Goal: Task Accomplishment & Management: Manage account settings

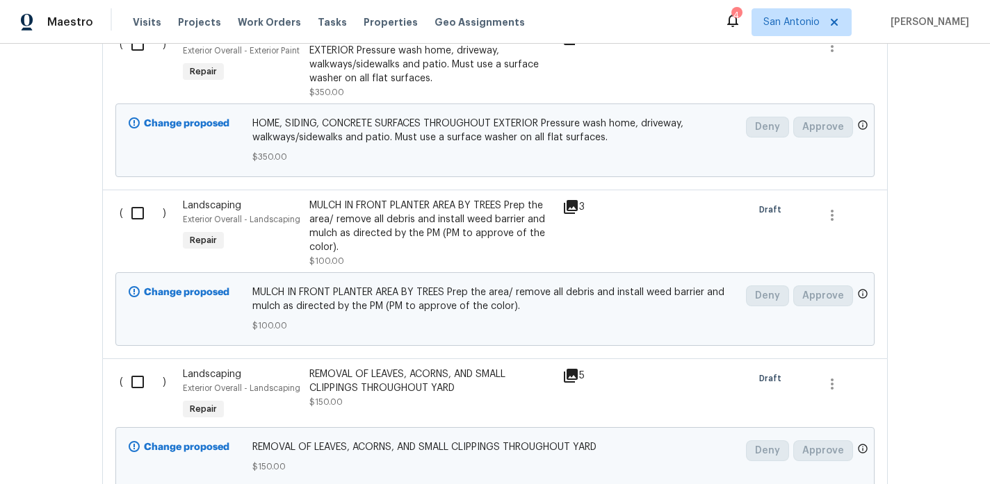
scroll to position [489, 0]
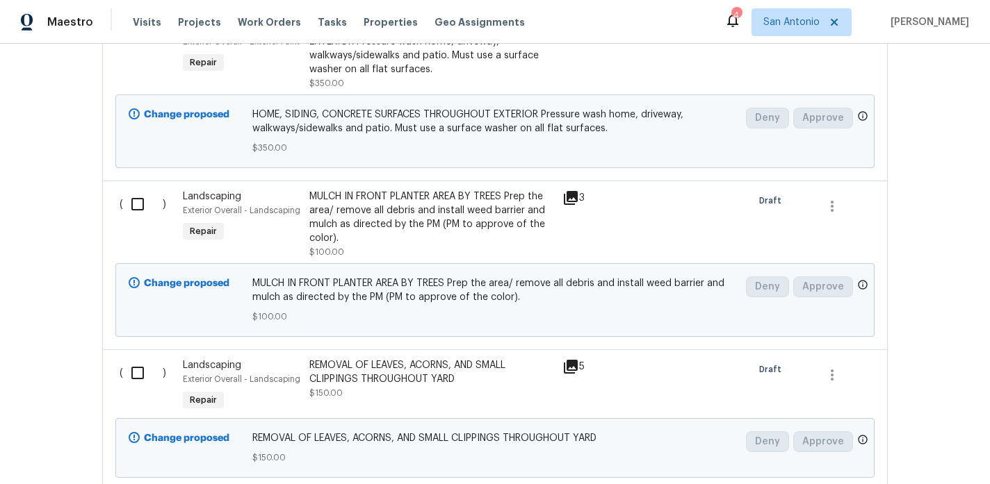
click at [137, 208] on input "checkbox" at bounding box center [143, 204] width 40 height 29
checkbox input "true"
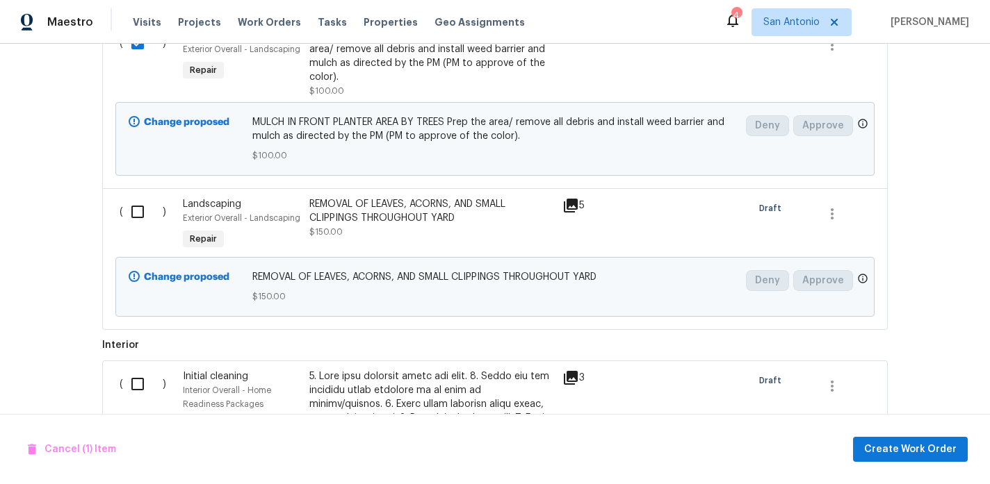
scroll to position [658, 0]
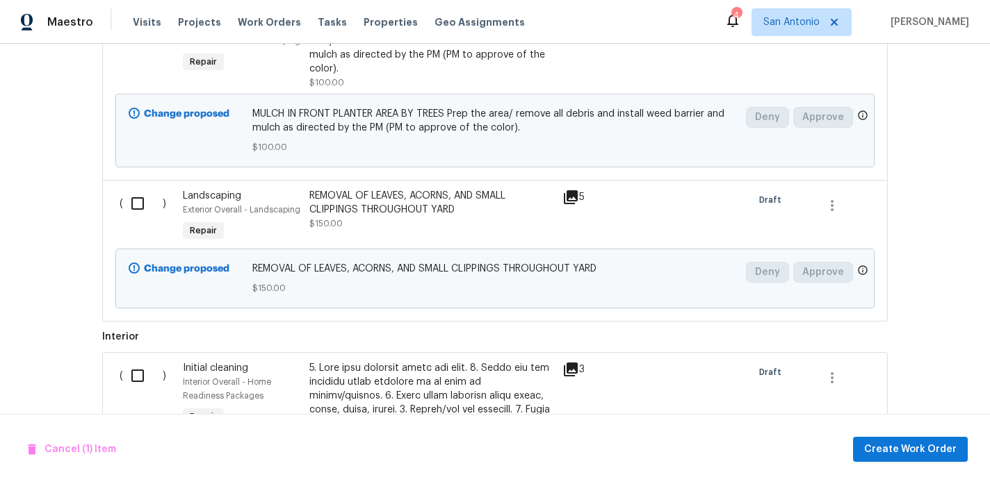
click at [138, 204] on input "checkbox" at bounding box center [143, 203] width 40 height 29
checkbox input "true"
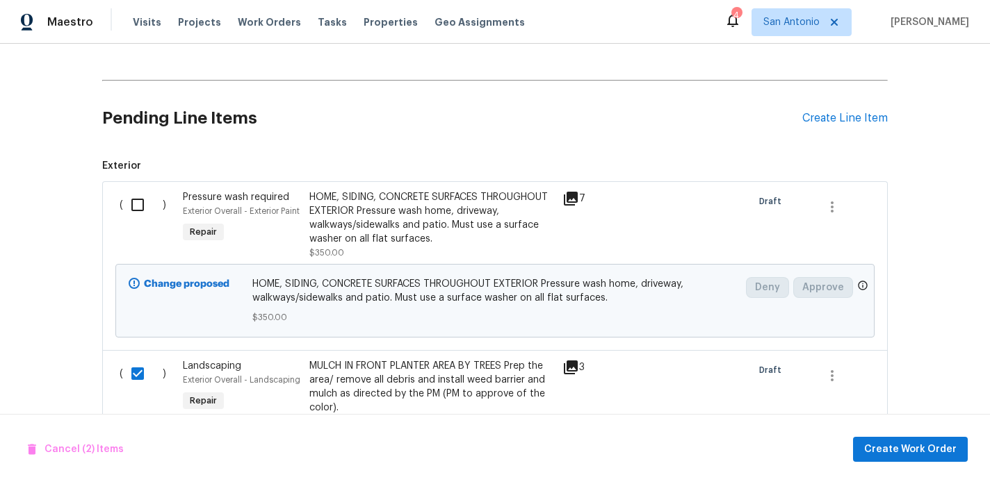
scroll to position [318, 0]
click at [833, 120] on div "Create Line Item" at bounding box center [844, 119] width 85 height 13
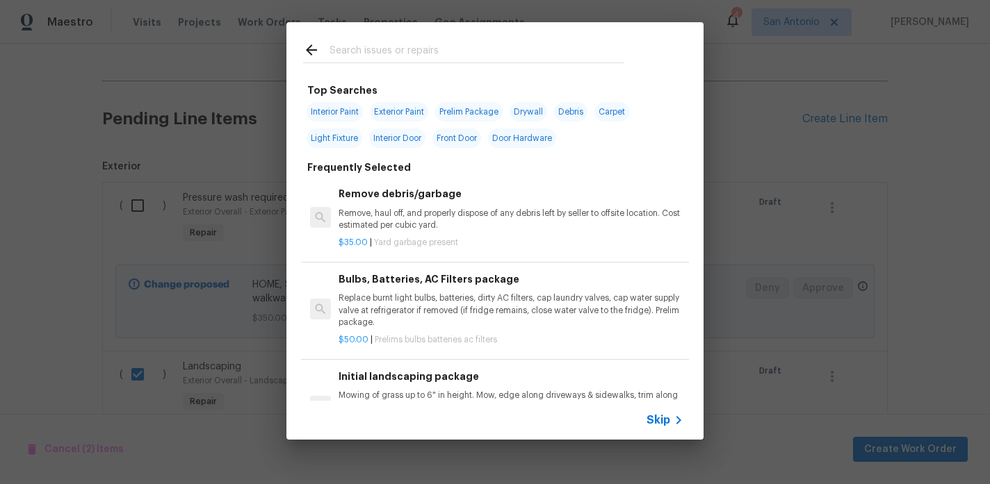
click at [402, 51] on input "text" at bounding box center [476, 52] width 295 height 21
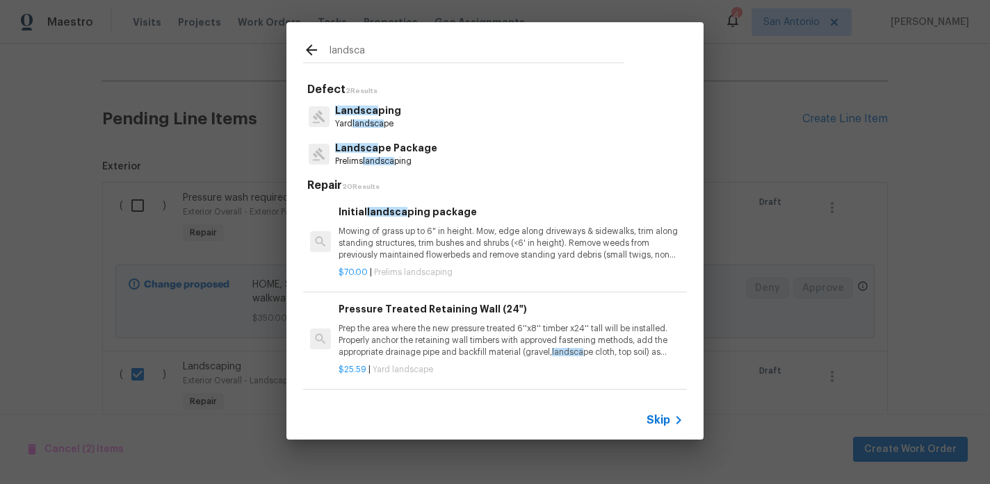
type input "landsca"
click at [391, 154] on p "Landsca pe Package" at bounding box center [386, 148] width 102 height 15
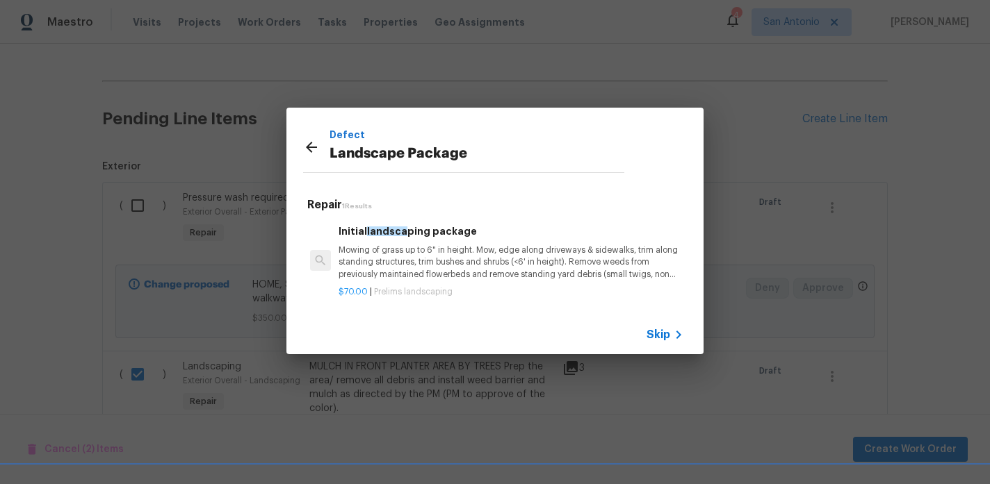
click at [418, 254] on p "Mowing of grass up to 6" in height. Mow, edge along driveways & sidewalks, trim…" at bounding box center [510, 262] width 345 height 35
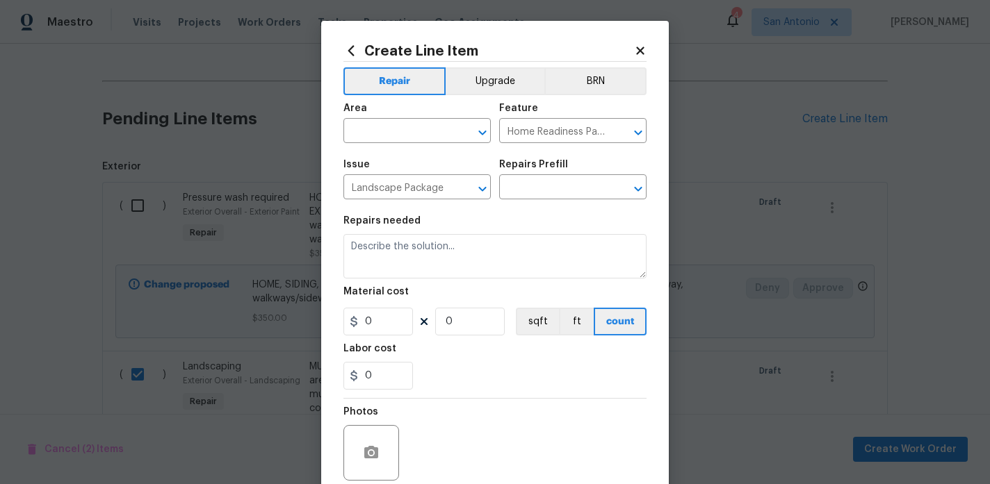
type textarea "Mowing of grass up to 6" in height. Mow, edge along driveways & sidewalks, trim…"
type input "1"
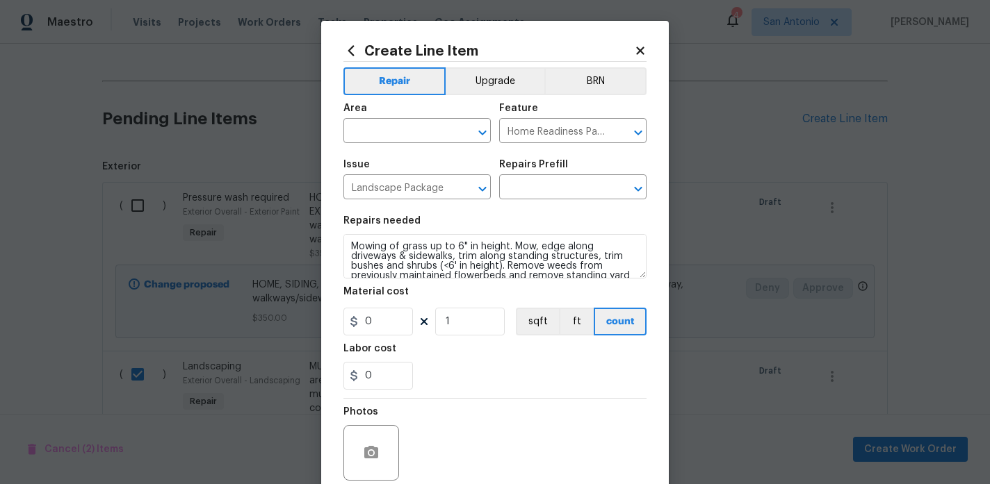
type input "Initial landscaping package $70.00"
type input "70"
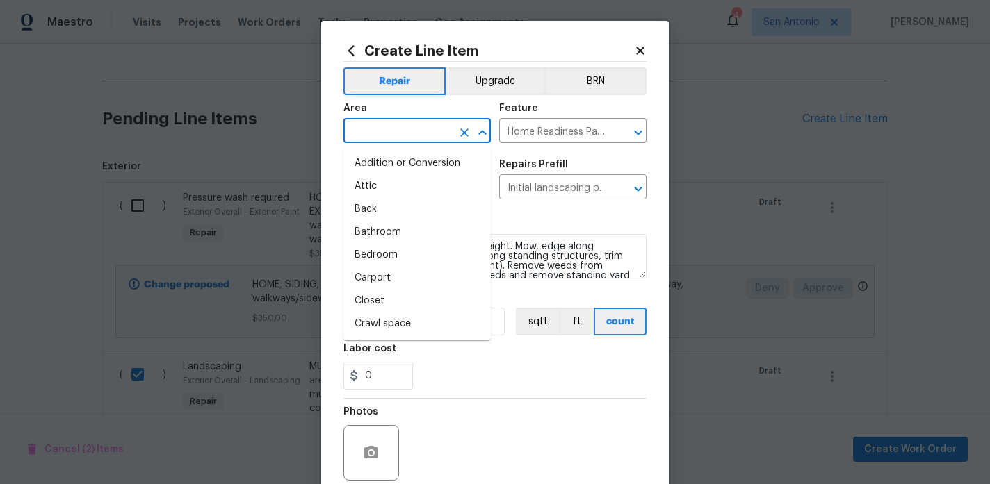
click at [423, 131] on input "text" at bounding box center [397, 133] width 108 height 22
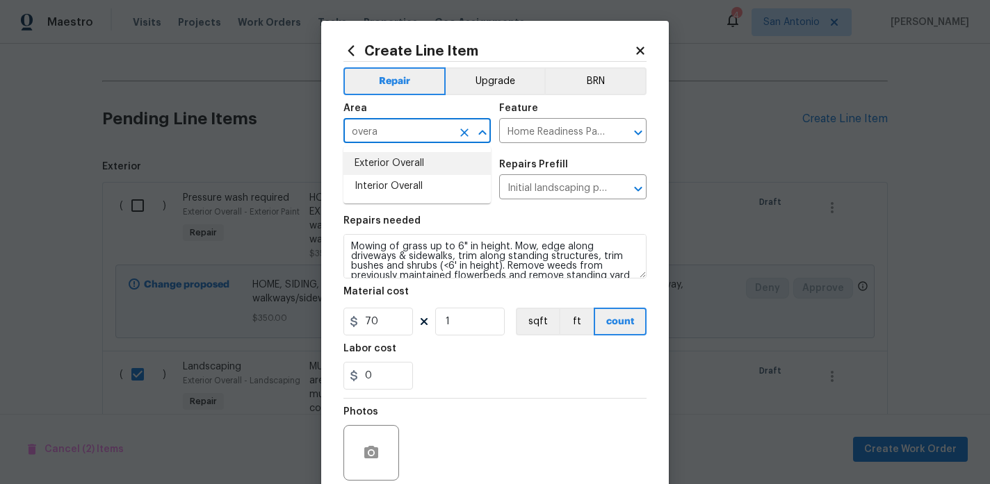
click at [407, 169] on li "Exterior Overall" at bounding box center [416, 163] width 147 height 23
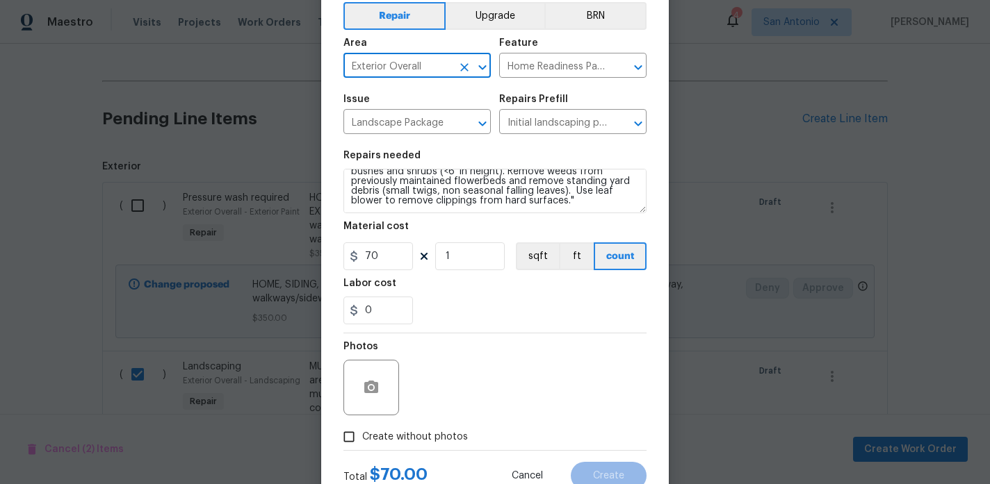
scroll to position [78, 0]
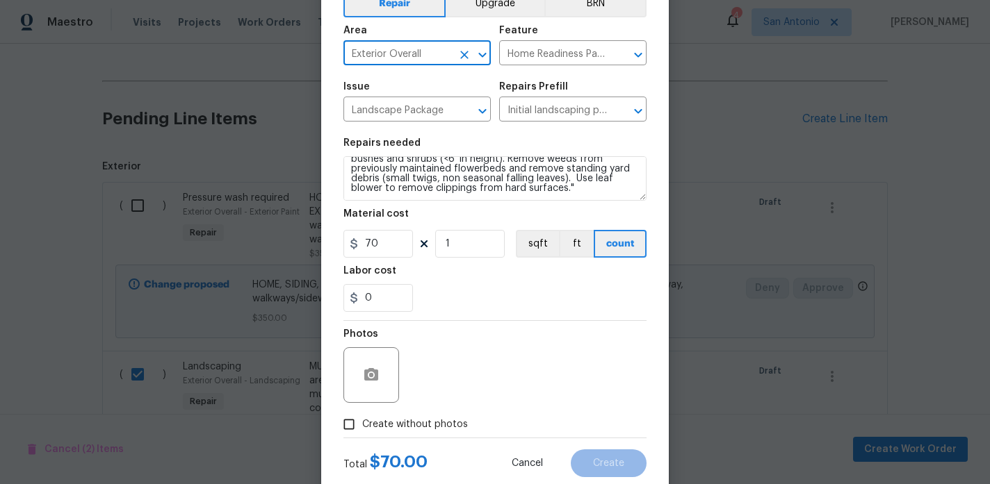
type input "Exterior Overall"
click at [441, 425] on span "Create without photos" at bounding box center [415, 425] width 106 height 15
click at [362, 425] on input "Create without photos" at bounding box center [349, 424] width 26 height 26
checkbox input "true"
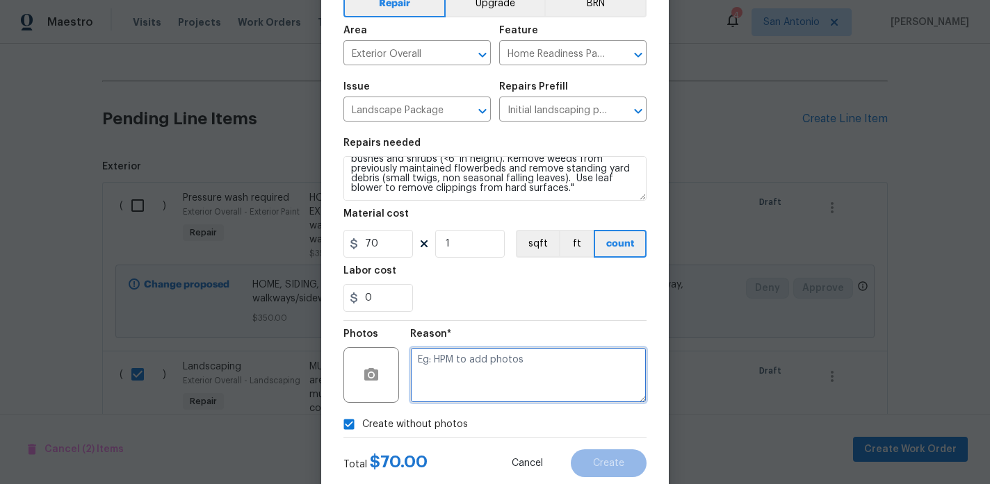
click at [516, 372] on textarea at bounding box center [528, 376] width 236 height 56
type textarea "HPM to add"
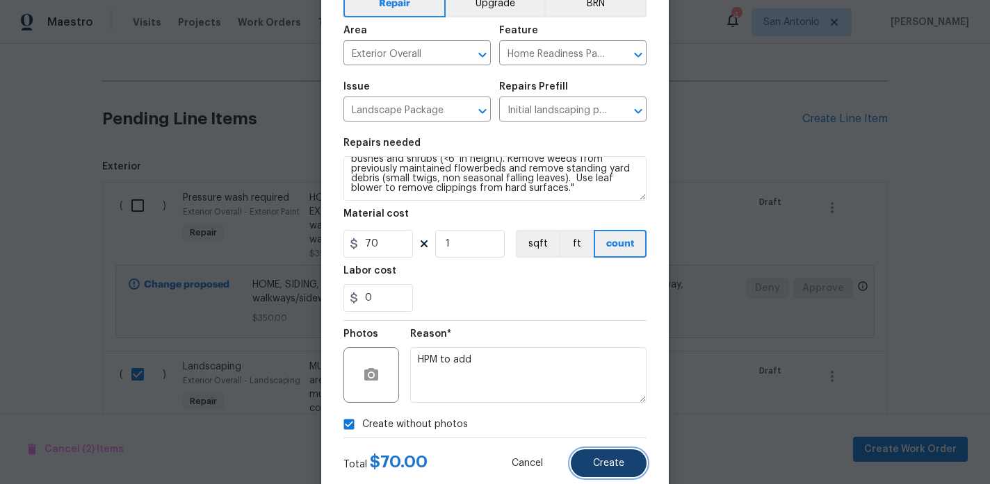
click at [605, 457] on button "Create" at bounding box center [609, 464] width 76 height 28
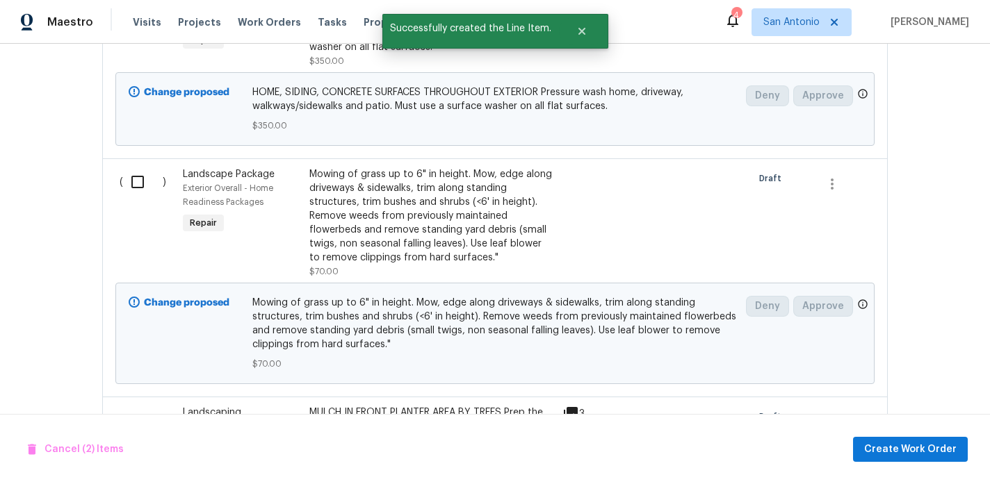
scroll to position [520, 0]
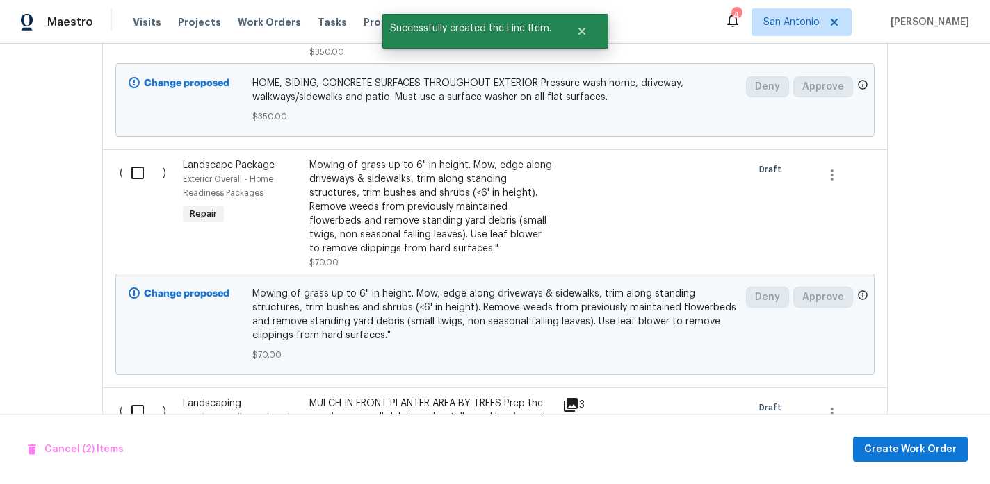
click at [136, 171] on input "checkbox" at bounding box center [143, 172] width 40 height 29
checkbox input "true"
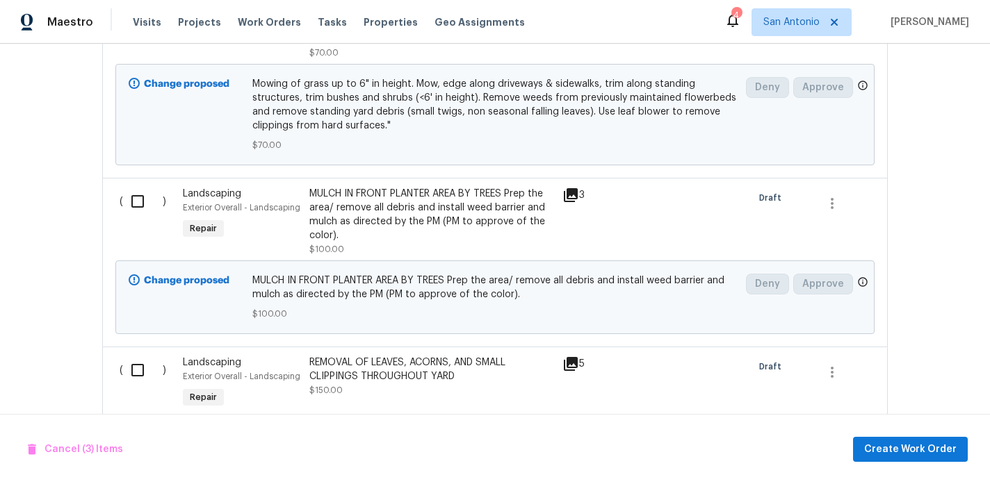
scroll to position [736, 0]
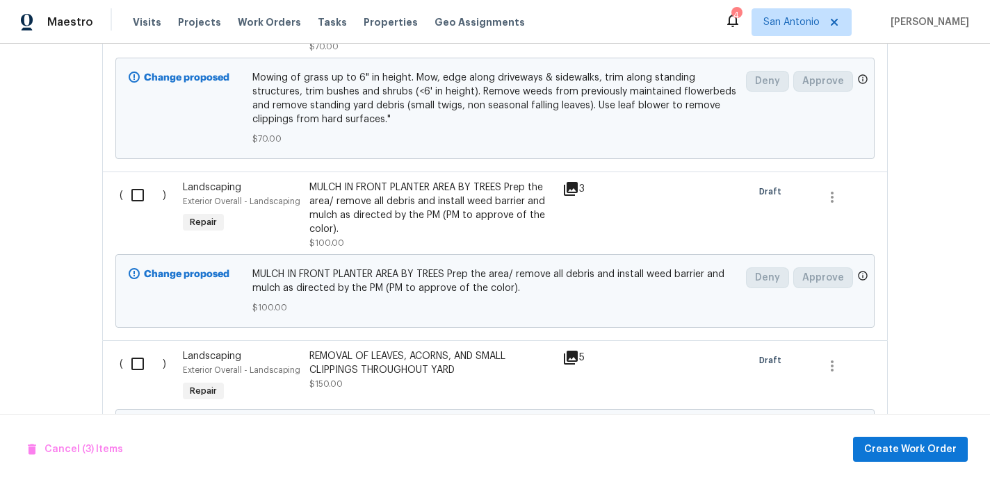
click at [140, 197] on input "checkbox" at bounding box center [143, 195] width 40 height 29
checkbox input "true"
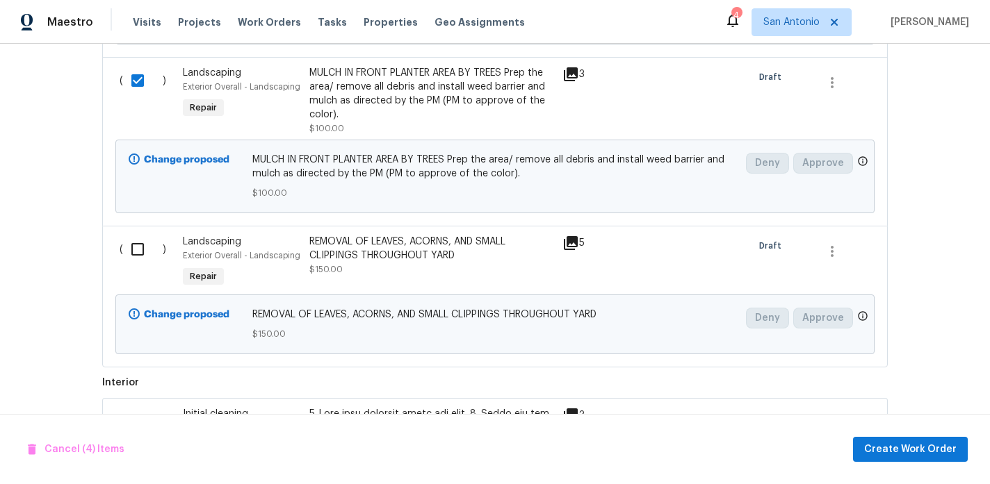
scroll to position [856, 0]
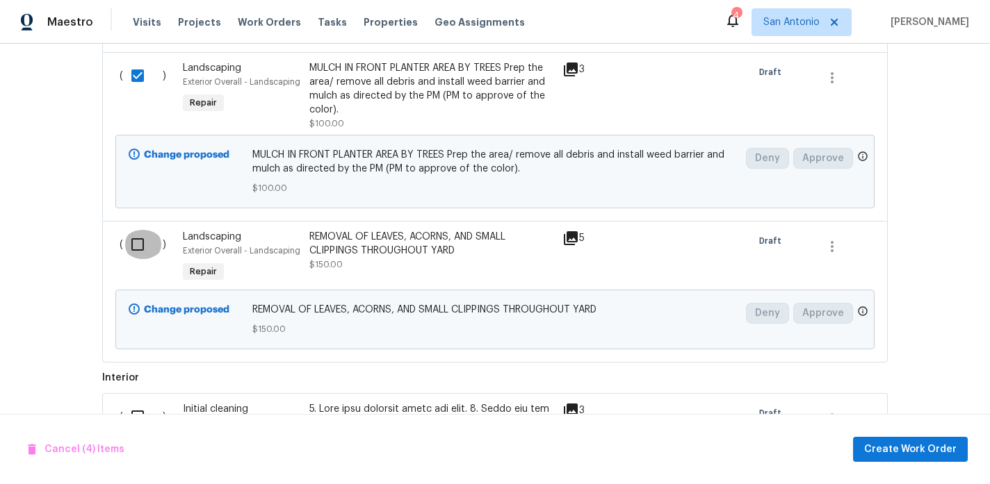
click at [136, 249] on input "checkbox" at bounding box center [143, 244] width 40 height 29
checkbox input "true"
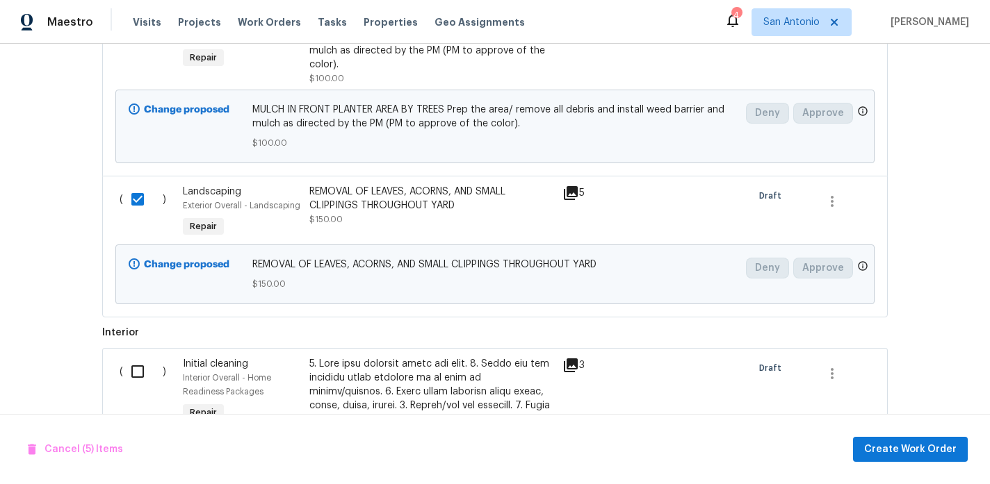
scroll to position [904, 0]
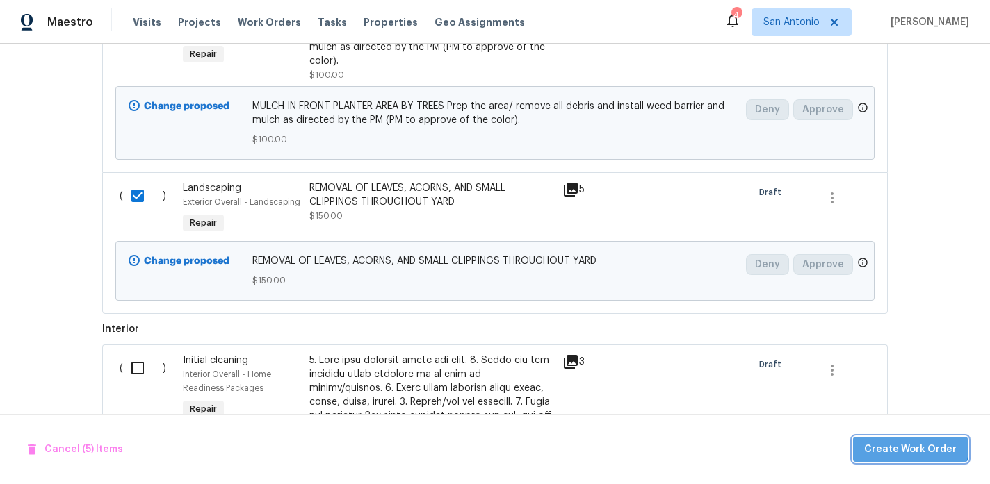
click at [915, 448] on span "Create Work Order" at bounding box center [910, 449] width 92 height 17
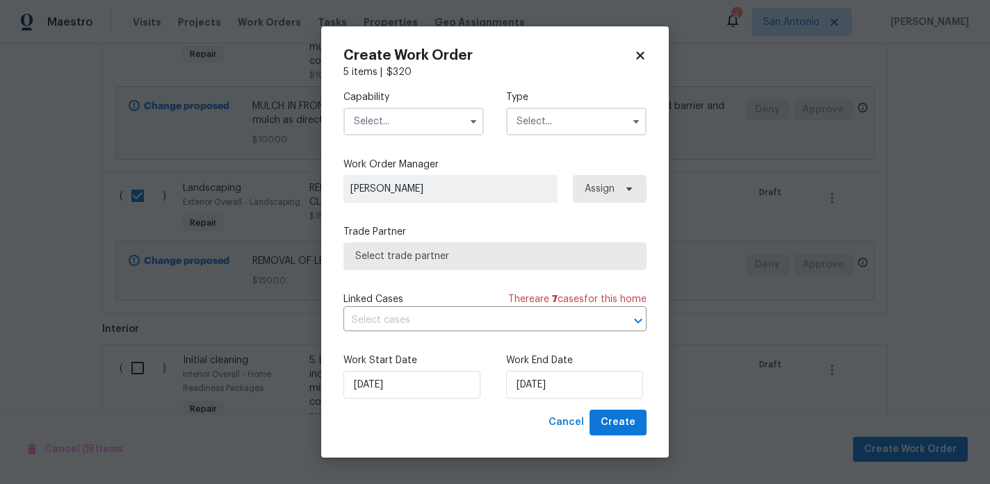
click at [410, 126] on input "text" at bounding box center [413, 122] width 140 height 28
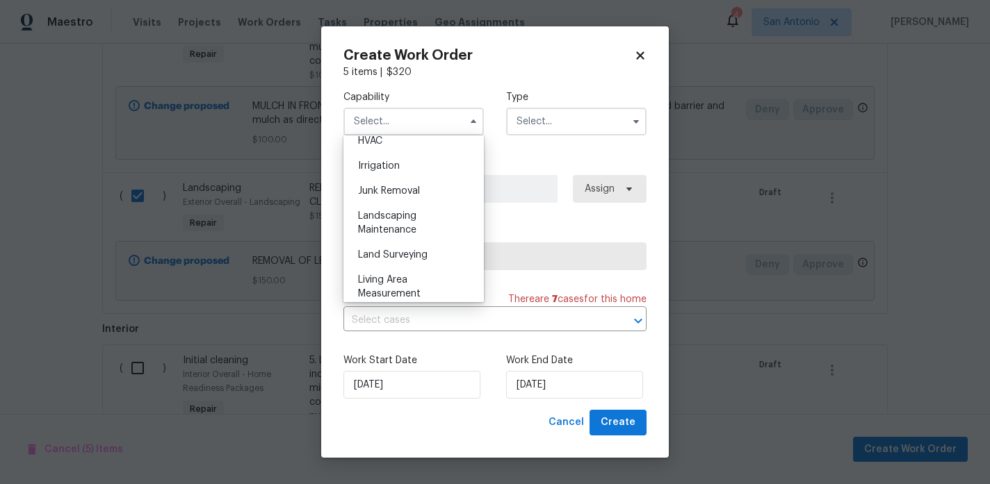
scroll to position [851, 0]
click at [398, 221] on div "Landscaping Maintenance" at bounding box center [413, 221] width 133 height 39
type input "Landscaping Maintenance"
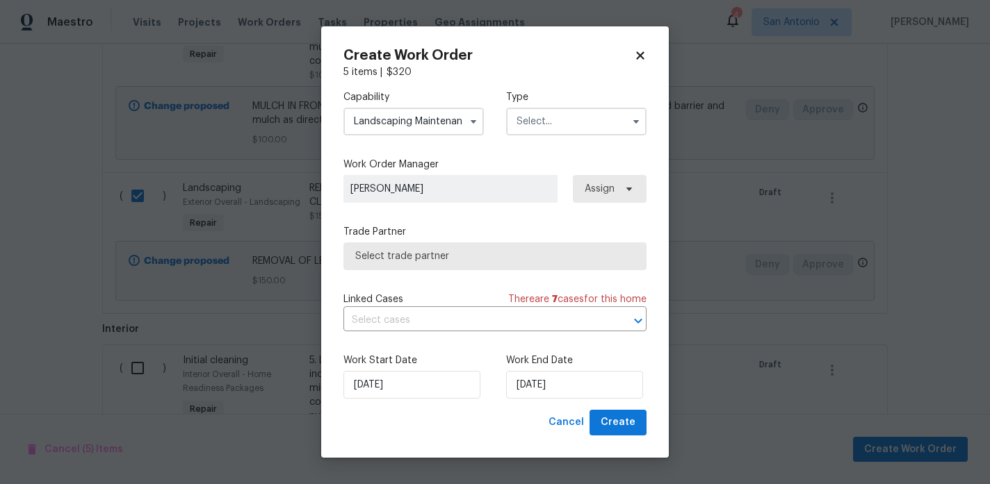
click at [553, 128] on input "text" at bounding box center [576, 122] width 140 height 28
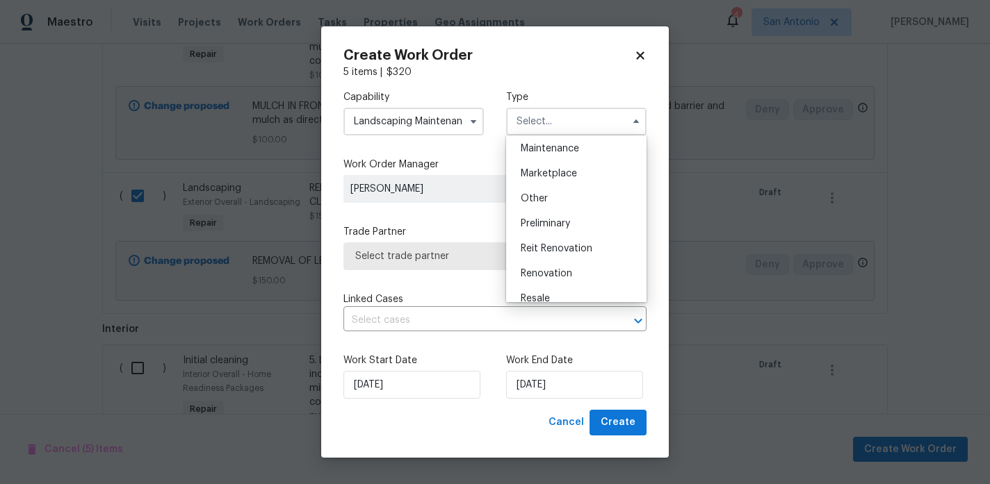
scroll to position [233, 0]
click at [553, 265] on span "Renovation" at bounding box center [546, 269] width 51 height 10
type input "Renovation"
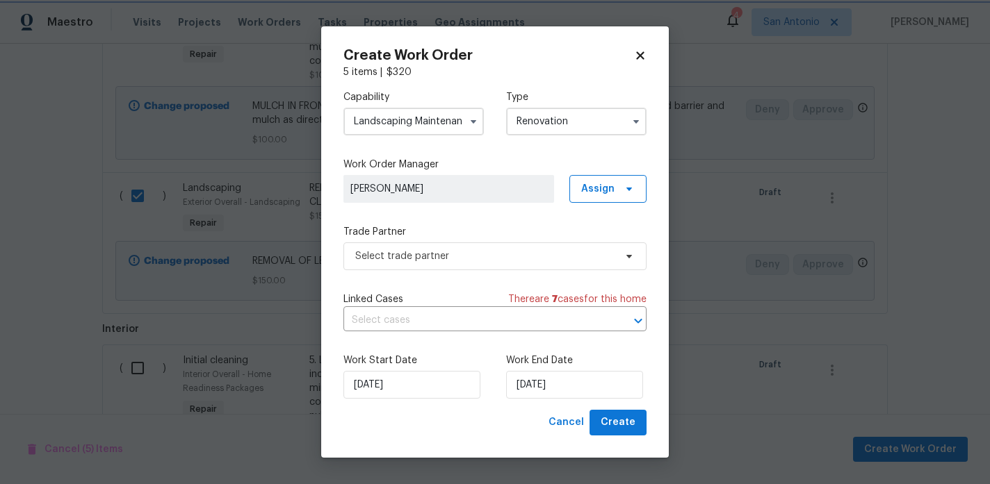
scroll to position [0, 0]
click at [411, 257] on span "Select trade partner" at bounding box center [484, 257] width 259 height 14
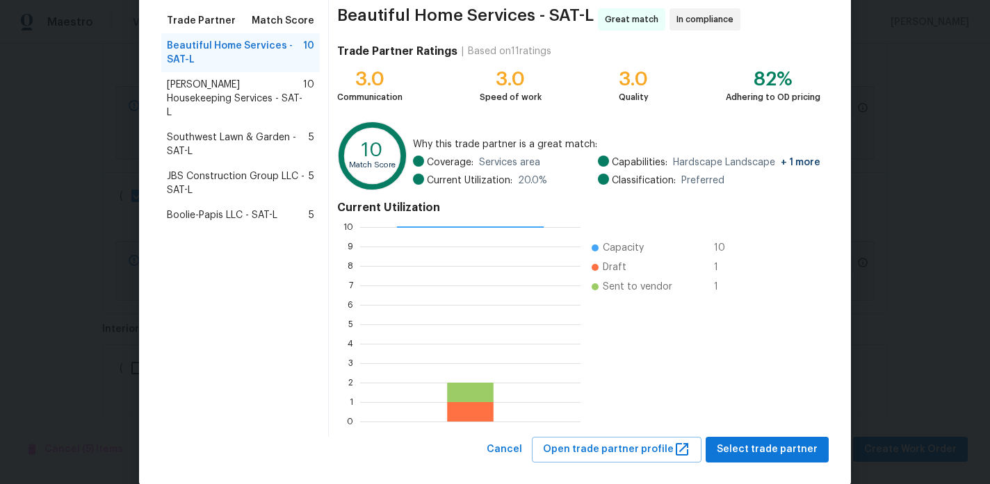
scroll to position [129, 0]
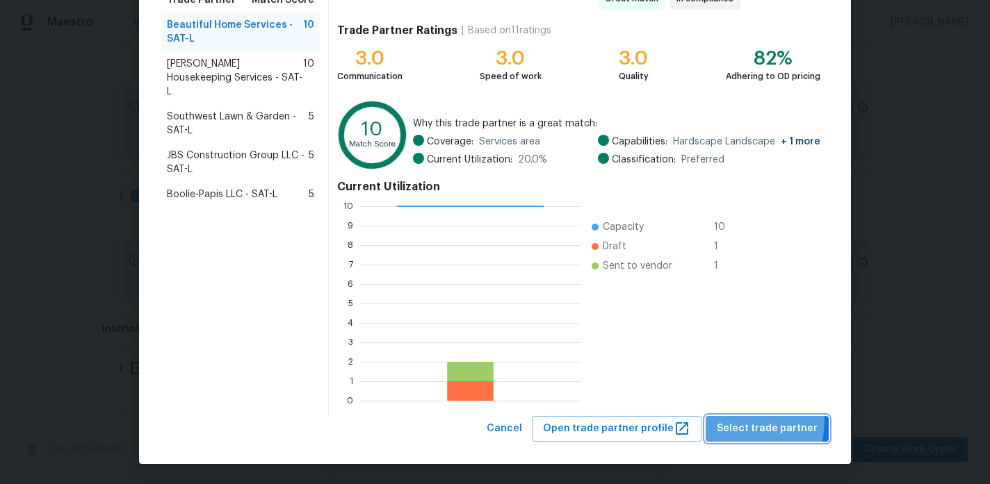
click at [748, 422] on span "Select trade partner" at bounding box center [767, 428] width 101 height 17
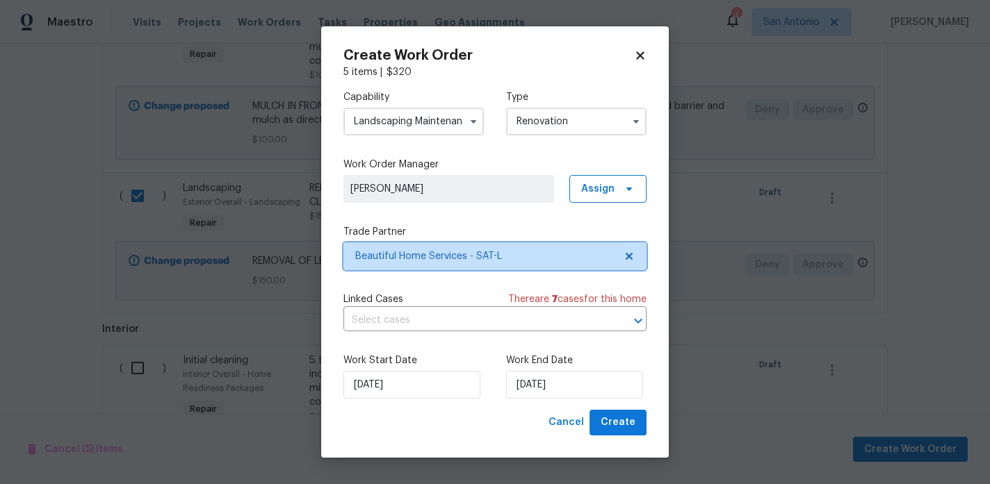
scroll to position [0, 0]
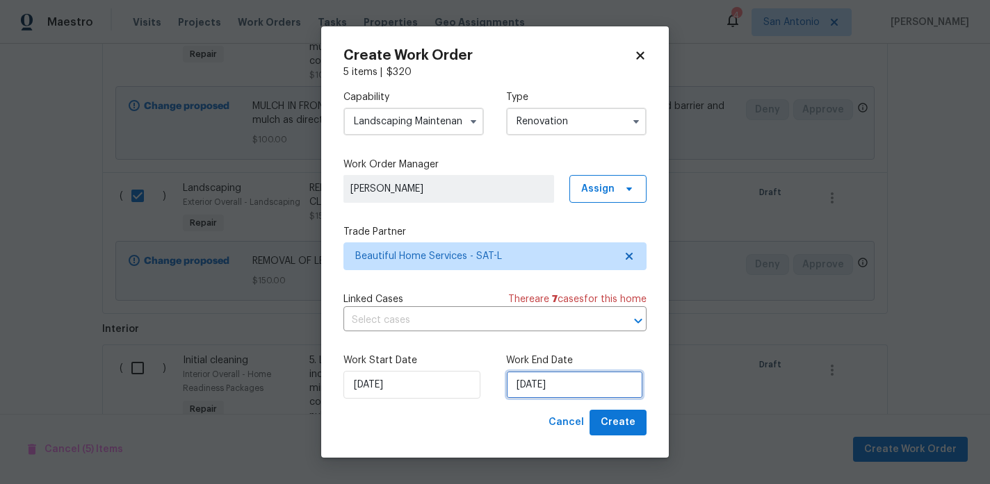
click at [571, 387] on input "9/9/2025" at bounding box center [574, 385] width 137 height 28
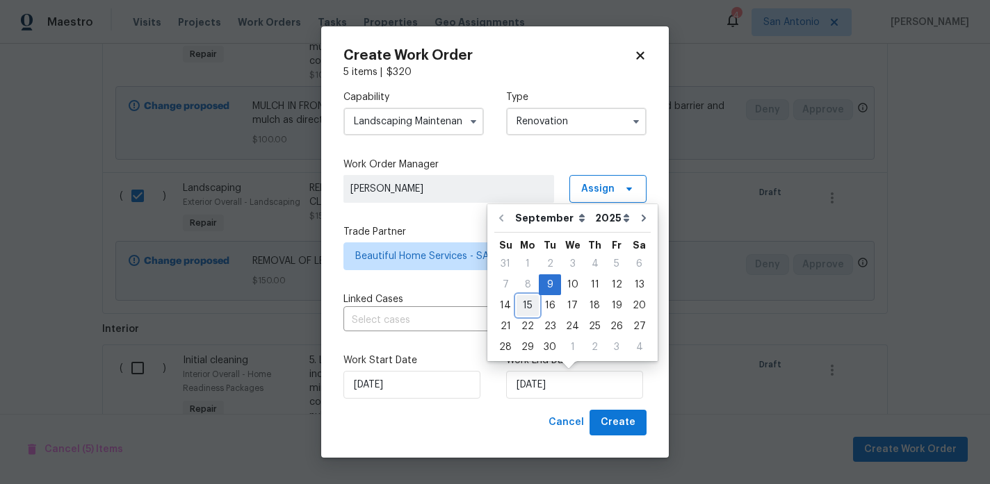
click at [525, 303] on div "15" at bounding box center [527, 305] width 22 height 19
type input "[DATE]"
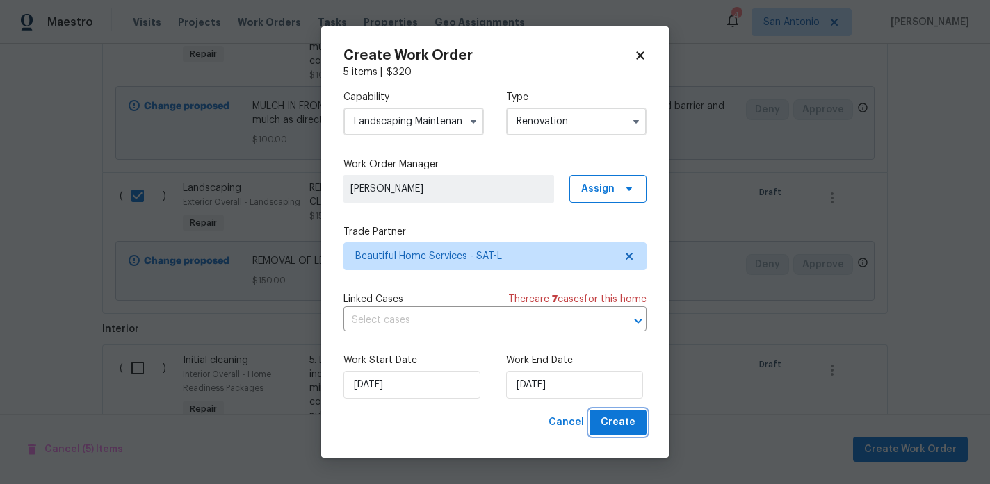
click at [623, 428] on span "Create" at bounding box center [618, 422] width 35 height 17
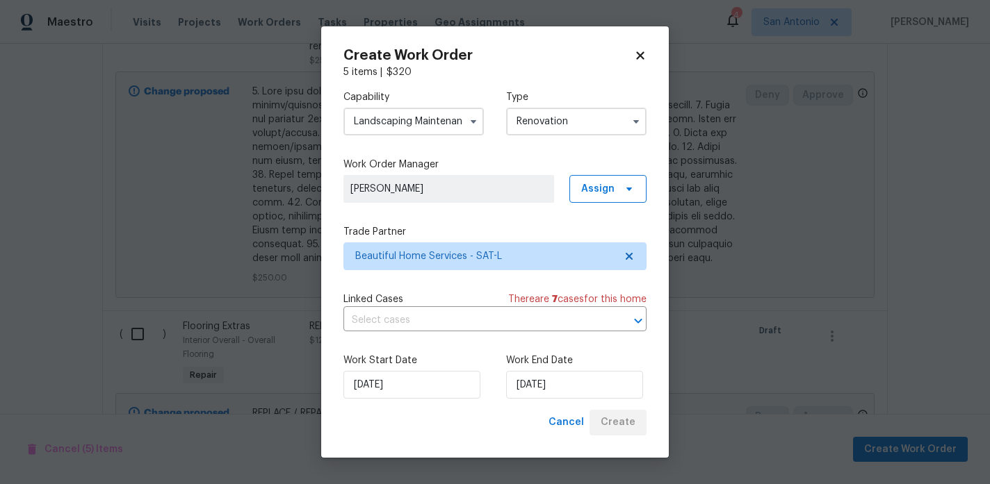
scroll to position [955, 0]
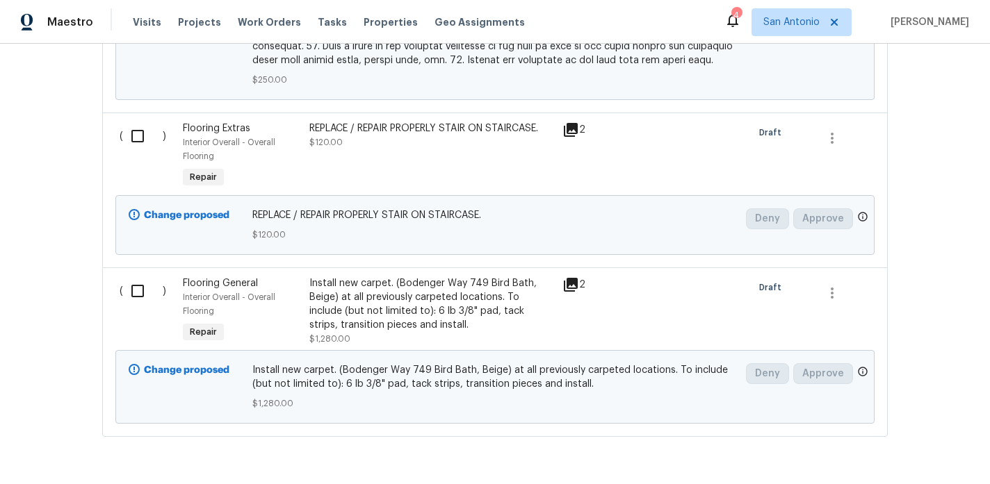
scroll to position [1281, 0]
click at [136, 281] on input "checkbox" at bounding box center [143, 290] width 40 height 29
checkbox input "true"
click at [136, 126] on input "checkbox" at bounding box center [143, 135] width 40 height 29
checkbox input "true"
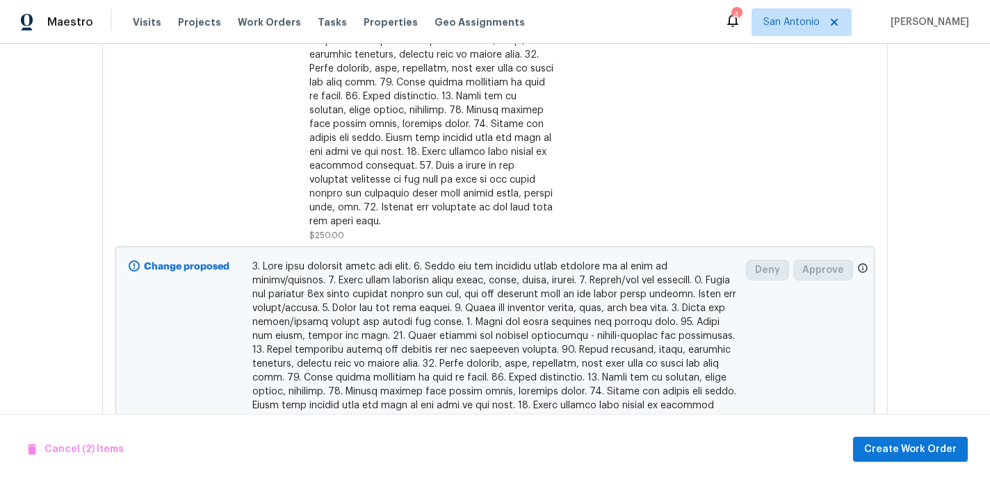
scroll to position [977, 0]
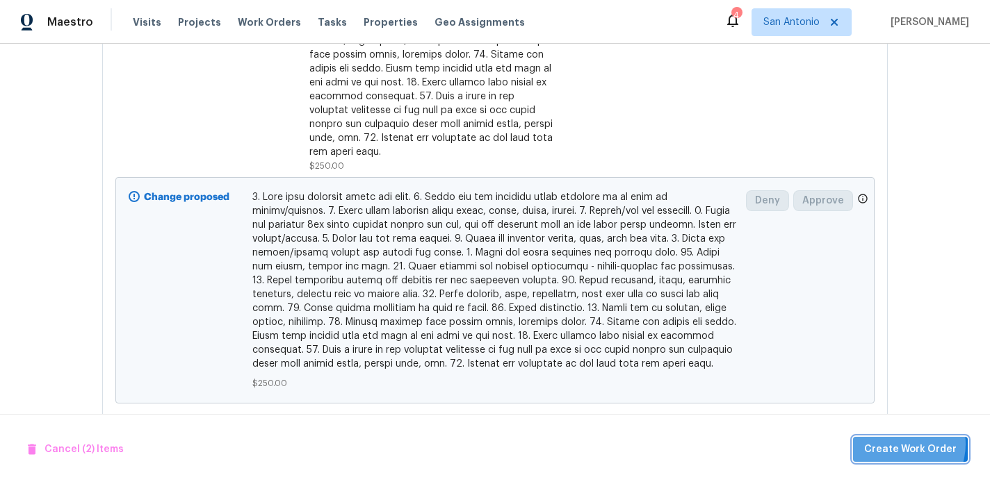
click at [902, 444] on span "Create Work Order" at bounding box center [910, 449] width 92 height 17
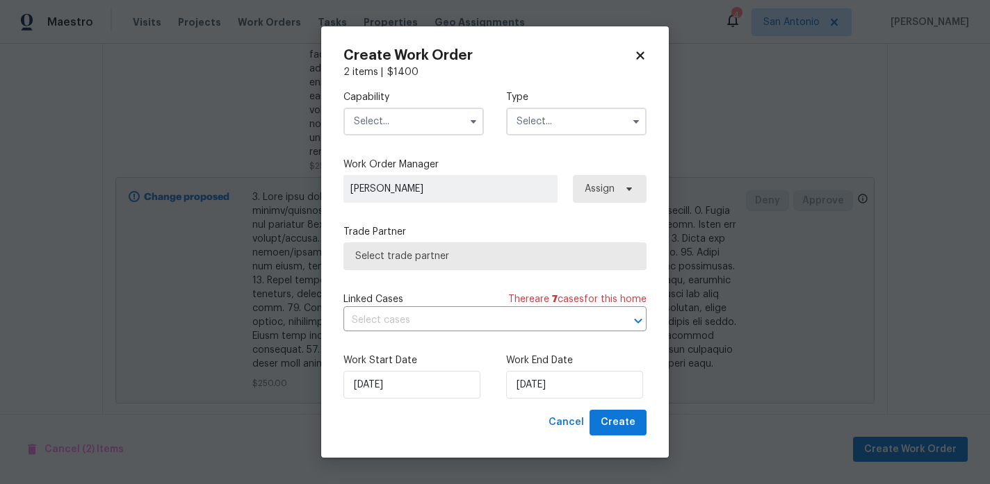
click at [393, 127] on input "text" at bounding box center [413, 122] width 140 height 28
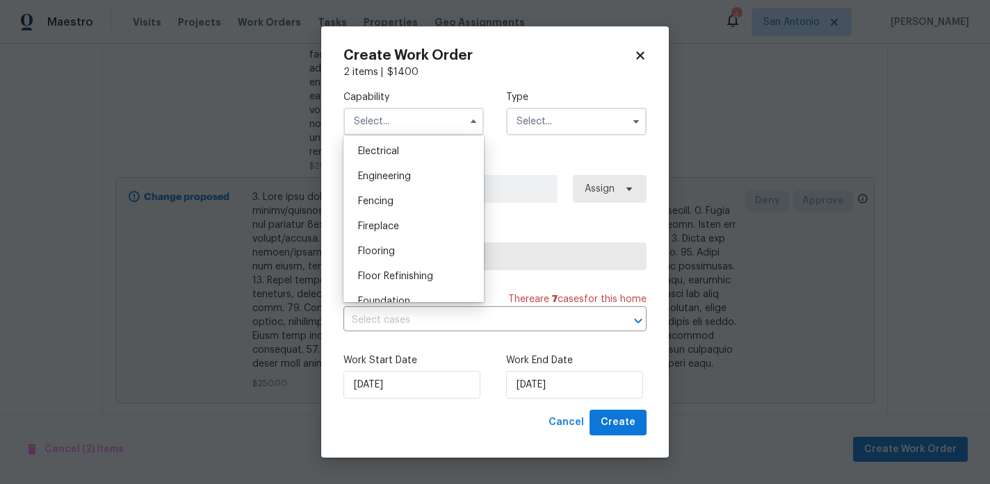
scroll to position [449, 0]
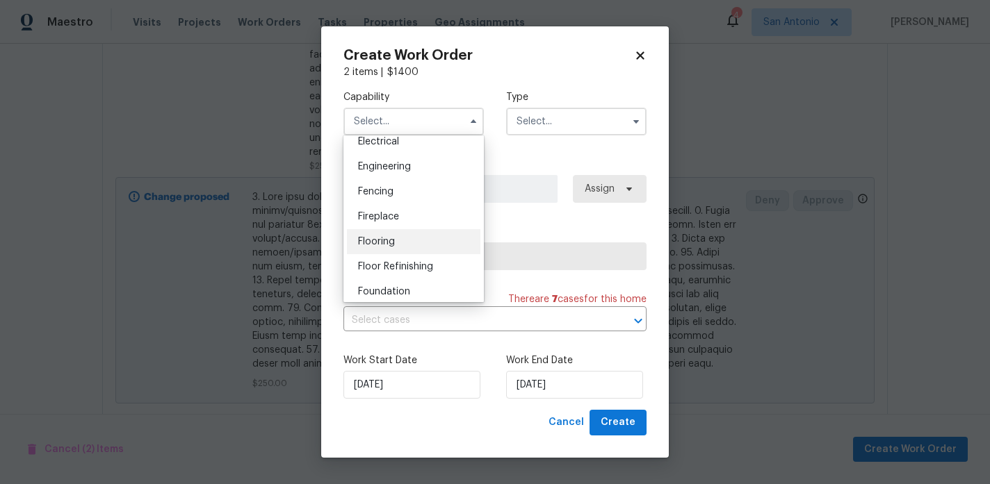
click at [386, 240] on span "Flooring" at bounding box center [376, 242] width 37 height 10
type input "Flooring"
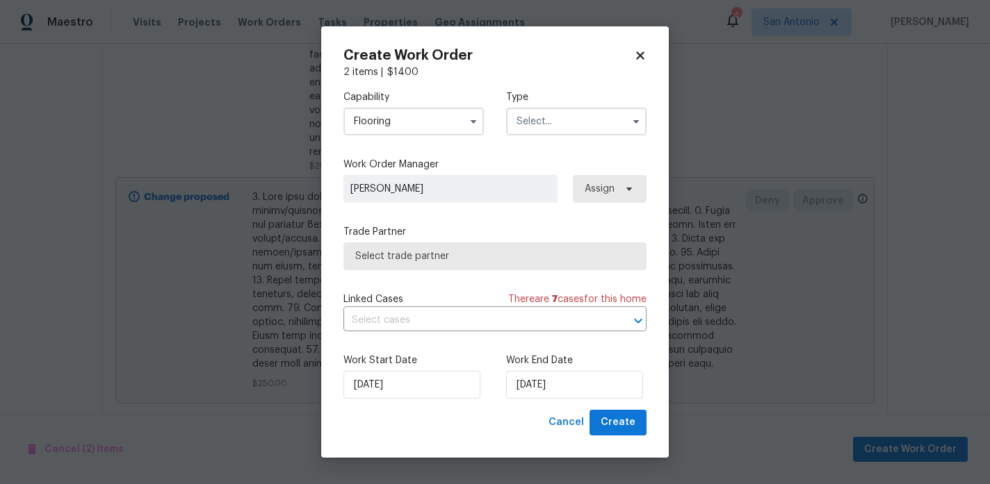
click at [530, 124] on input "text" at bounding box center [576, 122] width 140 height 28
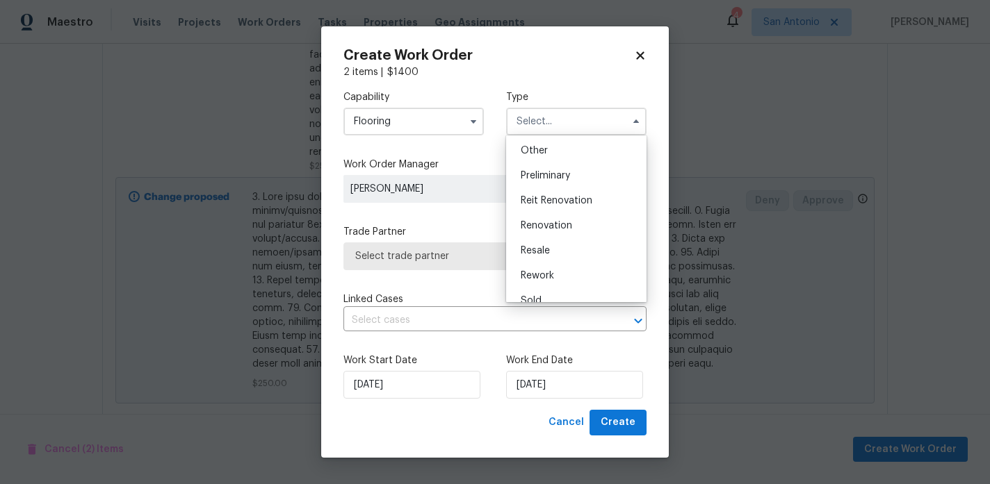
scroll to position [277, 0]
click at [546, 218] on div "Renovation" at bounding box center [575, 224] width 133 height 25
type input "Renovation"
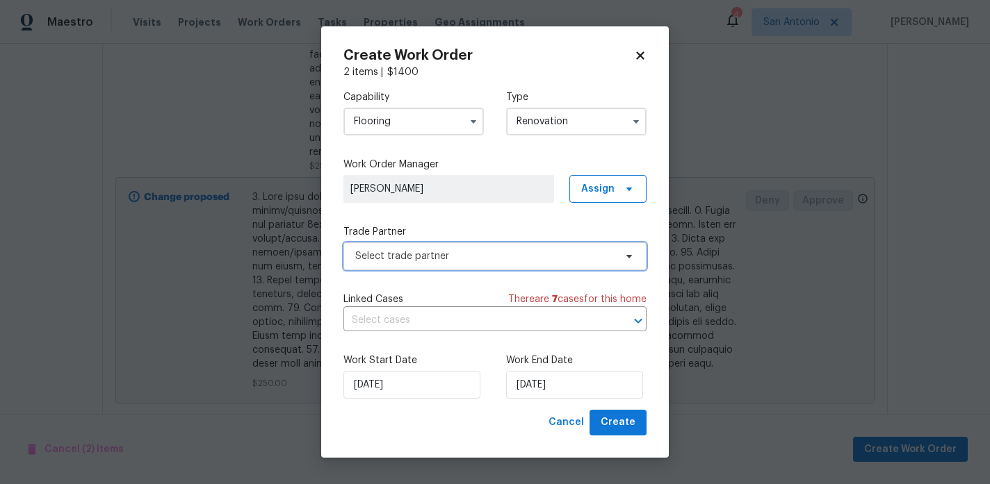
click at [413, 256] on span "Select trade partner" at bounding box center [484, 257] width 259 height 14
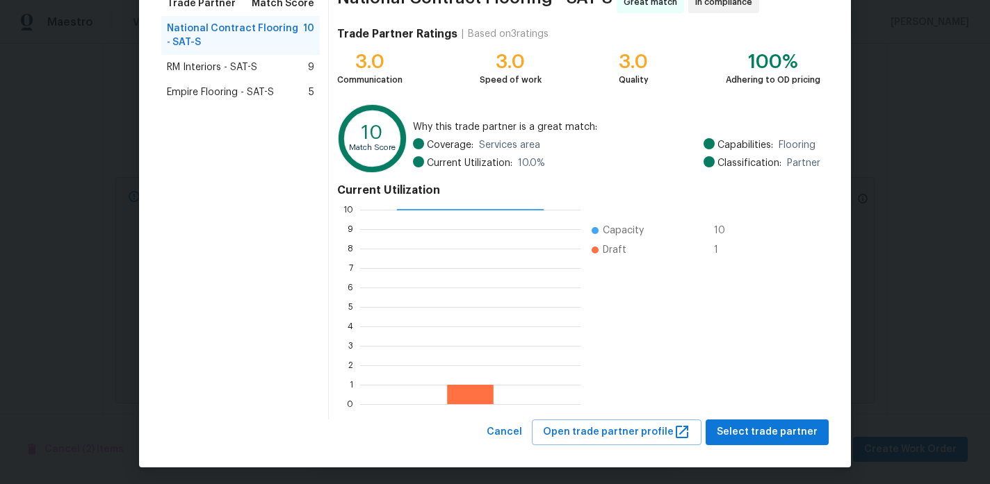
scroll to position [129, 0]
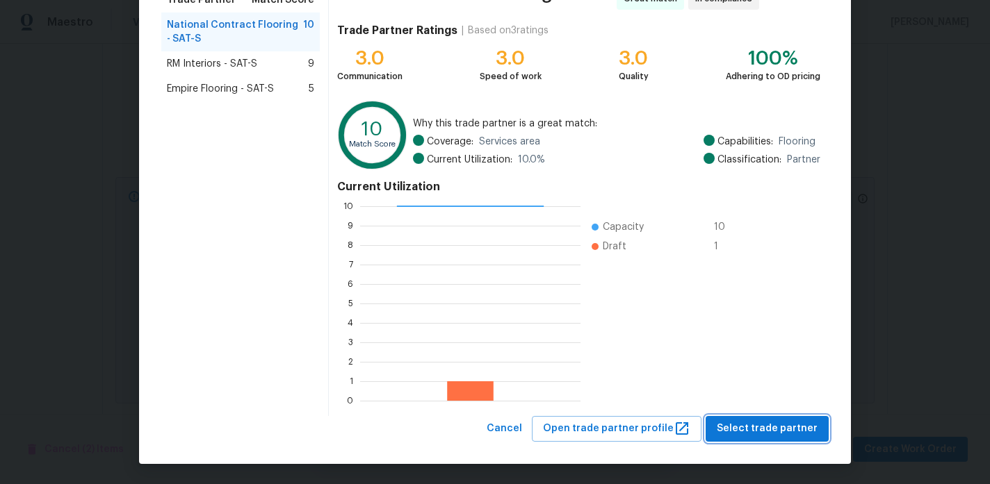
click at [775, 420] on span "Select trade partner" at bounding box center [767, 428] width 101 height 17
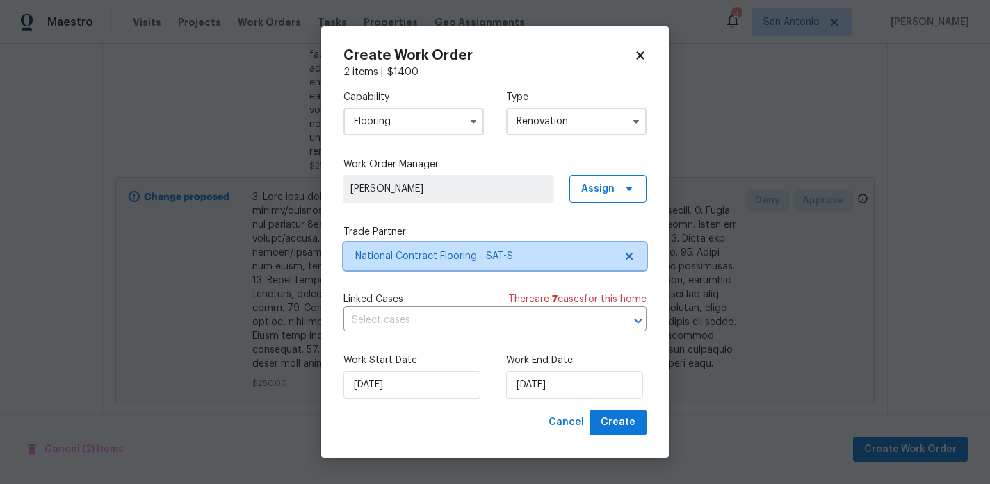
scroll to position [0, 0]
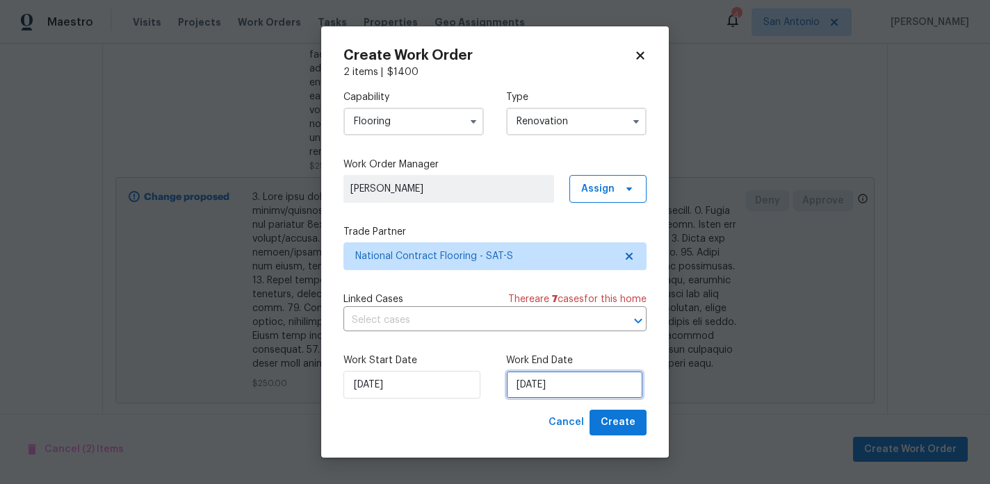
click at [576, 388] on input "[DATE]" at bounding box center [574, 385] width 137 height 28
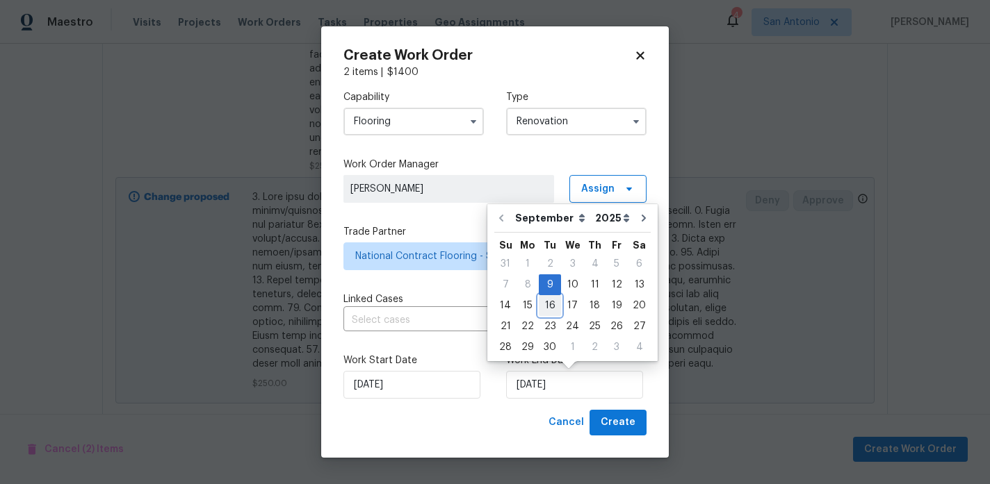
click at [542, 305] on div "16" at bounding box center [550, 305] width 22 height 19
click at [552, 382] on input "9/16/2025" at bounding box center [574, 385] width 137 height 28
click at [528, 305] on div "15" at bounding box center [527, 305] width 22 height 19
type input "9/15/2025"
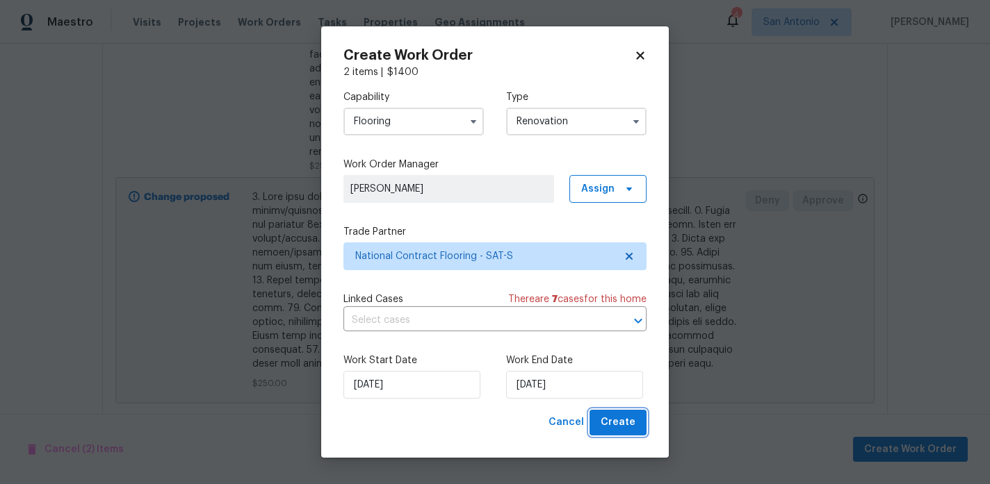
click at [619, 420] on span "Create" at bounding box center [618, 422] width 35 height 17
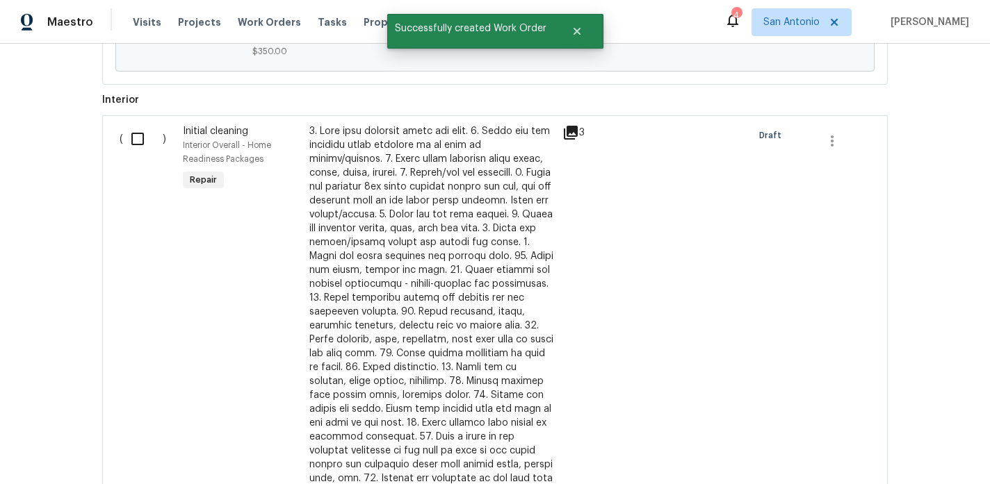
scroll to position [663, 0]
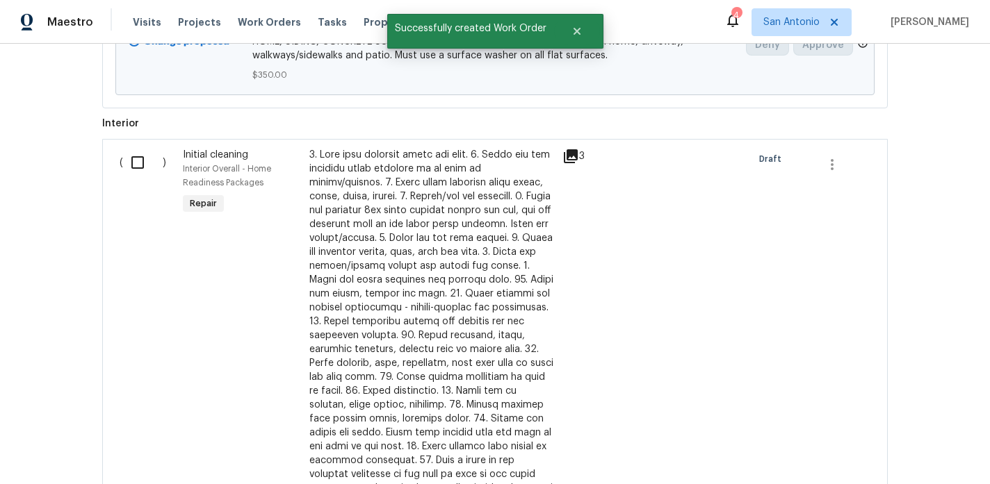
click at [138, 161] on input "checkbox" at bounding box center [143, 162] width 40 height 29
checkbox input "true"
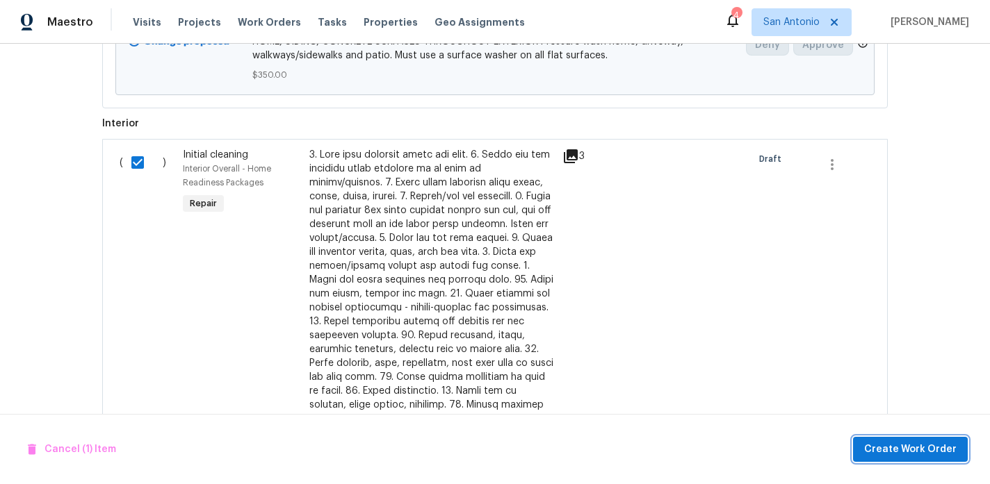
click at [899, 457] on span "Create Work Order" at bounding box center [910, 449] width 92 height 17
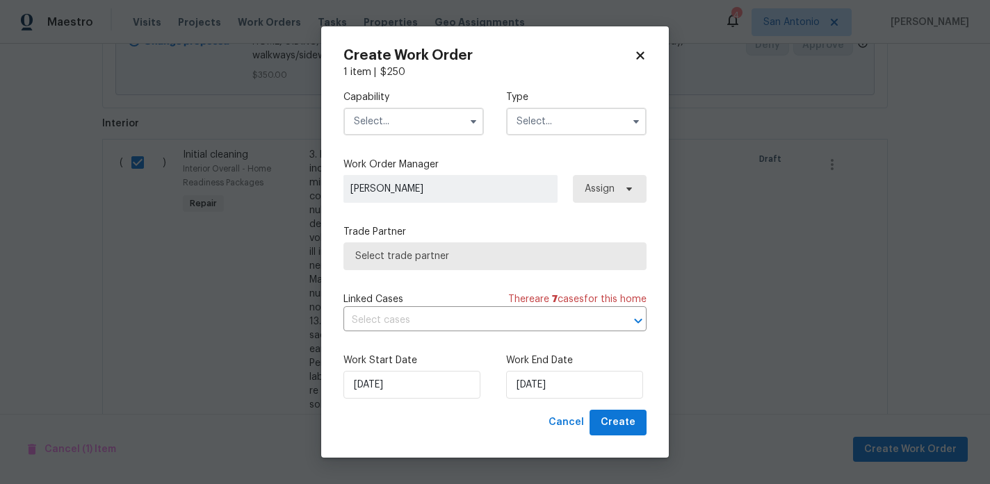
click at [423, 124] on input "text" at bounding box center [413, 122] width 140 height 28
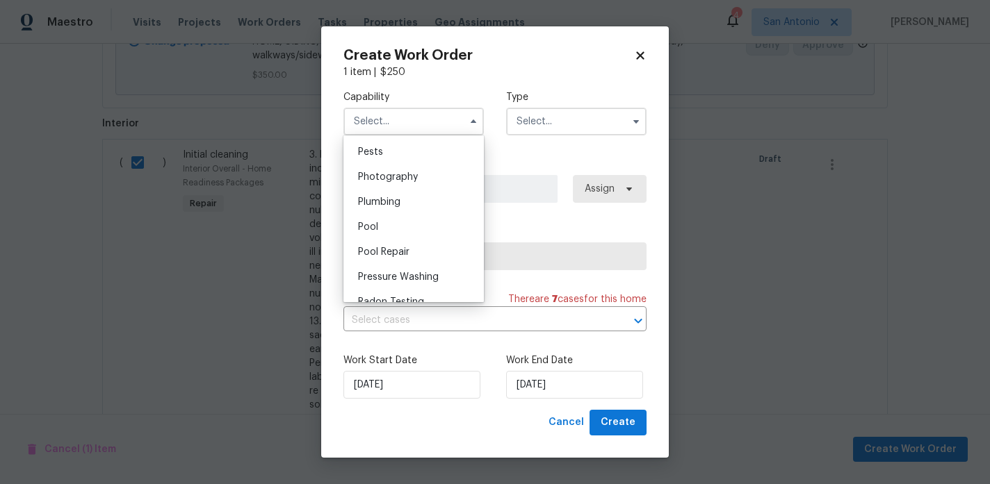
scroll to position [1202, 0]
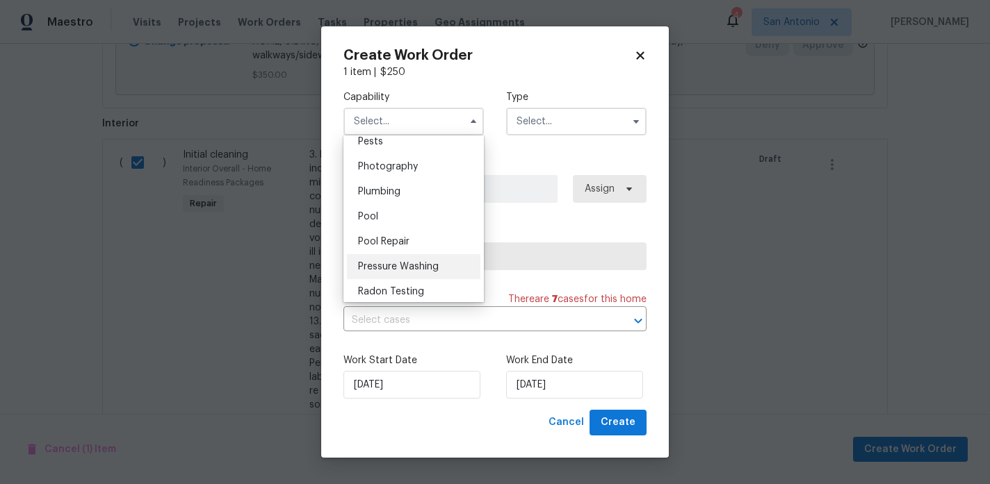
click at [402, 263] on span "Pressure Washing" at bounding box center [398, 267] width 81 height 10
type input "Pressure Washing"
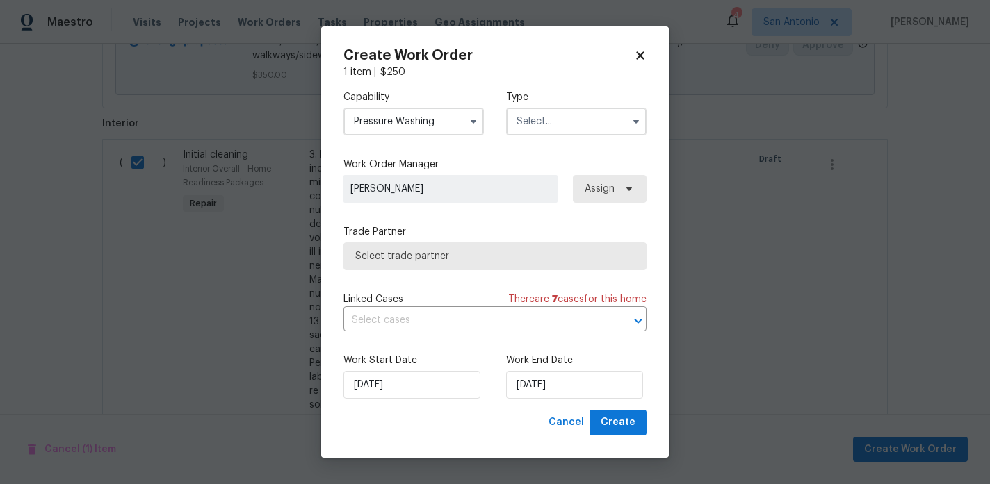
click at [537, 124] on input "text" at bounding box center [576, 122] width 140 height 28
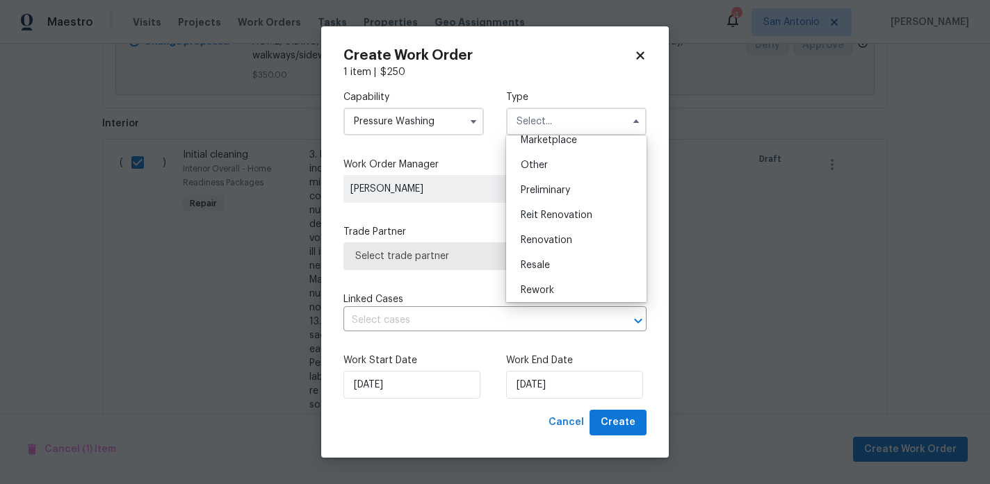
scroll to position [266, 0]
click at [538, 234] on span "Renovation" at bounding box center [546, 236] width 51 height 10
type input "Renovation"
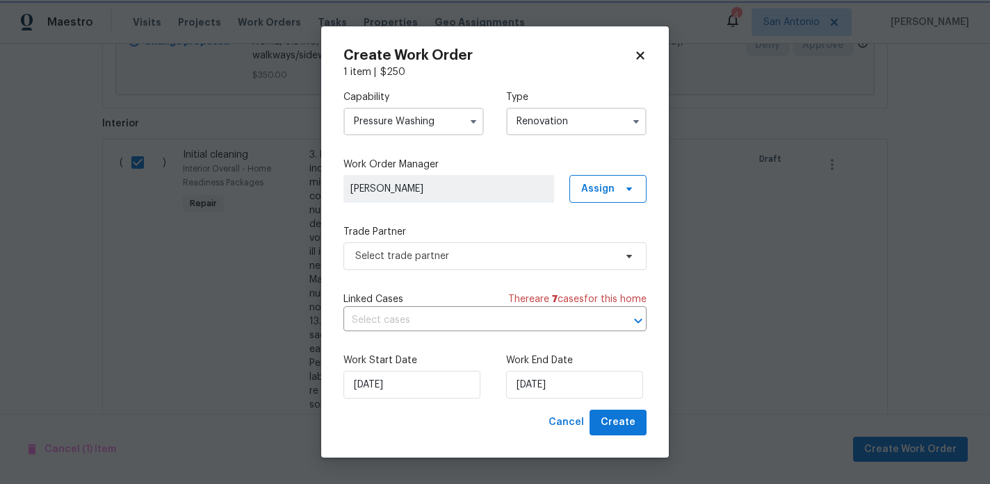
scroll to position [0, 0]
click at [425, 261] on span "Select trade partner" at bounding box center [484, 257] width 259 height 14
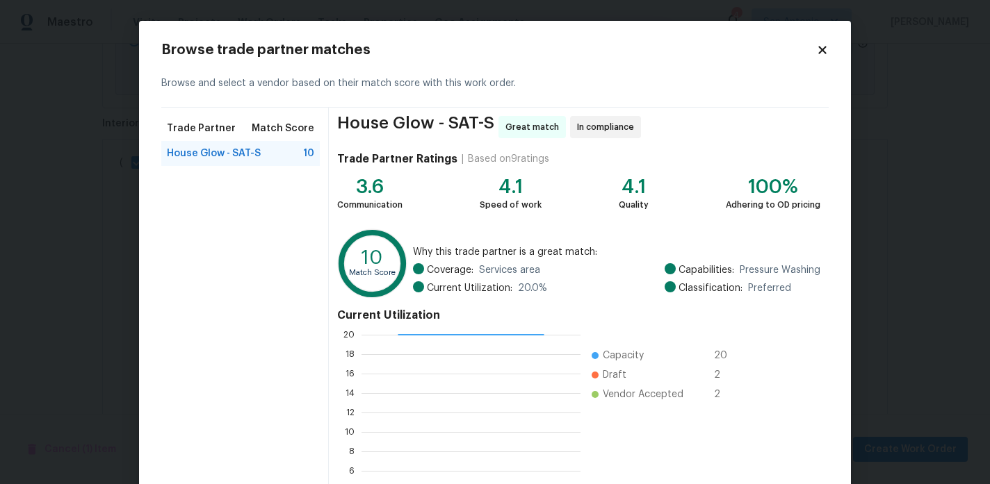
scroll to position [129, 0]
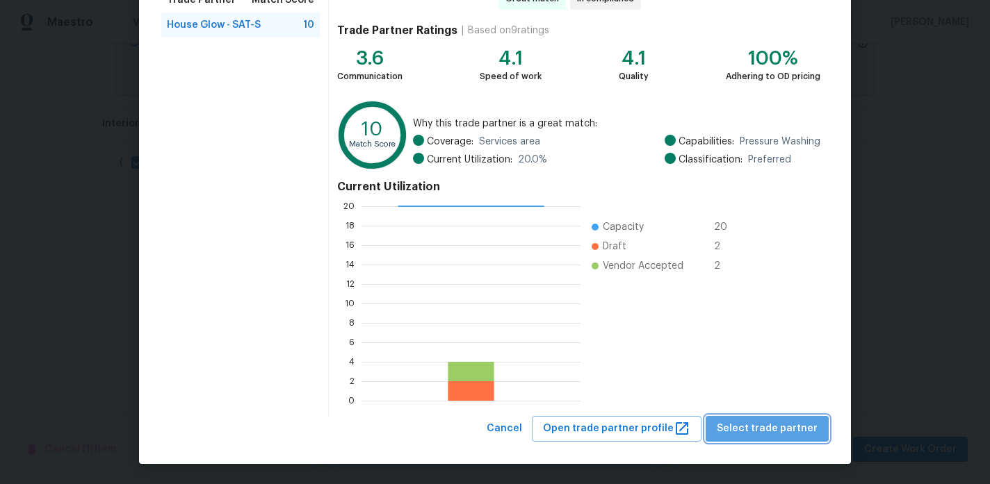
click at [775, 425] on span "Select trade partner" at bounding box center [767, 428] width 101 height 17
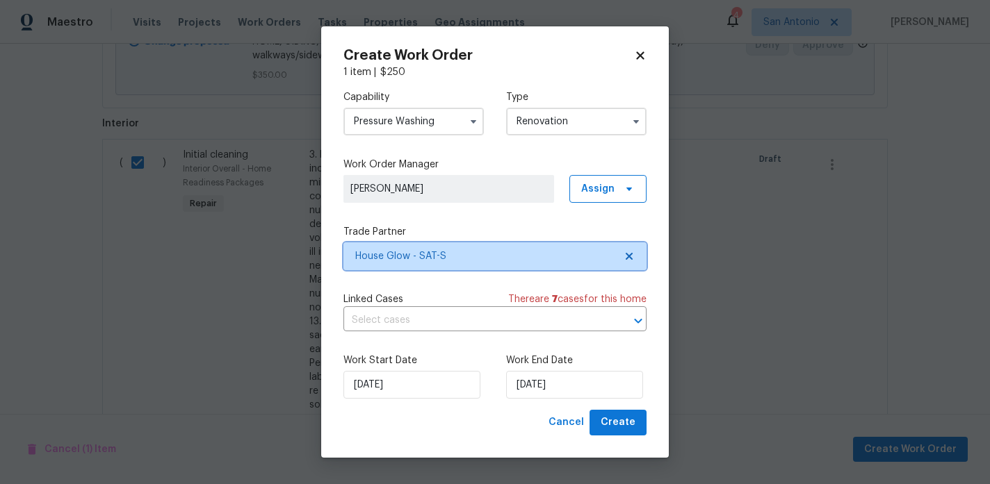
scroll to position [0, 0]
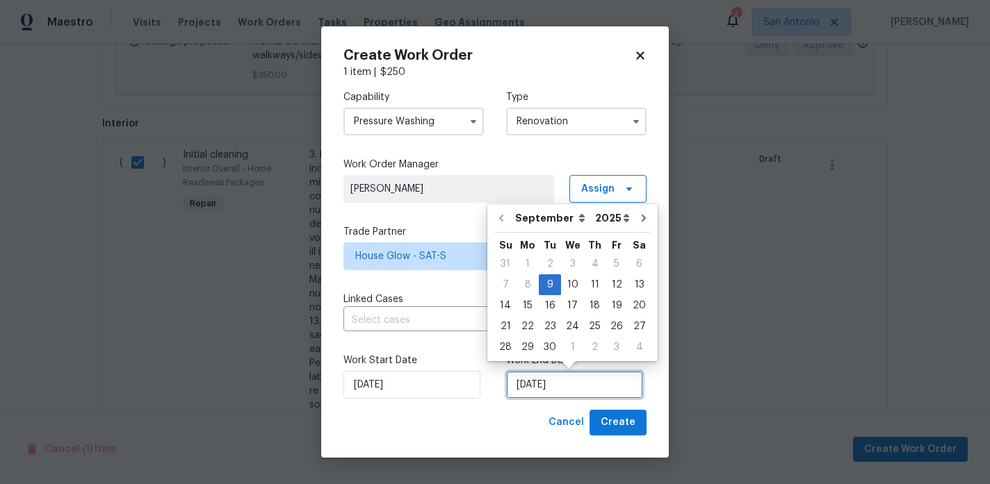
click at [560, 384] on input "[DATE]" at bounding box center [574, 385] width 137 height 28
click at [547, 307] on div "16" at bounding box center [550, 305] width 22 height 19
type input "9/16/2025"
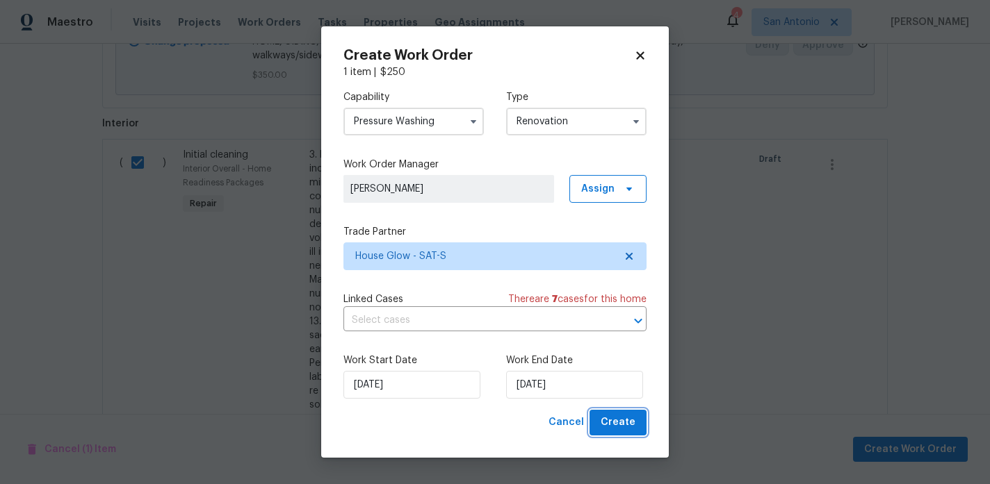
click at [626, 421] on span "Create" at bounding box center [618, 422] width 35 height 17
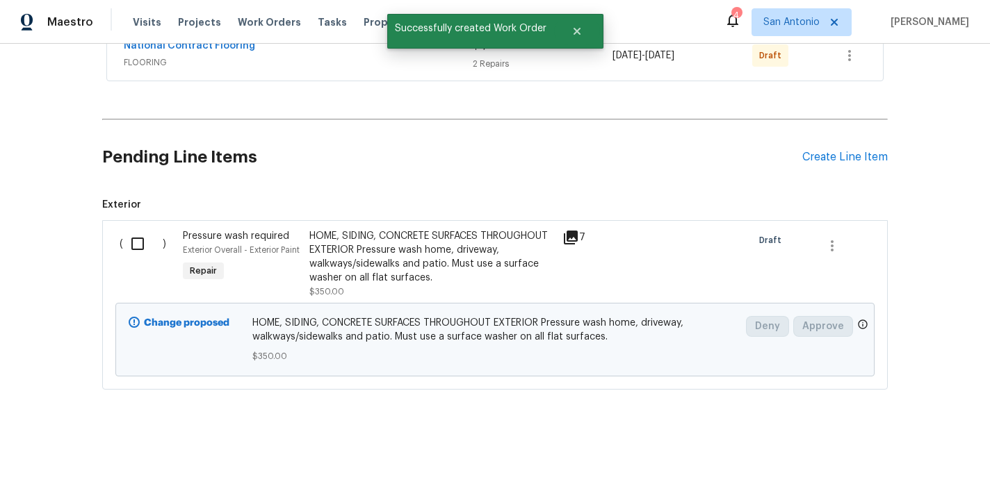
click at [141, 240] on input "checkbox" at bounding box center [143, 243] width 40 height 29
checkbox input "true"
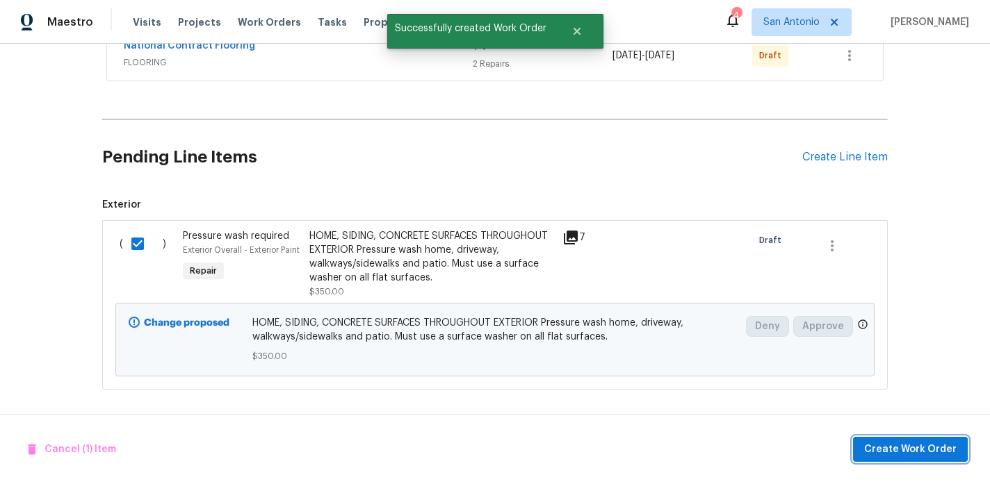
click at [901, 445] on span "Create Work Order" at bounding box center [910, 449] width 92 height 17
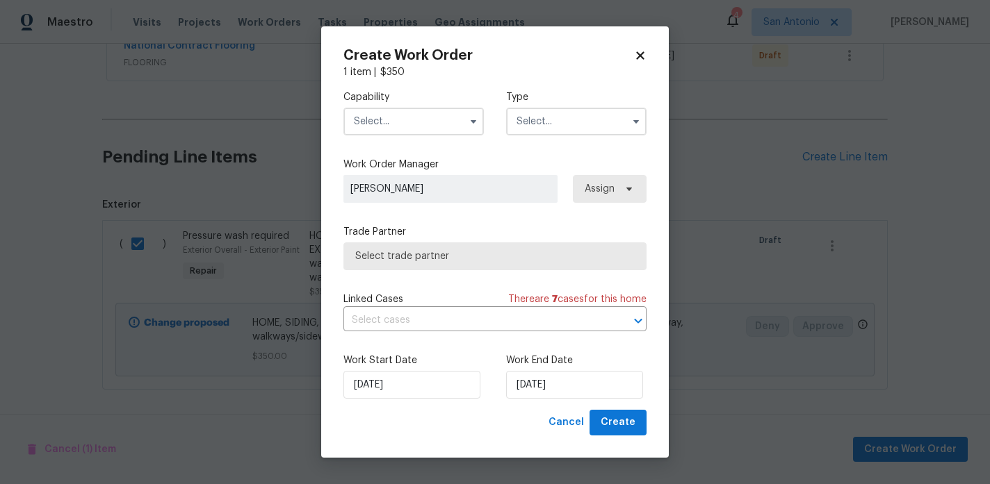
click at [425, 129] on input "text" at bounding box center [413, 122] width 140 height 28
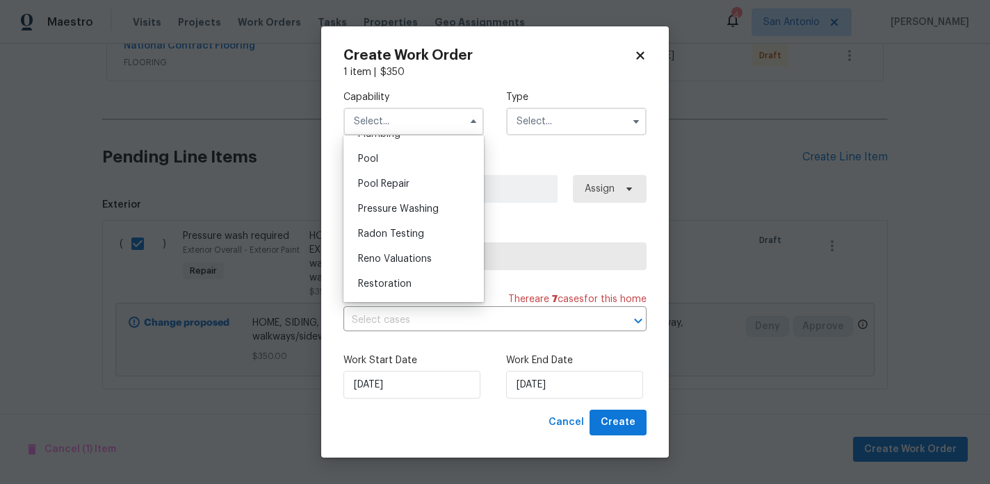
scroll to position [1261, 0]
click at [420, 200] on div "Pressure Washing" at bounding box center [413, 207] width 133 height 25
type input "Pressure Washing"
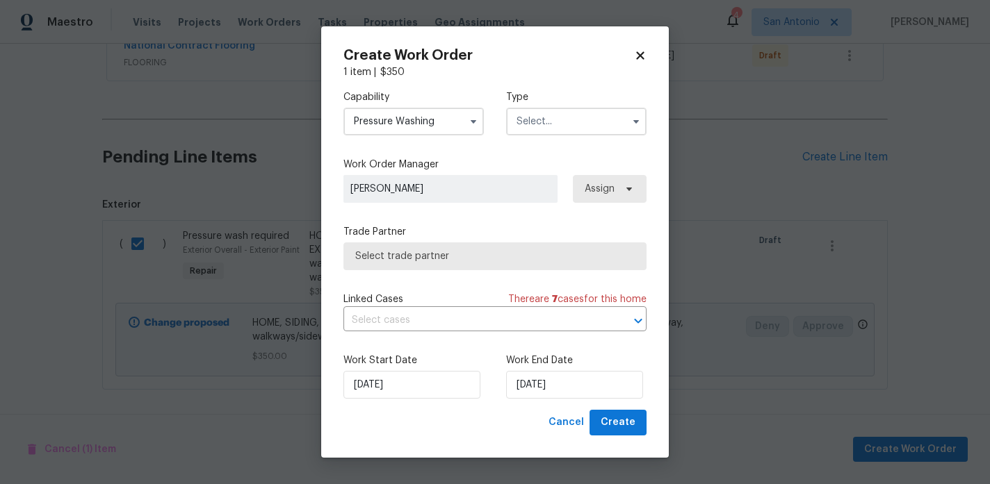
click at [553, 125] on input "text" at bounding box center [576, 122] width 140 height 28
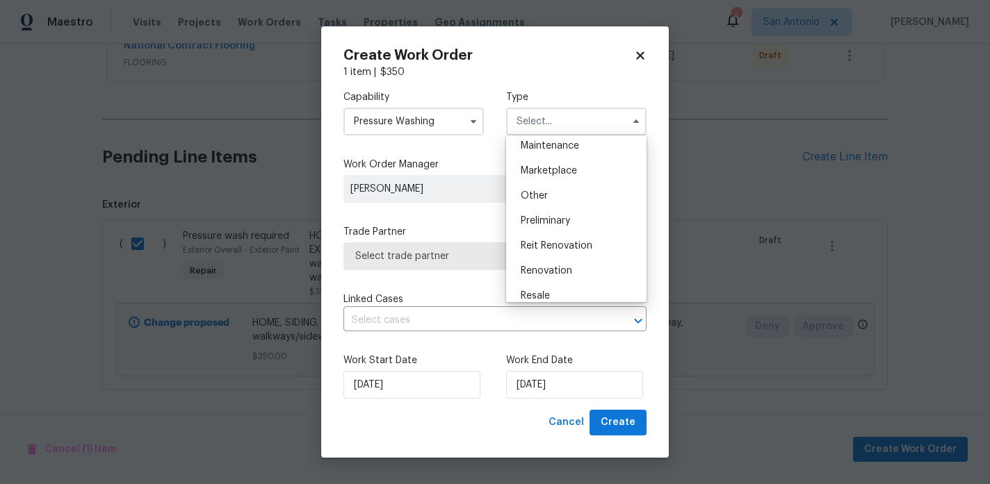
scroll to position [246, 0]
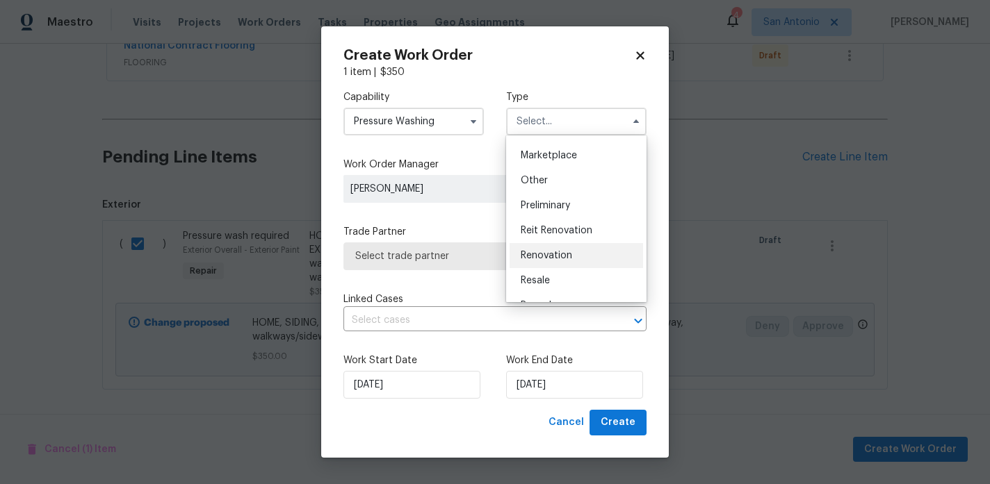
click at [554, 250] on div "Renovation" at bounding box center [575, 255] width 133 height 25
type input "Renovation"
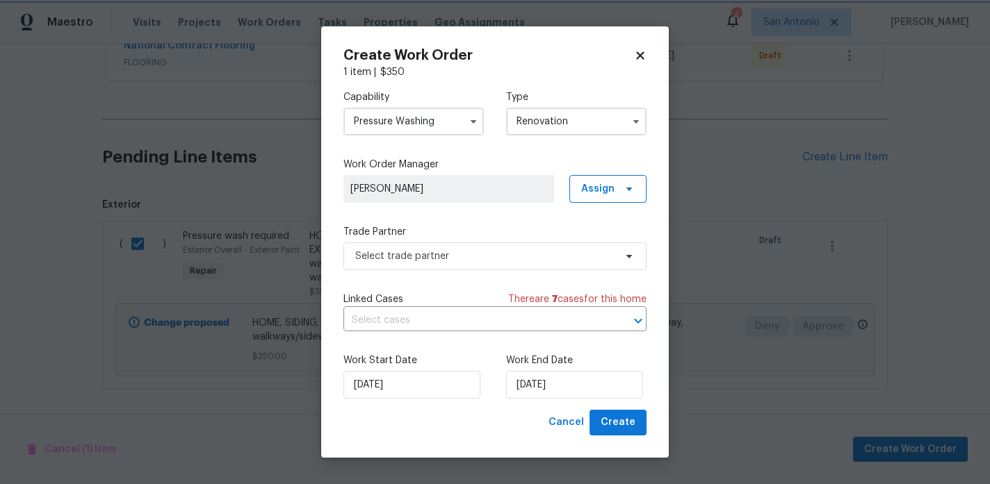
scroll to position [0, 0]
click at [415, 259] on span "Select trade partner" at bounding box center [484, 257] width 259 height 14
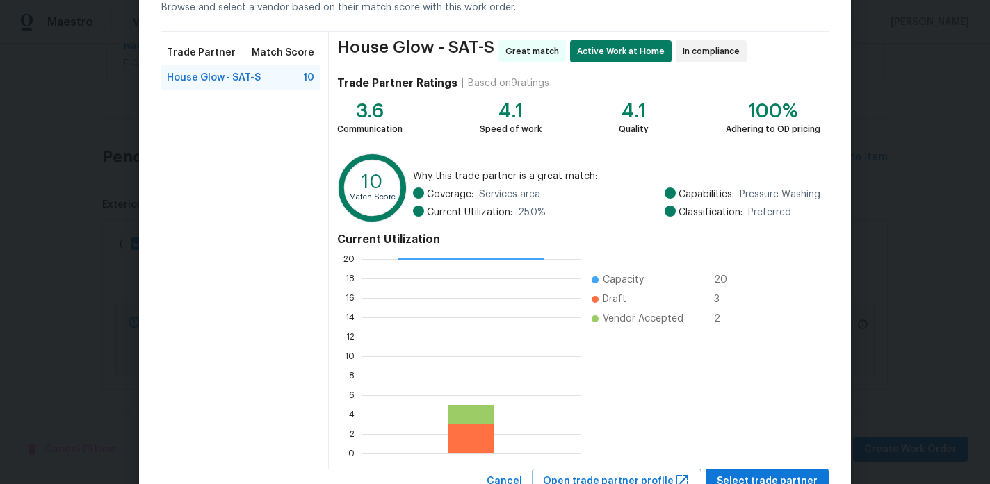
scroll to position [129, 0]
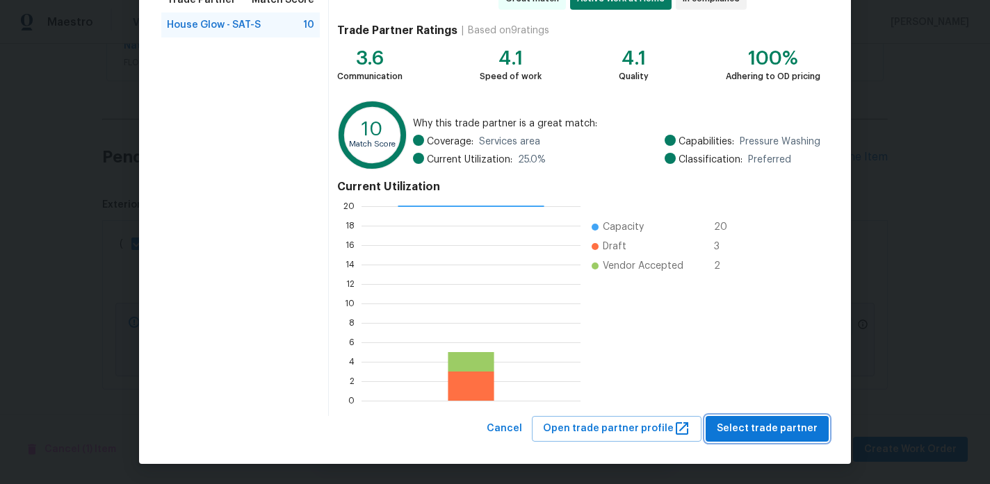
click at [769, 427] on span "Select trade partner" at bounding box center [767, 428] width 101 height 17
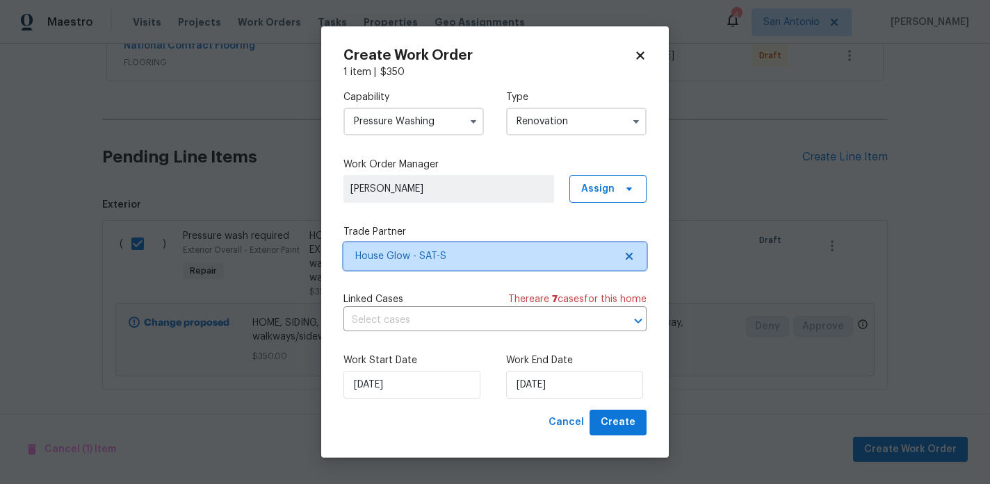
scroll to position [0, 0]
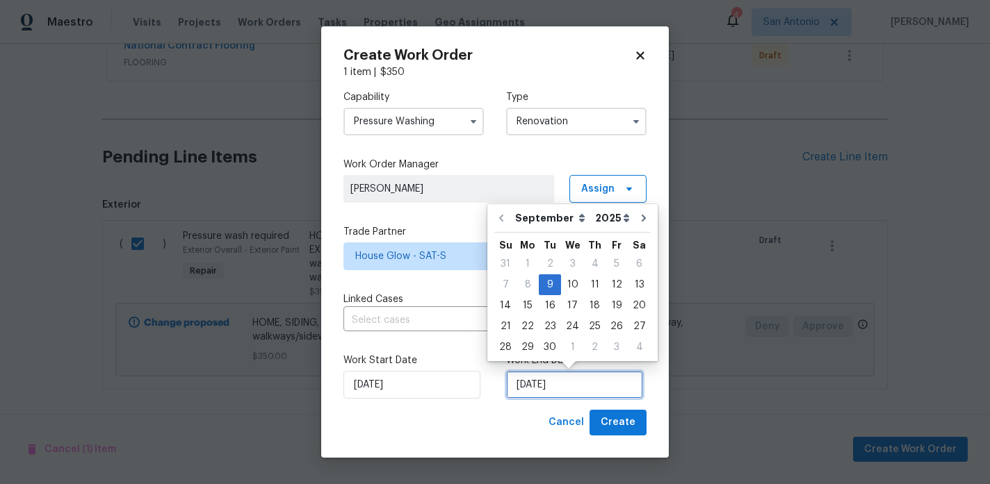
click at [564, 393] on input "[DATE]" at bounding box center [574, 385] width 137 height 28
click at [548, 302] on div "16" at bounding box center [550, 305] width 22 height 19
type input "9/16/2025"
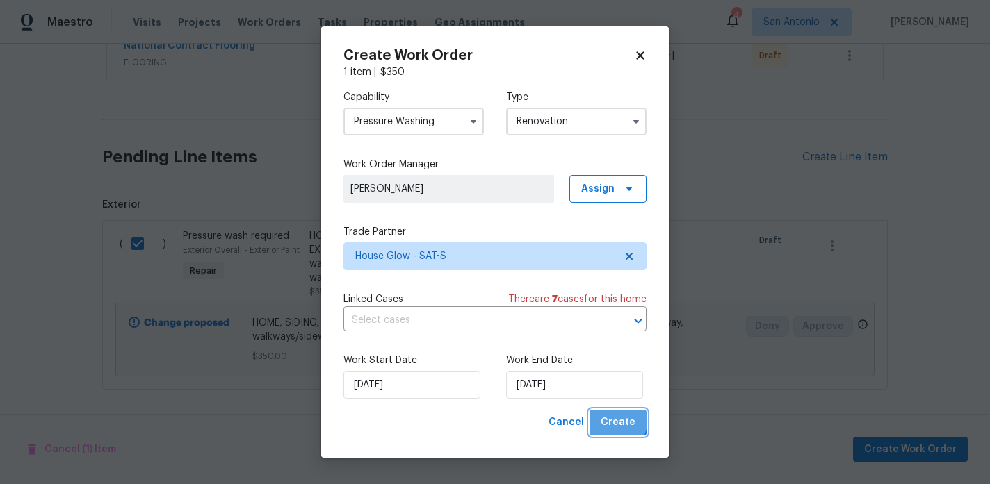
click at [616, 420] on span "Create" at bounding box center [618, 422] width 35 height 17
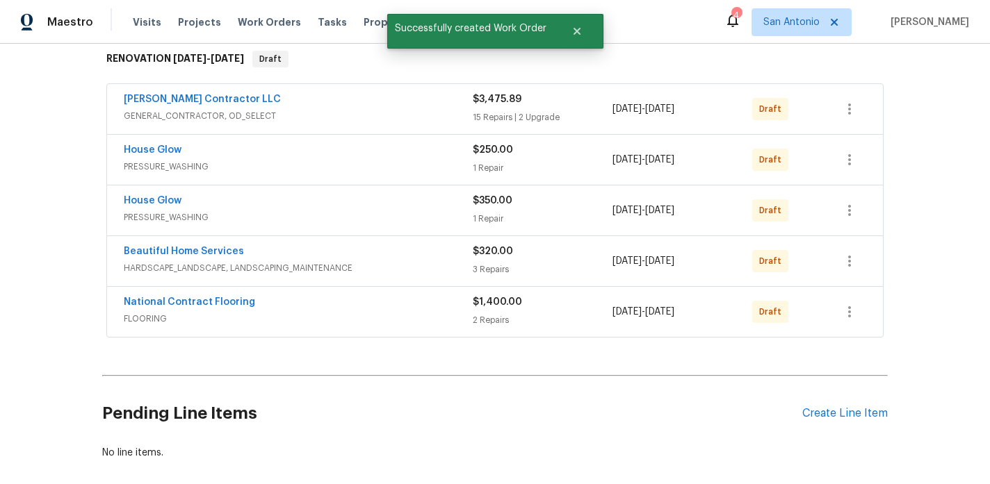
scroll to position [226, 0]
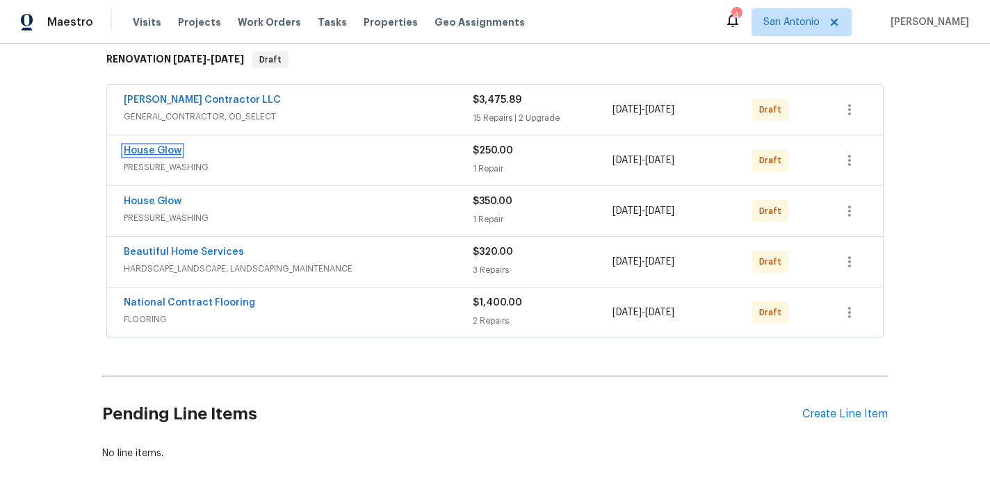
click at [156, 149] on link "House Glow" at bounding box center [153, 151] width 58 height 10
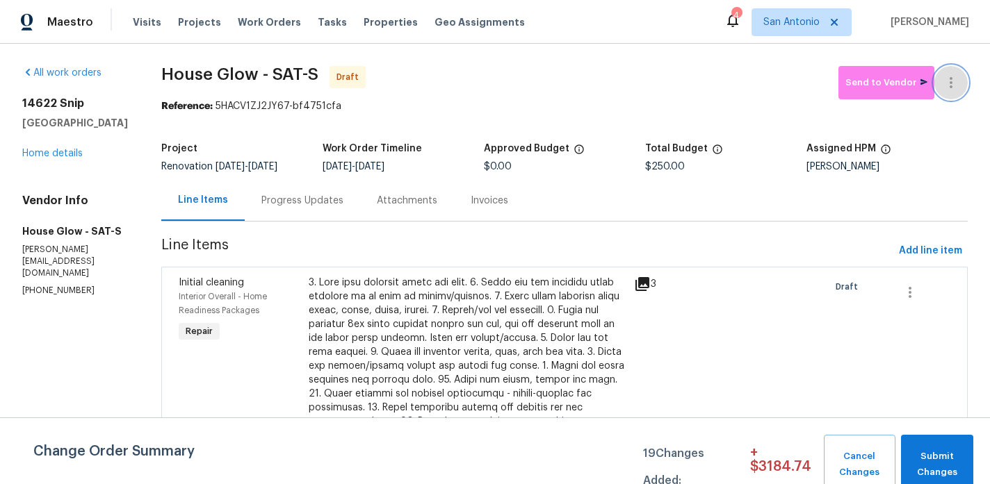
click at [950, 85] on icon "button" at bounding box center [950, 82] width 17 height 17
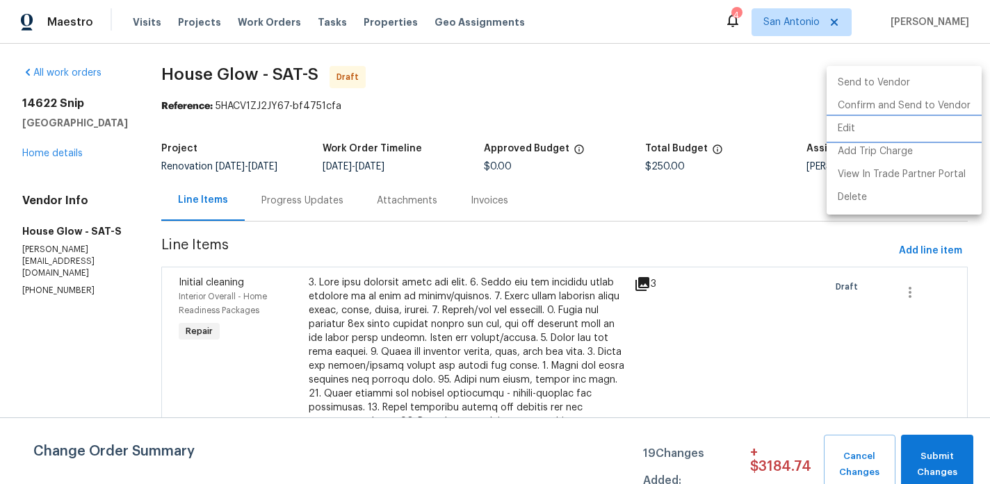
click at [856, 130] on li "Edit" at bounding box center [903, 128] width 155 height 23
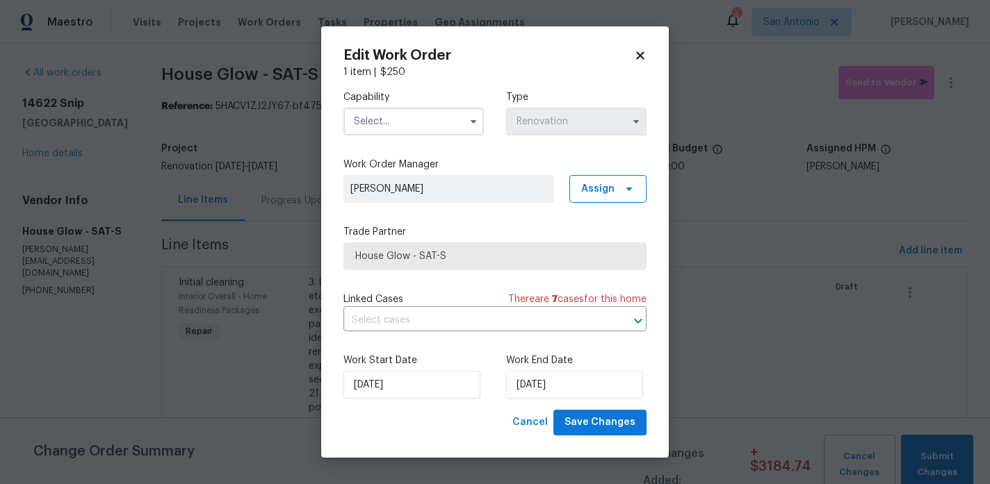
click at [392, 122] on input "text" at bounding box center [413, 122] width 140 height 28
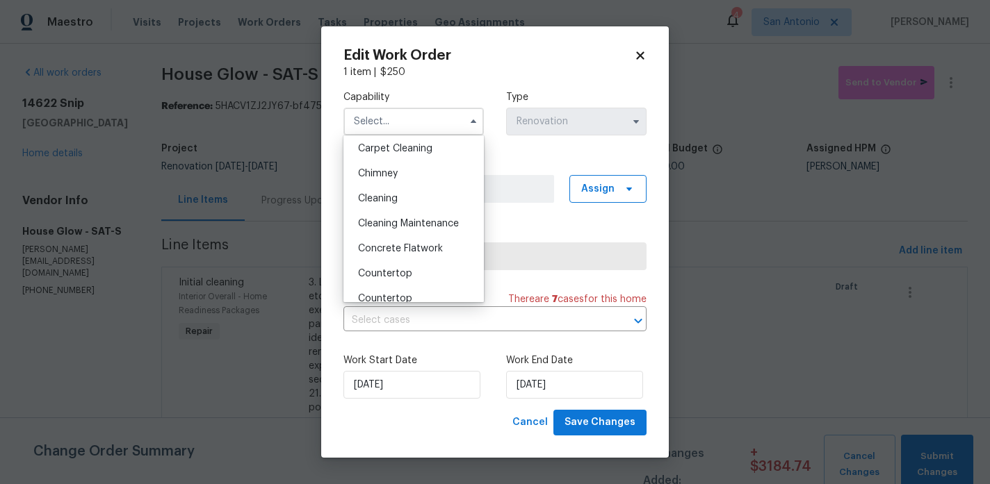
scroll to position [154, 0]
click at [406, 216] on div "Cleaning Maintenance" at bounding box center [413, 222] width 133 height 25
type input "Cleaning Maintenance"
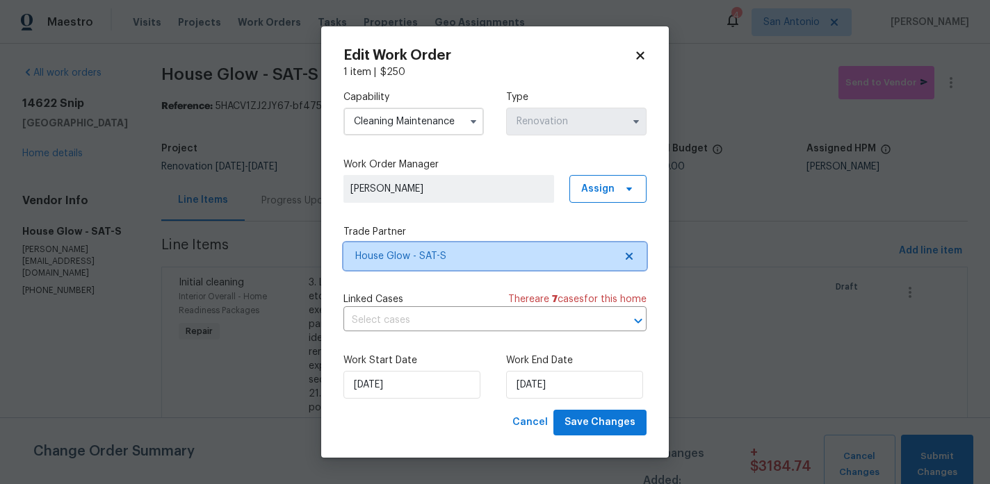
click at [400, 255] on span "House Glow - SAT-S" at bounding box center [484, 257] width 259 height 14
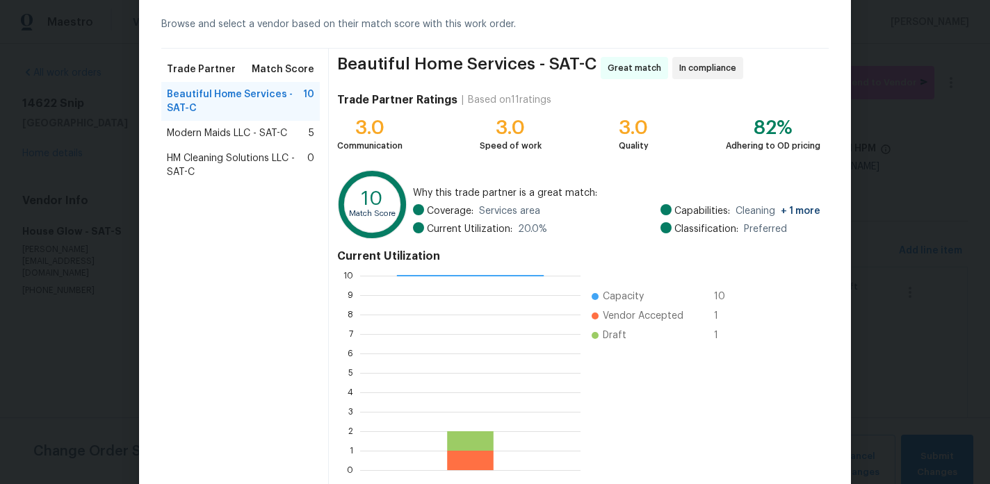
scroll to position [129, 0]
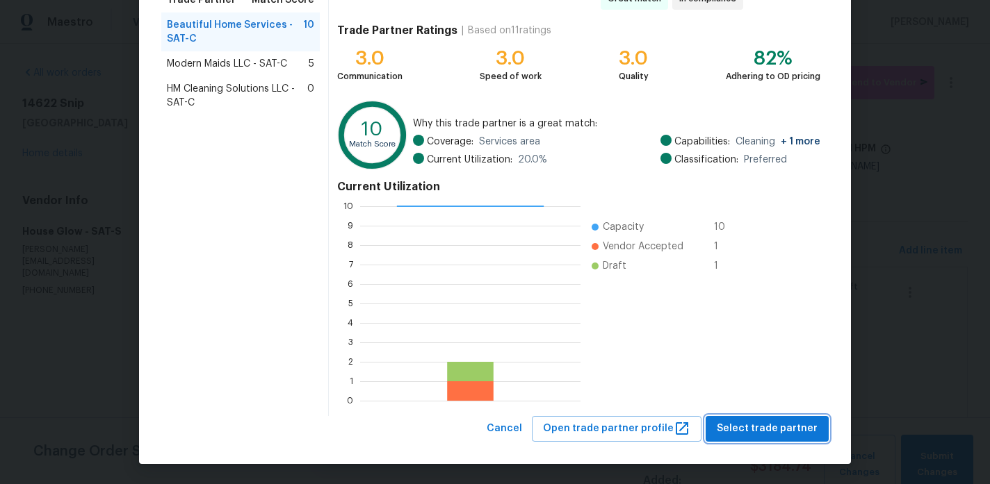
click at [780, 422] on span "Select trade partner" at bounding box center [767, 428] width 101 height 17
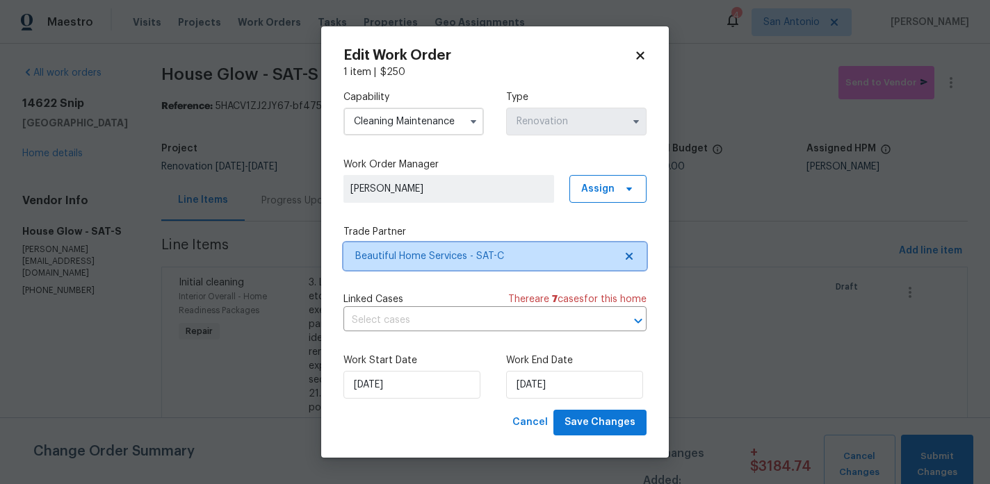
scroll to position [0, 0]
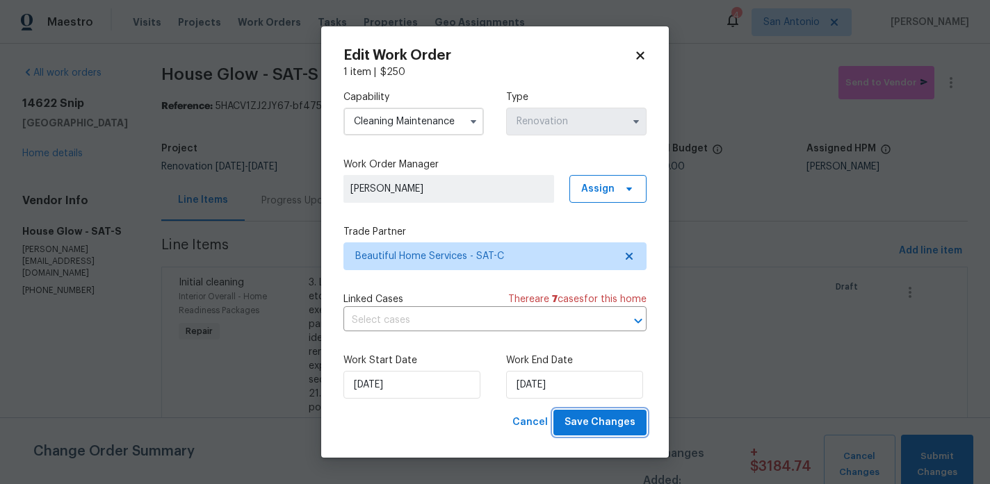
click at [609, 420] on span "Save Changes" at bounding box center [599, 422] width 71 height 17
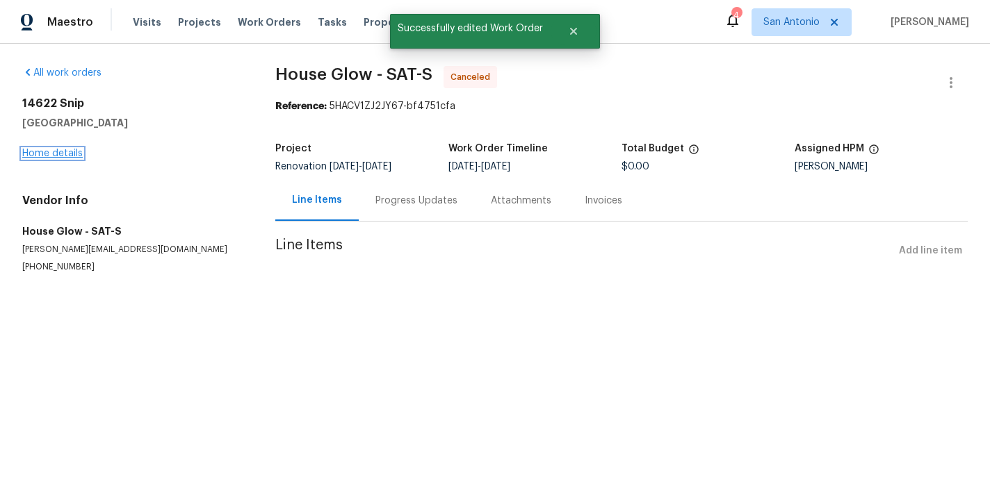
click at [55, 154] on link "Home details" at bounding box center [52, 154] width 60 height 10
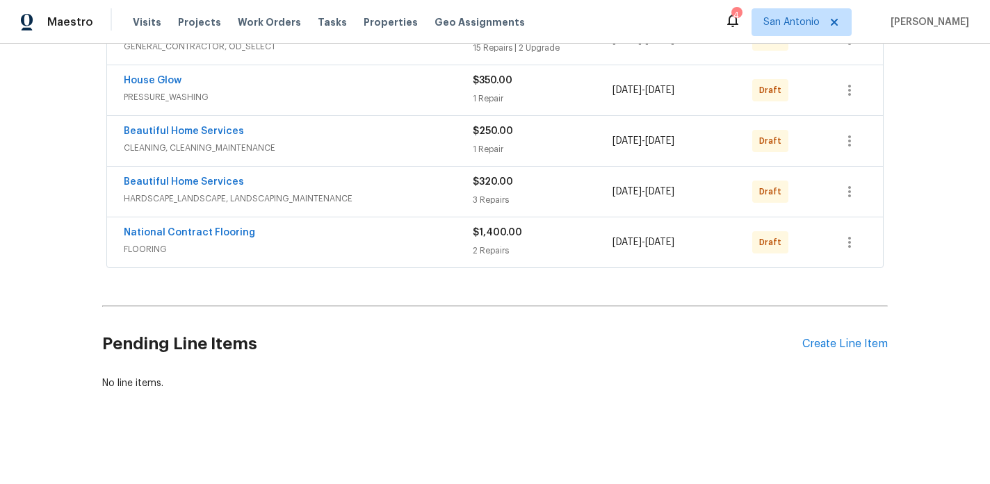
scroll to position [297, 0]
click at [845, 341] on div "Create Line Item" at bounding box center [844, 343] width 85 height 13
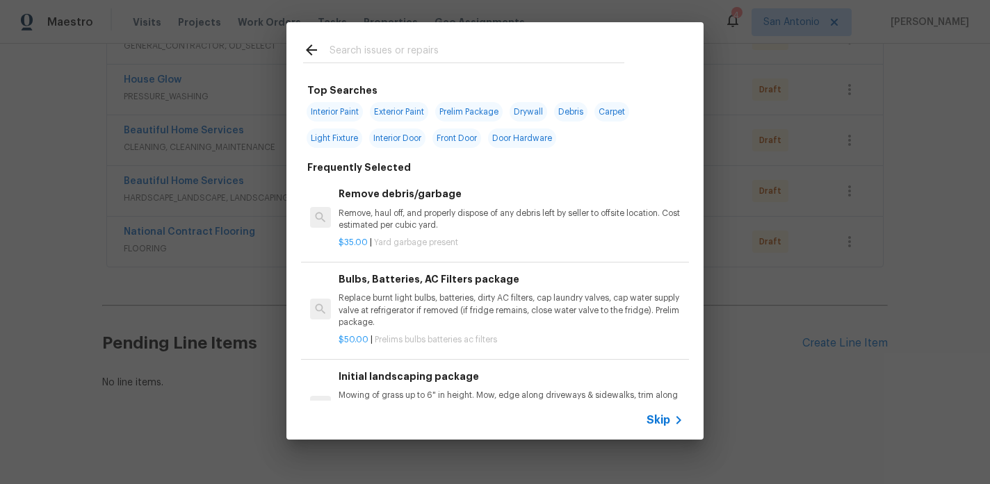
click at [400, 51] on input "text" at bounding box center [476, 52] width 295 height 21
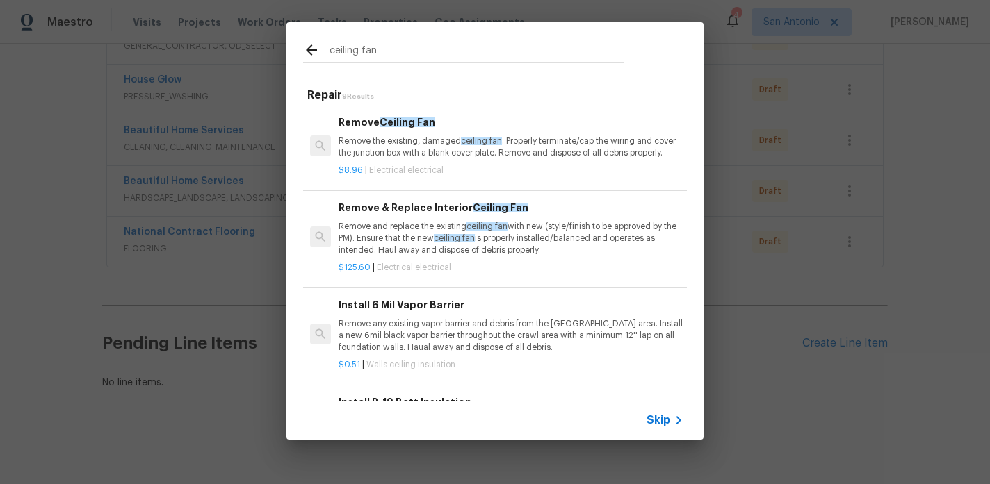
type input "ceiling fan"
click at [458, 244] on p "Remove and replace the existing ceiling fan with new (style/finish to be approv…" at bounding box center [510, 238] width 345 height 35
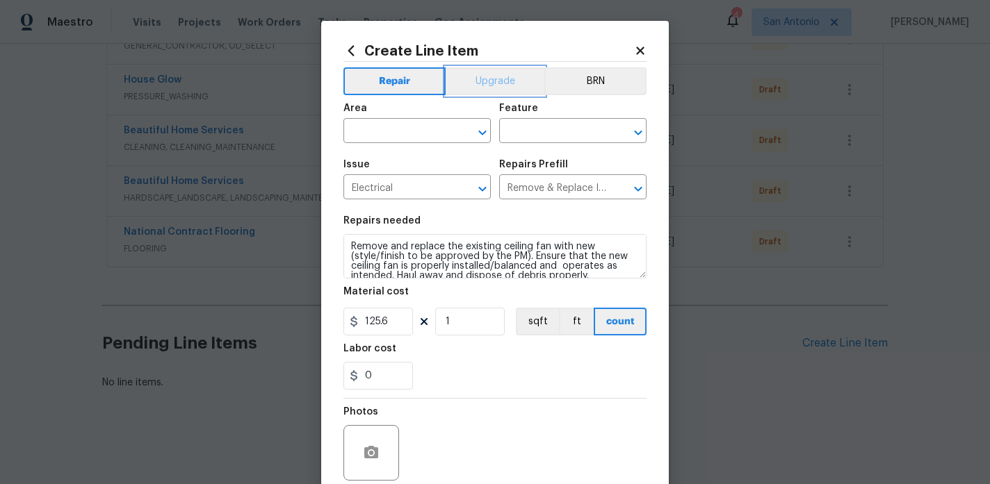
click at [477, 81] on button "Upgrade" at bounding box center [495, 81] width 99 height 28
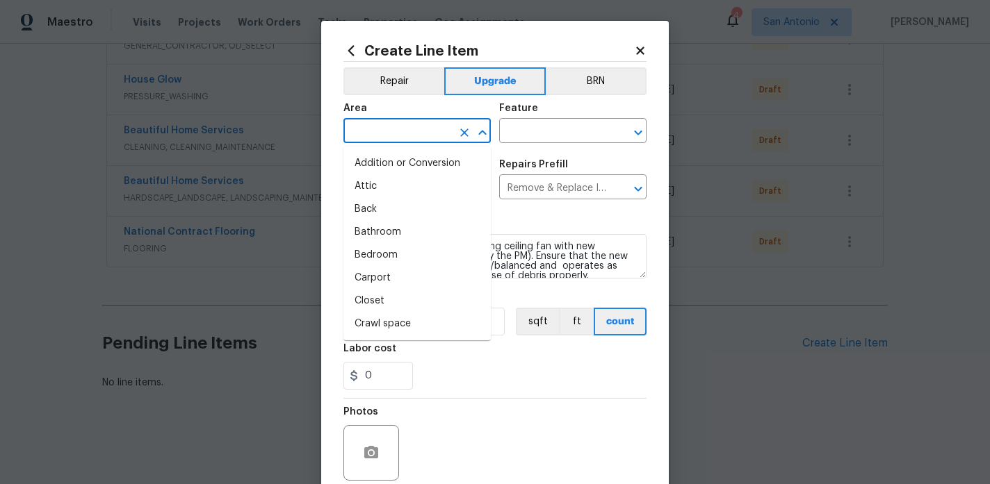
click at [419, 134] on input "text" at bounding box center [397, 133] width 108 height 22
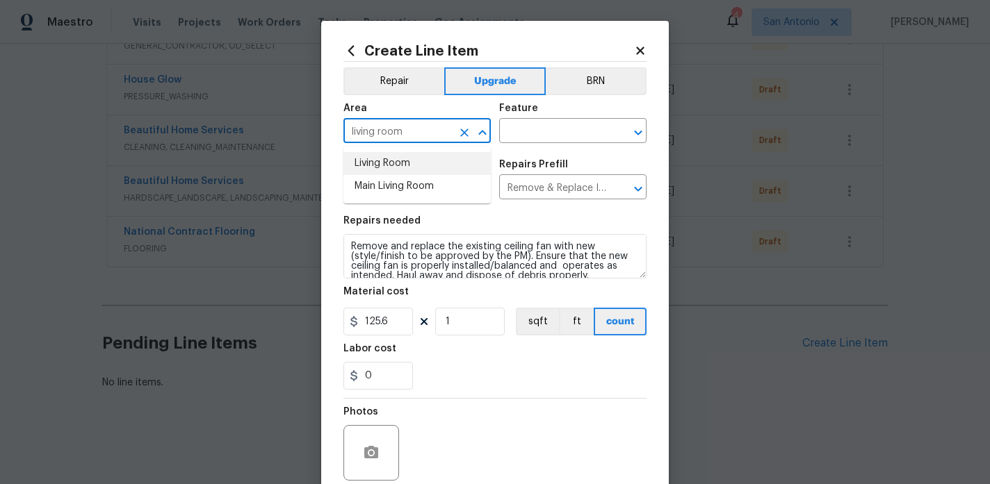
click at [410, 166] on li "Living Room" at bounding box center [416, 163] width 147 height 23
type input "Living Room"
click at [397, 324] on input "125.6" at bounding box center [378, 322] width 70 height 28
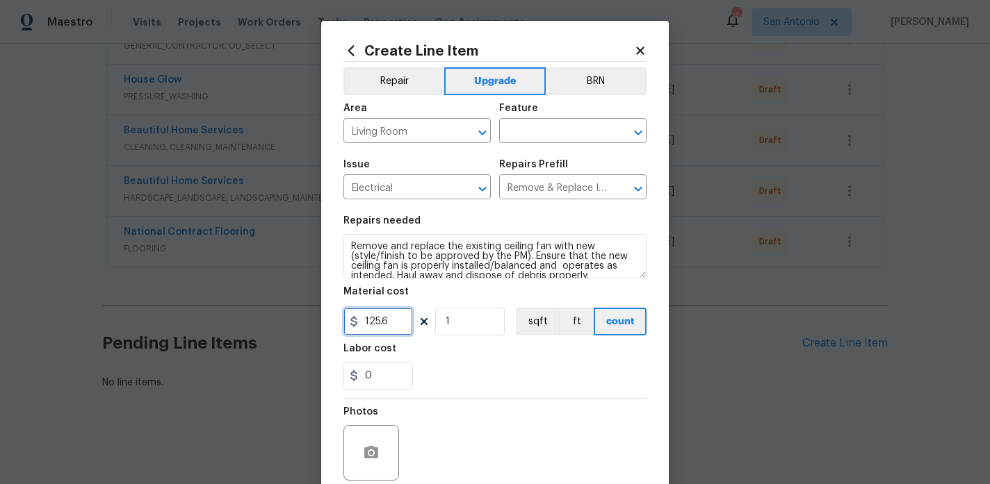
click at [397, 324] on input "125.6" at bounding box center [378, 322] width 70 height 28
type input "225"
click at [464, 323] on input "1" at bounding box center [470, 322] width 70 height 28
type input "2"
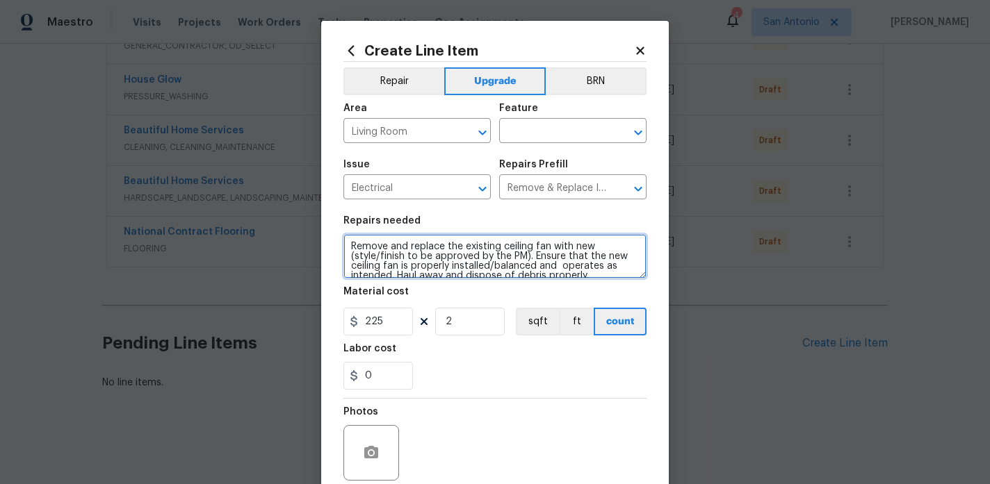
click at [349, 245] on textarea "Remove and replace the existing ceiling fan with new (style/finish to be approv…" at bounding box center [494, 256] width 303 height 44
type textarea "REMOVE AND REPLACE CEILING FAN, ALONG WITH EXTENSION POLE, IN BOTH LIVING ROOMS…"
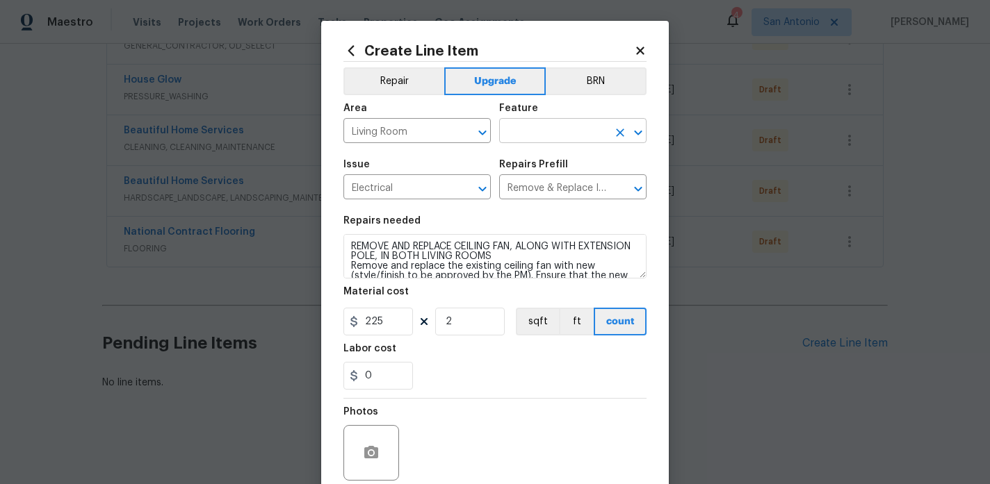
click at [540, 134] on input "text" at bounding box center [553, 133] width 108 height 22
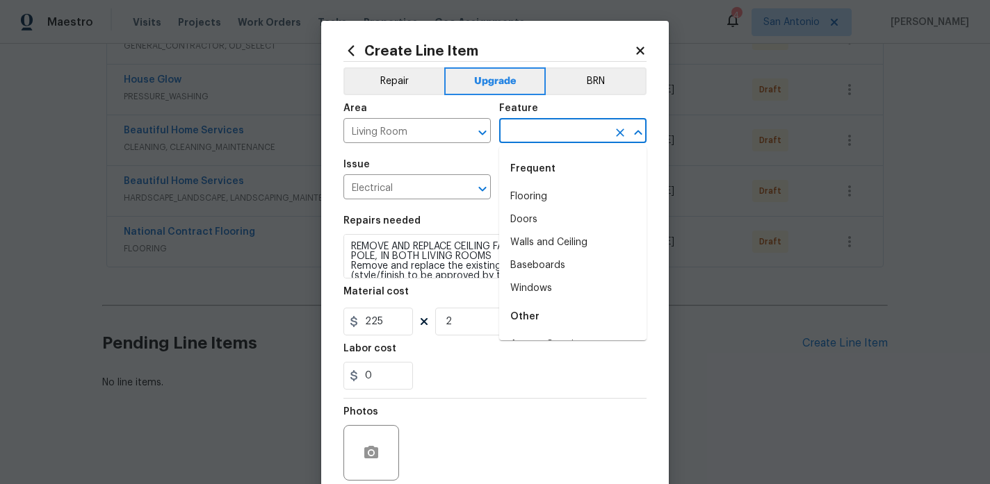
type input "V"
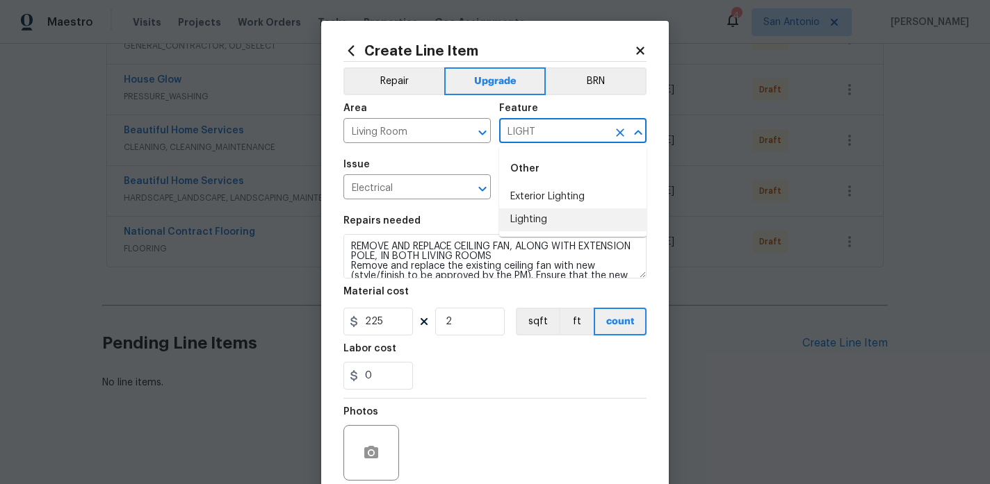
click at [546, 215] on li "Lighting" at bounding box center [572, 220] width 147 height 23
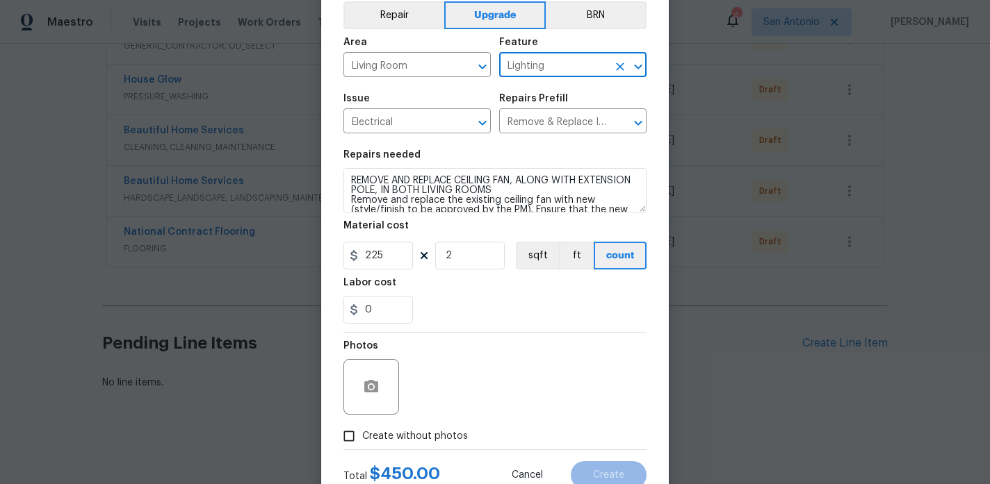
scroll to position [78, 0]
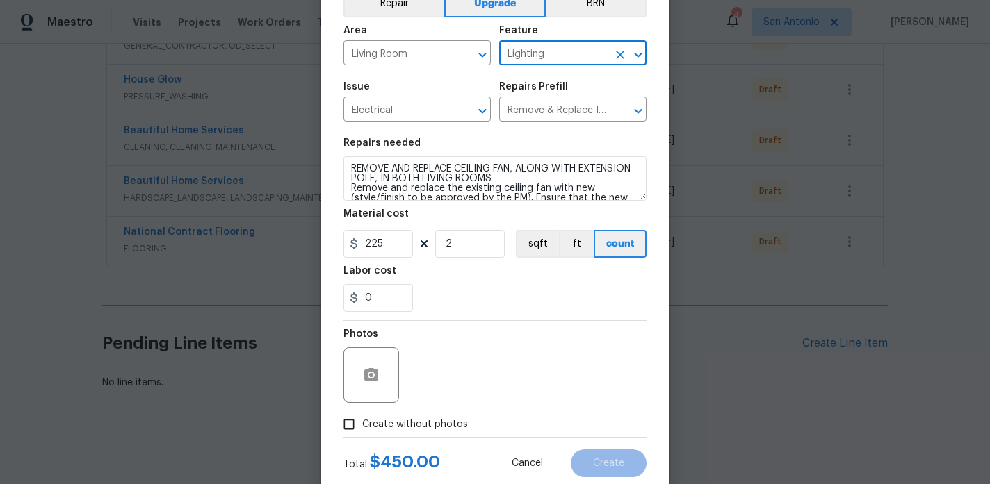
type input "Lighting"
click at [418, 422] on span "Create without photos" at bounding box center [415, 425] width 106 height 15
click at [362, 422] on input "Create without photos" at bounding box center [349, 424] width 26 height 26
checkbox input "true"
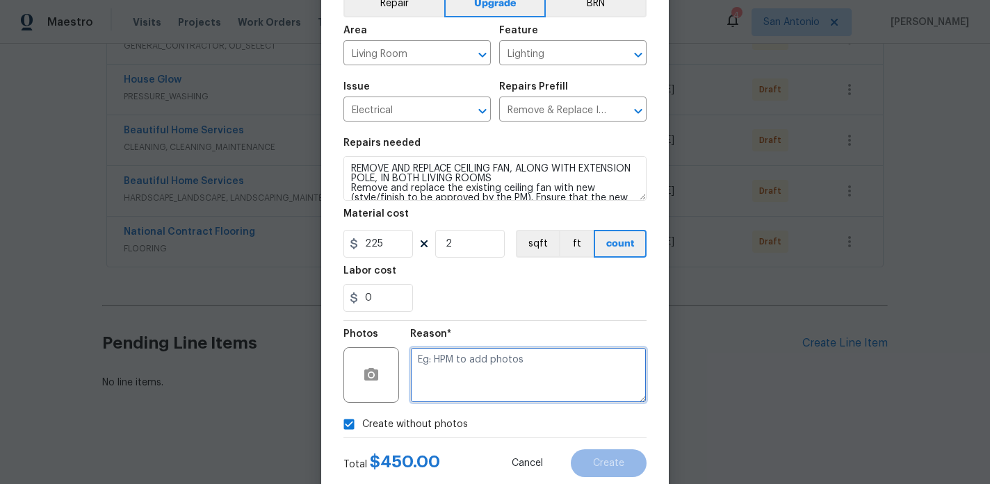
click at [461, 367] on textarea at bounding box center [528, 376] width 236 height 56
type textarea "HPM TO ADD"
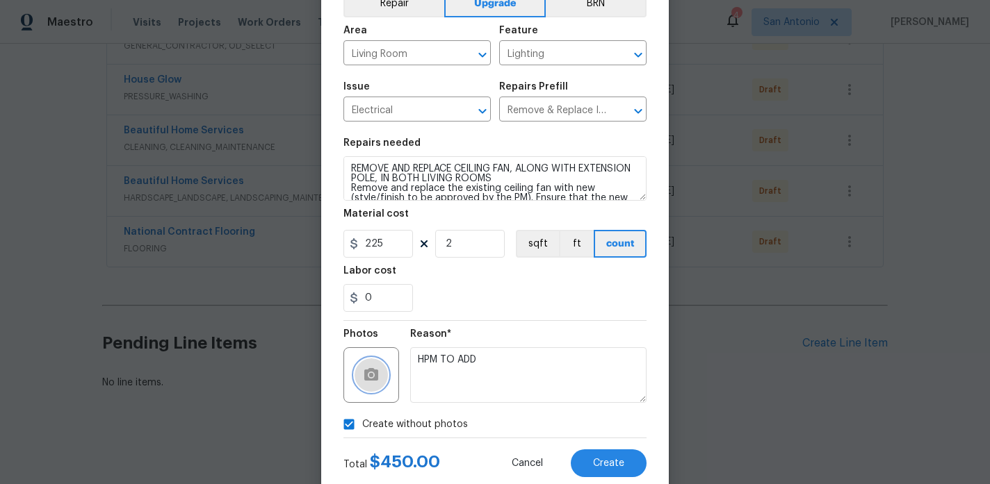
click at [372, 376] on circle "button" at bounding box center [371, 375] width 4 height 4
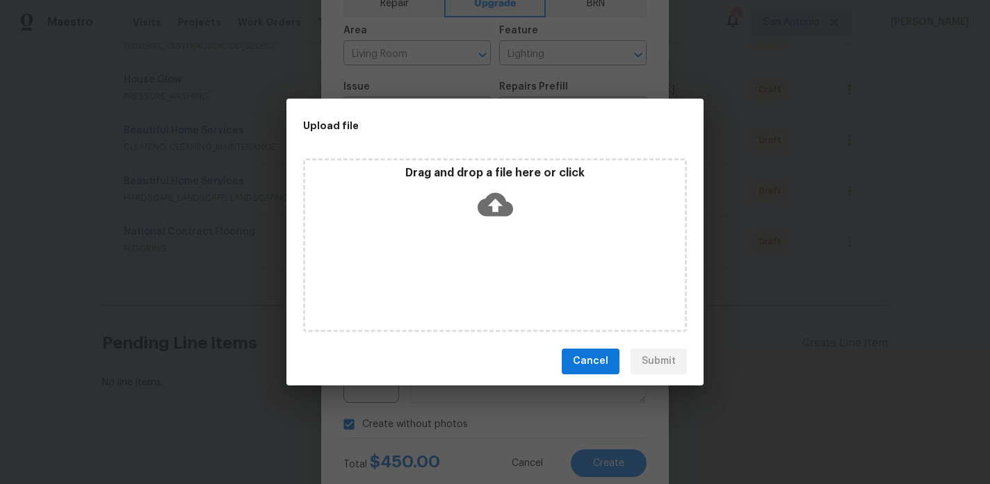
click at [496, 209] on icon at bounding box center [494, 204] width 35 height 35
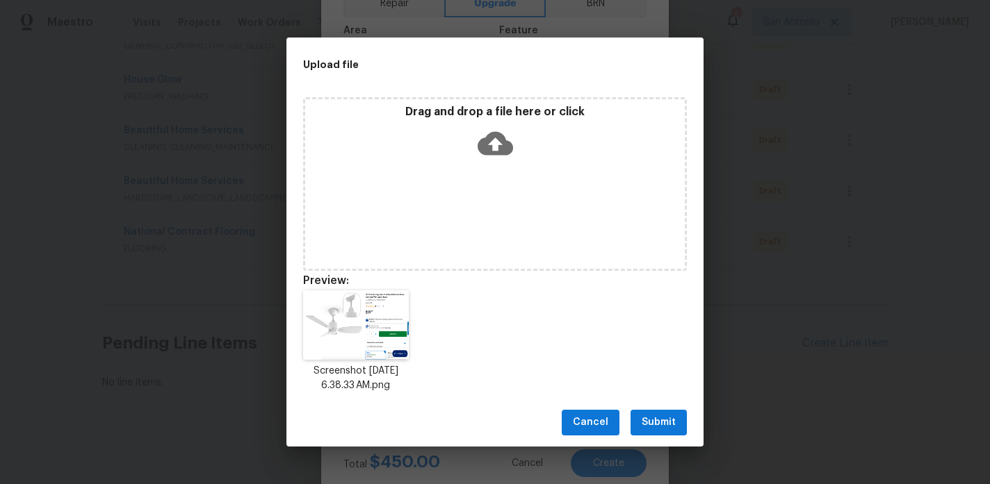
click at [660, 418] on span "Submit" at bounding box center [659, 422] width 34 height 17
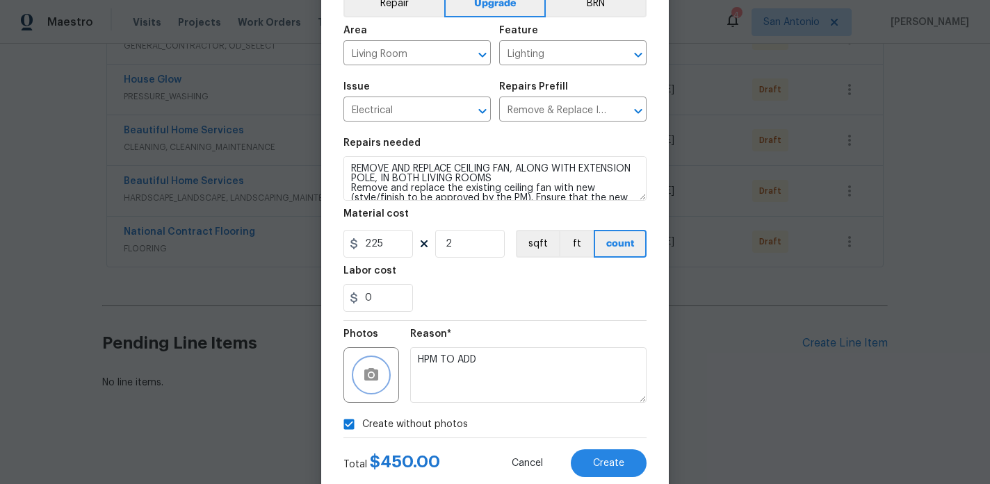
checkbox input "false"
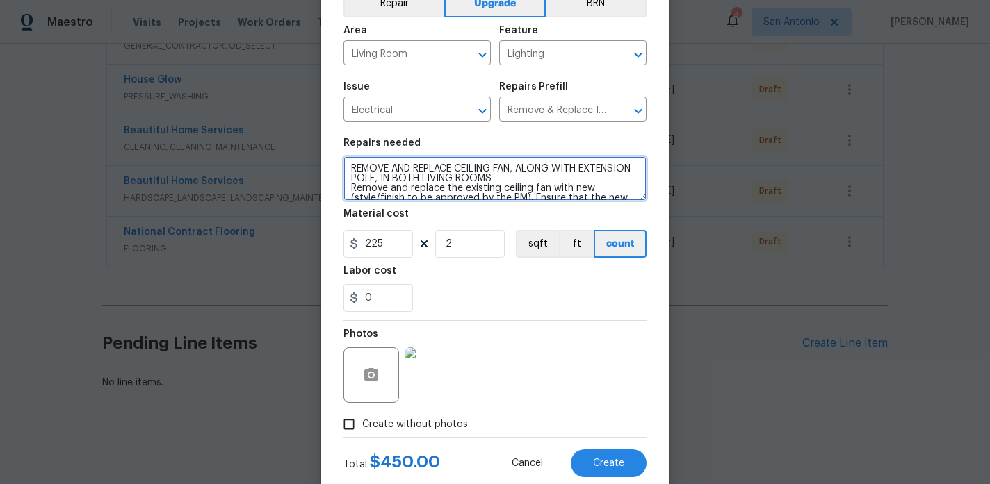
click at [350, 170] on textarea "REMOVE AND REPLACE CEILING FAN, ALONG WITH EXTENSION POLE, IN BOTH LIVING ROOMS…" at bounding box center [494, 178] width 303 height 44
click at [555, 177] on textarea "1) REMOVE AND REPLACE CEILING FAN, ALONG WITH EXTENSION POLE, IN BOTH LIVING RO…" at bounding box center [494, 178] width 303 height 44
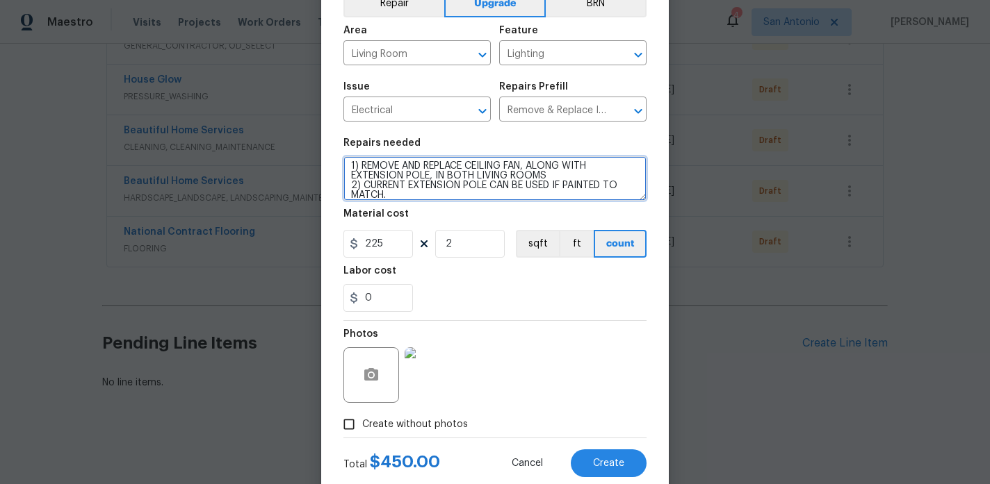
type textarea "1) REMOVE AND REPLACE CEILING FAN, ALONG WITH EXTENSION POLE, IN BOTH LIVING RO…"
click at [569, 290] on div "0" at bounding box center [494, 298] width 303 height 28
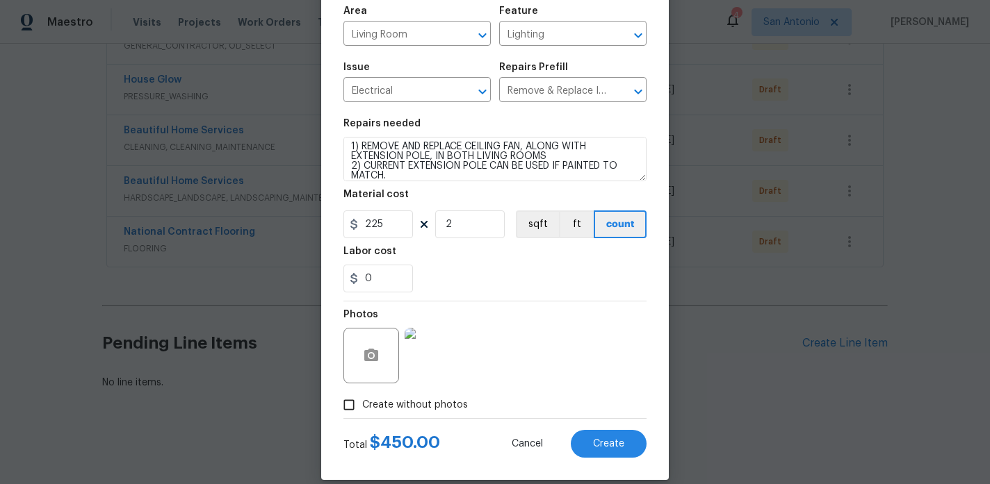
scroll to position [115, 0]
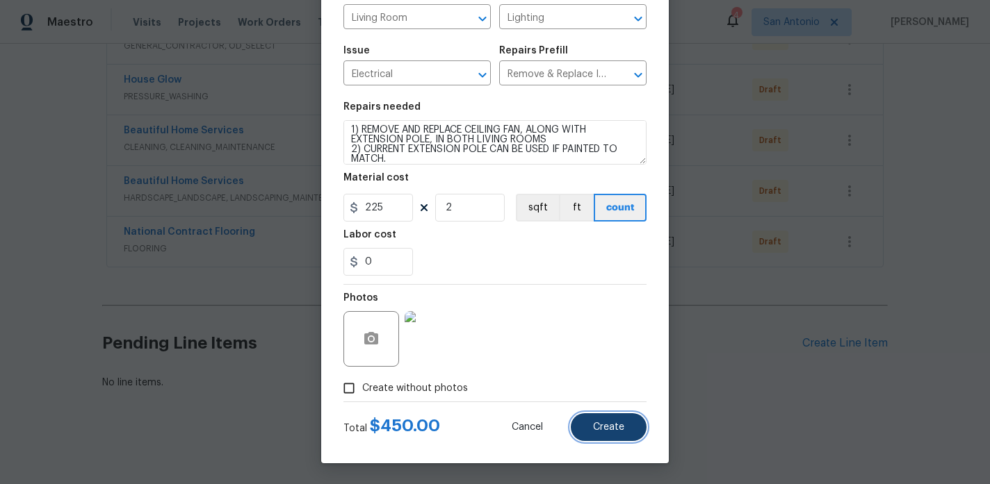
click at [603, 425] on span "Create" at bounding box center [608, 428] width 31 height 10
type input "0"
checkbox input "true"
type input "0"
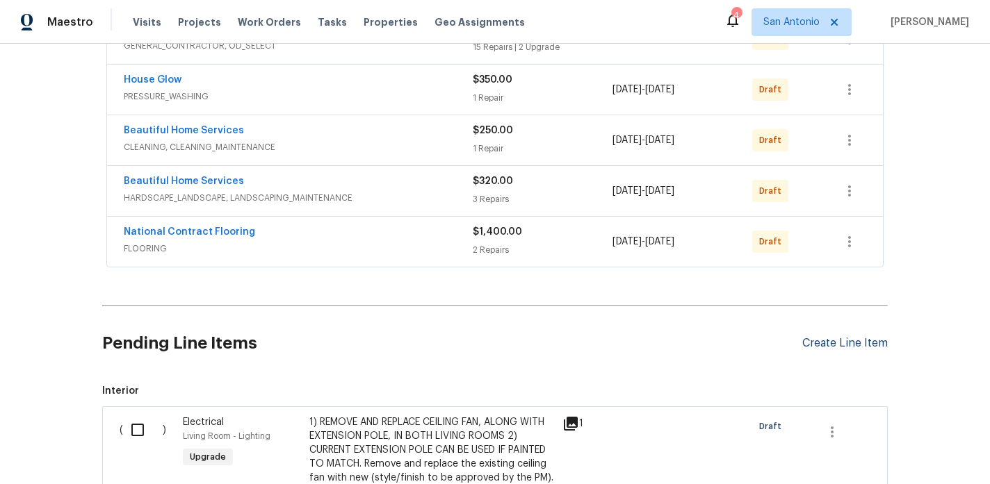
click at [839, 343] on div "Create Line Item" at bounding box center [844, 343] width 85 height 13
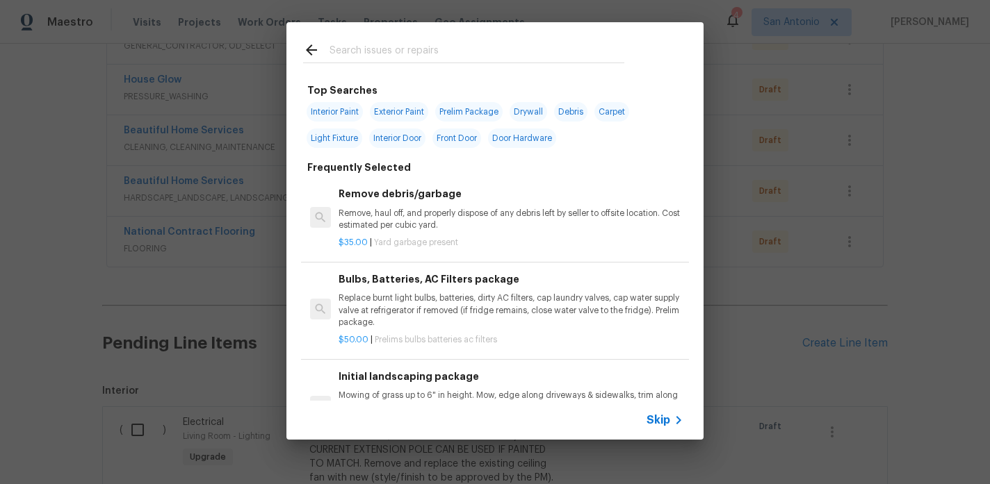
click at [409, 53] on input "text" at bounding box center [476, 52] width 295 height 21
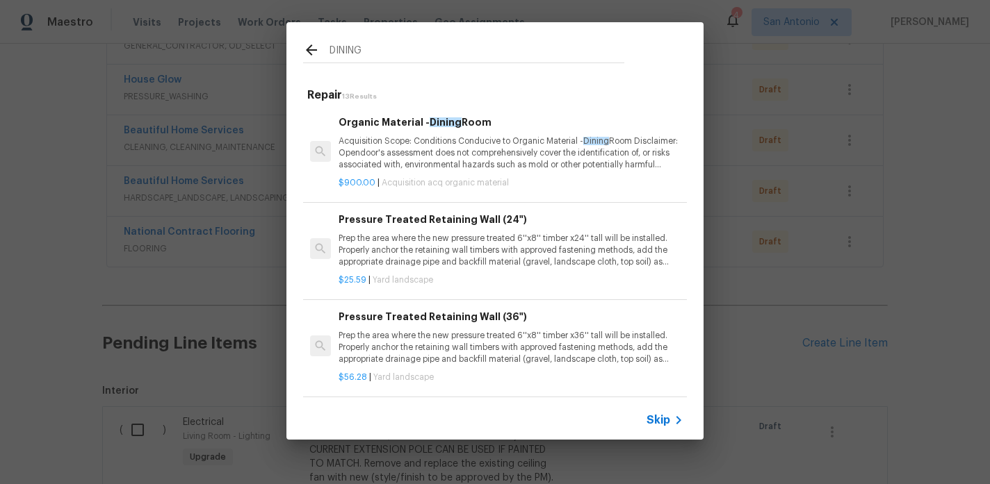
scroll to position [10, 0]
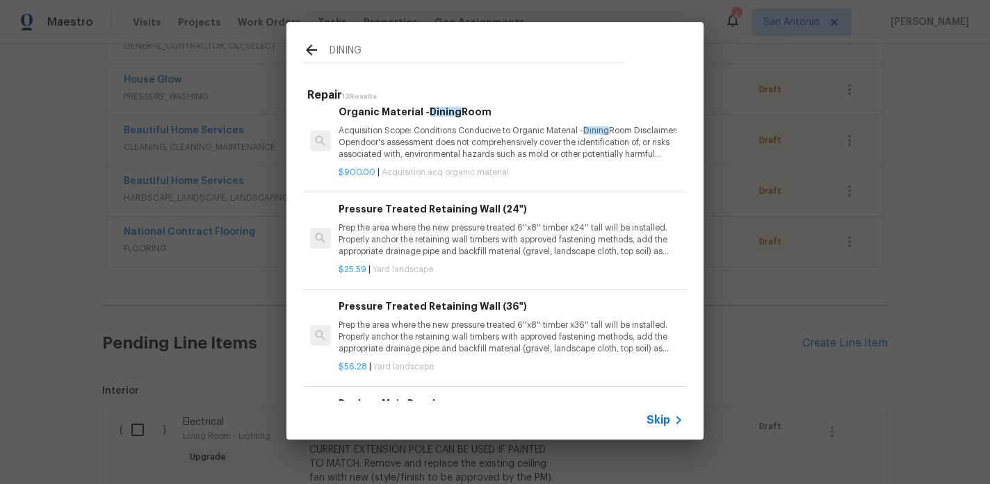
click at [347, 49] on input "DINING" at bounding box center [476, 52] width 295 height 21
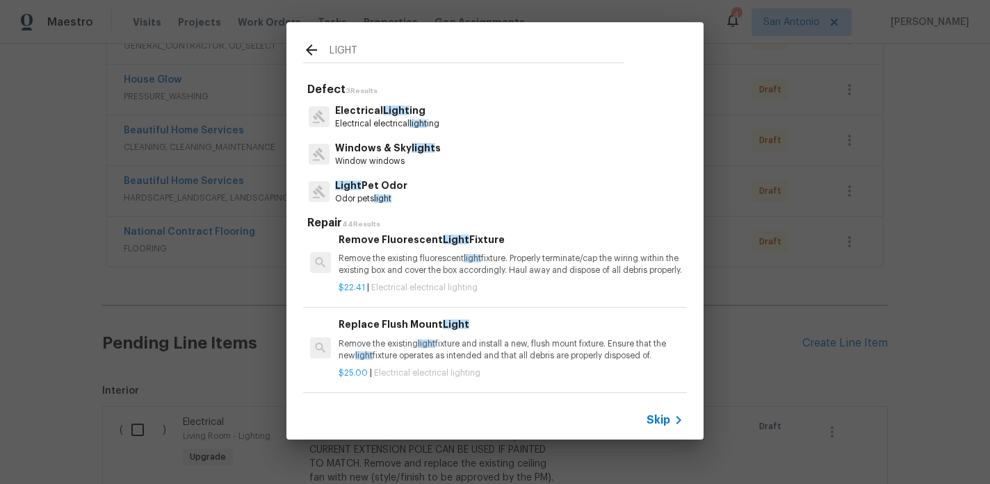
type input "LIGHT"
click at [364, 118] on p "Electrical electrical light ing" at bounding box center [387, 124] width 104 height 12
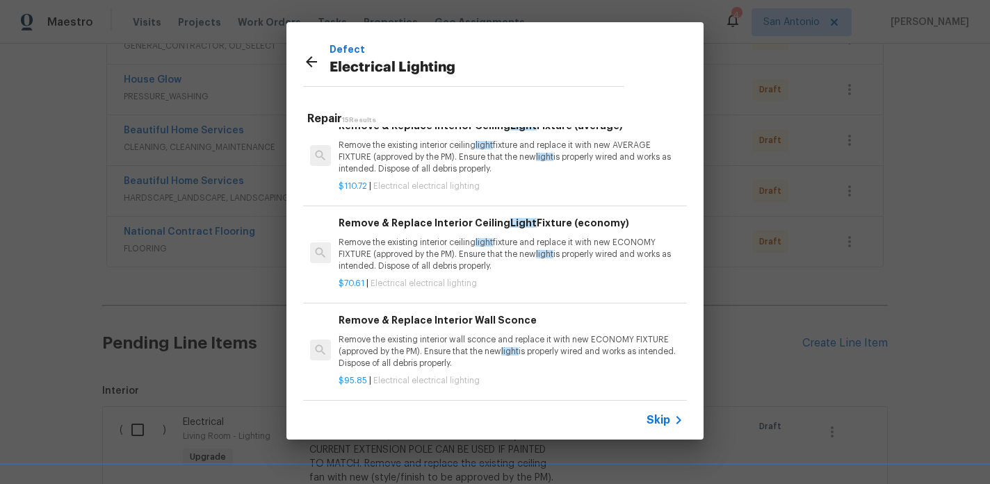
scroll to position [79, 0]
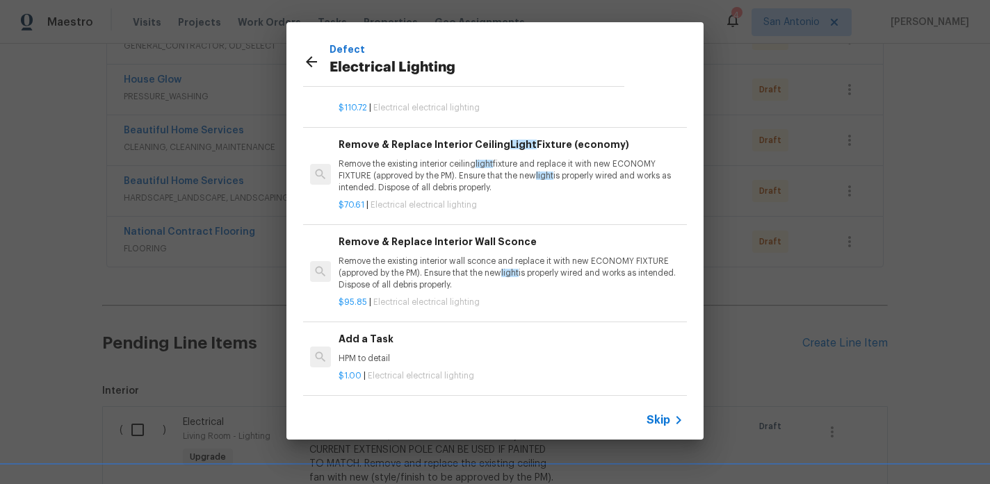
click at [378, 348] on div "Add a Task HPM to detail" at bounding box center [510, 348] width 345 height 33
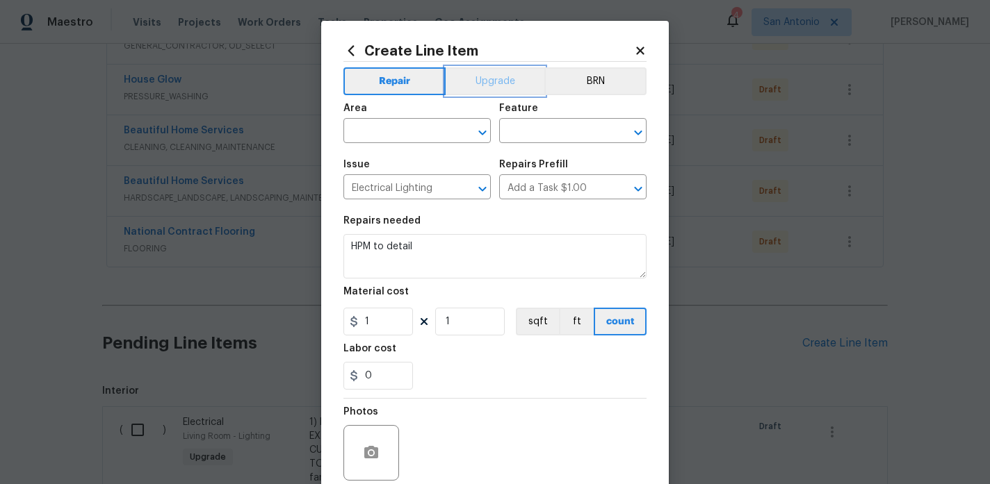
click at [503, 79] on button "Upgrade" at bounding box center [495, 81] width 99 height 28
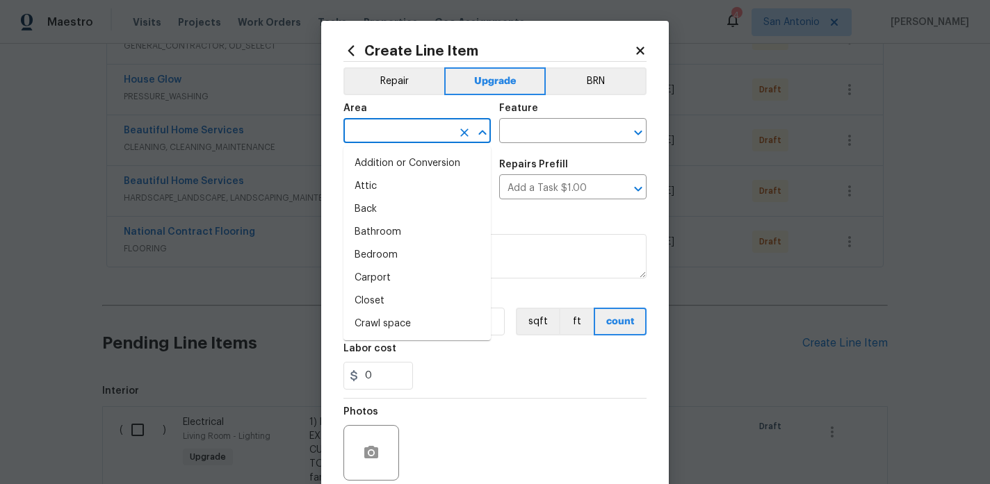
click at [402, 126] on input "text" at bounding box center [397, 133] width 108 height 22
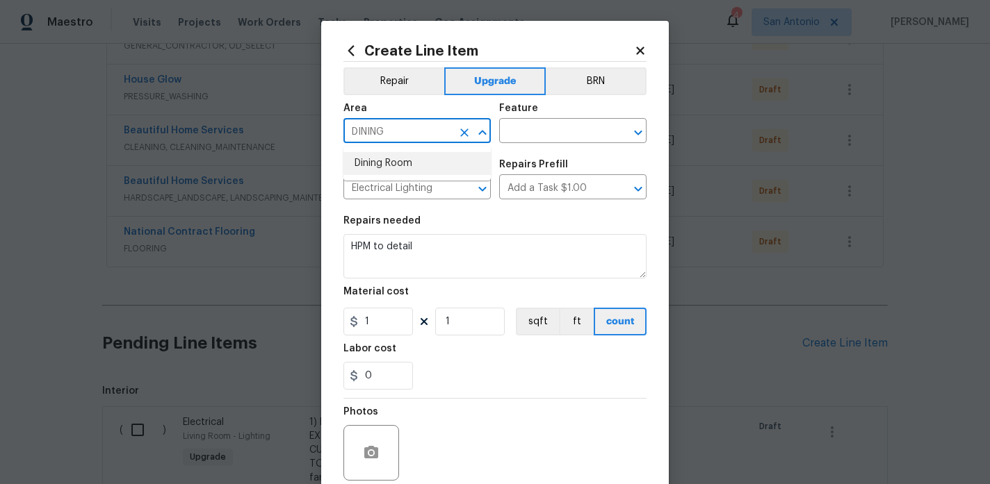
click at [389, 171] on li "Dining Room" at bounding box center [416, 163] width 147 height 23
type input "Dining Room"
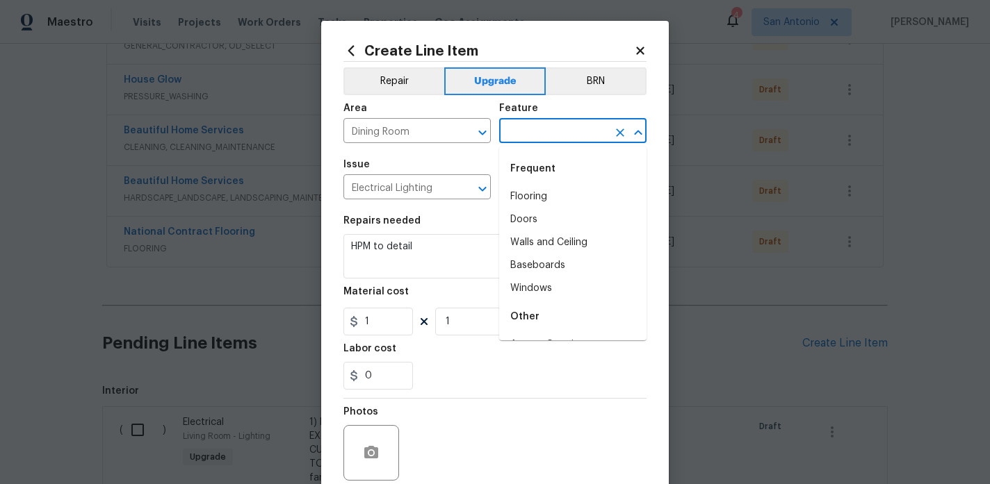
click at [535, 136] on input "text" at bounding box center [553, 133] width 108 height 22
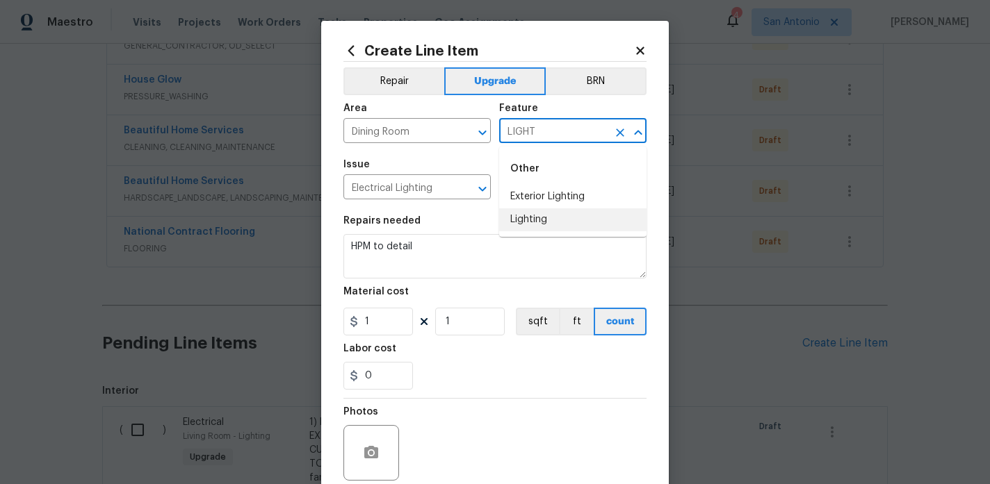
click at [534, 220] on li "Lighting" at bounding box center [572, 220] width 147 height 23
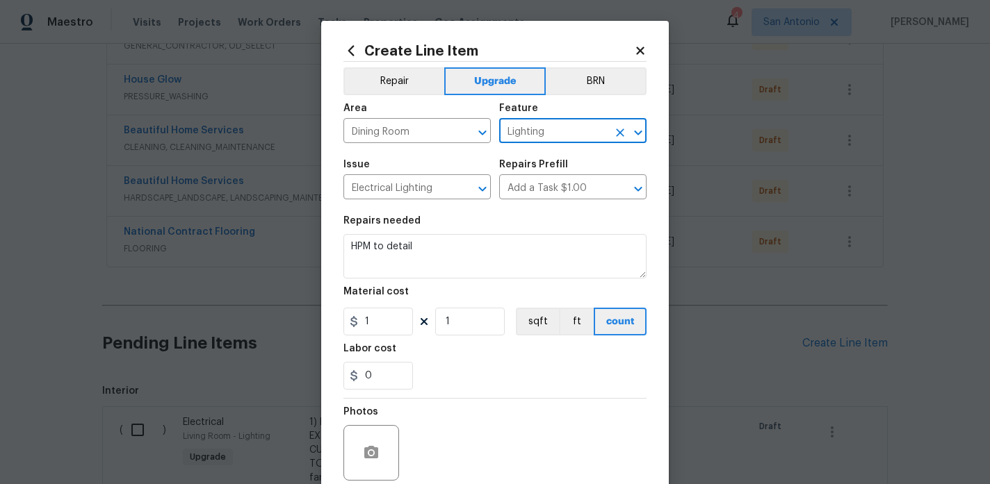
type input "Lighting"
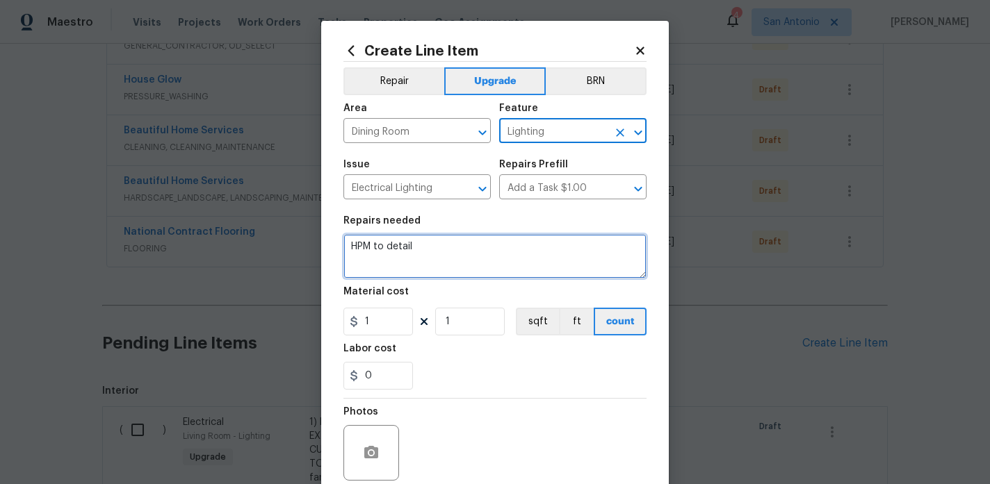
click at [422, 243] on textarea "HPM to detail" at bounding box center [494, 256] width 303 height 44
click at [386, 247] on textarea "HPM to detail" at bounding box center [494, 256] width 303 height 44
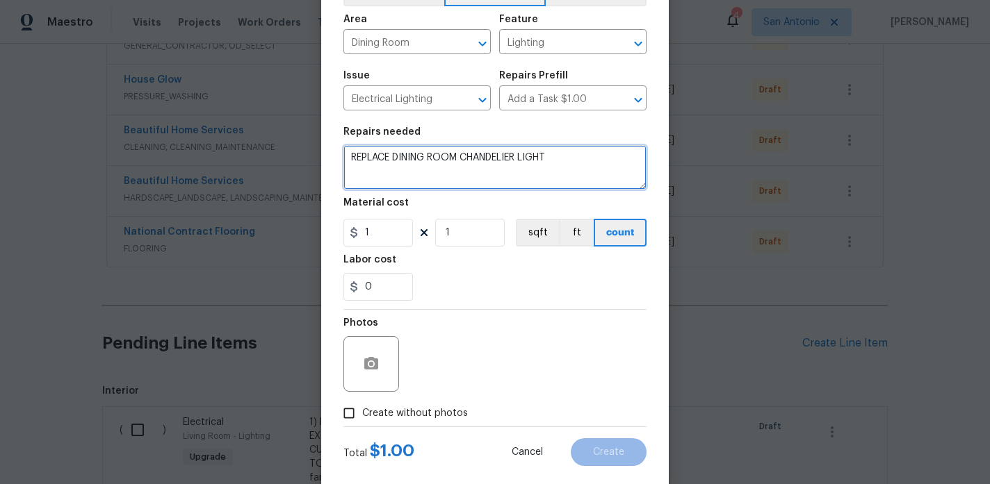
scroll to position [91, 0]
type textarea "REPLACE DINING ROOM CHANDELIER LIGHT"
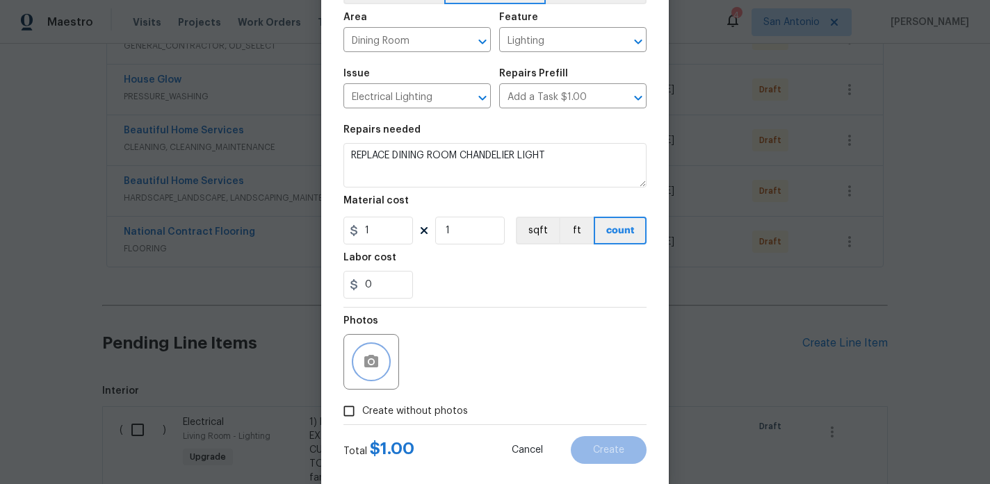
click at [376, 365] on icon "button" at bounding box center [371, 361] width 14 height 13
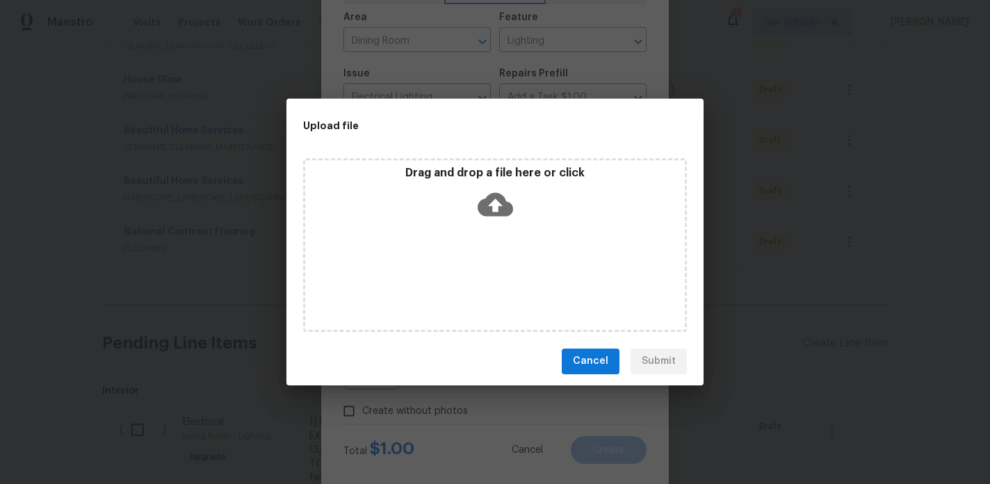
click at [498, 208] on icon at bounding box center [494, 205] width 35 height 24
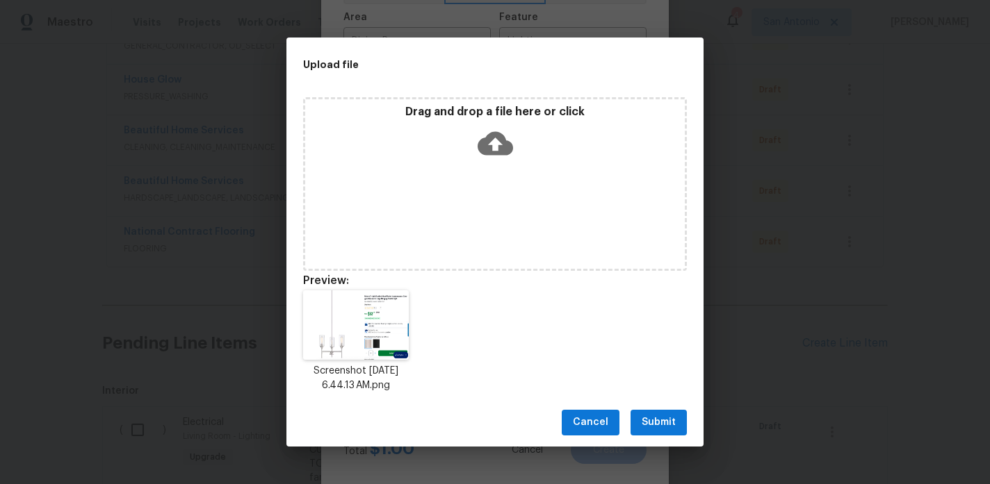
click at [664, 422] on span "Submit" at bounding box center [659, 422] width 34 height 17
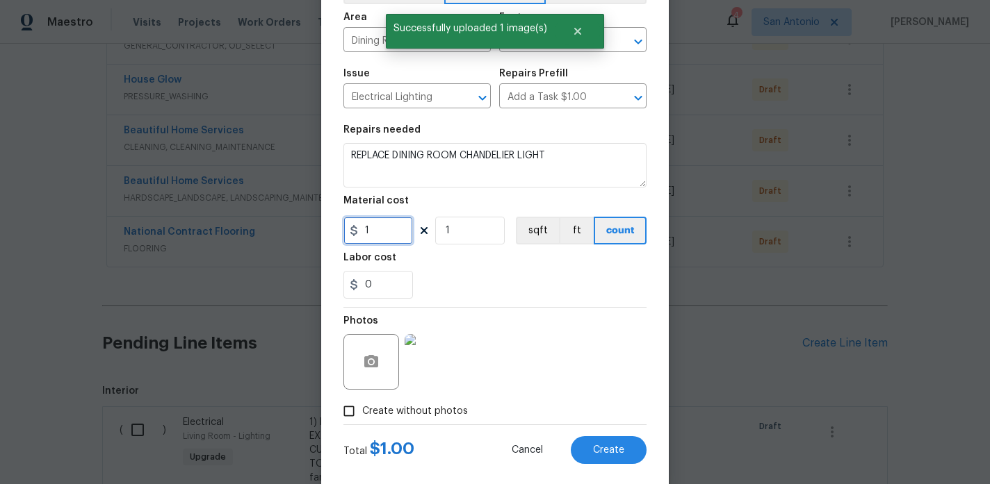
click at [391, 235] on input "1" at bounding box center [378, 231] width 70 height 28
type input "125"
click at [499, 275] on div "0" at bounding box center [494, 285] width 303 height 28
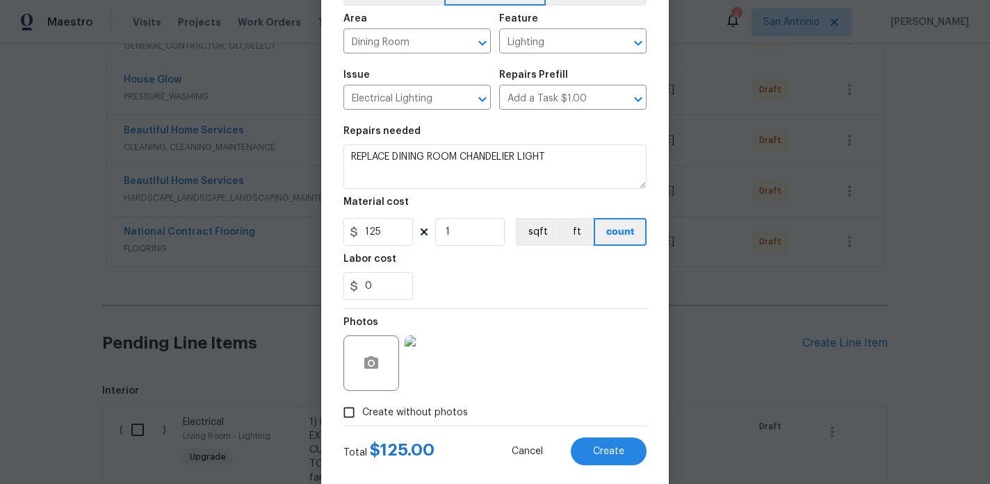
scroll to position [115, 0]
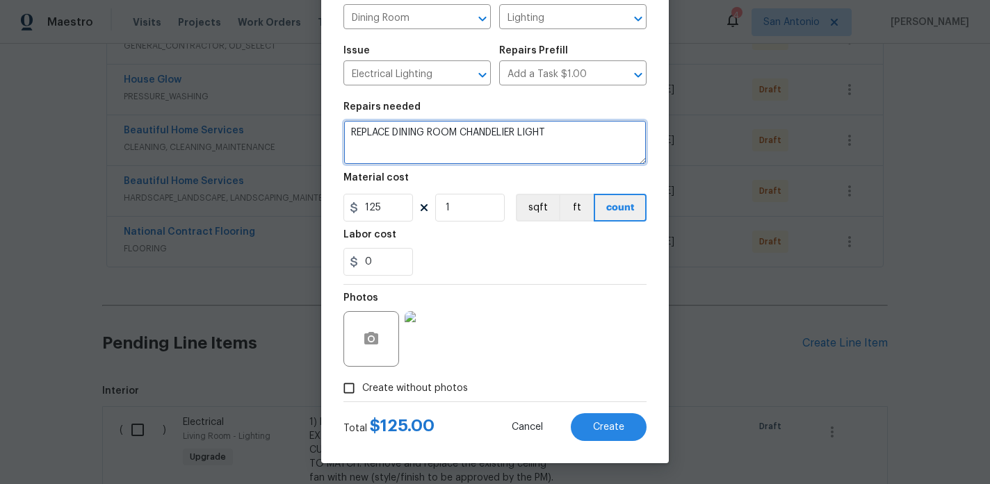
click at [566, 133] on textarea "REPLACE DINING ROOM CHANDELIER LIGHT" at bounding box center [494, 142] width 303 height 44
type textarea "REPLACE DINING ROOM CHANDELIER LIGHT DISPOSE OF PREVIOUS DINING ROOM LIGHT."
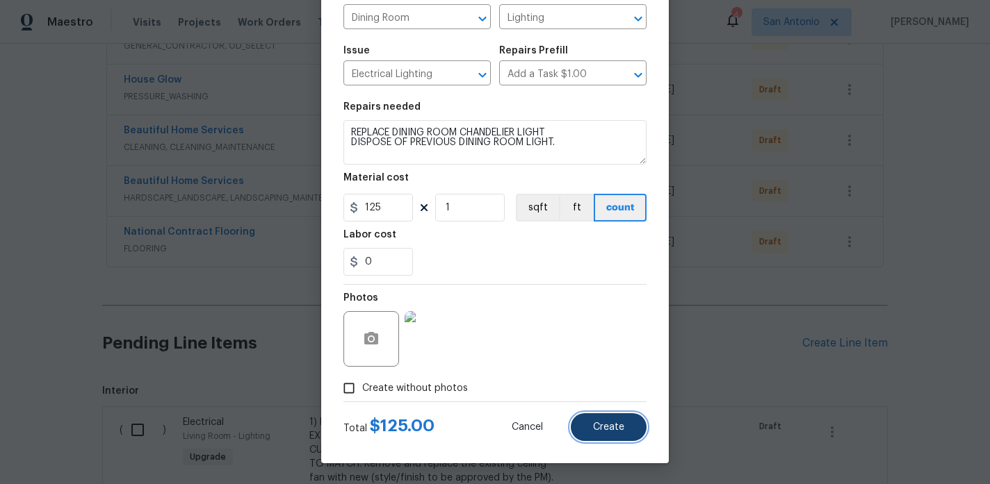
click at [605, 423] on span "Create" at bounding box center [608, 428] width 31 height 10
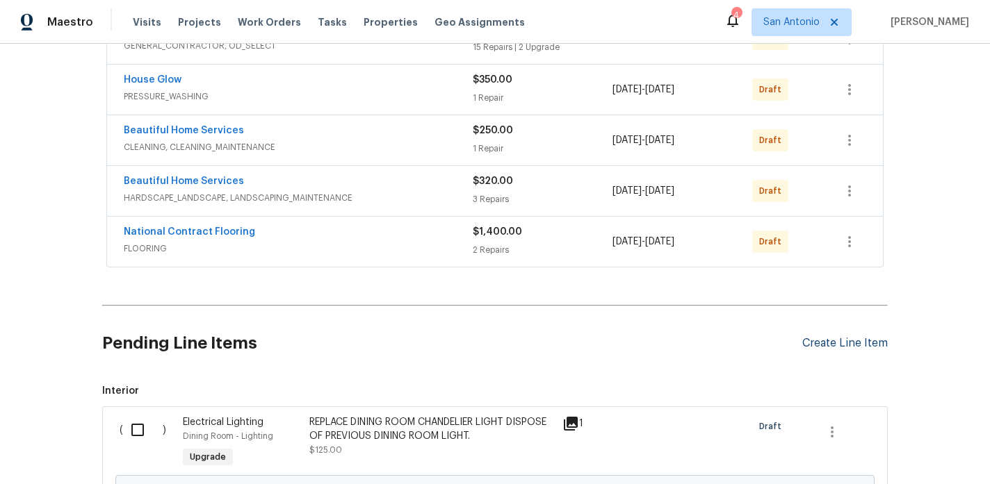
click at [830, 343] on div "Create Line Item" at bounding box center [844, 343] width 85 height 13
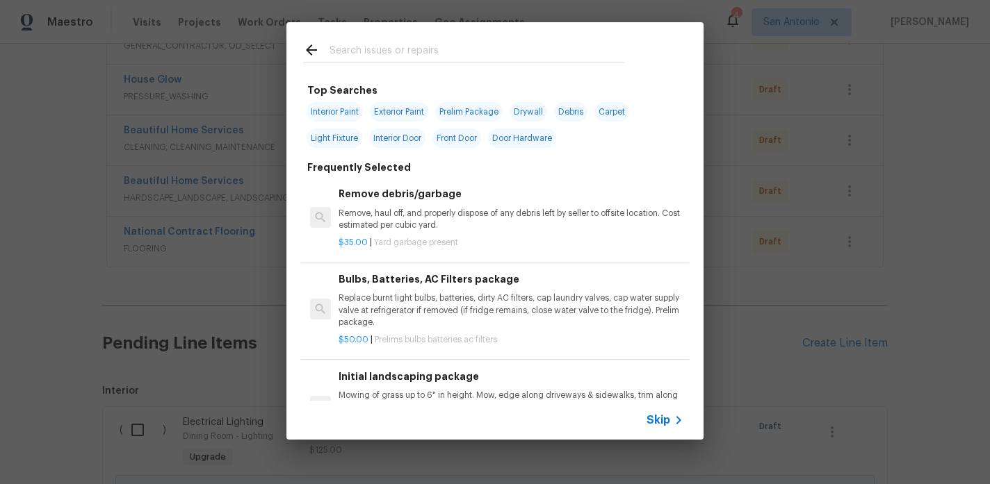
click at [407, 53] on input "text" at bounding box center [476, 52] width 295 height 21
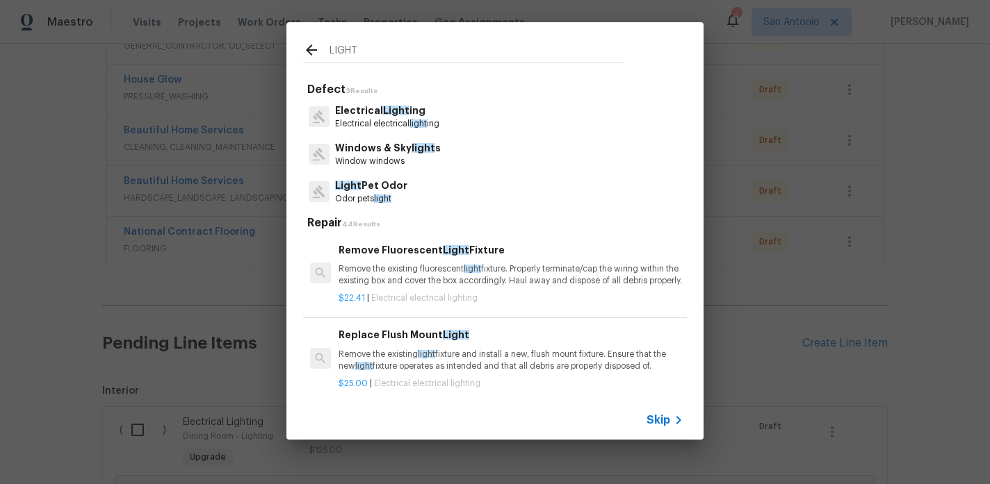
type input "LIGHT"
click at [383, 120] on p "Electrical electrical light ing" at bounding box center [387, 124] width 104 height 12
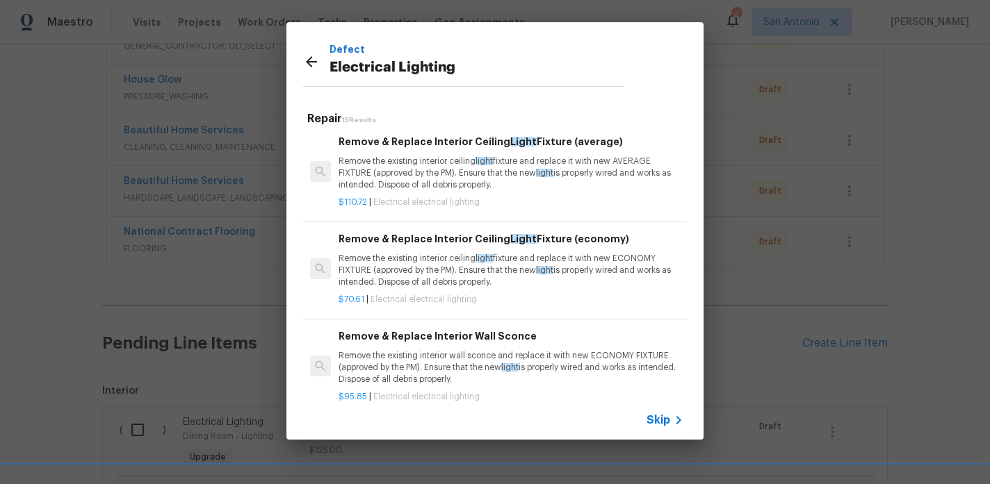
scroll to position [1066, 0]
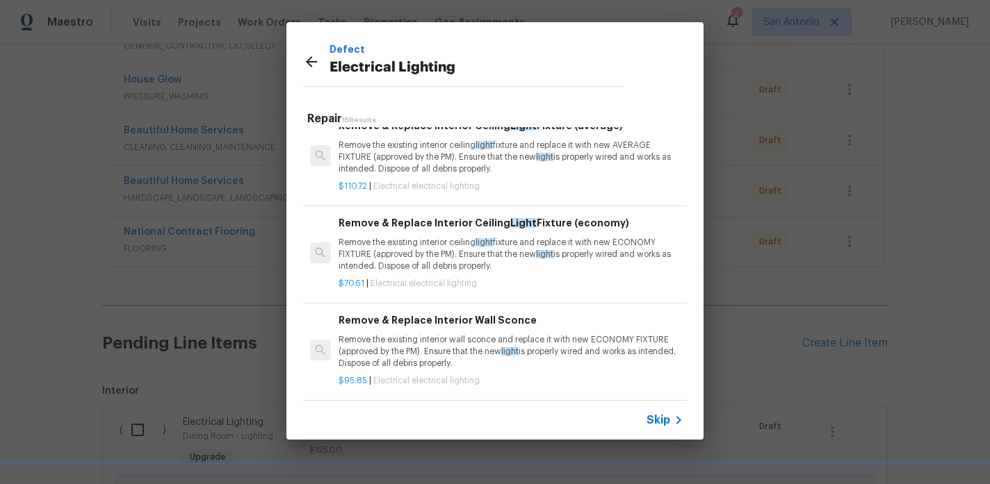
click at [450, 338] on p "Remove the existing interior wall sconce and replace it with new ECONOMY FIXTUR…" at bounding box center [510, 351] width 345 height 35
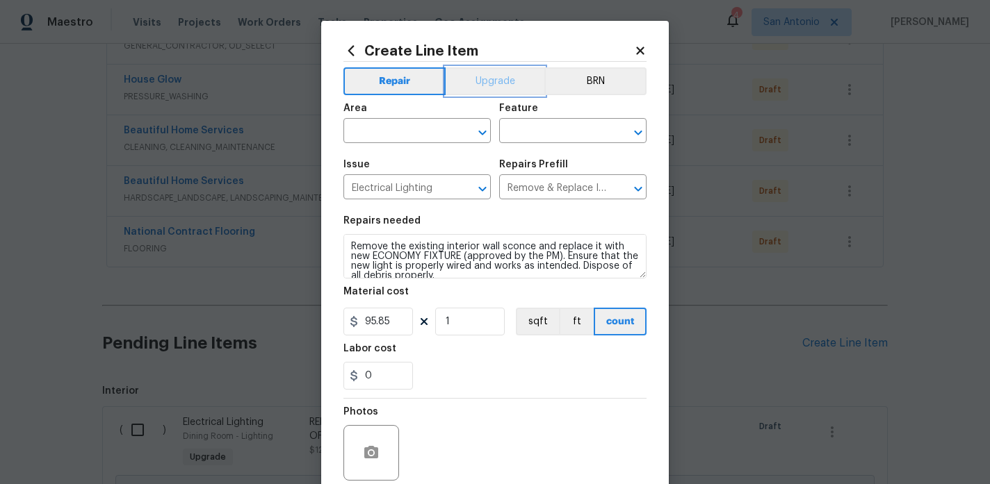
click at [495, 88] on button "Upgrade" at bounding box center [495, 81] width 99 height 28
click at [416, 132] on input "text" at bounding box center [397, 133] width 108 height 22
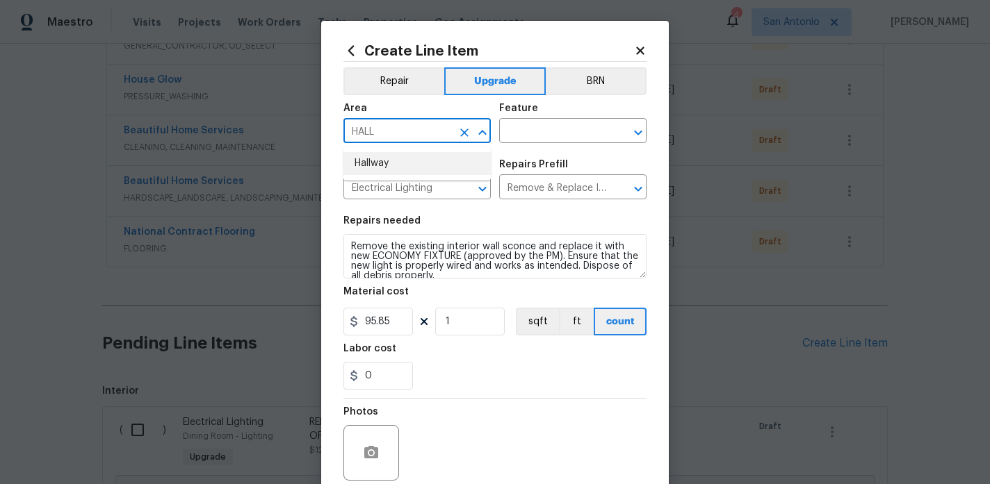
click at [409, 161] on li "Hallway" at bounding box center [416, 163] width 147 height 23
type input "Hallway"
click at [517, 132] on input "text" at bounding box center [553, 133] width 108 height 22
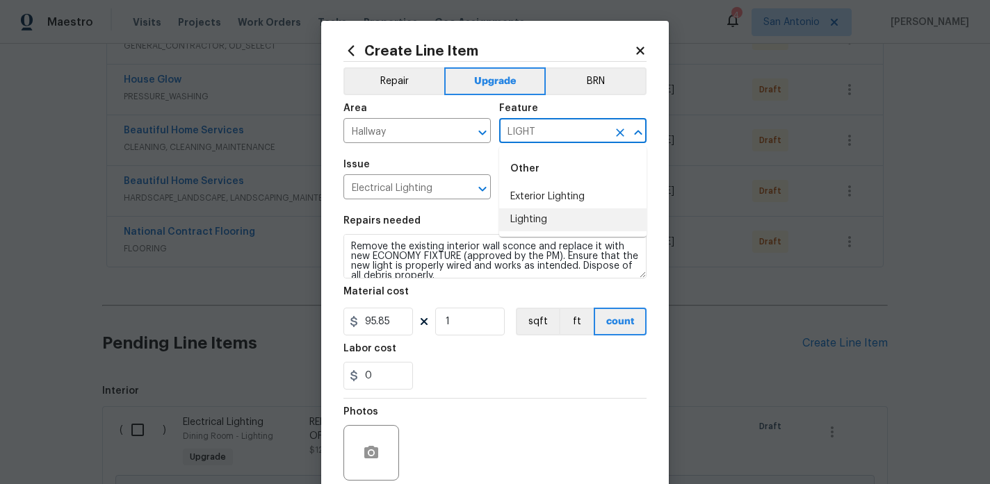
click at [539, 218] on li "Lighting" at bounding box center [572, 220] width 147 height 23
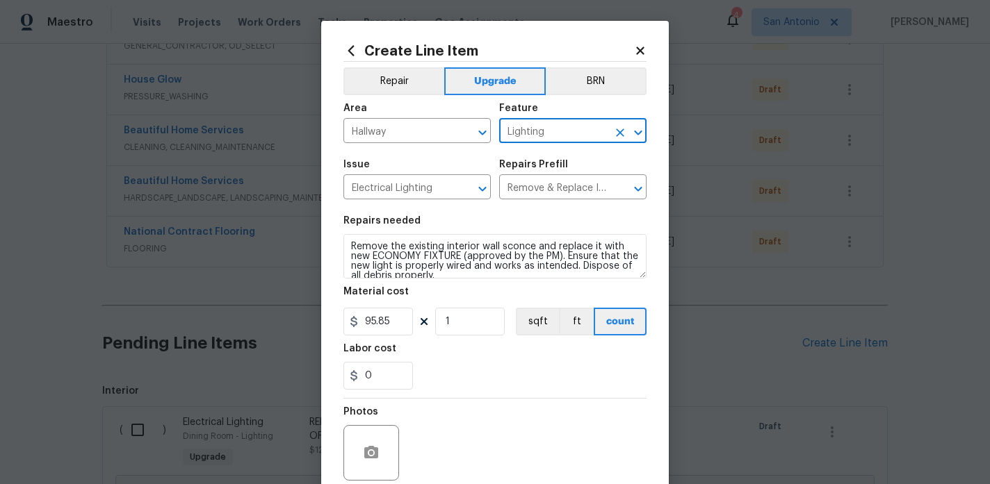
type input "Lighting"
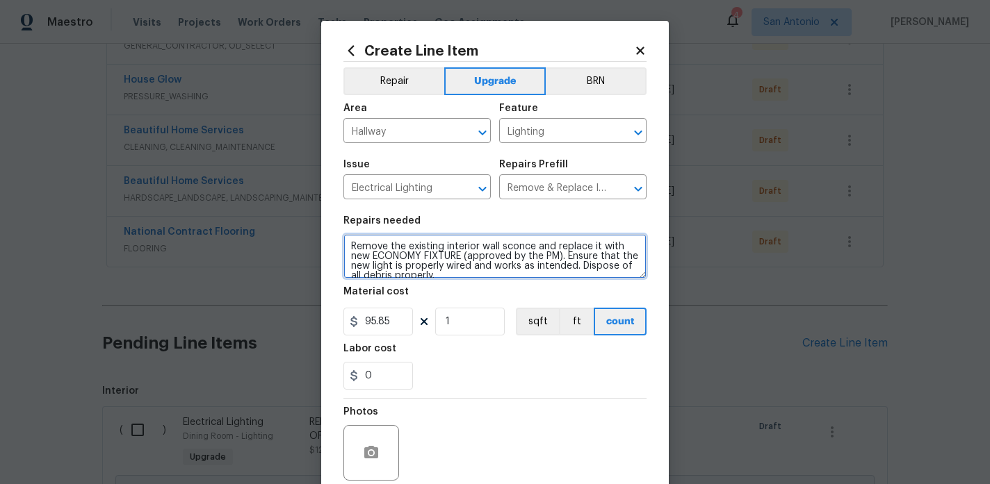
click at [411, 257] on textarea "Remove the existing interior wall sconce and replace it with new ECONOMY FIXTUR…" at bounding box center [494, 256] width 303 height 44
type textarea "Remove the existing interior wall sconce and replace it with new LIGHT FIXTURE …"
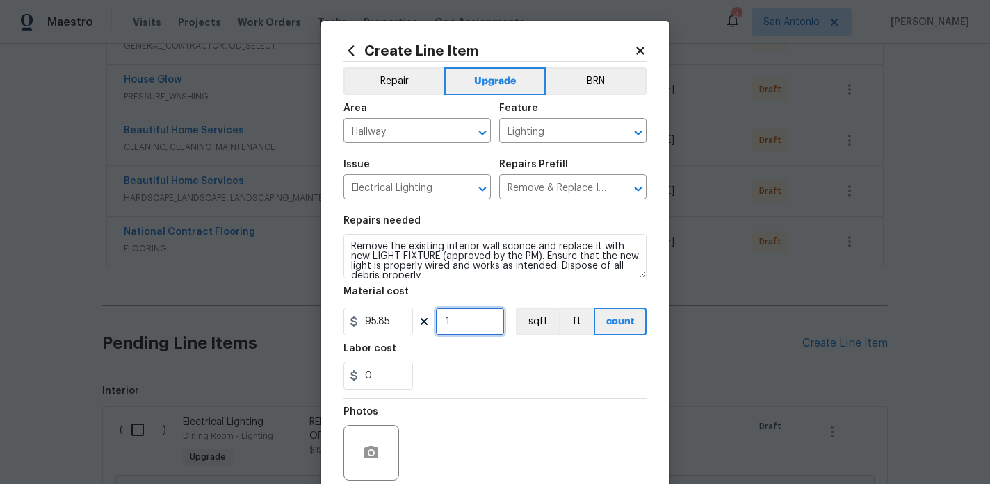
click at [461, 324] on input "1" at bounding box center [470, 322] width 70 height 28
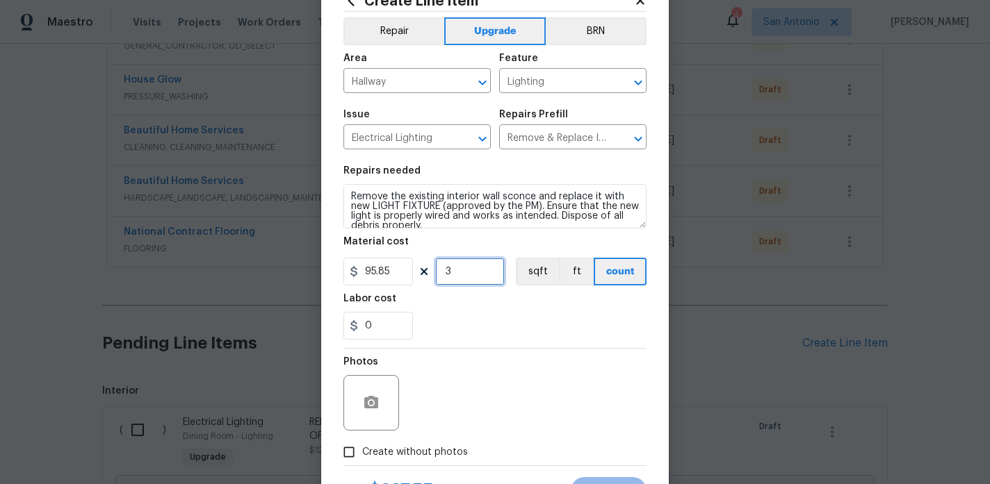
scroll to position [54, 0]
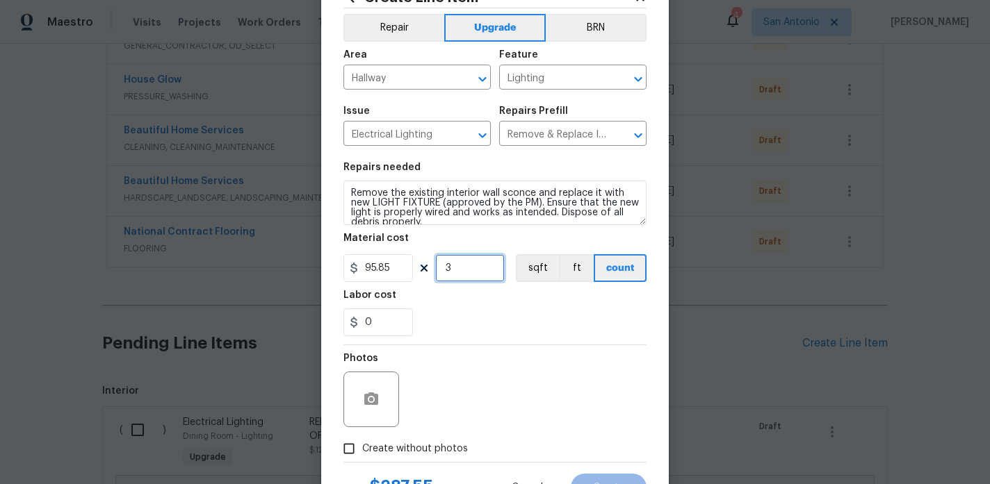
type input "3"
click at [375, 405] on icon "button" at bounding box center [371, 399] width 14 height 13
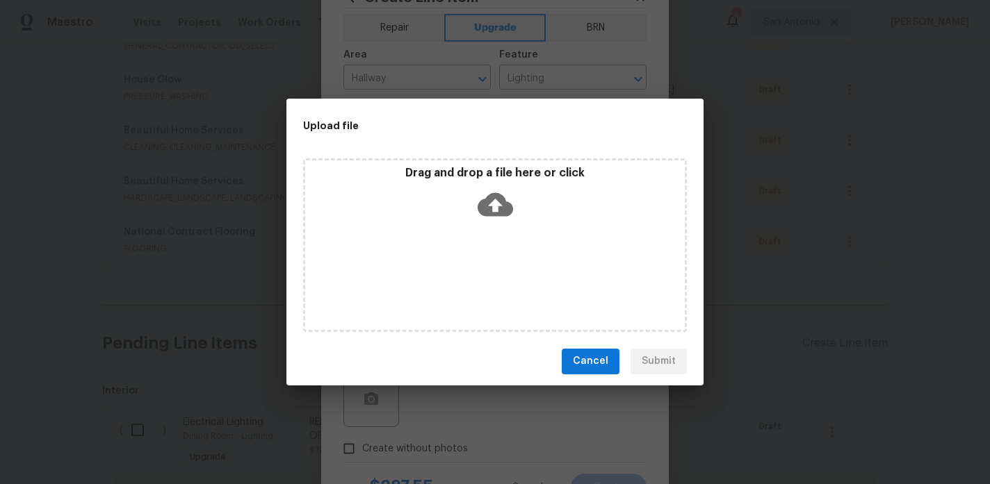
click at [496, 207] on icon at bounding box center [494, 204] width 35 height 35
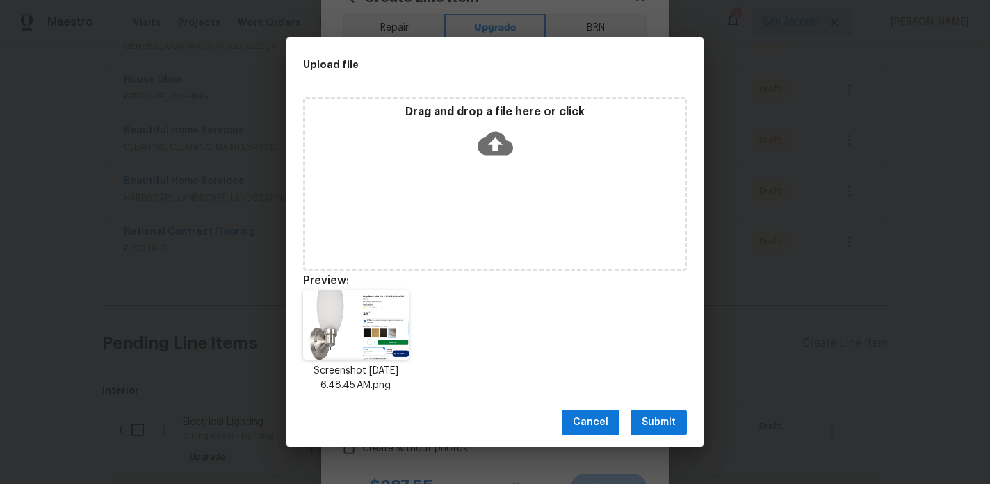
click at [654, 419] on span "Submit" at bounding box center [659, 422] width 34 height 17
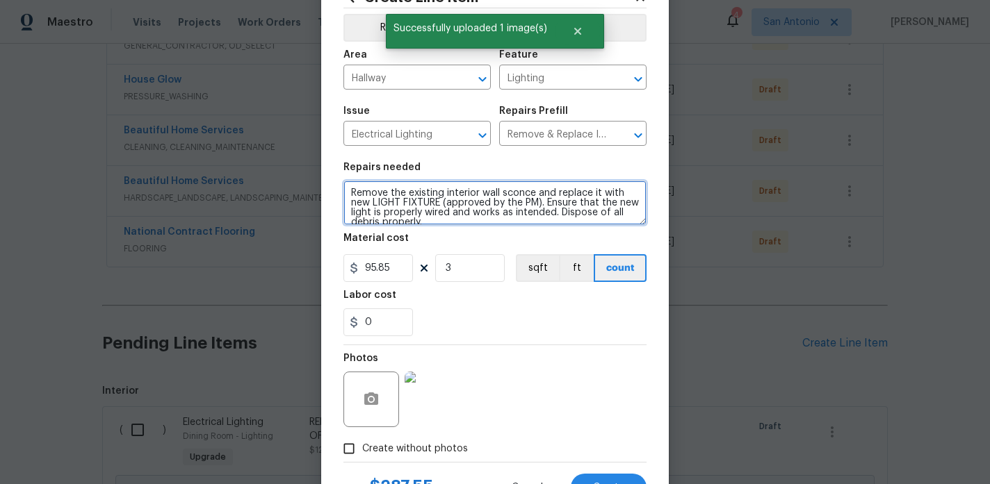
click at [351, 193] on textarea "Remove the existing interior wall sconce and replace it with new LIGHT FIXTURE …" at bounding box center [494, 203] width 303 height 44
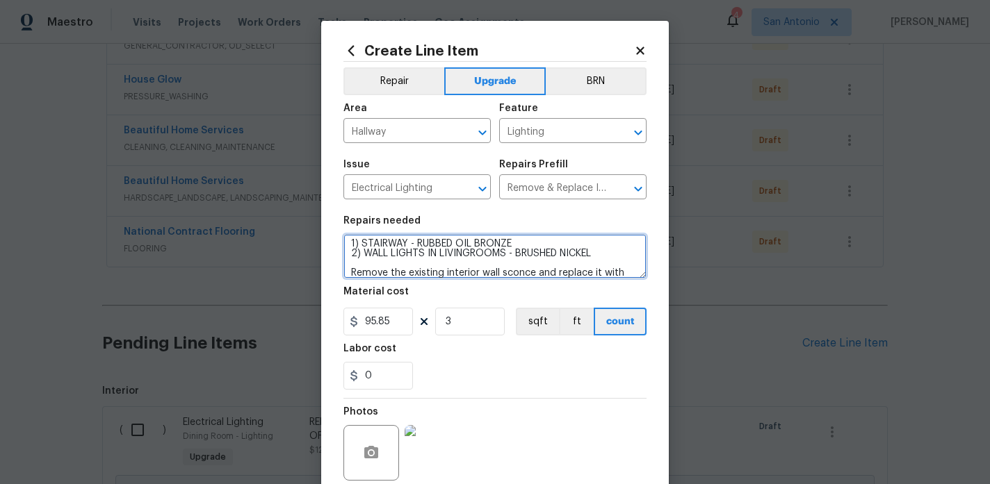
scroll to position [115, 0]
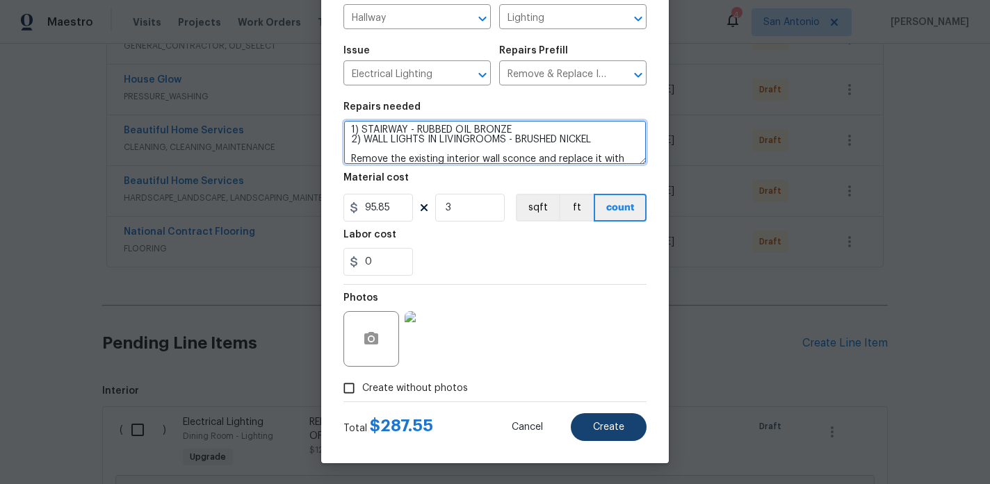
type textarea "1) STAIRWAY - RUBBED OIL BRONZE 2) WALL LIGHTS IN LIVINGROOMS - BRUSHED NICKEL …"
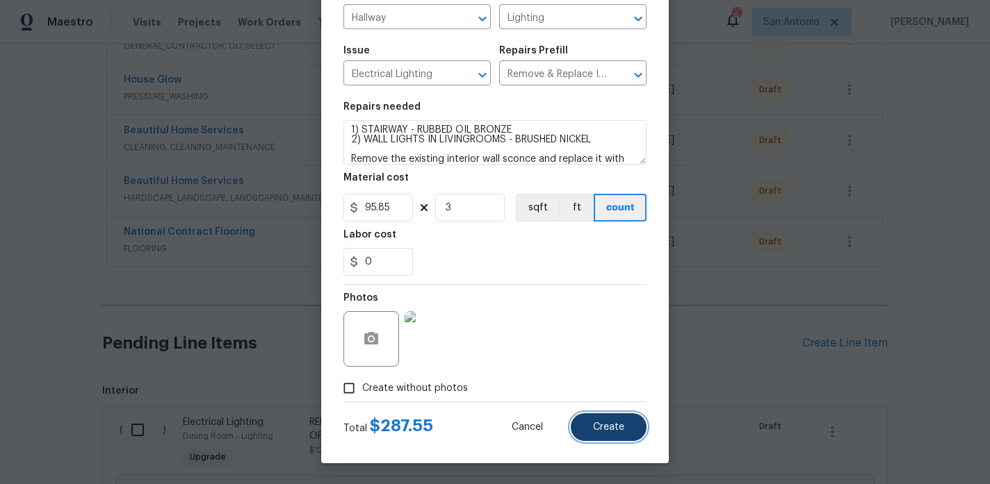
click at [611, 424] on span "Create" at bounding box center [608, 428] width 31 height 10
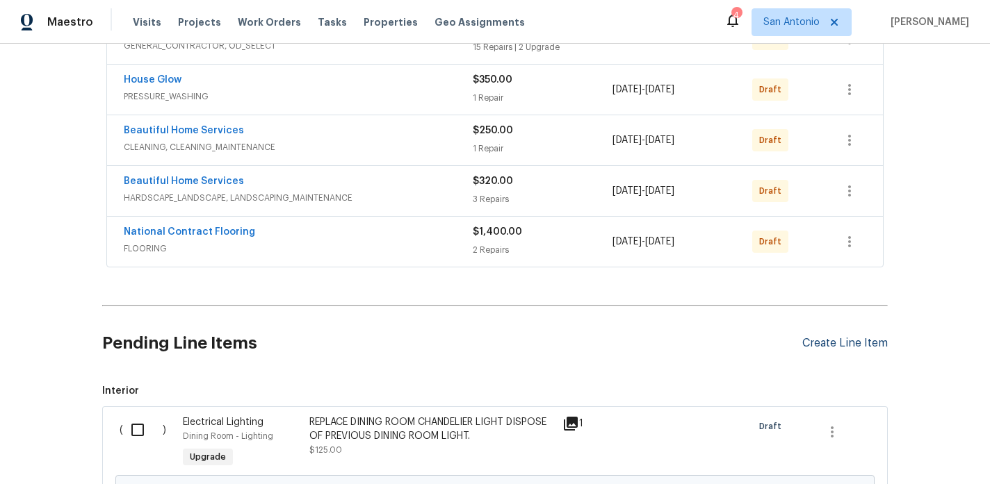
click at [853, 343] on div "Create Line Item" at bounding box center [844, 343] width 85 height 13
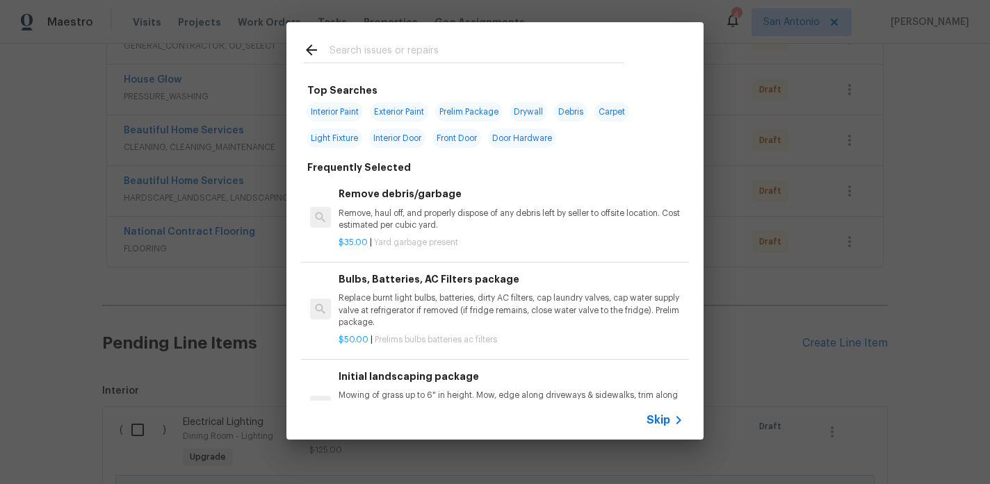
click at [409, 50] on input "text" at bounding box center [476, 52] width 295 height 21
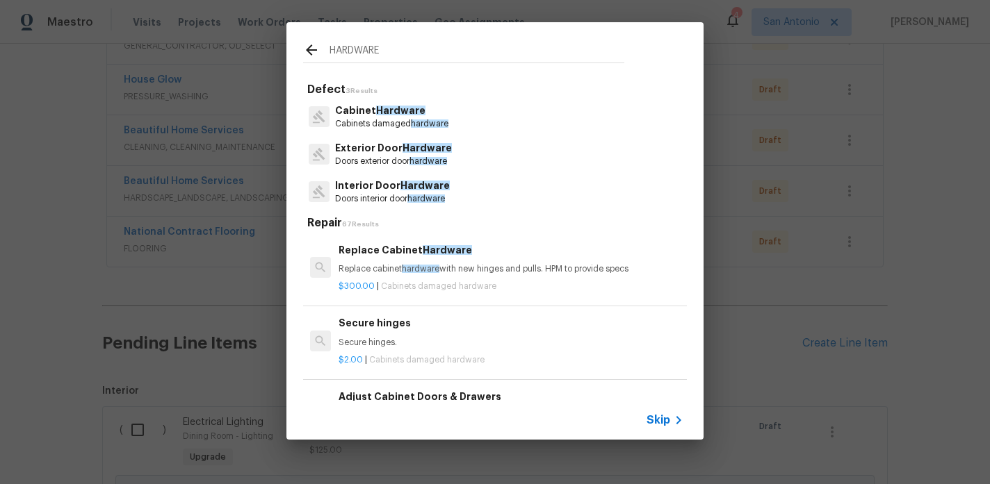
type input "HARDWARE"
click at [393, 119] on p "Cabinets damaged hardware" at bounding box center [391, 124] width 113 height 12
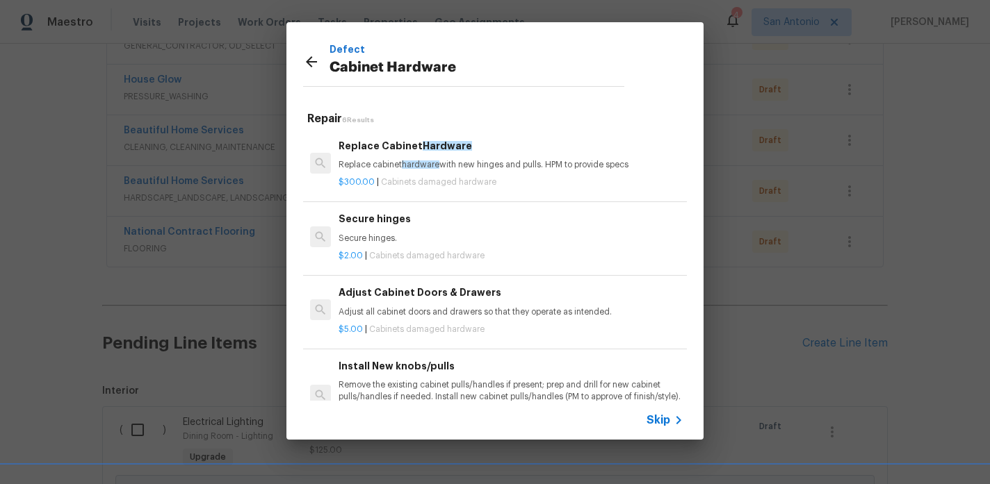
click at [430, 162] on span "hardware" at bounding box center [421, 165] width 38 height 8
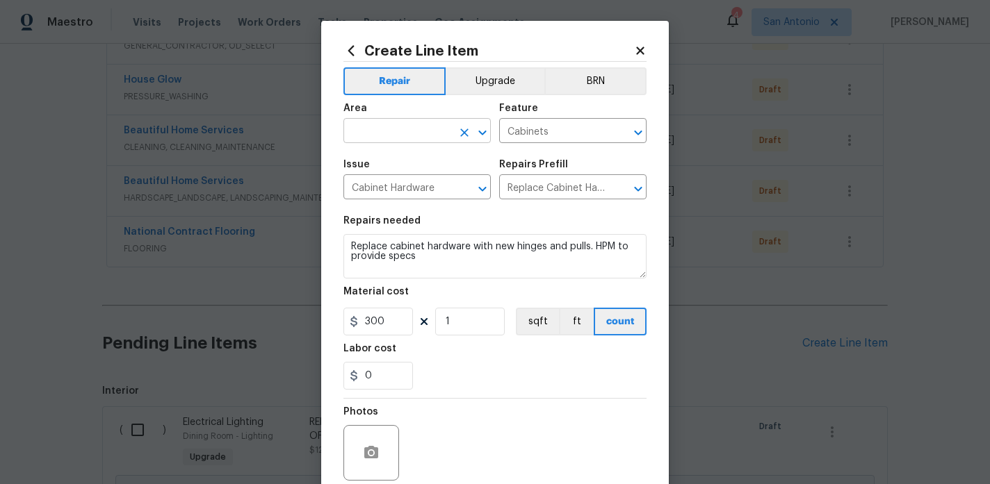
click at [432, 133] on input "text" at bounding box center [397, 133] width 108 height 22
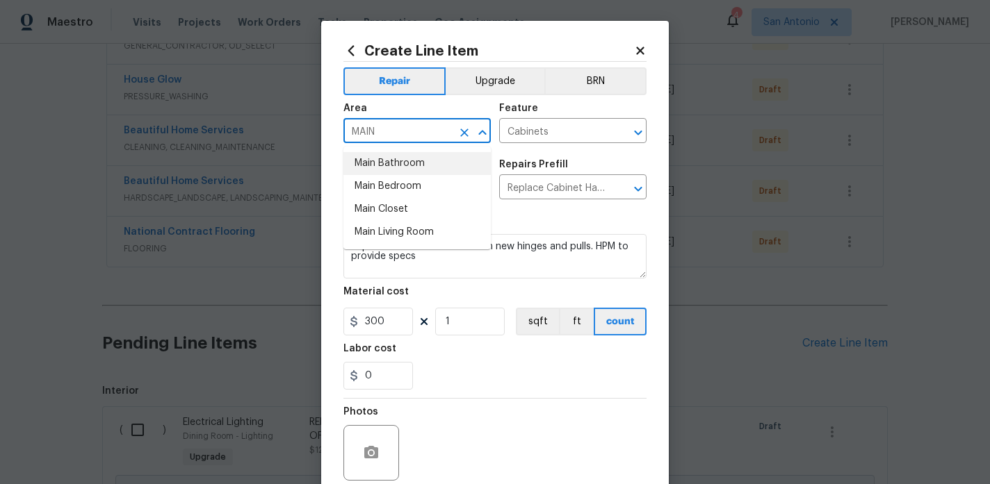
click at [419, 164] on li "Main Bathroom" at bounding box center [416, 163] width 147 height 23
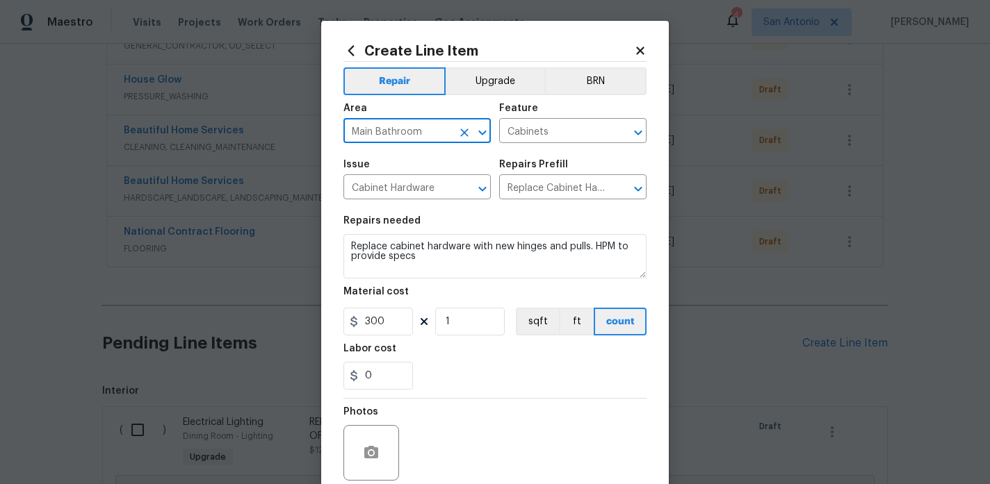
type input "Main Bathroom"
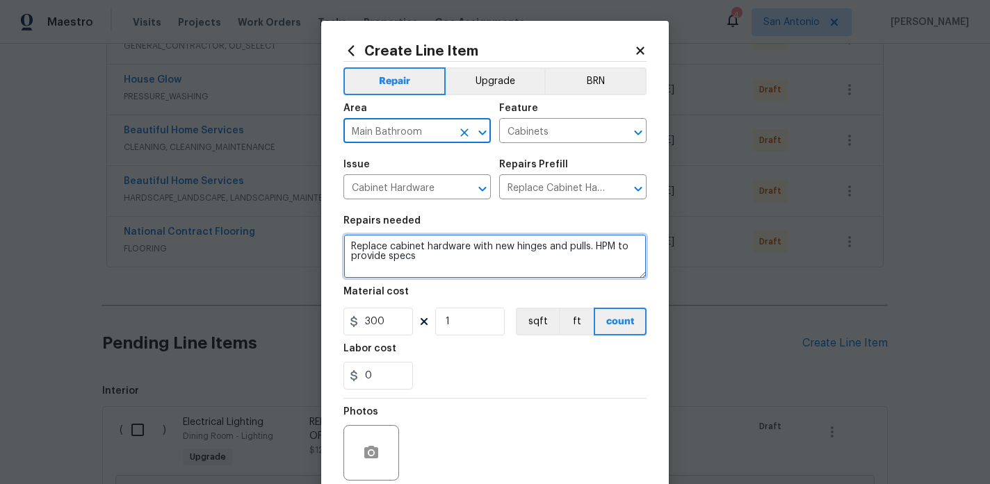
click at [347, 247] on textarea "Replace cabinet hardware with new hinges and pulls. HPM to provide specs" at bounding box center [494, 256] width 303 height 44
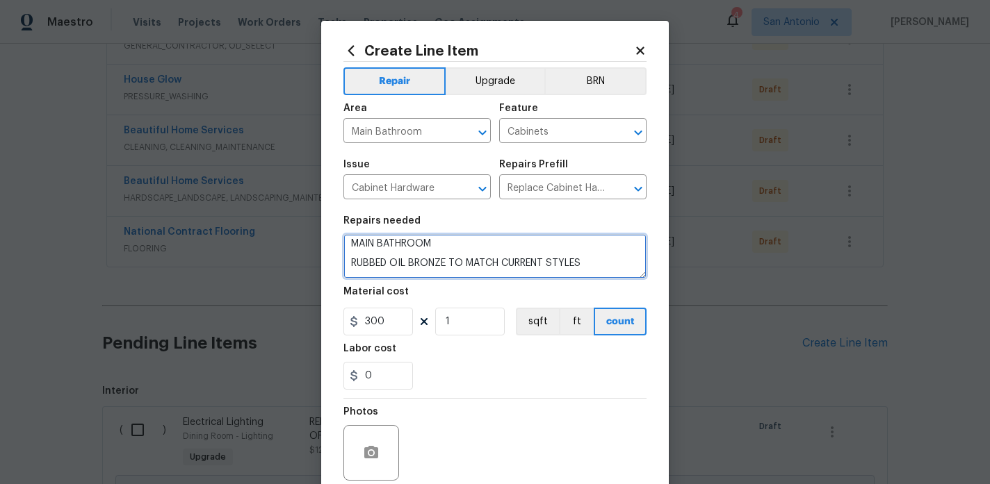
scroll to position [13, 0]
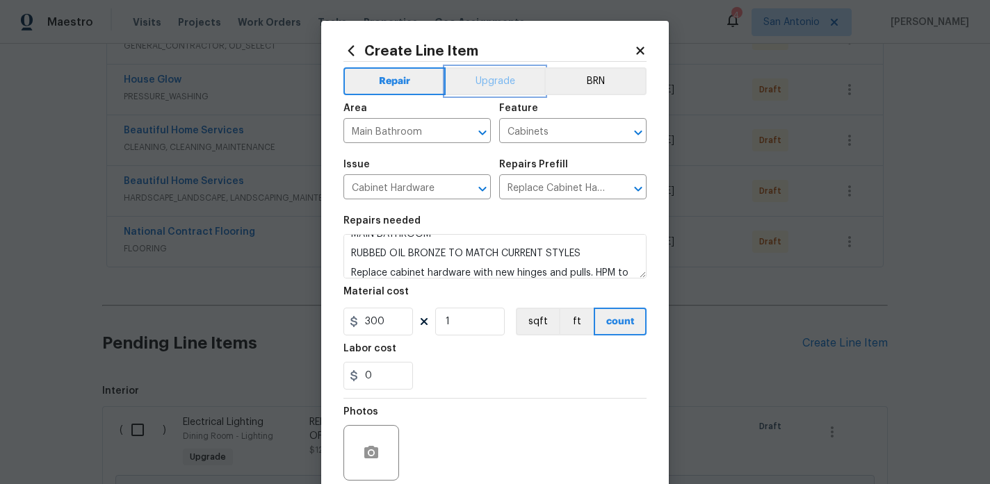
click at [501, 88] on button "Upgrade" at bounding box center [495, 81] width 99 height 28
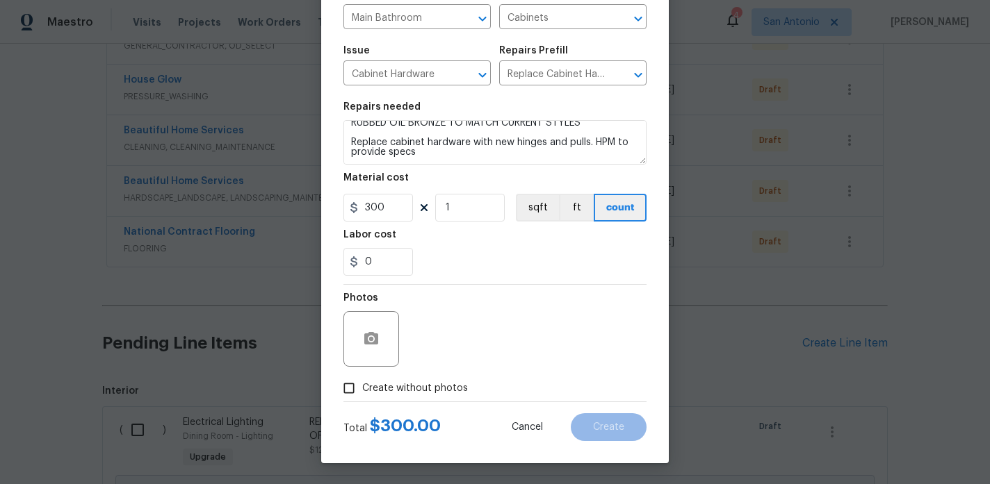
scroll to position [114, 0]
click at [377, 341] on icon "button" at bounding box center [371, 338] width 14 height 13
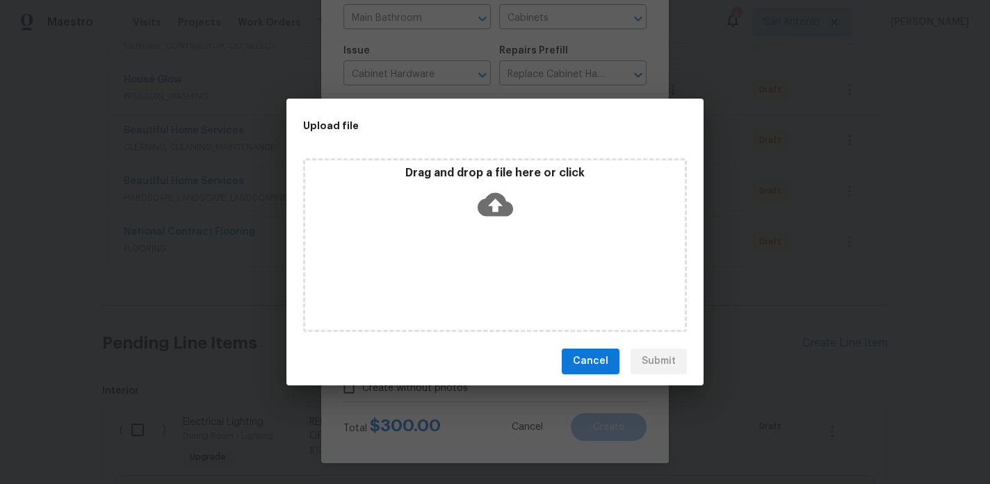
click at [497, 206] on icon at bounding box center [494, 204] width 35 height 35
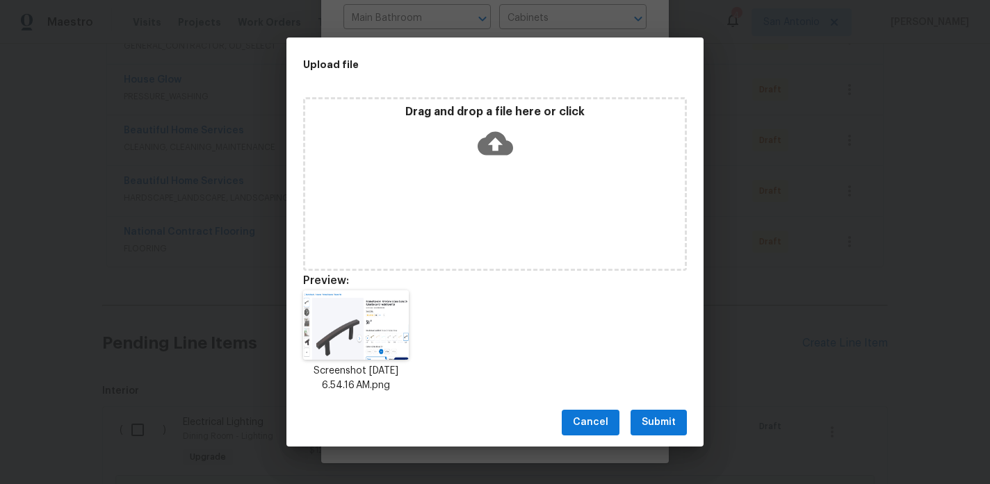
click at [659, 418] on span "Submit" at bounding box center [659, 422] width 34 height 17
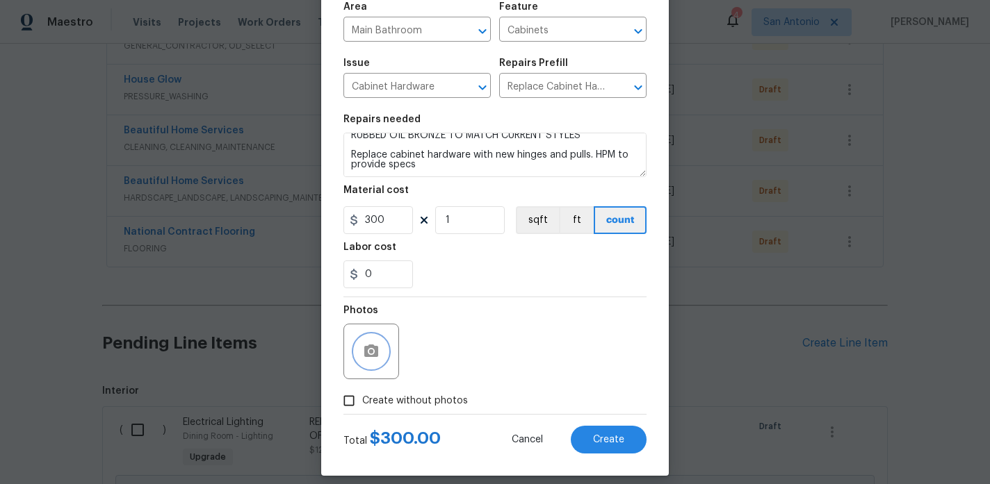
scroll to position [81, 0]
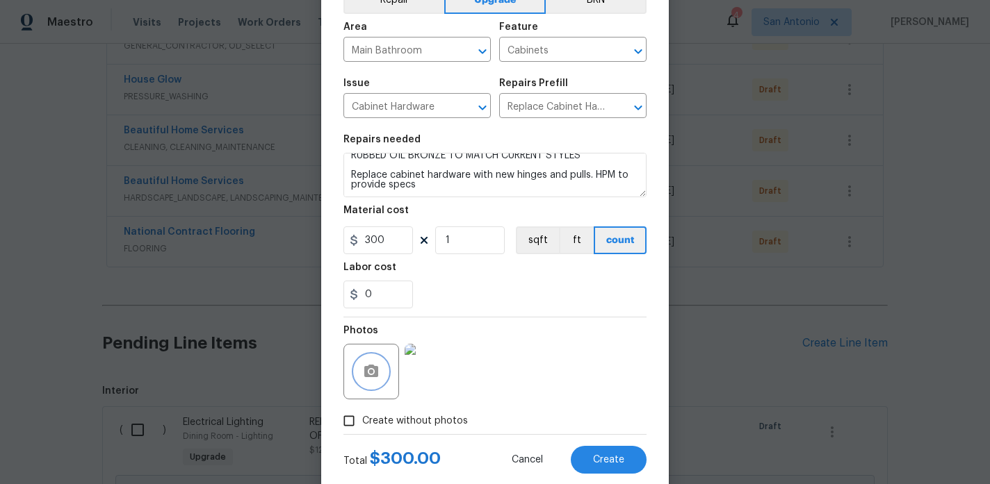
click at [377, 373] on icon "button" at bounding box center [371, 371] width 14 height 13
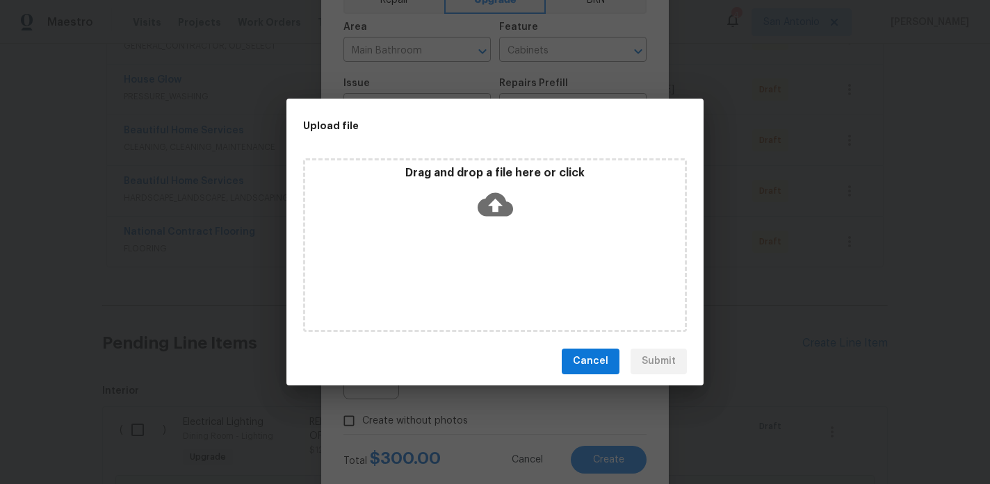
click at [500, 218] on icon at bounding box center [494, 204] width 35 height 35
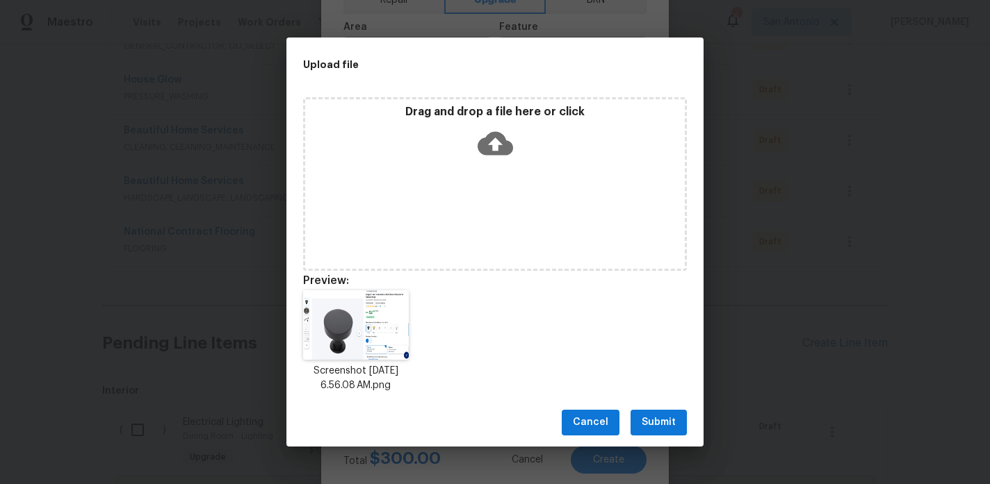
click at [660, 416] on span "Submit" at bounding box center [659, 422] width 34 height 17
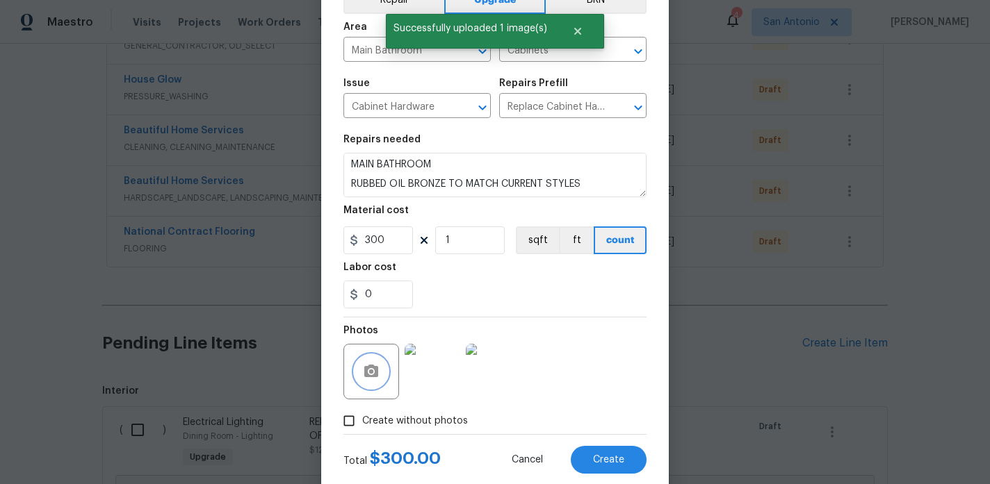
scroll to position [0, 0]
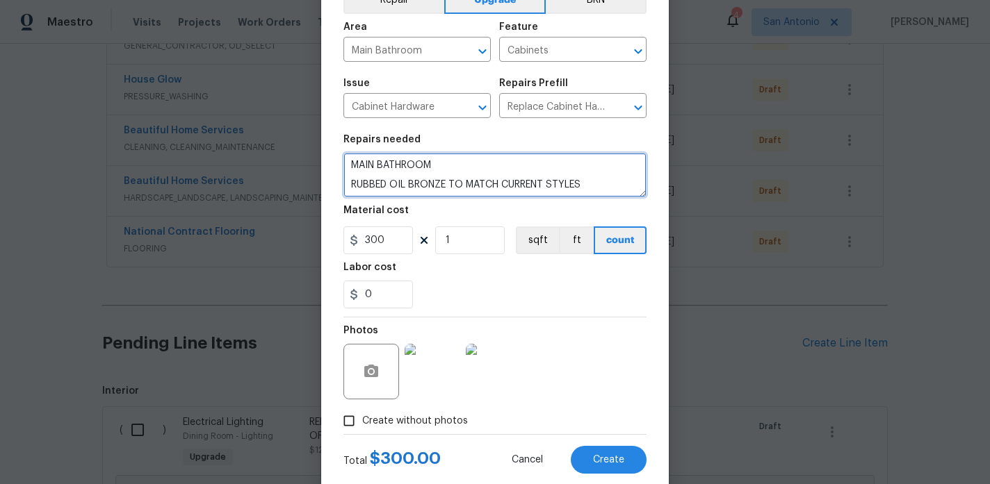
click at [350, 182] on textarea "MAIN BATHROOM RUBBED OIL BRONZE TO MATCH CURRENT STYLES Replace cabinet hardwar…" at bounding box center [494, 175] width 303 height 44
click at [502, 183] on textarea "MAIN BATHROOM DRAWERS SHOULD HAVE KNOBS DOORS SHOULD HAVE HANDLRUBBED OIL BRONZ…" at bounding box center [494, 175] width 303 height 44
click at [490, 194] on textarea "MAIN BATHROOM DRAWERS SHOULD HAVE KNOBS DOORS SHOULD HAVE HANDLRUBBED OIL BRONZ…" at bounding box center [494, 175] width 303 height 44
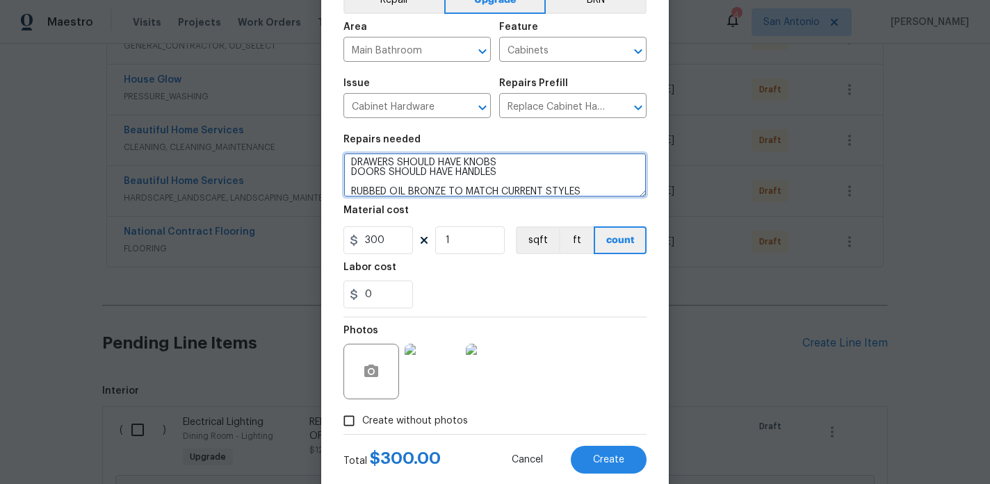
click at [353, 181] on textarea "MAIN BATHROOM DRAWERS SHOULD HAVE KNOBS DOORS SHOULD HAVE HANDLES RUBBED OIL BR…" at bounding box center [494, 175] width 303 height 44
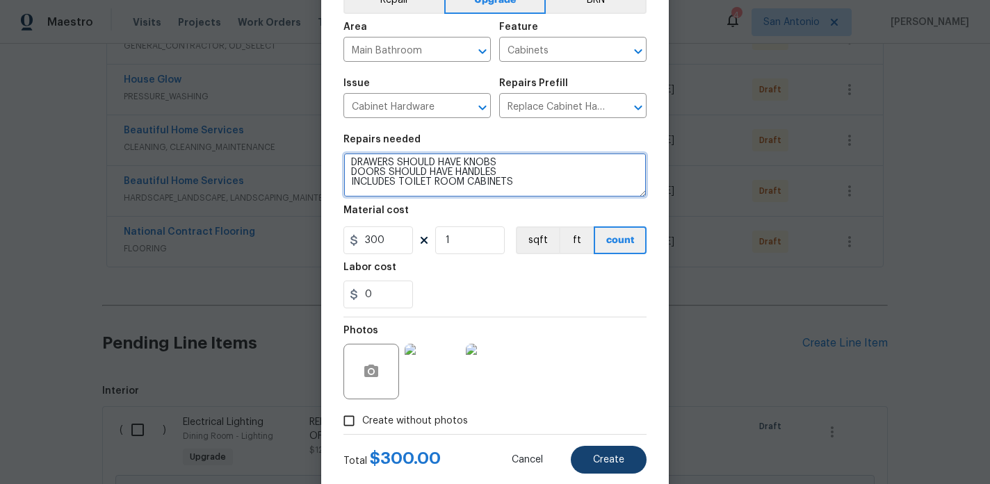
type textarea "MAIN BATHROOM DRAWERS SHOULD HAVE KNOBS DOORS SHOULD HAVE HANDLES INCLUDES TOIL…"
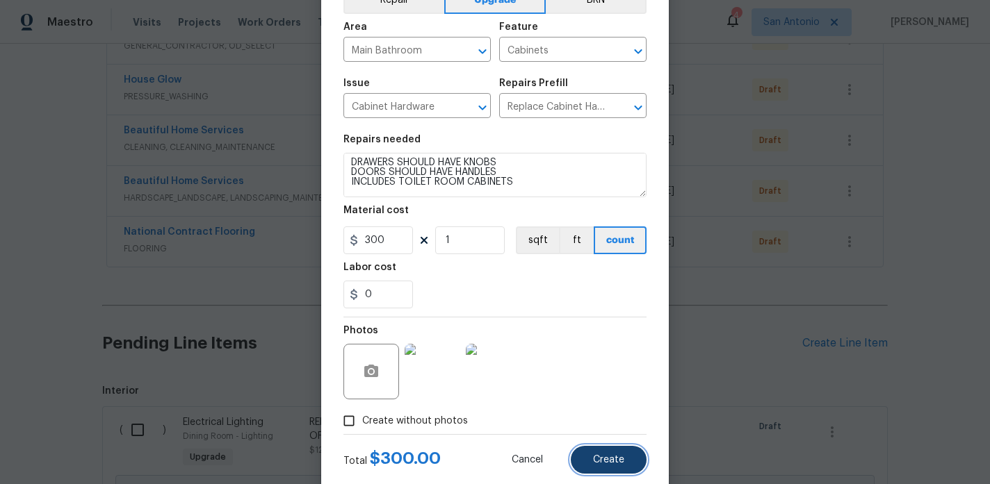
click at [606, 452] on button "Create" at bounding box center [609, 460] width 76 height 28
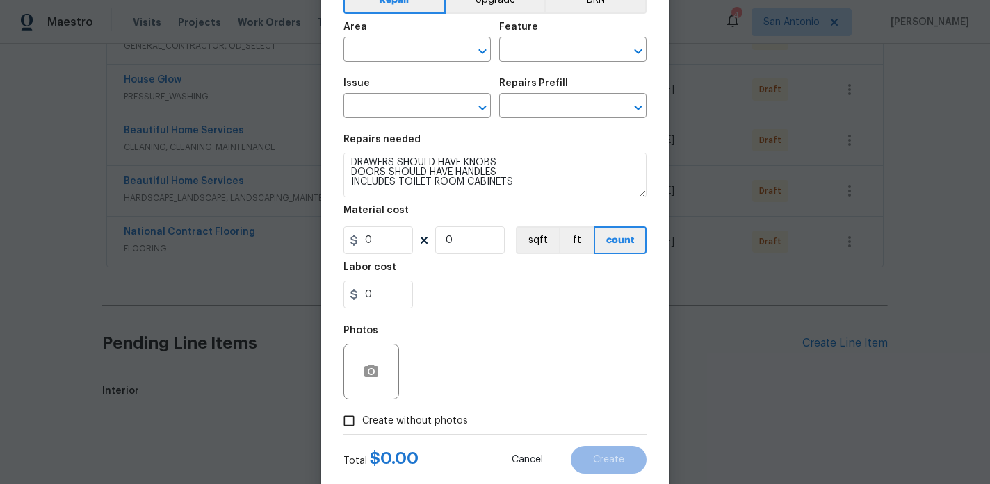
scroll to position [0, 0]
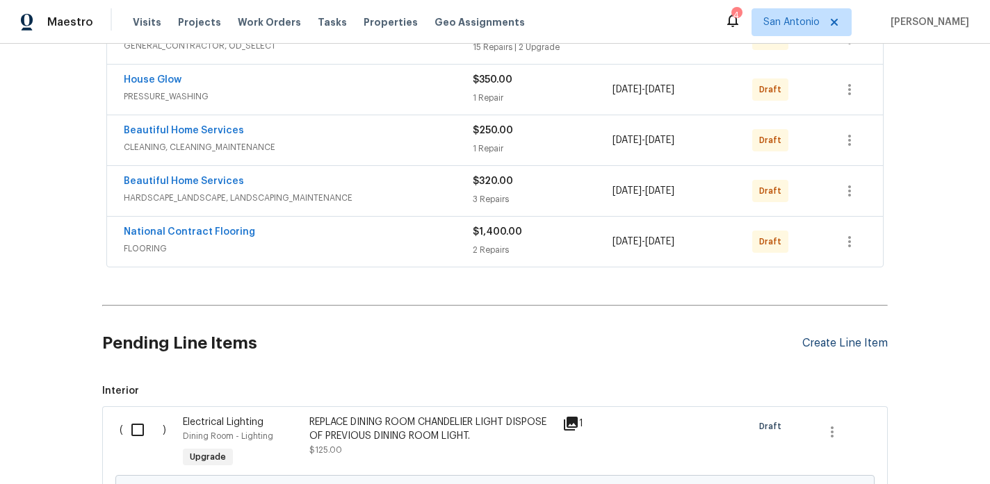
click at [833, 342] on div "Create Line Item" at bounding box center [844, 343] width 85 height 13
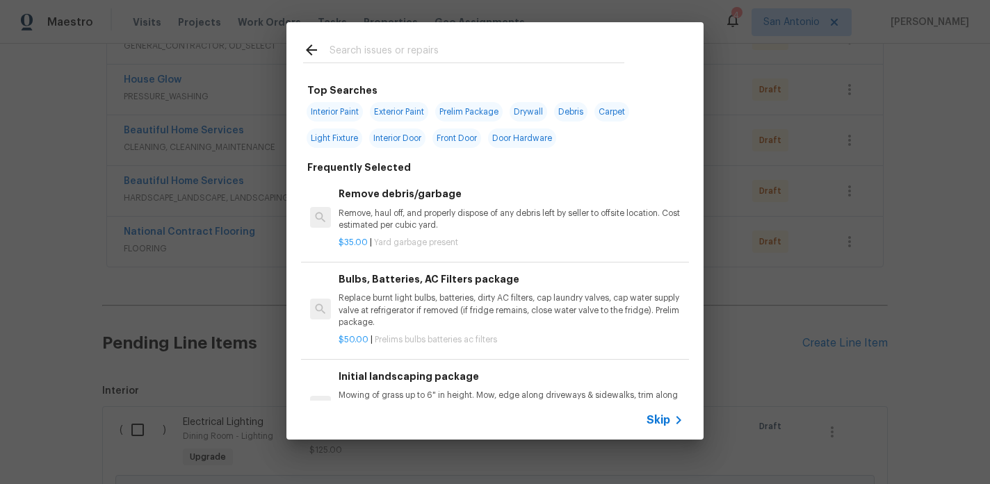
click at [394, 56] on input "text" at bounding box center [476, 52] width 295 height 21
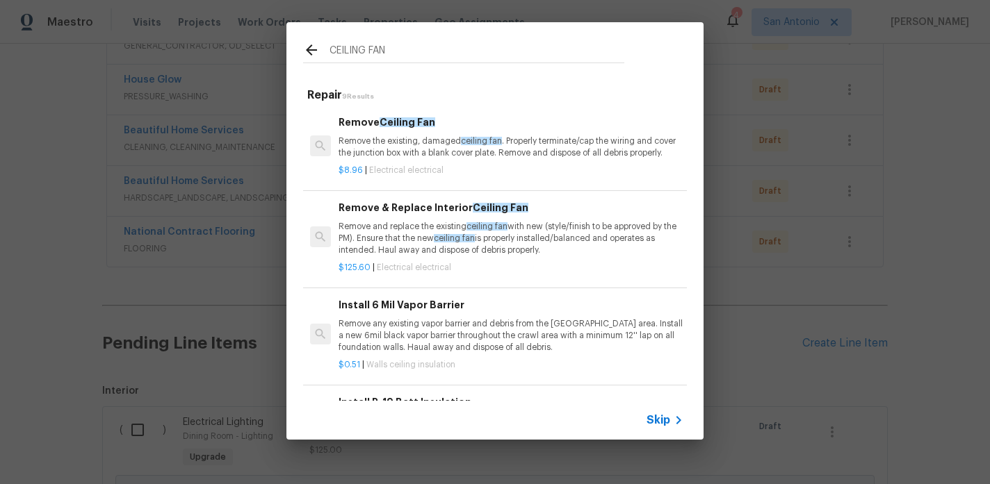
type input "CEILING FAN"
click at [494, 245] on p "Remove and replace the existing ceiling fan with new (style/finish to be approv…" at bounding box center [510, 238] width 345 height 35
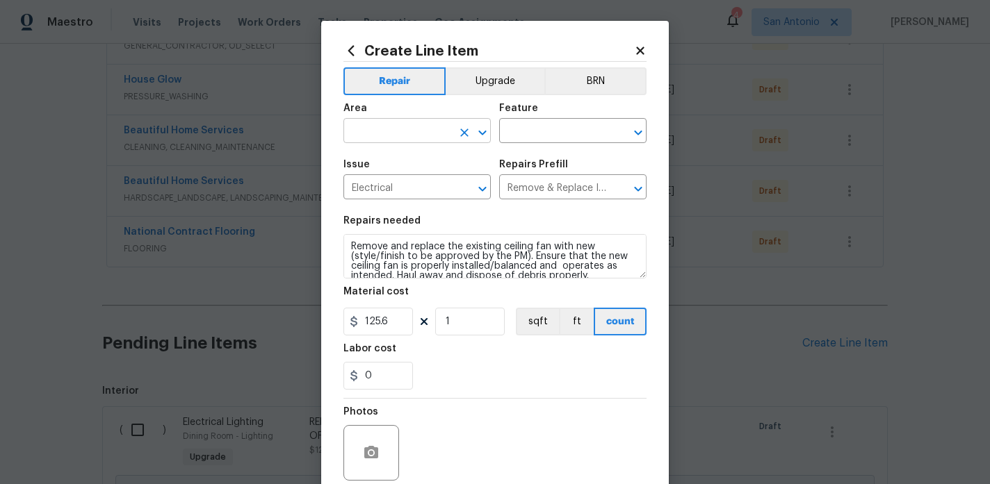
click at [401, 133] on input "text" at bounding box center [397, 133] width 108 height 22
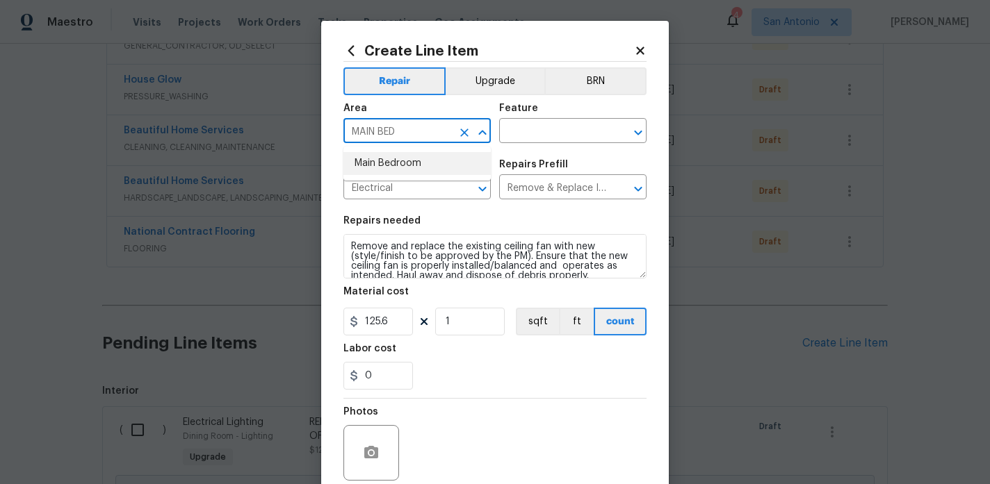
click at [400, 158] on li "Main Bedroom" at bounding box center [416, 163] width 147 height 23
type input "Main Bedroom"
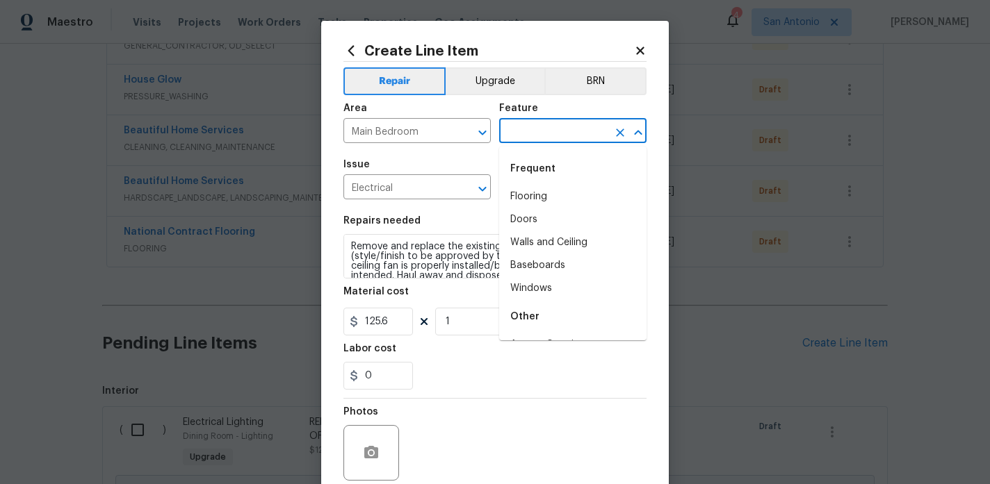
click at [553, 138] on input "text" at bounding box center [553, 133] width 108 height 22
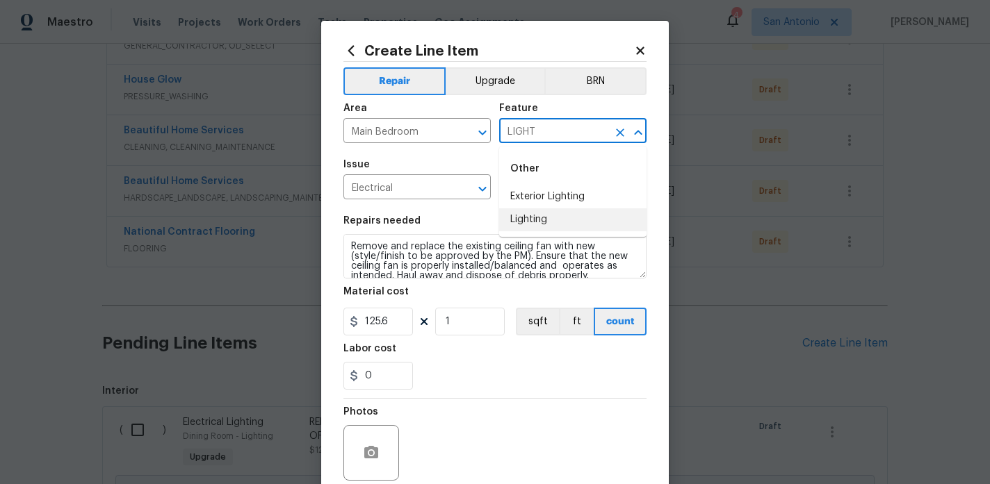
click at [544, 213] on li "Lighting" at bounding box center [572, 220] width 147 height 23
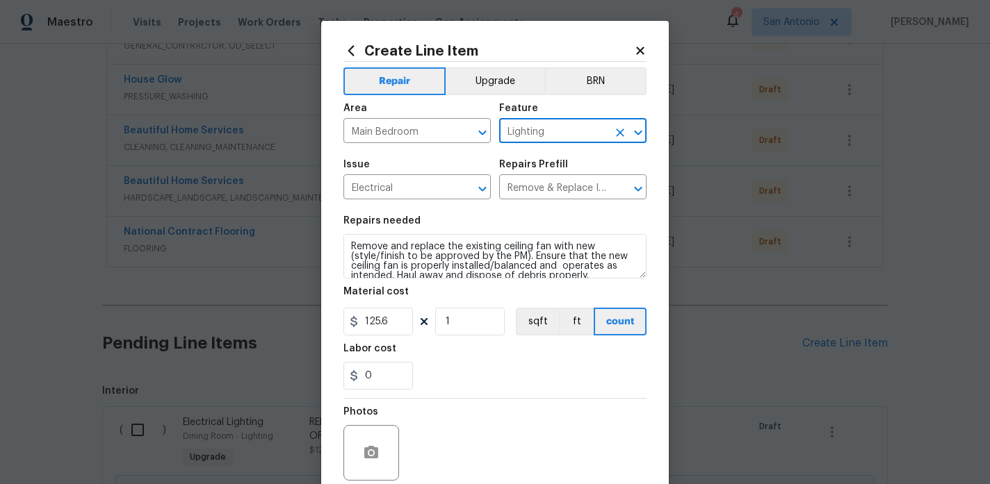
type input "Lighting"
click at [352, 51] on icon at bounding box center [350, 50] width 15 height 15
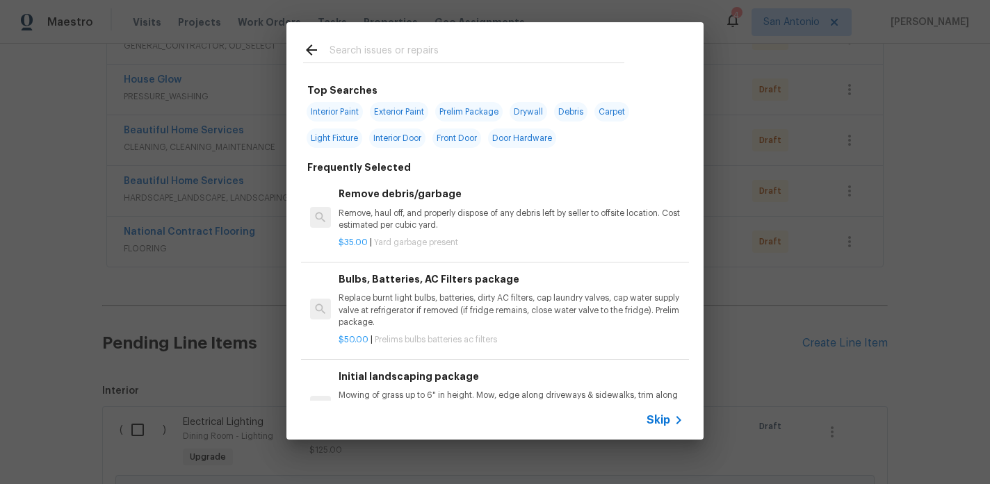
click at [434, 44] on input "text" at bounding box center [476, 52] width 295 height 21
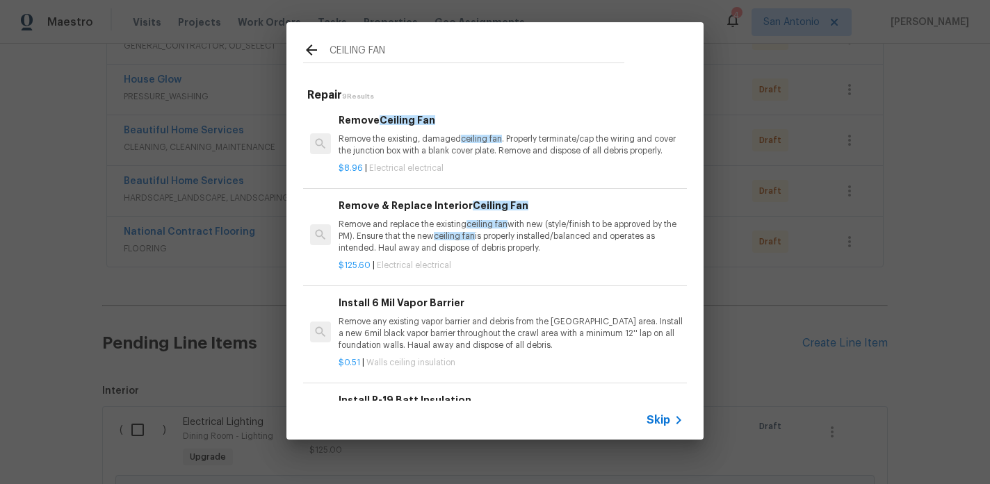
scroll to position [1, 0]
type input "CEILING FAN"
click at [468, 155] on p "Remove the existing, damaged ceiling fan . Properly terminate/cap the wiring an…" at bounding box center [510, 147] width 345 height 24
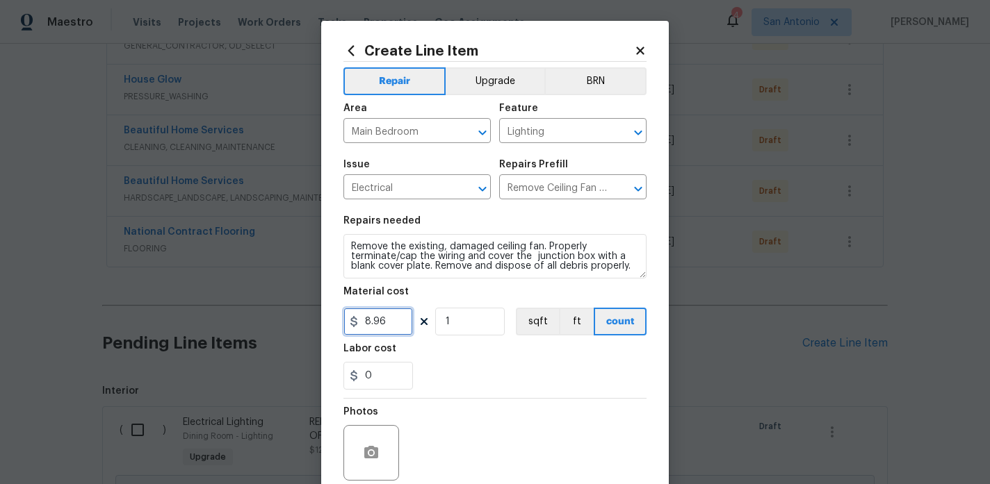
click at [398, 325] on input "8.96" at bounding box center [378, 322] width 70 height 28
type input "20"
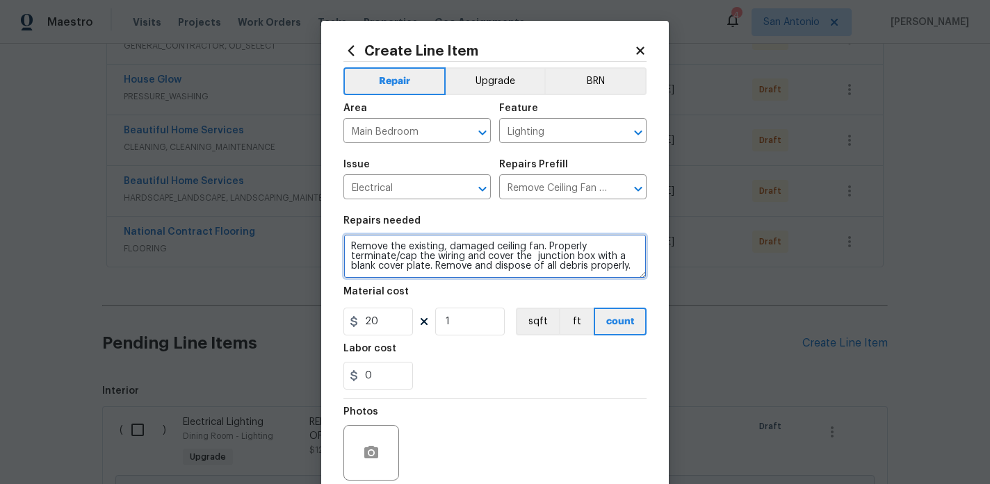
click at [402, 247] on textarea "Remove the existing, damaged ceiling fan. Properly terminate/cap the wiring and…" at bounding box center [494, 256] width 303 height 44
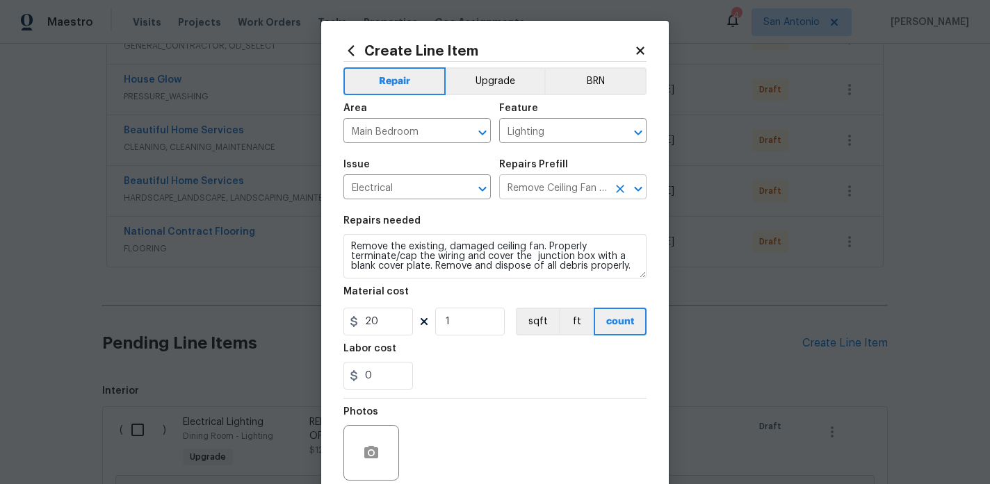
click at [569, 190] on input "Remove Ceiling Fan $8.96" at bounding box center [553, 189] width 108 height 22
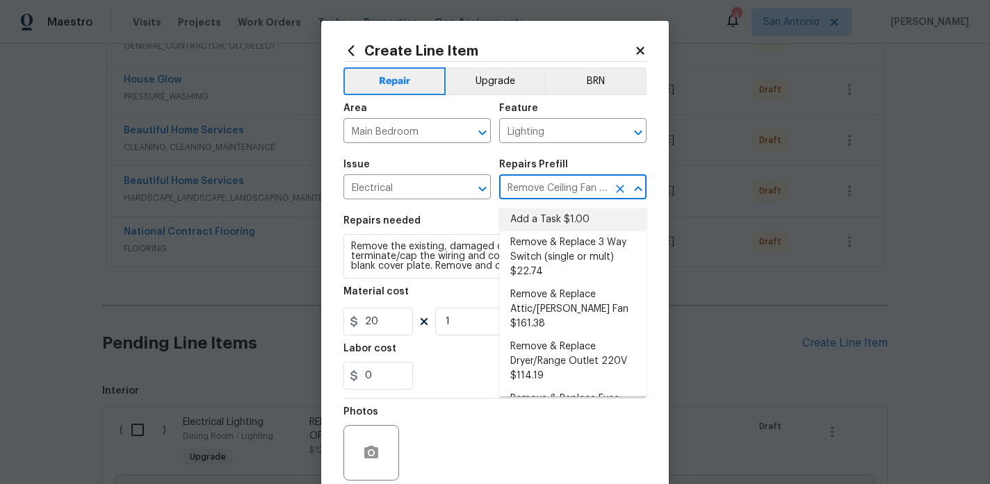
click at [562, 212] on li "Add a Task $1.00" at bounding box center [572, 220] width 147 height 23
type input "Add a Task $1.00"
type textarea "HPM to detail"
type input "1"
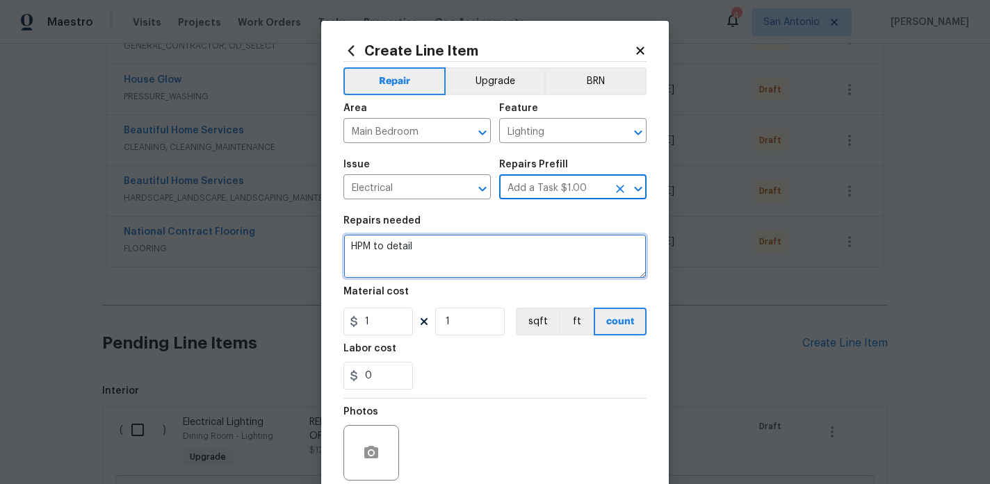
click at [409, 245] on textarea "HPM to detail" at bounding box center [494, 256] width 303 height 44
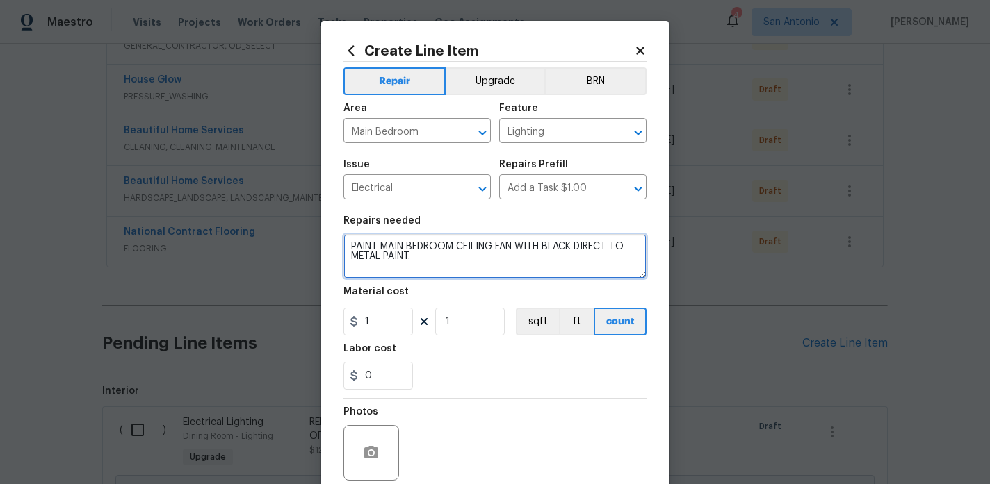
type textarea "PAINT MAIN BEDROOM CEILING FAN WITH BLACK DIRECT TO METAL PAINT."
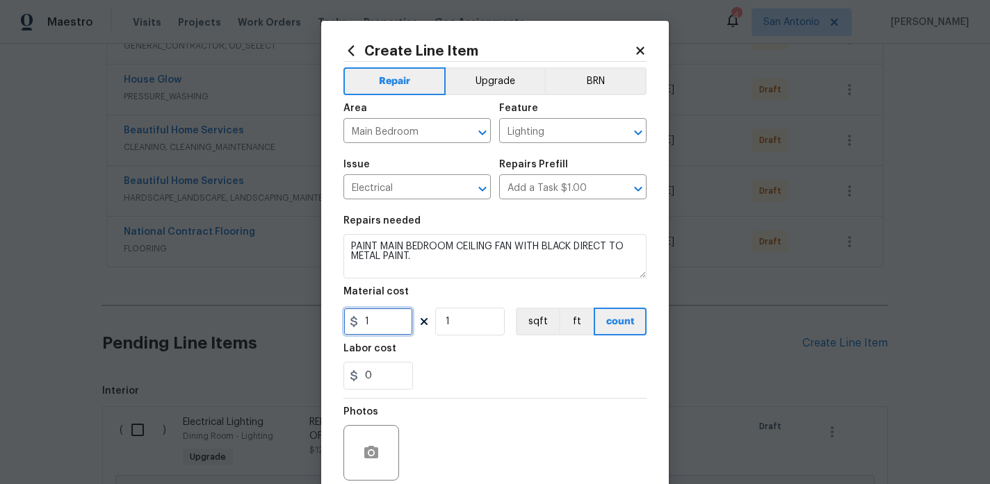
click at [390, 322] on input "1" at bounding box center [378, 322] width 70 height 28
type input "25"
click at [464, 371] on div "0" at bounding box center [494, 376] width 303 height 28
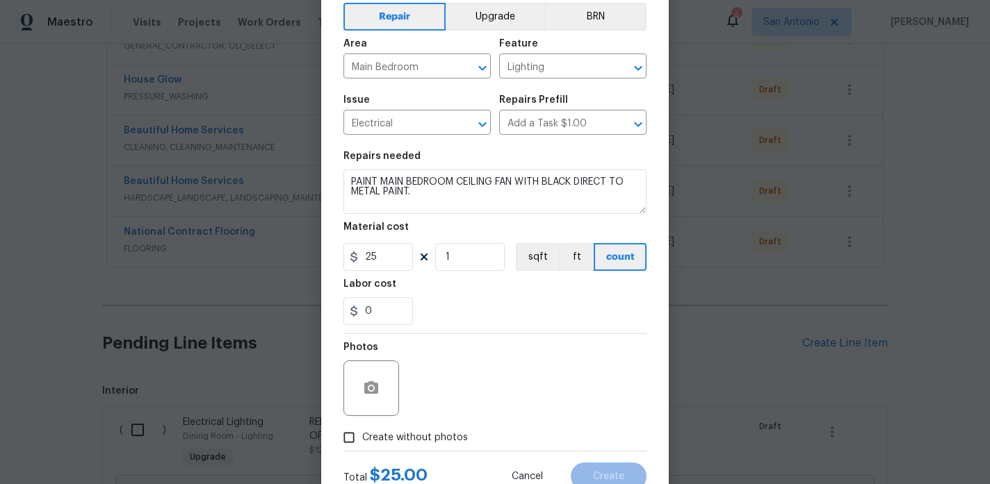
scroll to position [32, 0]
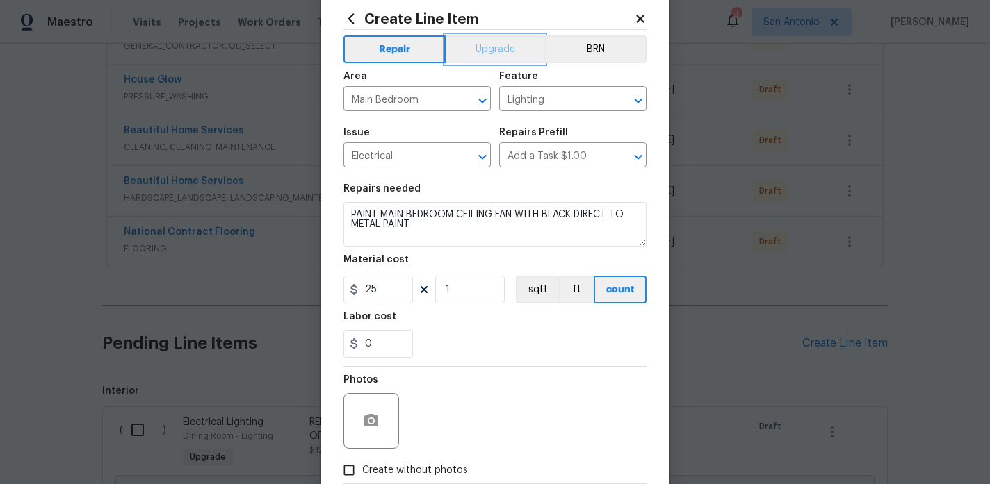
click at [493, 54] on button "Upgrade" at bounding box center [495, 49] width 99 height 28
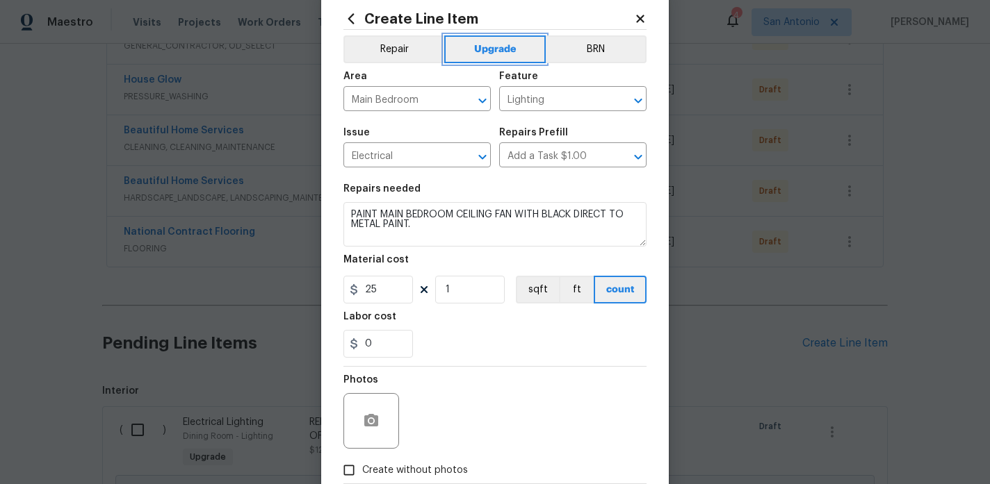
scroll to position [115, 0]
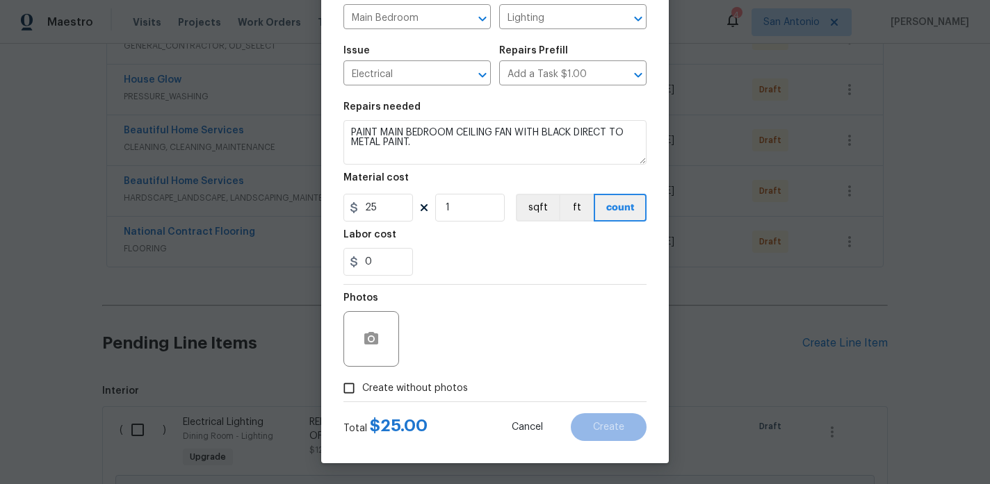
click at [401, 390] on span "Create without photos" at bounding box center [415, 389] width 106 height 15
click at [362, 390] on input "Create without photos" at bounding box center [349, 388] width 26 height 26
checkbox input "true"
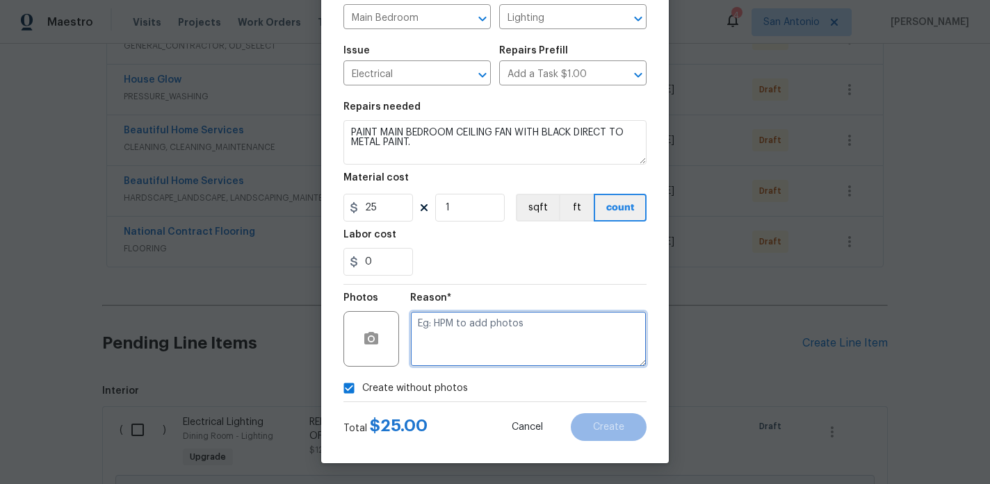
click at [500, 329] on textarea at bounding box center [528, 339] width 236 height 56
type textarea "HPM TO ADD"
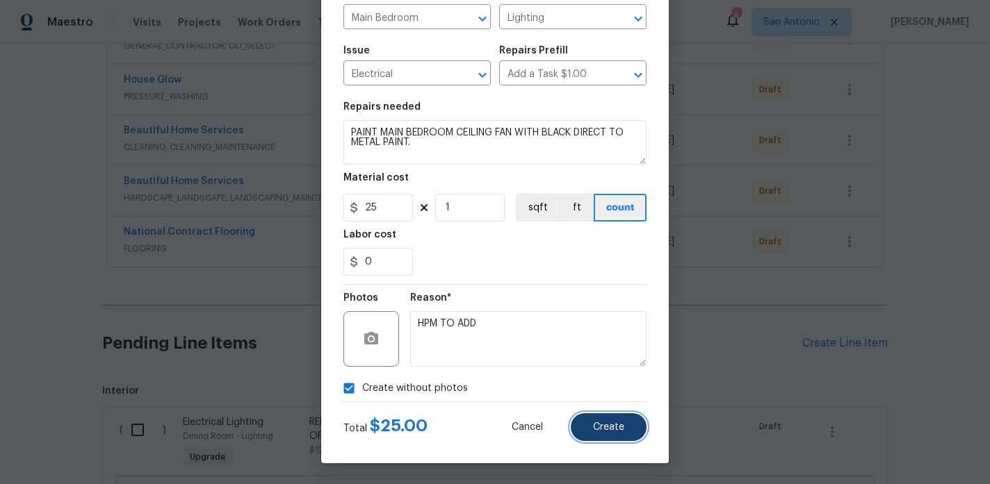
click at [620, 425] on span "Create" at bounding box center [608, 428] width 31 height 10
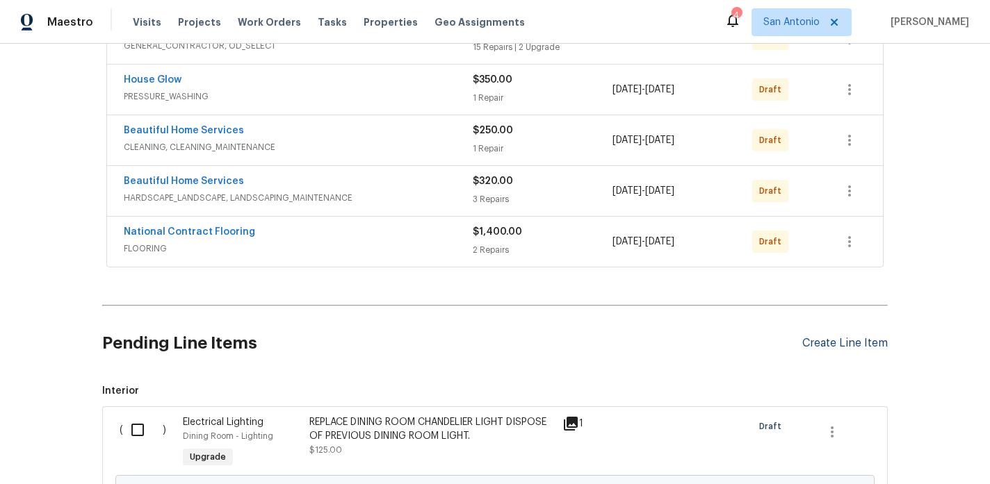
click at [828, 343] on div "Create Line Item" at bounding box center [844, 343] width 85 height 13
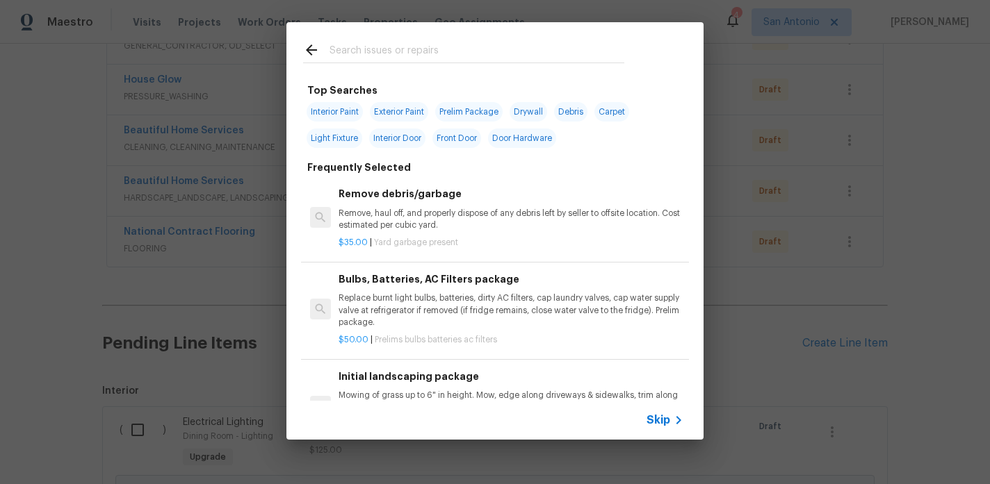
click at [478, 56] on input "text" at bounding box center [476, 52] width 295 height 21
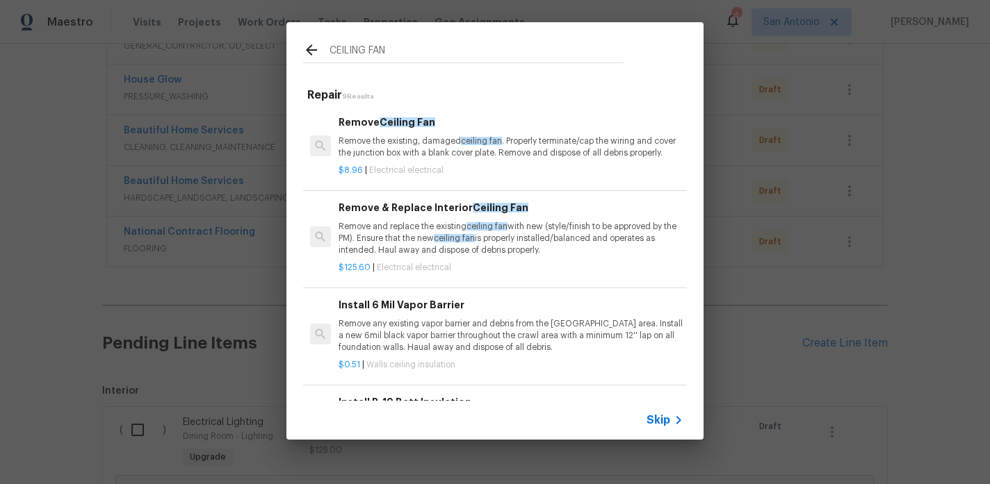
type input "CEILING FAN"
click at [430, 234] on p "Remove and replace the existing ceiling fan with new (style/finish to be approv…" at bounding box center [510, 238] width 345 height 35
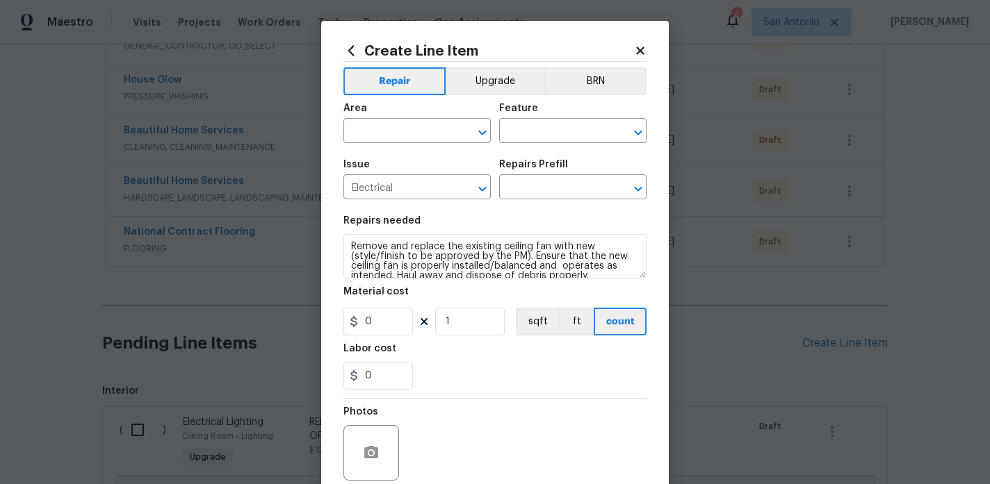
type input "Remove & Replace Interior Ceiling Fan $125.60"
click at [394, 325] on input "125.6" at bounding box center [378, 322] width 70 height 28
type input "200"
click at [399, 133] on input "text" at bounding box center [397, 133] width 108 height 22
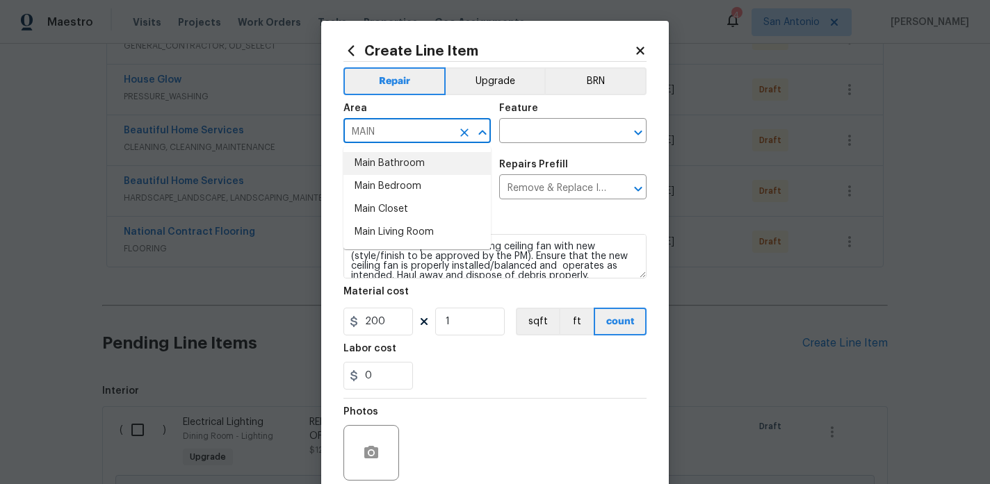
click at [405, 157] on li "Main Bathroom" at bounding box center [416, 163] width 147 height 23
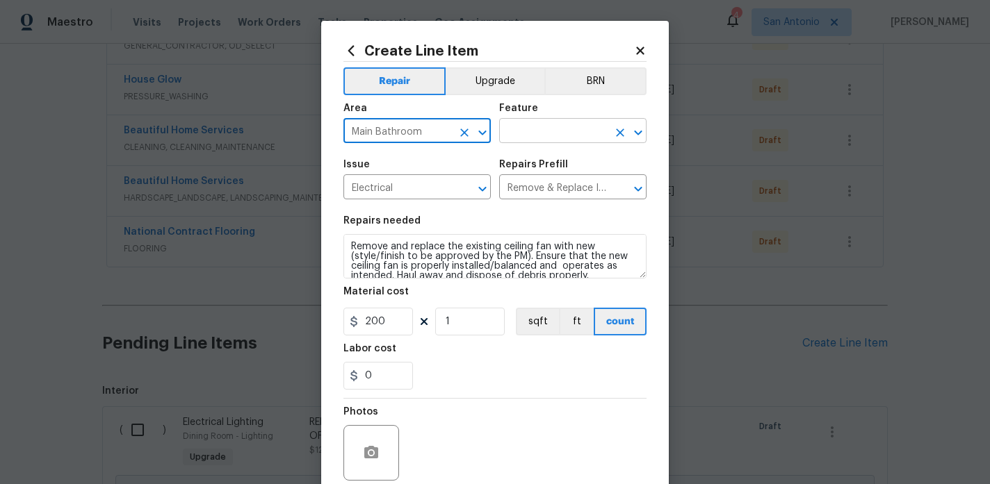
type input "Main Bathroom"
click at [537, 133] on input "text" at bounding box center [553, 133] width 108 height 22
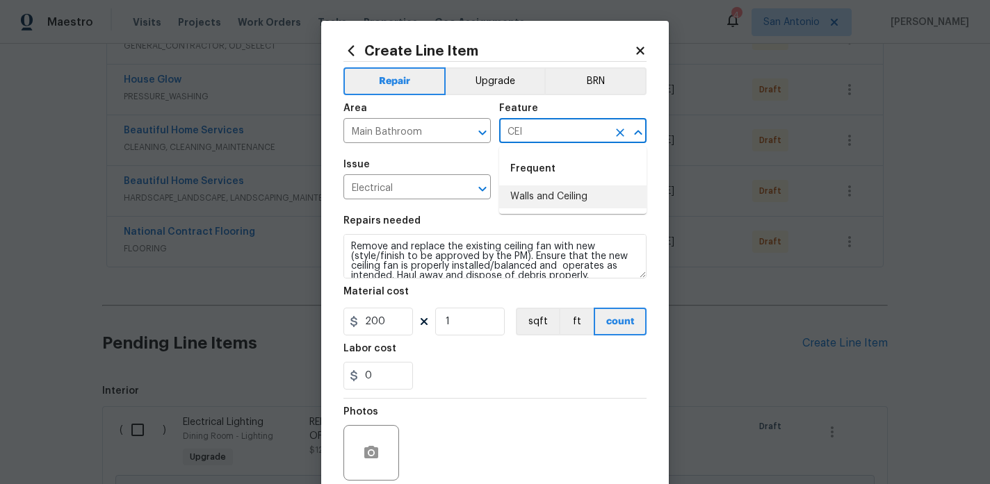
click at [536, 189] on li "Walls and Ceiling" at bounding box center [572, 197] width 147 height 23
type input "Walls and Ceiling"
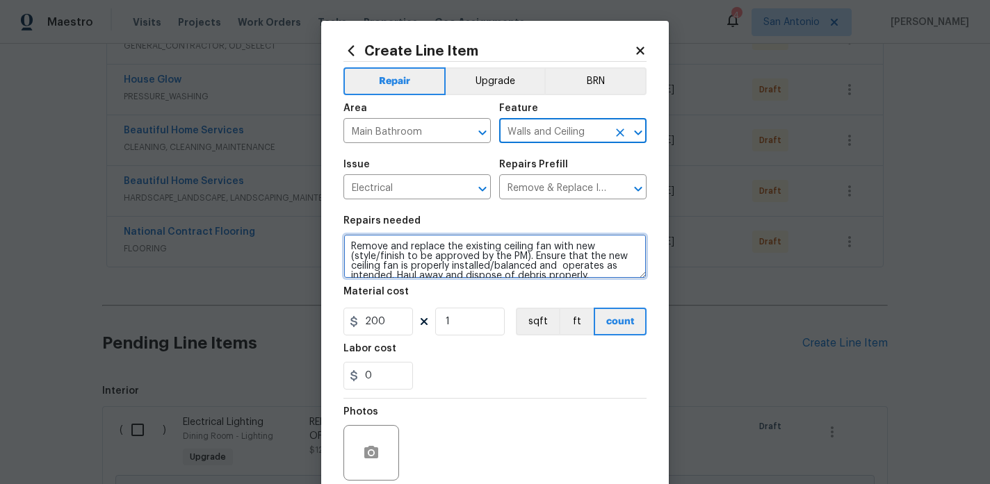
click at [347, 246] on textarea "Remove and replace the existing ceiling fan with new (style/finish to be approv…" at bounding box center [494, 256] width 303 height 44
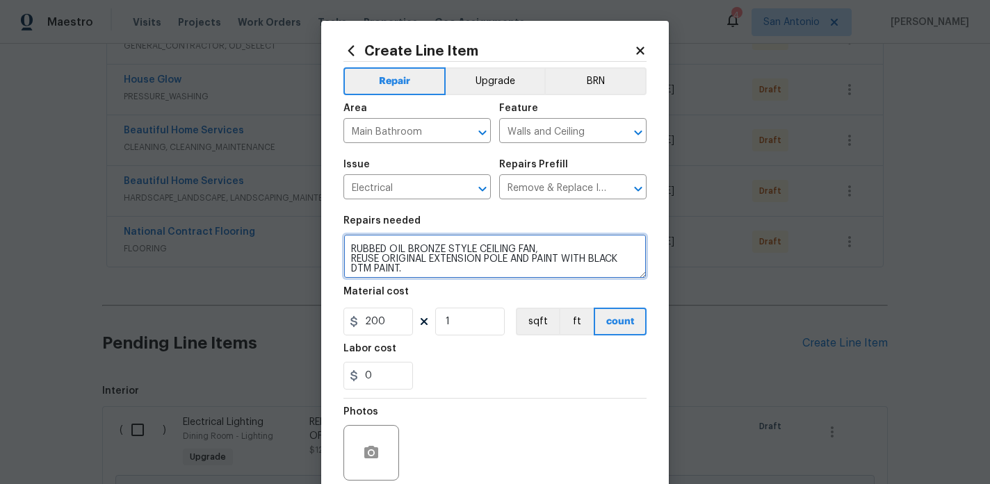
scroll to position [26, 0]
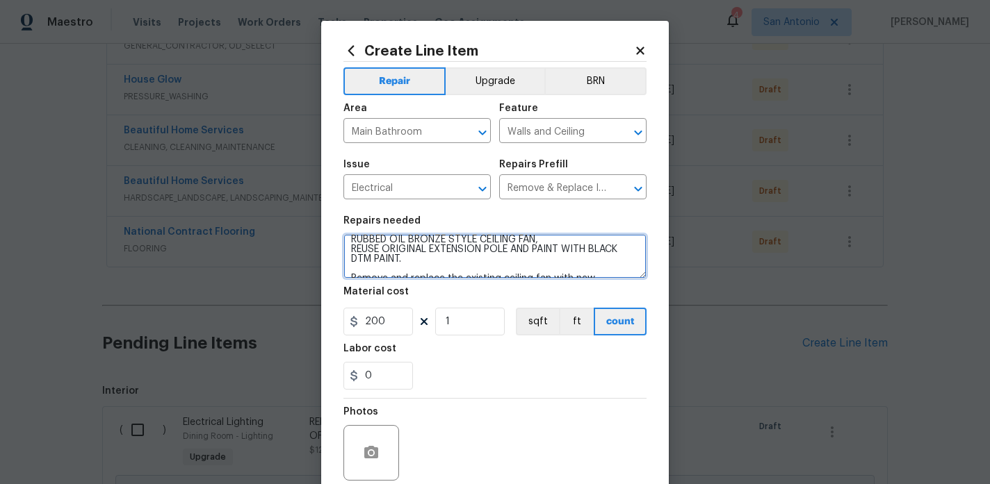
type textarea "MAIN BATHROOM RUBBED OIL BRONZE STYLE CEILING FAN, REUSE ORIGINAL EXTENSION POL…"
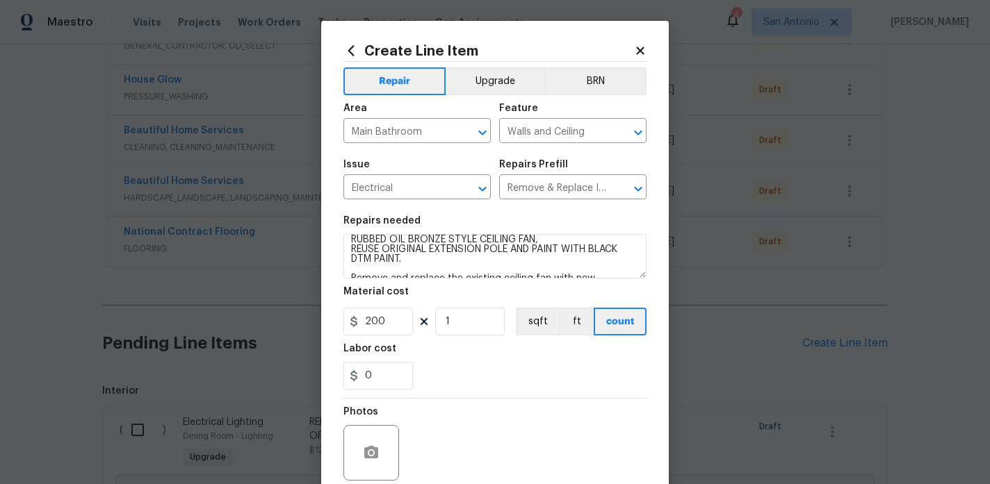
click at [469, 365] on div "0" at bounding box center [494, 376] width 303 height 28
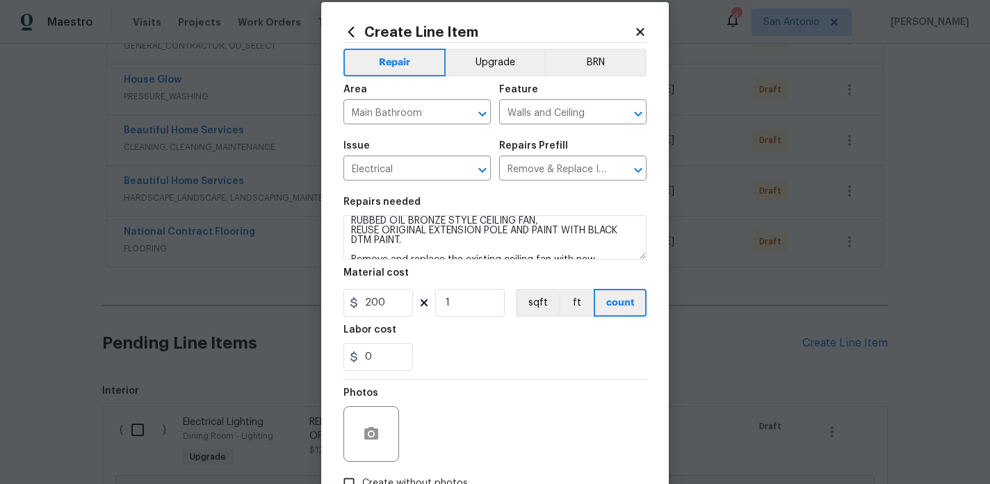
scroll to position [0, 0]
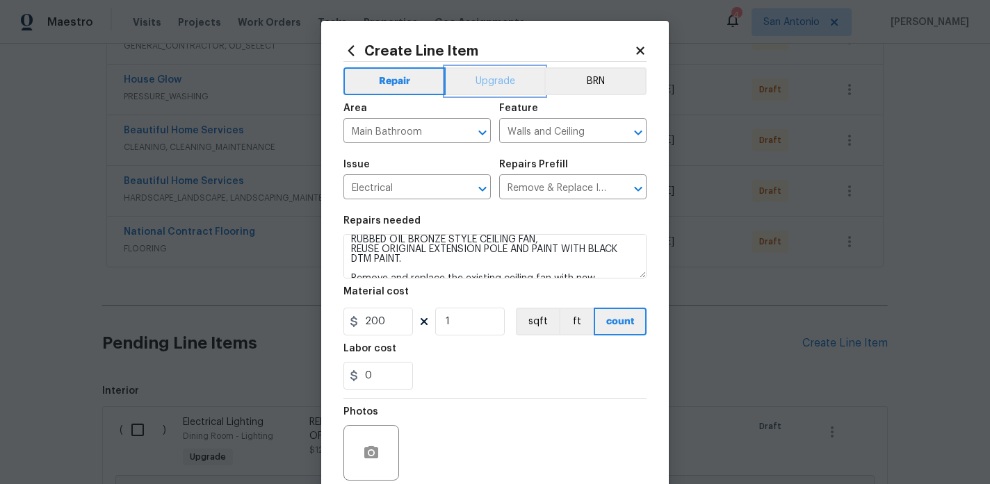
click at [490, 79] on button "Upgrade" at bounding box center [495, 81] width 99 height 28
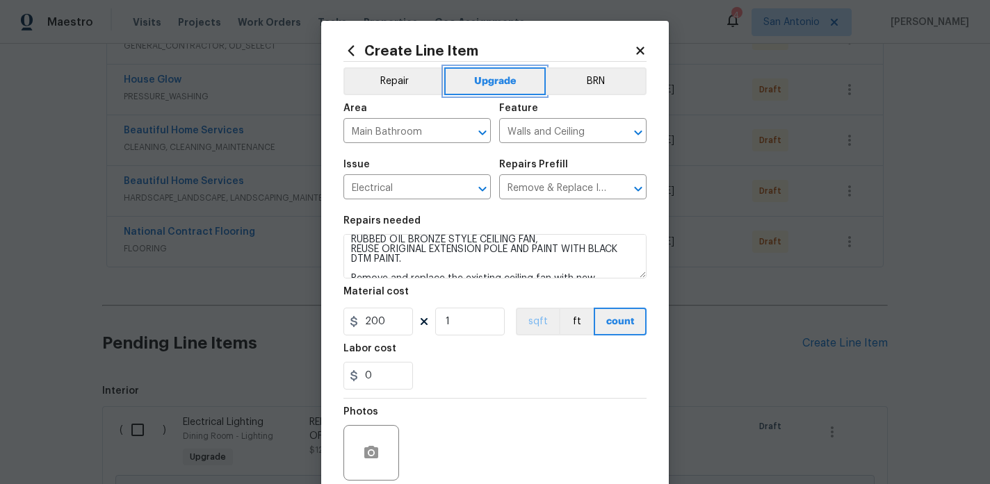
scroll to position [115, 0]
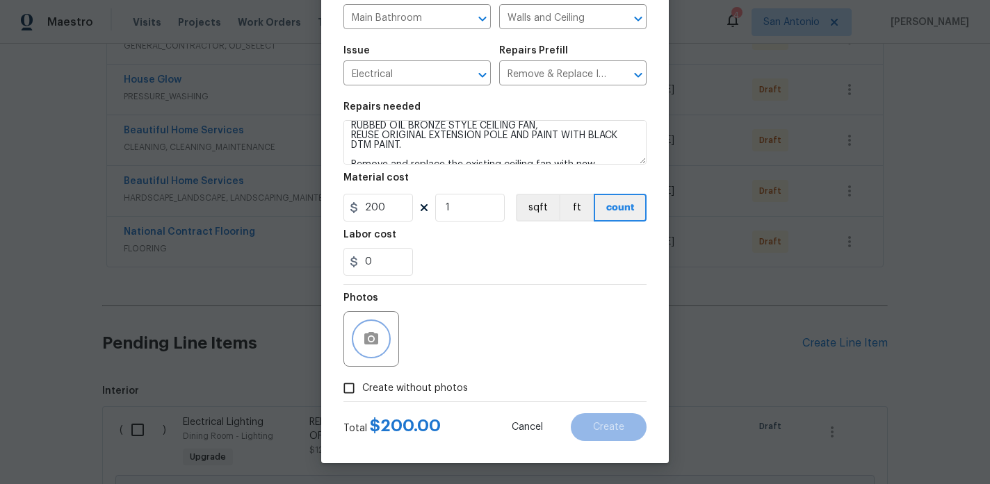
click at [375, 342] on icon "button" at bounding box center [371, 338] width 14 height 13
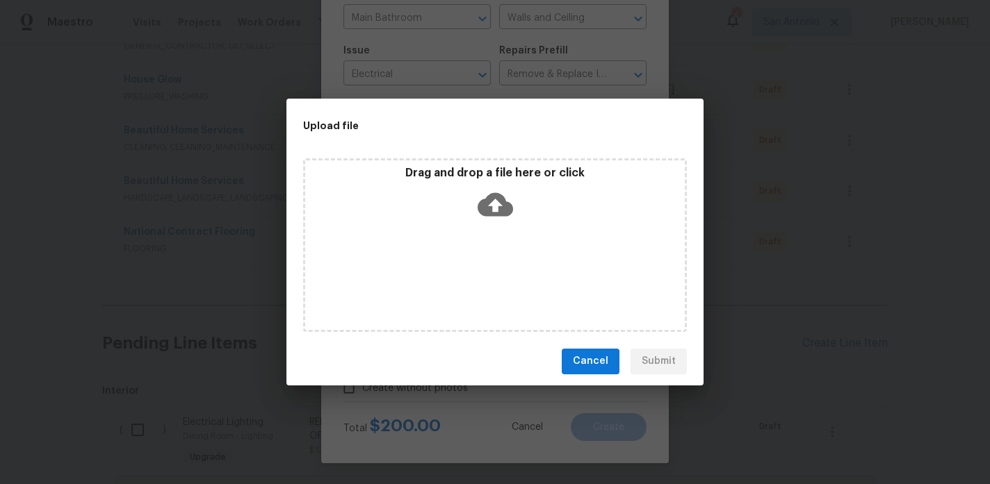
click at [505, 211] on icon at bounding box center [494, 205] width 35 height 24
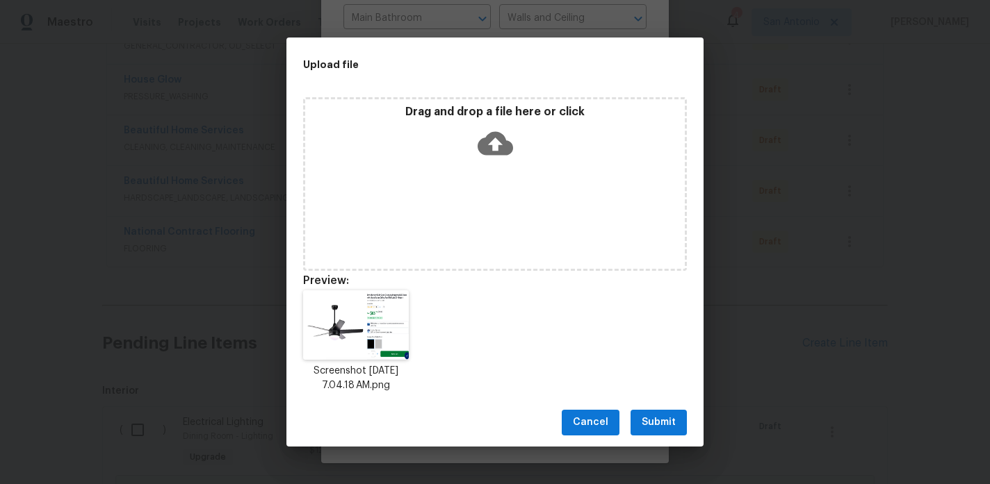
click at [657, 420] on span "Submit" at bounding box center [659, 422] width 34 height 17
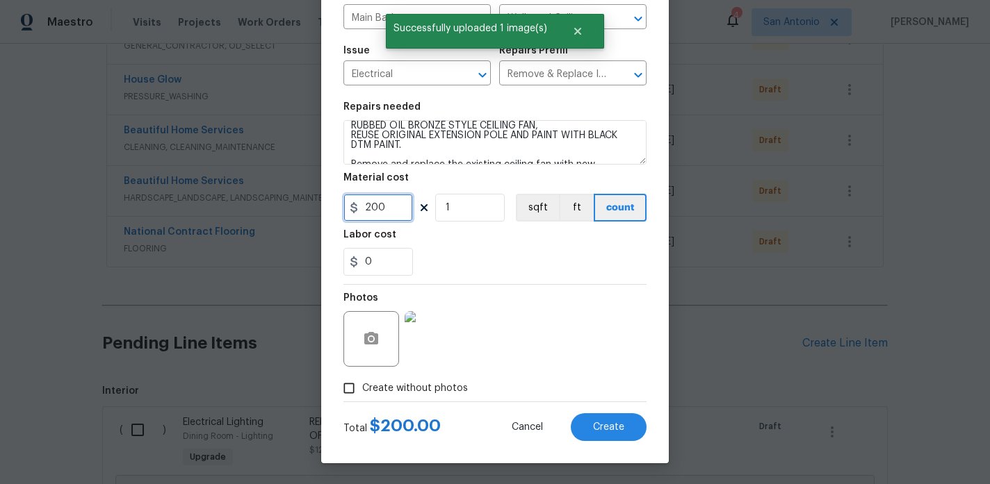
click at [395, 208] on input "200" at bounding box center [378, 208] width 70 height 28
type input "150"
click at [523, 262] on div "0" at bounding box center [494, 262] width 303 height 28
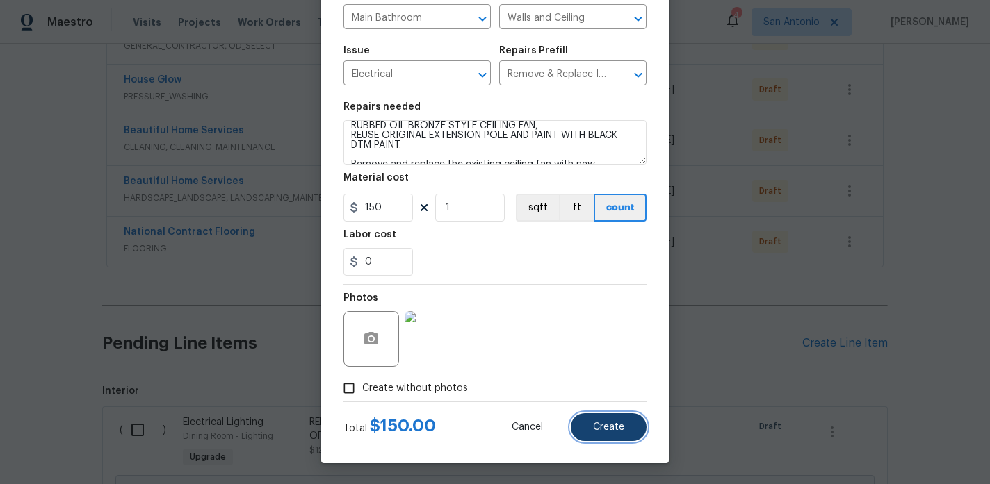
click at [614, 426] on span "Create" at bounding box center [608, 428] width 31 height 10
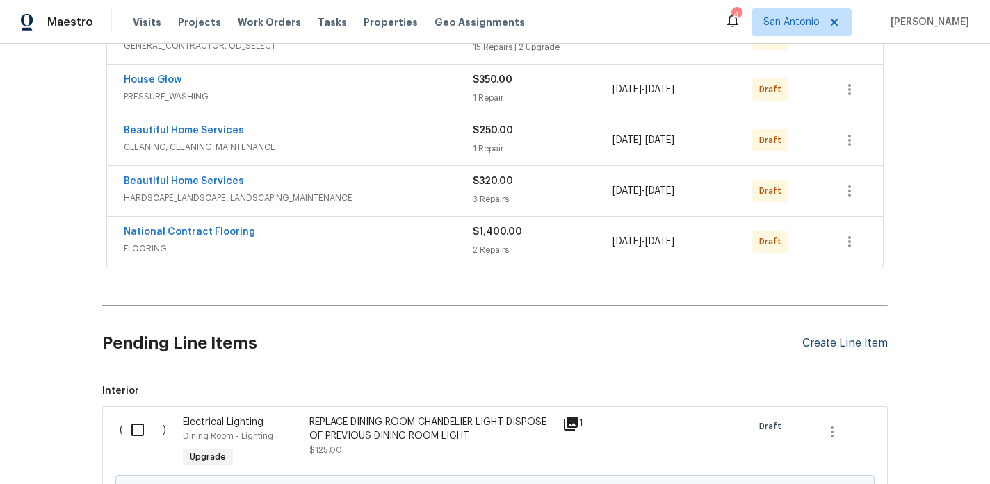
click at [834, 342] on div "Create Line Item" at bounding box center [844, 343] width 85 height 13
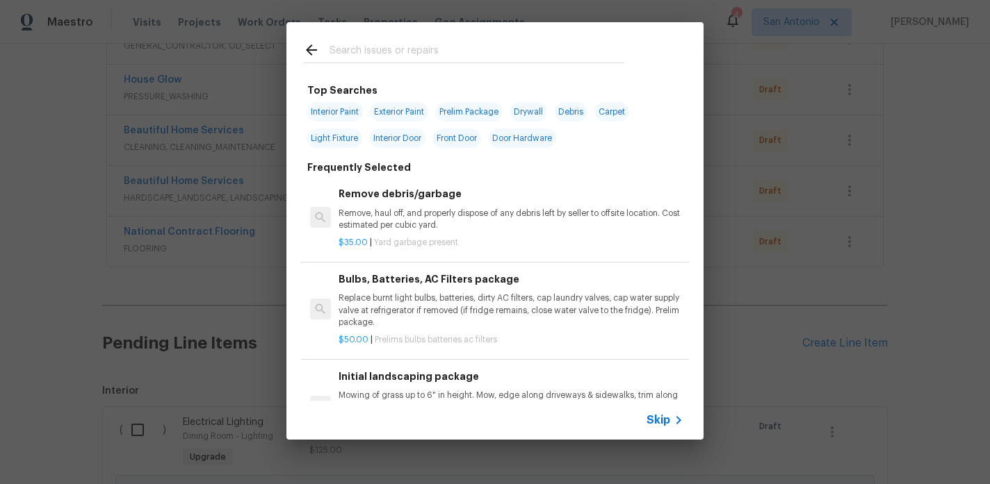
click at [438, 50] on input "text" at bounding box center [476, 52] width 295 height 21
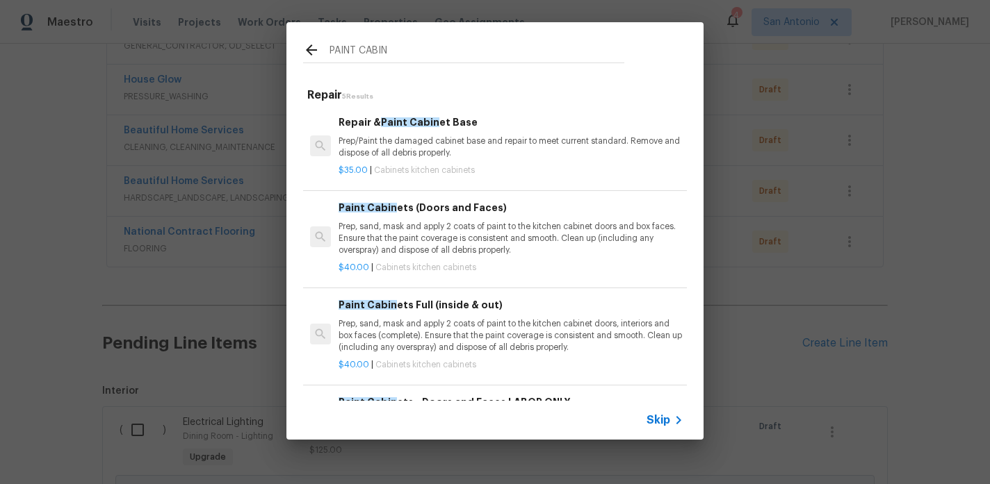
type input "PAINT CABIN"
click at [437, 323] on p "Prep, sand, mask and apply 2 coats of paint to the kitchen cabinet doors, inter…" at bounding box center [510, 335] width 345 height 35
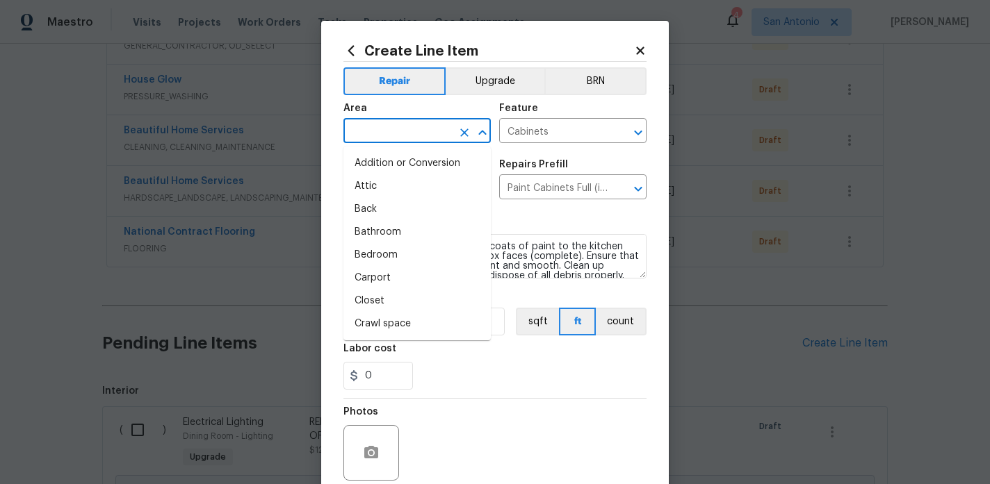
click at [432, 135] on input "text" at bounding box center [397, 133] width 108 height 22
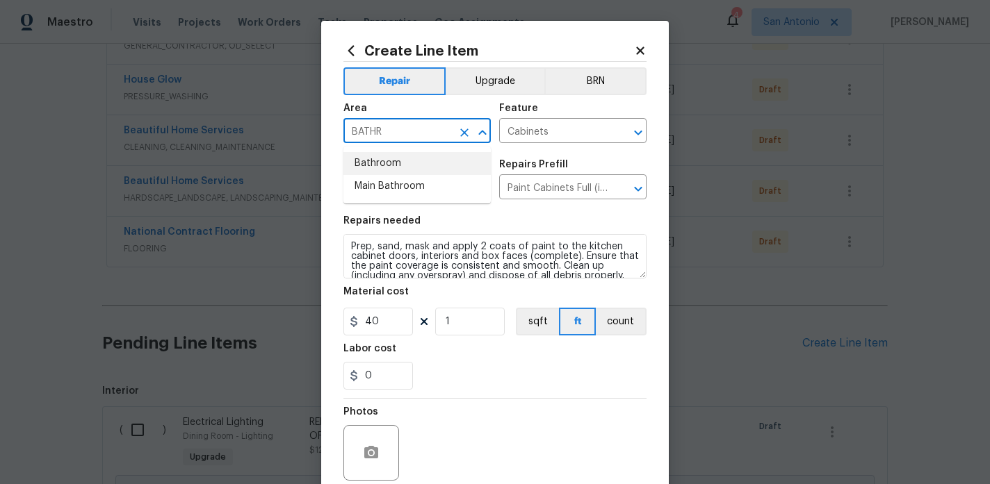
click at [406, 161] on li "Bathroom" at bounding box center [416, 163] width 147 height 23
type input "Bathroom"
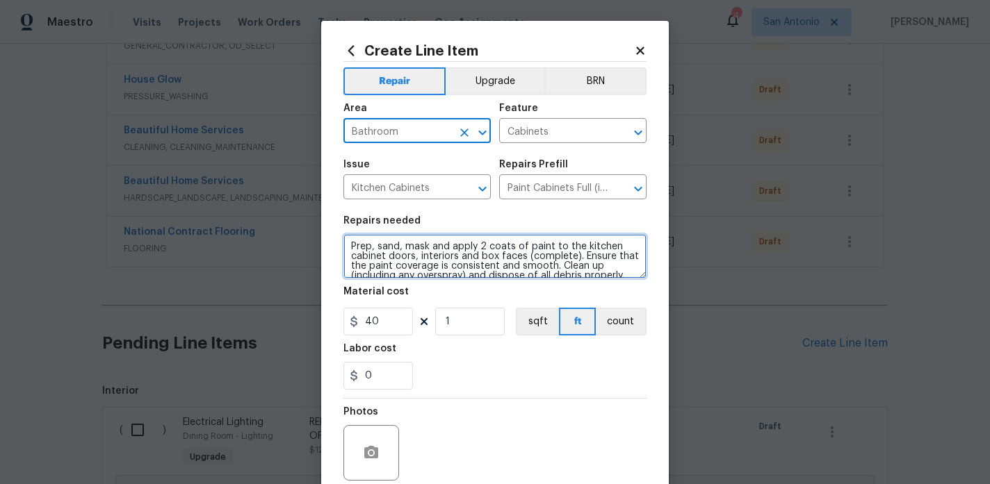
click at [348, 246] on textarea "Prep, sand, mask and apply 2 coats of paint to the kitchen cabinet doors, inter…" at bounding box center [494, 256] width 303 height 44
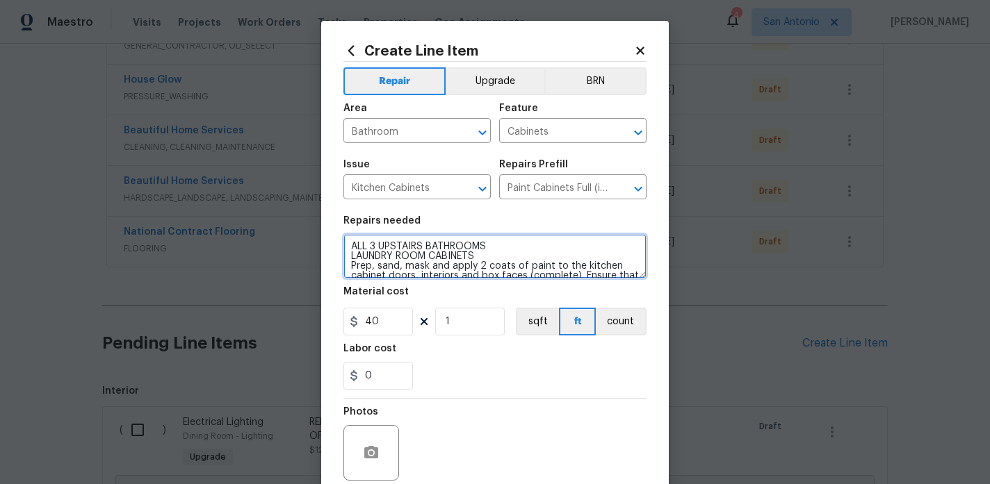
type textarea "ALL 3 UPSTAIRS BATHROOMS LAUNDRY ROOM CABINETS Prep, sand, mask and apply 2 coa…"
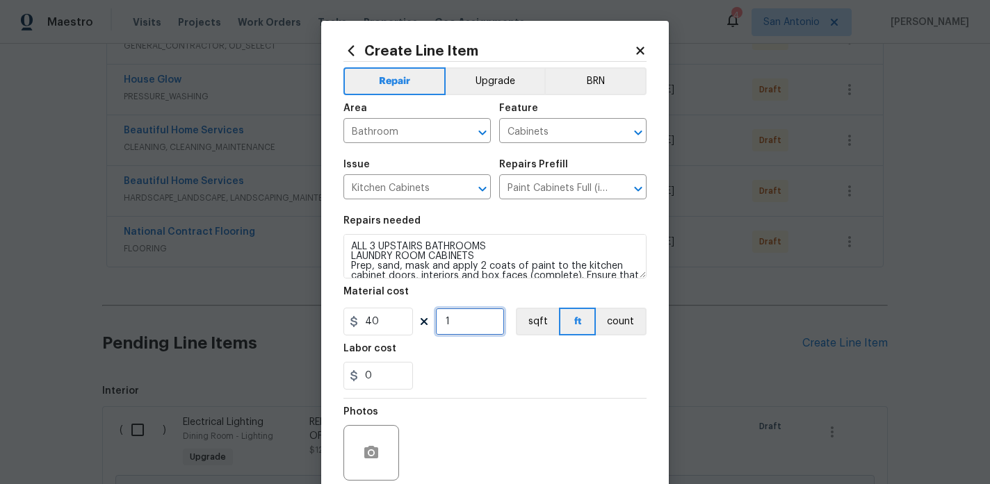
click at [466, 322] on input "1" at bounding box center [470, 322] width 70 height 28
click at [471, 377] on div "0" at bounding box center [494, 376] width 303 height 28
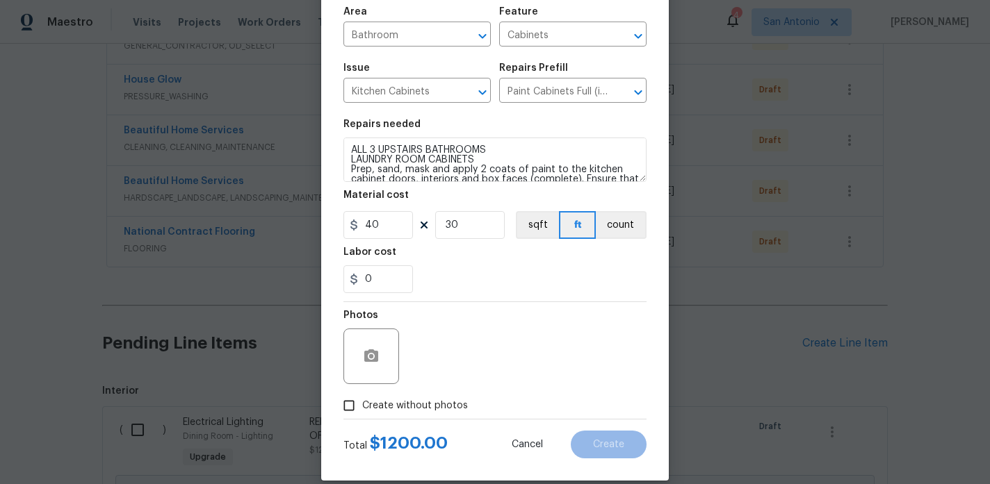
scroll to position [94, 0]
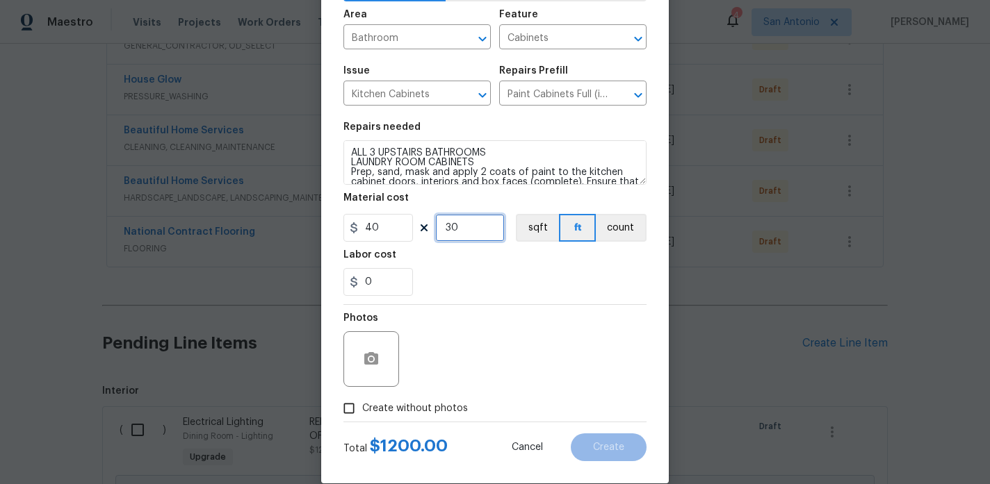
click at [471, 231] on input "30" at bounding box center [470, 228] width 70 height 28
type input "40"
click at [466, 338] on div "Photos" at bounding box center [494, 350] width 303 height 90
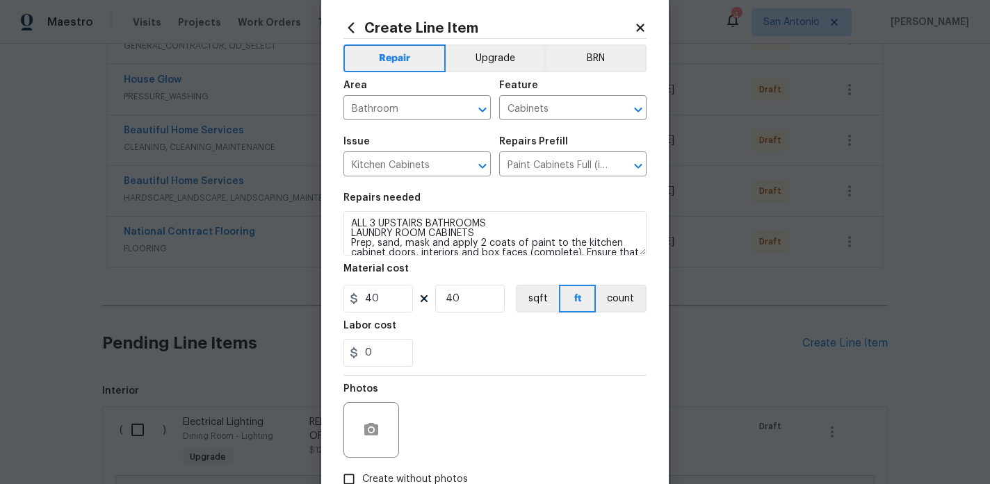
scroll to position [0, 0]
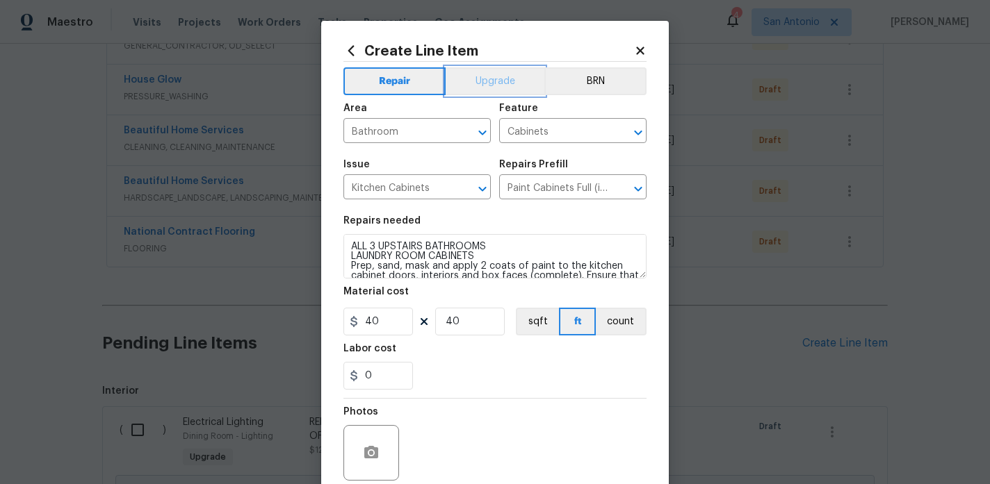
click at [489, 82] on button "Upgrade" at bounding box center [495, 81] width 99 height 28
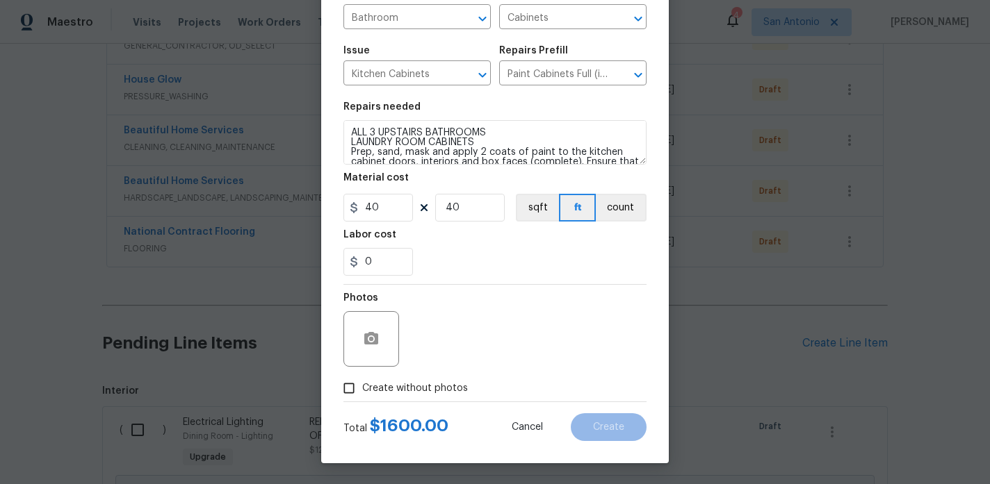
click at [399, 386] on span "Create without photos" at bounding box center [415, 389] width 106 height 15
click at [362, 386] on input "Create without photos" at bounding box center [349, 388] width 26 height 26
checkbox input "true"
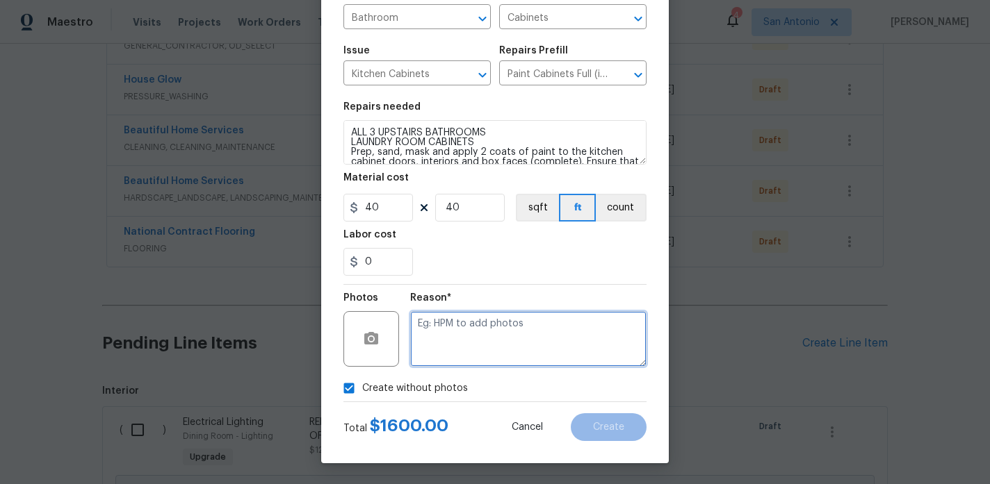
click at [493, 343] on textarea at bounding box center [528, 339] width 236 height 56
type textarea "HPM TO ADD"
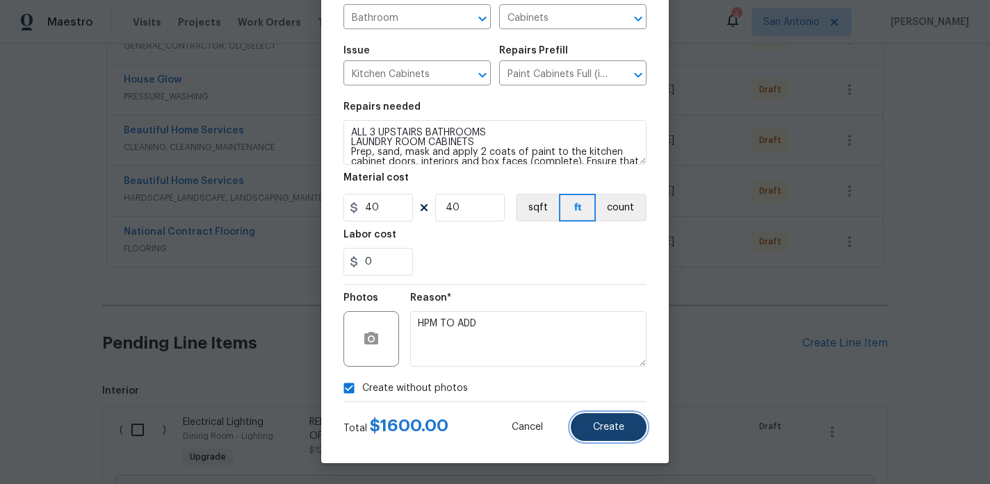
click at [601, 423] on span "Create" at bounding box center [608, 428] width 31 height 10
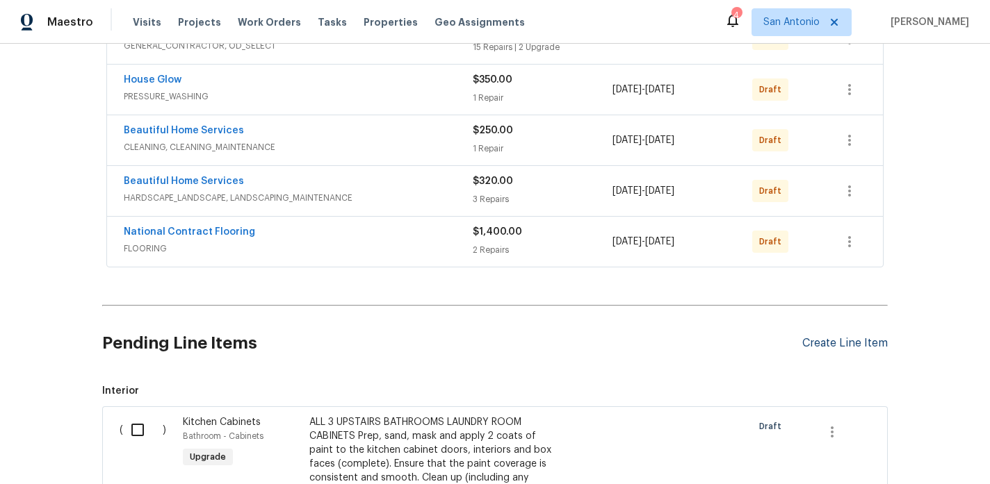
click at [812, 344] on div "Create Line Item" at bounding box center [844, 343] width 85 height 13
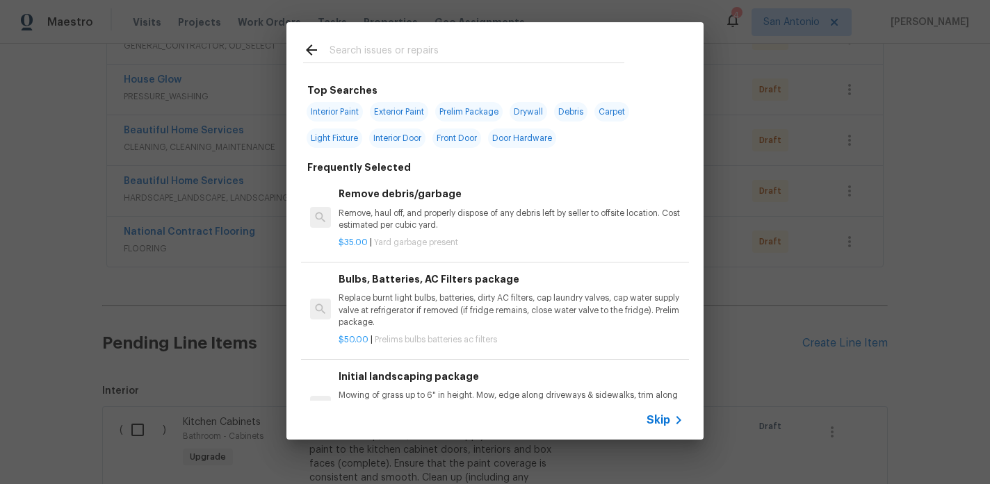
click at [441, 50] on input "text" at bounding box center [476, 52] width 295 height 21
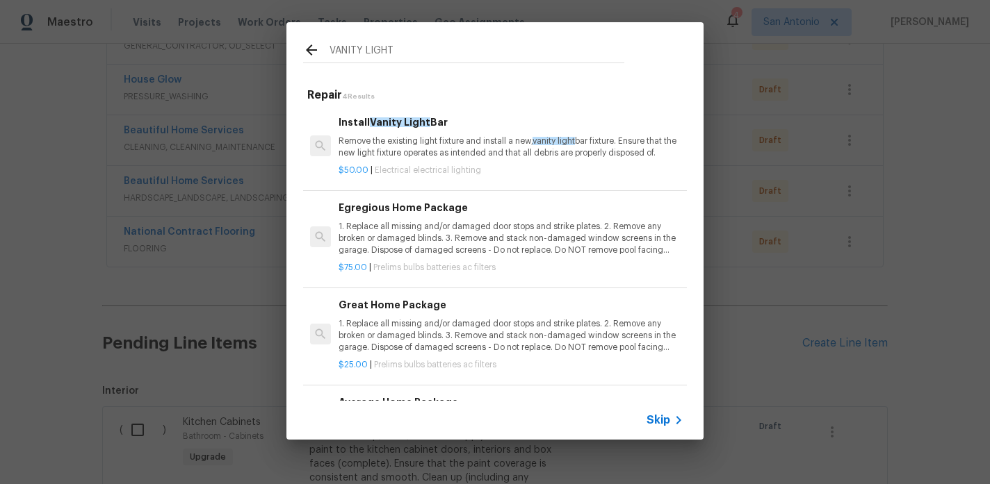
type input "VANITY LIGHT"
click at [425, 152] on p "Remove the existing light fixture and install a new, vanity light bar fixture. …" at bounding box center [510, 148] width 345 height 24
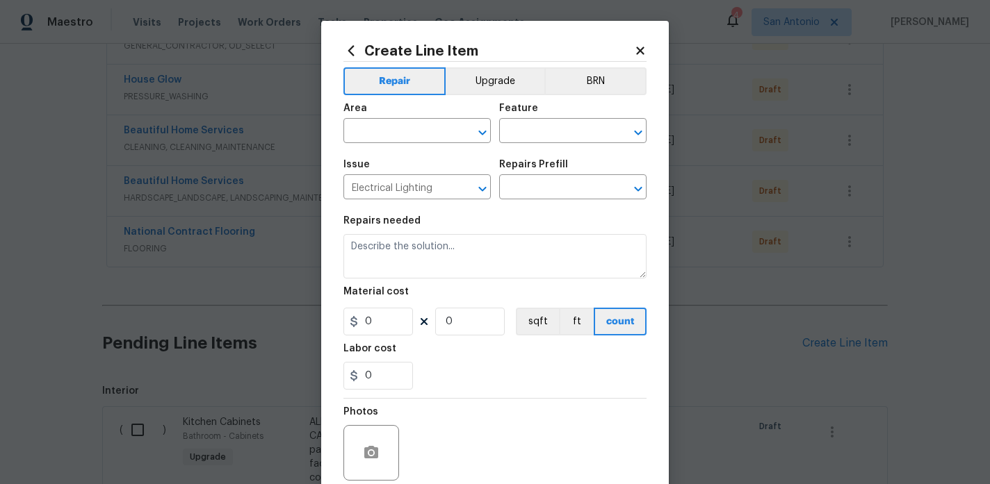
type textarea "Remove the existing light fixture and install a new, vanity light bar fixture. …"
type input "1"
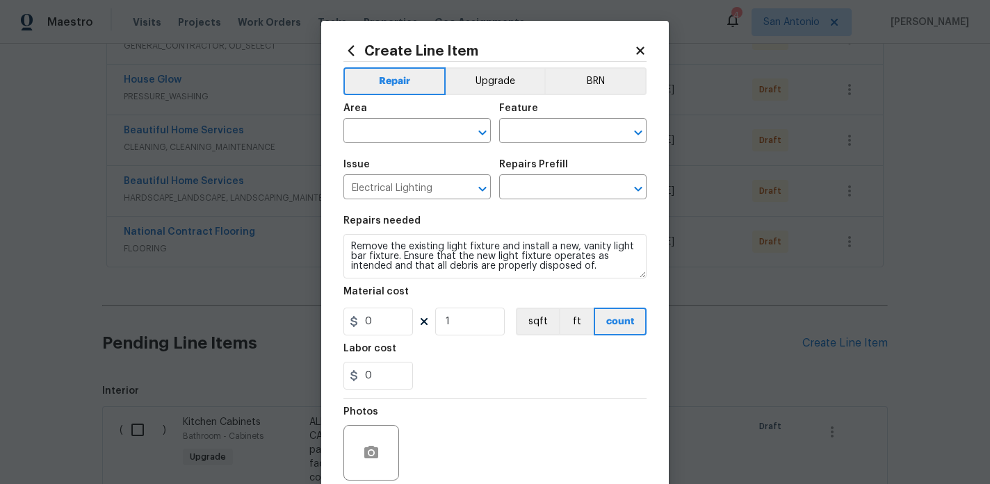
type input "Install Vanity Light Bar $50.00"
click at [391, 324] on input "50" at bounding box center [378, 322] width 70 height 28
type input "125"
click at [455, 325] on input "1" at bounding box center [470, 322] width 70 height 28
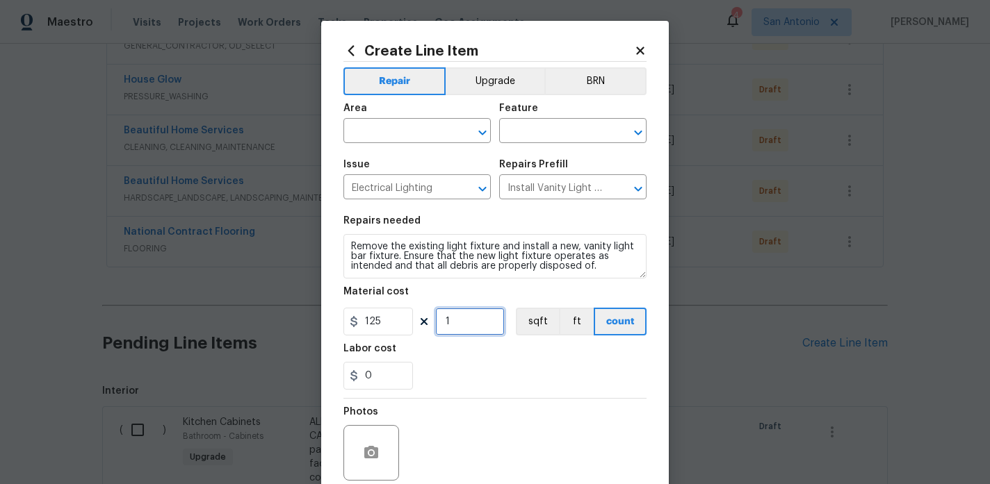
click at [455, 325] on input "1" at bounding box center [470, 322] width 70 height 28
type input "3"
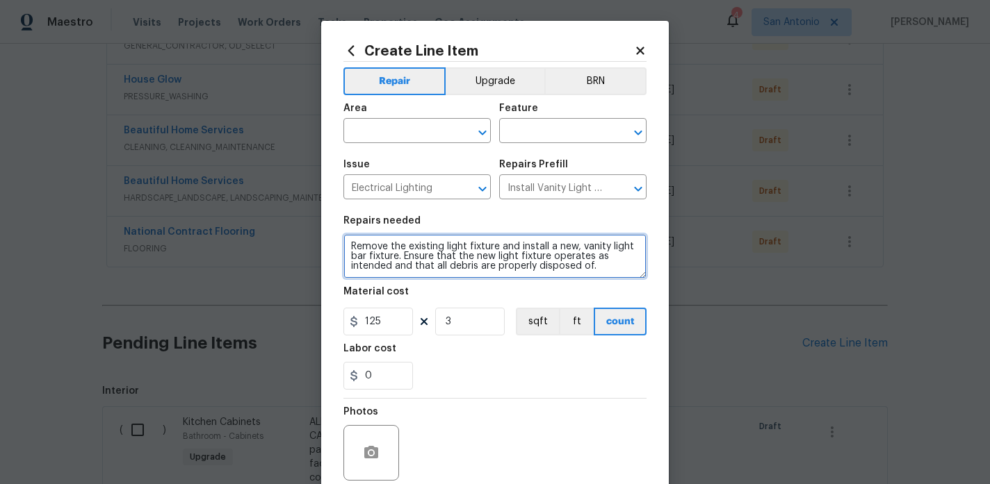
click at [350, 246] on textarea "Remove the existing light fixture and install a new, vanity light bar fixture. …" at bounding box center [494, 256] width 303 height 44
type textarea "ALL 3 UPSTAIRS BATHROOM VANITIES Remove the existing light fixture and install …"
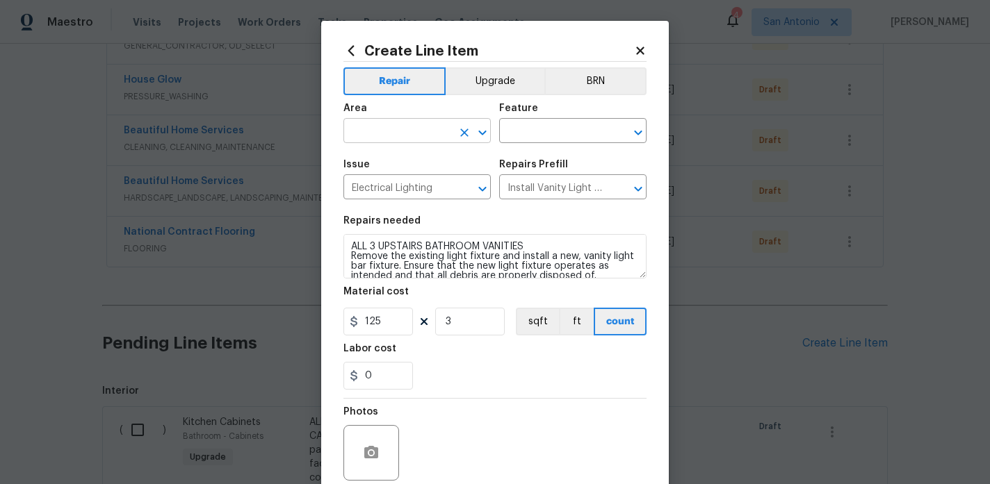
click at [420, 129] on input "text" at bounding box center [397, 133] width 108 height 22
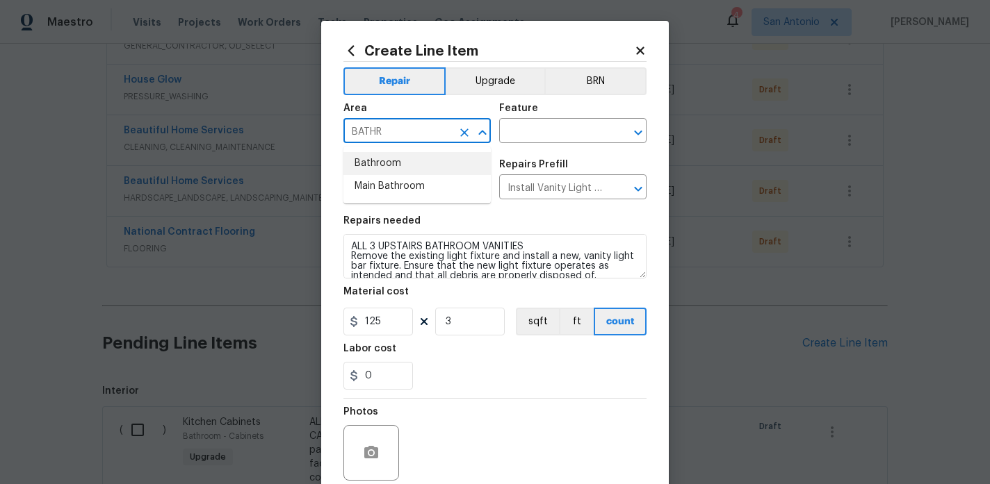
click at [416, 165] on li "Bathroom" at bounding box center [416, 163] width 147 height 23
type input "Bathroom"
click at [519, 133] on input "text" at bounding box center [553, 133] width 108 height 22
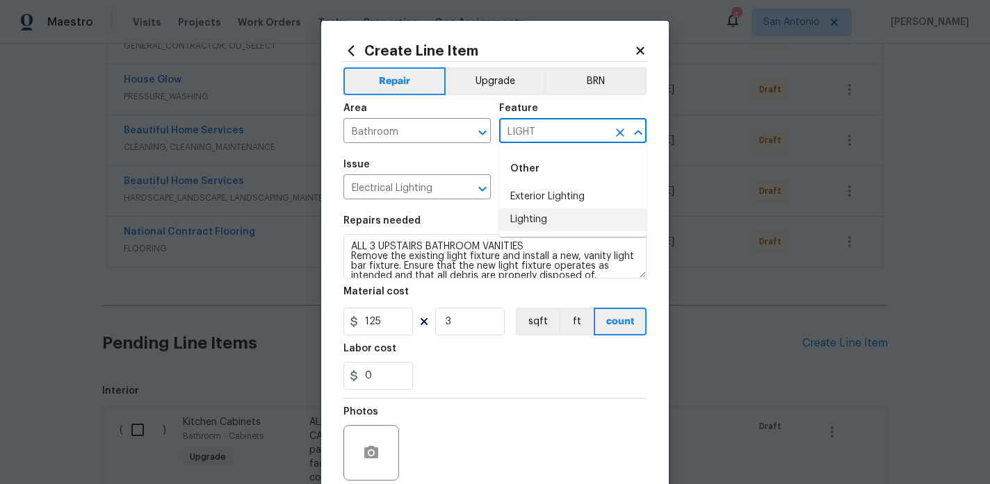
click at [533, 217] on li "Lighting" at bounding box center [572, 220] width 147 height 23
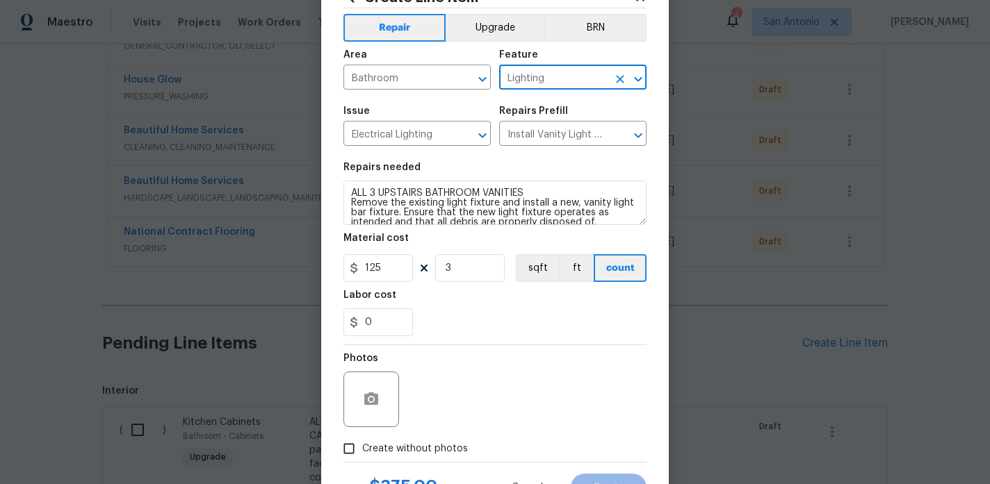
scroll to position [24, 0]
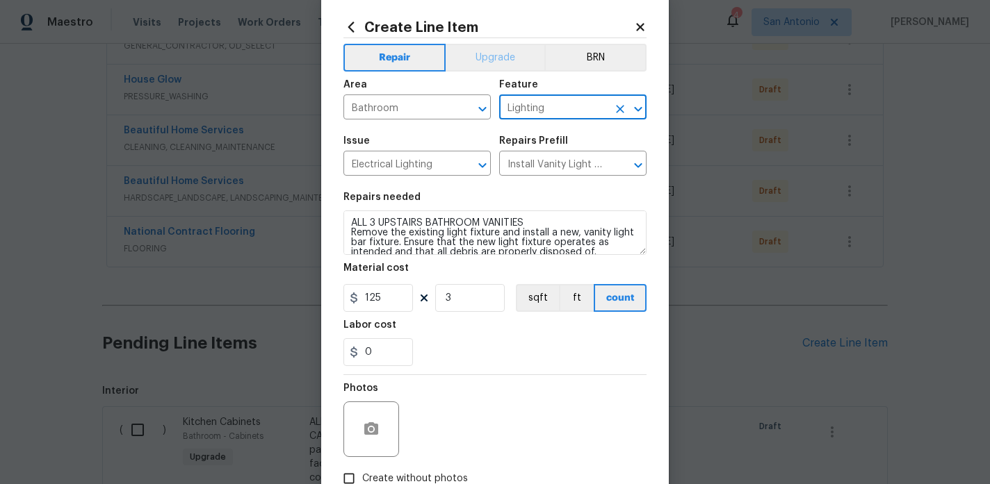
type input "Lighting"
click at [516, 63] on button "Upgrade" at bounding box center [495, 58] width 99 height 28
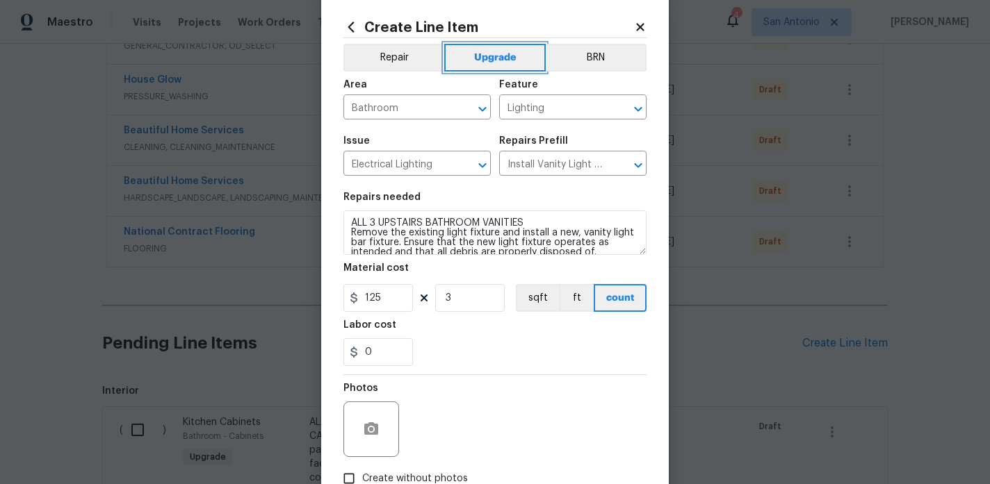
scroll to position [115, 0]
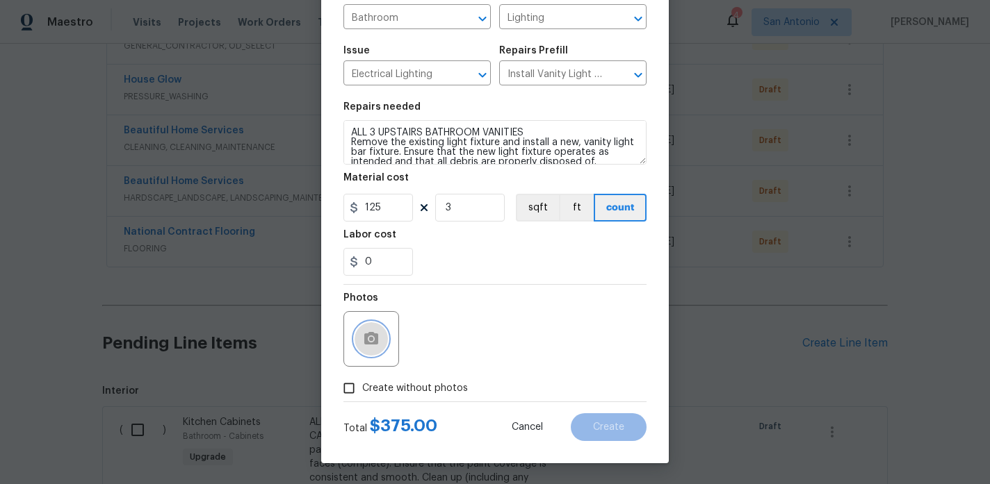
click at [379, 340] on icon "button" at bounding box center [371, 339] width 17 height 17
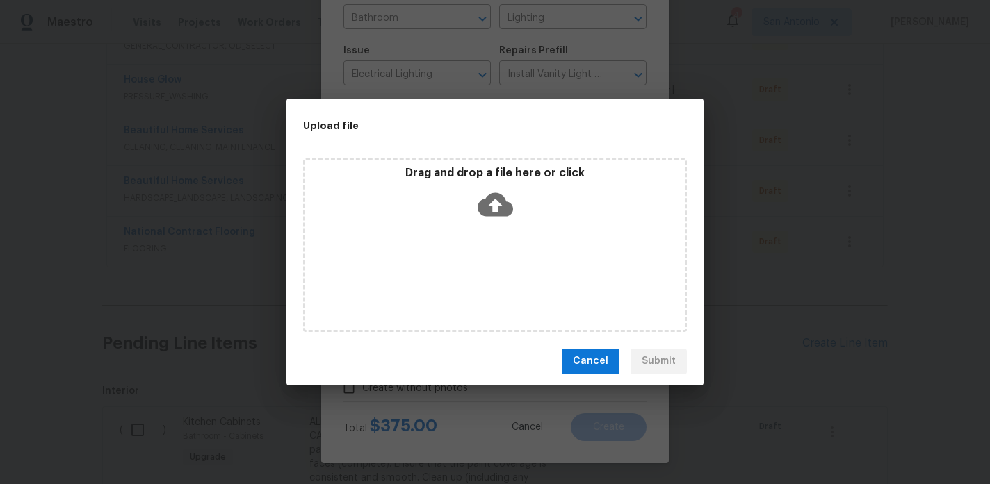
click at [495, 216] on icon at bounding box center [494, 204] width 35 height 35
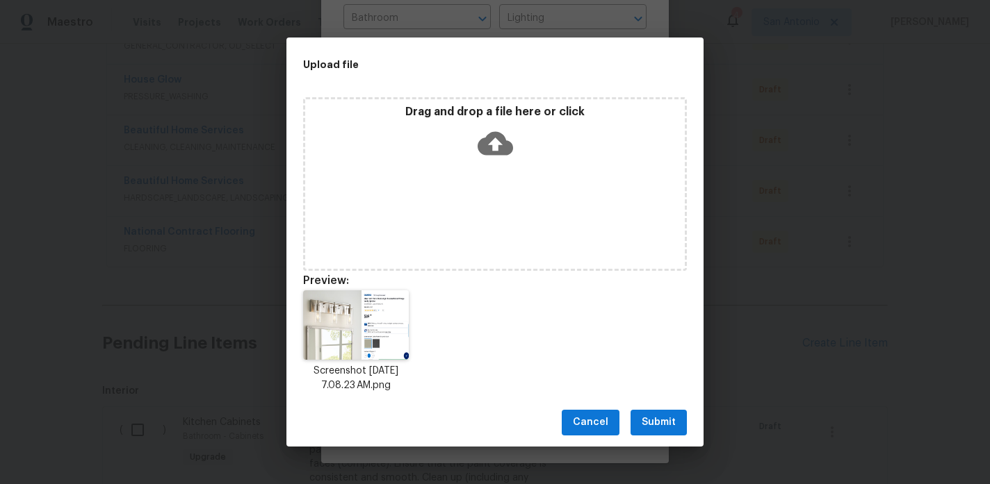
click at [660, 415] on span "Submit" at bounding box center [659, 422] width 34 height 17
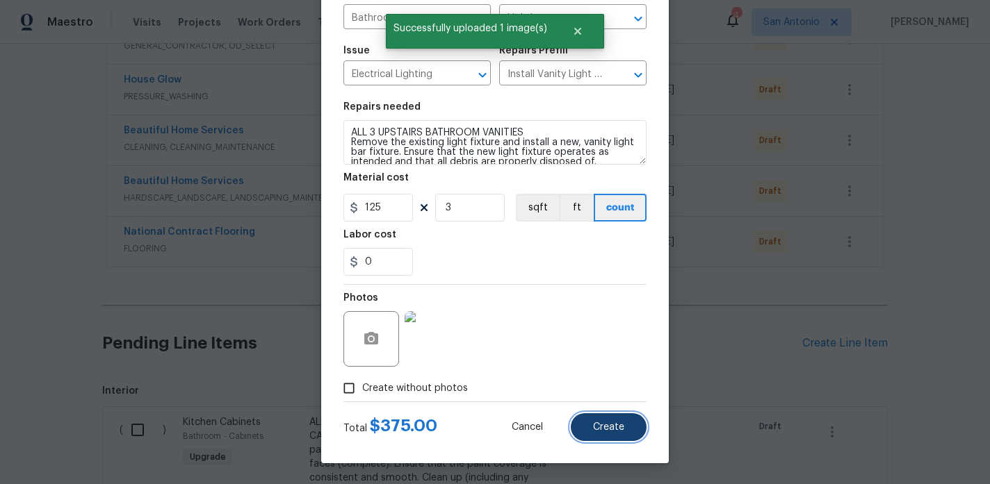
click at [611, 425] on span "Create" at bounding box center [608, 428] width 31 height 10
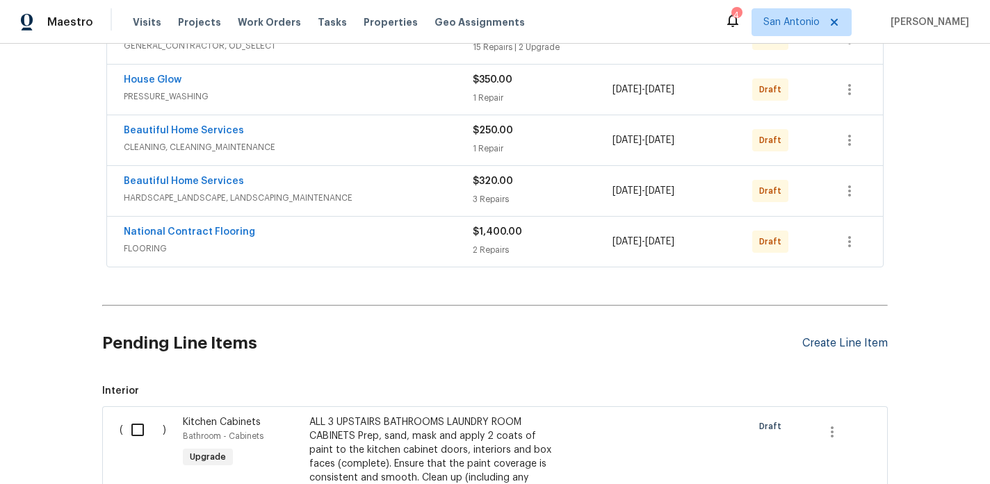
click at [828, 343] on div "Create Line Item" at bounding box center [844, 343] width 85 height 13
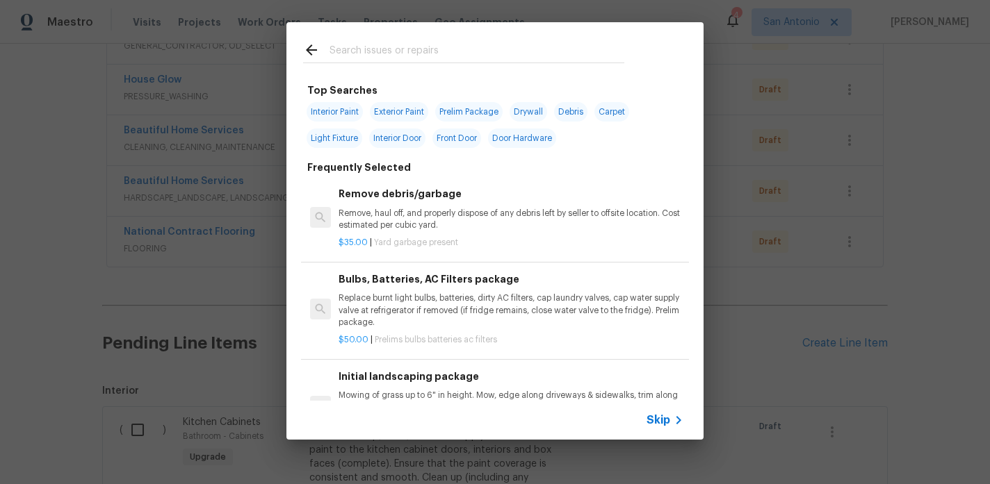
click at [435, 53] on input "text" at bounding box center [476, 52] width 295 height 21
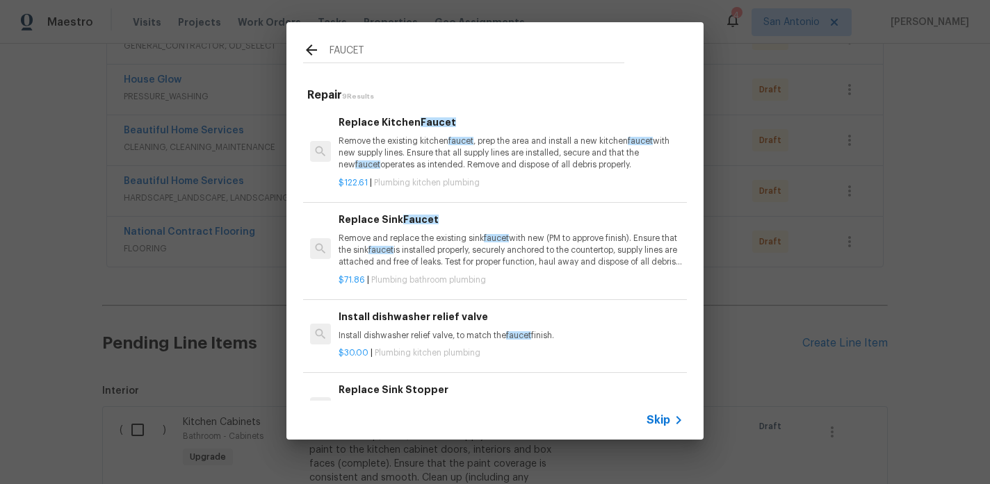
type input "FAUCET"
click at [429, 248] on p "Remove and replace the existing sink faucet with new (PM to approve finish). En…" at bounding box center [510, 250] width 345 height 35
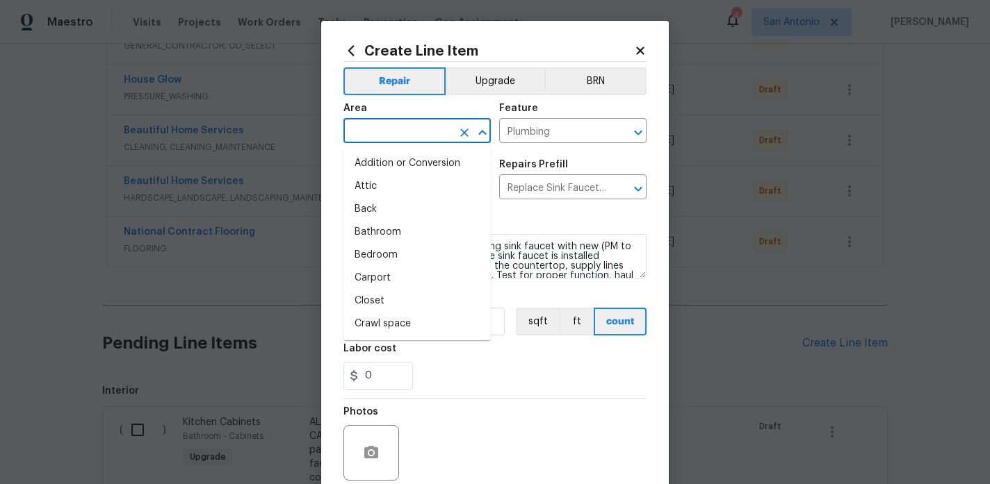
click at [423, 141] on input "text" at bounding box center [397, 133] width 108 height 22
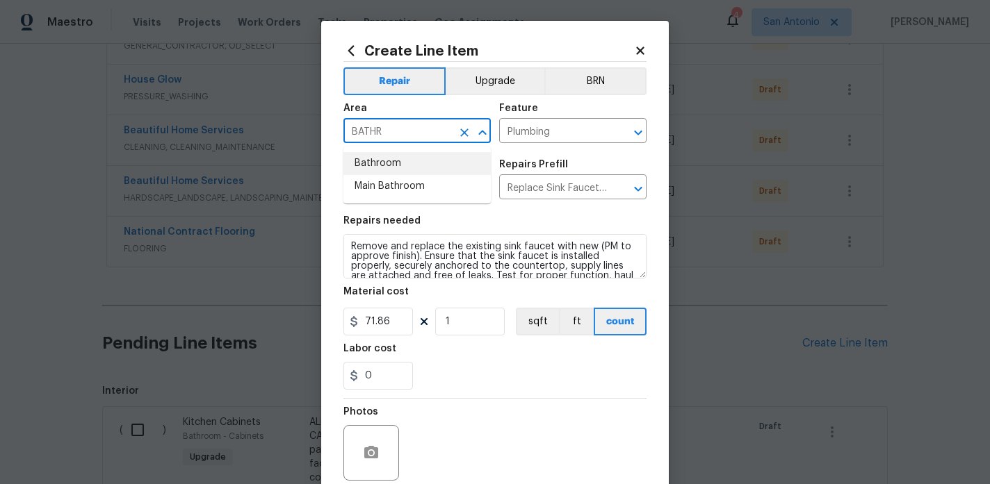
click at [412, 166] on li "Bathroom" at bounding box center [416, 163] width 147 height 23
type input "Bathroom"
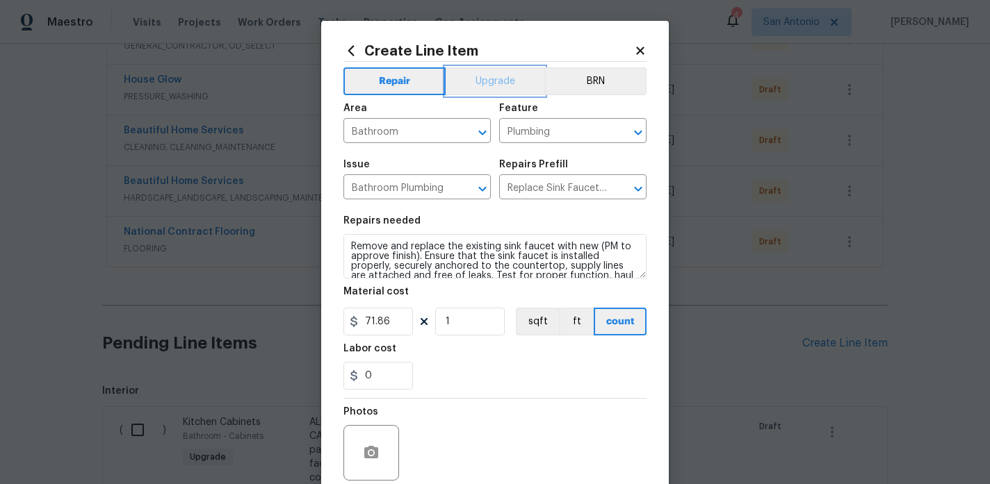
click at [505, 77] on button "Upgrade" at bounding box center [495, 81] width 99 height 28
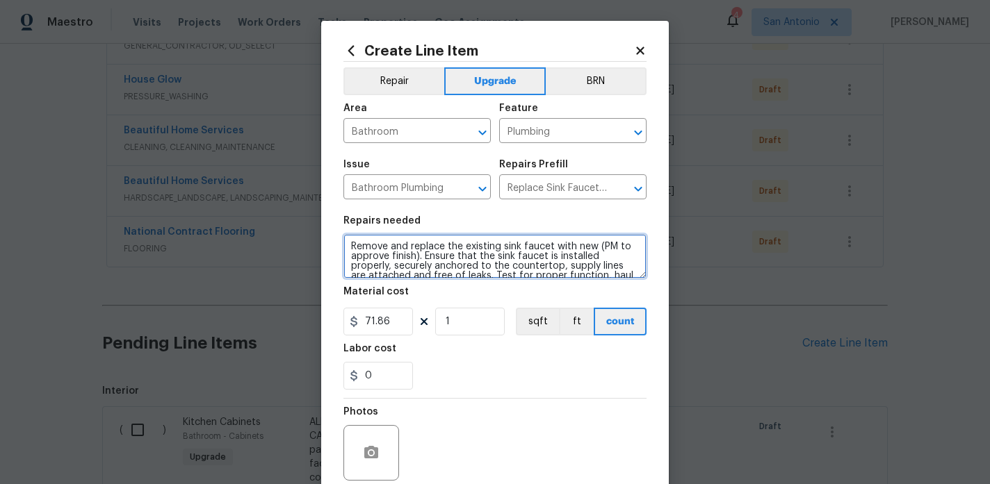
click at [346, 245] on textarea "Remove and replace the existing sink faucet with new (PM to approve finish). En…" at bounding box center [494, 256] width 303 height 44
type textarea "ALL 3 UPSTAIRS BATHROOM FAUCETS Remove and replace the existing sink faucet wit…"
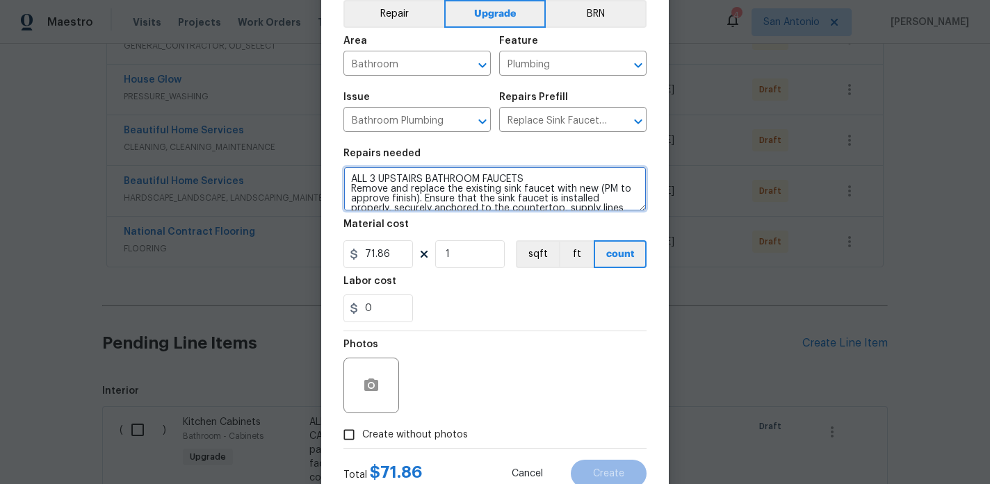
scroll to position [70, 0]
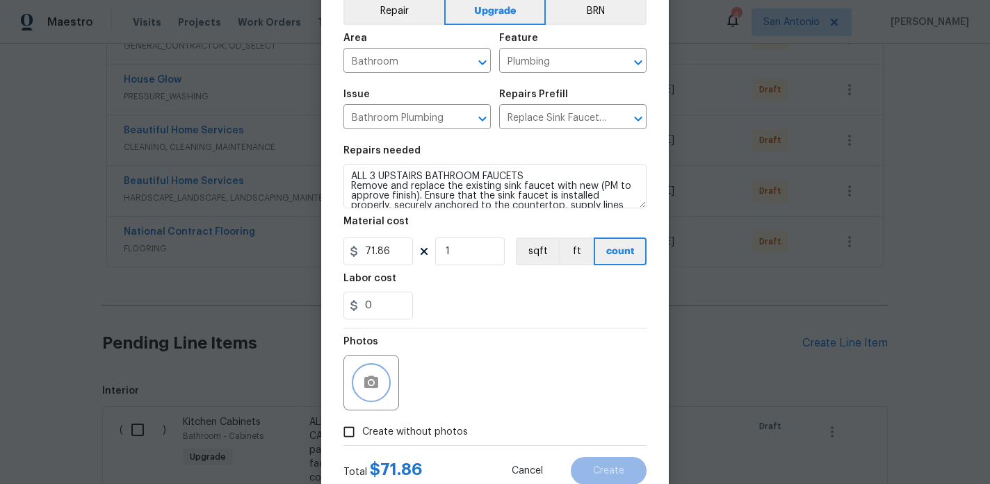
click at [378, 390] on icon "button" at bounding box center [371, 383] width 17 height 17
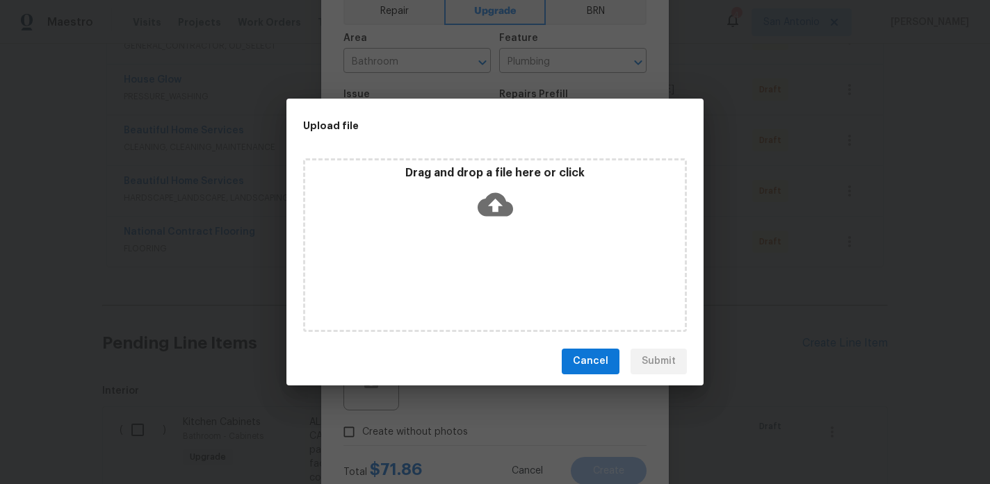
click at [494, 206] on icon at bounding box center [494, 204] width 35 height 35
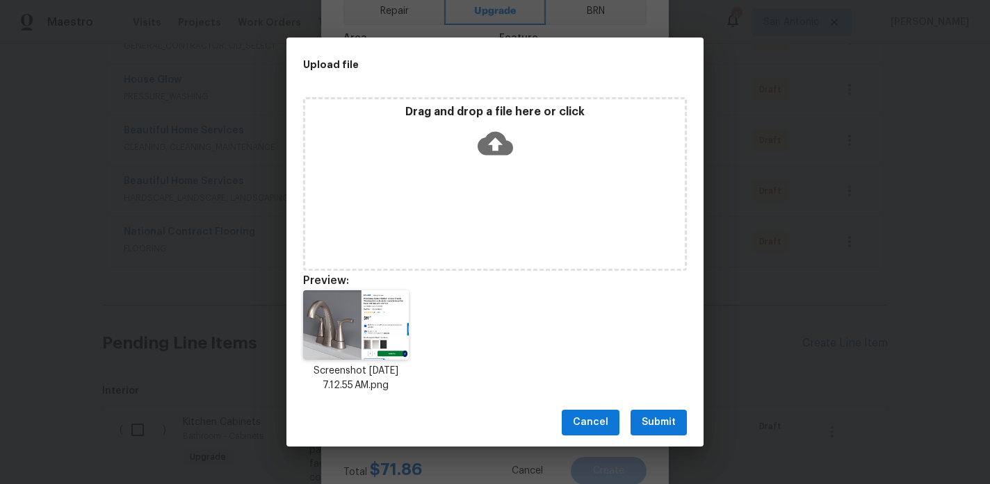
click at [664, 418] on span "Submit" at bounding box center [659, 422] width 34 height 17
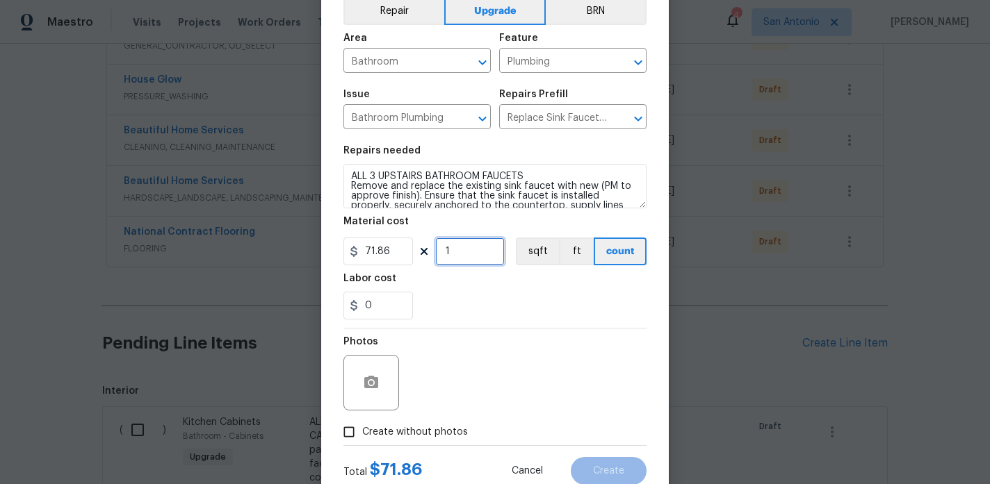
click at [460, 253] on input "1" at bounding box center [470, 252] width 70 height 28
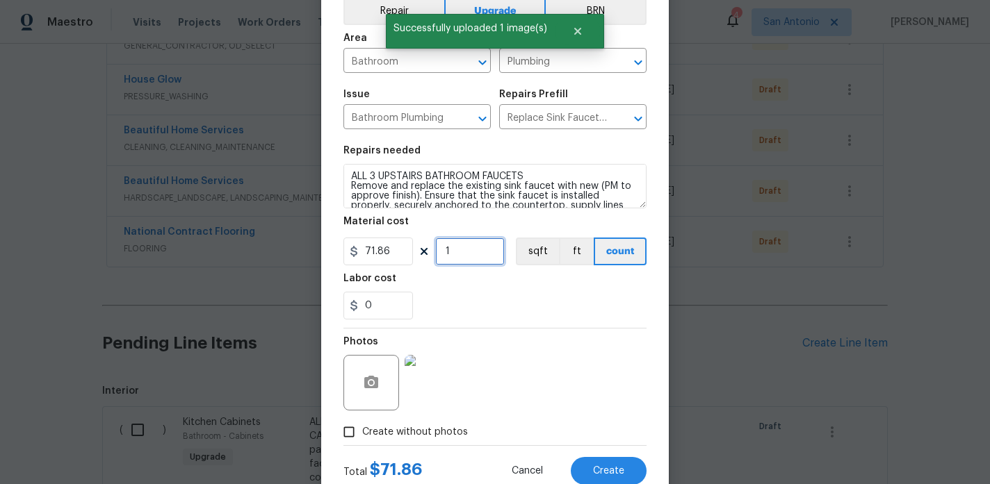
click at [460, 253] on input "1" at bounding box center [470, 252] width 70 height 28
click at [530, 354] on div "Photos" at bounding box center [494, 374] width 303 height 90
click at [613, 466] on span "Create" at bounding box center [608, 471] width 31 height 10
type input "0"
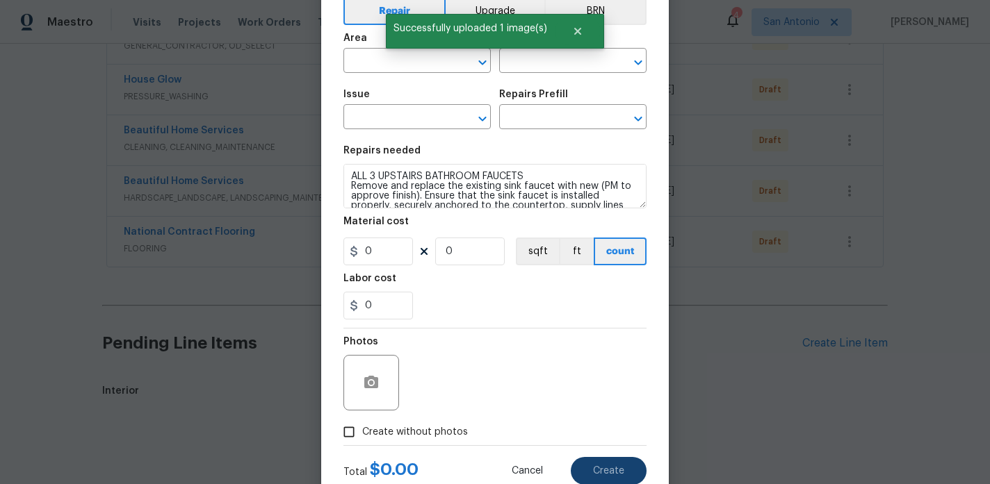
scroll to position [70, 0]
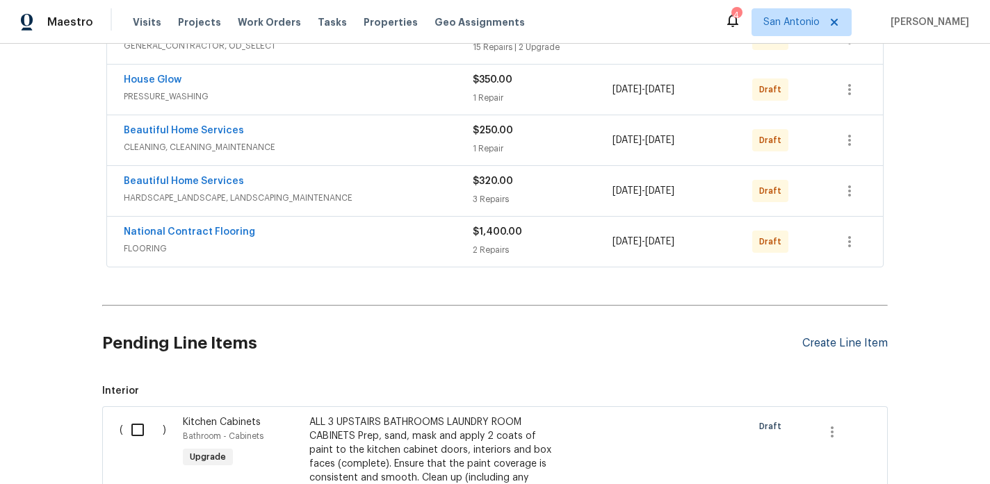
click at [827, 343] on div "Create Line Item" at bounding box center [844, 343] width 85 height 13
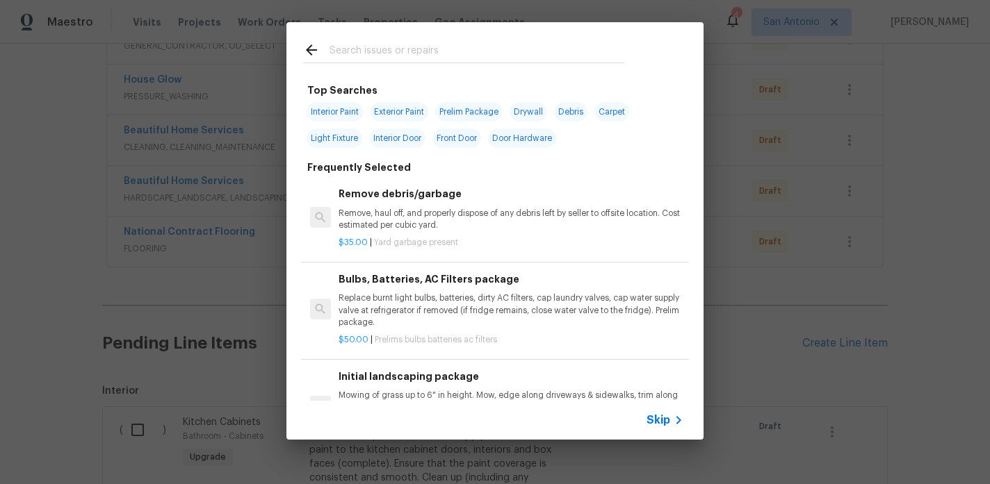
click at [427, 55] on input "text" at bounding box center [476, 52] width 295 height 21
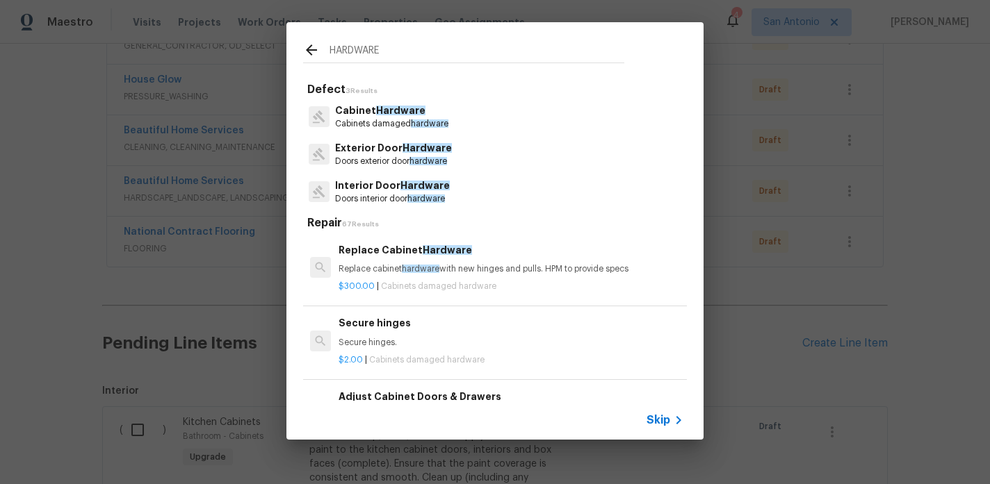
type input "HARDWARE"
click at [393, 117] on p "Cabinet Hardware" at bounding box center [391, 111] width 113 height 15
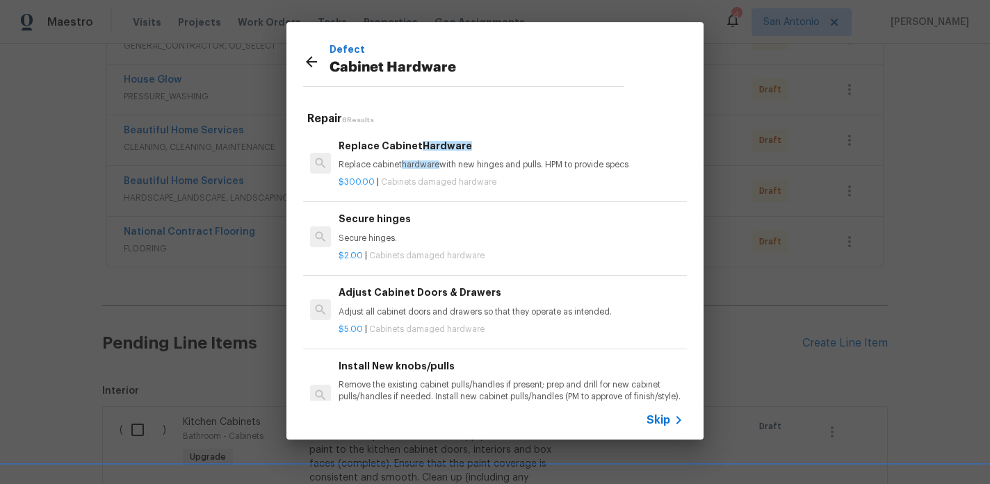
click at [410, 166] on span "hardware" at bounding box center [421, 165] width 38 height 8
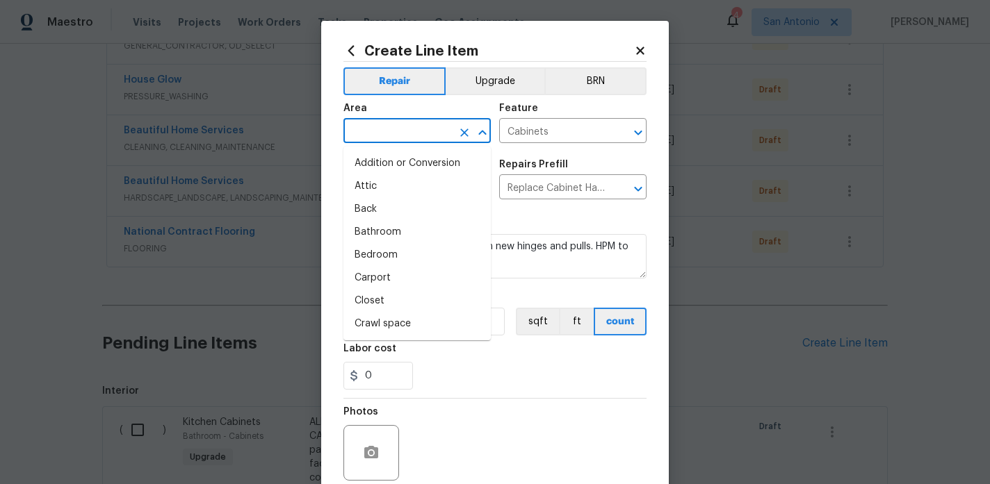
click at [418, 136] on input "text" at bounding box center [397, 133] width 108 height 22
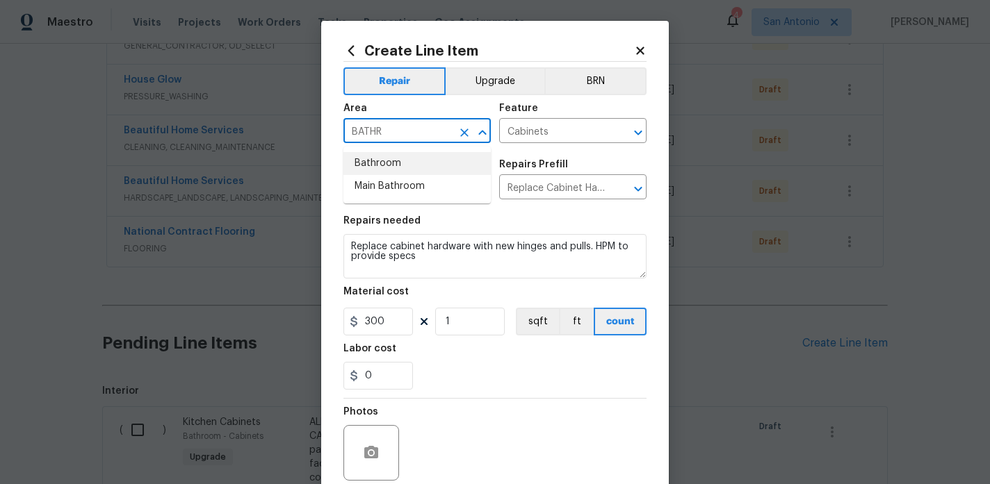
click at [391, 159] on li "Bathroom" at bounding box center [416, 163] width 147 height 23
type input "Bathroom"
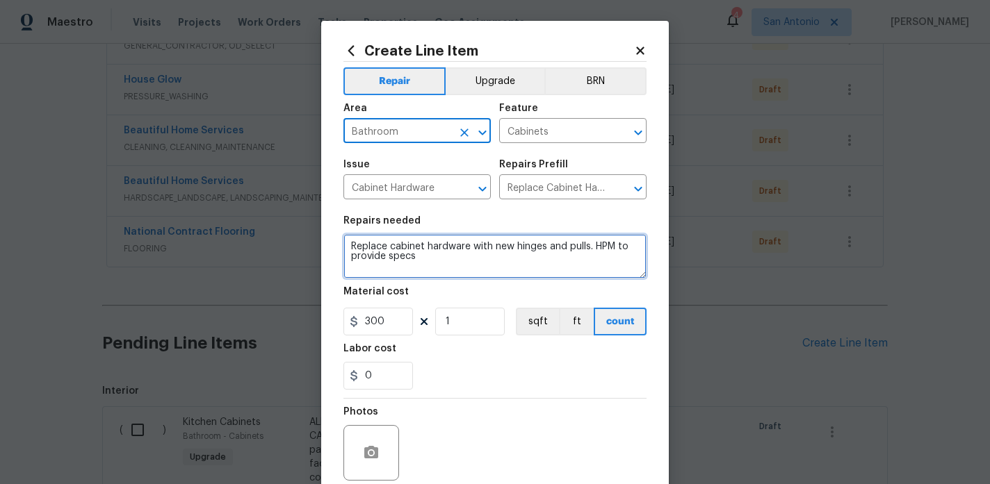
click at [350, 243] on textarea "Replace cabinet hardware with new hinges and pulls. HPM to provide specs" at bounding box center [494, 256] width 303 height 44
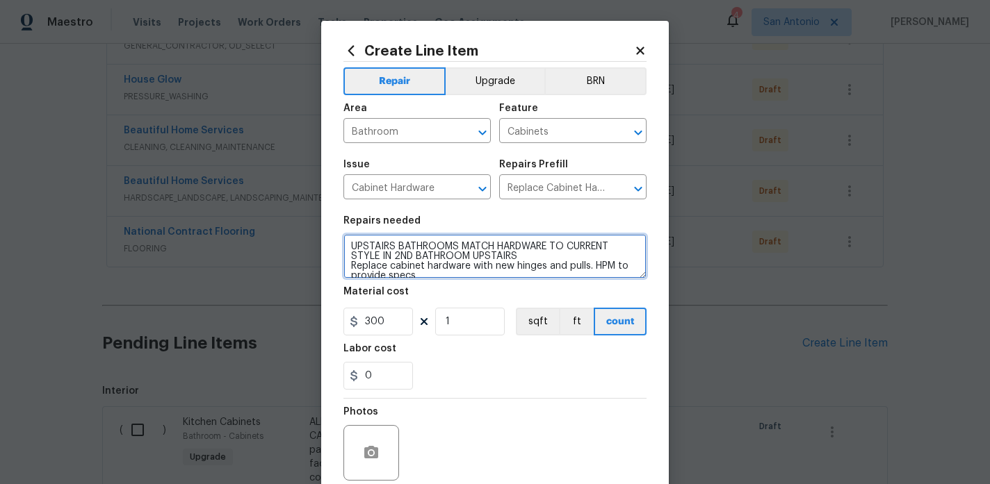
type textarea "UPSTAIRS BATHROOMS MATCH HARDWARE TO CURRENT STYLE IN 2ND BATHROOM UPSTAIRS Rep…"
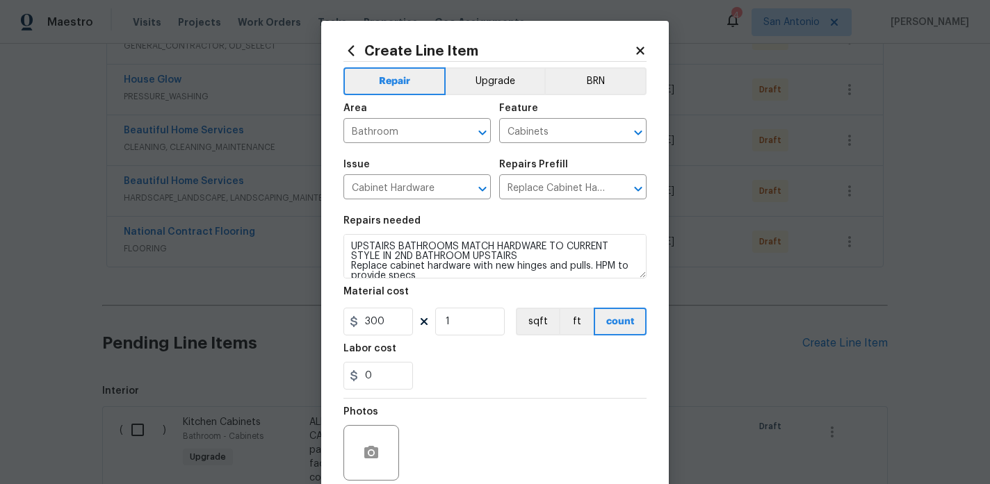
click at [500, 345] on div "Labor cost" at bounding box center [494, 353] width 303 height 18
click at [499, 86] on button "Upgrade" at bounding box center [495, 81] width 99 height 28
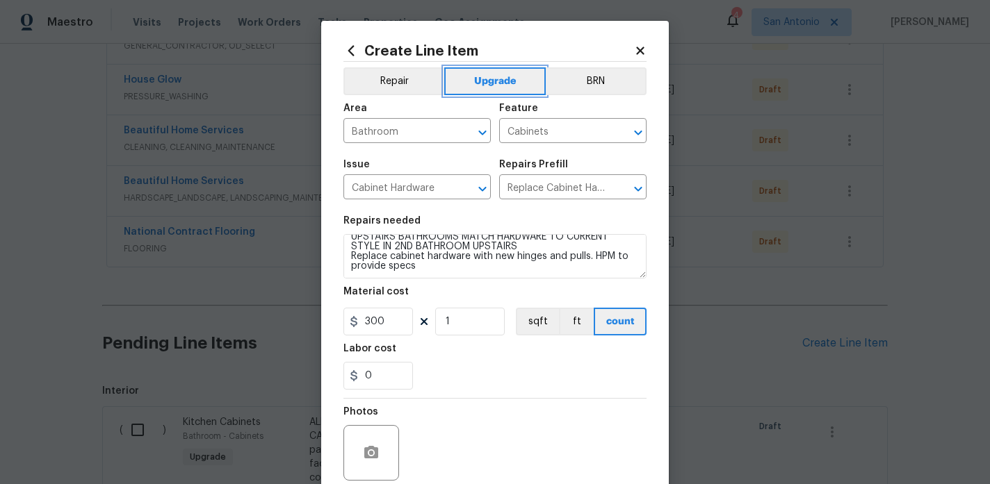
scroll to position [115, 0]
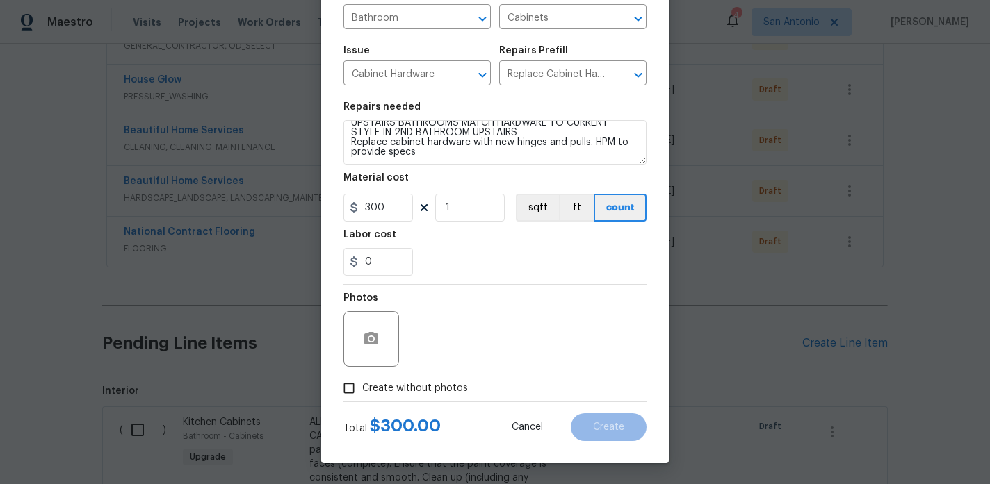
click at [441, 391] on span "Create without photos" at bounding box center [415, 389] width 106 height 15
click at [362, 391] on input "Create without photos" at bounding box center [349, 388] width 26 height 26
checkbox input "true"
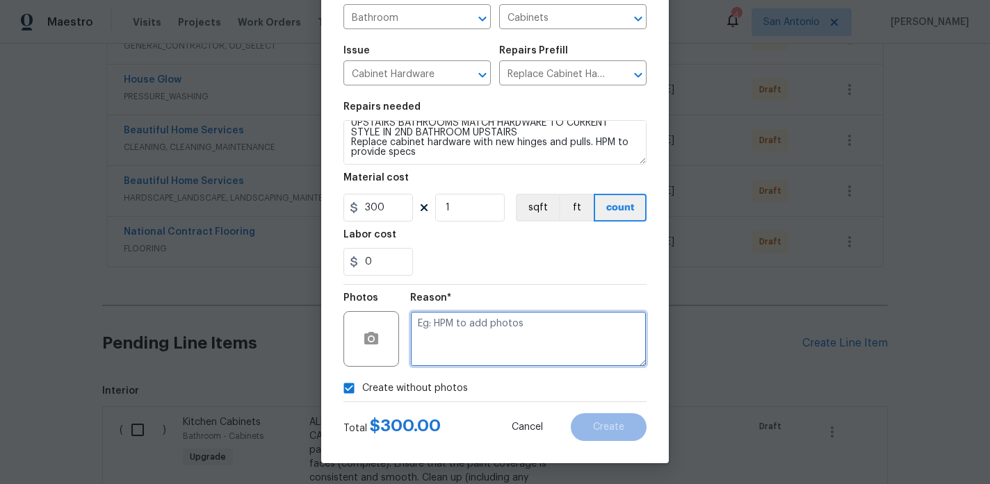
click at [487, 345] on textarea at bounding box center [528, 339] width 236 height 56
type textarea "HPM TO ADD"
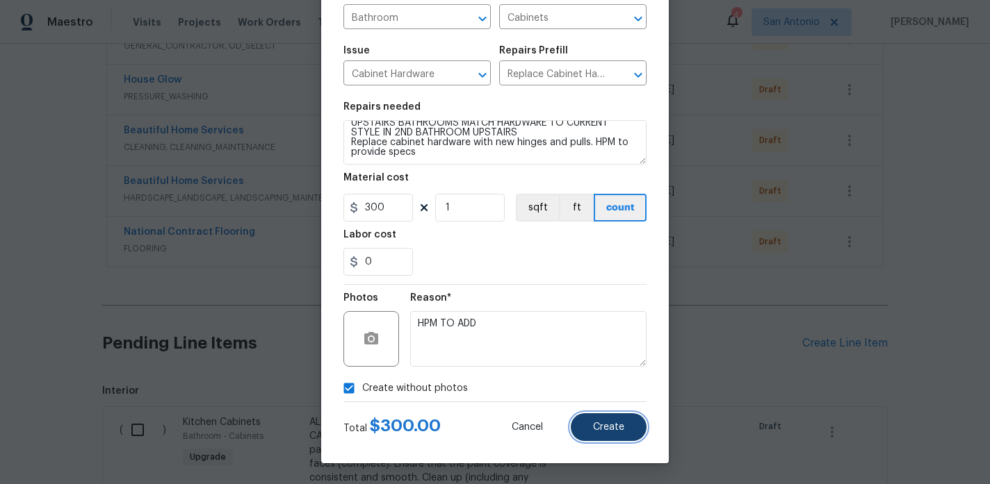
click at [614, 430] on span "Create" at bounding box center [608, 428] width 31 height 10
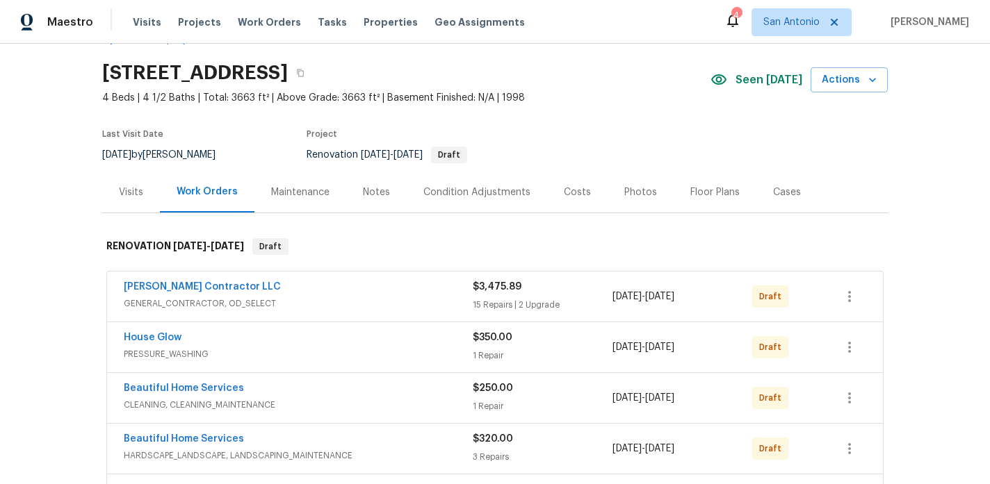
scroll to position [0, 0]
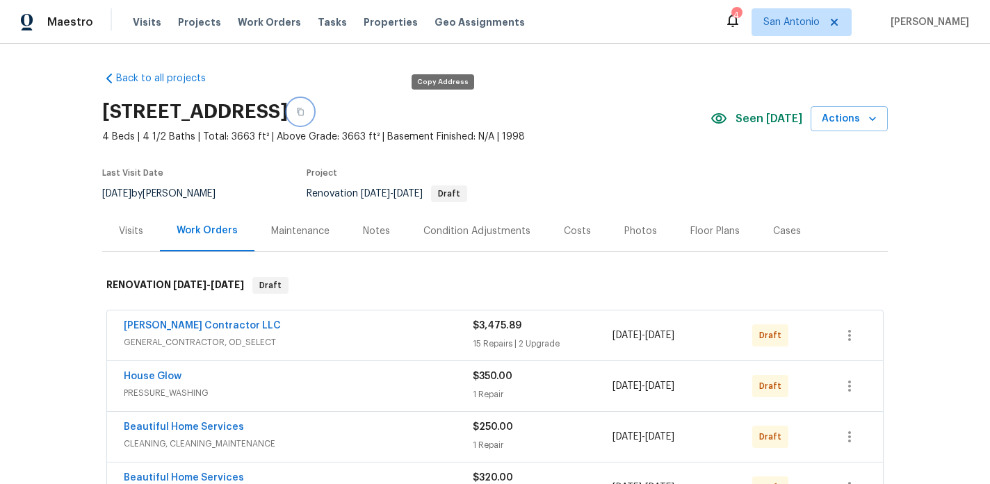
click at [304, 113] on icon "button" at bounding box center [300, 112] width 7 height 8
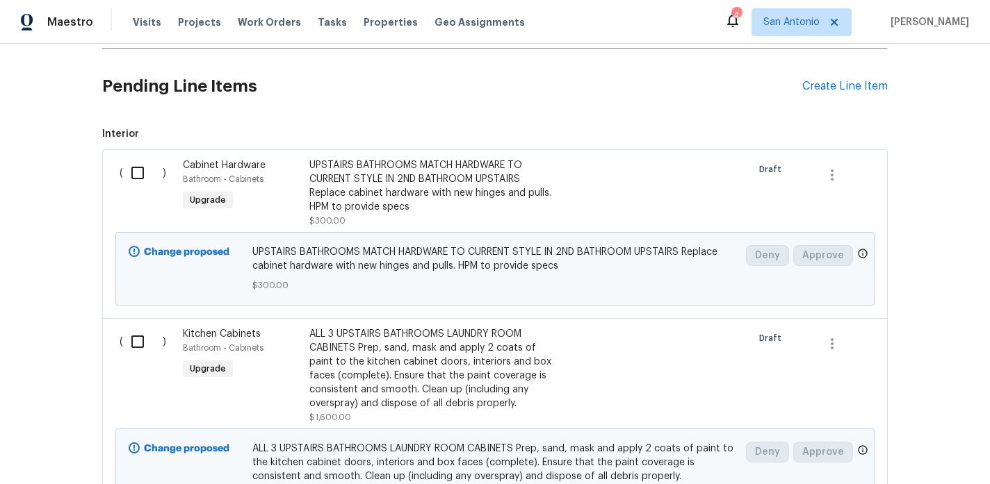
scroll to position [544, 0]
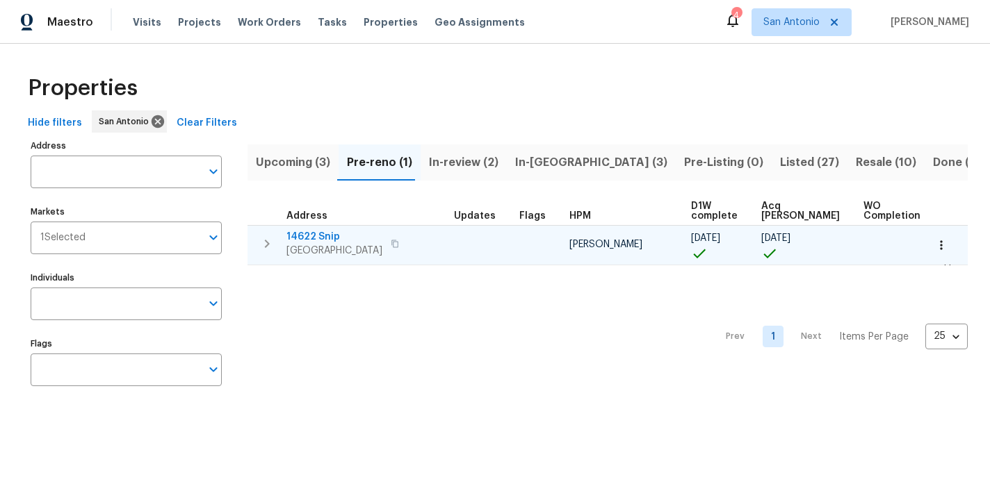
click at [942, 250] on icon "button" at bounding box center [941, 245] width 14 height 14
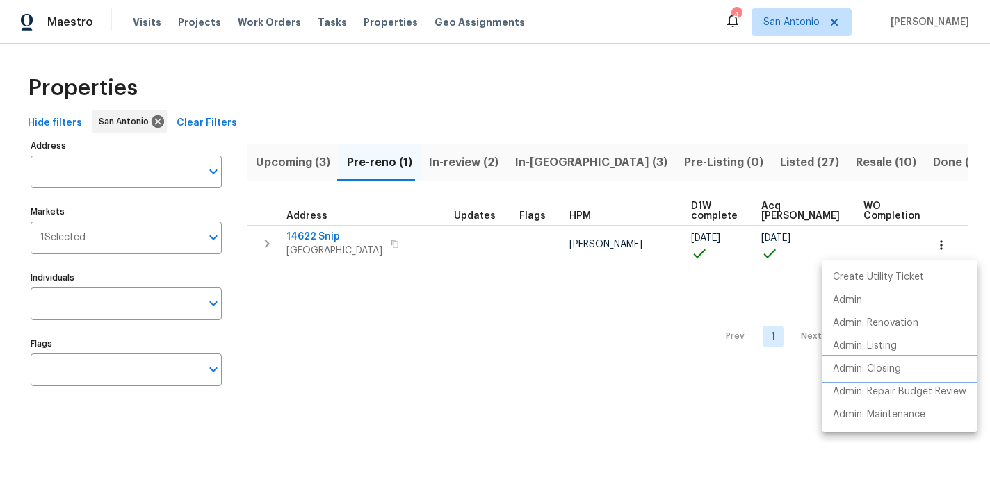
click at [890, 370] on p "Admin: Closing" at bounding box center [867, 369] width 68 height 15
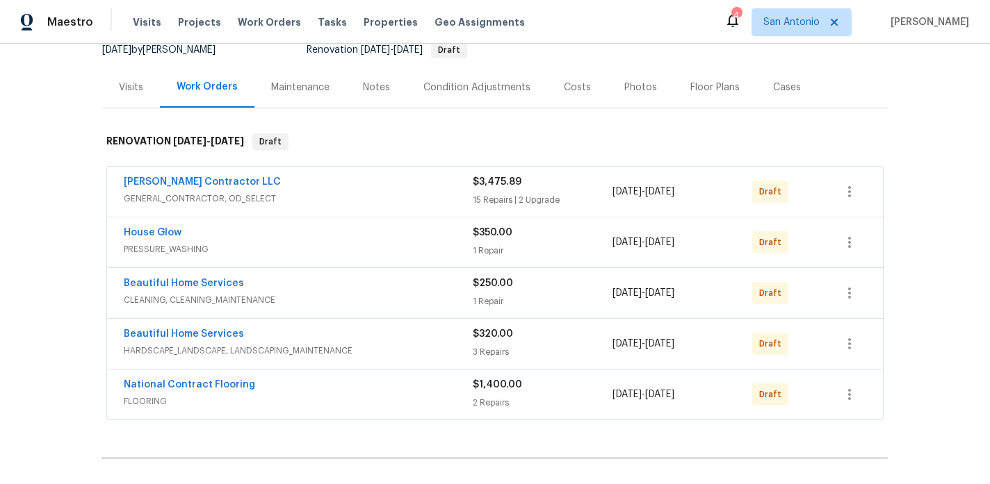
scroll to position [147, 0]
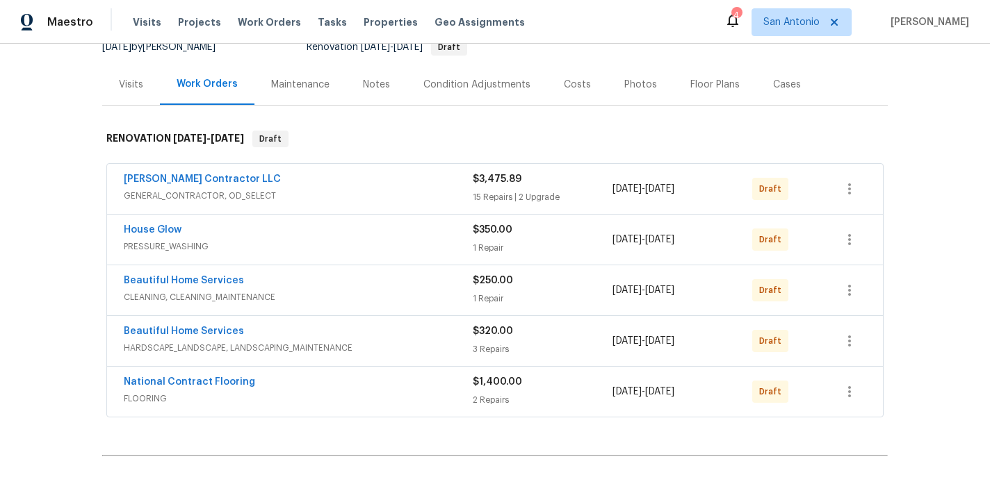
click at [377, 88] on div "Notes" at bounding box center [376, 85] width 27 height 14
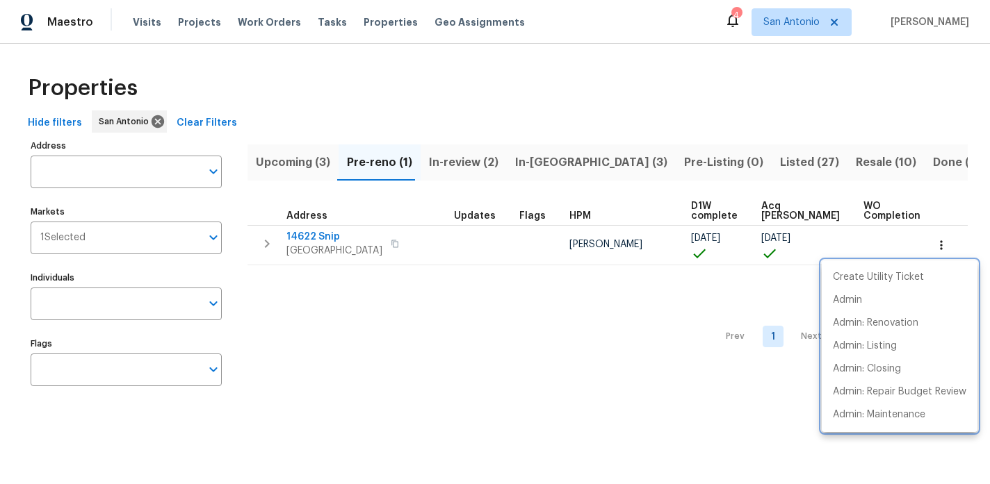
click at [215, 240] on div at bounding box center [495, 242] width 990 height 484
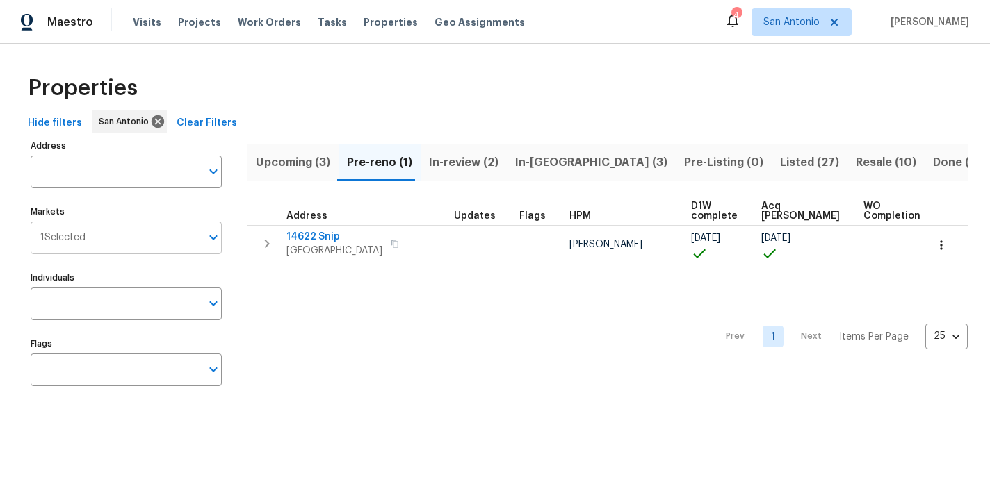
click at [211, 240] on icon "Open" at bounding box center [213, 237] width 17 height 17
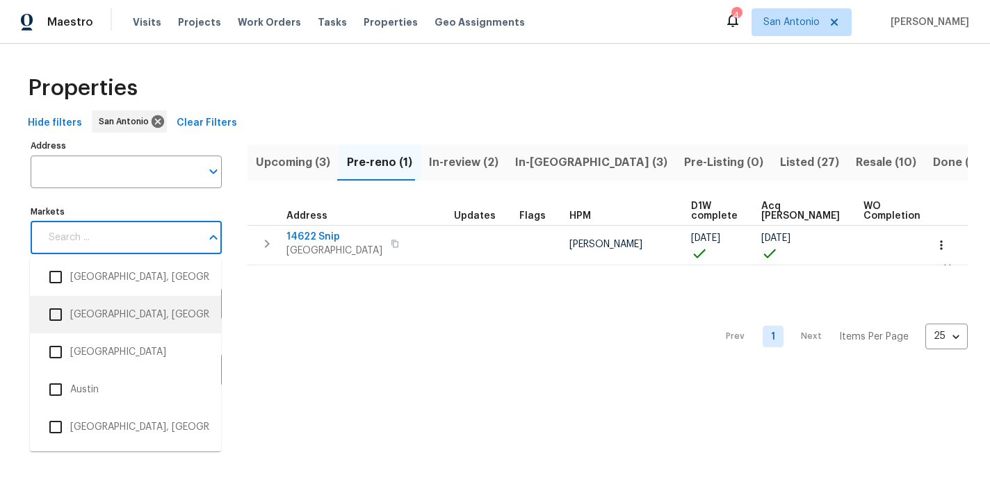
scroll to position [101, 0]
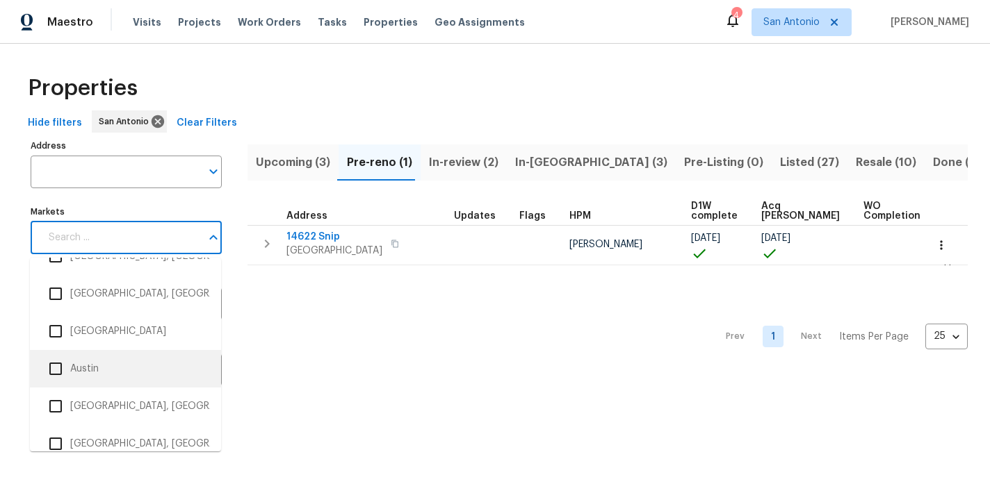
click at [88, 369] on li "Austin" at bounding box center [125, 368] width 169 height 29
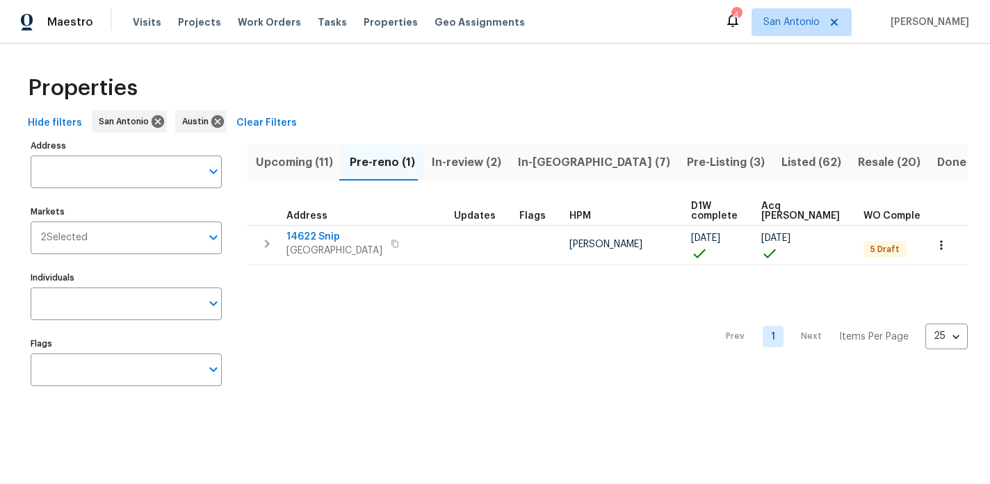
click at [493, 111] on div "Hide filters San [PERSON_NAME] Clear Filters" at bounding box center [494, 124] width 945 height 26
click at [453, 158] on span "In-review (2)" at bounding box center [467, 162] width 70 height 19
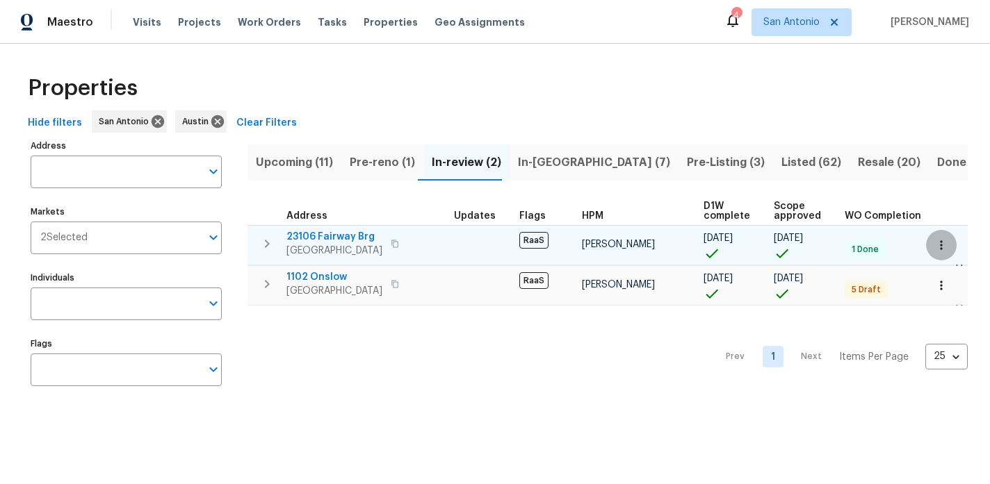
click at [943, 242] on icon "button" at bounding box center [941, 245] width 14 height 14
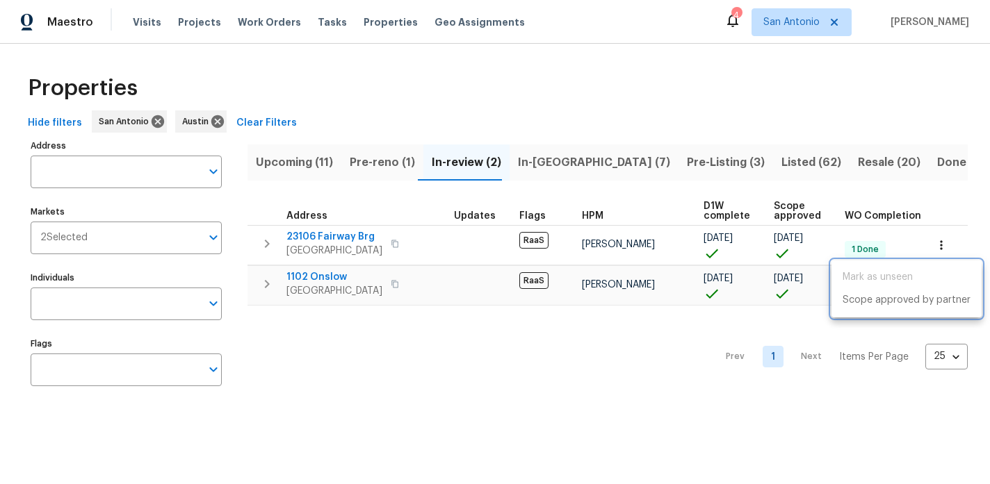
click at [912, 106] on div at bounding box center [495, 242] width 990 height 484
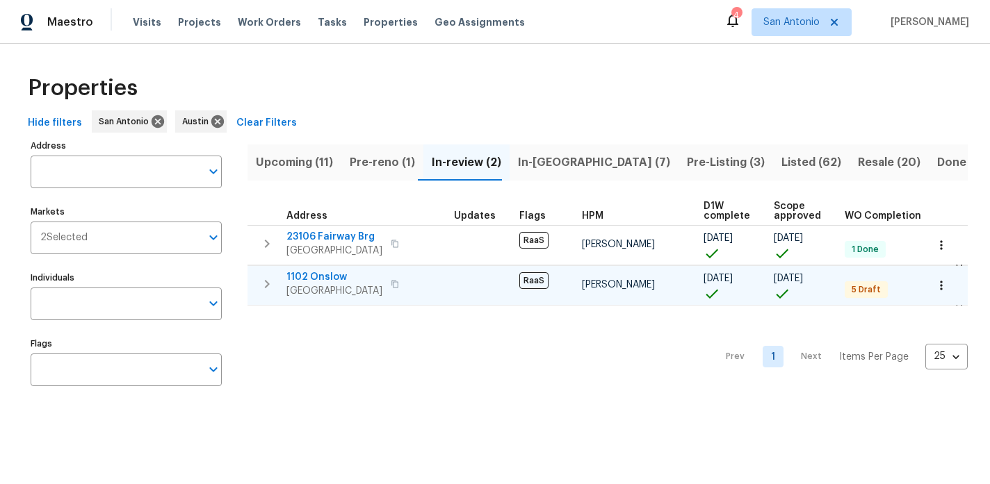
click at [940, 288] on icon "button" at bounding box center [941, 285] width 2 height 9
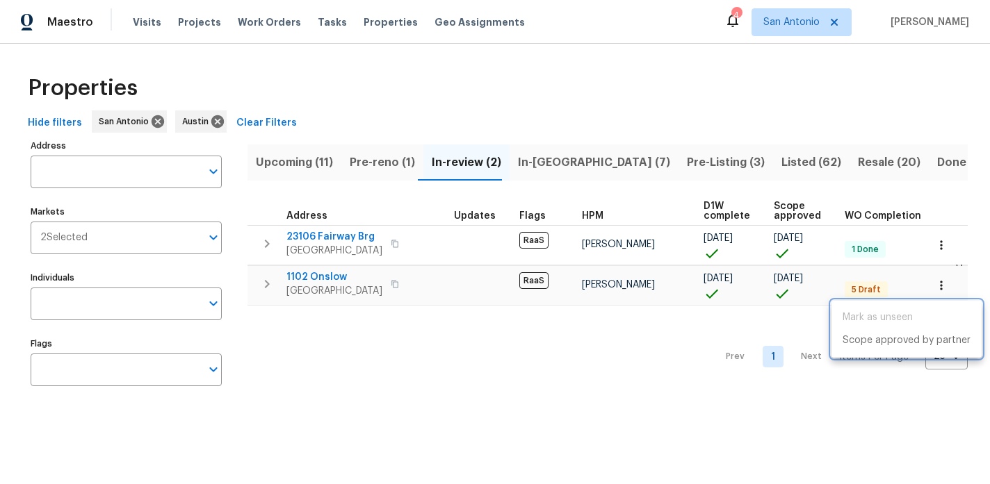
click at [679, 124] on div at bounding box center [495, 242] width 990 height 484
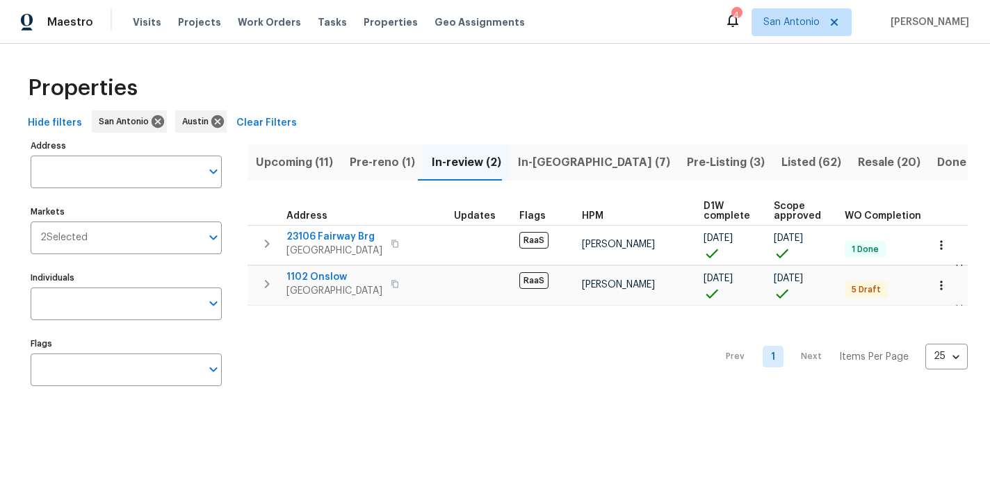
click at [523, 162] on span "In-reno (7)" at bounding box center [594, 162] width 152 height 19
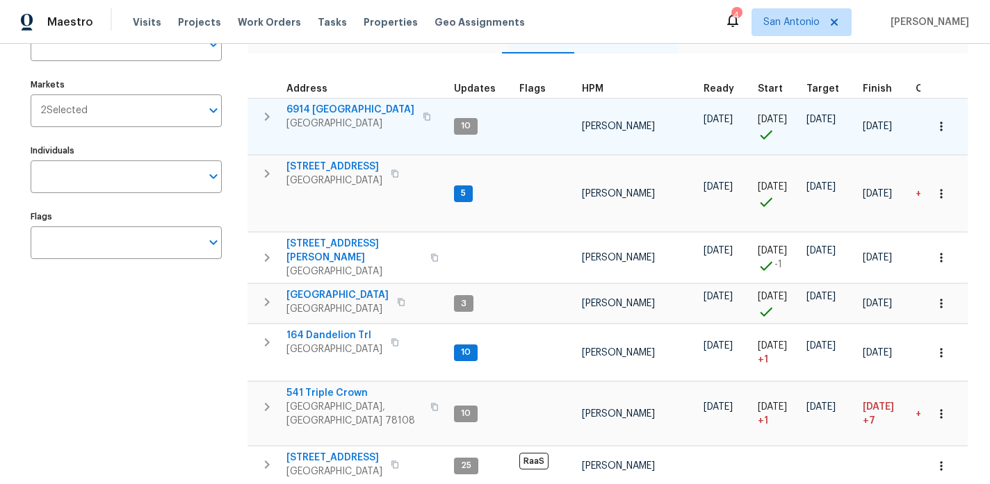
scroll to position [161, 0]
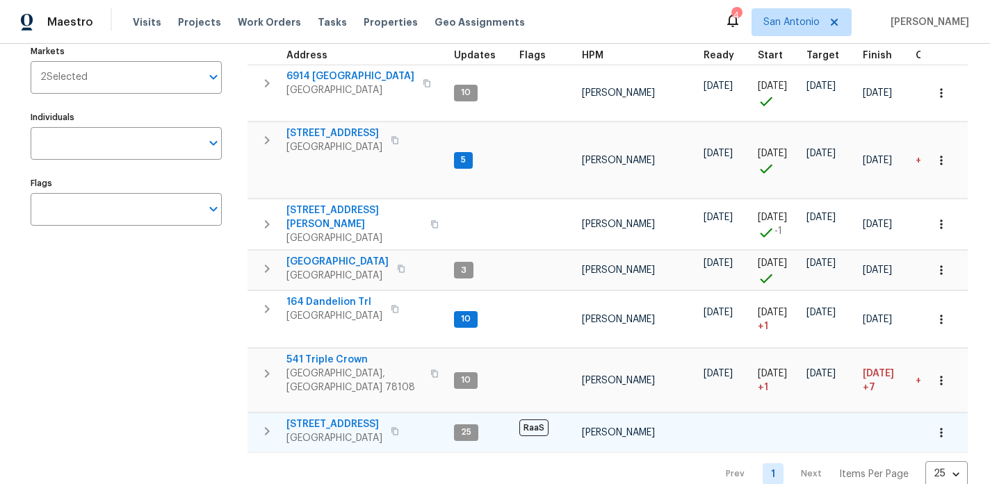
click at [943, 426] on icon "button" at bounding box center [941, 433] width 14 height 14
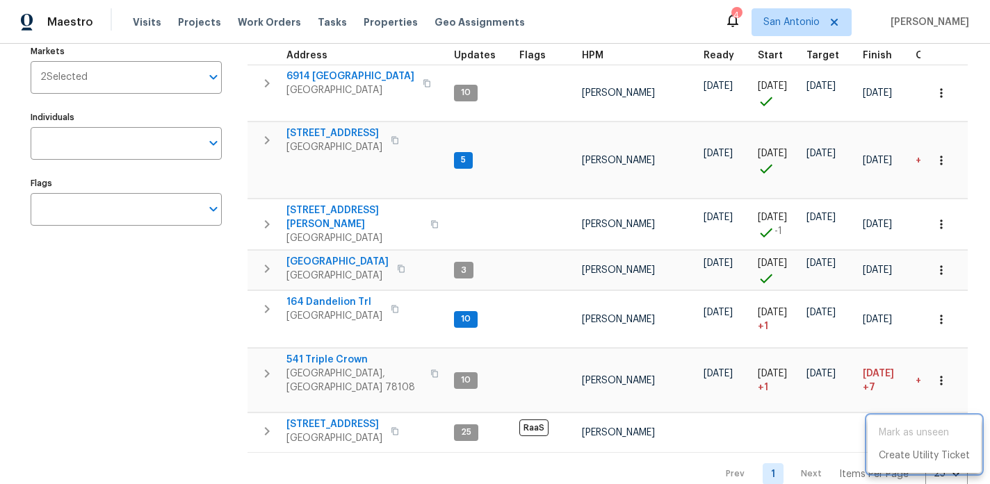
click at [336, 405] on div at bounding box center [495, 242] width 990 height 484
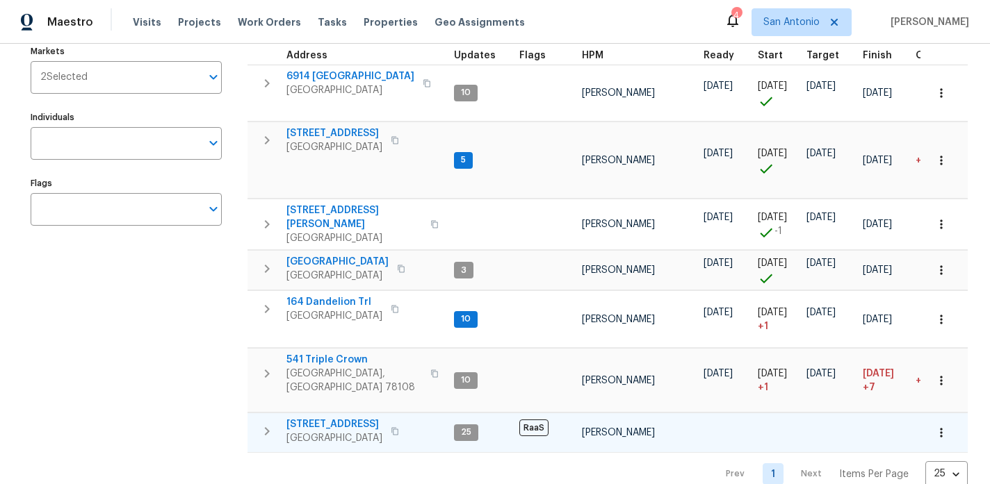
click at [338, 418] on span "526 Radiance Ave" at bounding box center [334, 425] width 96 height 14
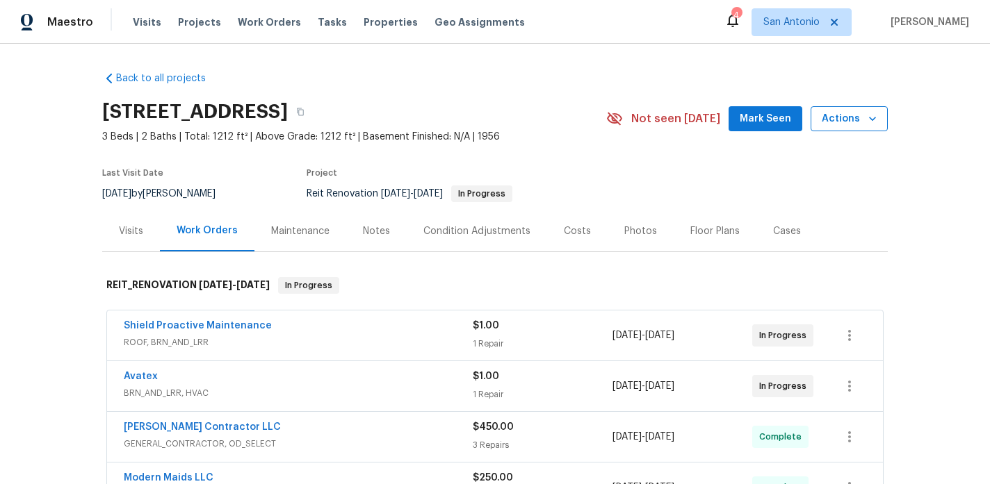
click at [873, 122] on icon "button" at bounding box center [872, 119] width 14 height 14
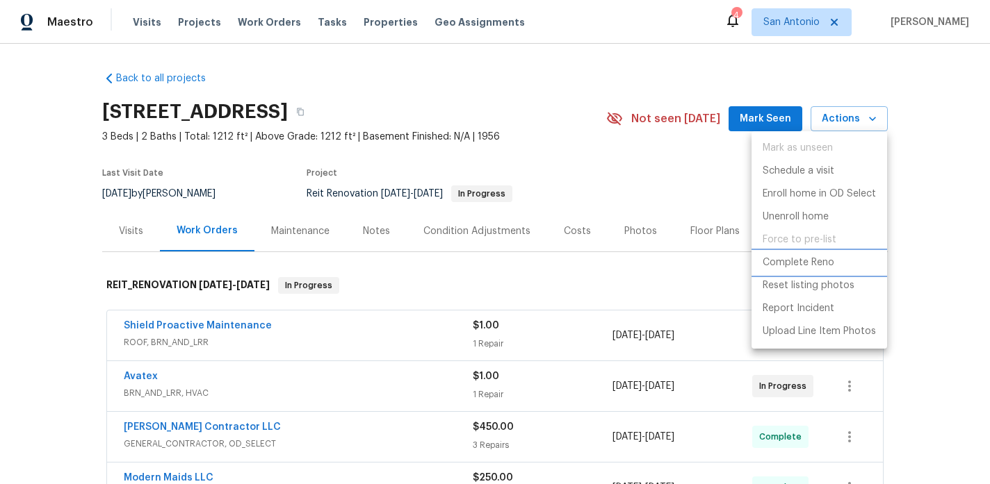
click at [818, 263] on p "Complete Reno" at bounding box center [798, 263] width 72 height 15
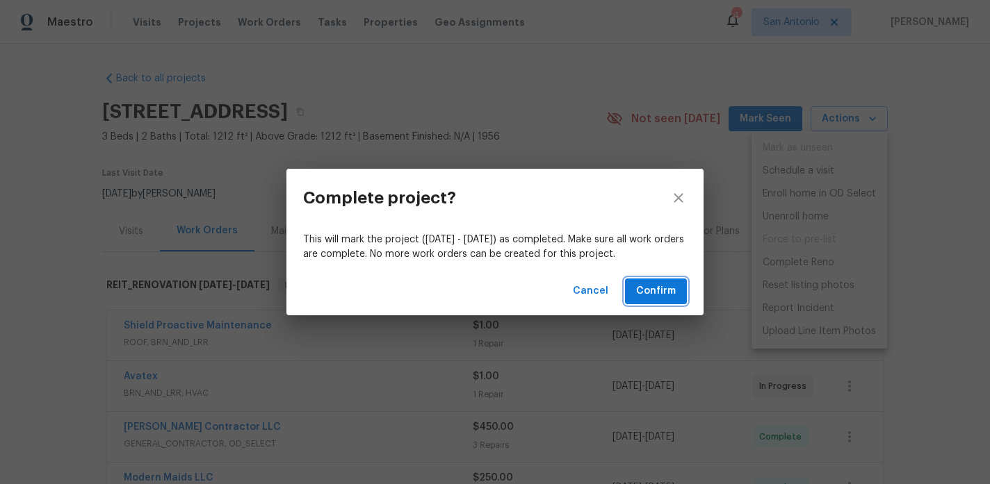
click at [653, 291] on span "Confirm" at bounding box center [656, 291] width 40 height 17
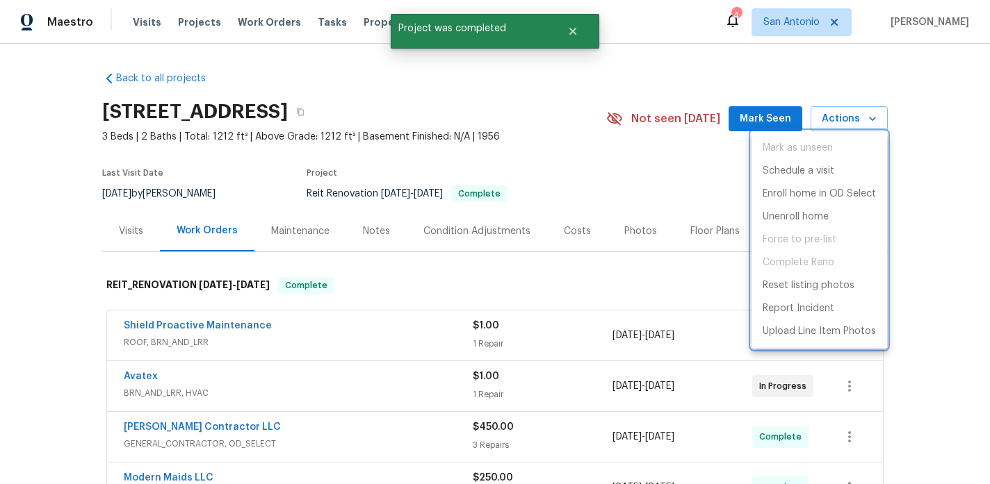
click at [641, 191] on div at bounding box center [495, 242] width 990 height 484
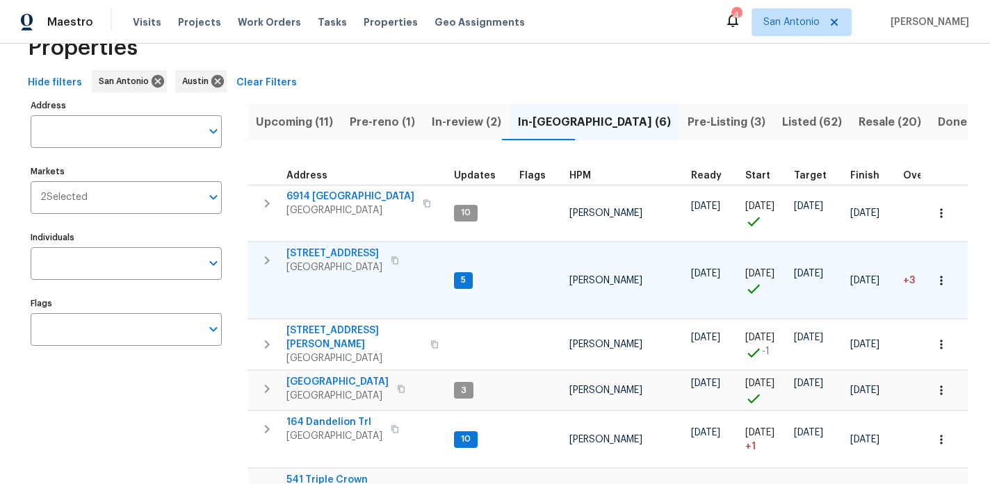
scroll to position [25, 0]
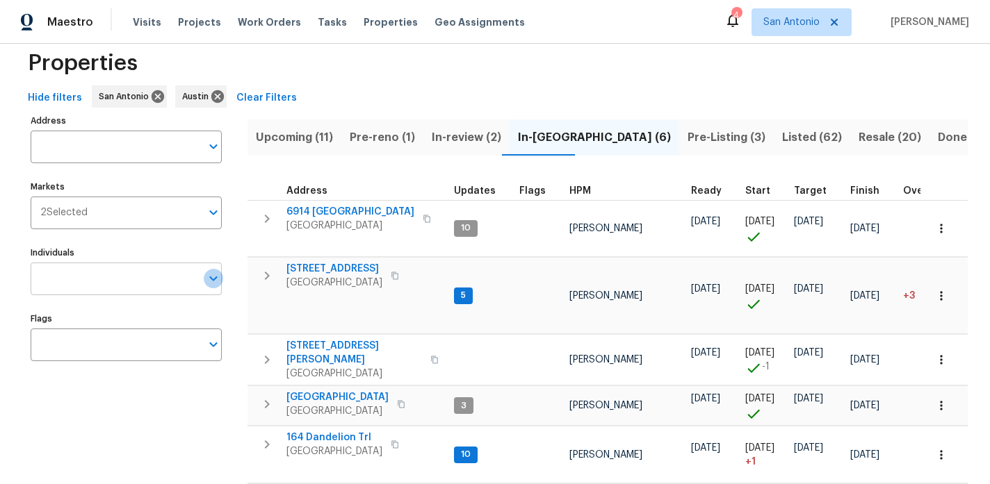
click at [213, 278] on icon "Open" at bounding box center [213, 278] width 17 height 17
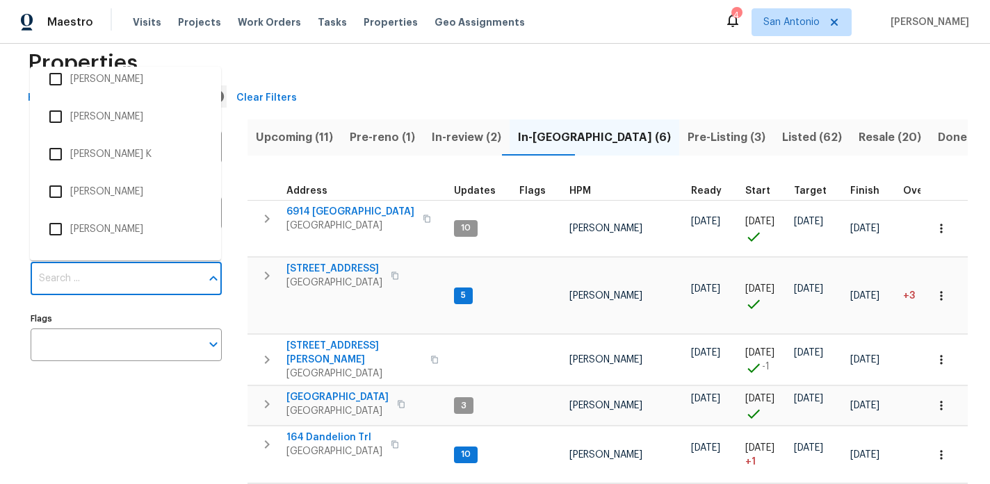
scroll to position [539, 0]
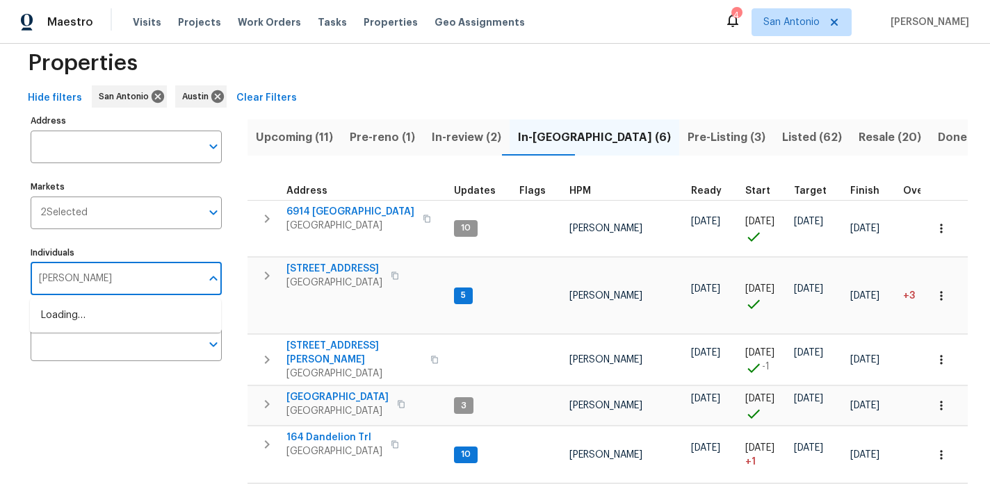
type input "[PERSON_NAME]"
click at [78, 313] on li "[PERSON_NAME]" at bounding box center [125, 323] width 169 height 29
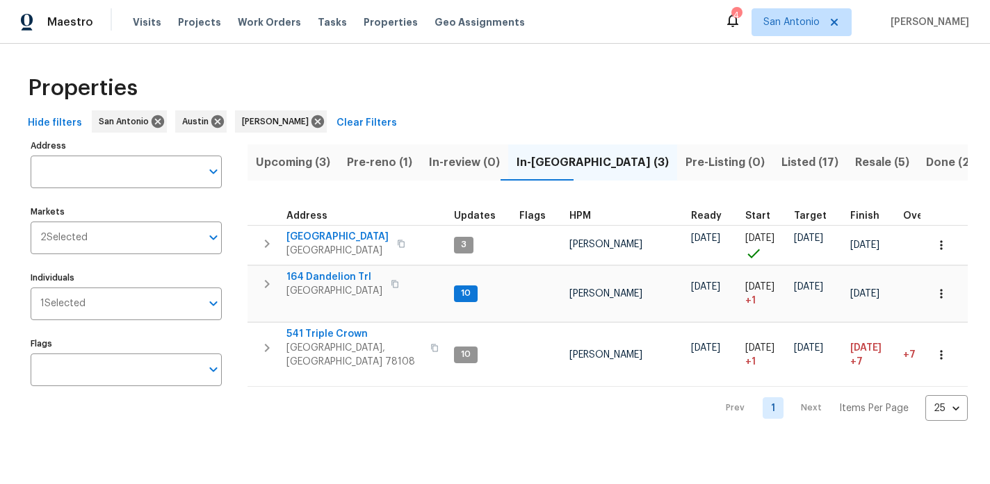
click at [378, 161] on span "Pre-reno (1)" at bounding box center [379, 162] width 65 height 19
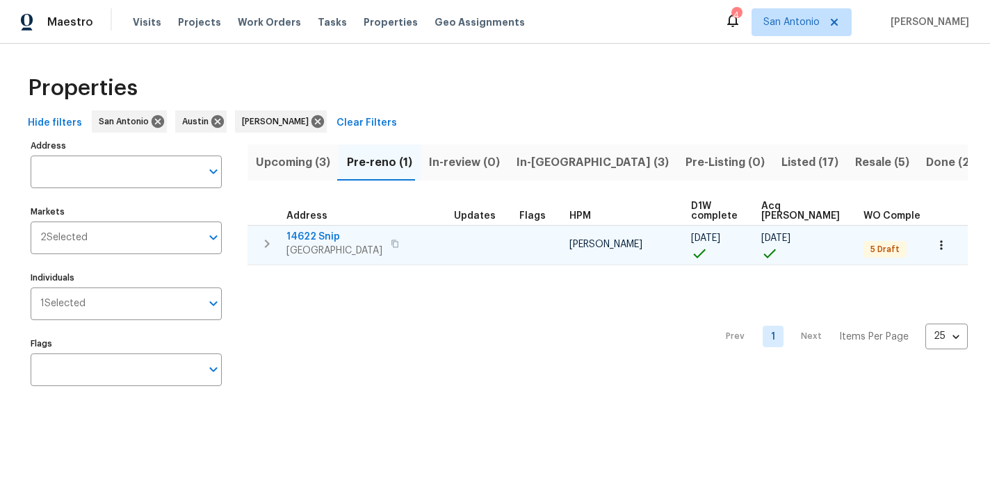
click at [321, 234] on span "14622 Snip" at bounding box center [334, 237] width 96 height 14
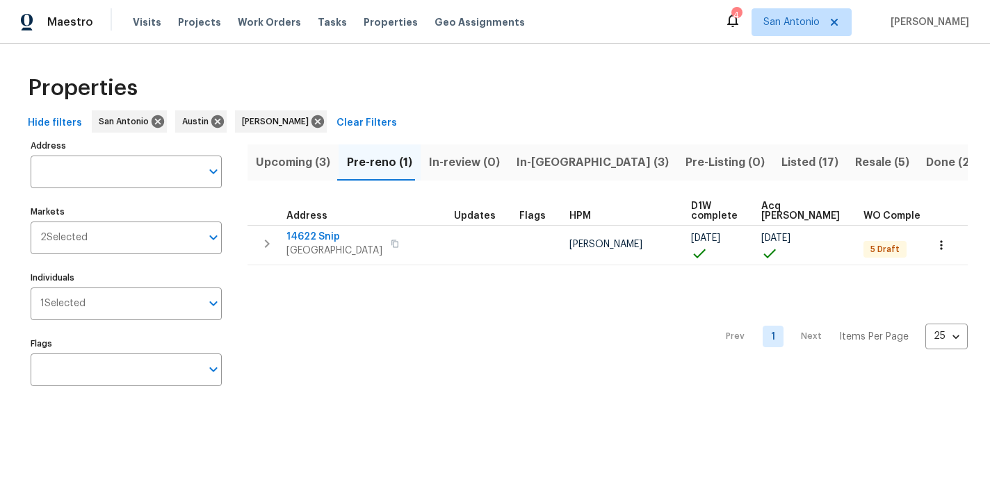
click at [534, 163] on span "In-reno (3)" at bounding box center [592, 162] width 152 height 19
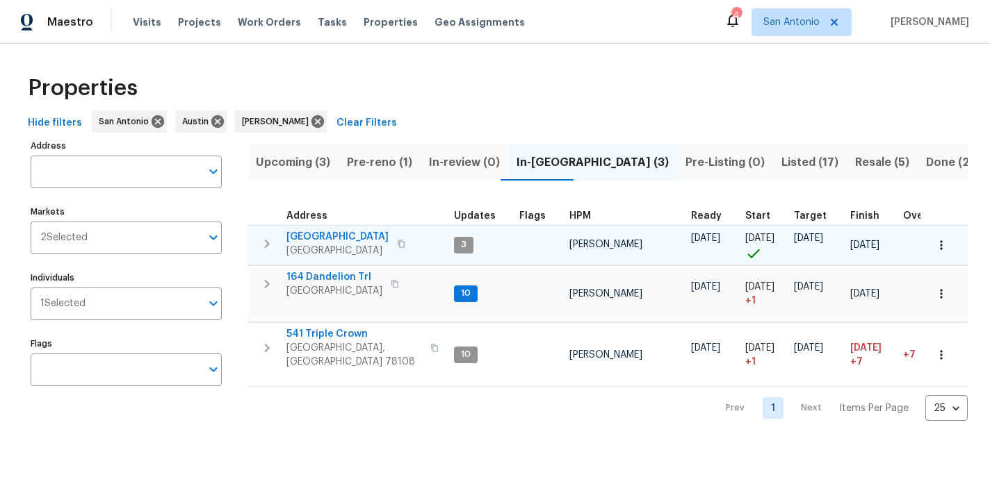
click at [336, 238] on span "124 Blossom Valley Strm" at bounding box center [337, 237] width 102 height 14
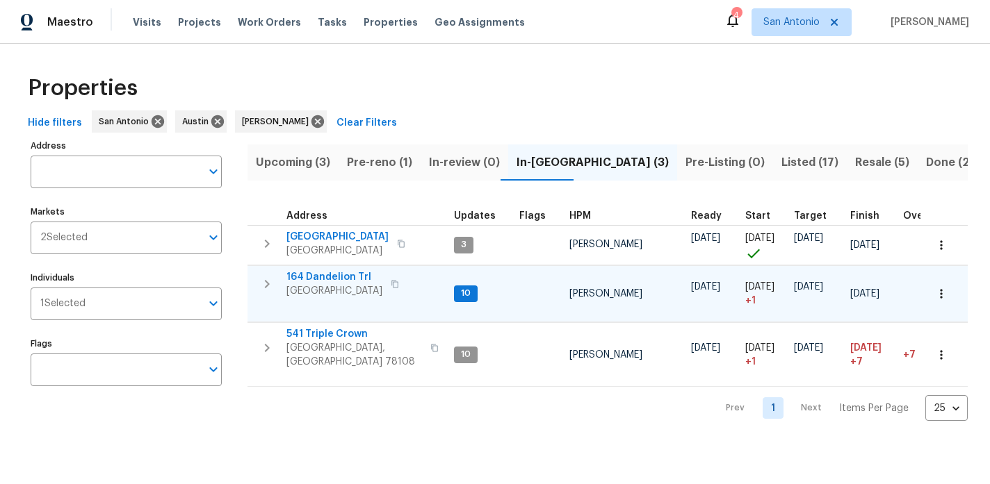
click at [329, 277] on span "164 Dandelion Trl" at bounding box center [334, 277] width 96 height 14
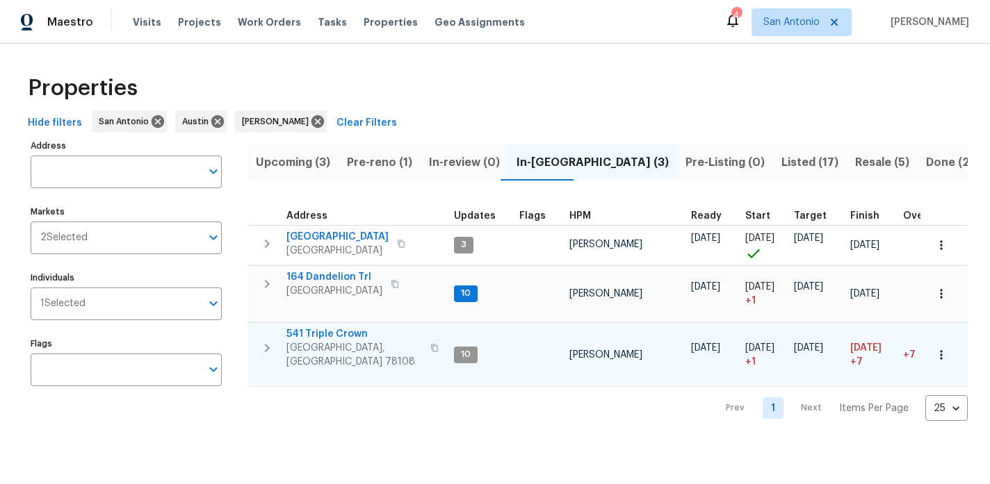
click at [320, 335] on span "541 Triple Crown" at bounding box center [354, 334] width 136 height 14
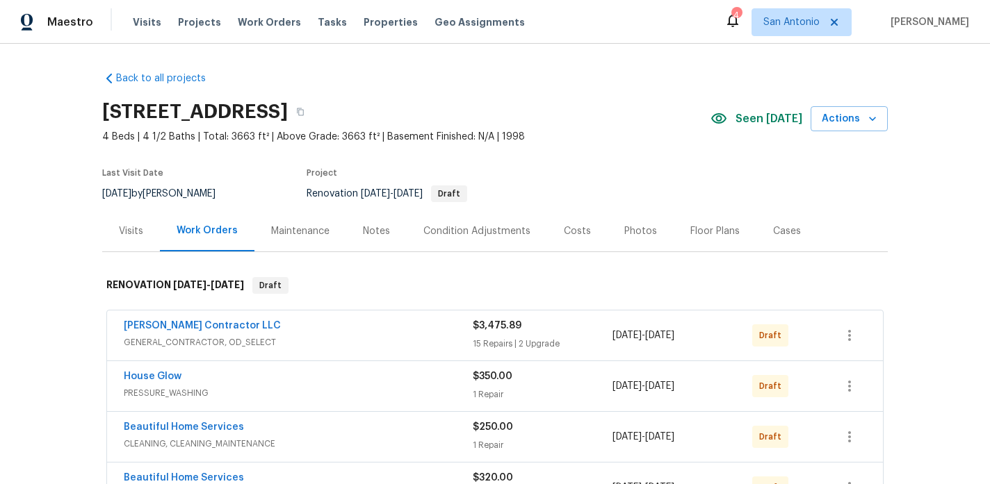
click at [372, 233] on div "Notes" at bounding box center [376, 231] width 27 height 14
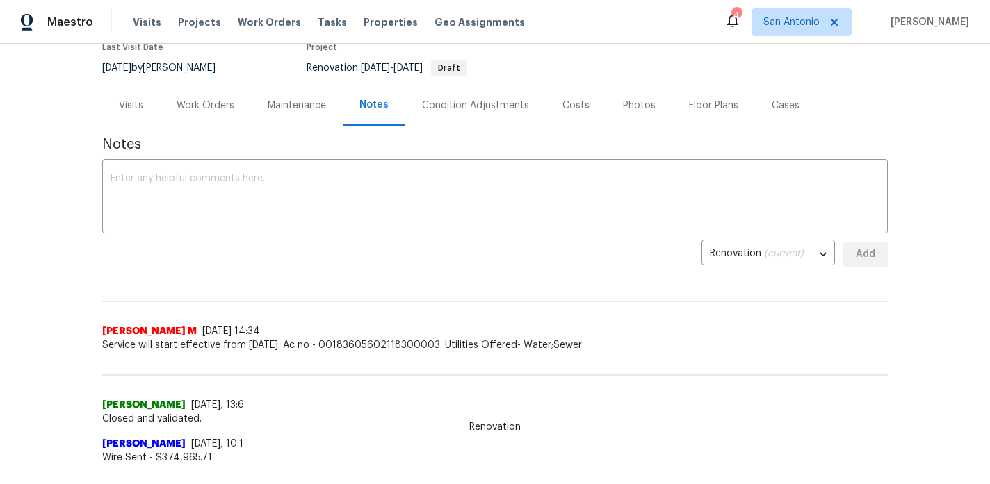
scroll to position [128, 0]
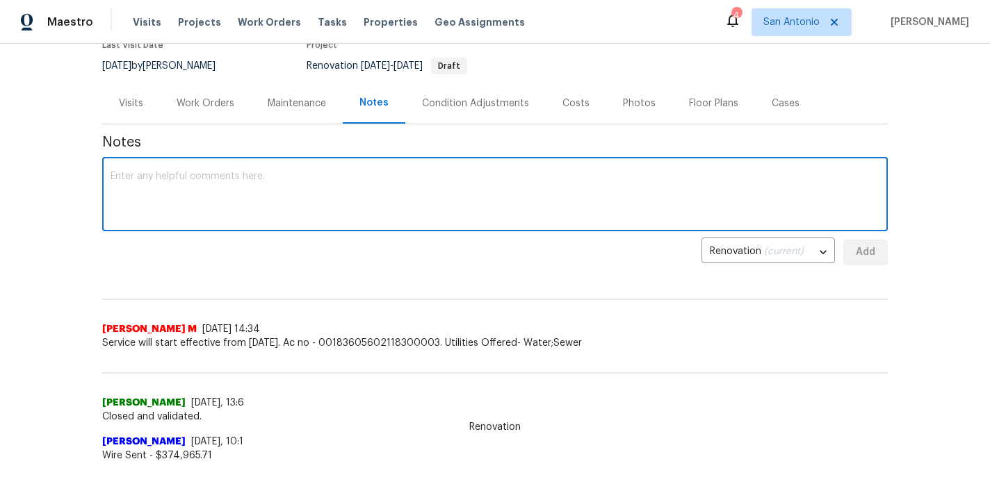
click at [364, 181] on textarea at bounding box center [495, 196] width 769 height 49
paste textarea "[URL][DOMAIN_NAME]"
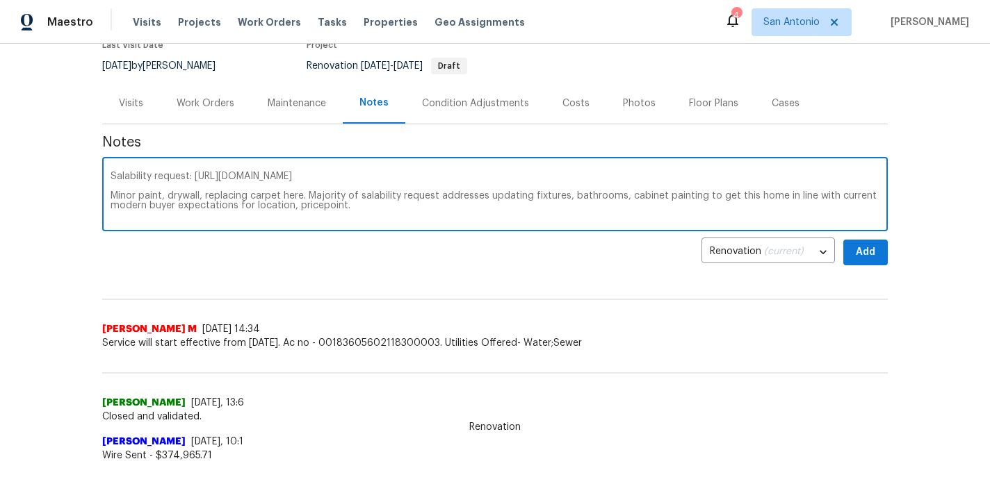
click at [319, 204] on textarea "Salability request: [URL][DOMAIN_NAME] Minor paint, drywall, replacing carpet h…" at bounding box center [495, 196] width 769 height 49
click at [362, 210] on textarea "Salability request: [URL][DOMAIN_NAME] Minor paint, drywall, replacing carpet h…" at bounding box center [495, 196] width 769 height 49
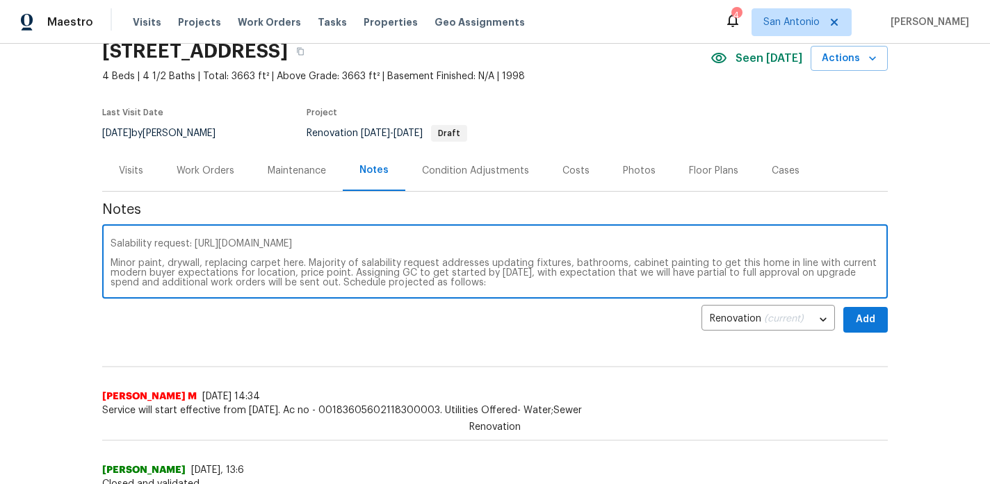
scroll to position [55, 0]
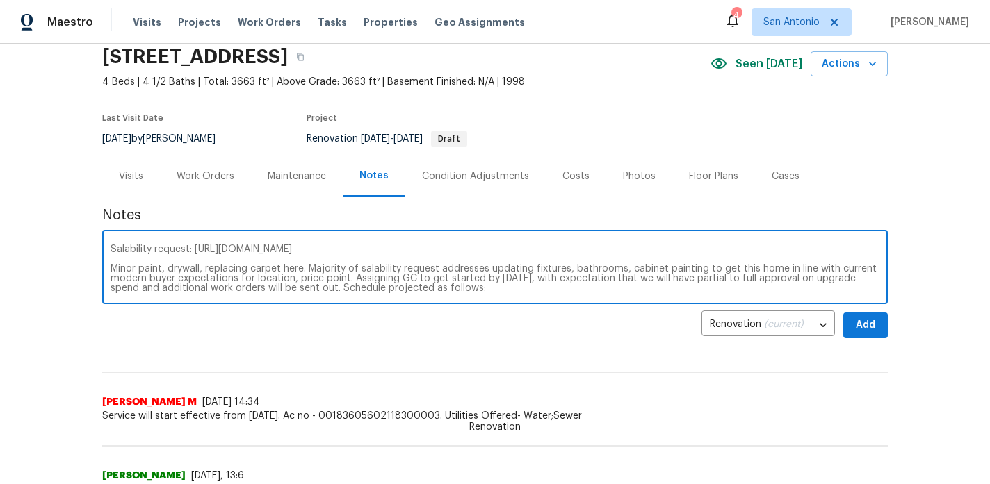
type textarea "Salability request: [URL][DOMAIN_NAME] Minor paint, drywall, replacing carpet h…"
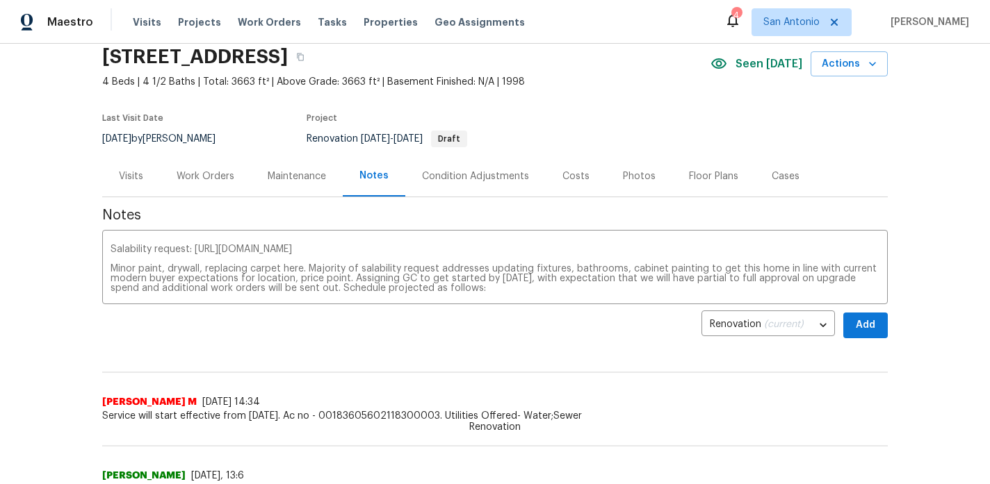
click at [201, 183] on div "Work Orders" at bounding box center [205, 176] width 91 height 41
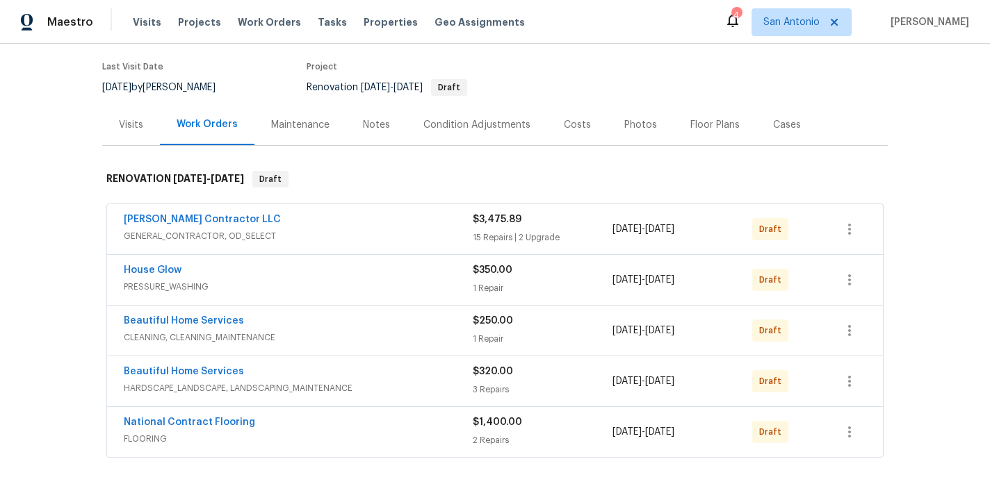
scroll to position [132, 0]
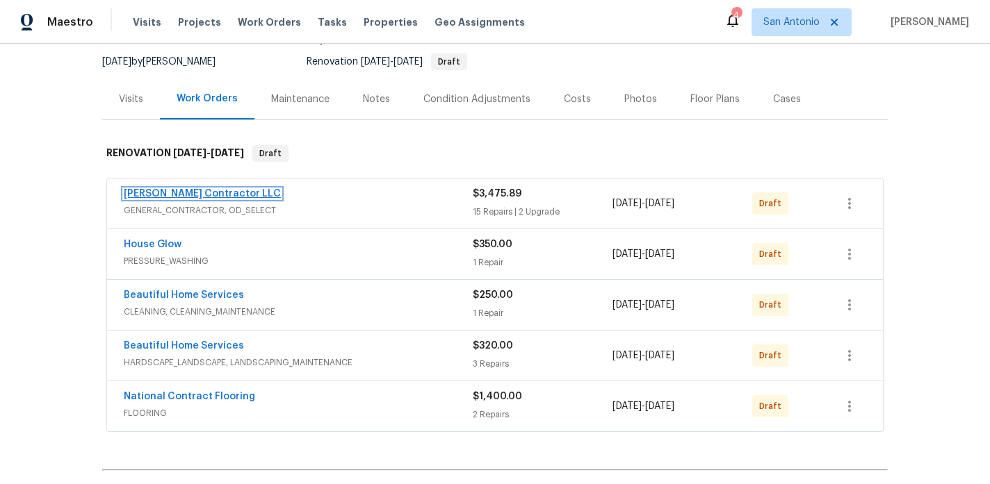
click at [216, 193] on link "[PERSON_NAME] Contractor LLC" at bounding box center [202, 194] width 157 height 10
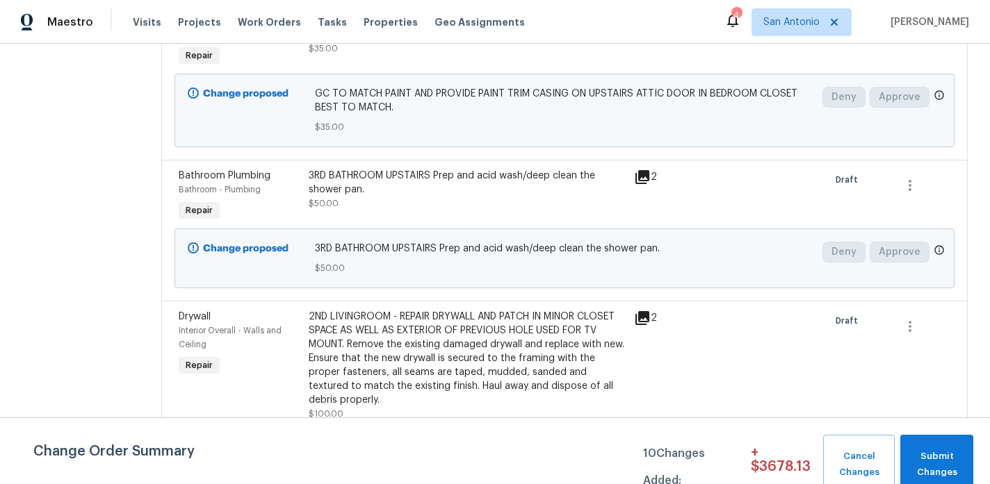
scroll to position [2918, 0]
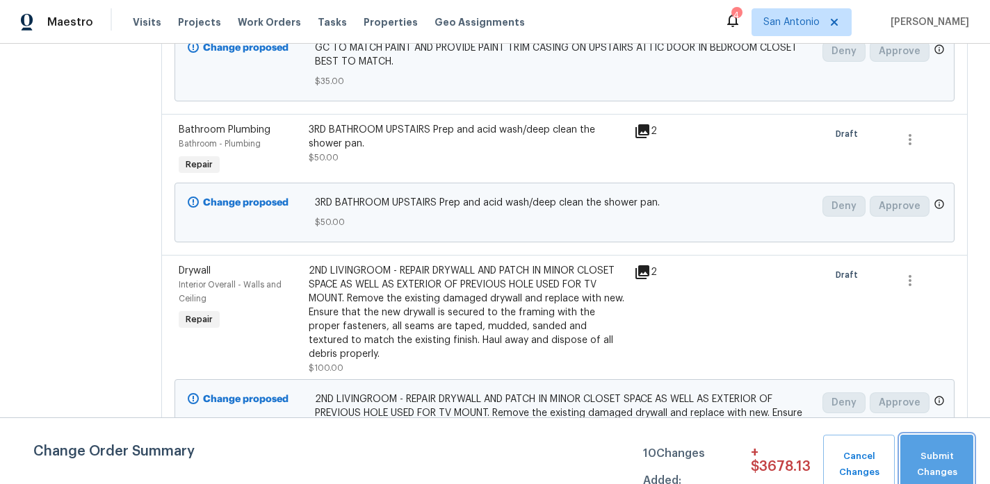
click at [926, 448] on button "Submit Changes" at bounding box center [936, 465] width 73 height 60
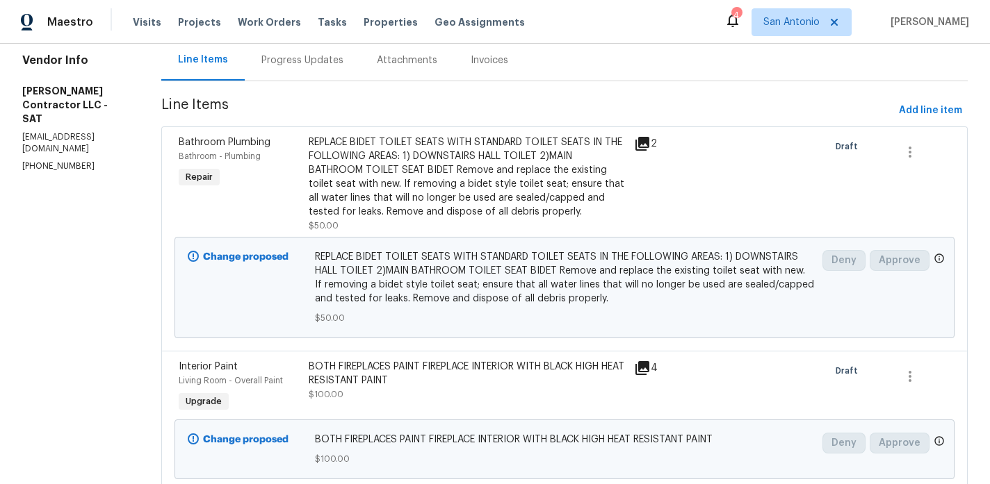
scroll to position [0, 0]
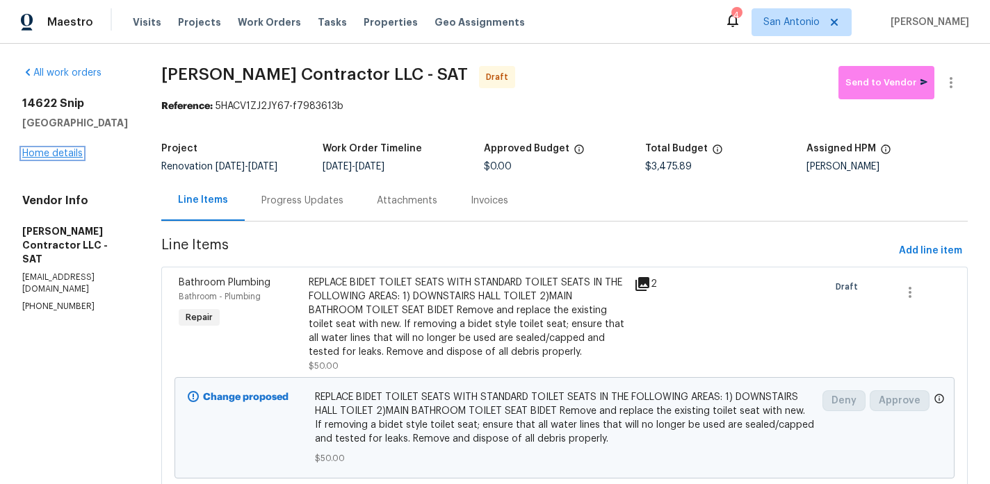
click at [65, 154] on link "Home details" at bounding box center [52, 154] width 60 height 10
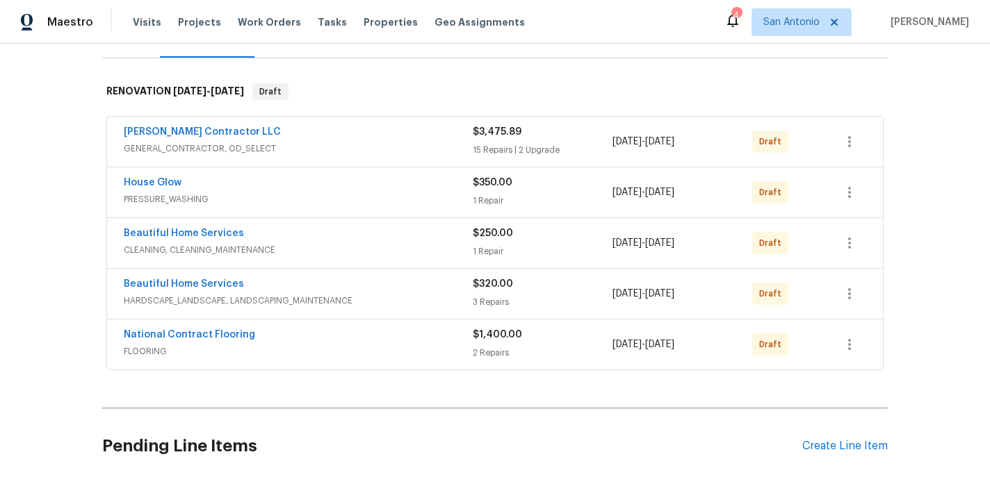
scroll to position [193, 0]
click at [849, 144] on icon "button" at bounding box center [849, 142] width 17 height 17
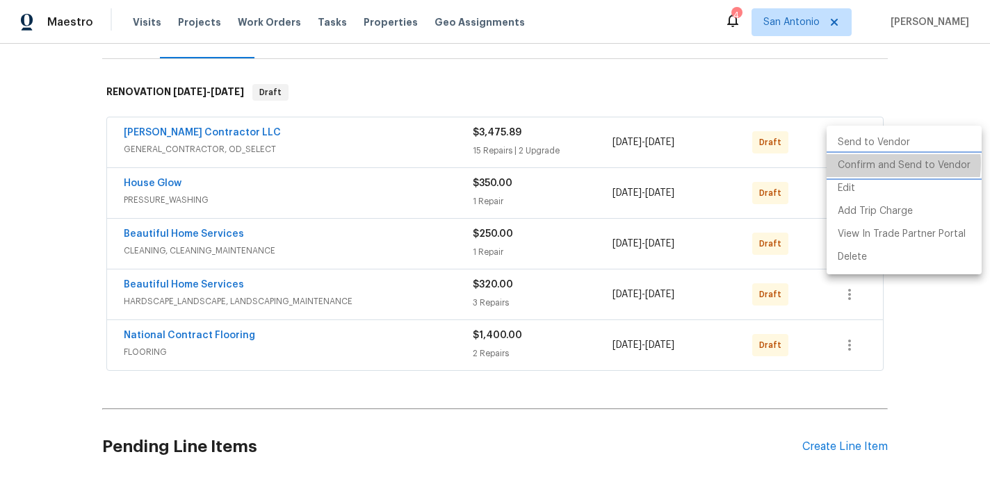
click at [869, 163] on li "Confirm and Send to Vendor" at bounding box center [903, 165] width 155 height 23
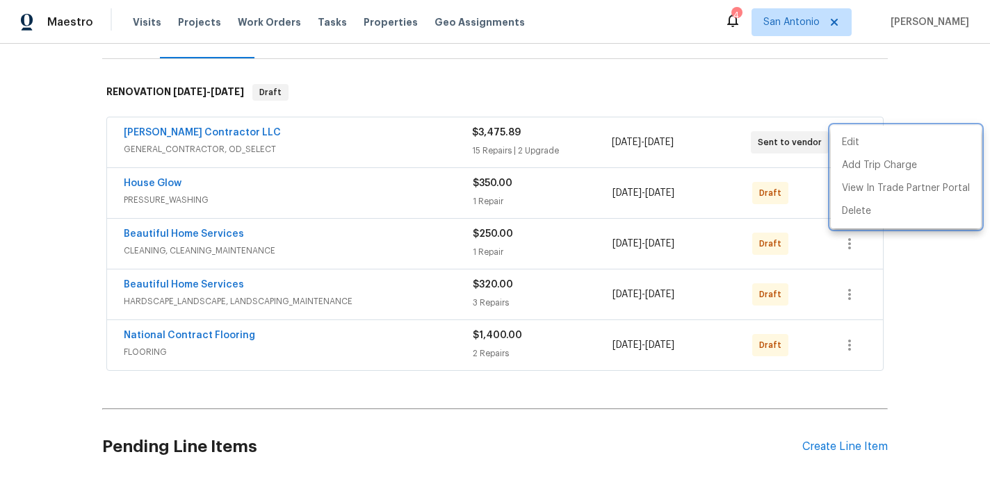
click at [848, 93] on div at bounding box center [495, 242] width 990 height 484
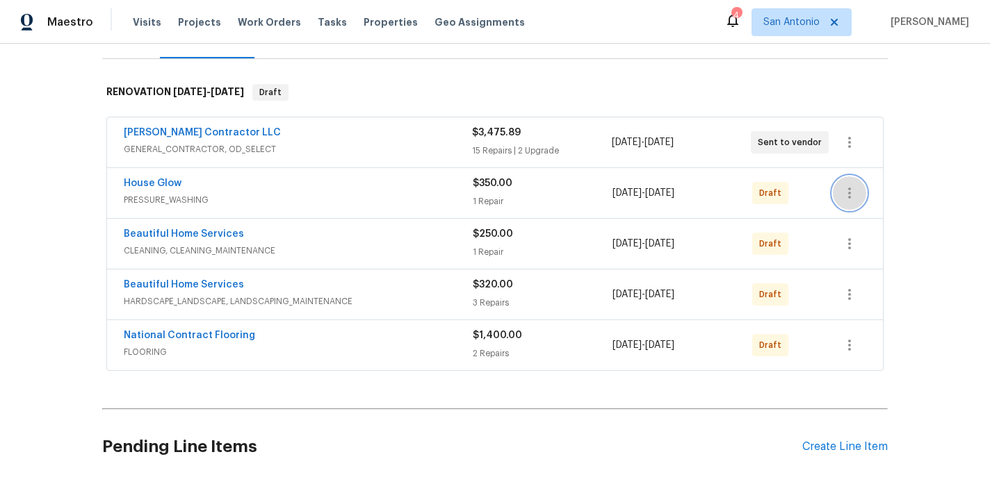
click at [852, 190] on icon "button" at bounding box center [849, 193] width 17 height 17
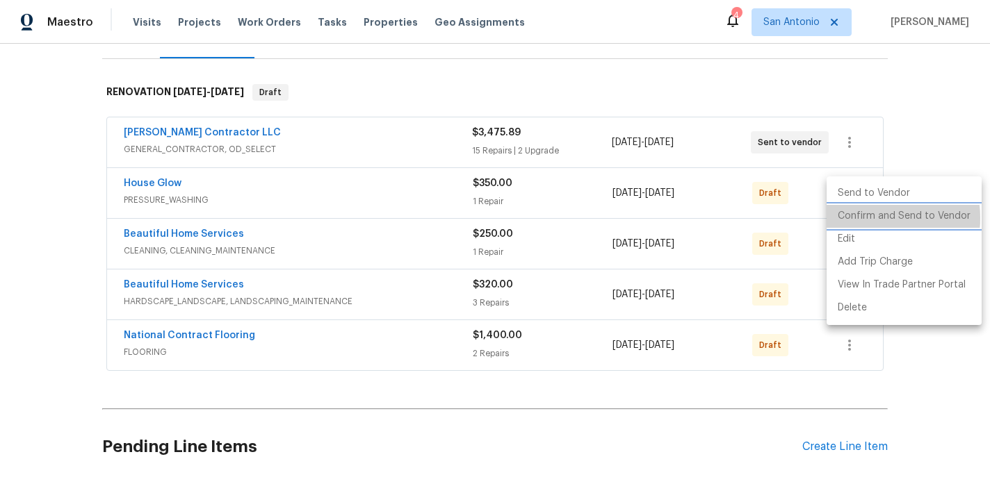
click at [865, 218] on li "Confirm and Send to Vendor" at bounding box center [903, 216] width 155 height 23
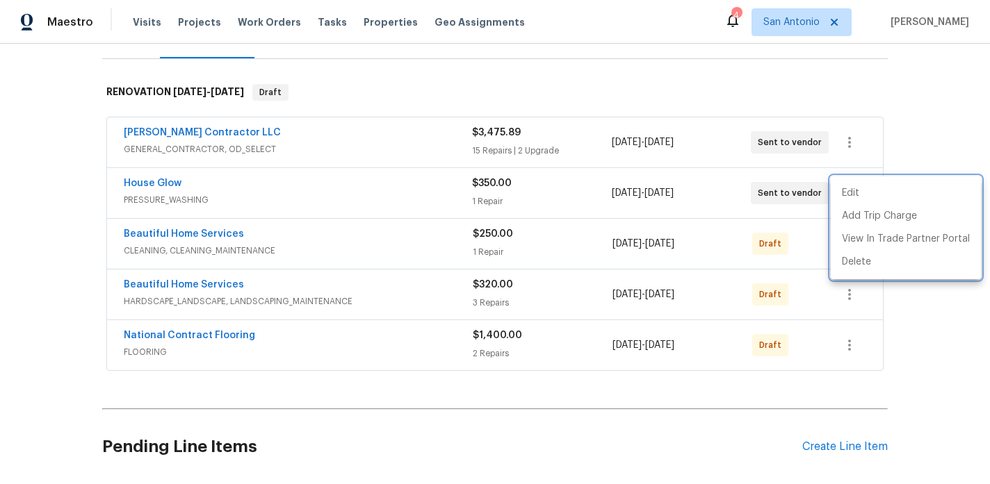
click at [860, 104] on div at bounding box center [495, 242] width 990 height 484
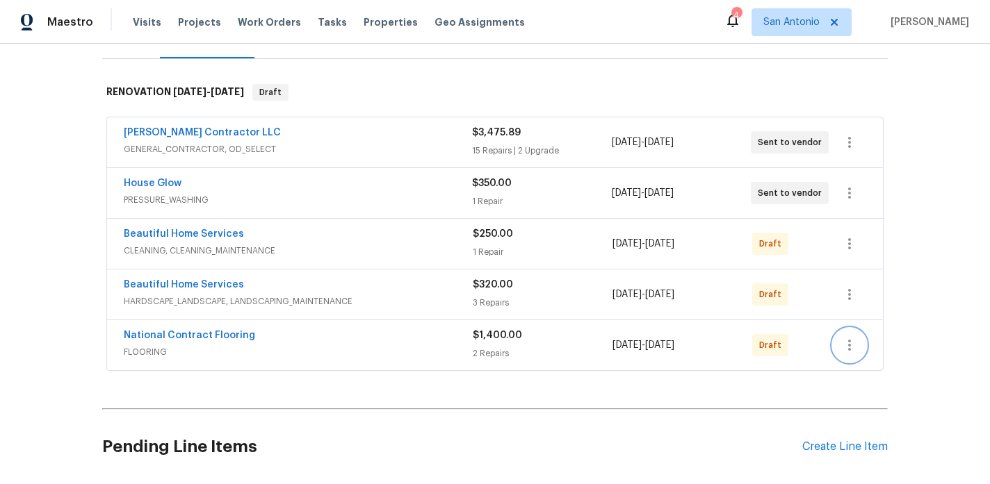
click at [845, 342] on icon "button" at bounding box center [849, 345] width 17 height 17
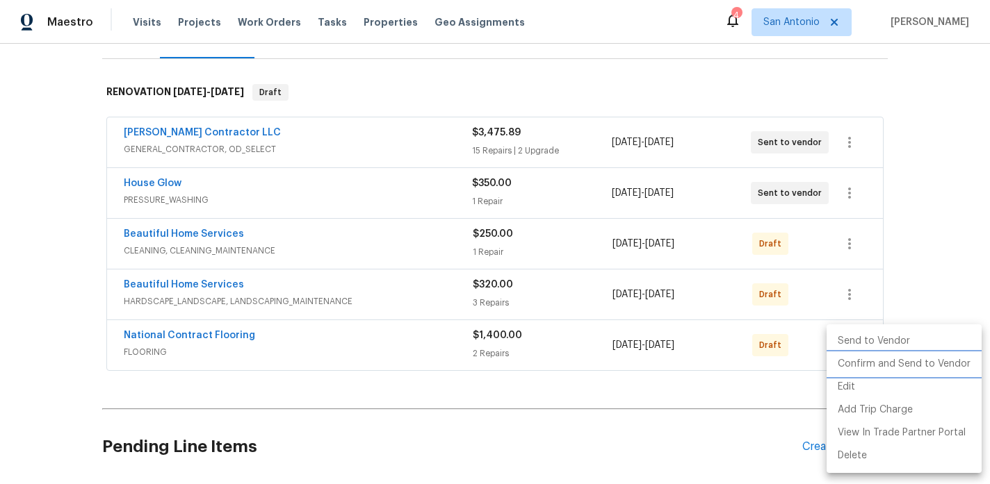
click at [854, 364] on li "Confirm and Send to Vendor" at bounding box center [903, 364] width 155 height 23
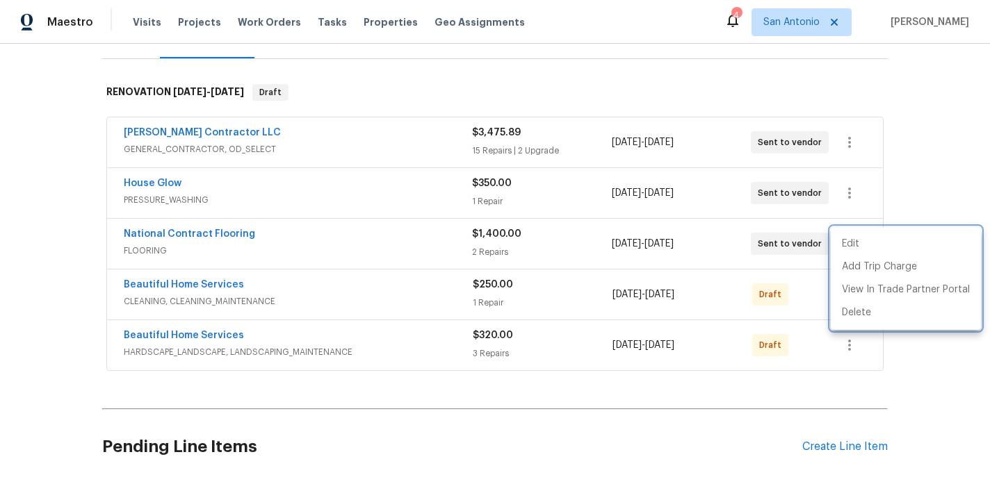
click at [912, 198] on div at bounding box center [495, 242] width 990 height 484
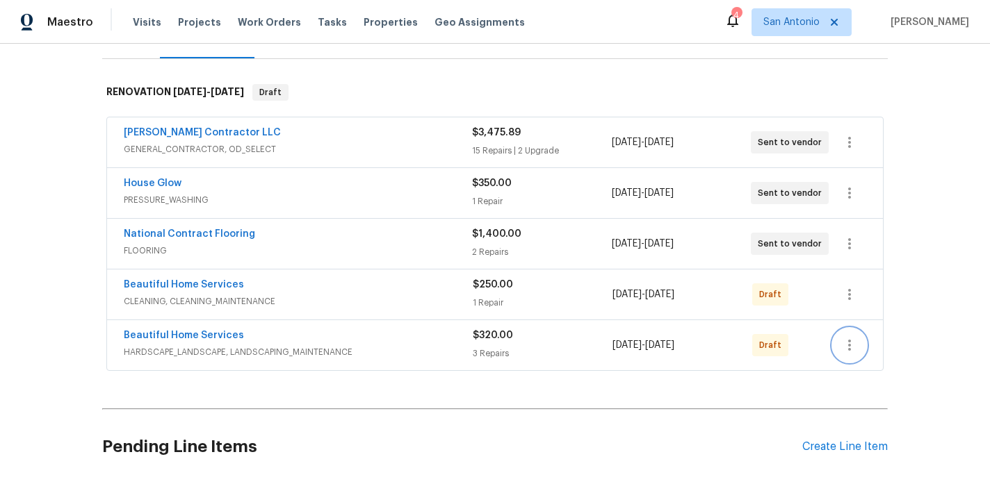
click at [847, 350] on icon "button" at bounding box center [849, 345] width 17 height 17
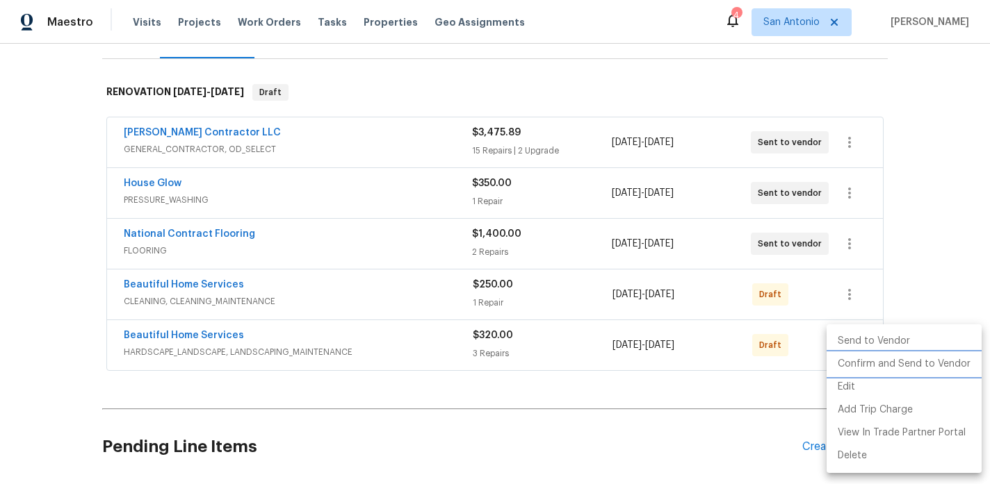
click at [858, 361] on li "Confirm and Send to Vendor" at bounding box center [903, 364] width 155 height 23
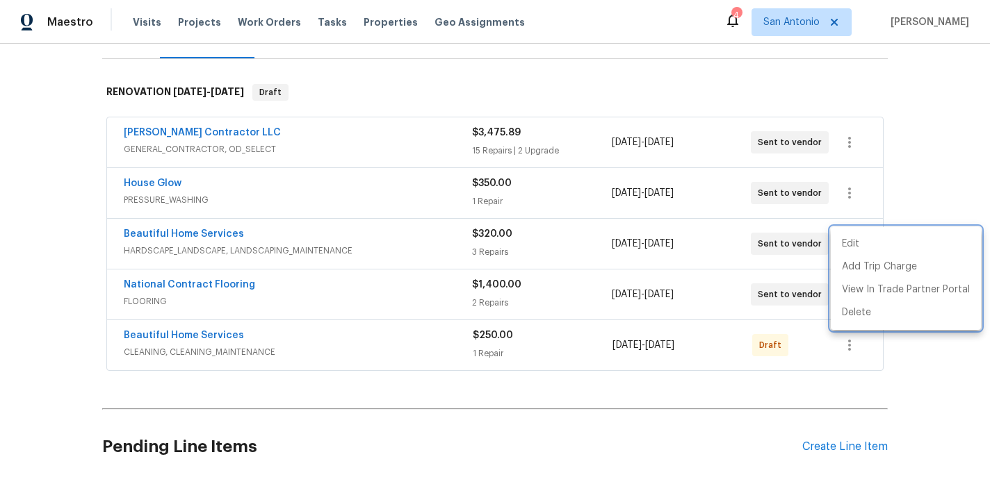
click at [931, 195] on div at bounding box center [495, 242] width 990 height 484
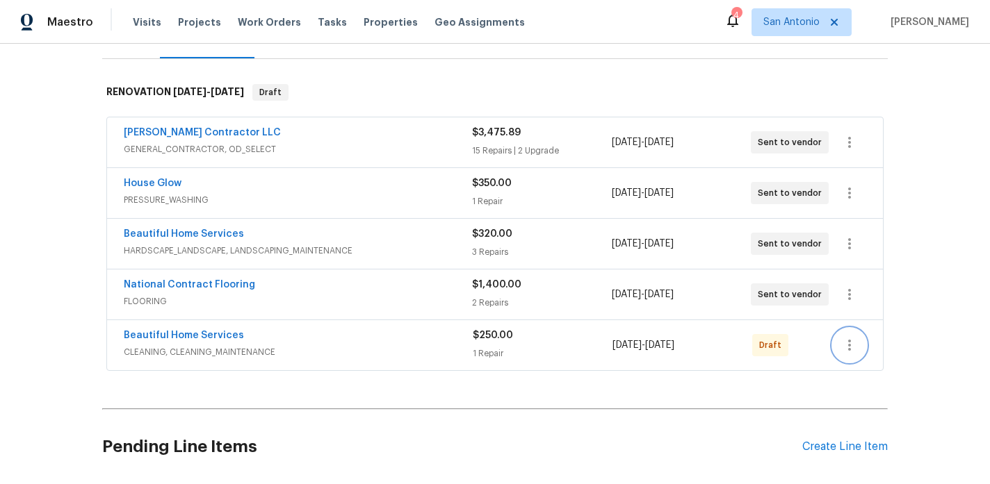
click at [853, 346] on icon "button" at bounding box center [849, 345] width 17 height 17
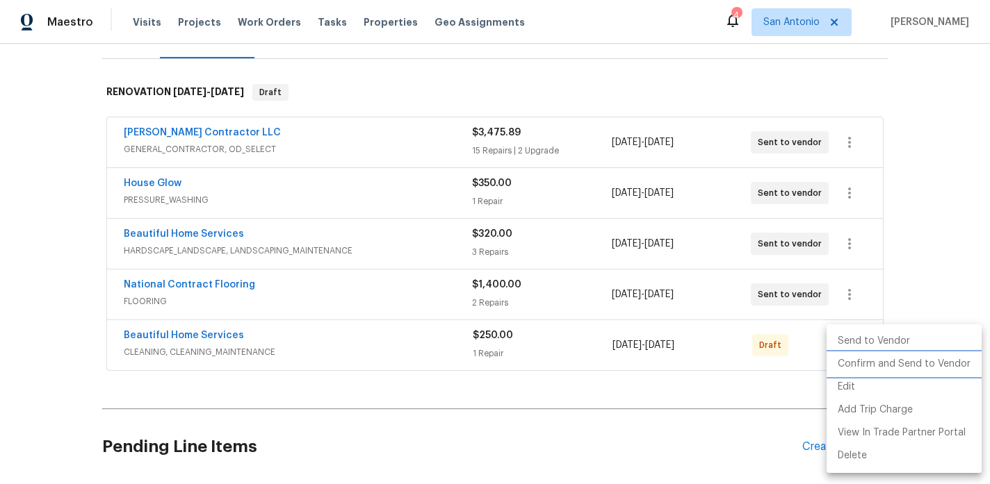
click at [858, 361] on li "Confirm and Send to Vendor" at bounding box center [903, 364] width 155 height 23
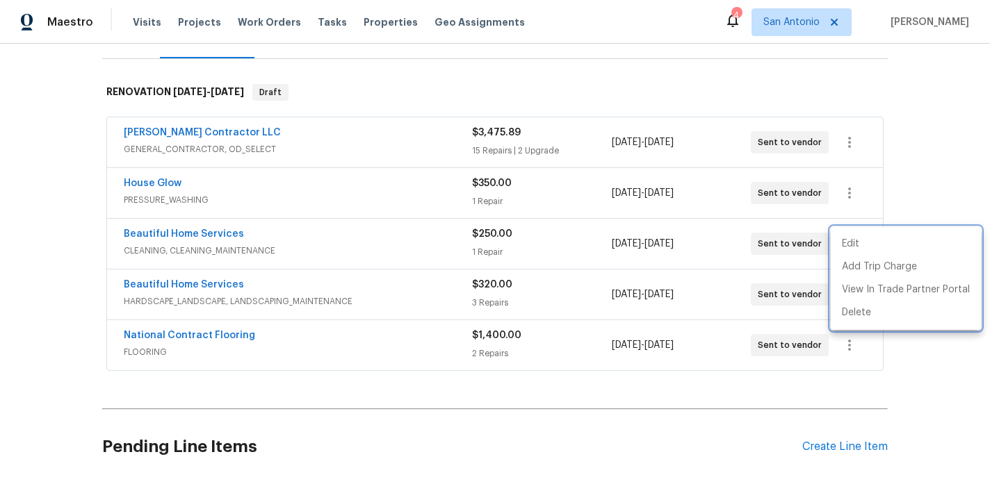
click at [925, 168] on div at bounding box center [495, 242] width 990 height 484
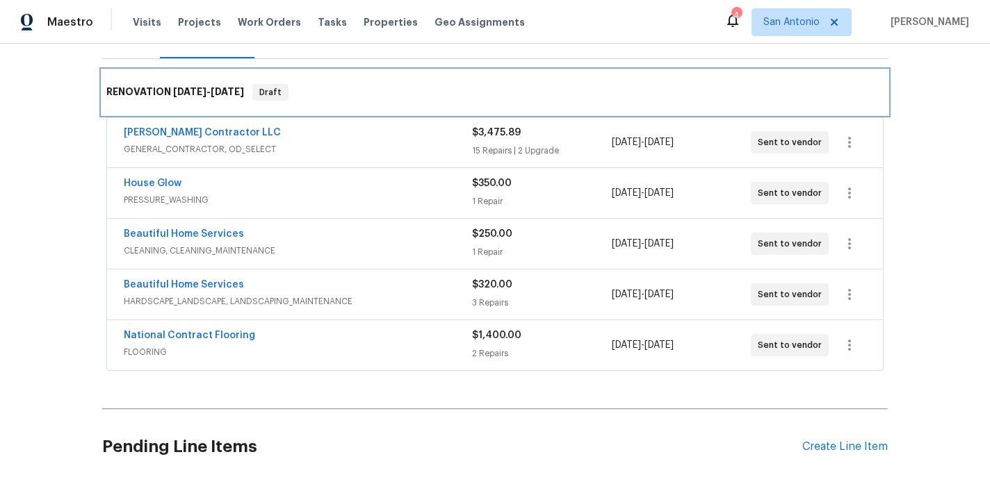
click at [612, 92] on div "RENOVATION 9/8/25 - 9/16/25 Draft" at bounding box center [494, 92] width 777 height 17
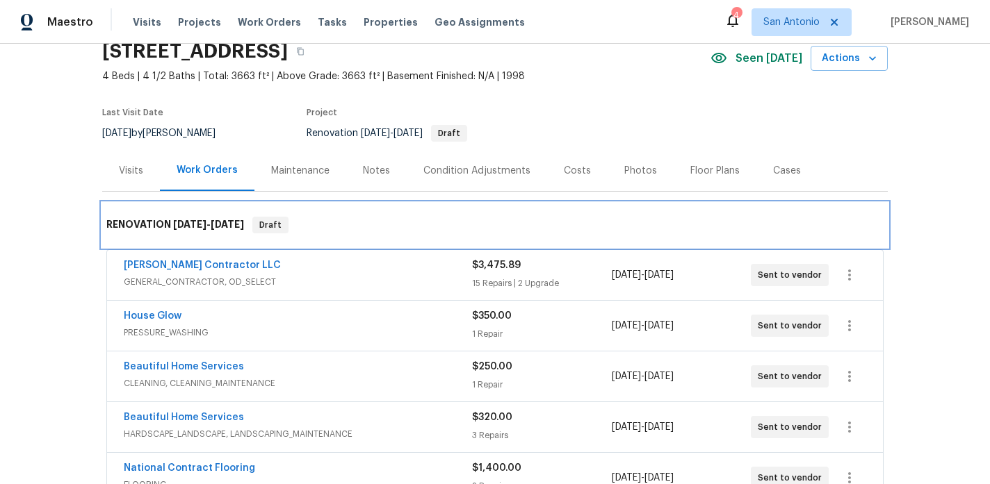
scroll to position [59, 0]
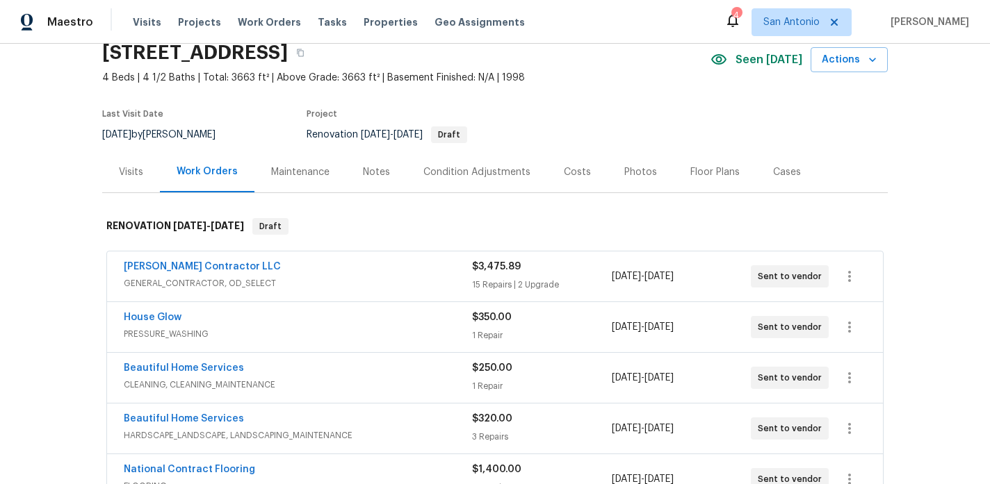
click at [371, 173] on div "Notes" at bounding box center [376, 172] width 27 height 14
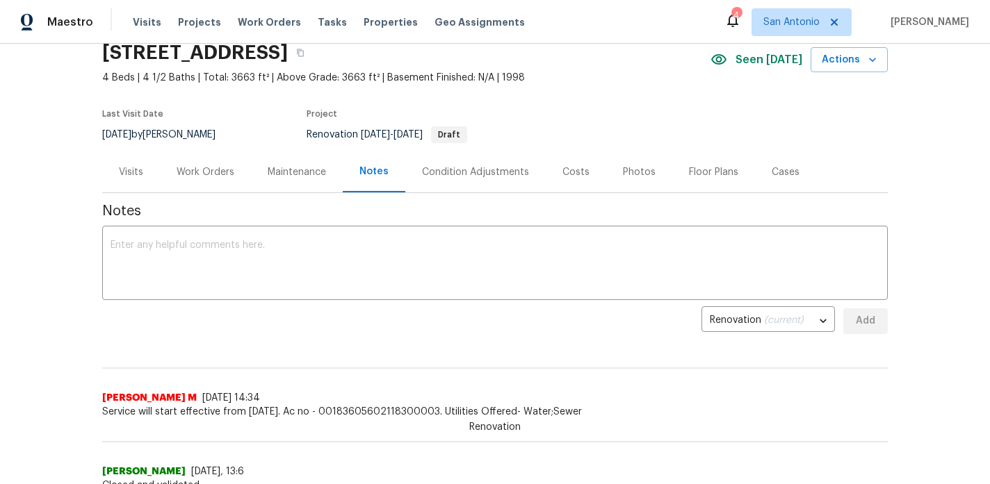
click at [208, 166] on div "Work Orders" at bounding box center [206, 172] width 58 height 14
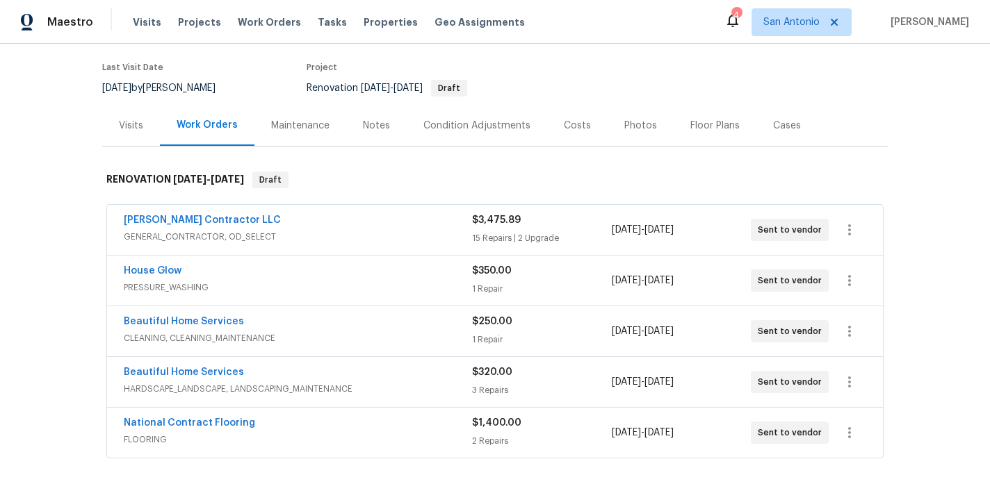
scroll to position [110, 0]
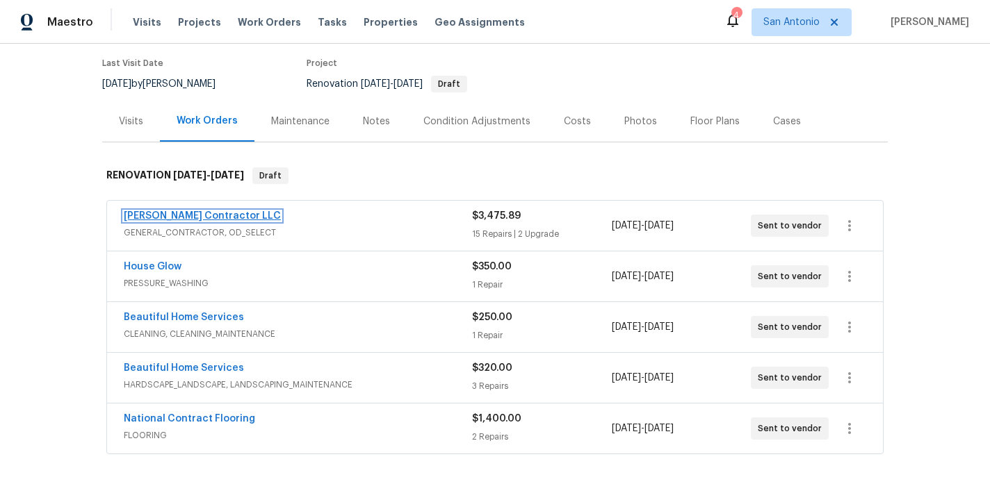
click at [221, 217] on link "Mario Suarez Contractor LLC" at bounding box center [202, 216] width 157 height 10
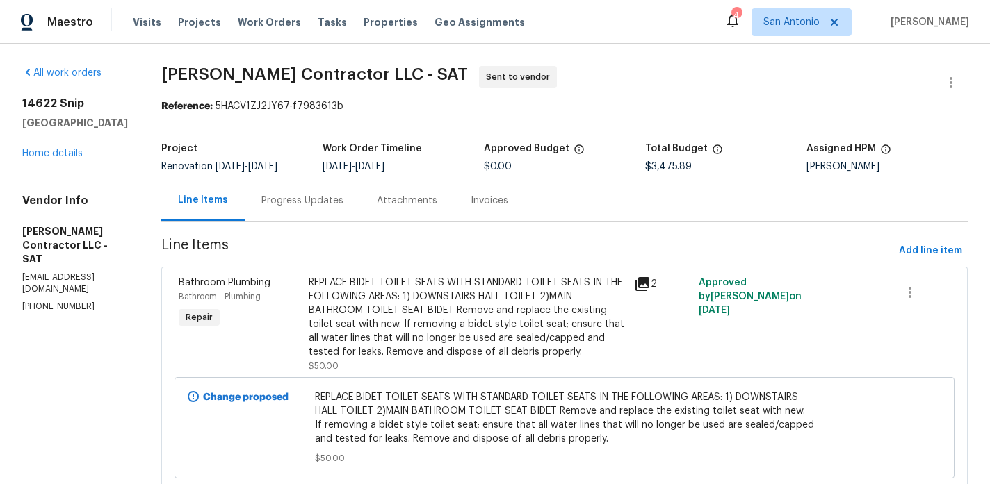
click at [337, 195] on div "Progress Updates" at bounding box center [302, 201] width 82 height 14
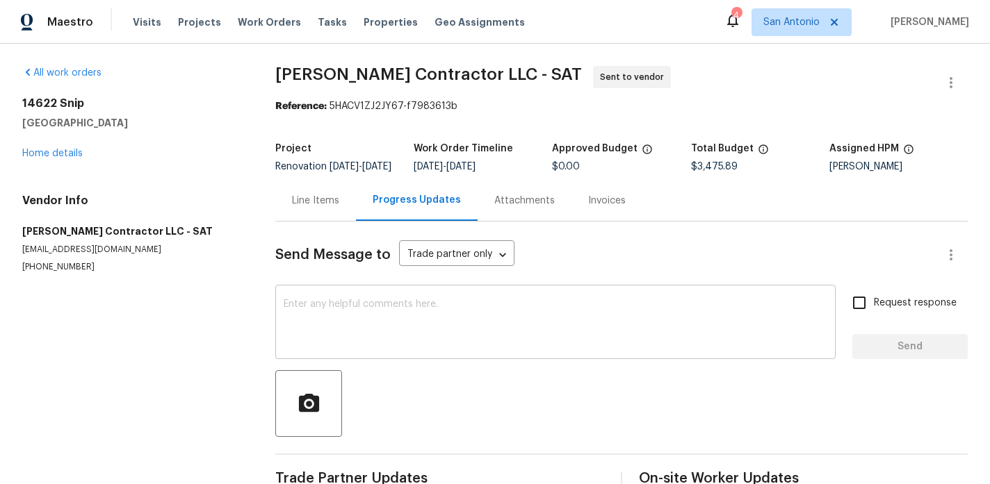
click at [414, 308] on div "x ​" at bounding box center [555, 323] width 560 height 71
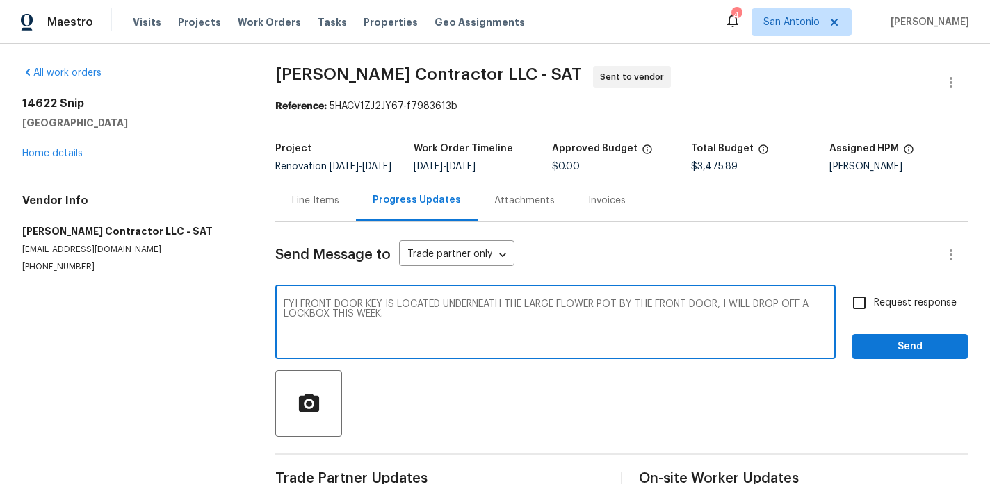
type textarea "FYI FRONT DOOR KEY IS LOCATED UNDERNEATH THE LARGE FLOWER POT BY THE FRONT DOOR…"
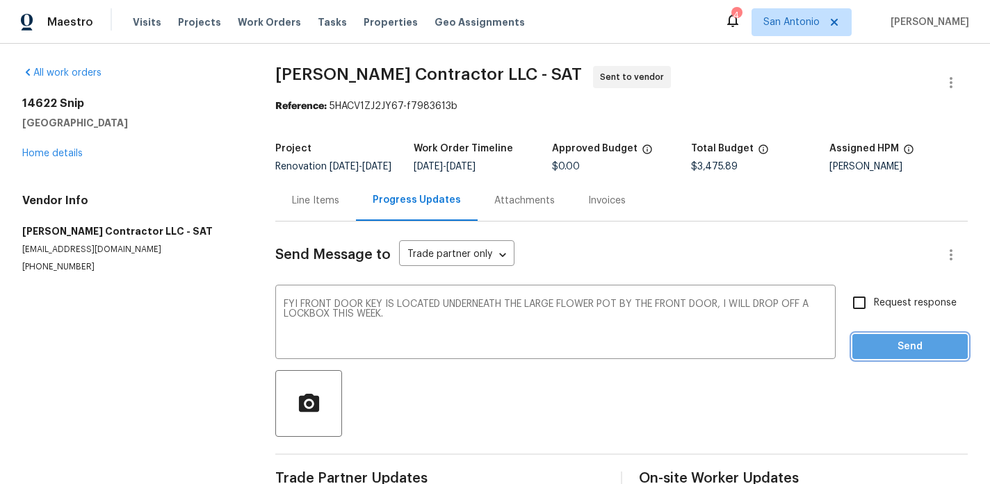
click at [885, 354] on span "Send" at bounding box center [909, 346] width 93 height 17
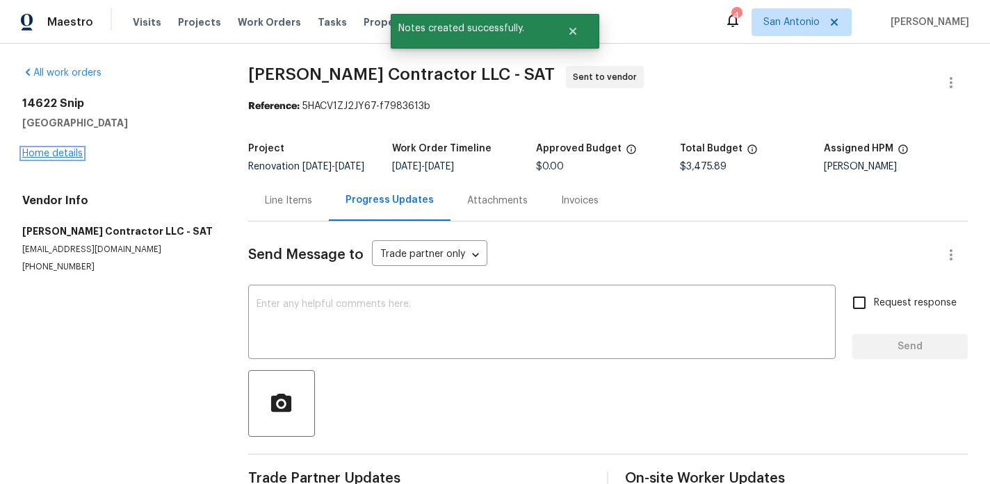
click at [58, 156] on link "Home details" at bounding box center [52, 154] width 60 height 10
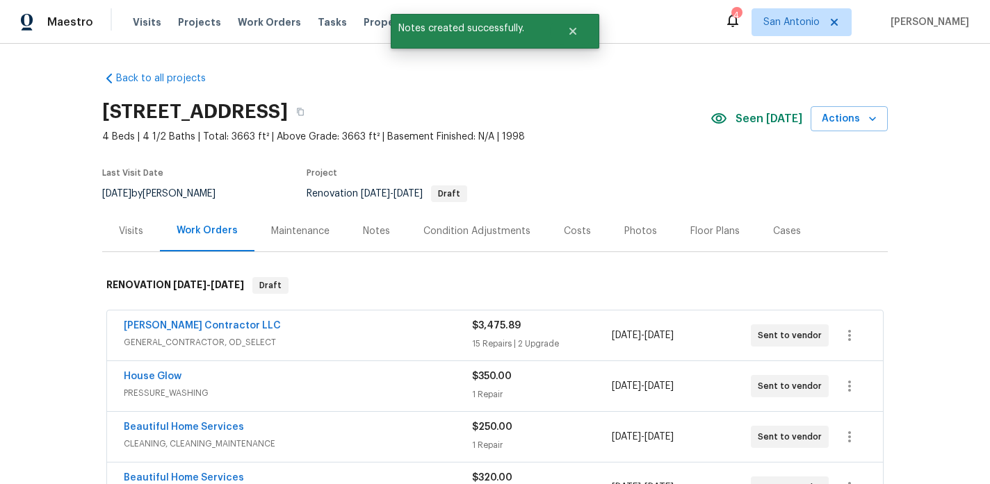
click at [375, 231] on div "Notes" at bounding box center [376, 231] width 27 height 14
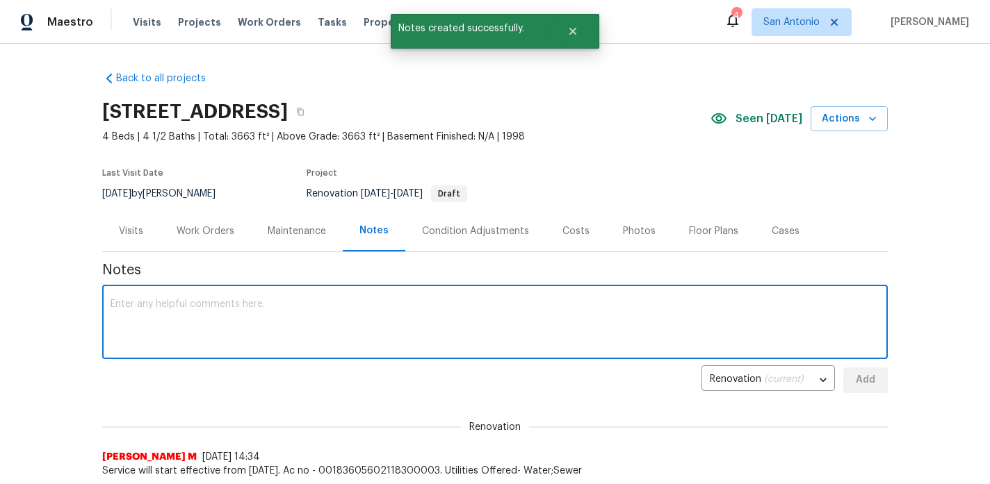
click at [402, 307] on textarea at bounding box center [495, 324] width 769 height 49
paste textarea "Salability request: https://opendoor.slack.com/archives/C02LY124URZ/p1757423386…"
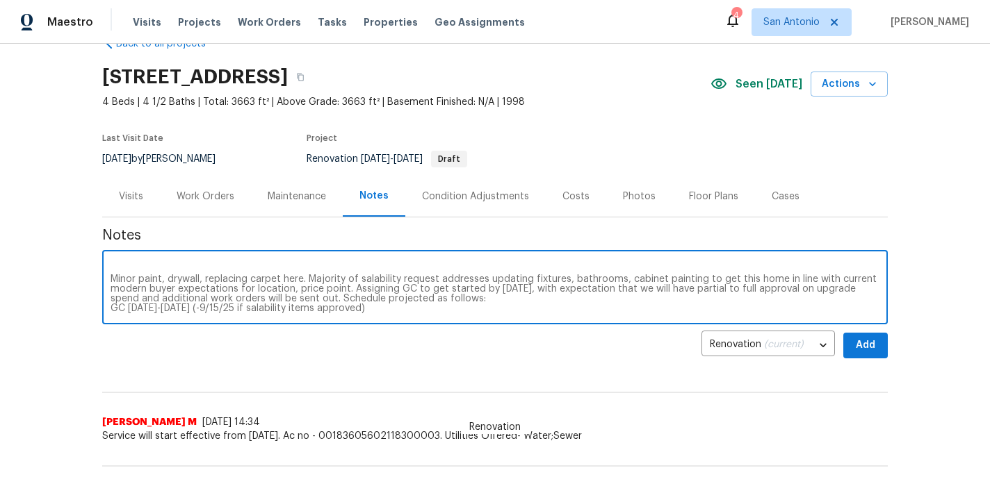
scroll to position [19, 0]
click at [486, 291] on textarea "Salability request: https://opendoor.slack.com/archives/C02LY124URZ/p1757423386…" at bounding box center [495, 289] width 769 height 49
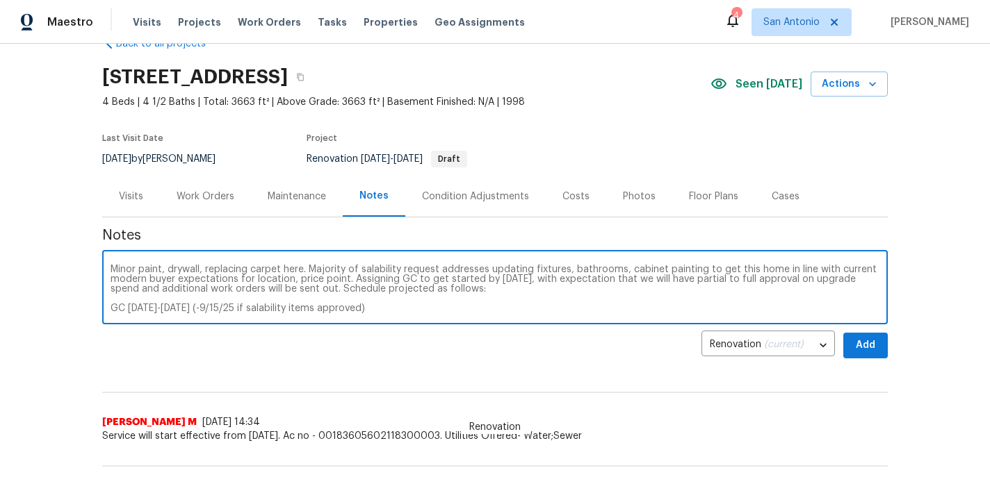
scroll to position [29, 0]
click at [420, 308] on textarea "Salability request: https://opendoor.slack.com/archives/C02LY124URZ/p1757423386…" at bounding box center [495, 289] width 769 height 49
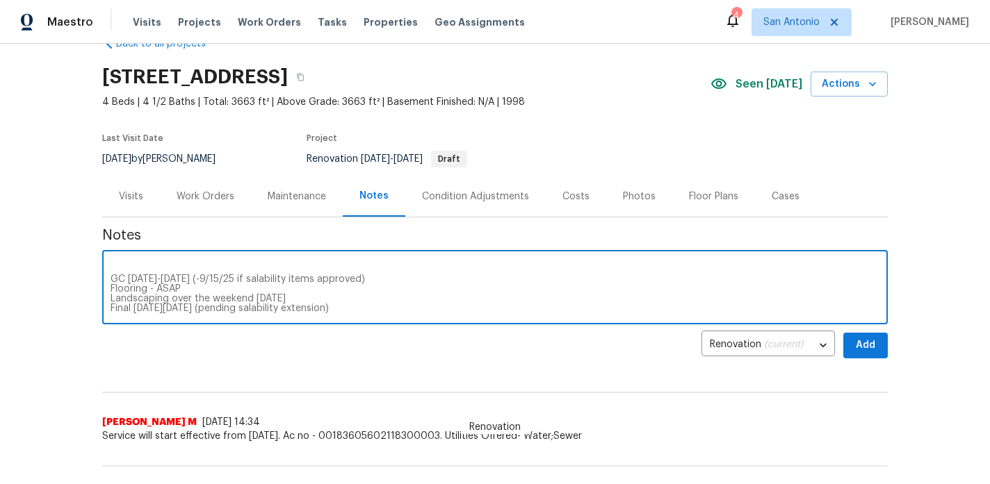
scroll to position [58, 0]
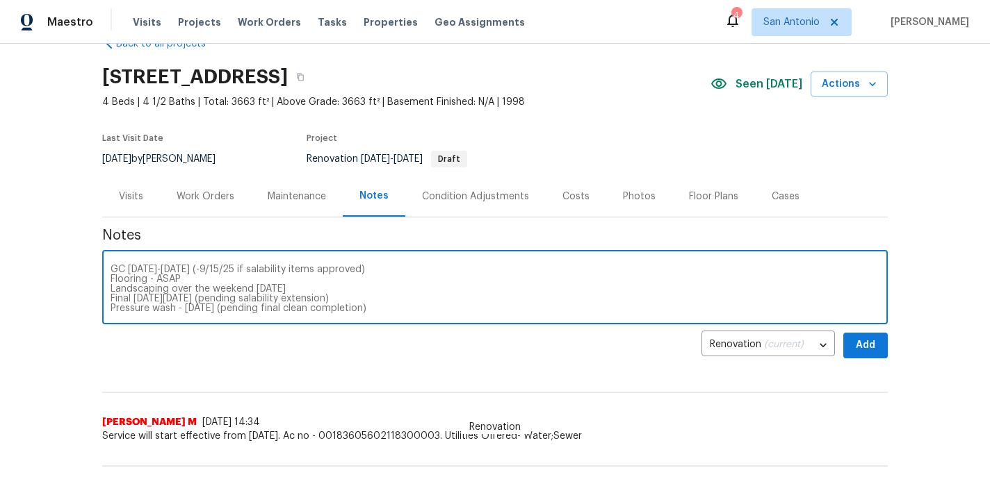
type textarea "Salability request: https://opendoor.slack.com/archives/C02LY124URZ/p1757423386…"
click at [863, 346] on span "Add" at bounding box center [865, 345] width 22 height 17
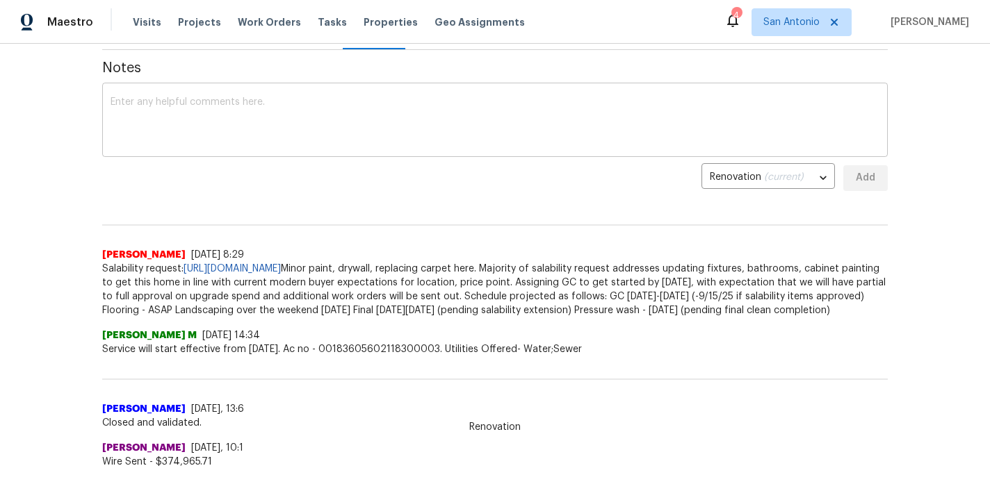
scroll to position [206, 0]
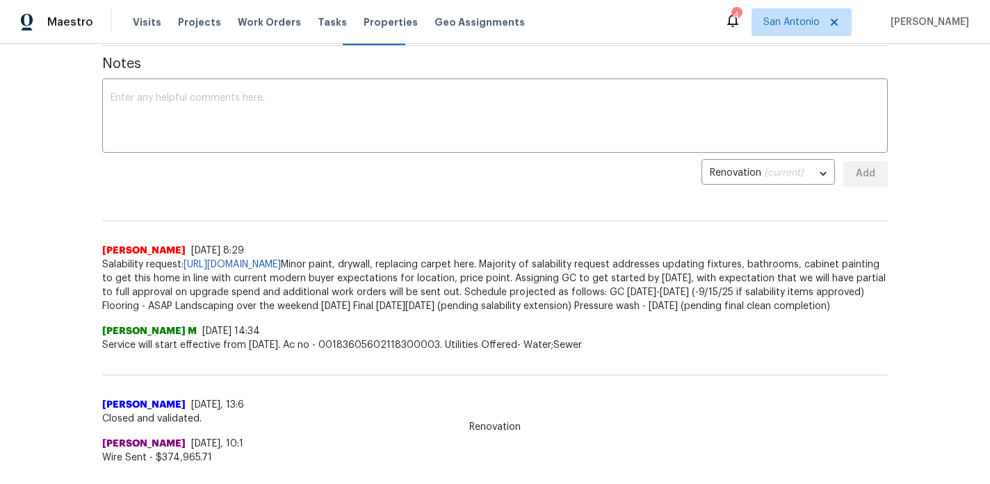
drag, startPoint x: 746, startPoint y: 289, endPoint x: 745, endPoint y: 321, distance: 32.0
click at [745, 313] on span "Salability request: https://opendoor.slack.com/archives/C02LY124URZ/p1757423386…" at bounding box center [494, 286] width 785 height 56
copy span "Schedule projected as follows: GC 9/10/25-9/12/25 (-9/15/25 if salability items…"
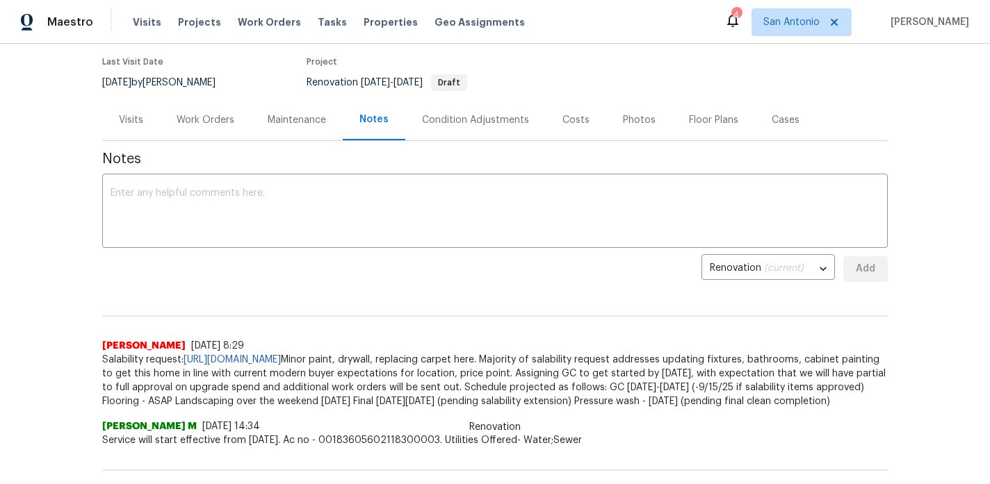
scroll to position [108, 0]
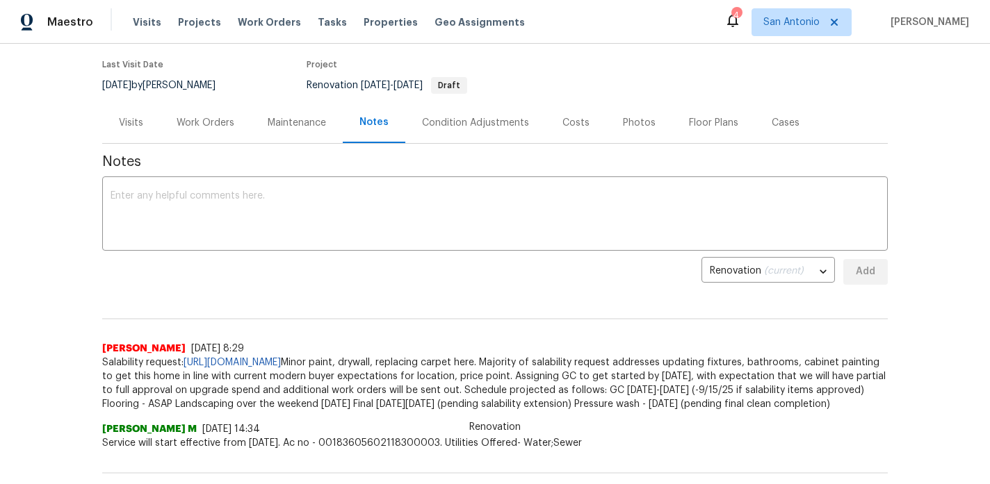
click at [217, 121] on div "Work Orders" at bounding box center [206, 123] width 58 height 14
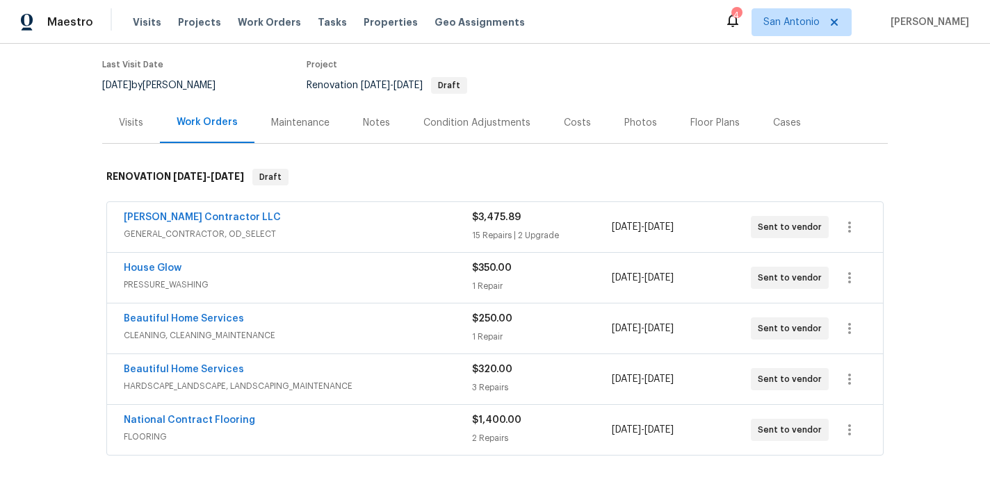
scroll to position [160, 0]
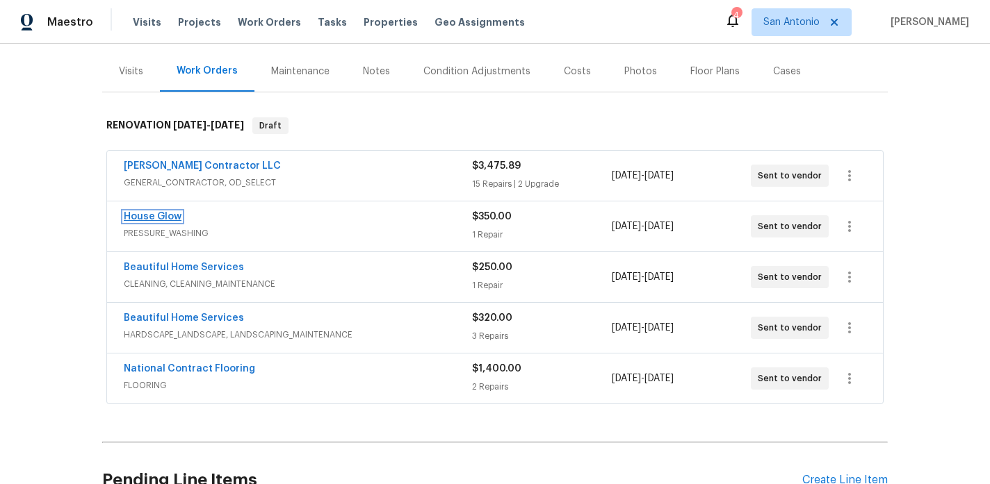
click at [153, 217] on link "House Glow" at bounding box center [153, 217] width 58 height 10
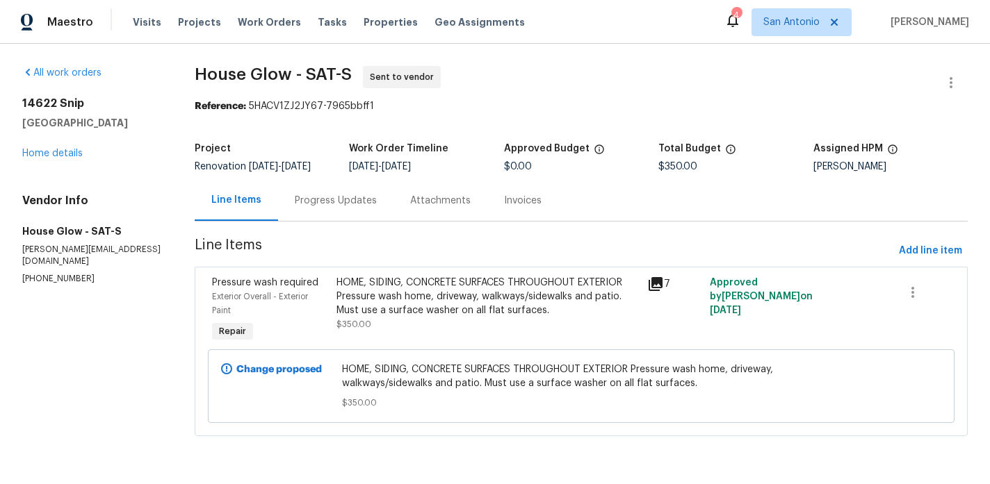
click at [336, 203] on div "Progress Updates" at bounding box center [336, 201] width 82 height 14
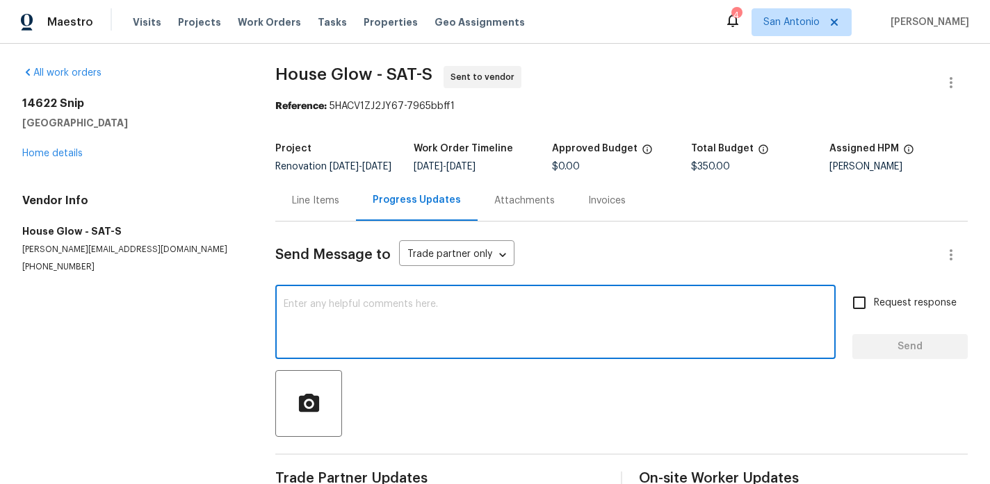
click at [355, 313] on textarea at bounding box center [556, 324] width 544 height 49
paste textarea "Schedule projected as follows: GC 9/10/25-9/12/25 (-9/15/25 if salability items…"
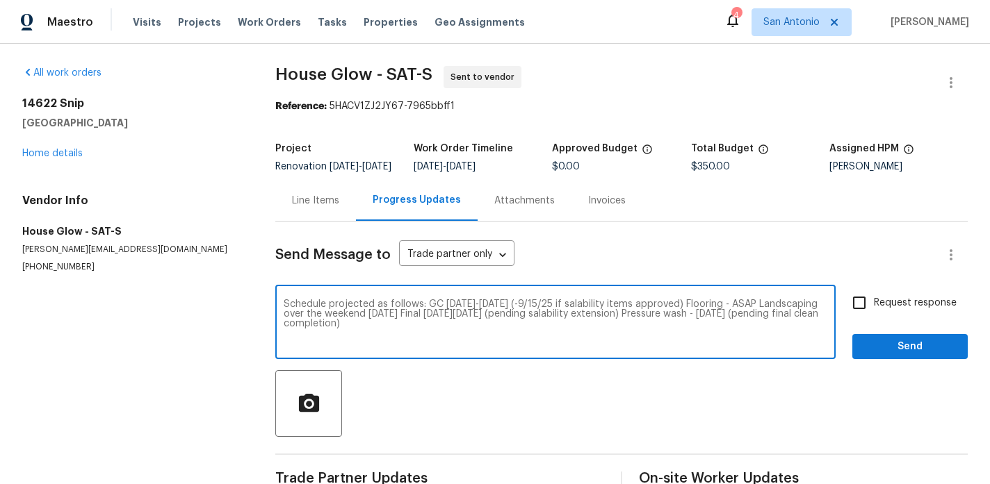
click at [425, 316] on textarea "Schedule projected as follows: GC 9/10/25-9/12/25 (-9/15/25 if salability items…" at bounding box center [556, 324] width 544 height 49
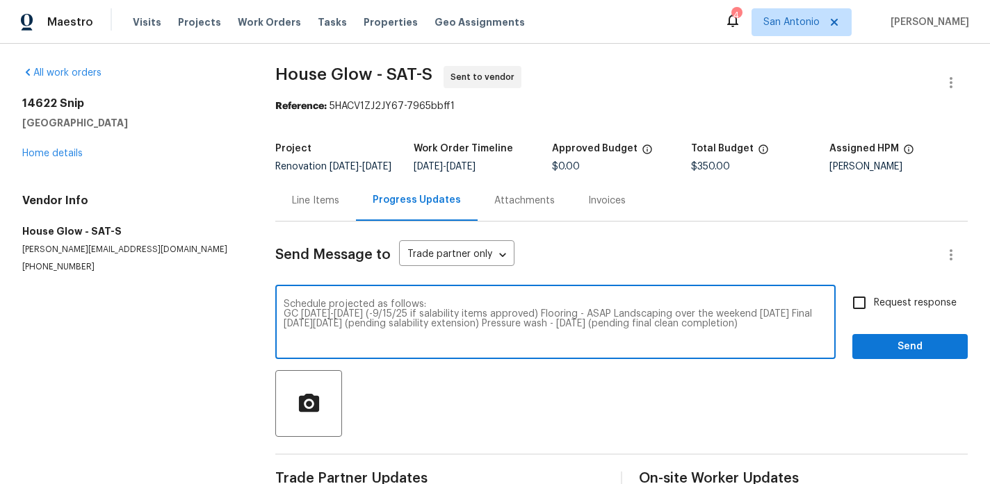
click at [542, 325] on textarea "Schedule projected as follows: GC 9/10/25-9/12/25 (-9/15/25 if salability items…" at bounding box center [556, 324] width 544 height 49
click at [359, 333] on textarea "Schedule projected as follows: GC 9/10/25-9/12/25 (-9/15/25 if salability items…" at bounding box center [556, 324] width 544 height 49
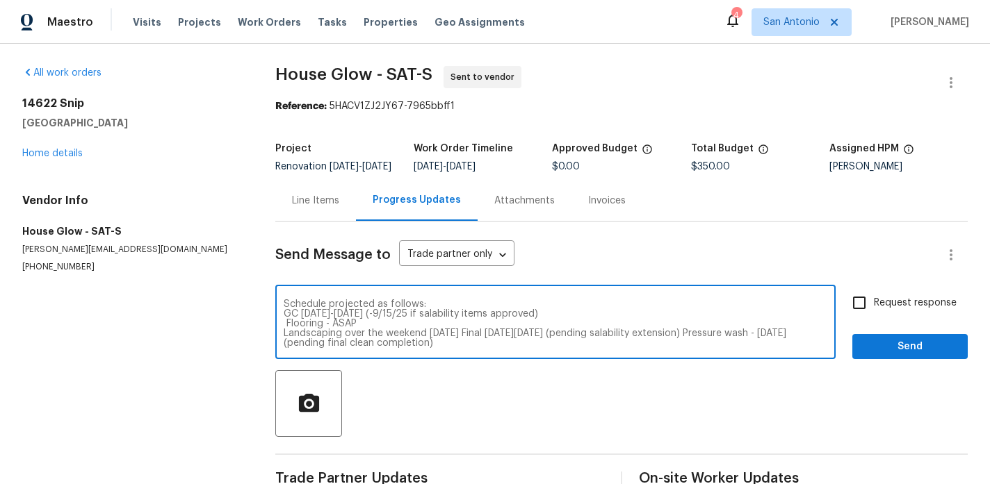
click at [462, 345] on textarea "Schedule projected as follows: GC 9/10/25-9/12/25 (-9/15/25 if salability items…" at bounding box center [556, 324] width 544 height 49
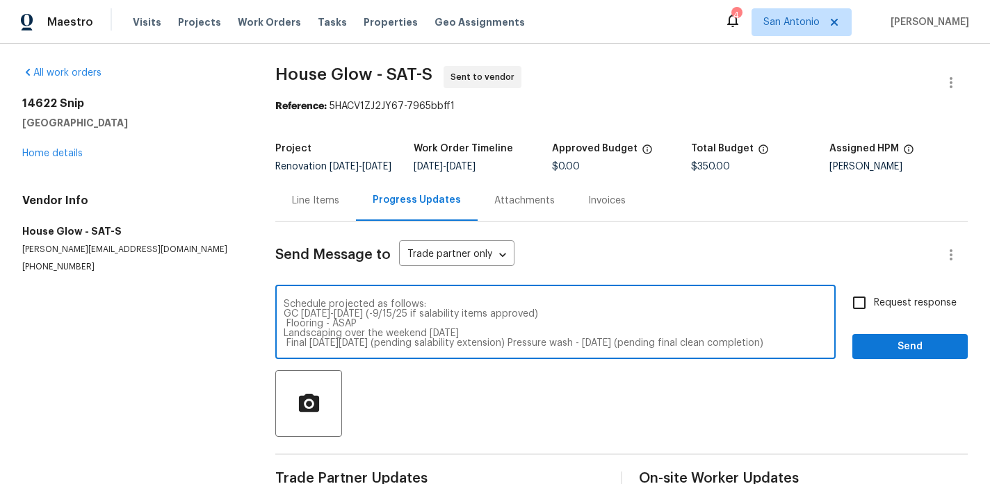
click at [548, 348] on textarea "Schedule projected as follows: GC 9/10/25-9/12/25 (-9/15/25 if salability items…" at bounding box center [556, 324] width 544 height 49
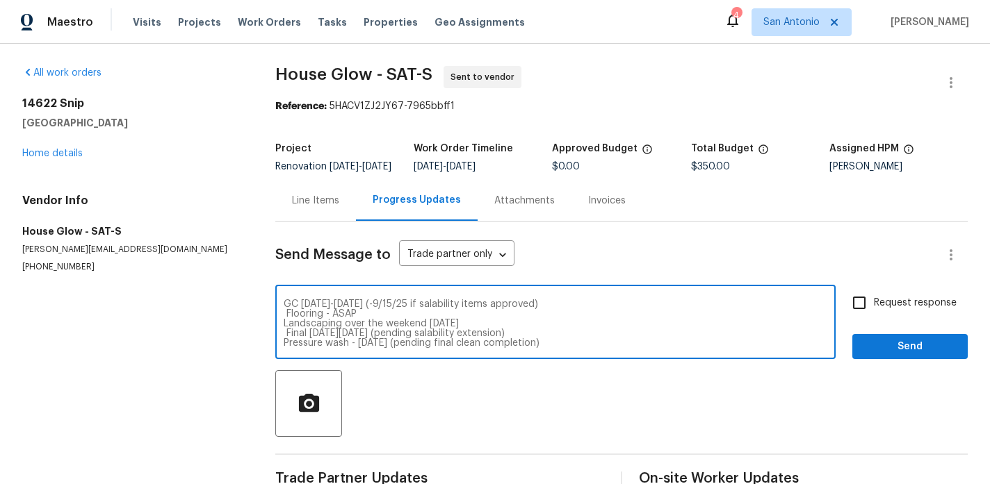
type textarea "Schedule projected as follows: GC 9/10/25-9/12/25 (-9/15/25 if salability items…"
click at [902, 355] on span "Send" at bounding box center [909, 346] width 93 height 17
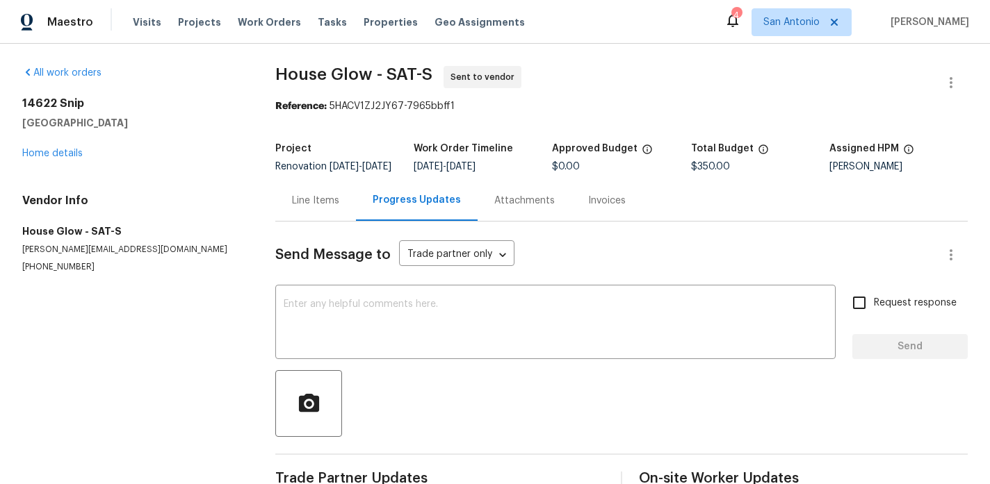
scroll to position [0, 0]
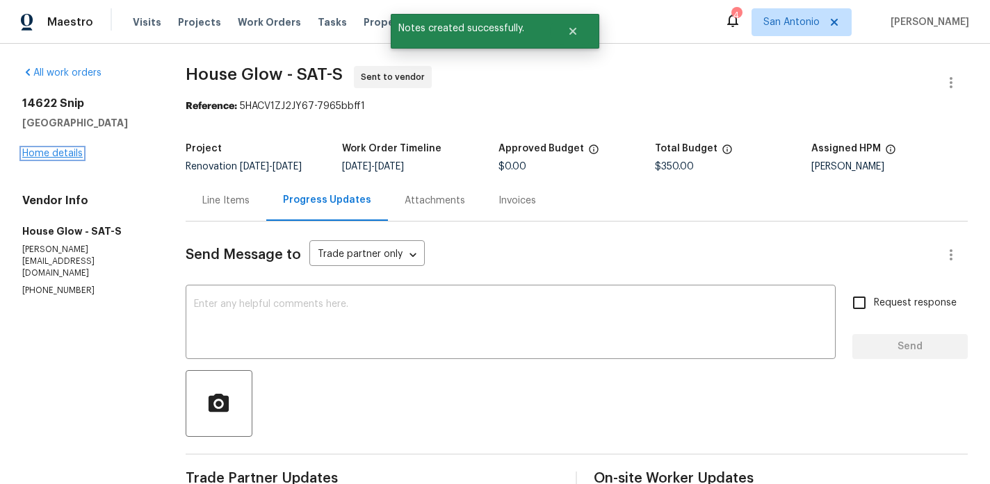
click at [67, 153] on link "Home details" at bounding box center [52, 154] width 60 height 10
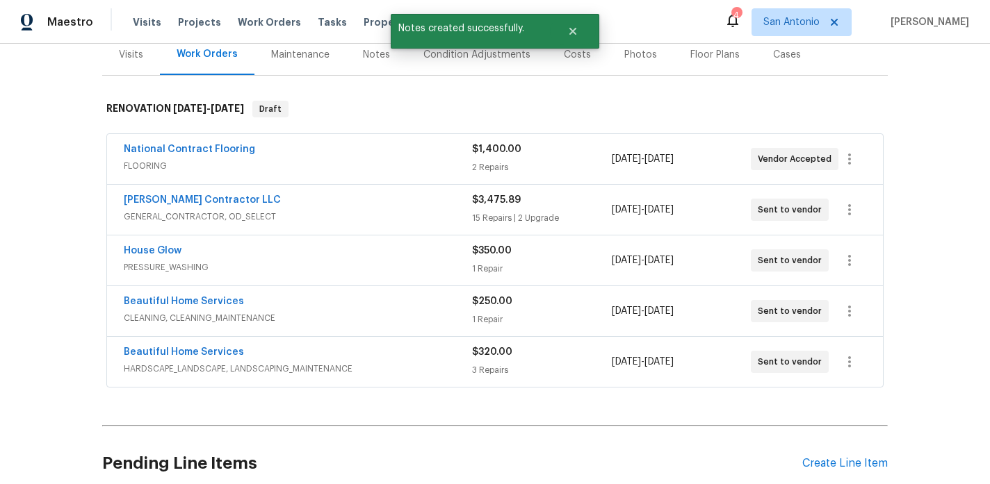
scroll to position [180, 0]
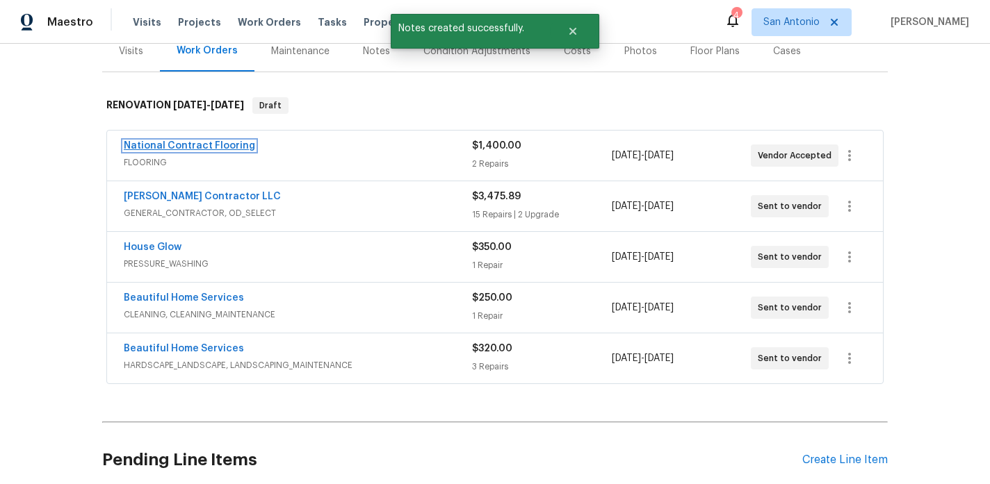
click at [193, 145] on link "National Contract Flooring" at bounding box center [189, 146] width 131 height 10
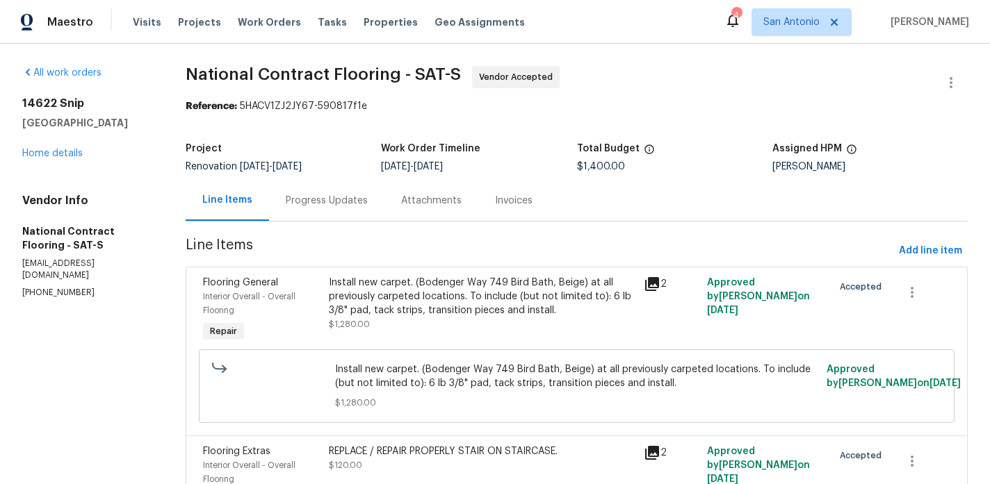
click at [327, 200] on div "Progress Updates" at bounding box center [327, 201] width 82 height 14
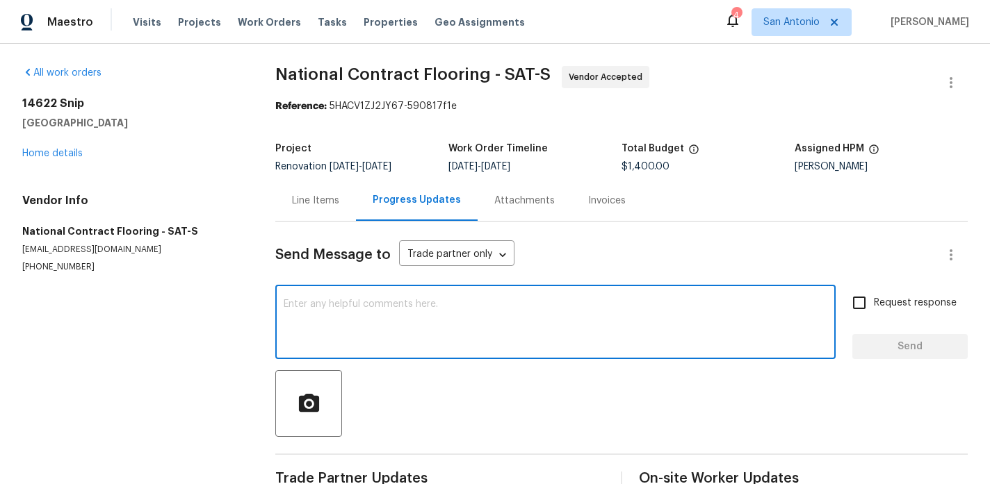
click at [403, 304] on textarea at bounding box center [556, 324] width 544 height 49
paste textarea "Schedule projected as follows: GC 9/10/25-9/12/25 (-9/15/25 if salability items…"
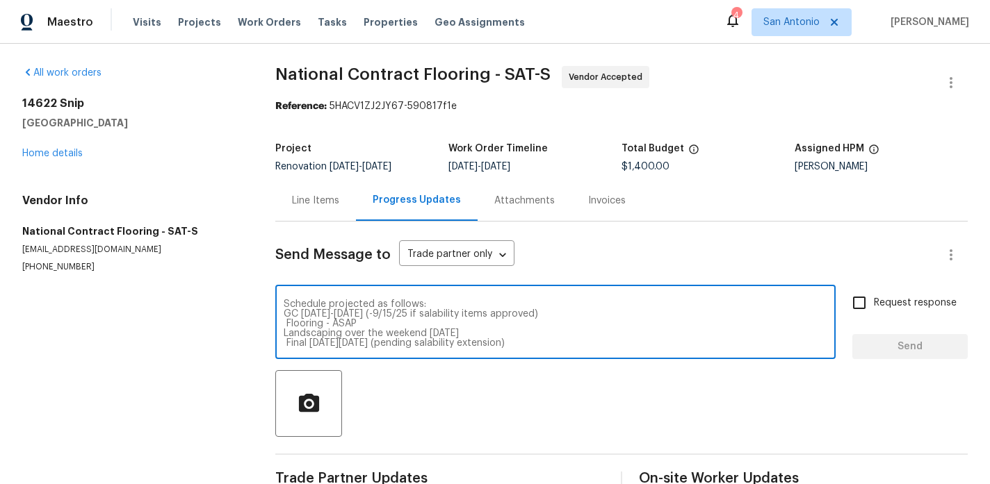
scroll to position [19, 0]
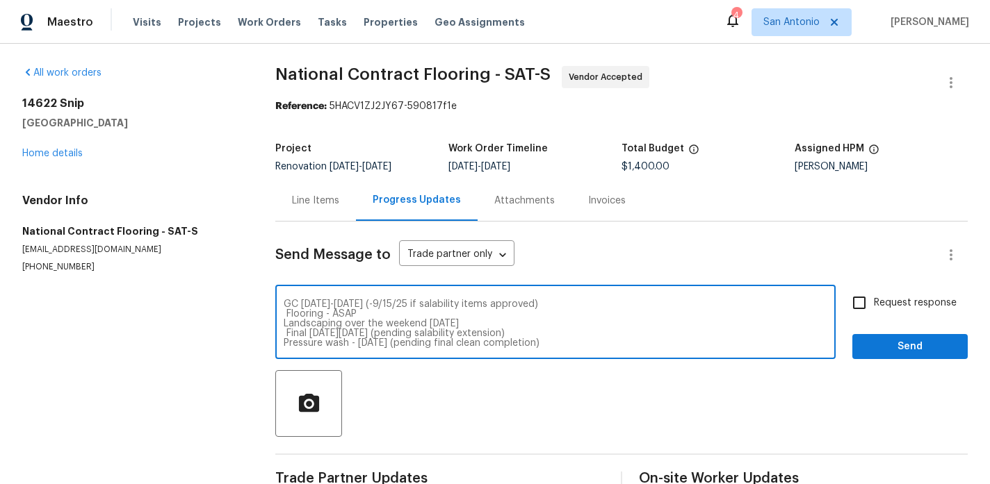
type textarea "Schedule projected as follows: GC 9/10/25-9/12/25 (-9/15/25 if salability items…"
click at [885, 341] on span "Send" at bounding box center [909, 346] width 93 height 17
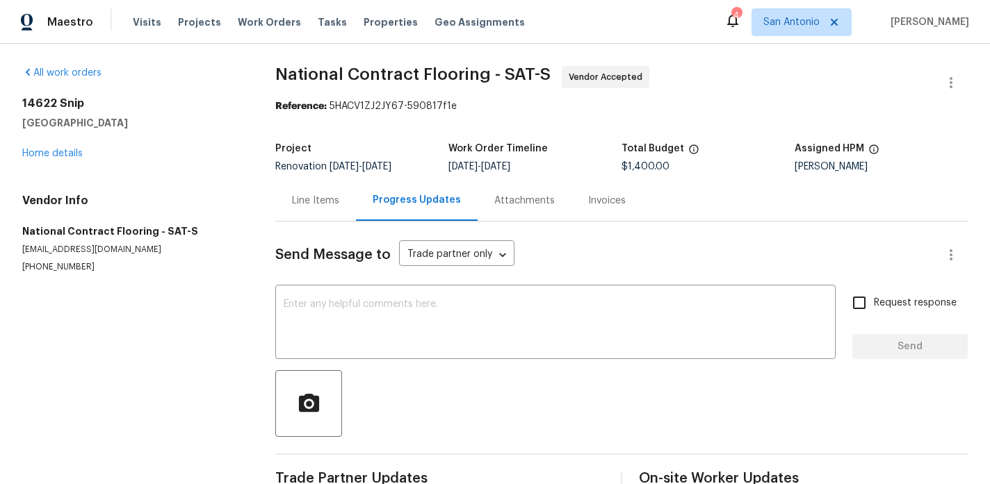
scroll to position [0, 0]
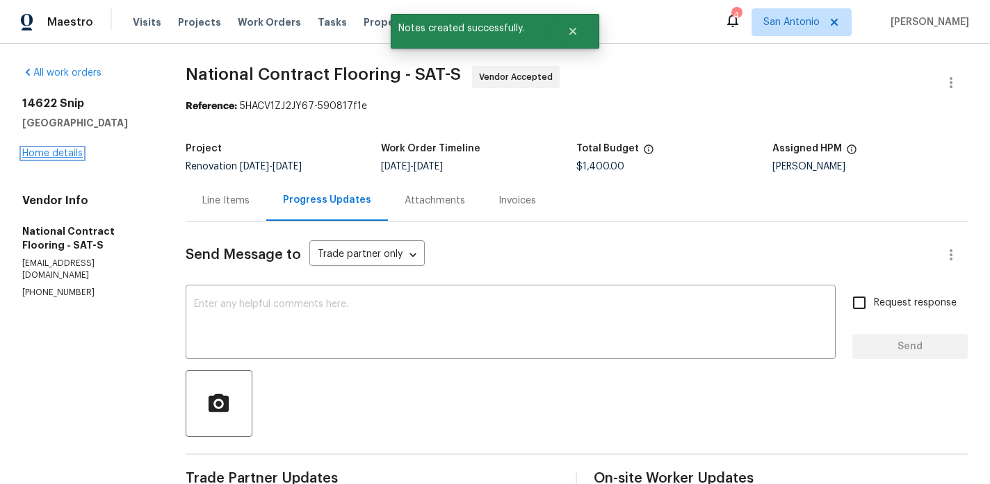
click at [49, 152] on link "Home details" at bounding box center [52, 154] width 60 height 10
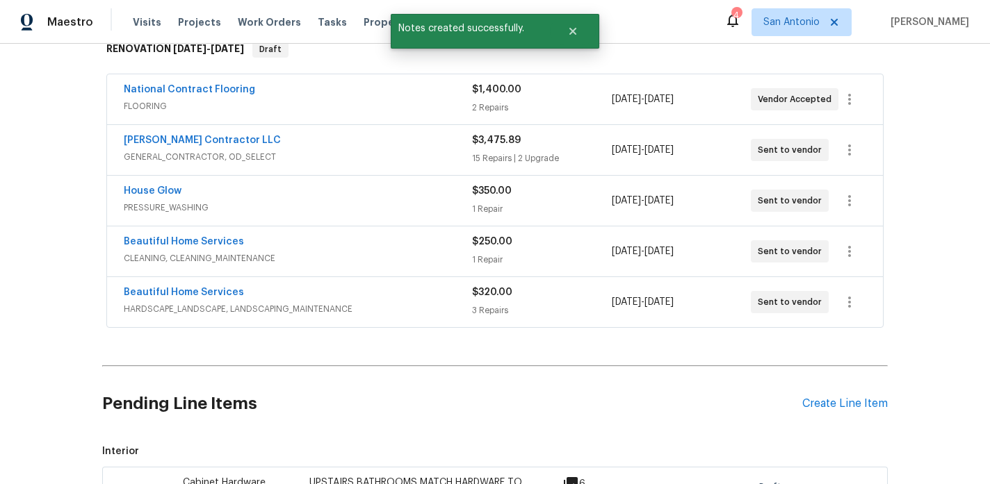
scroll to position [237, 0]
click at [190, 238] on link "Beautiful Home Services" at bounding box center [184, 241] width 120 height 10
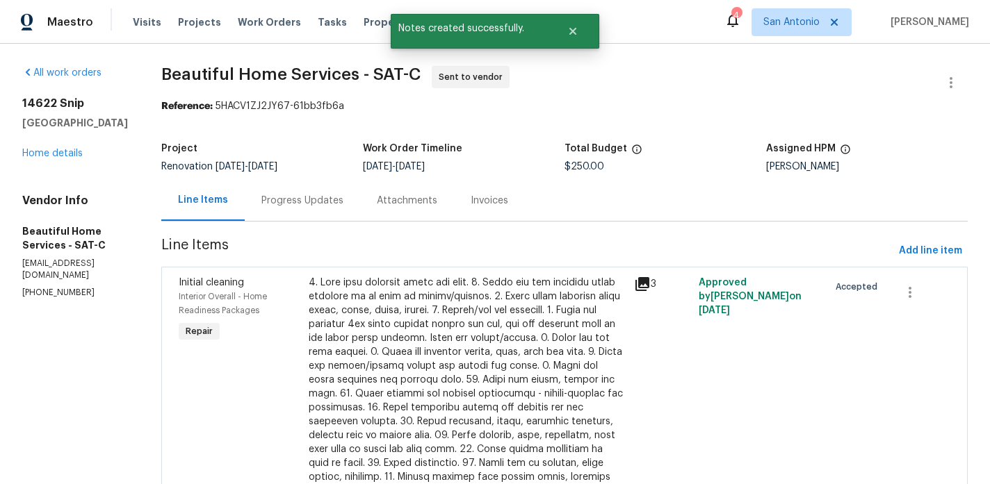
click at [316, 198] on div "Progress Updates" at bounding box center [302, 201] width 82 height 14
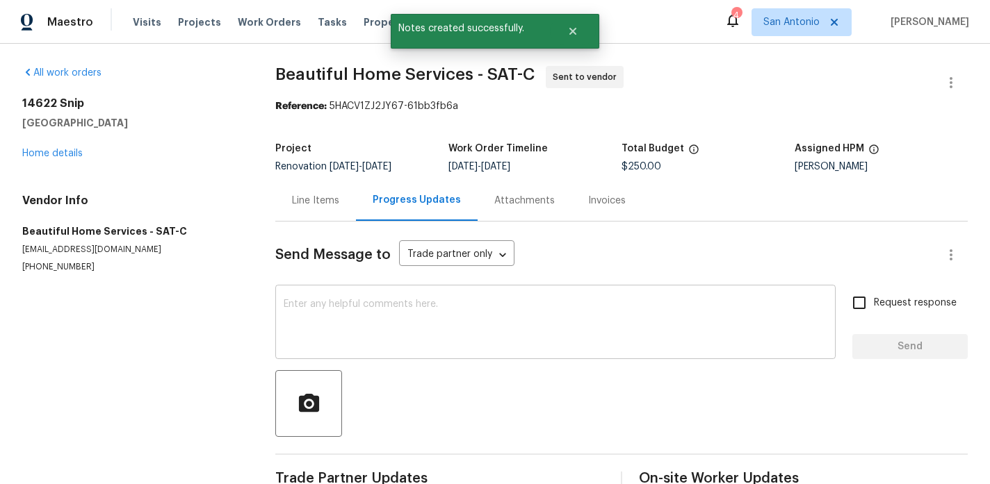
click at [398, 309] on textarea at bounding box center [556, 324] width 544 height 49
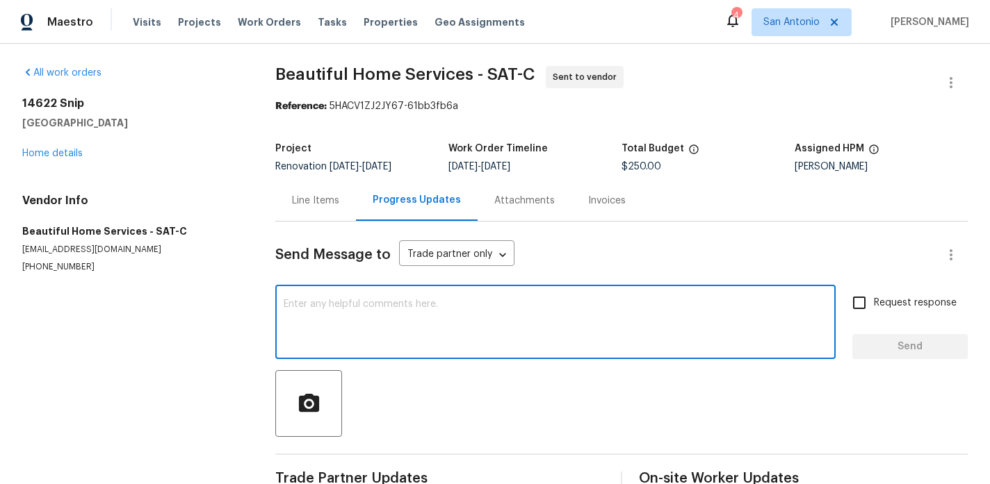
paste textarea "Schedule projected as follows: GC 9/10/25-9/12/25 (-9/15/25 if salability items…"
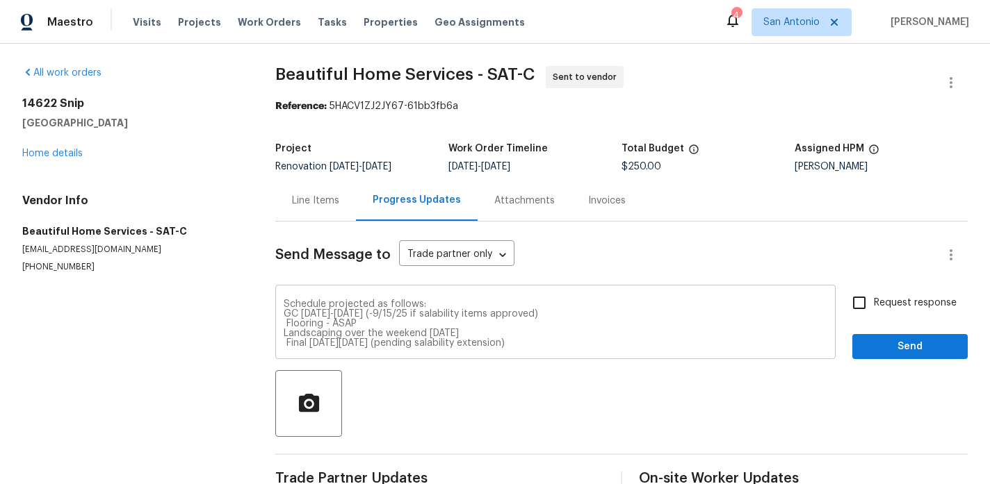
click at [285, 293] on div "Schedule projected as follows: GC 9/10/25-9/12/25 (-9/15/25 if salability items…" at bounding box center [555, 323] width 560 height 71
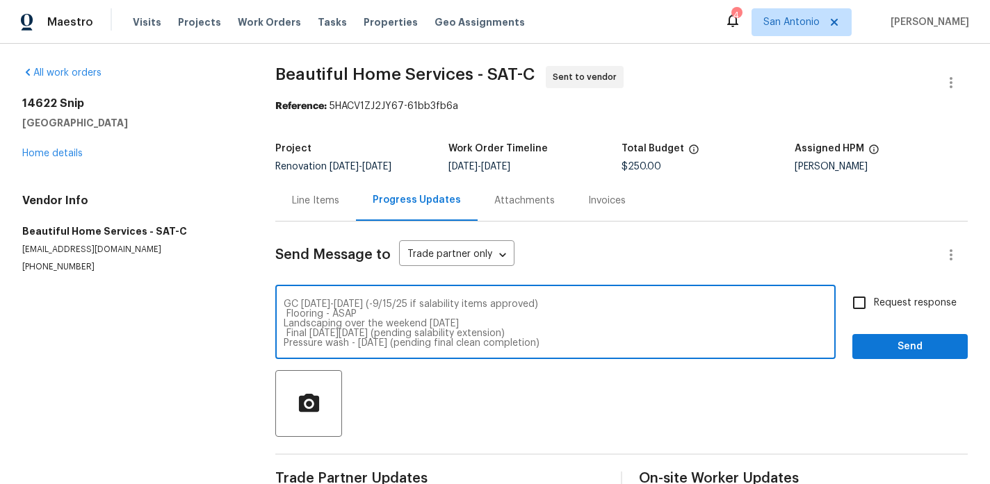
click at [297, 299] on div "Schedule projected as follows: GC 9/10/25-9/12/25 (-9/15/25 if salability items…" at bounding box center [555, 323] width 560 height 71
click at [285, 310] on textarea "Schedule projected as follows: GC 9/10/25-9/12/25 (-9/15/25 if salability items…" at bounding box center [556, 324] width 544 height 49
type textarea "Please note we do not want landscapers and final clean to arrive at the same da…"
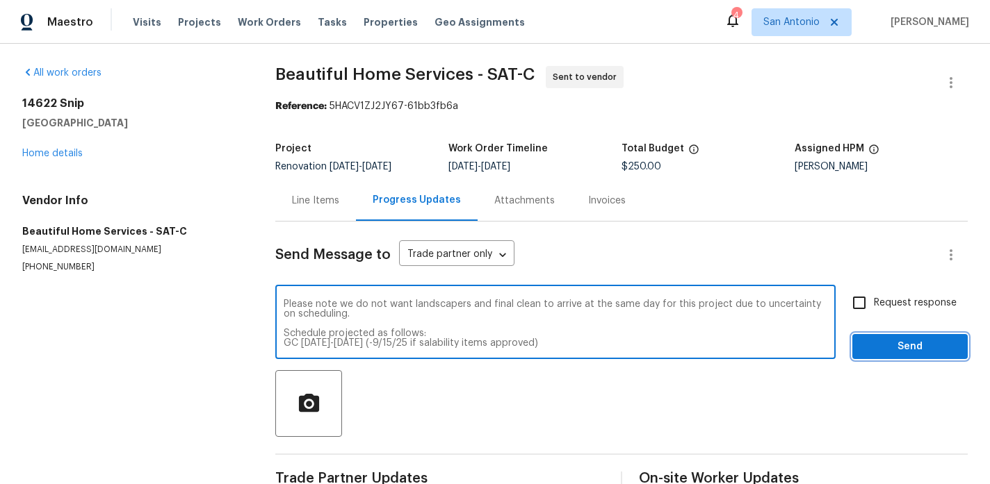
click at [862, 345] on button "Send" at bounding box center [909, 347] width 115 height 26
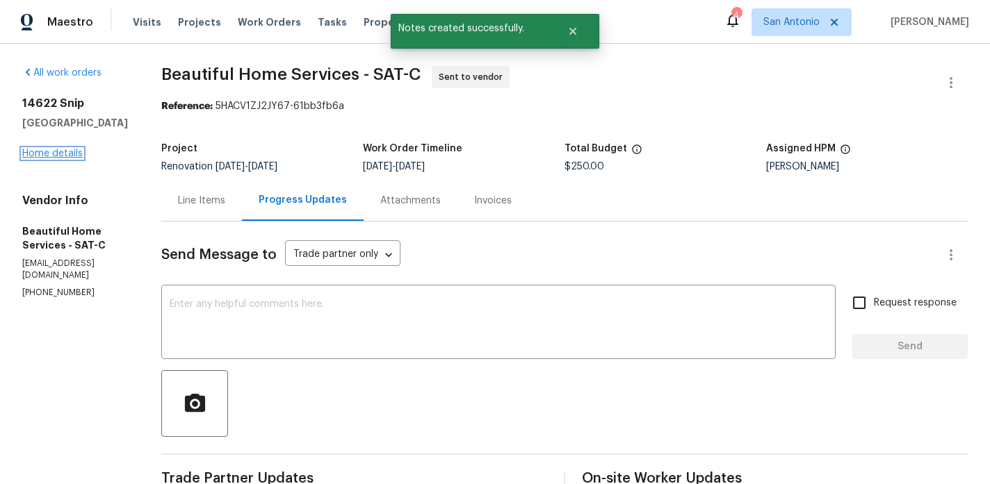
click at [62, 154] on link "Home details" at bounding box center [52, 154] width 60 height 10
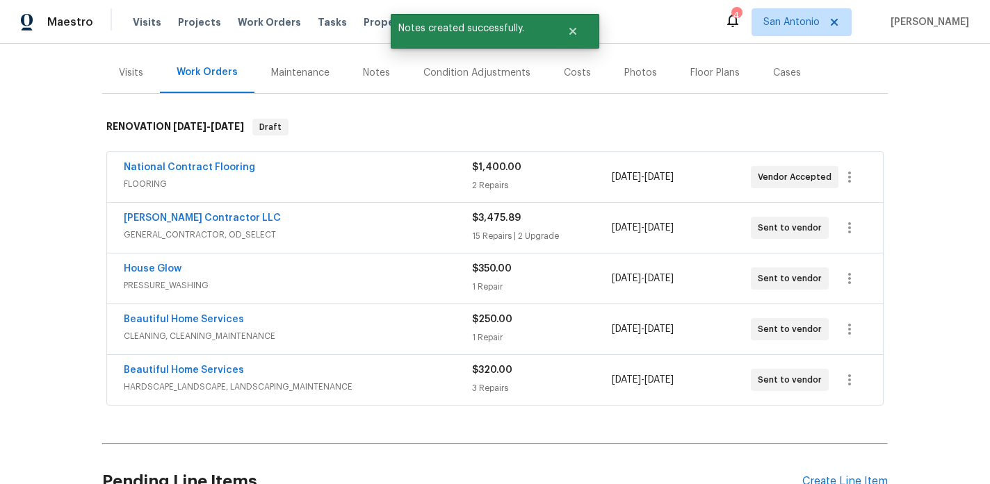
scroll to position [173, 0]
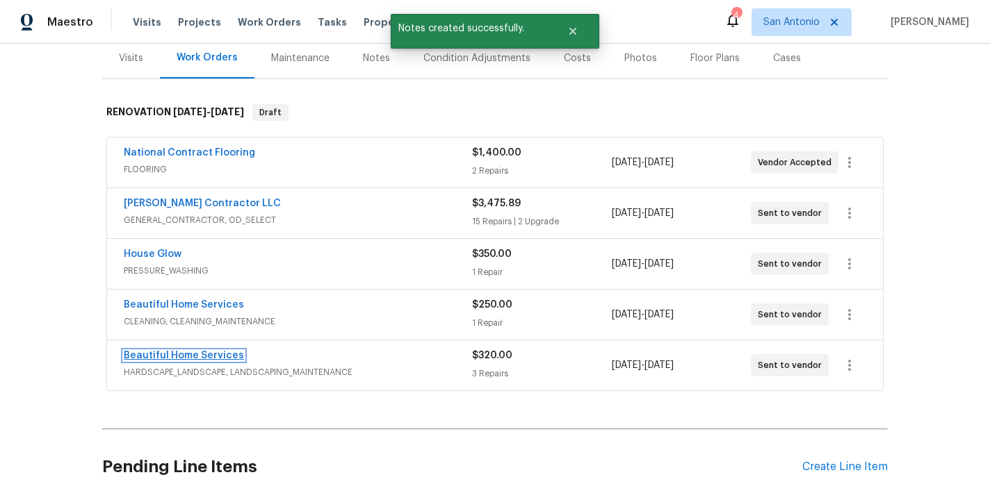
click at [204, 356] on link "Beautiful Home Services" at bounding box center [184, 356] width 120 height 10
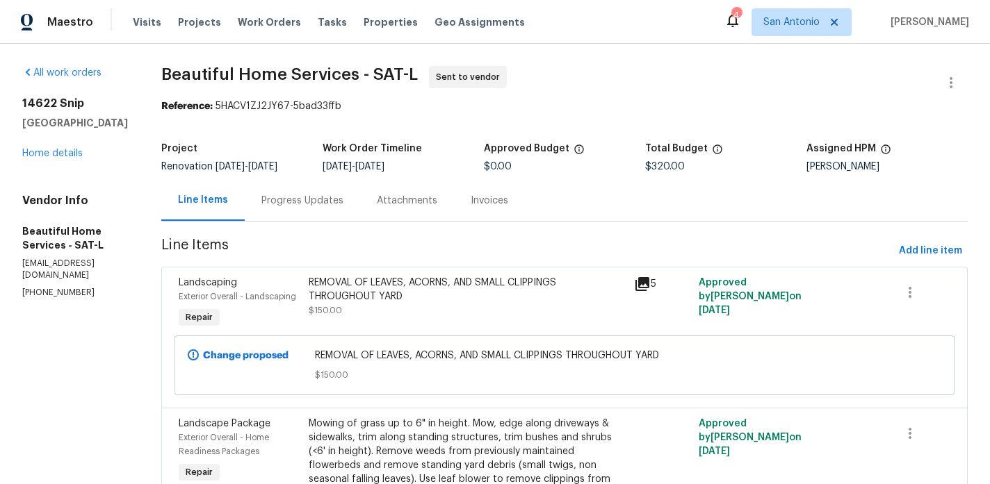
click at [307, 204] on div "Progress Updates" at bounding box center [302, 201] width 82 height 14
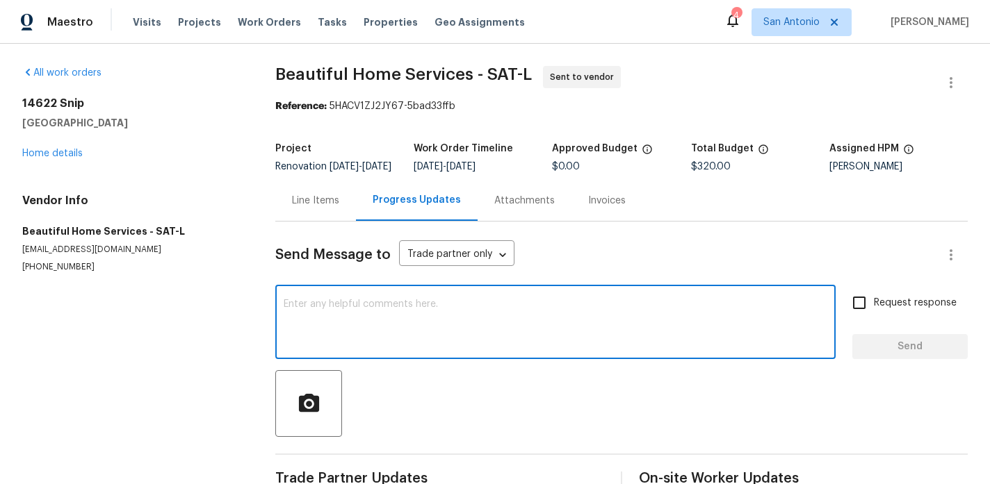
click at [392, 312] on textarea at bounding box center [556, 324] width 544 height 49
paste textarea "Schedule projected as follows: GC 9/10/25-9/12/25 (-9/15/25 if salability items…"
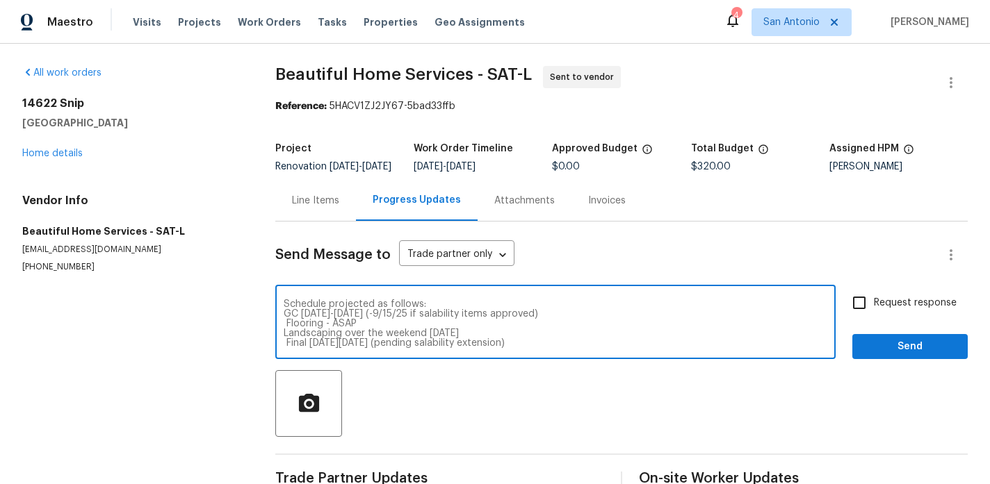
scroll to position [19, 0]
type textarea "Schedule projected as follows: GC 9/10/25-9/12/25 (-9/15/25 if salability items…"
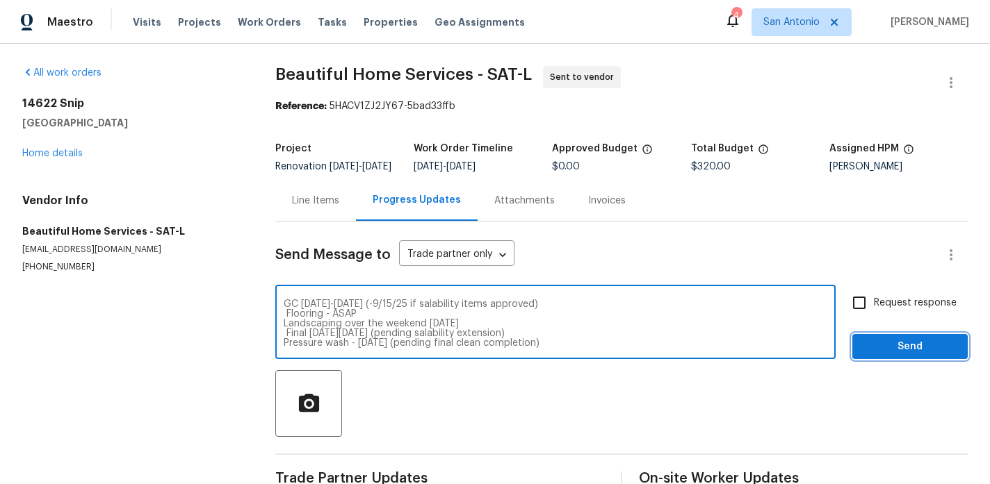
click at [892, 356] on span "Send" at bounding box center [909, 346] width 93 height 17
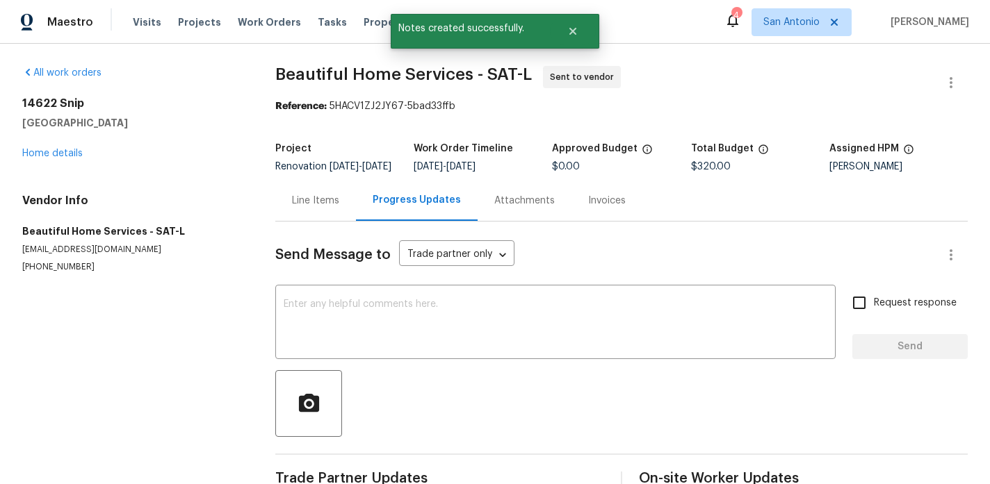
scroll to position [0, 0]
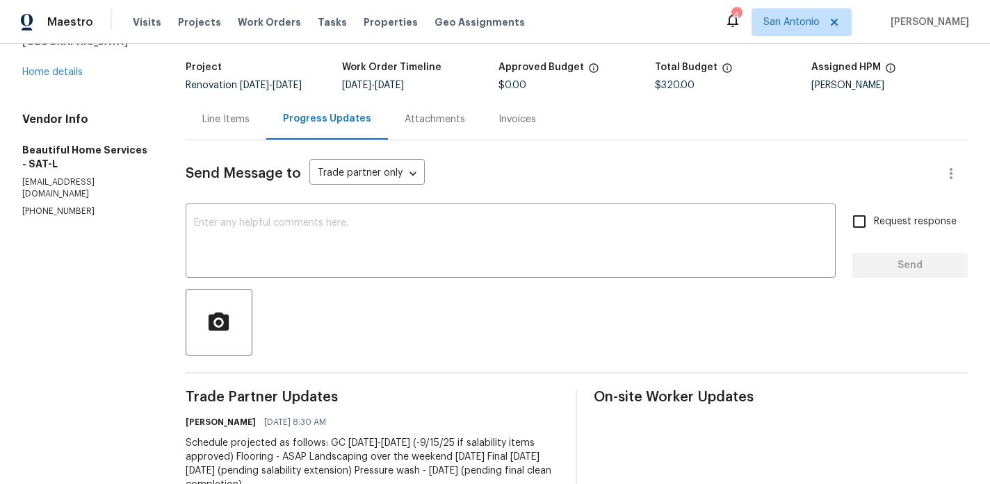
scroll to position [81, 0]
click at [65, 75] on link "Home details" at bounding box center [52, 73] width 60 height 10
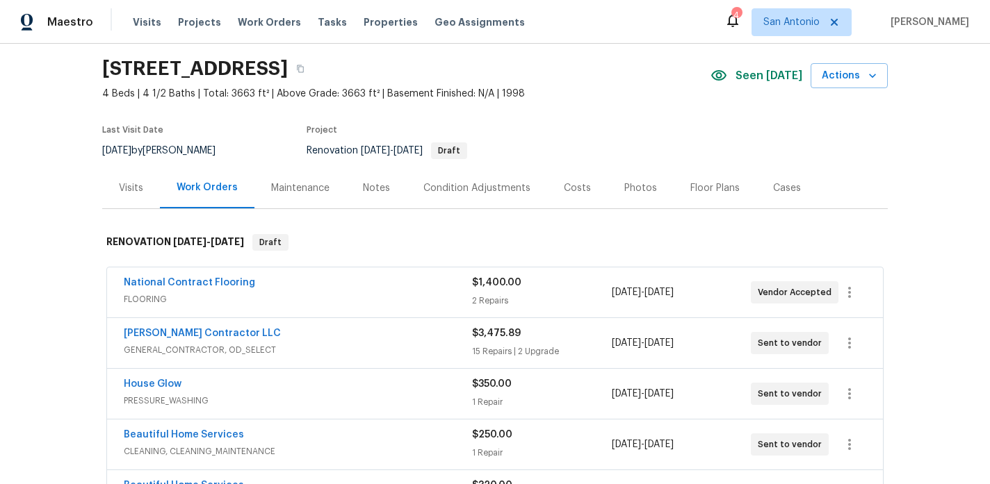
scroll to position [42, 0]
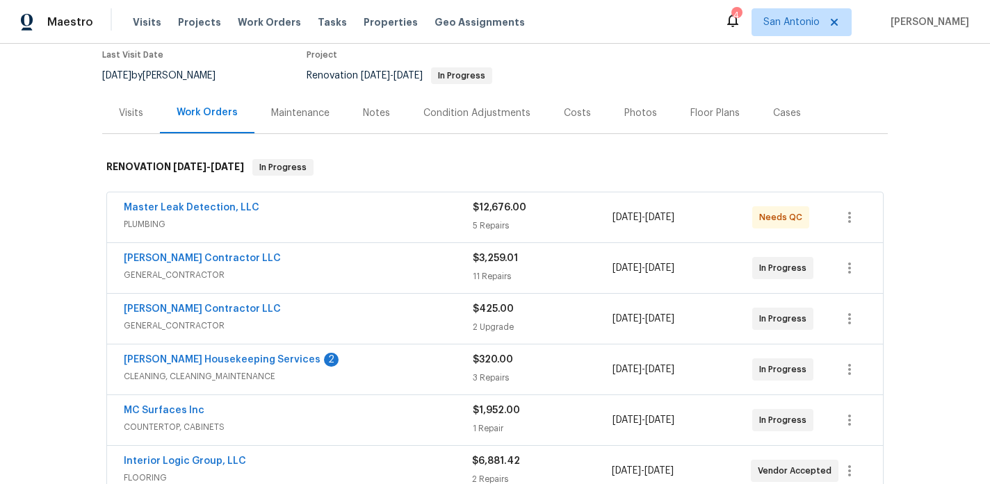
scroll to position [131, 0]
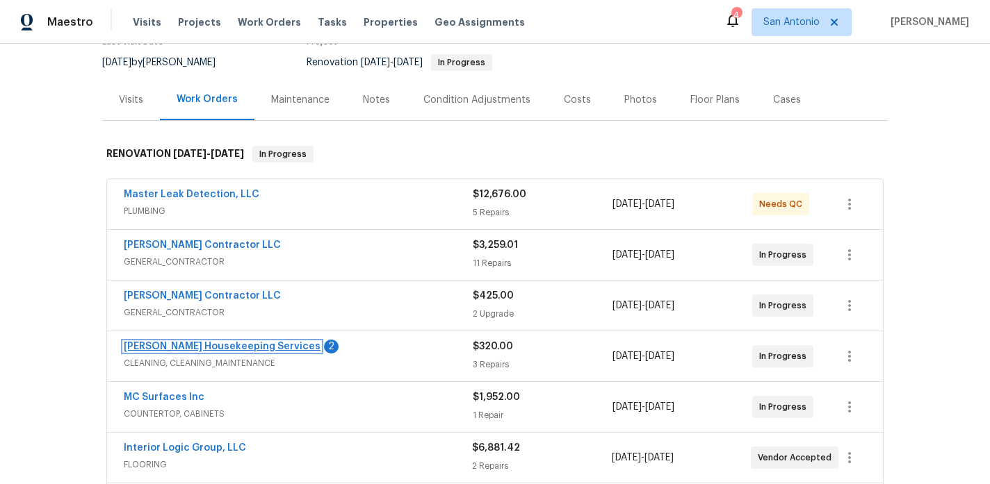
click at [191, 348] on link "Arelis Housekeeping Services" at bounding box center [222, 347] width 197 height 10
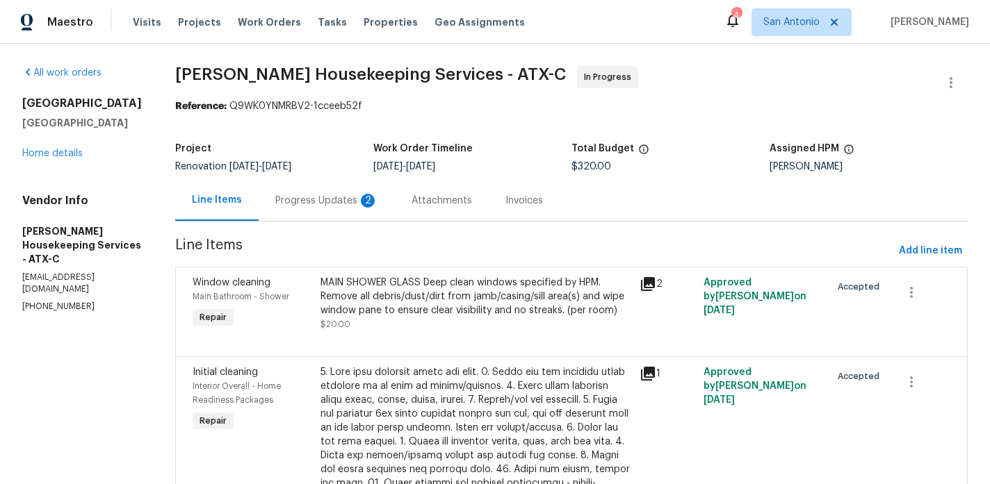
click at [327, 202] on div "Progress Updates 2" at bounding box center [326, 201] width 103 height 14
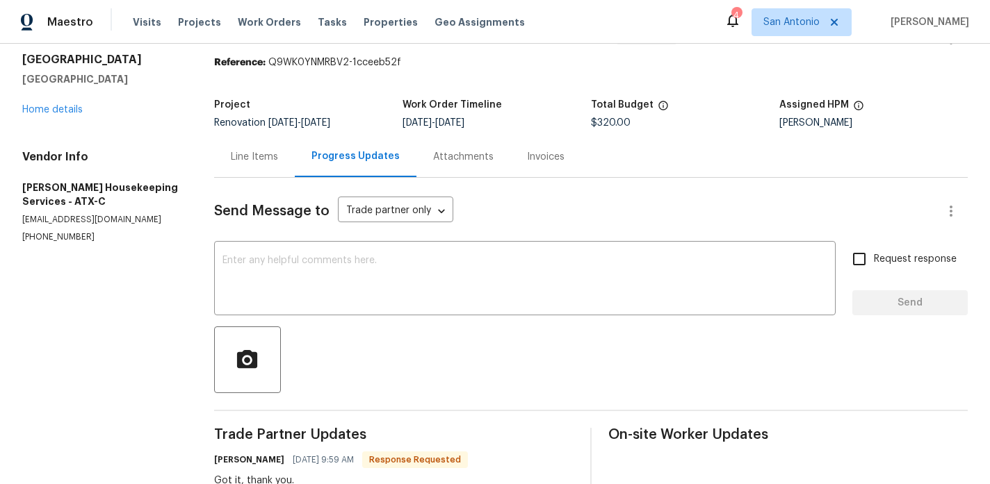
scroll to position [39, 0]
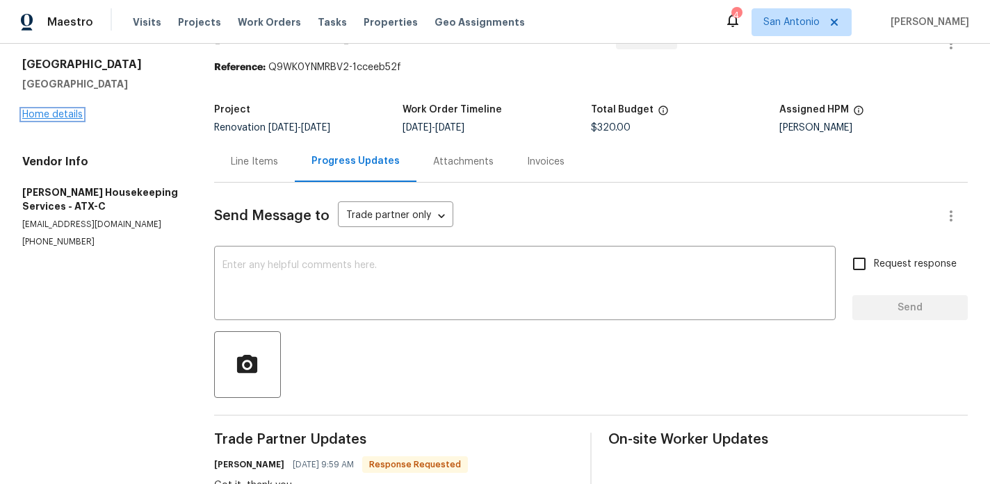
click at [57, 117] on link "Home details" at bounding box center [52, 115] width 60 height 10
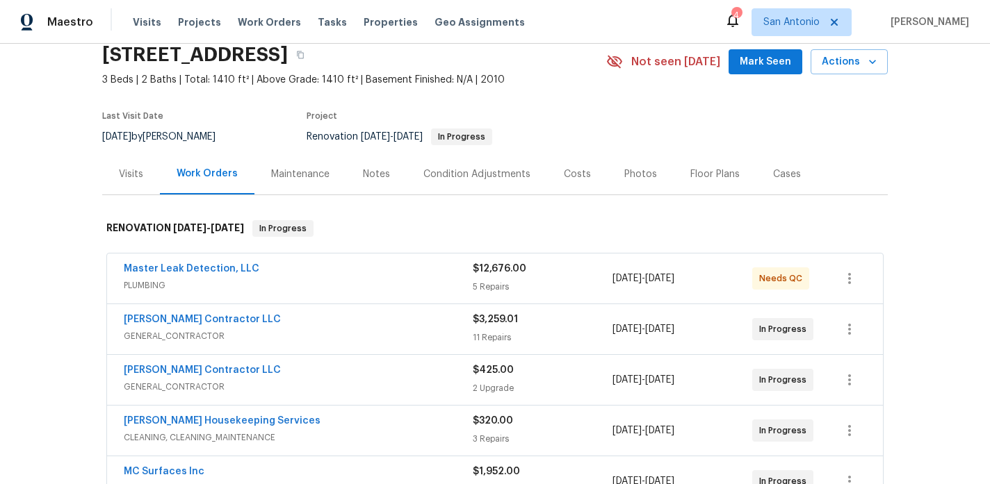
scroll to position [58, 0]
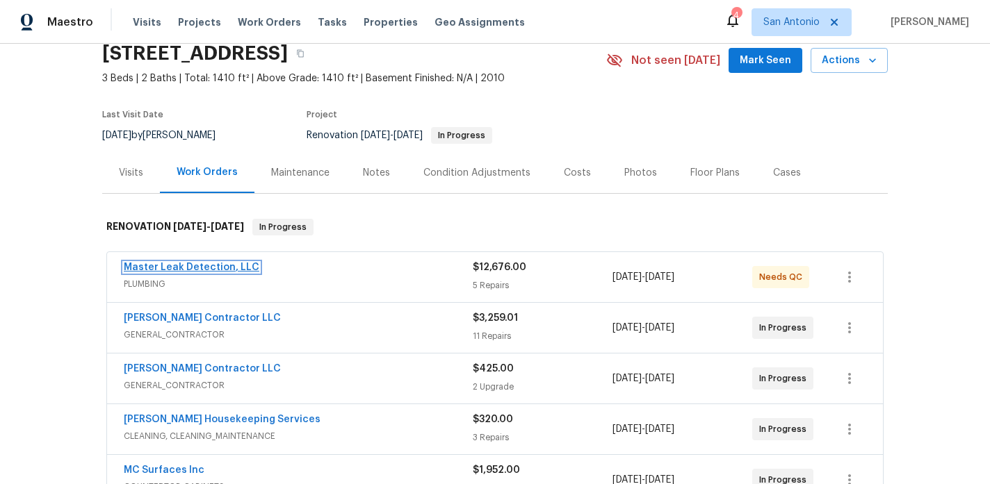
click at [199, 266] on link "Master Leak Detection, LLC" at bounding box center [192, 268] width 136 height 10
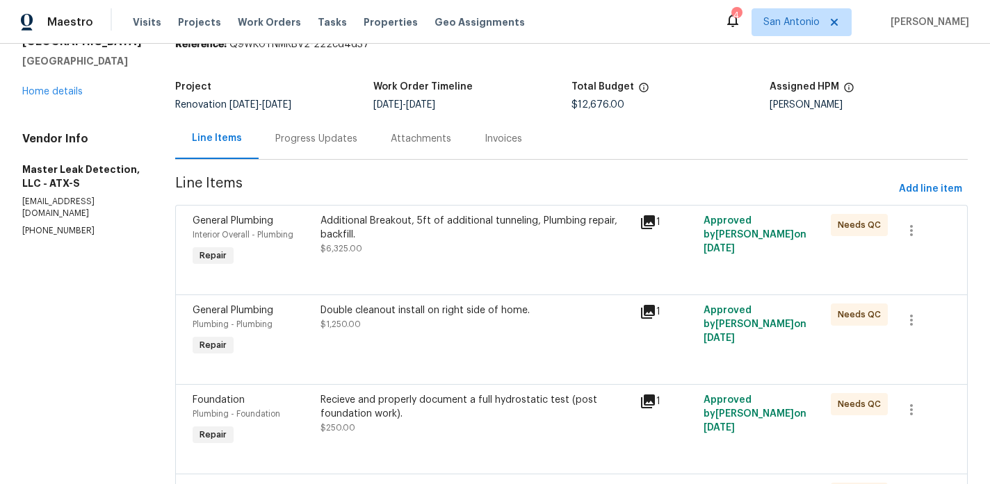
scroll to position [99, 0]
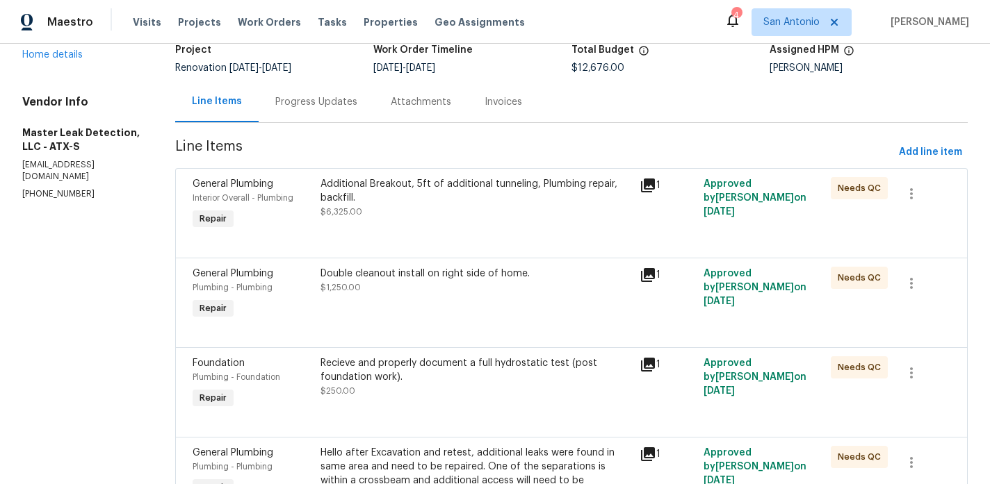
click at [418, 218] on div "Additional Breakout, 5ft of additional tunneling, Plumbing repair, backfill. $6…" at bounding box center [475, 198] width 311 height 42
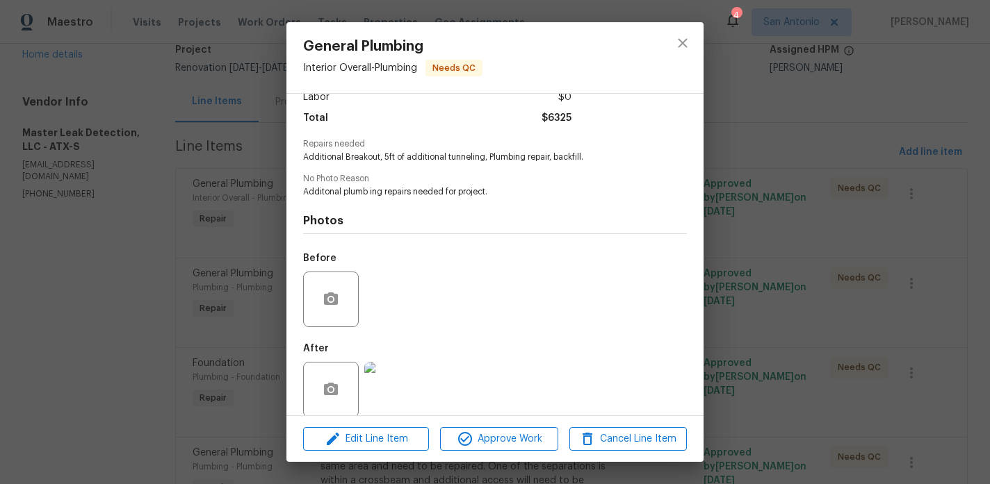
scroll to position [120, 0]
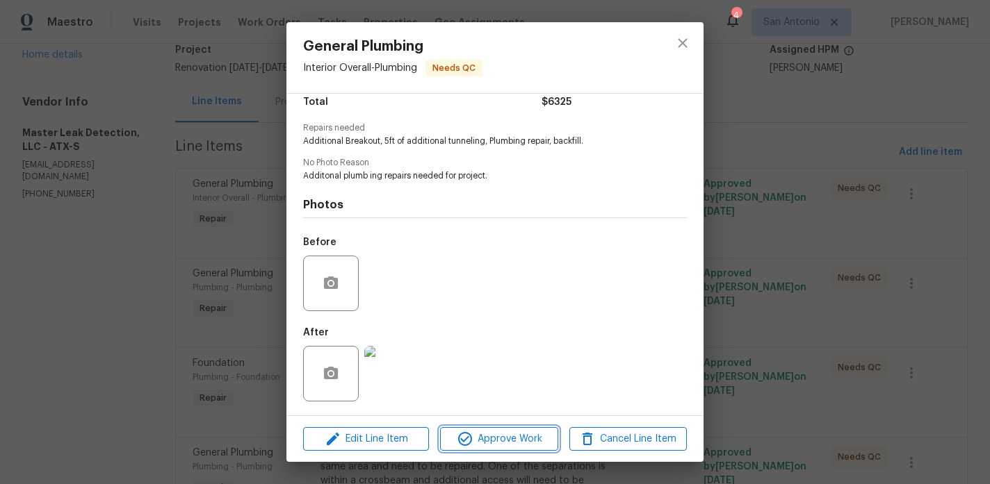
click at [517, 438] on span "Approve Work" at bounding box center [498, 439] width 109 height 17
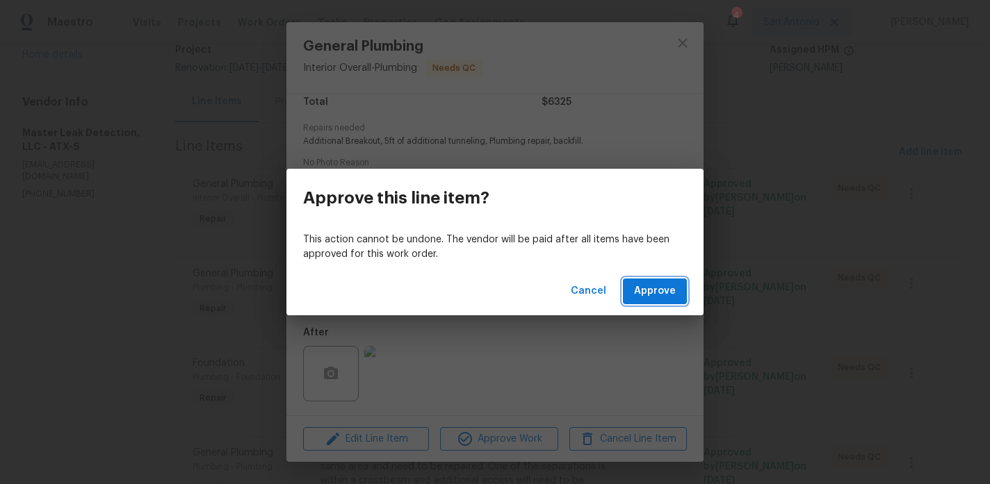
click at [657, 298] on span "Approve" at bounding box center [655, 291] width 42 height 17
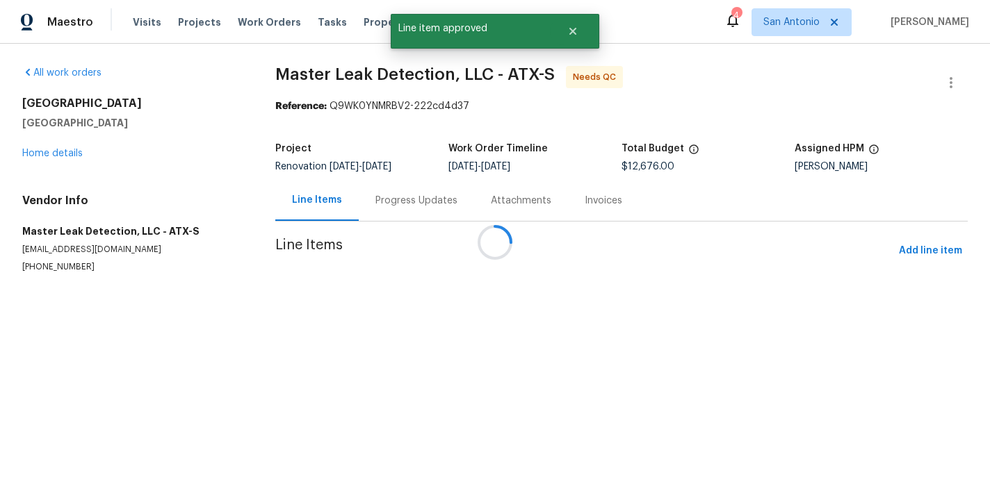
scroll to position [0, 0]
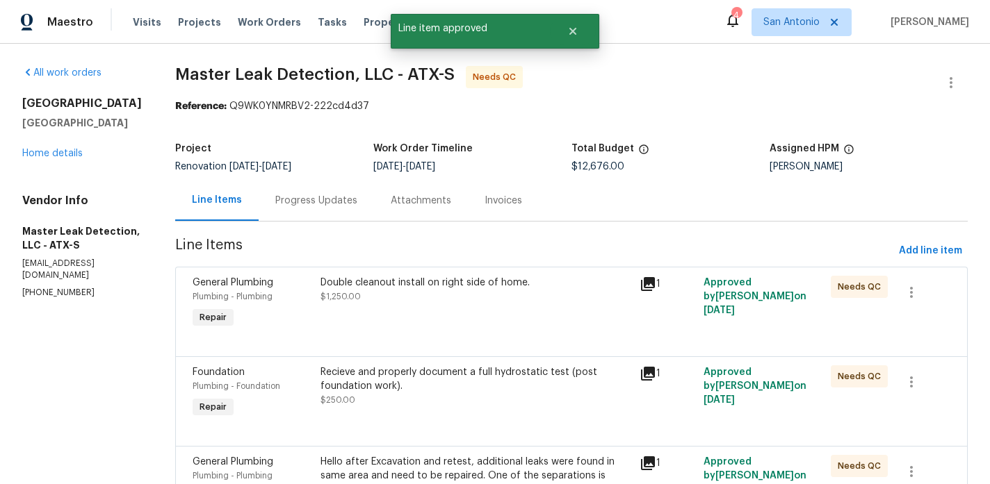
click at [392, 312] on div "Double cleanout install on right side of home. $1,250.00" at bounding box center [475, 304] width 319 height 64
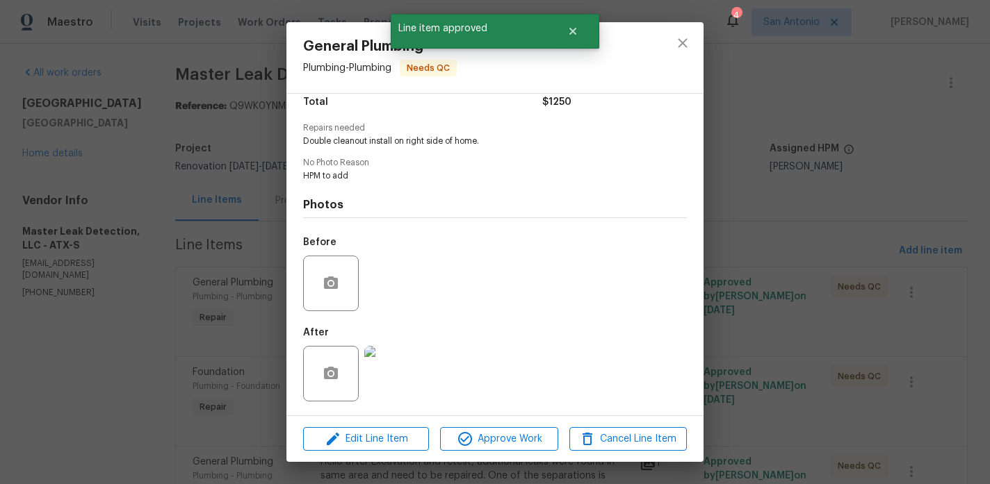
scroll to position [120, 0]
click at [489, 432] on span "Approve Work" at bounding box center [498, 439] width 109 height 17
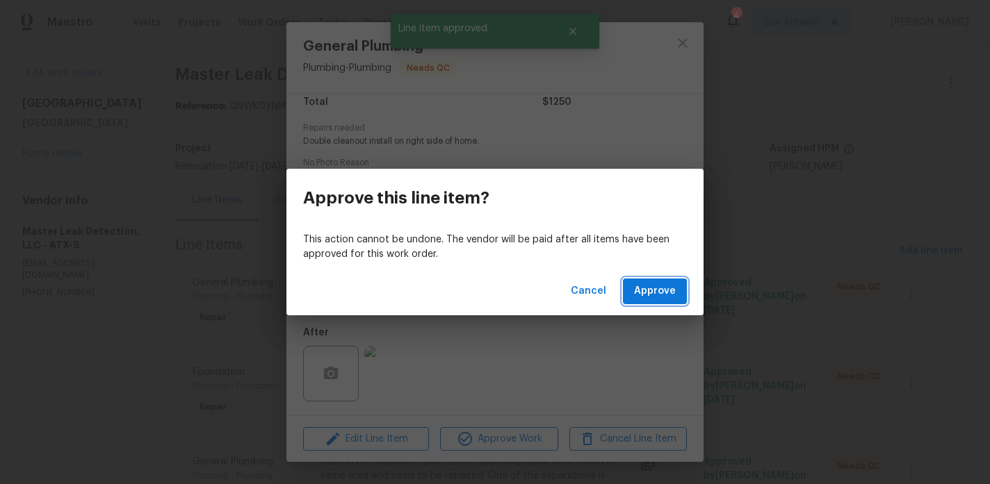
click at [650, 287] on span "Approve" at bounding box center [655, 291] width 42 height 17
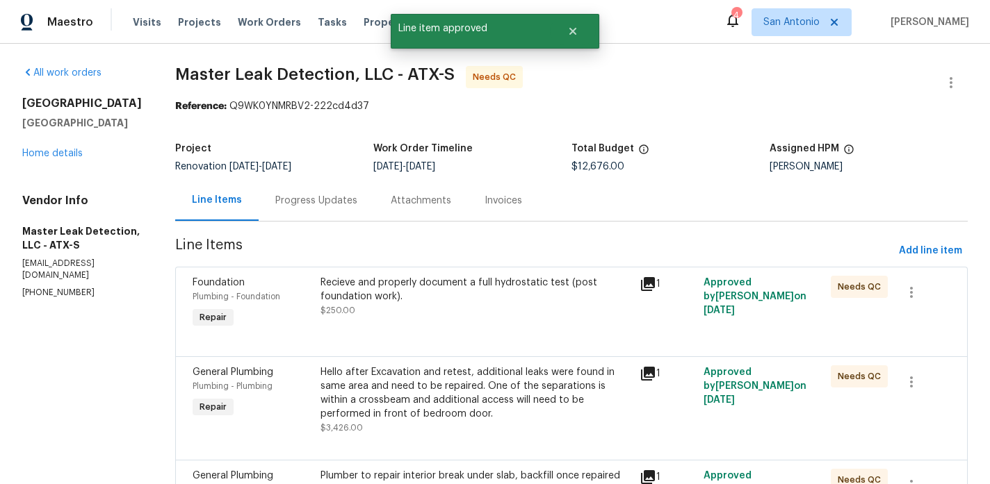
click at [426, 304] on div "Recieve and properly document a full hydrostatic test (post foundation work). $…" at bounding box center [475, 297] width 311 height 42
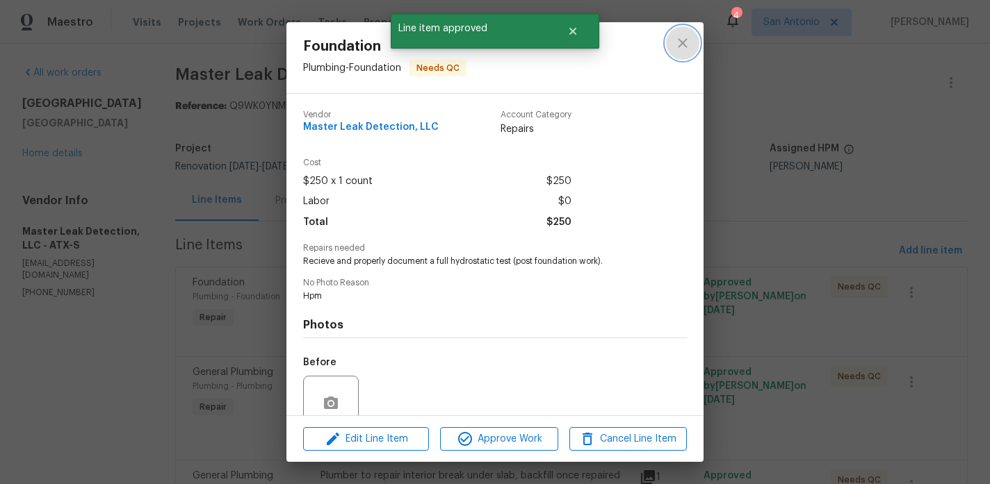
click at [680, 44] on icon "close" at bounding box center [682, 43] width 17 height 17
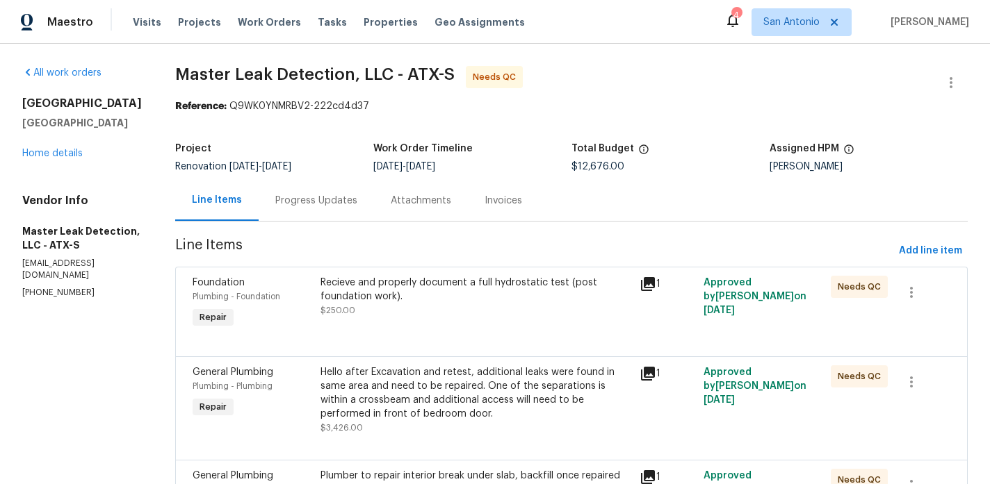
click at [329, 204] on div "Progress Updates" at bounding box center [316, 201] width 82 height 14
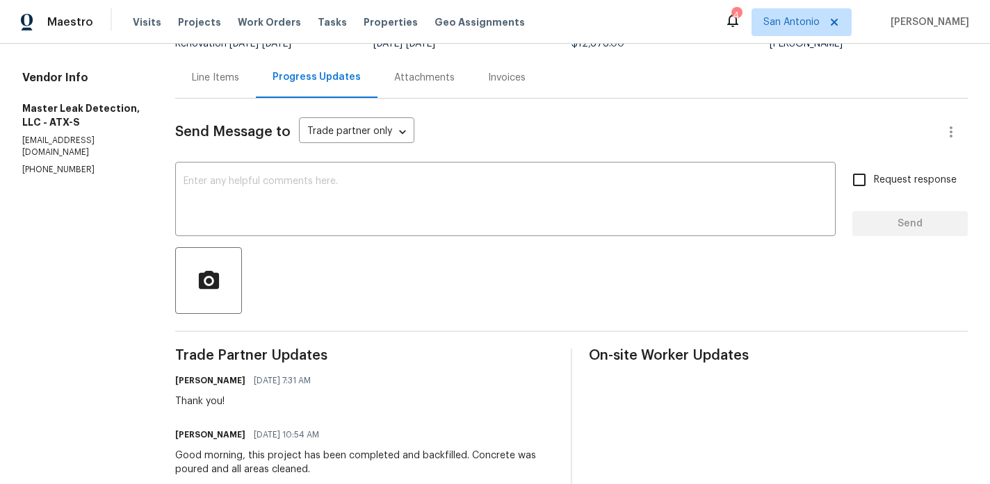
scroll to position [133, 0]
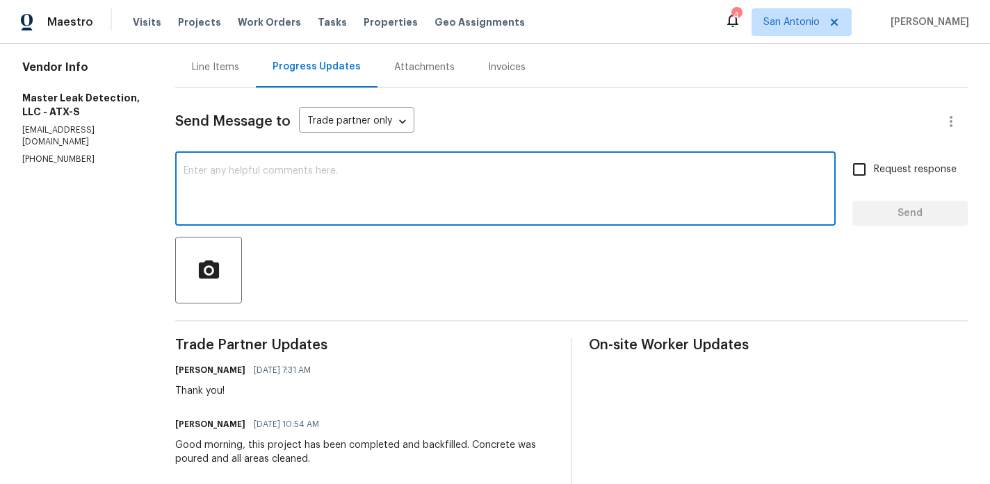
click at [429, 180] on textarea at bounding box center [505, 190] width 644 height 49
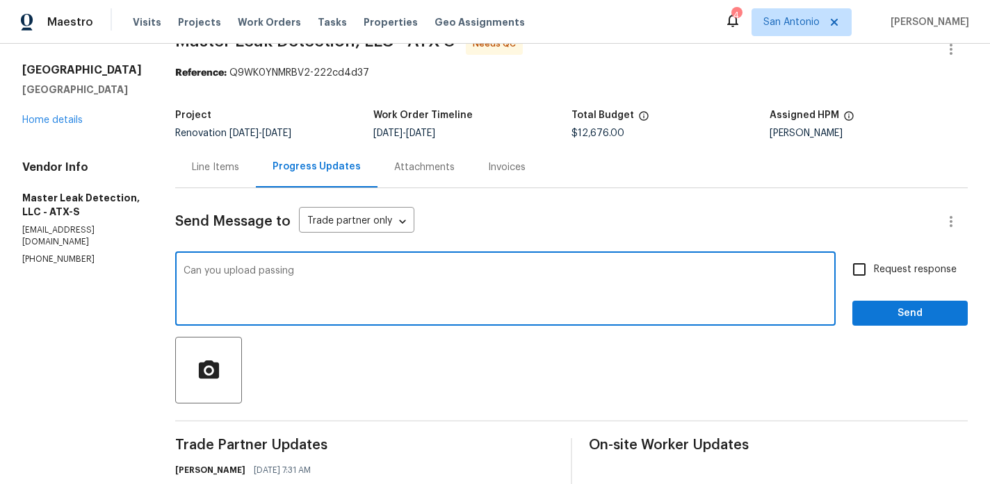
scroll to position [0, 0]
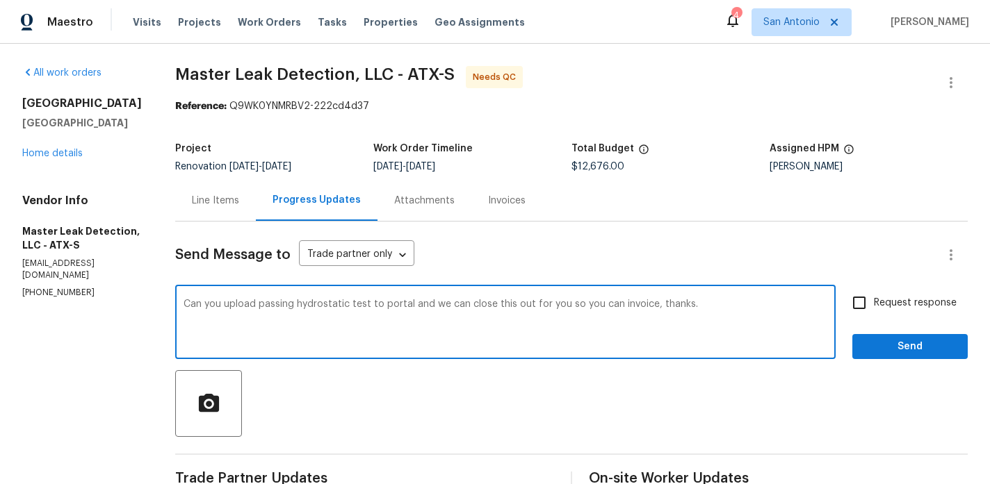
type textarea "Can you upload passing hydrostatic test to portal and we can close this out for…"
click at [881, 354] on span "Send" at bounding box center [909, 346] width 93 height 17
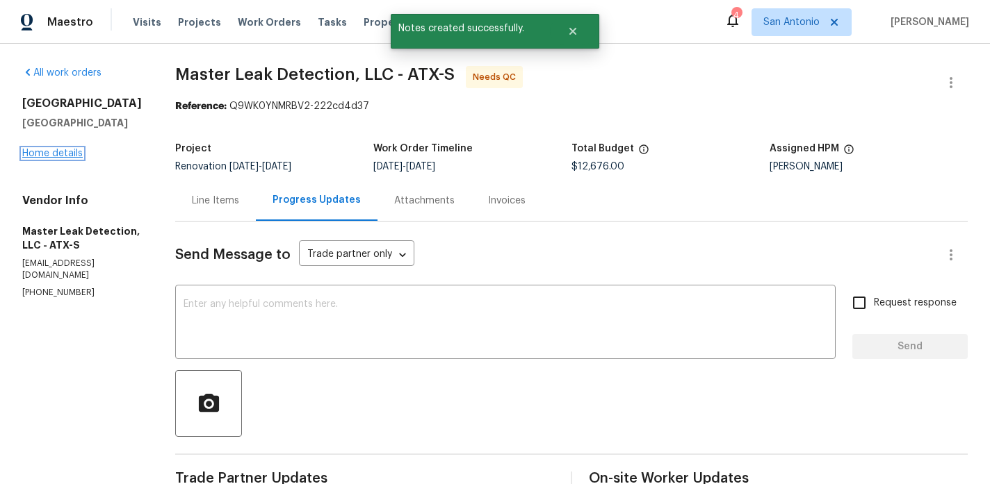
click at [55, 158] on link "Home details" at bounding box center [52, 154] width 60 height 10
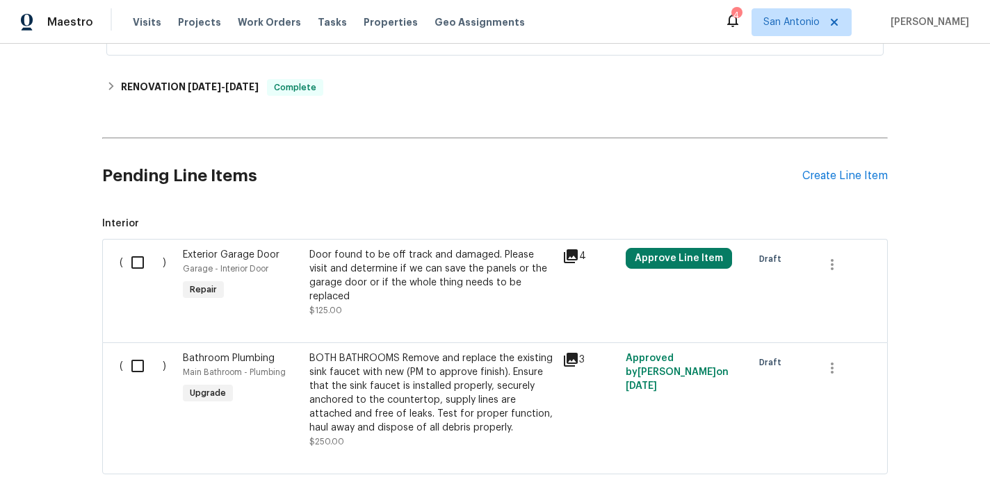
scroll to position [920, 0]
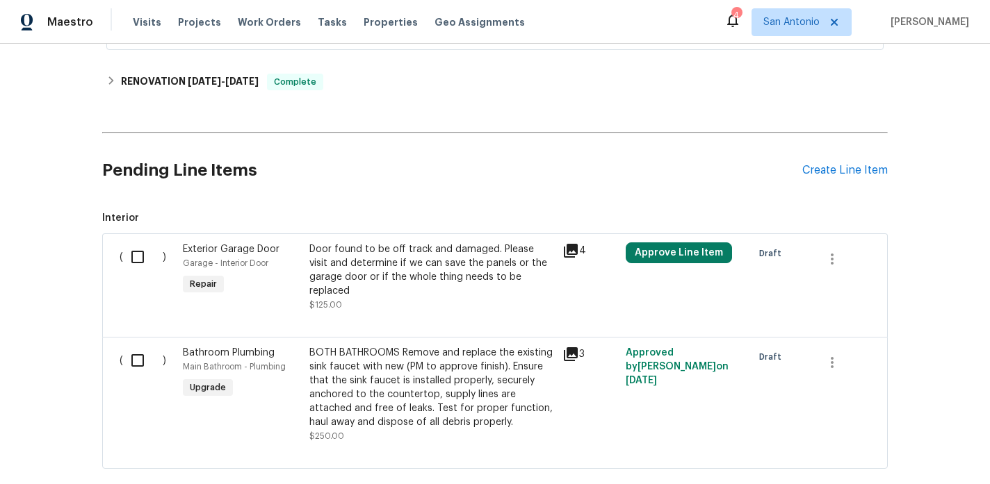
click at [136, 256] on input "checkbox" at bounding box center [143, 257] width 40 height 29
checkbox input "true"
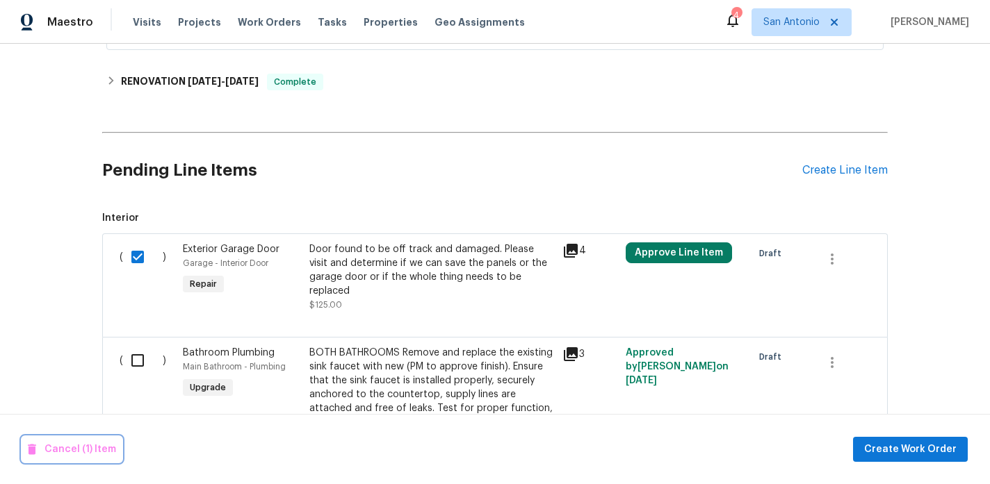
click at [69, 451] on span "Cancel (1) Item" at bounding box center [72, 449] width 88 height 17
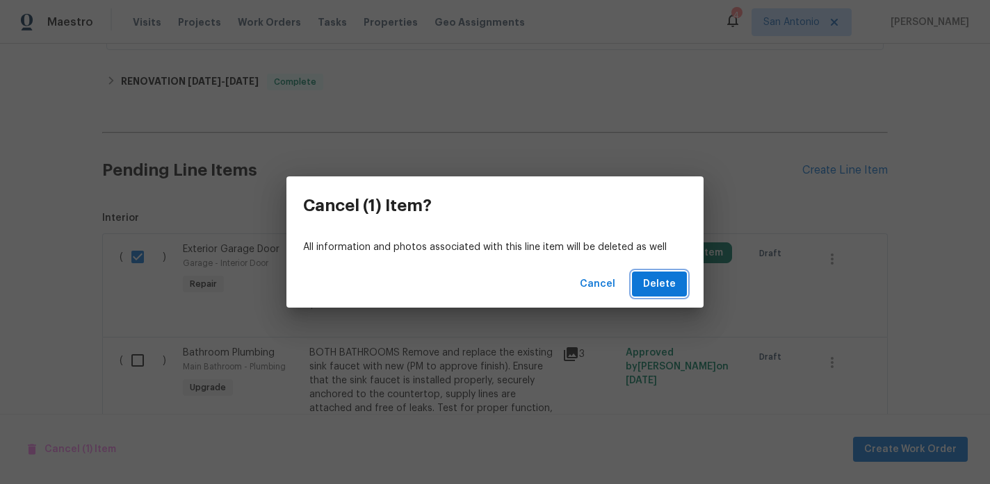
click at [666, 277] on span "Delete" at bounding box center [659, 284] width 33 height 17
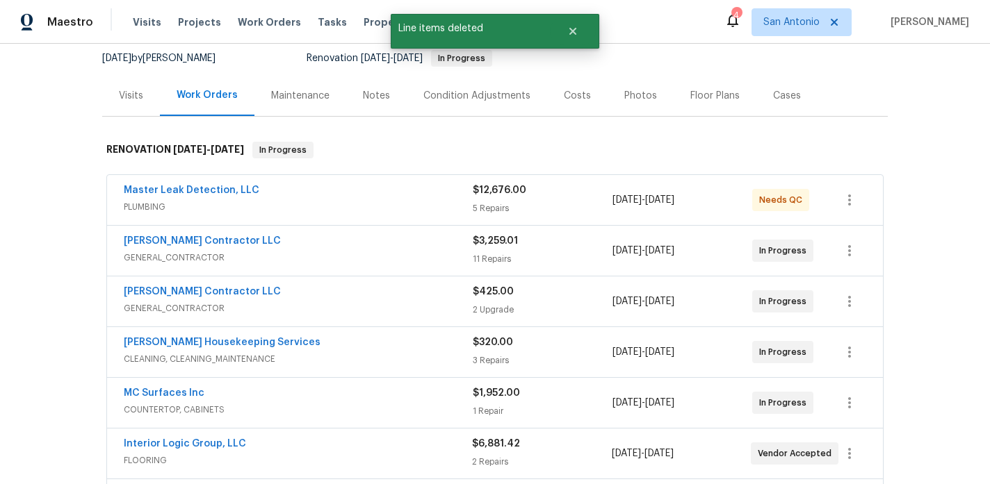
scroll to position [13, 0]
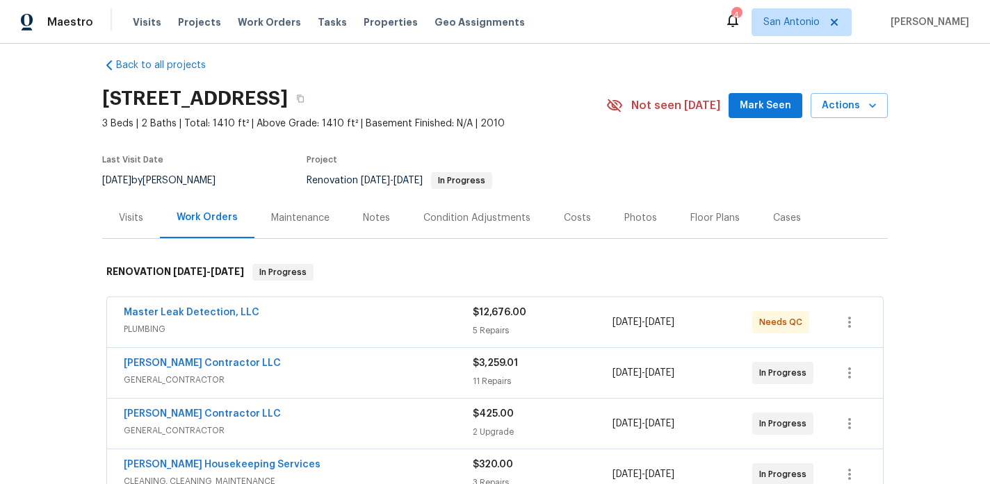
click at [778, 99] on span "Mark Seen" at bounding box center [765, 105] width 51 height 17
click at [375, 217] on div "Notes" at bounding box center [376, 218] width 27 height 14
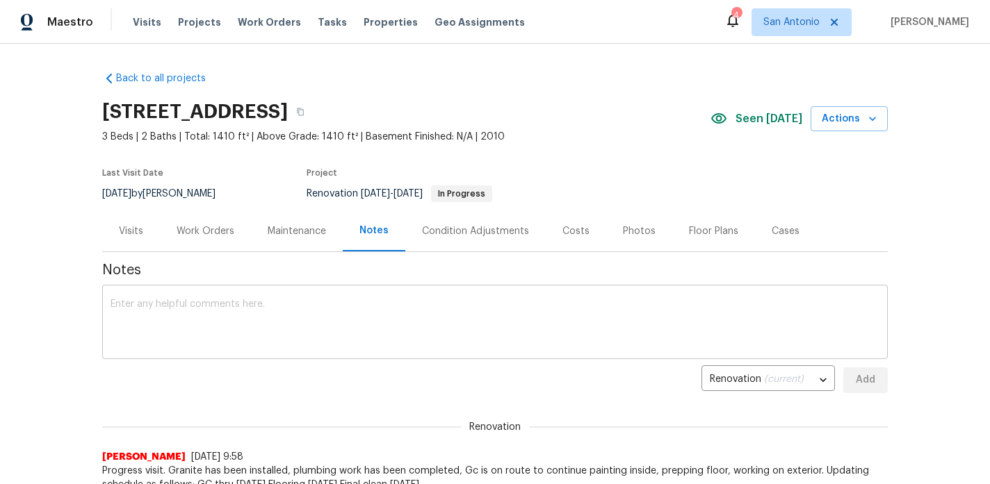
click at [354, 291] on div "x ​" at bounding box center [494, 323] width 785 height 71
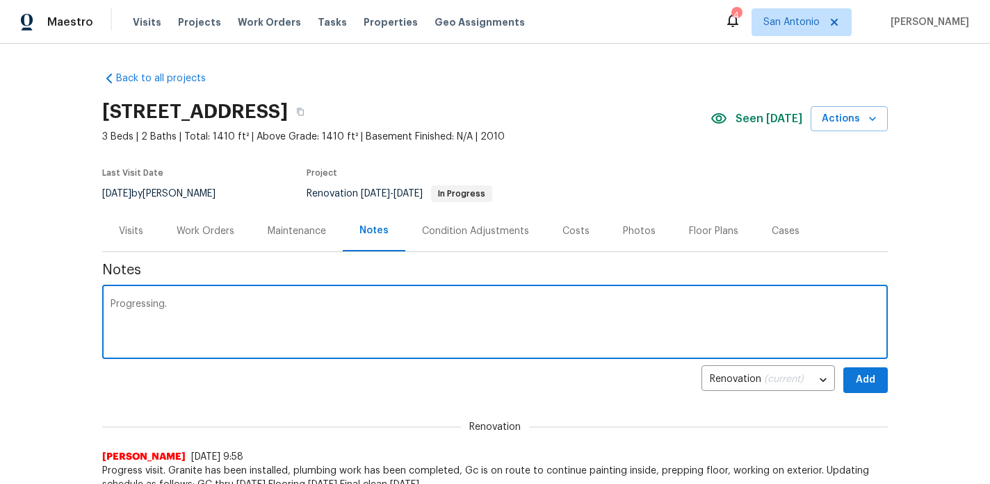
type textarea "Progressing."
click at [868, 378] on span "Add" at bounding box center [865, 380] width 22 height 17
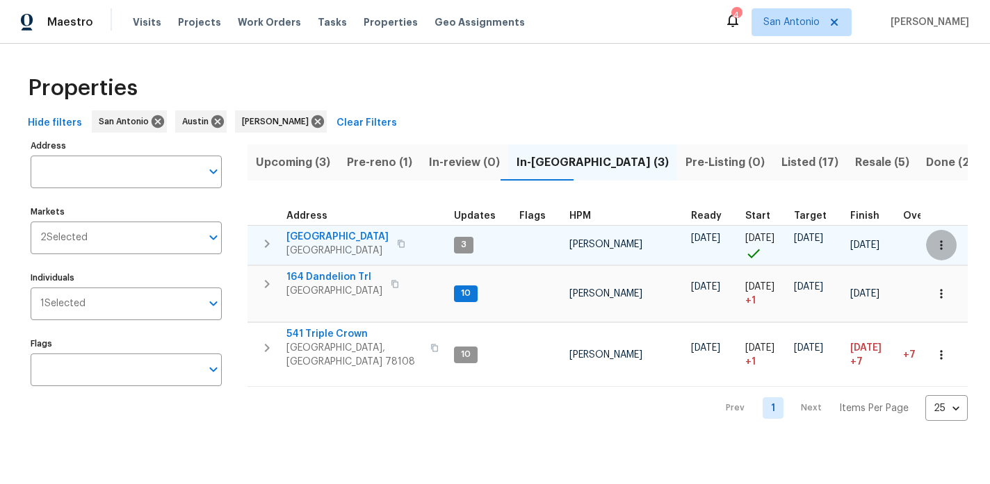
click at [942, 245] on icon "button" at bounding box center [941, 245] width 14 height 14
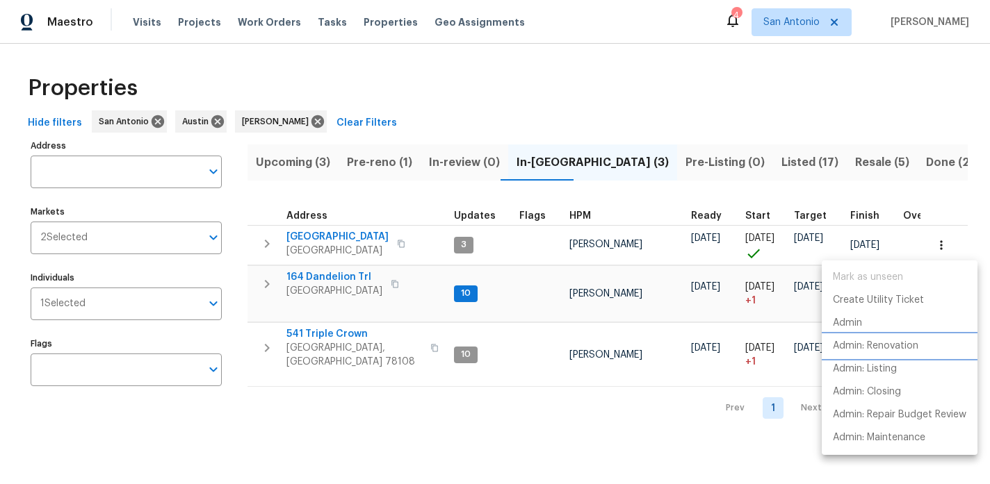
click at [890, 345] on p "Admin: Renovation" at bounding box center [875, 346] width 85 height 15
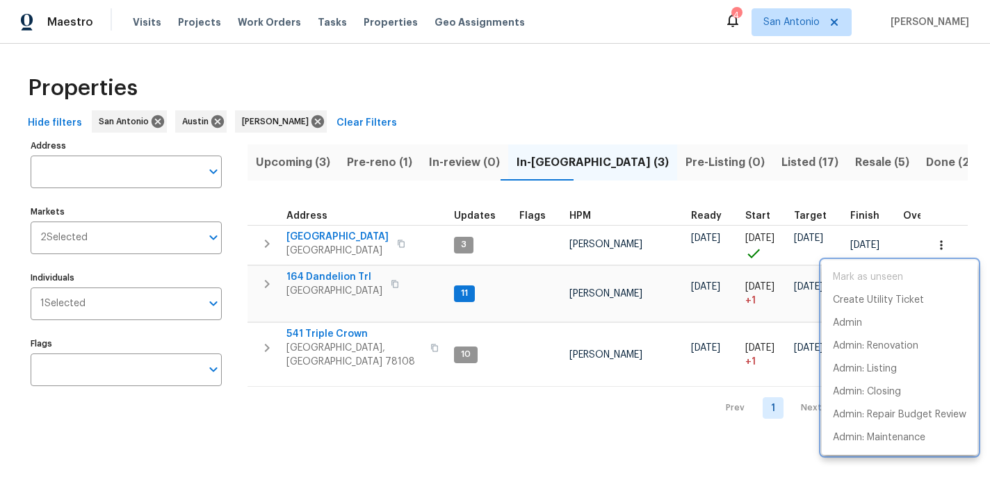
click at [142, 18] on div at bounding box center [495, 242] width 990 height 484
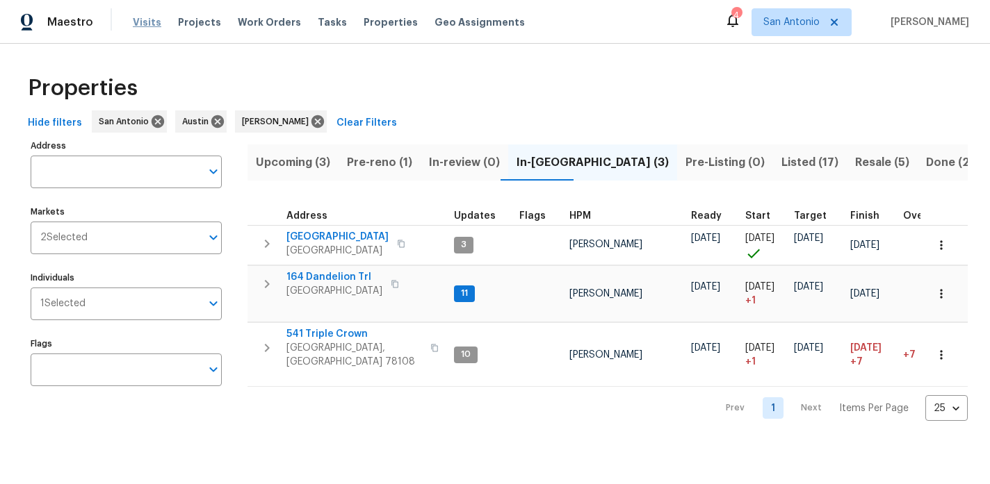
click at [145, 24] on span "Visits" at bounding box center [147, 22] width 28 height 14
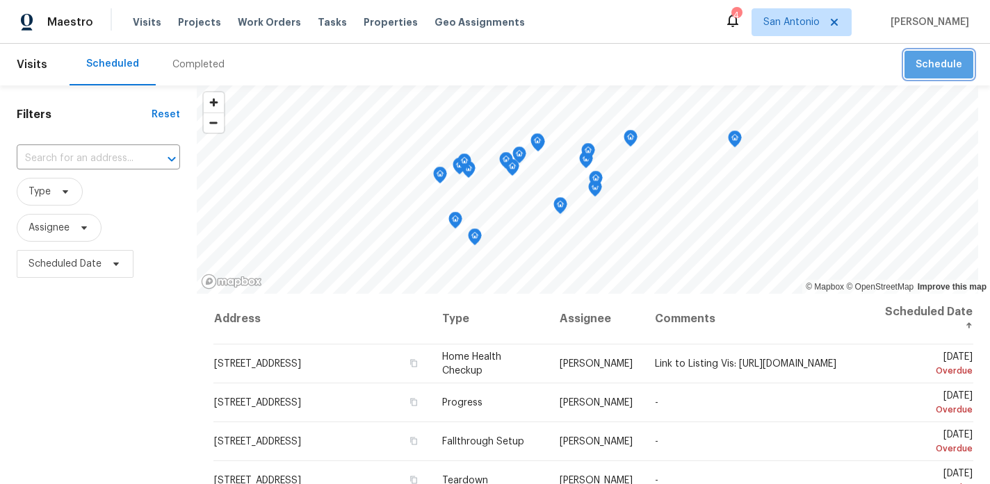
click at [940, 75] on button "Schedule" at bounding box center [938, 65] width 69 height 28
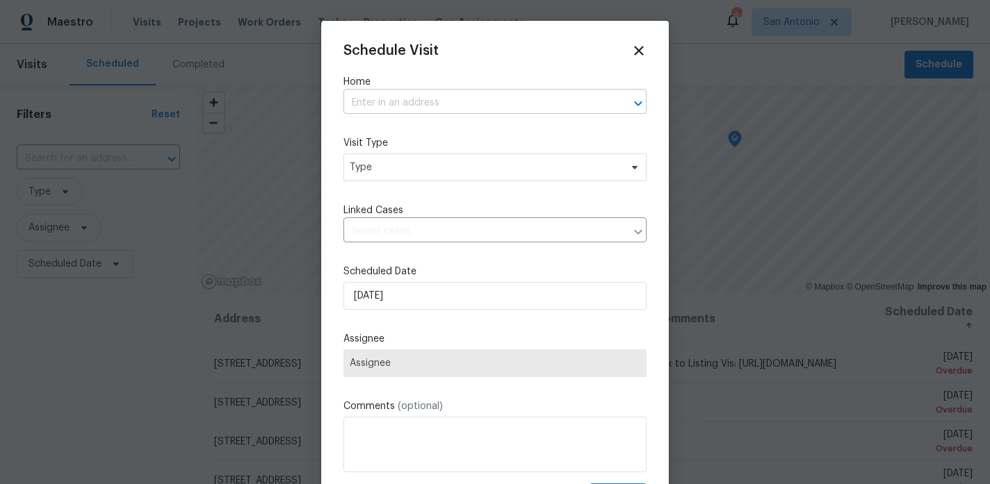
click at [417, 97] on input "text" at bounding box center [475, 103] width 264 height 22
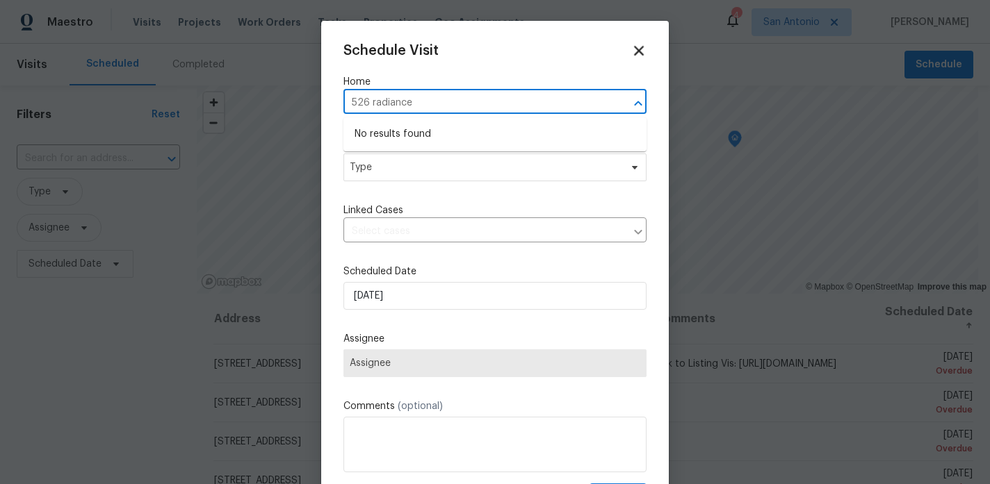
type input "526 radiance"
click at [638, 53] on icon at bounding box center [638, 50] width 16 height 16
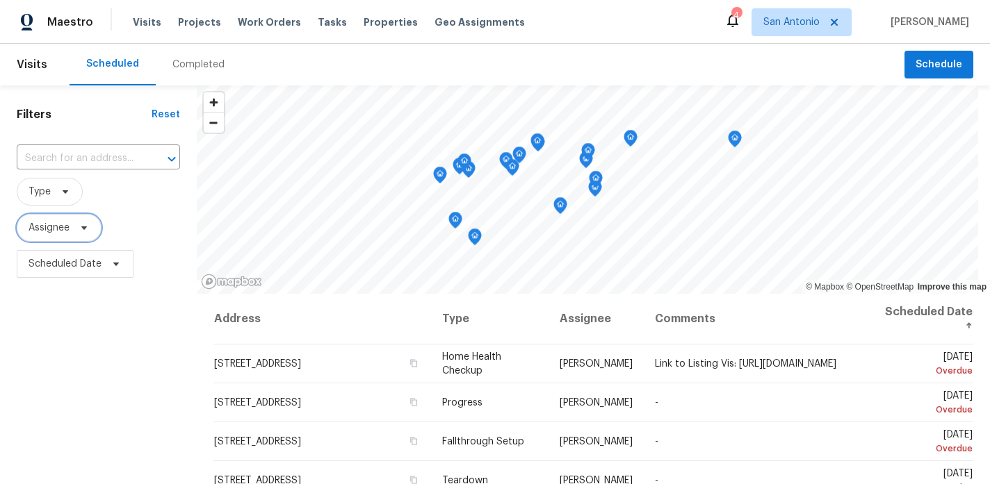
click at [86, 227] on icon at bounding box center [84, 228] width 6 height 3
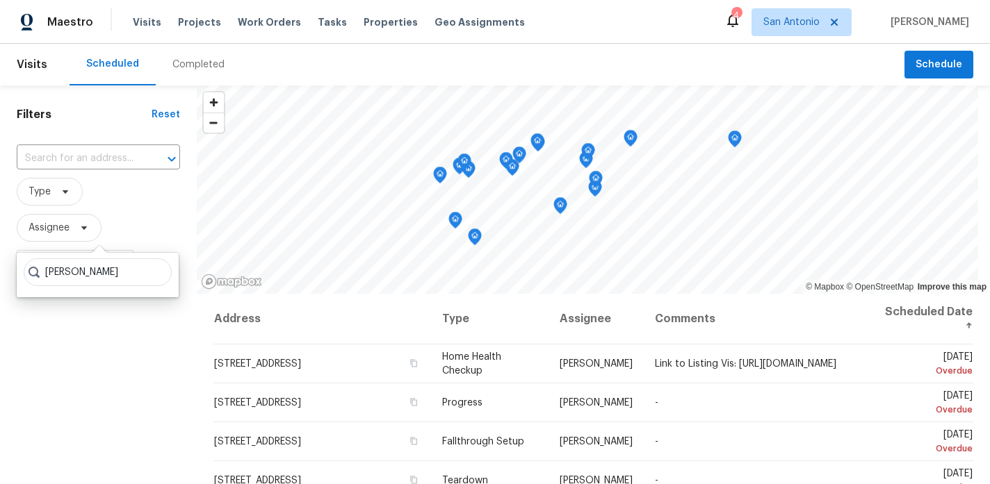
type input "[PERSON_NAME]"
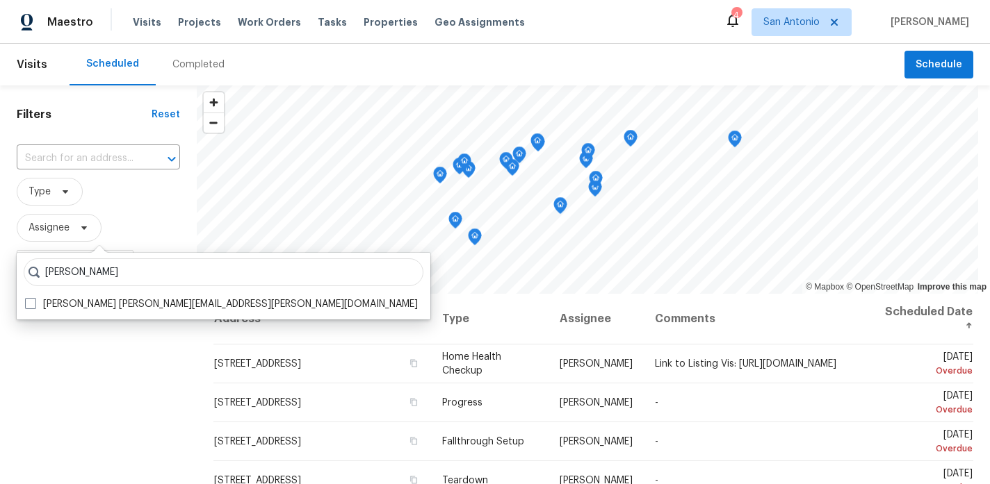
click at [174, 210] on span "Assignee" at bounding box center [98, 228] width 163 height 36
click at [138, 300] on div "Filters Reset ​ Type Assignee Scheduled Date" at bounding box center [98, 383] width 197 height 596
click at [29, 302] on div "Filters Reset ​ Type Assignee Scheduled Date" at bounding box center [98, 383] width 197 height 596
click at [113, 215] on span "Assignee" at bounding box center [98, 228] width 163 height 28
click at [33, 303] on div "Filters Reset ​ Type Assignee Scheduled Date" at bounding box center [98, 383] width 197 height 596
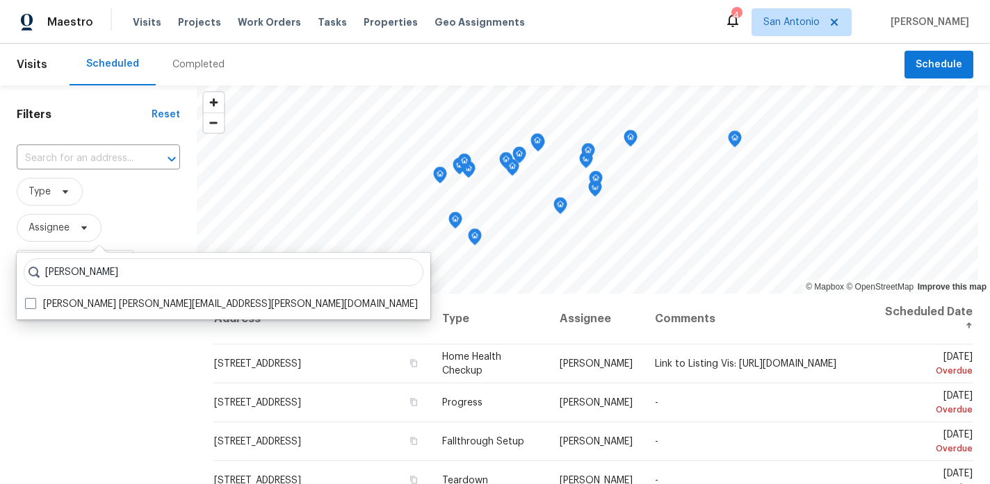
click at [33, 303] on div "Filters Reset ​ Type Assignee Scheduled Date" at bounding box center [98, 383] width 197 height 596
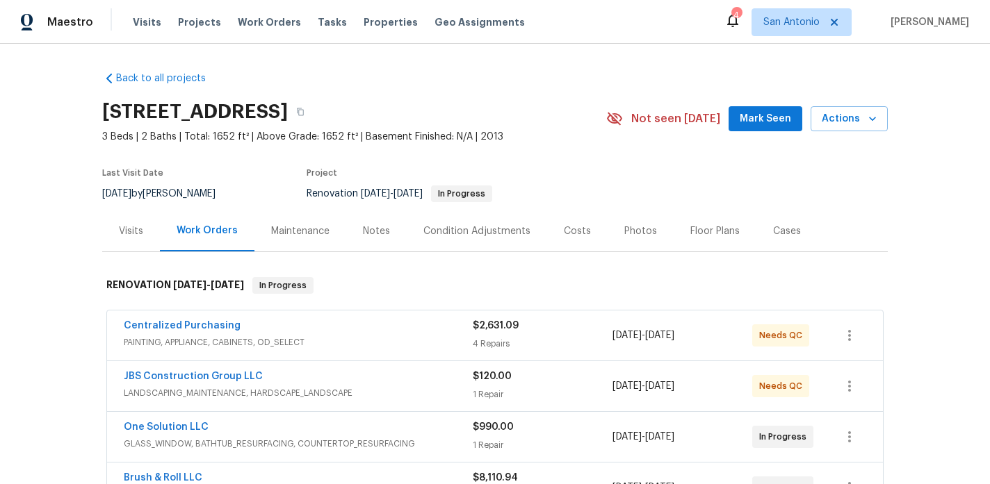
click at [377, 232] on div "Notes" at bounding box center [376, 231] width 27 height 14
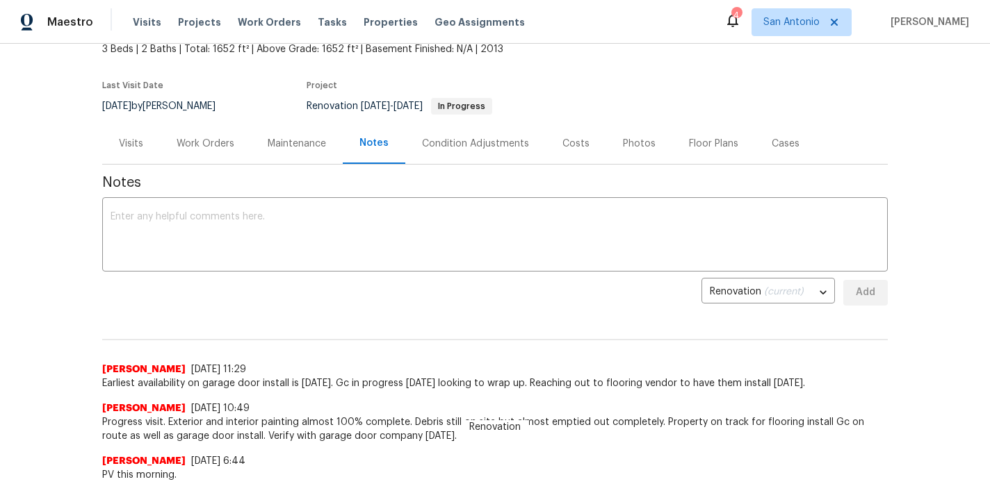
scroll to position [88, 0]
click at [204, 142] on div "Work Orders" at bounding box center [206, 143] width 58 height 14
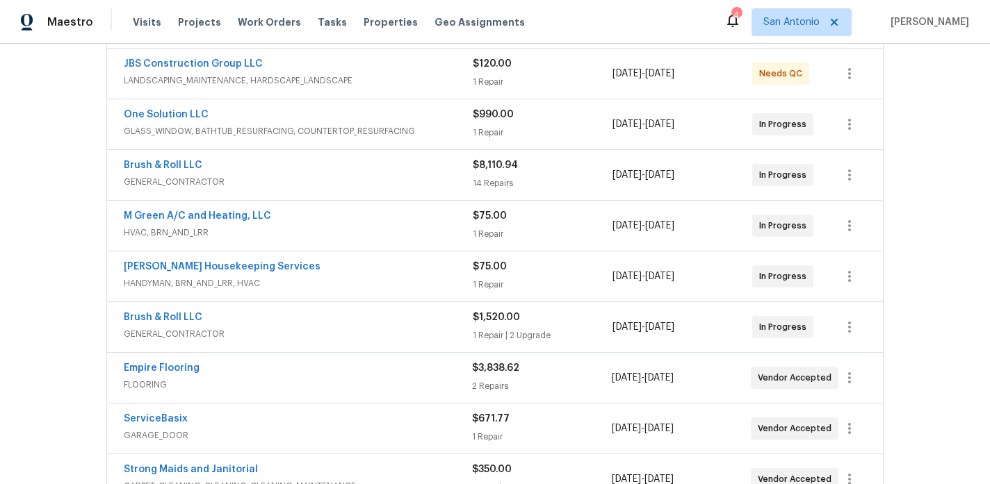
scroll to position [318, 0]
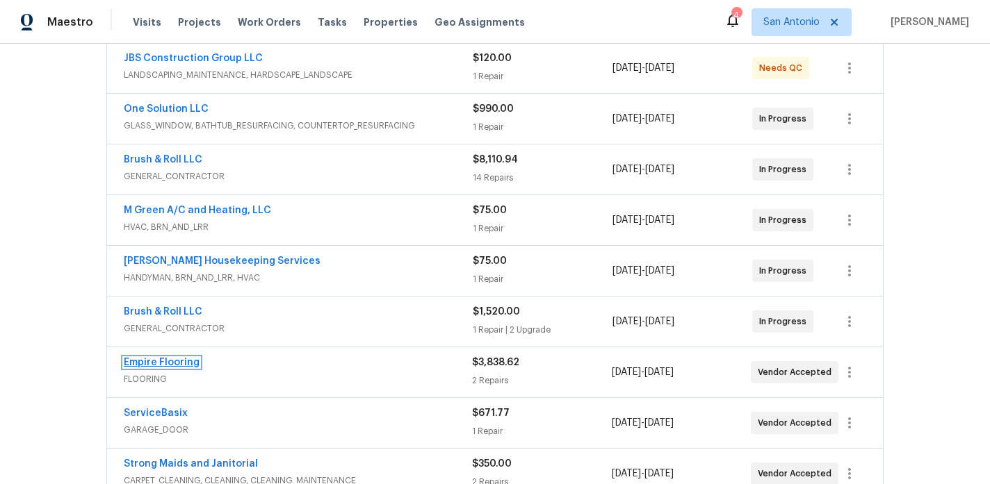
click at [176, 362] on link "Empire Flooring" at bounding box center [162, 363] width 76 height 10
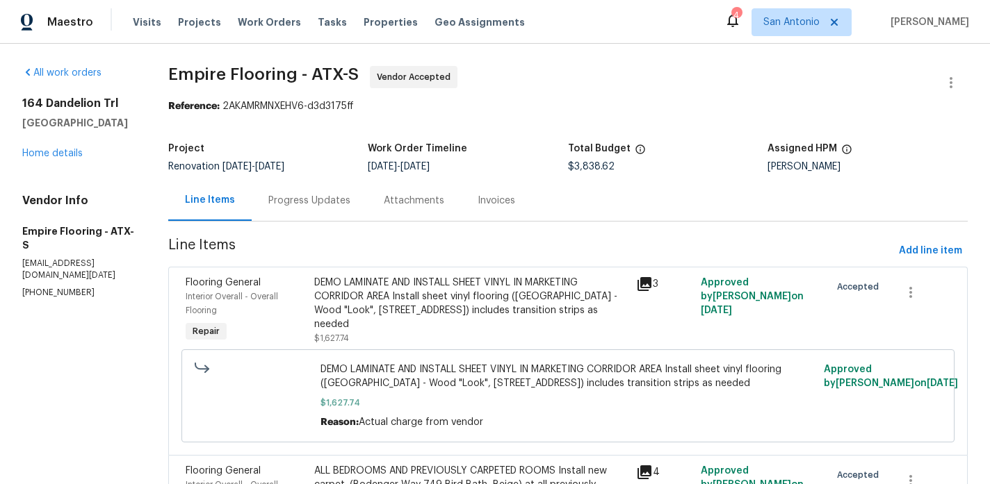
click at [323, 200] on div "Progress Updates" at bounding box center [309, 201] width 82 height 14
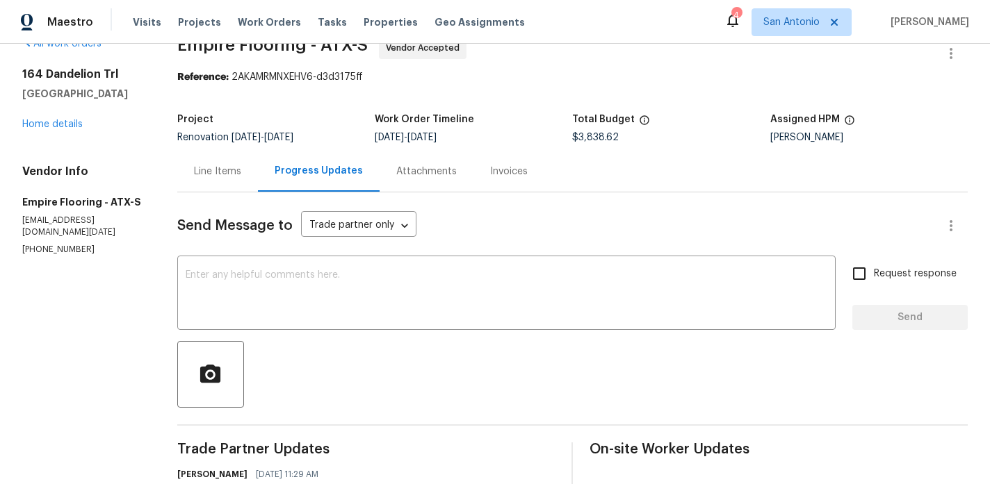
scroll to position [24, 0]
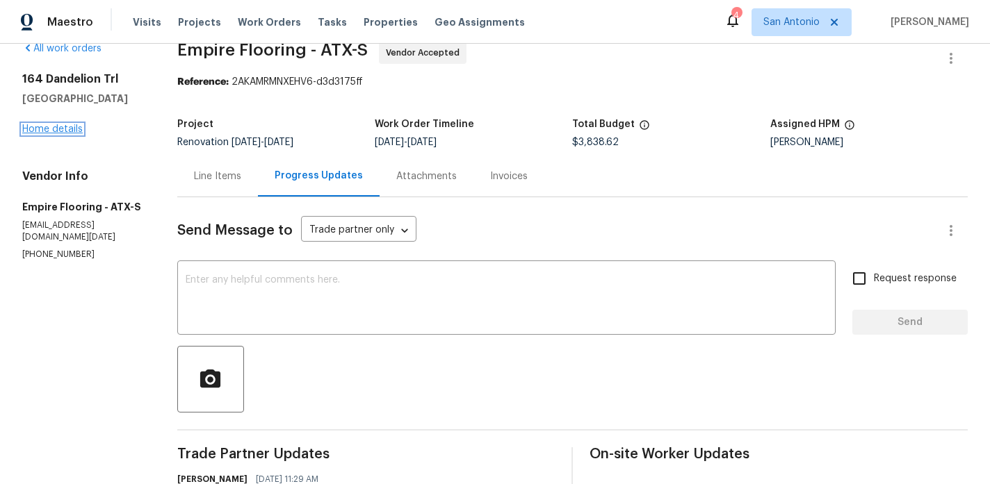
click at [69, 129] on link "Home details" at bounding box center [52, 129] width 60 height 10
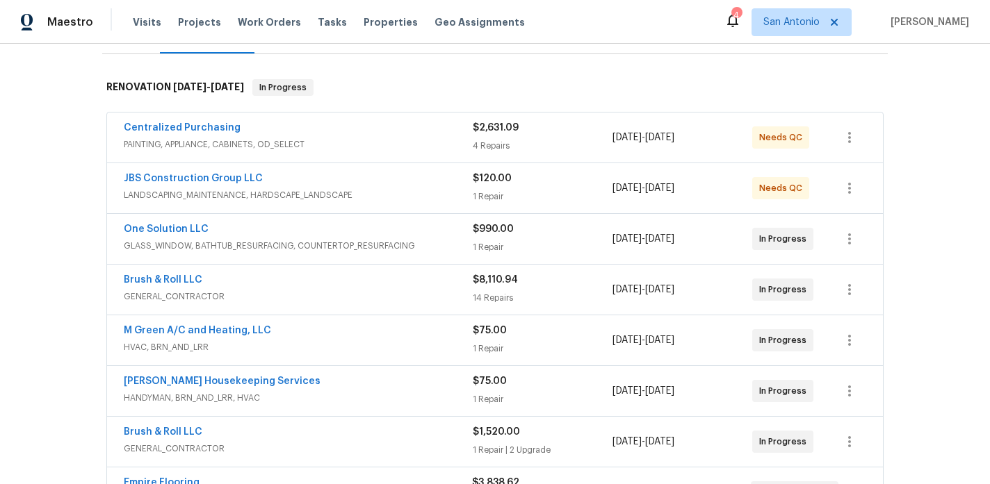
scroll to position [207, 0]
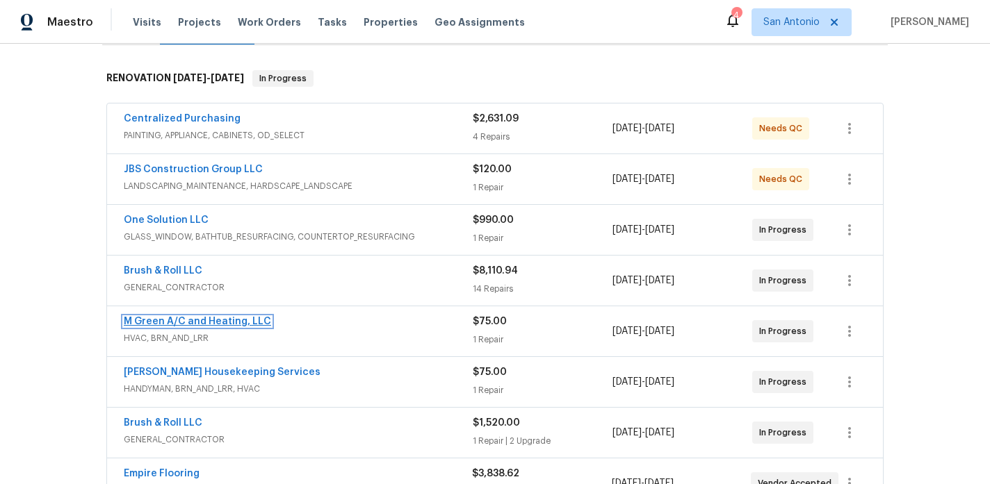
click at [207, 322] on link "M Green A/C and Heating, LLC" at bounding box center [197, 322] width 147 height 10
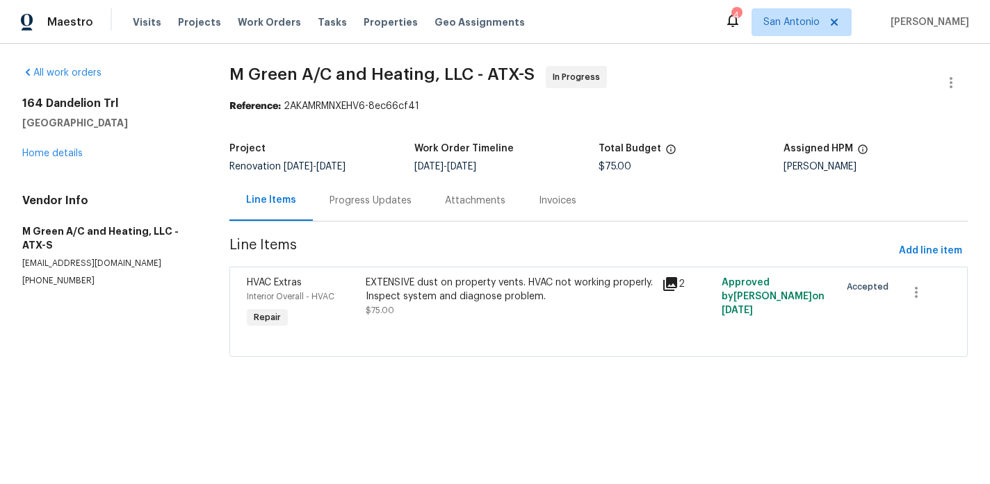
click at [374, 203] on div "Progress Updates" at bounding box center [370, 201] width 82 height 14
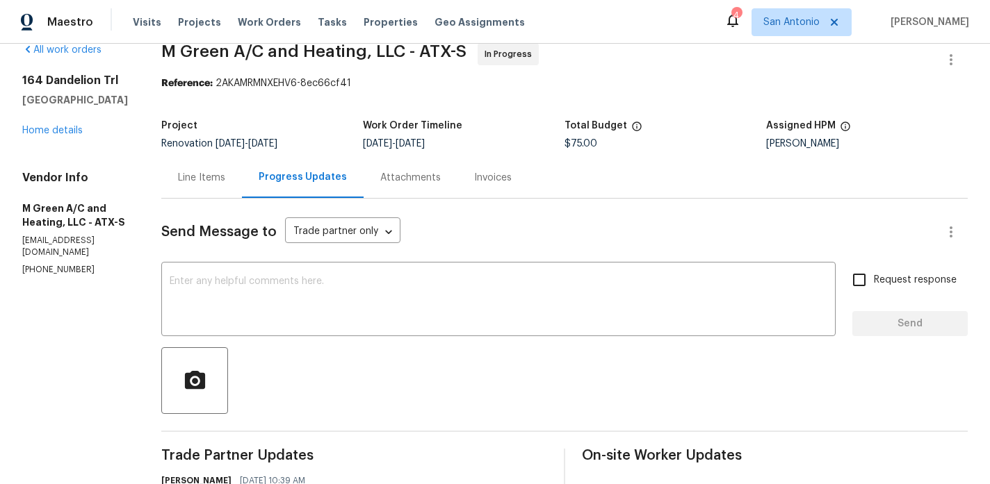
scroll to position [21, 0]
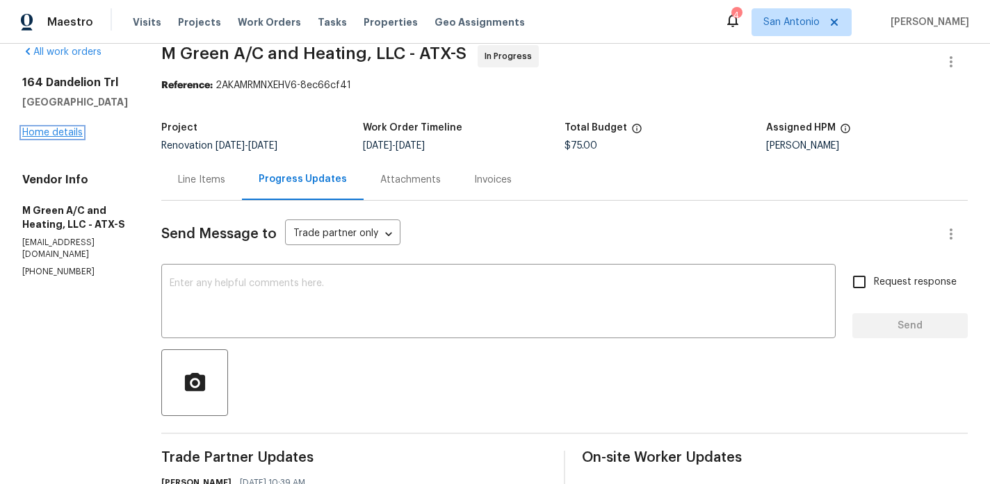
click at [63, 134] on link "Home details" at bounding box center [52, 133] width 60 height 10
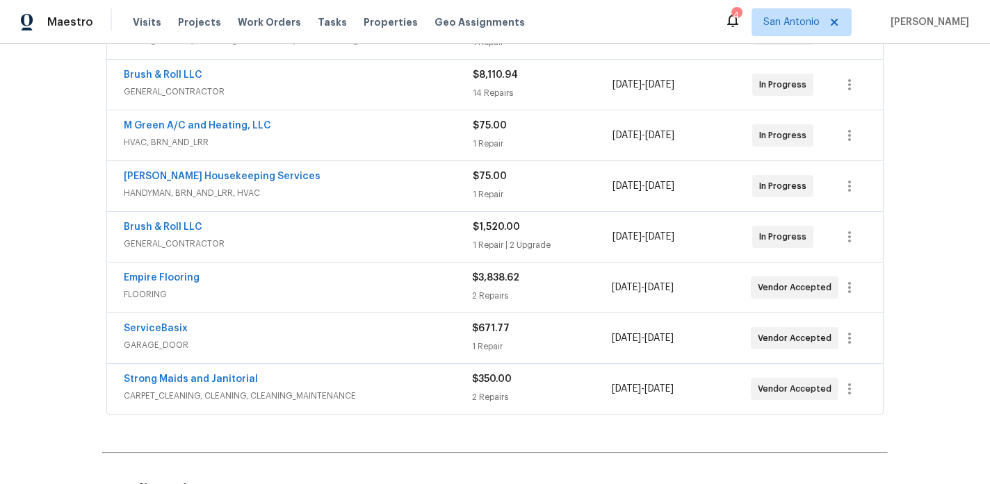
scroll to position [404, 0]
click at [224, 174] on link "[PERSON_NAME] Housekeeping Services" at bounding box center [222, 176] width 197 height 10
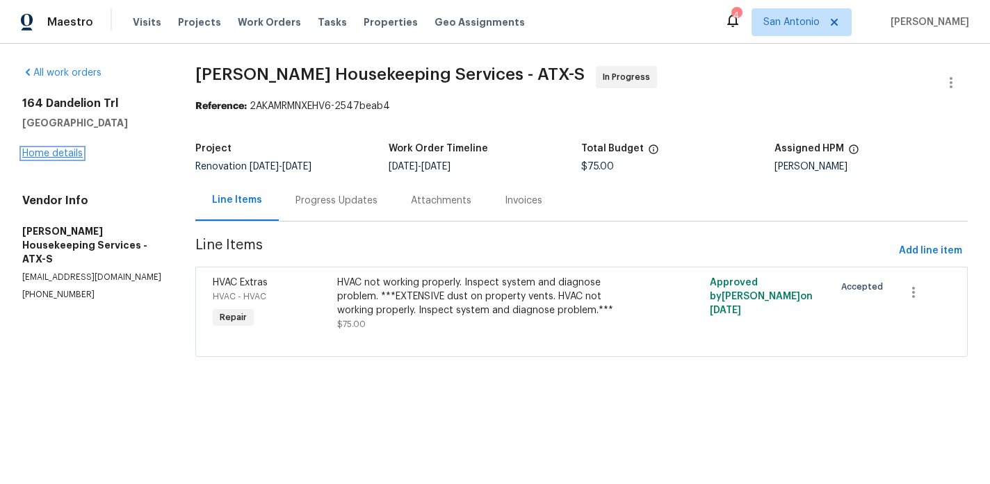
click at [62, 155] on link "Home details" at bounding box center [52, 154] width 60 height 10
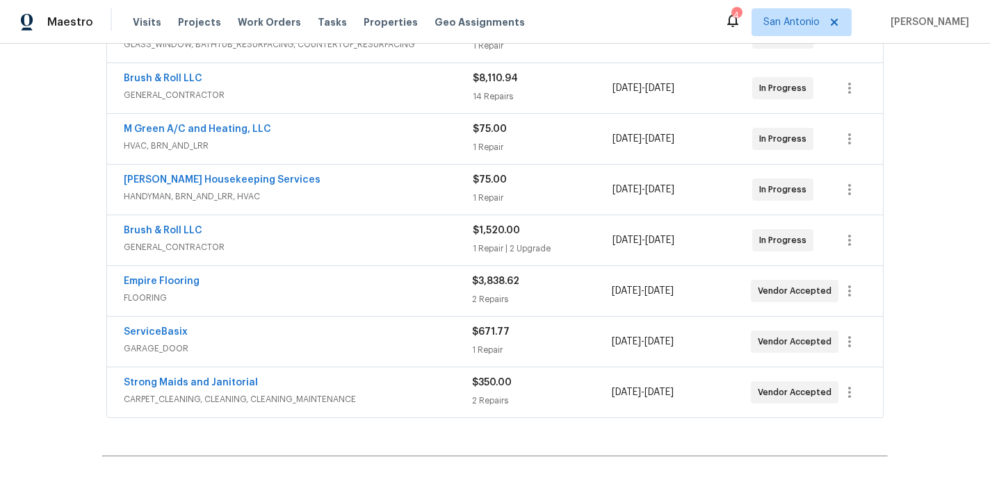
scroll to position [400, 0]
click at [158, 329] on link "ServiceBasix" at bounding box center [156, 332] width 64 height 10
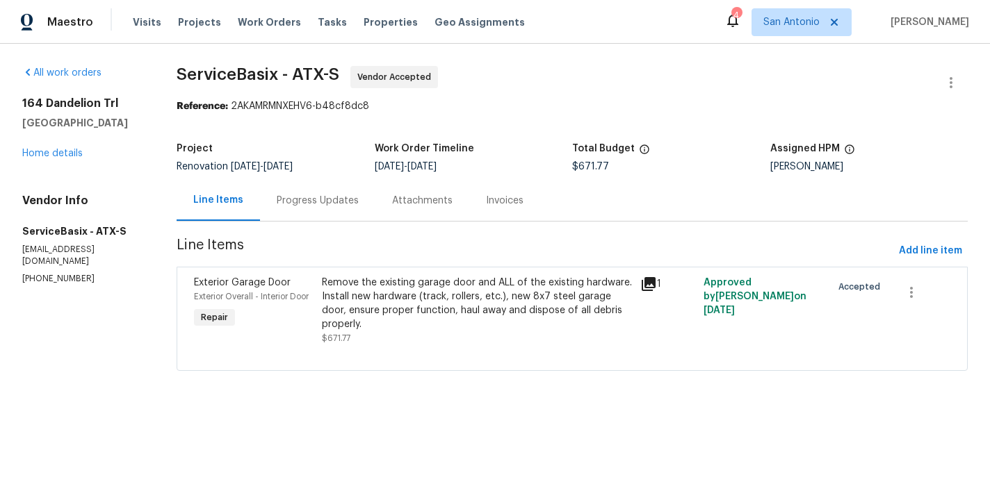
click at [315, 195] on div "Progress Updates" at bounding box center [318, 201] width 82 height 14
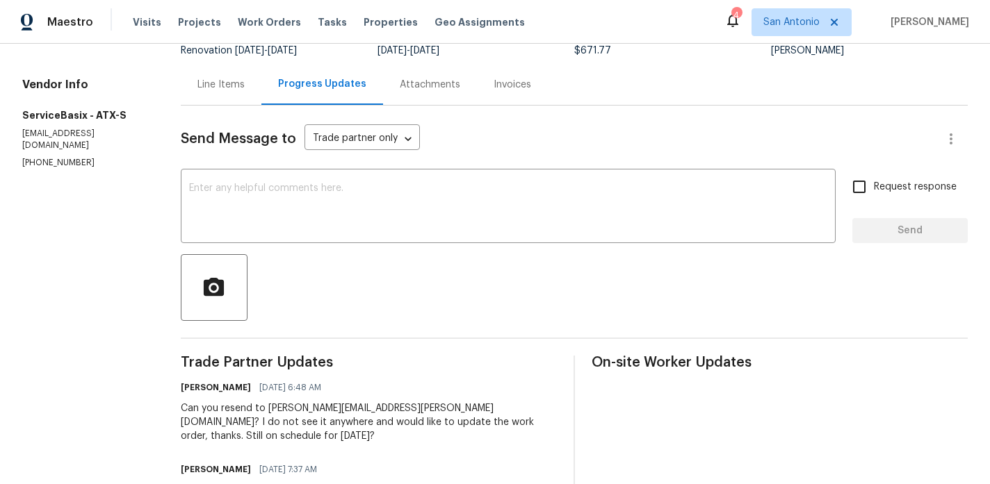
scroll to position [115, 0]
click at [217, 83] on div "Line Items" at bounding box center [220, 86] width 47 height 14
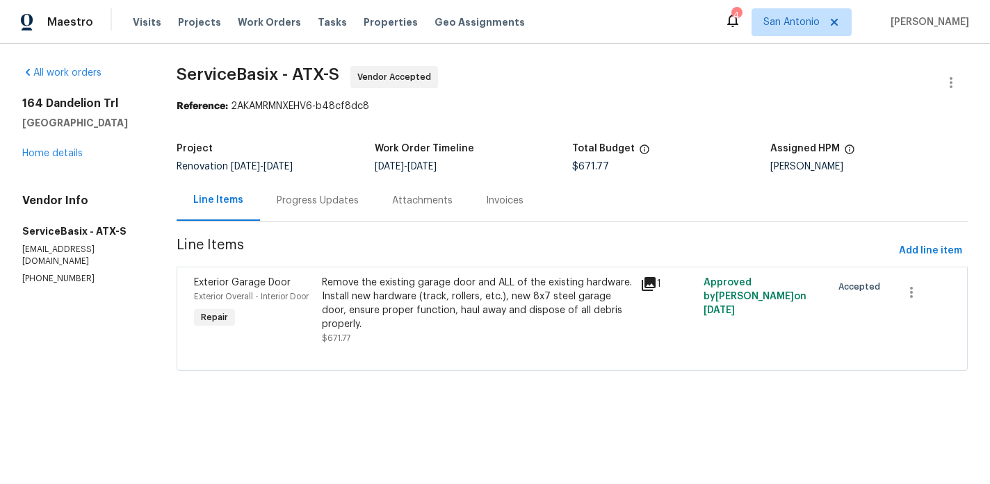
click at [351, 300] on div "Remove the existing garage door and ALL of the existing hardware. Install new h…" at bounding box center [477, 304] width 310 height 56
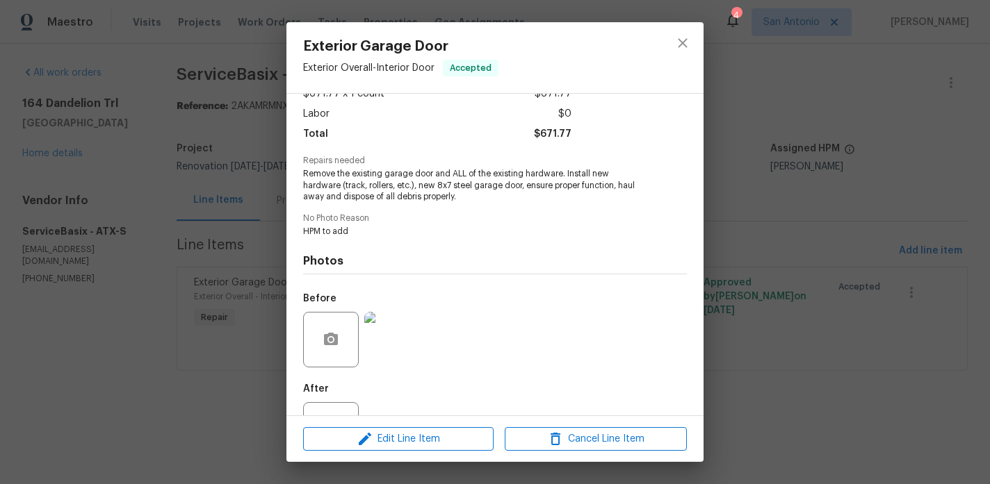
scroll to position [142, 0]
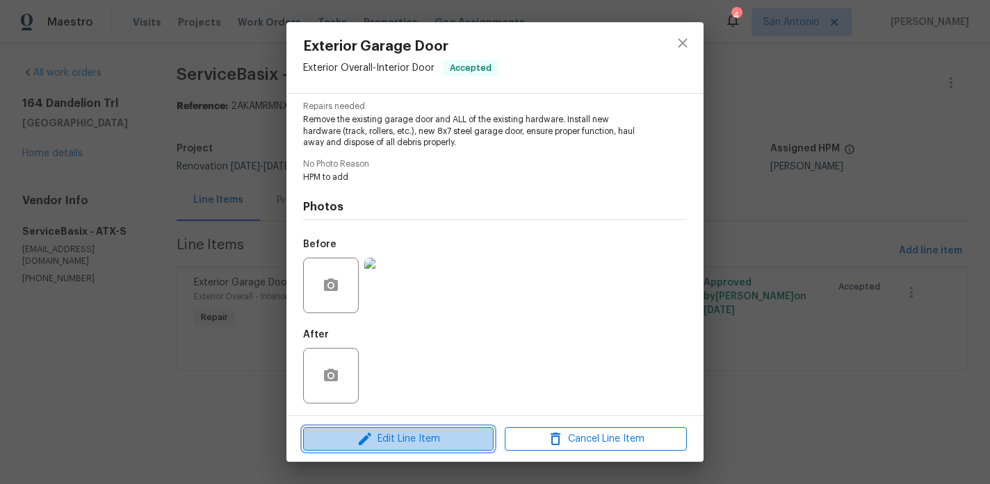
click at [414, 439] on span "Edit Line Item" at bounding box center [398, 439] width 182 height 17
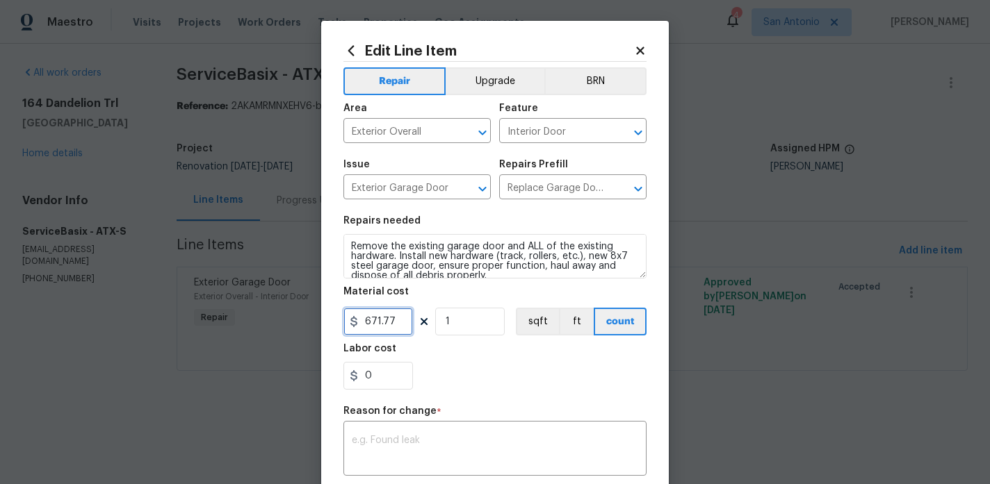
click at [391, 320] on input "671.77" at bounding box center [378, 322] width 70 height 28
type input "1310"
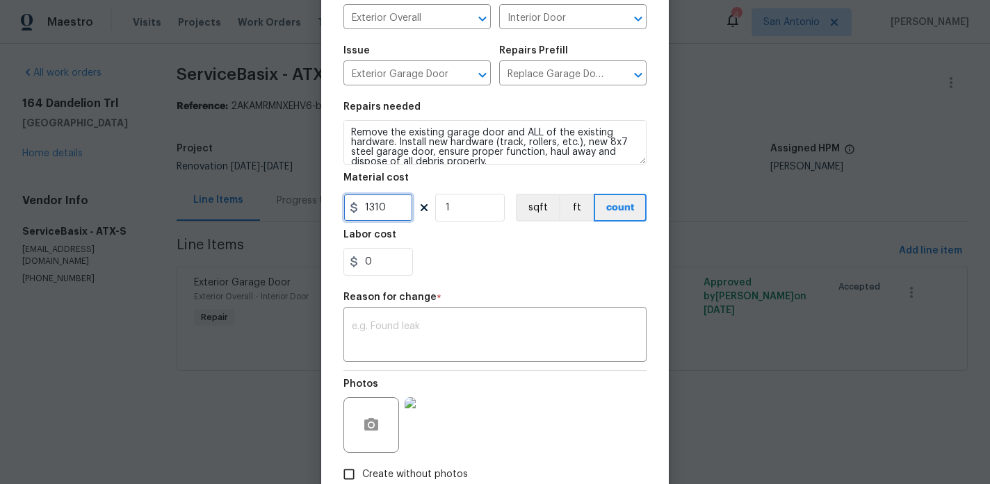
scroll to position [130, 0]
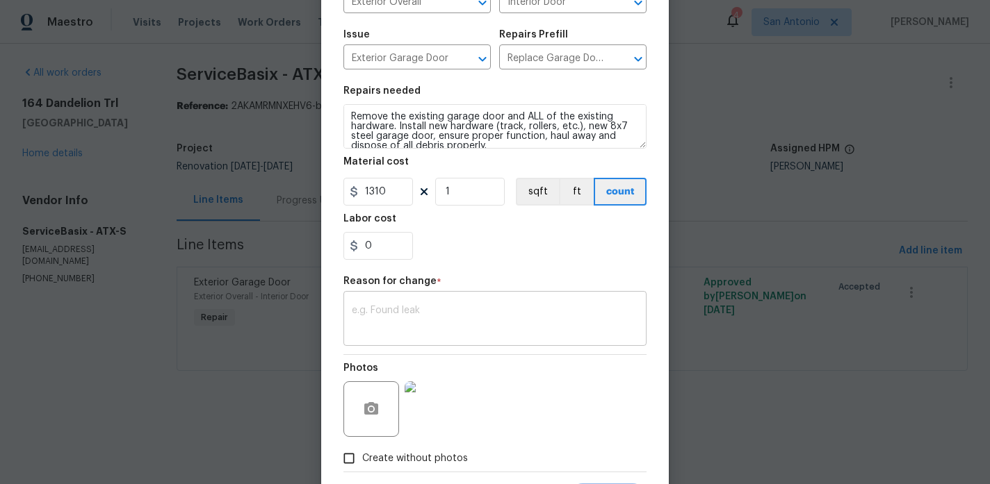
click at [446, 325] on textarea at bounding box center [495, 320] width 286 height 29
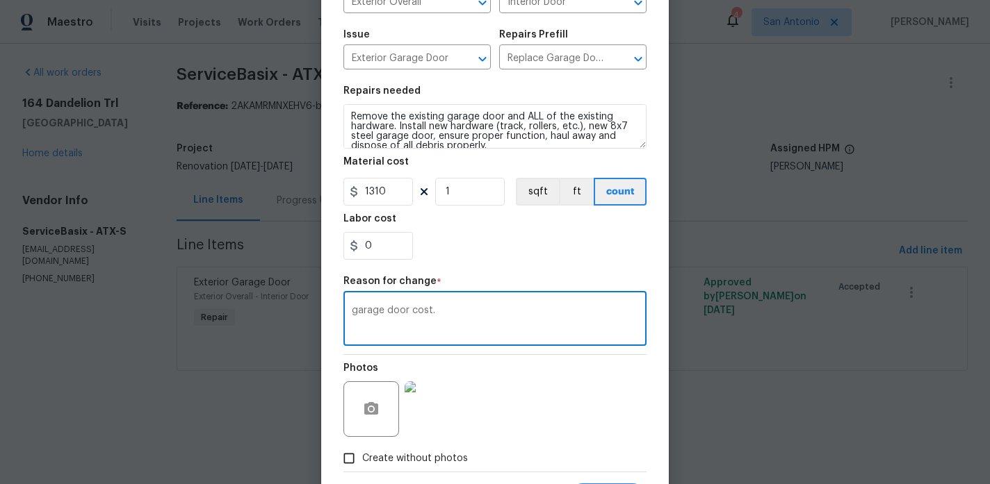
scroll to position [201, 0]
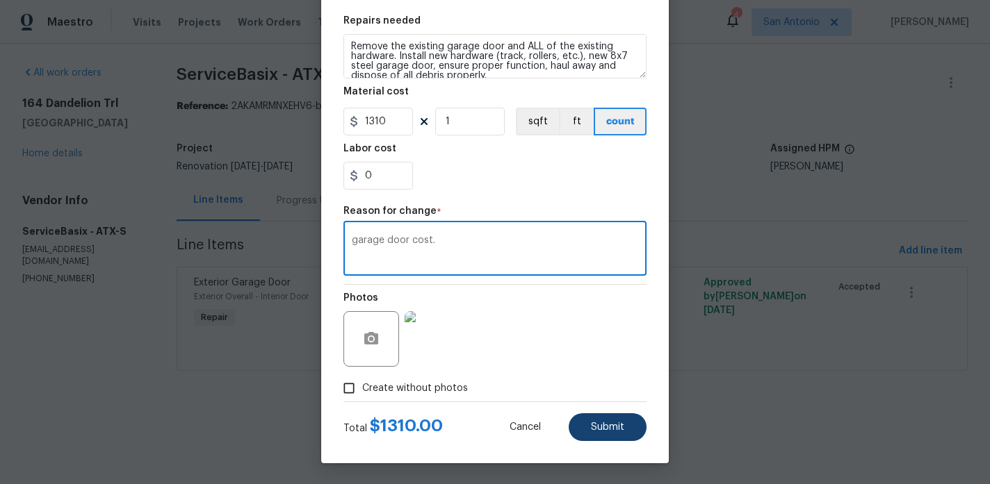
type textarea "garage door cost."
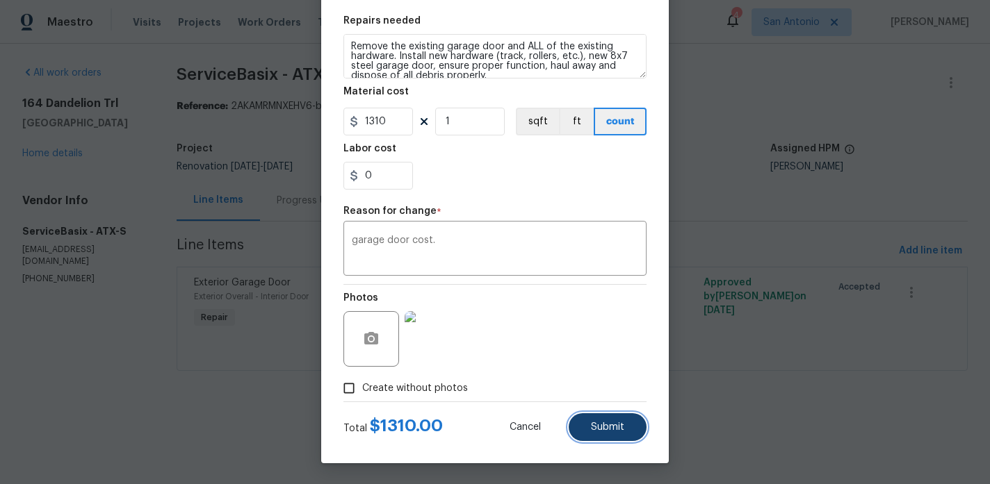
click at [614, 428] on span "Submit" at bounding box center [607, 428] width 33 height 10
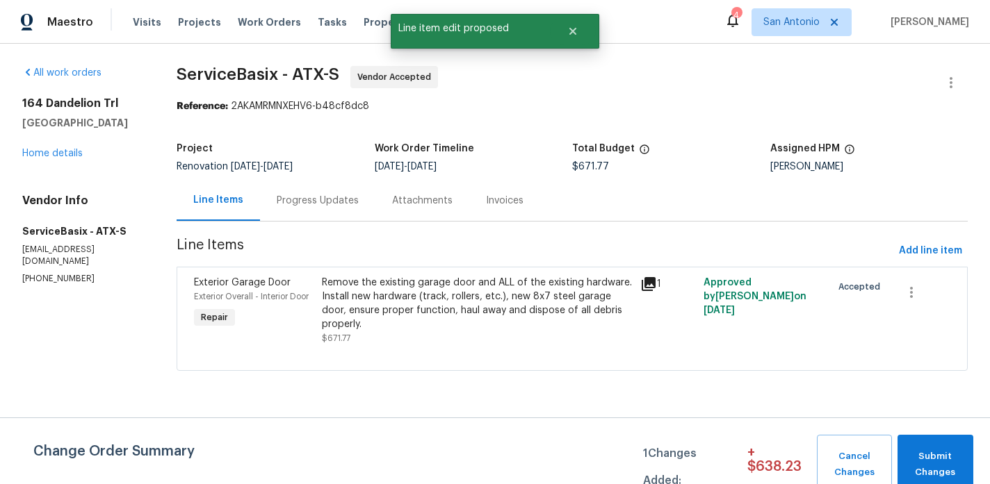
scroll to position [0, 0]
click at [934, 455] on span "Submit Changes" at bounding box center [935, 465] width 62 height 32
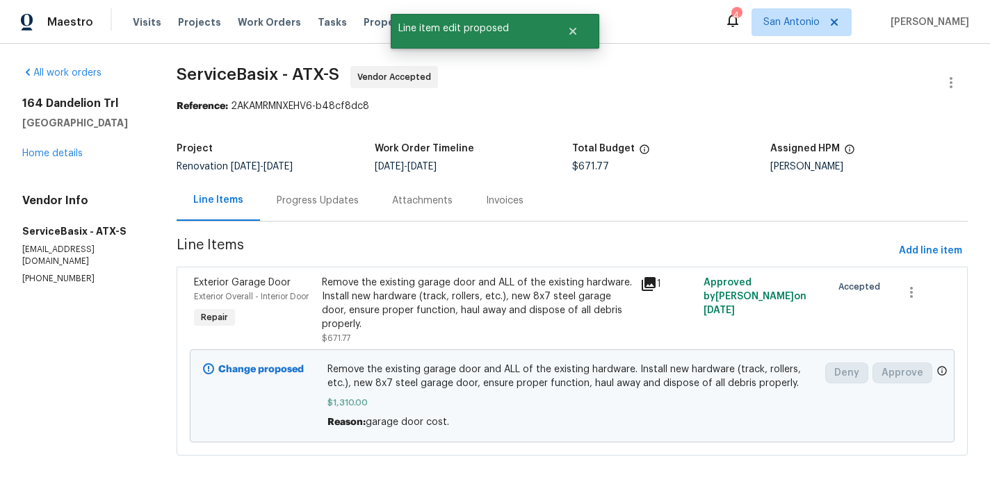
click at [323, 202] on div "Progress Updates" at bounding box center [318, 201] width 82 height 14
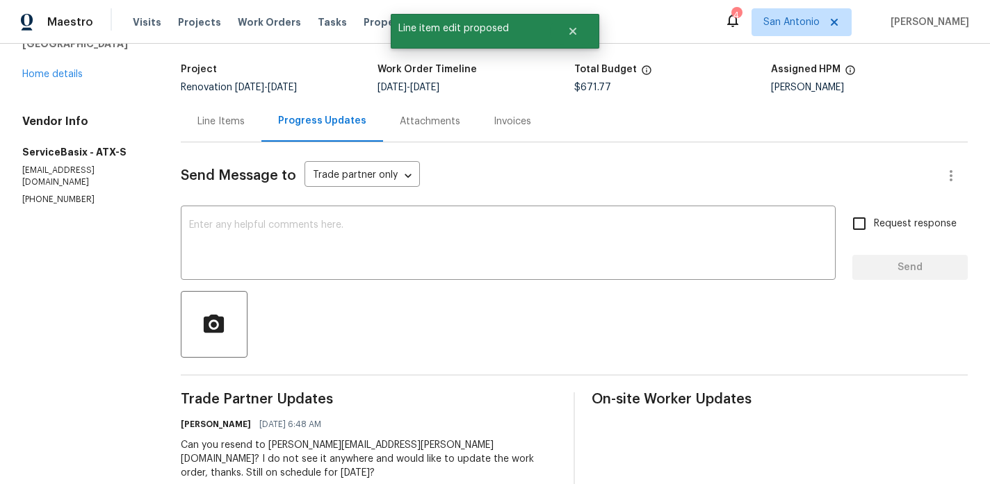
scroll to position [98, 0]
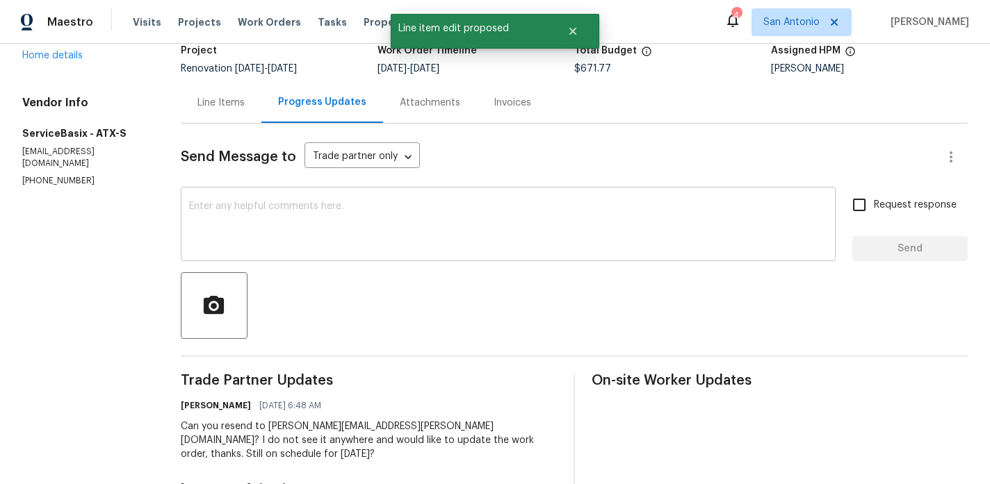
click at [343, 211] on textarea at bounding box center [508, 226] width 638 height 49
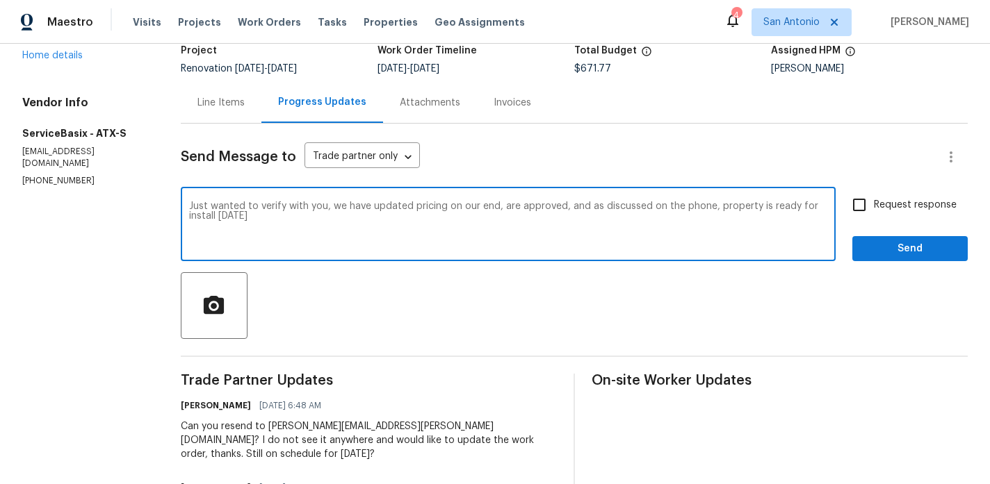
type textarea "Just wanted to verify with you, we have updated pricing on our end, are approve…"
click at [883, 240] on span "Send" at bounding box center [909, 248] width 93 height 17
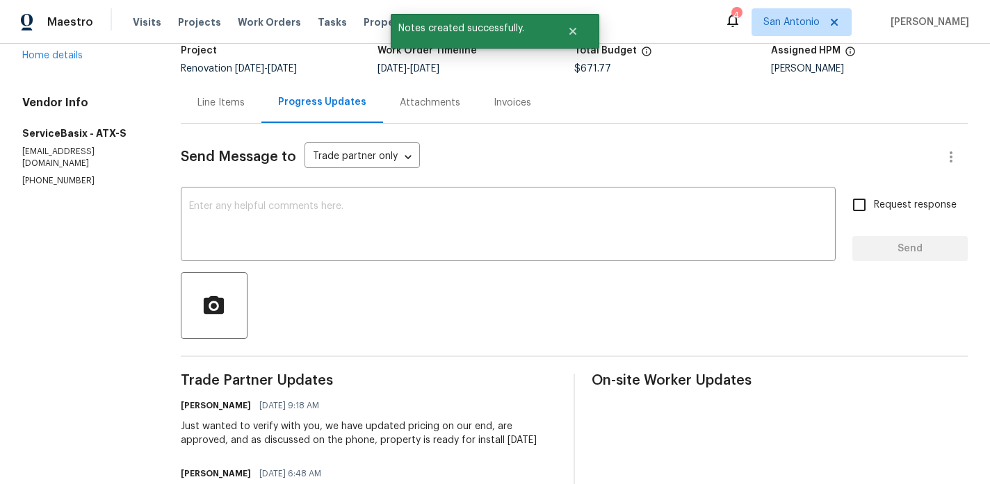
scroll to position [0, 0]
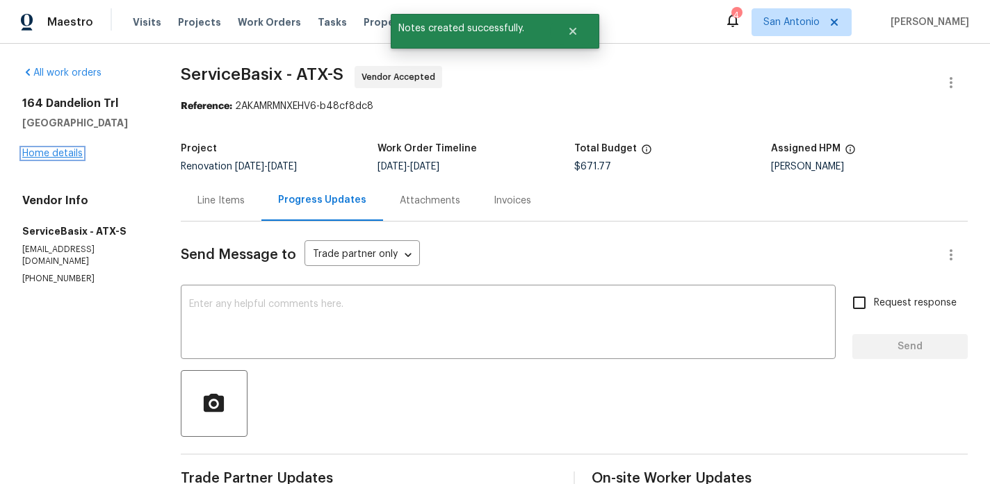
click at [40, 151] on link "Home details" at bounding box center [52, 154] width 60 height 10
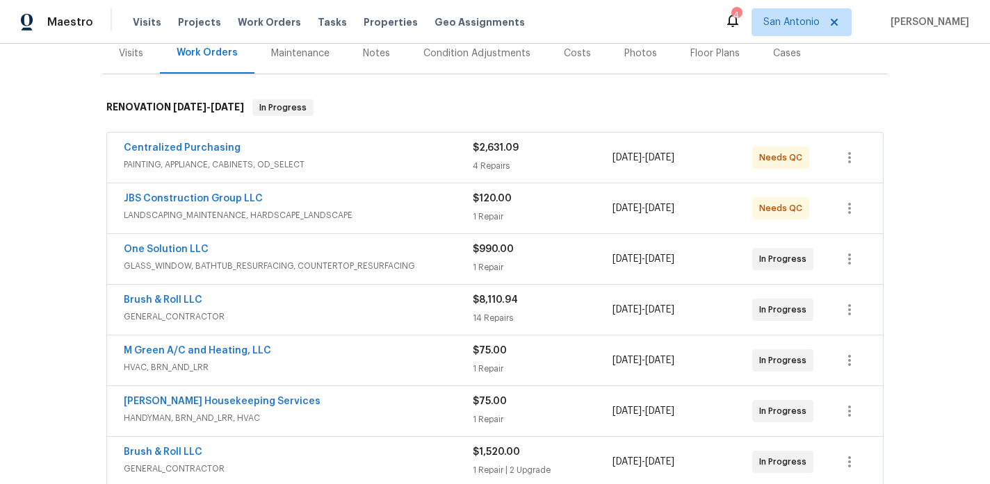
scroll to position [181, 0]
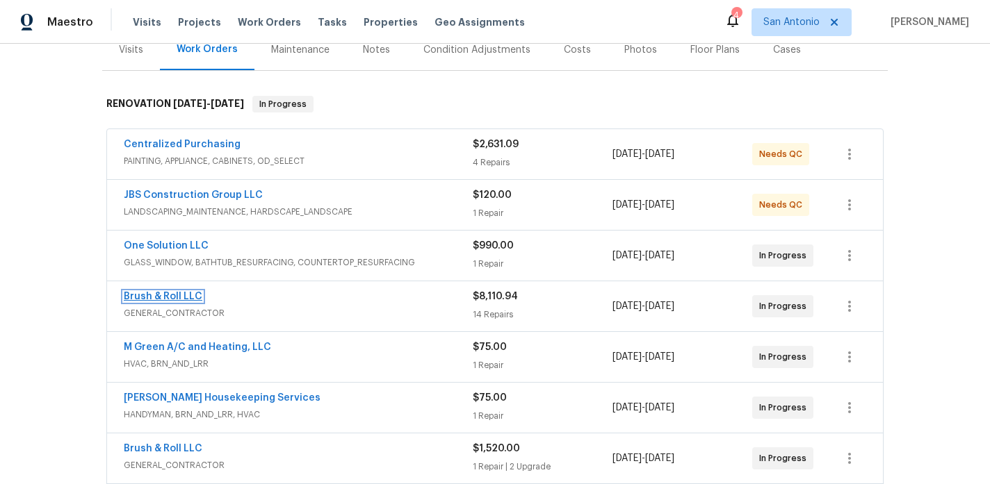
click at [180, 300] on link "Brush & Roll LLC" at bounding box center [163, 297] width 79 height 10
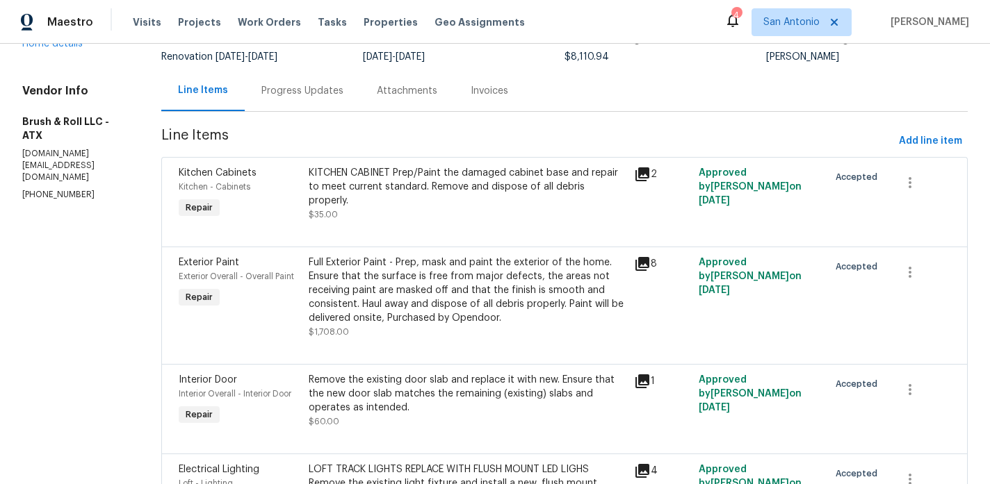
scroll to position [112, 0]
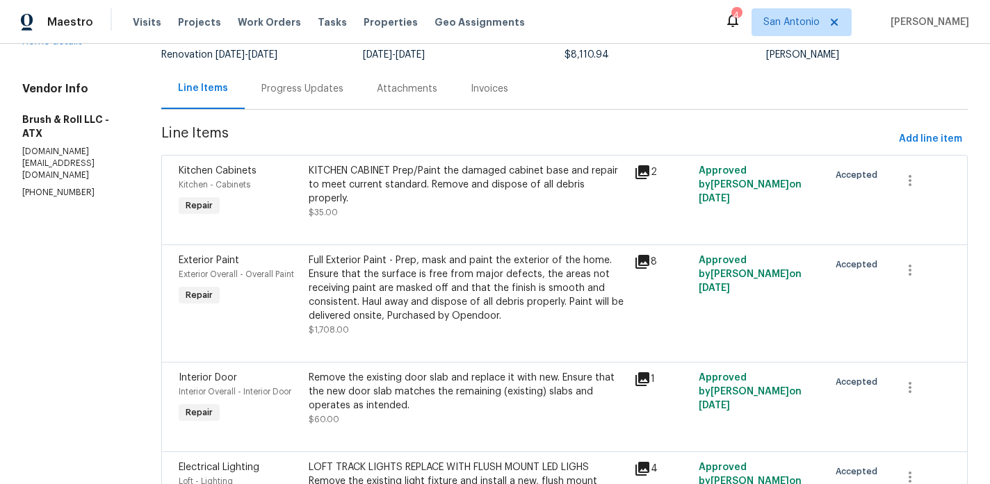
click at [452, 199] on div "KITCHEN CABINET Prep/Paint the damaged cabinet base and repair to meet current …" at bounding box center [467, 192] width 317 height 56
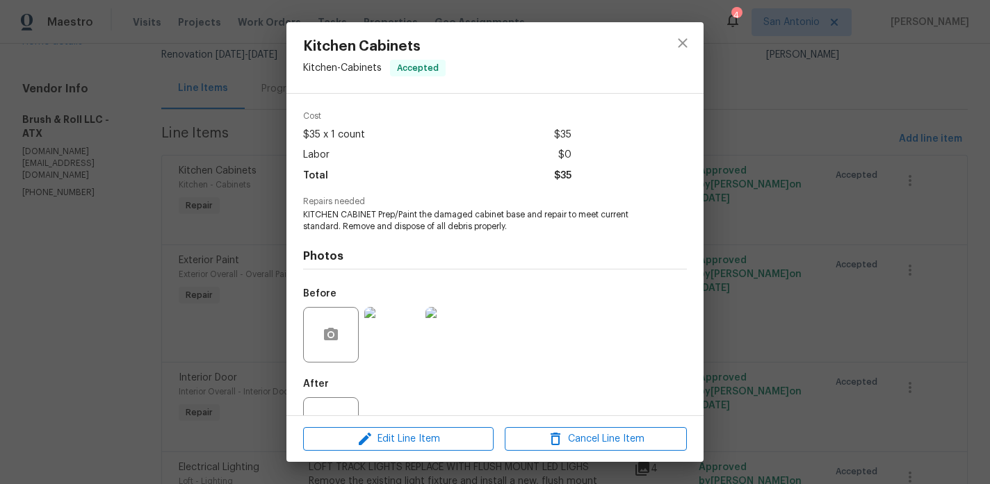
scroll to position [98, 0]
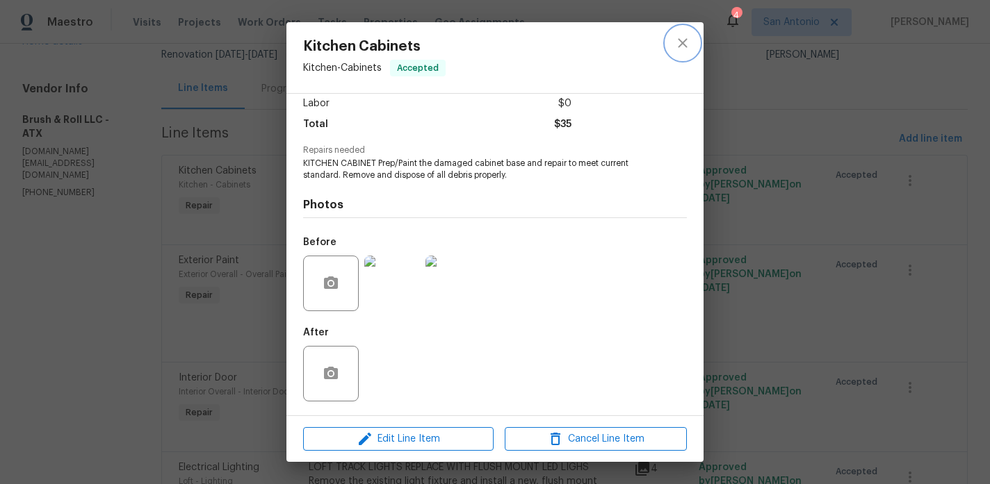
click at [679, 47] on icon "close" at bounding box center [682, 42] width 9 height 9
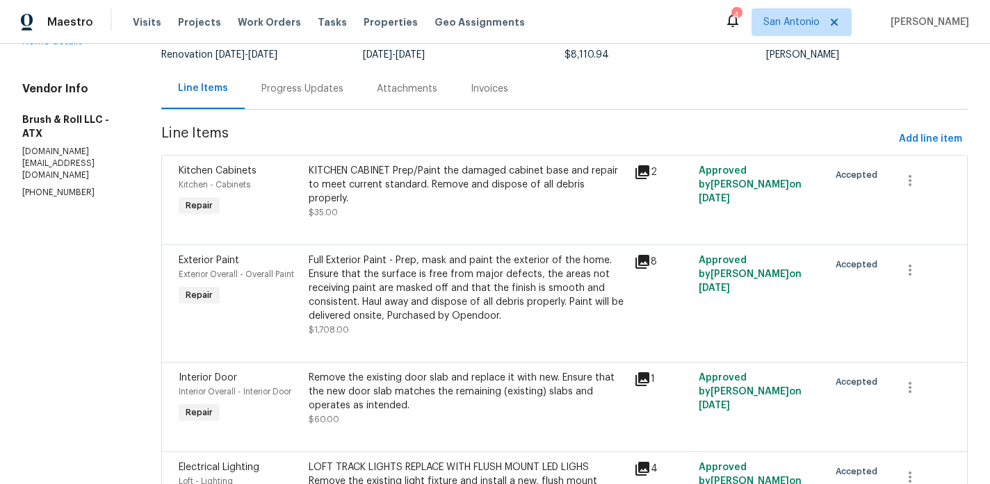
click at [403, 286] on div "Full Exterior Paint - Prep, mask and paint the exterior of the home. Ensure tha…" at bounding box center [467, 289] width 317 height 70
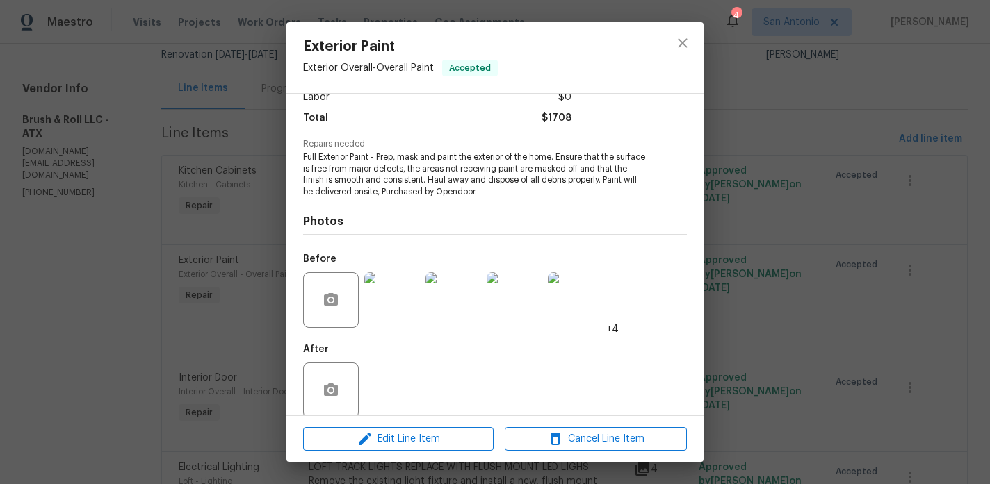
scroll to position [121, 0]
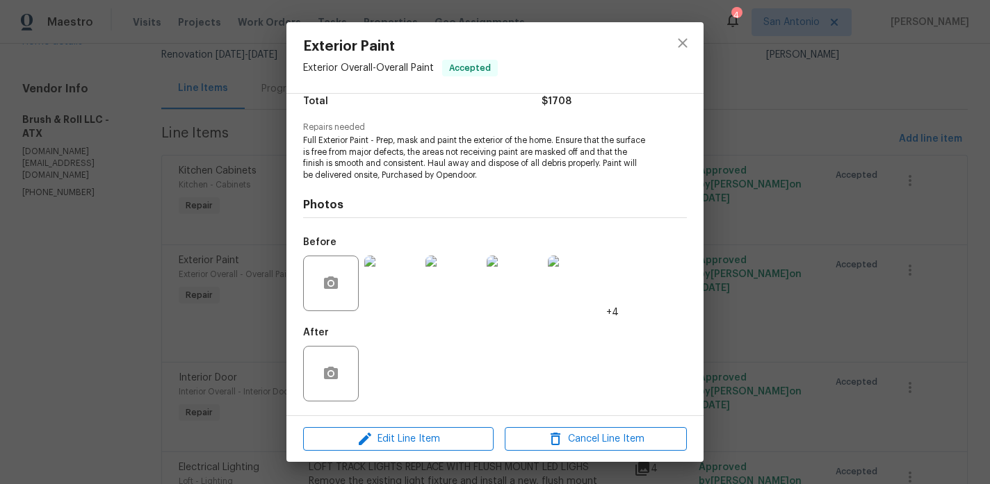
click at [400, 285] on img at bounding box center [392, 284] width 56 height 56
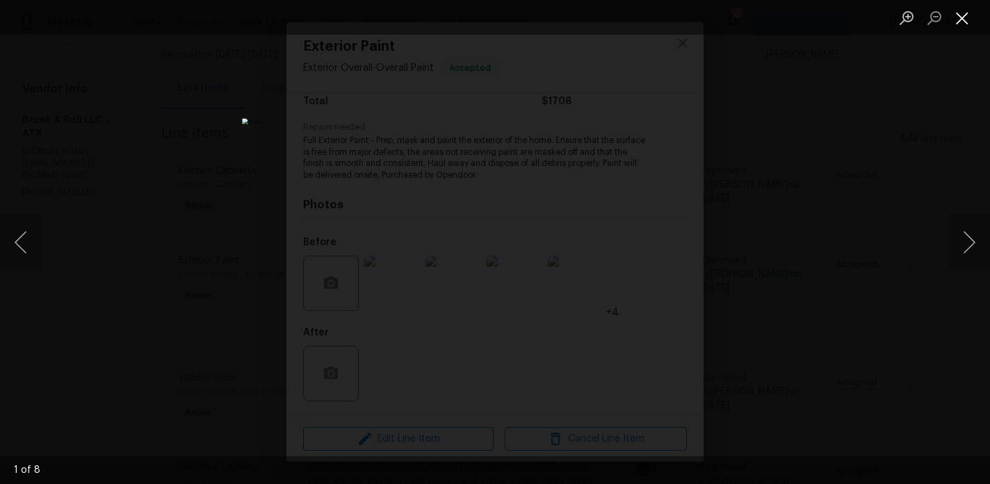
click at [965, 17] on button "Close lightbox" at bounding box center [962, 18] width 28 height 24
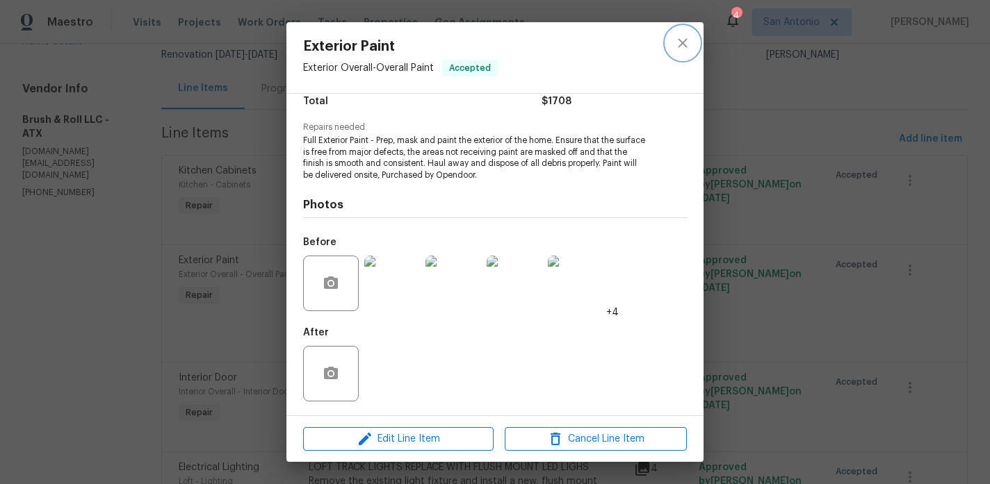
click at [683, 45] on icon "close" at bounding box center [682, 43] width 17 height 17
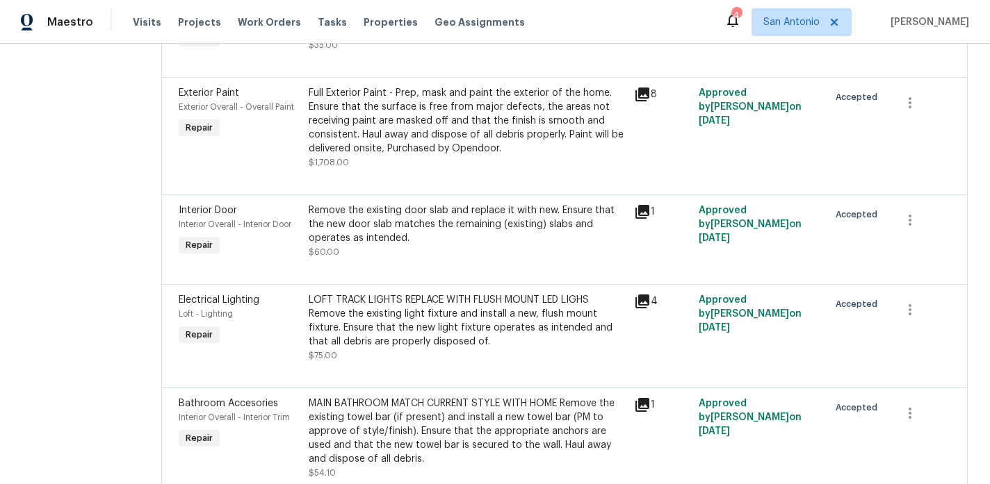
scroll to position [302, 0]
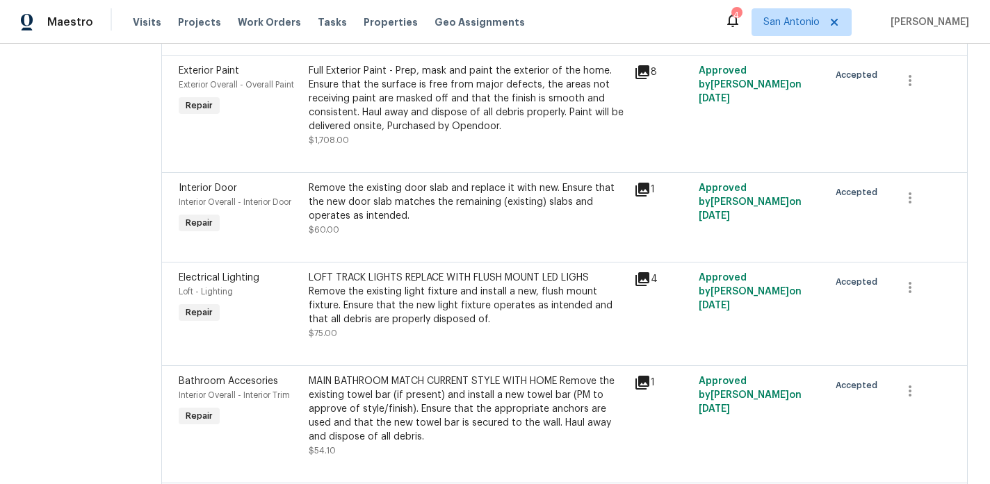
click at [388, 221] on div "Remove the existing door slab and replace it with new. Ensure that the new door…" at bounding box center [467, 202] width 317 height 42
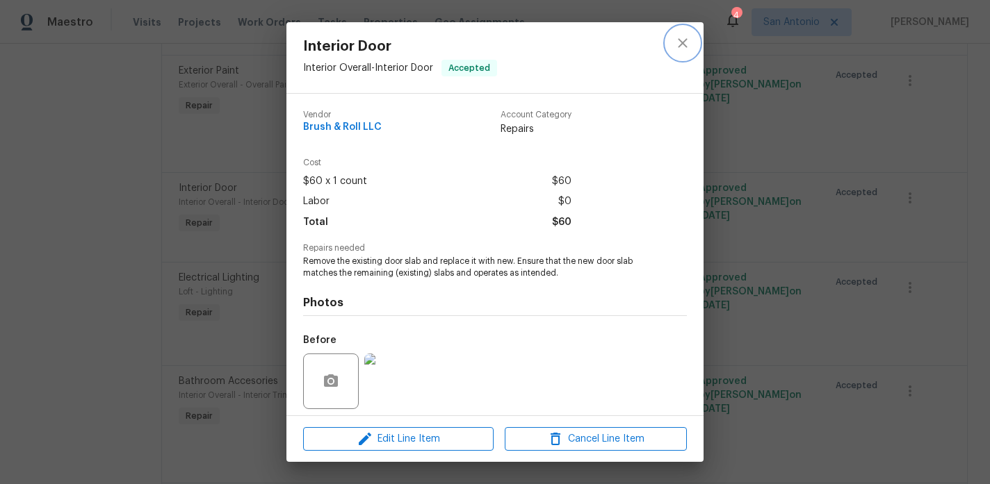
click at [677, 51] on icon "close" at bounding box center [682, 43] width 17 height 17
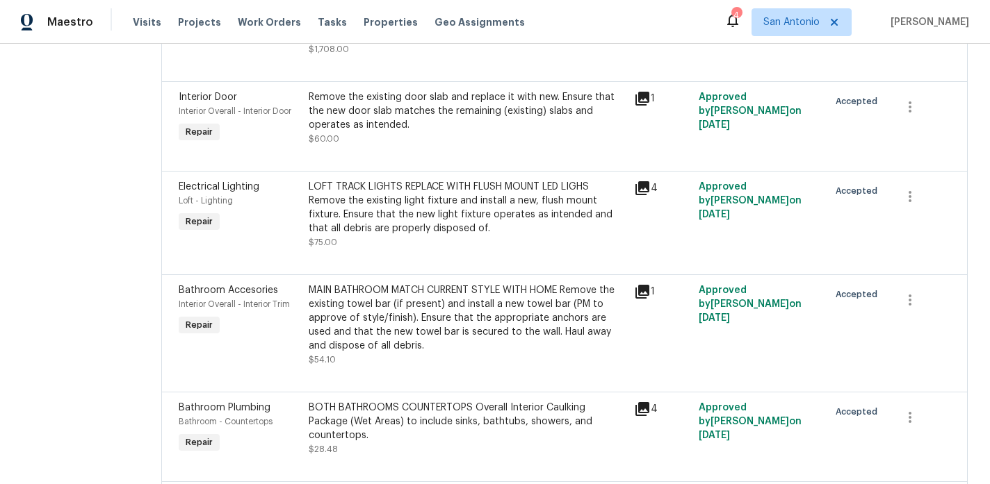
scroll to position [391, 0]
click at [405, 229] on div "LOFT TRACK LIGHTS REPLACE WITH FLUSH MOUNT LED LIGHS Remove the existing light …" at bounding box center [467, 209] width 317 height 56
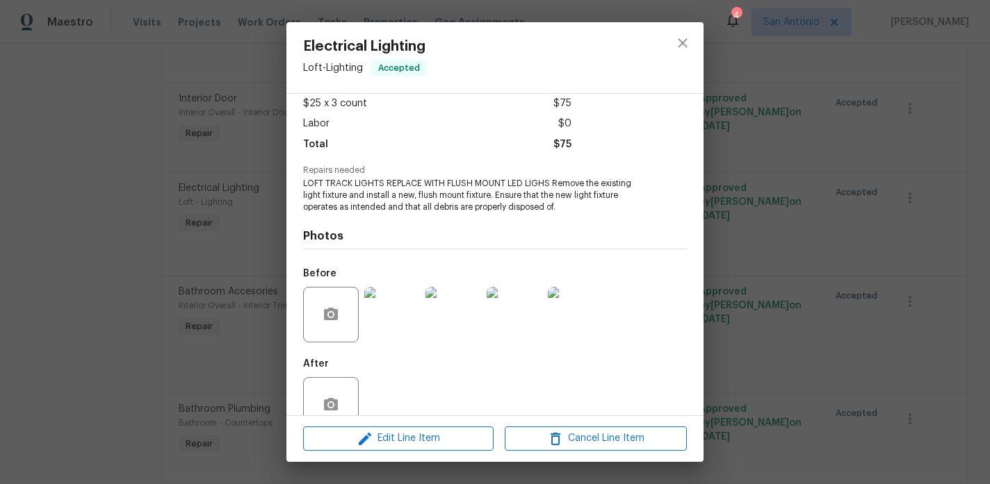
scroll to position [109, 0]
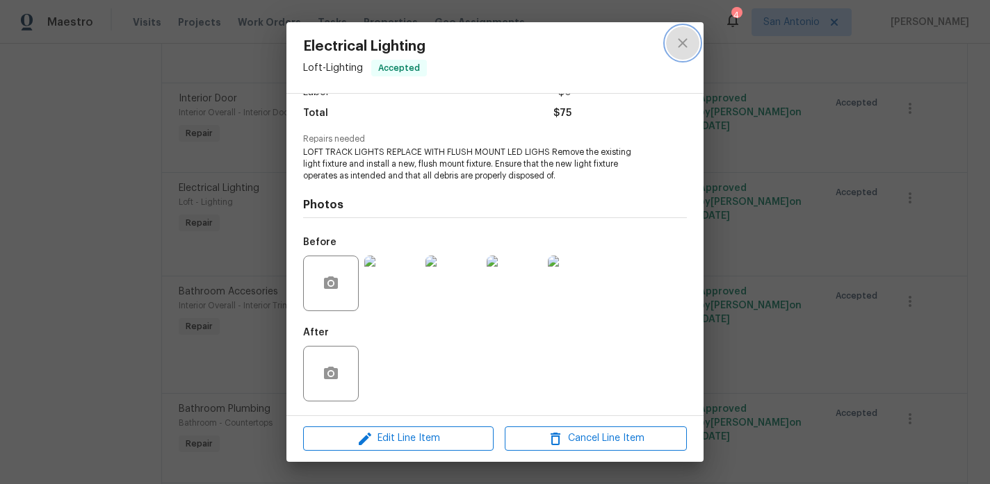
click at [679, 49] on icon "close" at bounding box center [682, 43] width 17 height 17
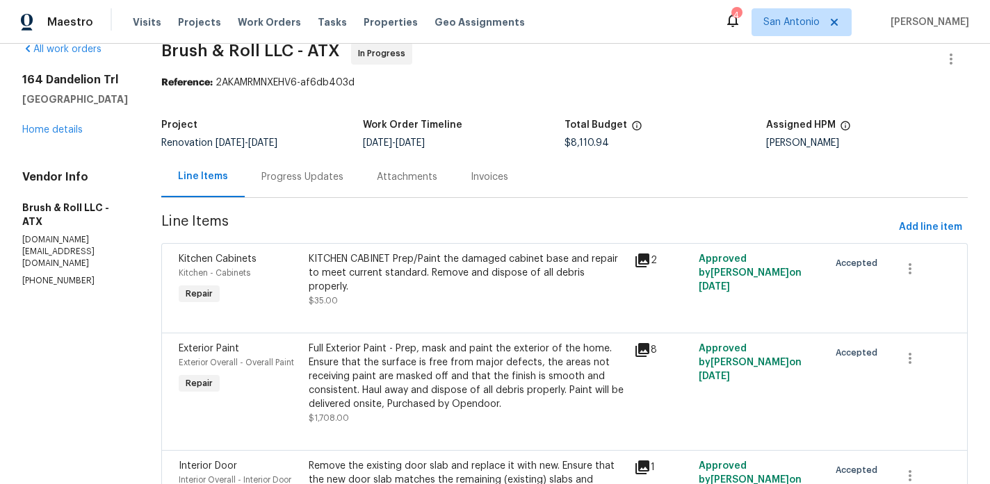
scroll to position [0, 0]
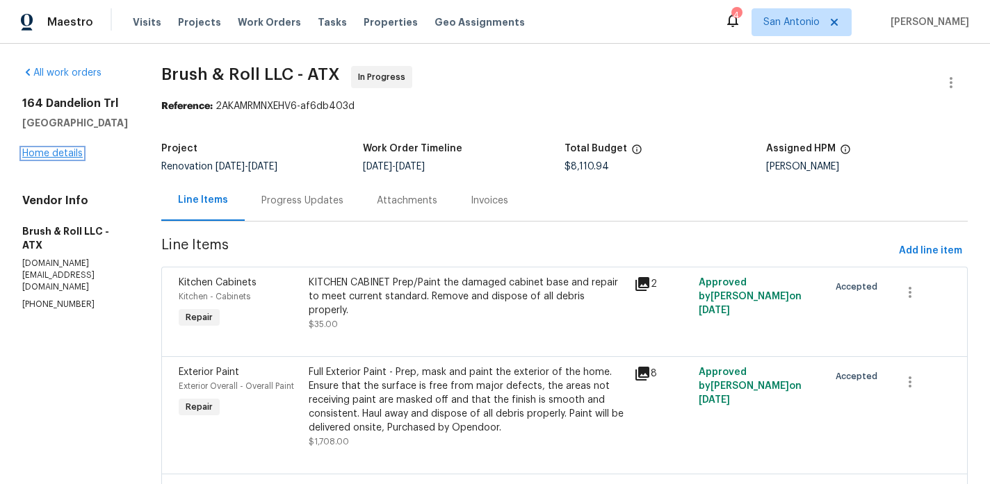
click at [62, 155] on link "Home details" at bounding box center [52, 154] width 60 height 10
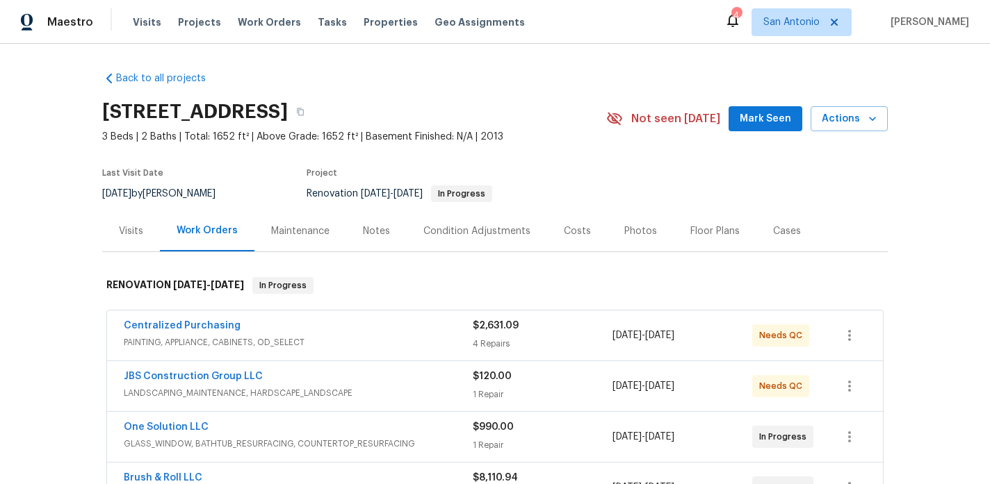
click at [376, 231] on div "Notes" at bounding box center [376, 231] width 27 height 14
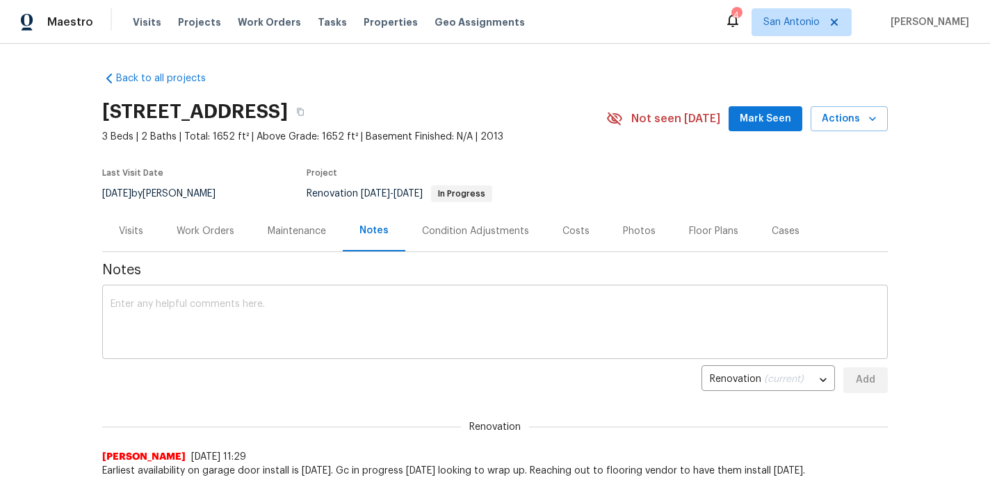
click at [381, 313] on textarea at bounding box center [495, 324] width 769 height 49
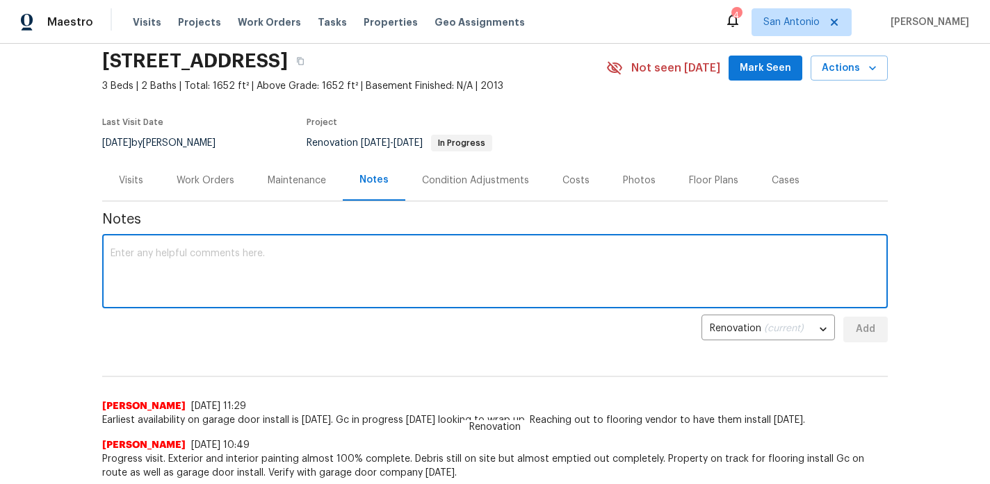
scroll to position [69, 0]
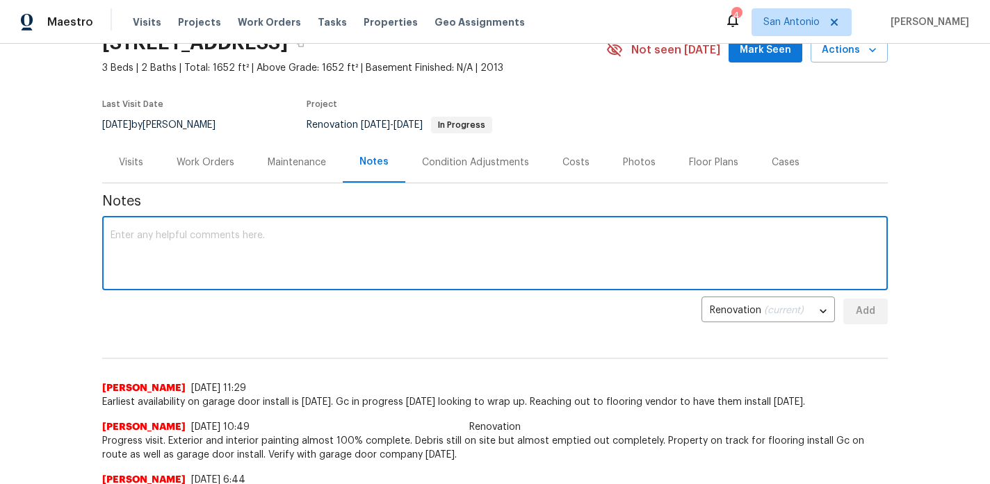
click at [379, 240] on textarea at bounding box center [495, 255] width 769 height 49
click at [202, 236] on textarea "Reached out to flooirng vendor and" at bounding box center [495, 255] width 769 height 49
click at [288, 236] on textarea "Reached out to flooring vendor and" at bounding box center [495, 255] width 769 height 49
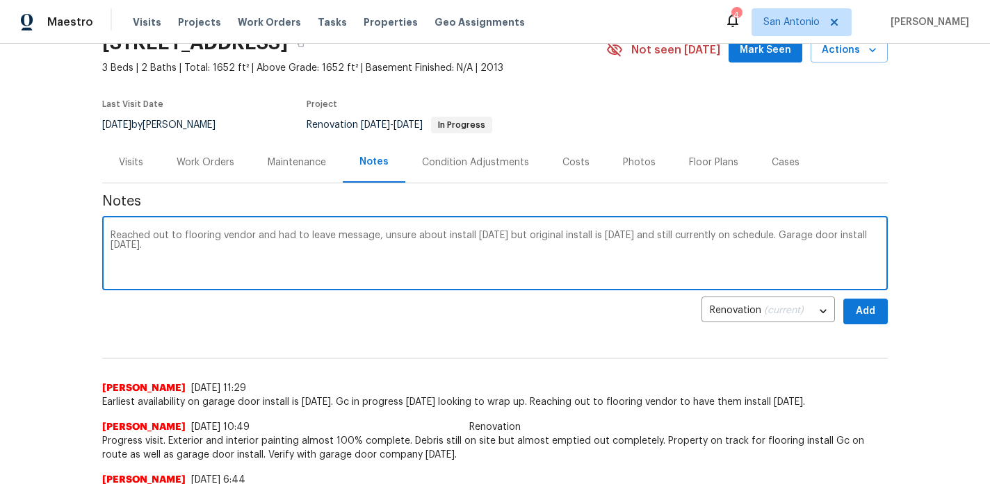
type textarea "Reached out to flooring vendor and had to leave message, unsure about install […"
click at [854, 303] on span "Add" at bounding box center [865, 311] width 22 height 17
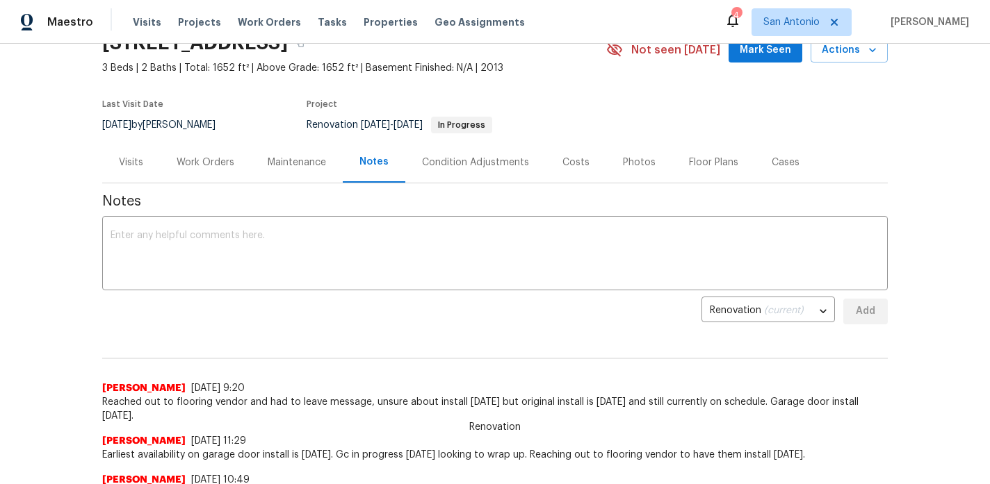
click at [765, 42] on div "Maestro Visits Projects Work Orders Tasks Properties Geo Assignments 4 San [PER…" at bounding box center [495, 22] width 990 height 44
click at [771, 54] on span "Mark Seen" at bounding box center [765, 50] width 51 height 17
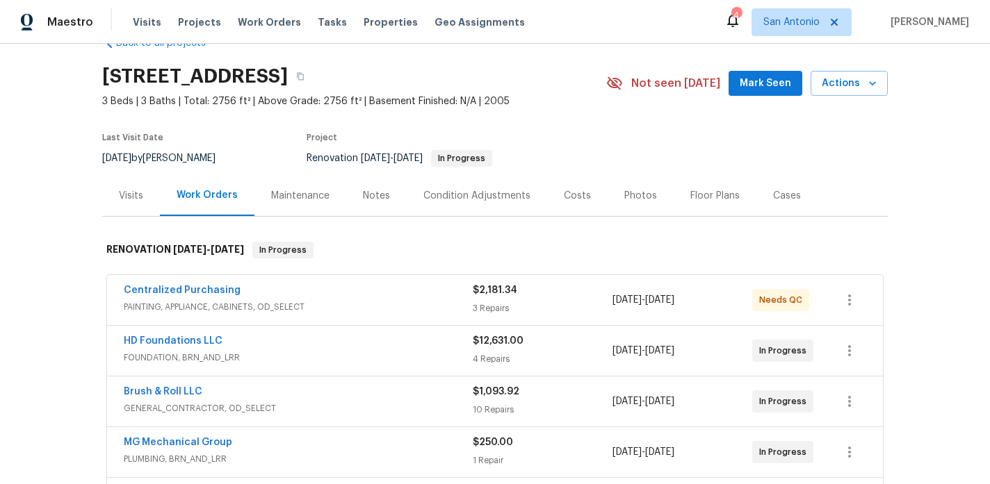
scroll to position [33, 0]
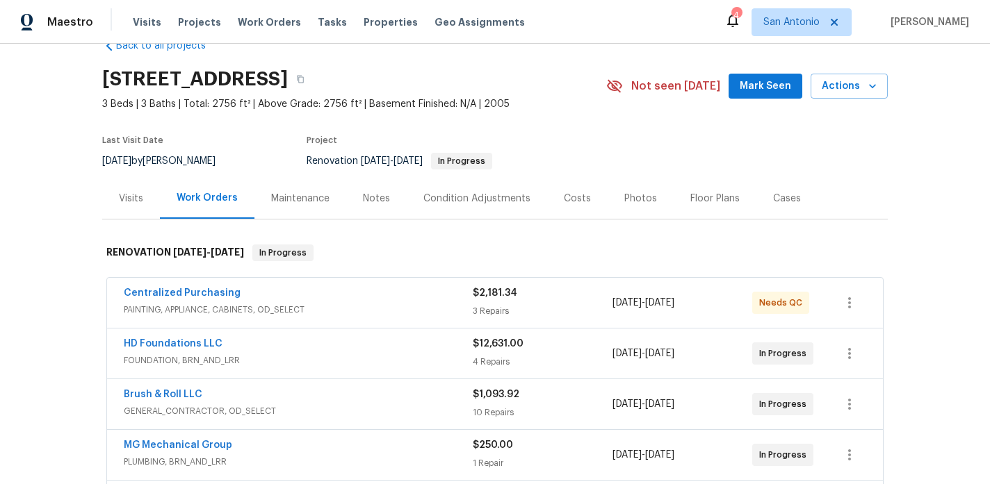
click at [773, 71] on div "[STREET_ADDRESS] 3 Beds | 3 Baths | Total: 2756 ft² | Above Grade: 2756 ft² | B…" at bounding box center [494, 86] width 785 height 50
click at [772, 86] on span "Mark Seen" at bounding box center [765, 86] width 51 height 17
click at [379, 198] on div "Notes" at bounding box center [376, 199] width 27 height 14
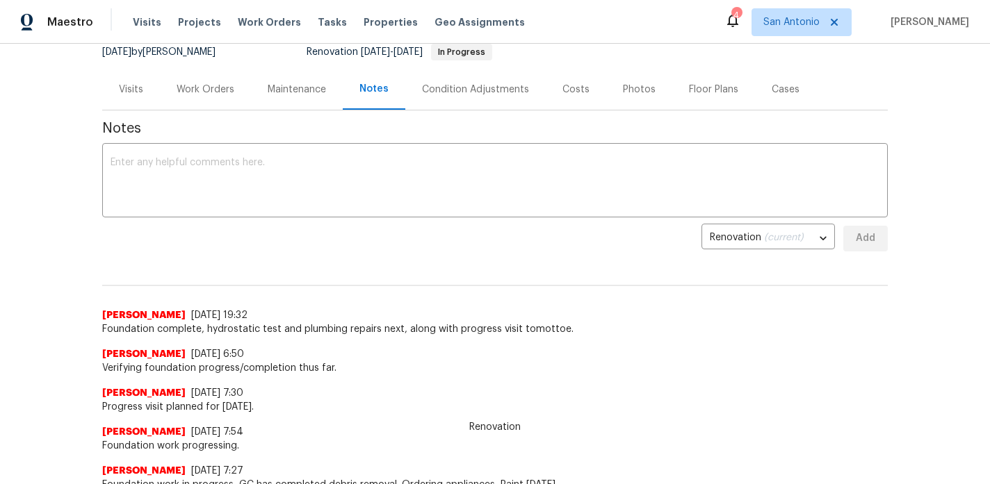
scroll to position [116, 0]
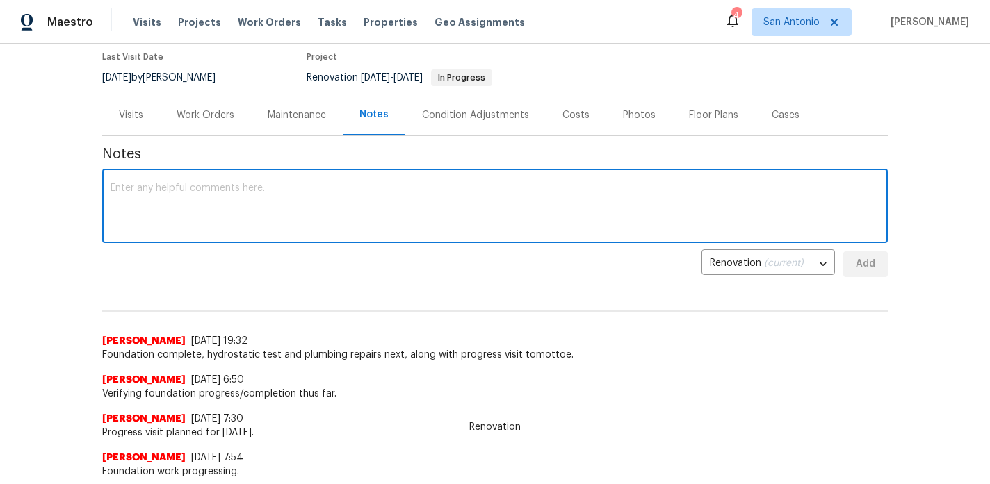
click at [293, 195] on textarea at bounding box center [495, 207] width 769 height 49
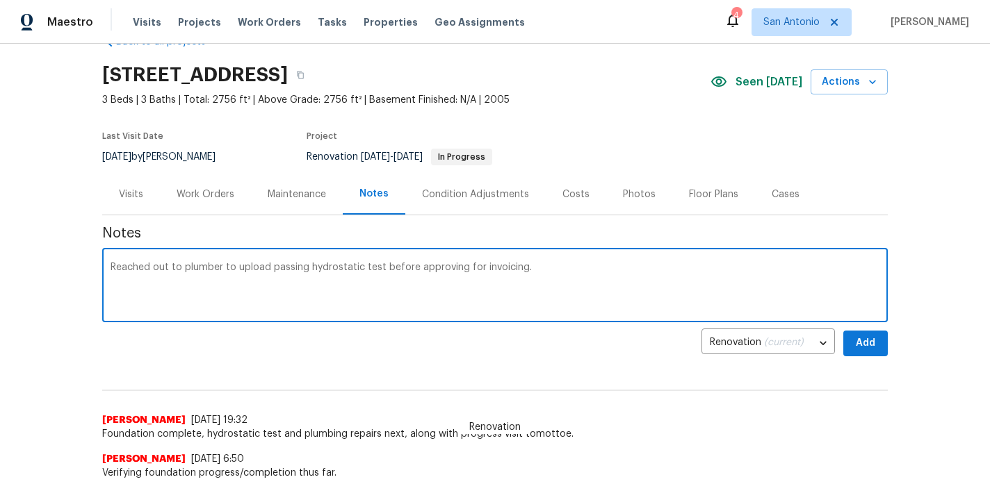
scroll to position [38, 0]
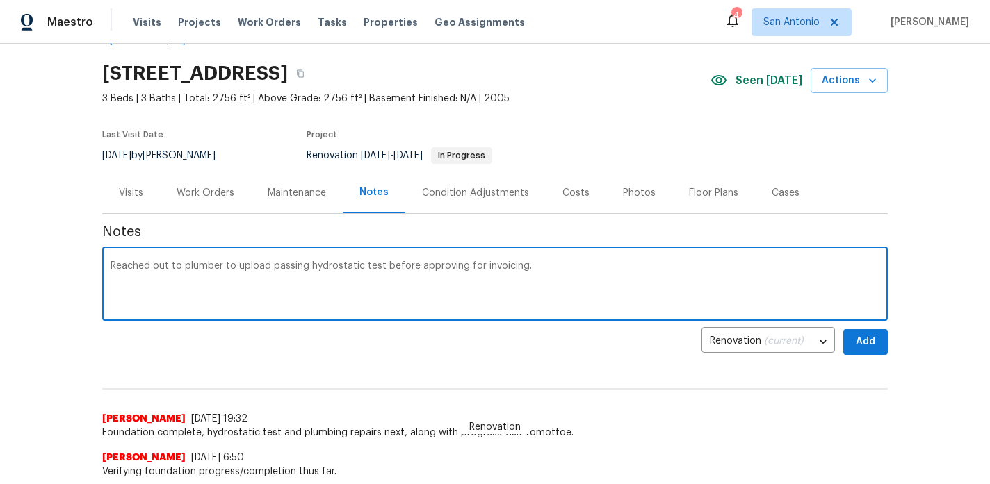
click at [341, 268] on textarea "Reached out to plumber to upload passing hydrostatic test before approving for …" at bounding box center [495, 285] width 769 height 49
type textarea "Plumber scheduled to day, progress visit planned."
click at [891, 346] on div "Back to all projects 541 Triple Crown, Schertz, TX 78108 3 Beds | 3 Baths | Tot…" at bounding box center [495, 264] width 990 height 441
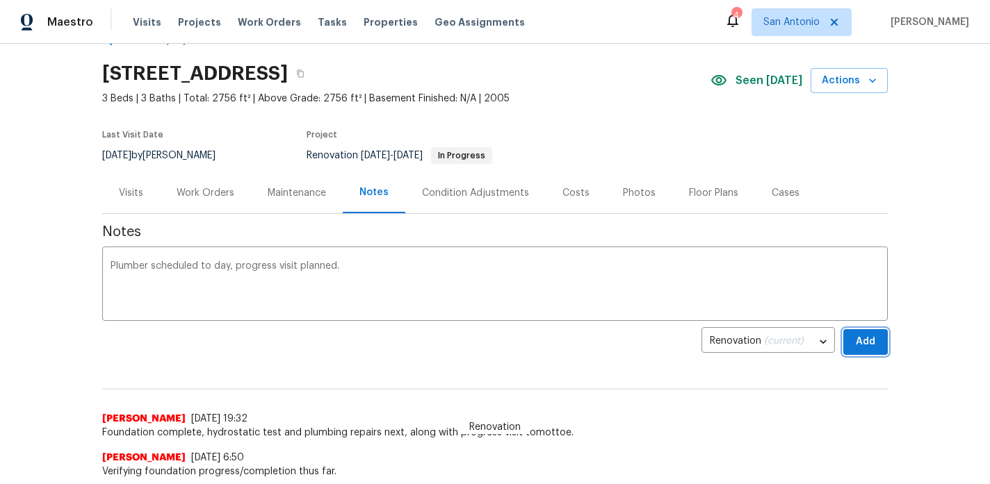
click at [864, 343] on span "Add" at bounding box center [865, 342] width 22 height 17
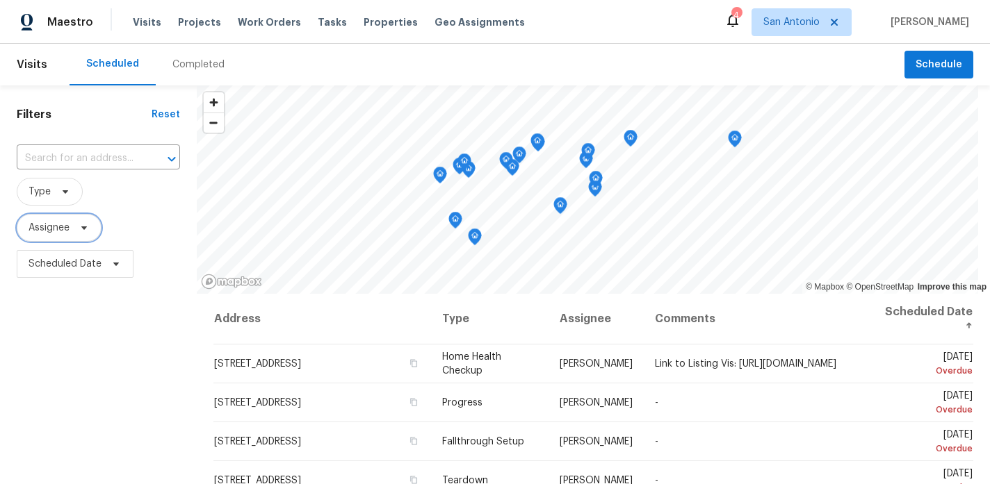
click at [76, 227] on span at bounding box center [81, 227] width 15 height 11
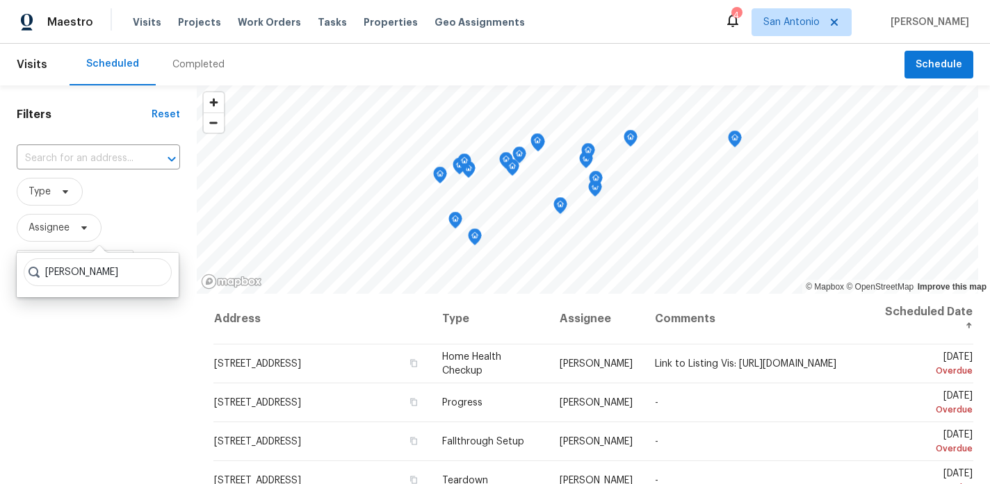
type input "[PERSON_NAME]"
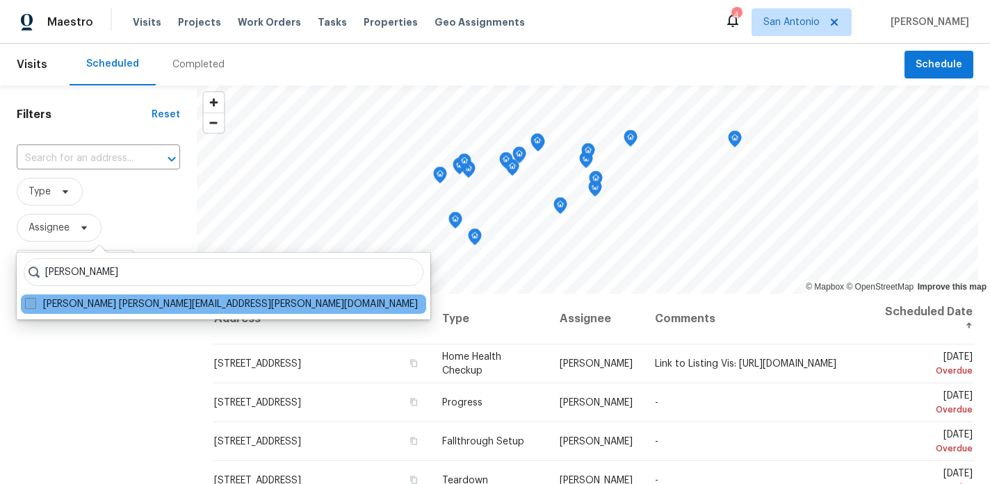
click at [50, 297] on label "[PERSON_NAME] [PERSON_NAME][EMAIL_ADDRESS][PERSON_NAME][DOMAIN_NAME]" at bounding box center [221, 304] width 393 height 14
click at [34, 297] on input "[PERSON_NAME] [PERSON_NAME][EMAIL_ADDRESS][PERSON_NAME][DOMAIN_NAME]" at bounding box center [29, 301] width 9 height 9
checkbox input "true"
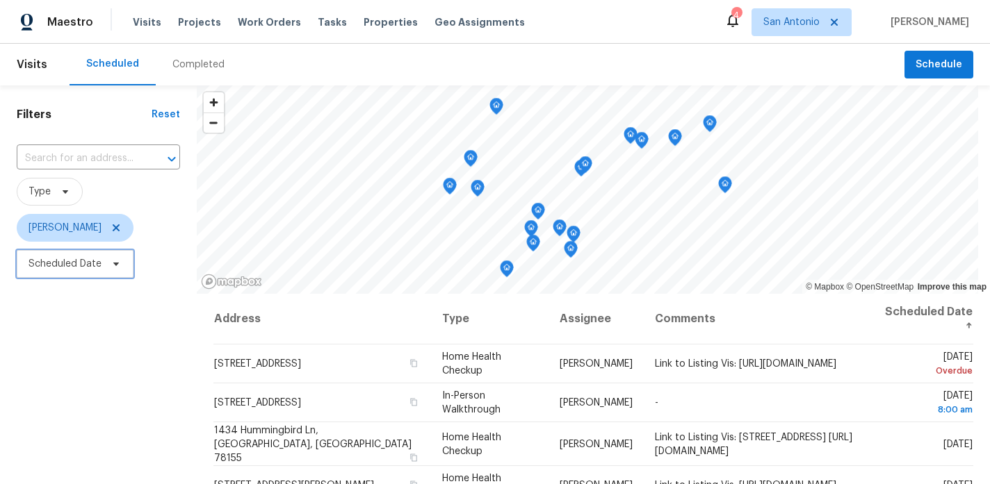
click at [118, 263] on icon at bounding box center [116, 264] width 11 height 11
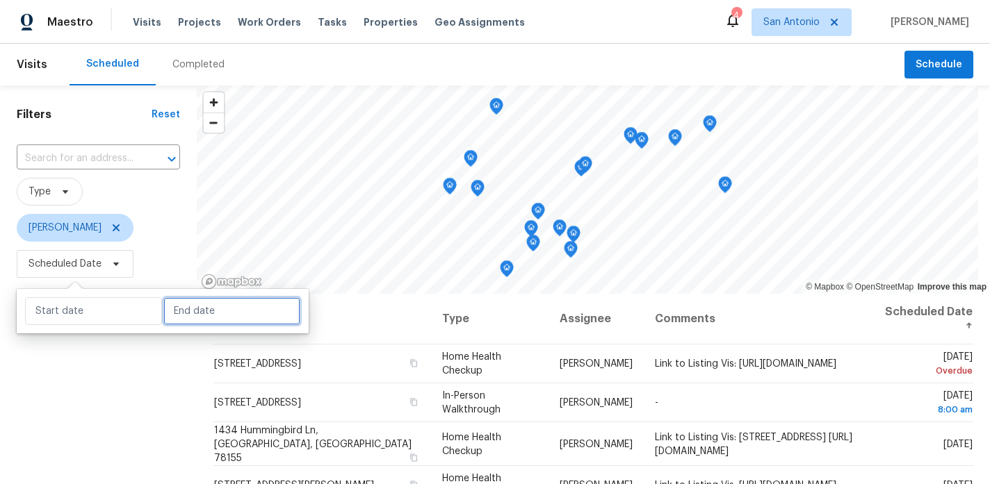
click at [169, 309] on input "text" at bounding box center [231, 311] width 137 height 28
select select "8"
select select "2025"
select select "9"
select select "2025"
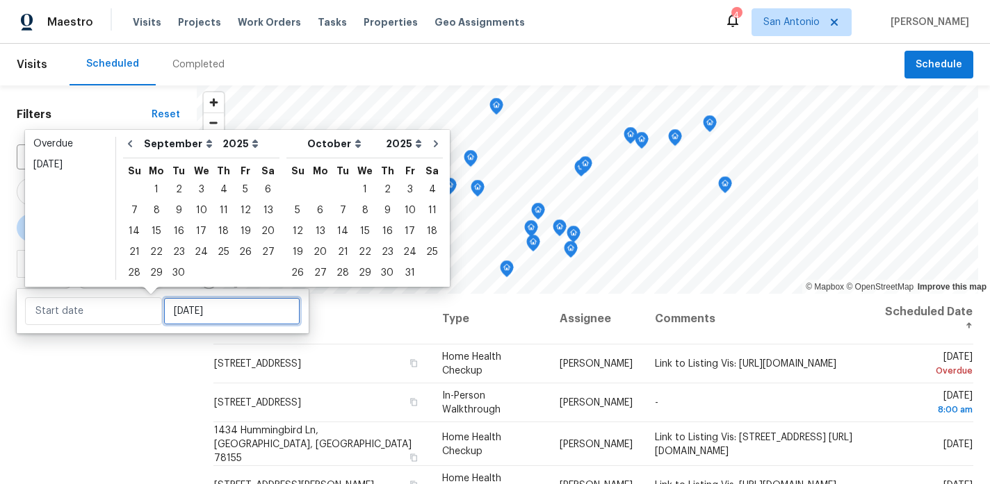
type input "[DATE]"
click at [178, 190] on div "2" at bounding box center [179, 189] width 22 height 19
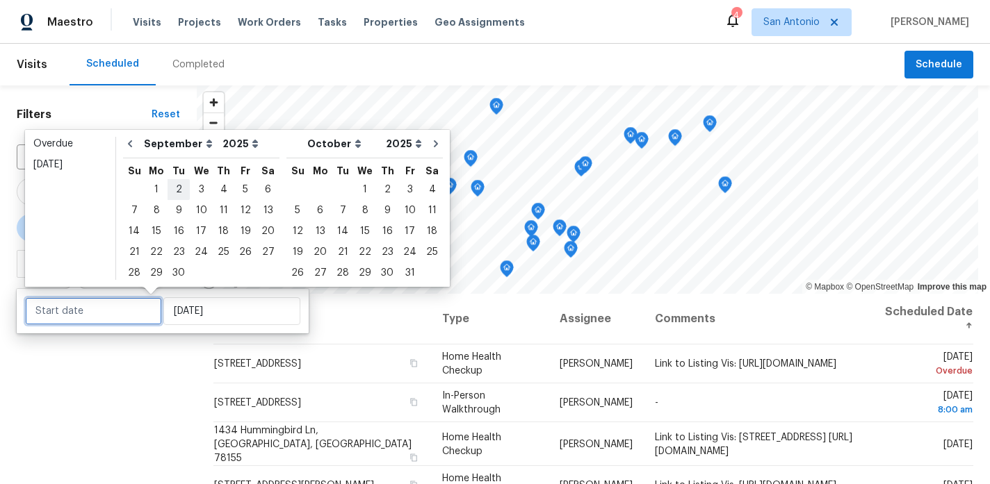
type input "[DATE]"
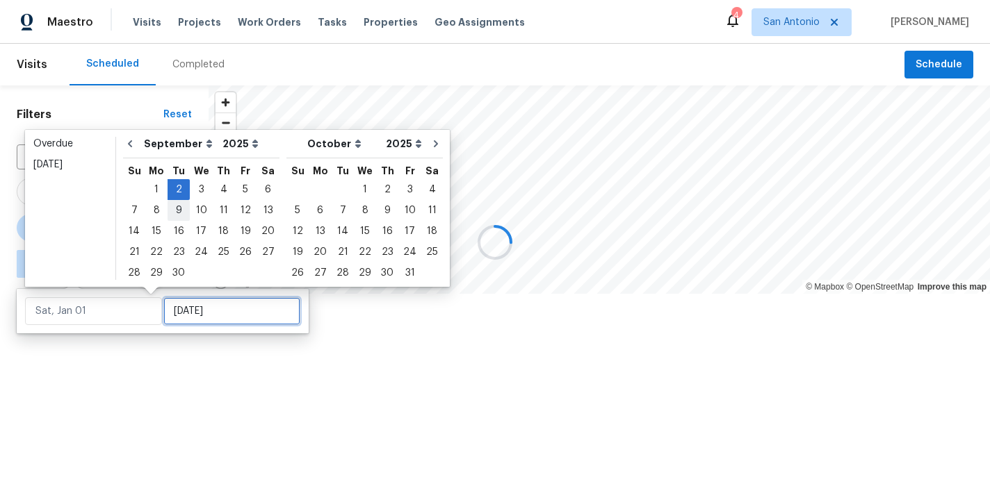
type input "[DATE]"
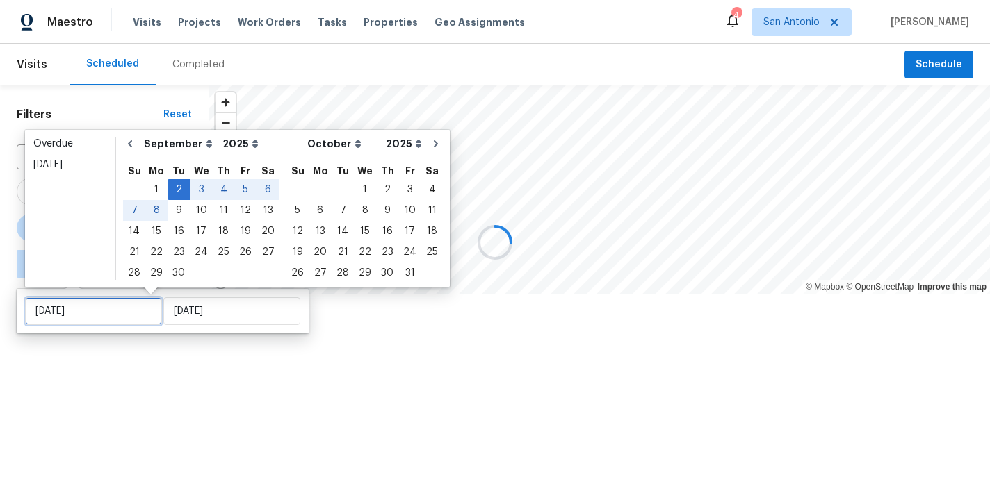
type input "[DATE]"
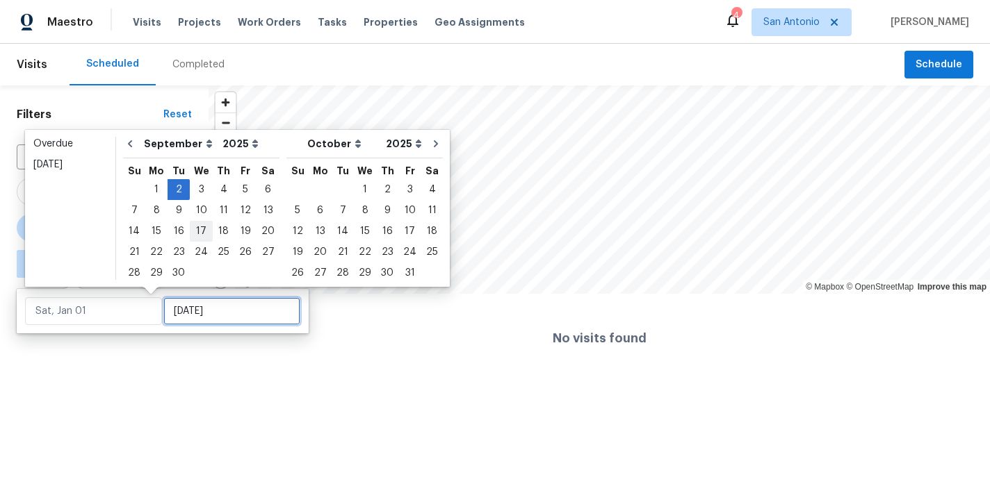
type input "[DATE]"
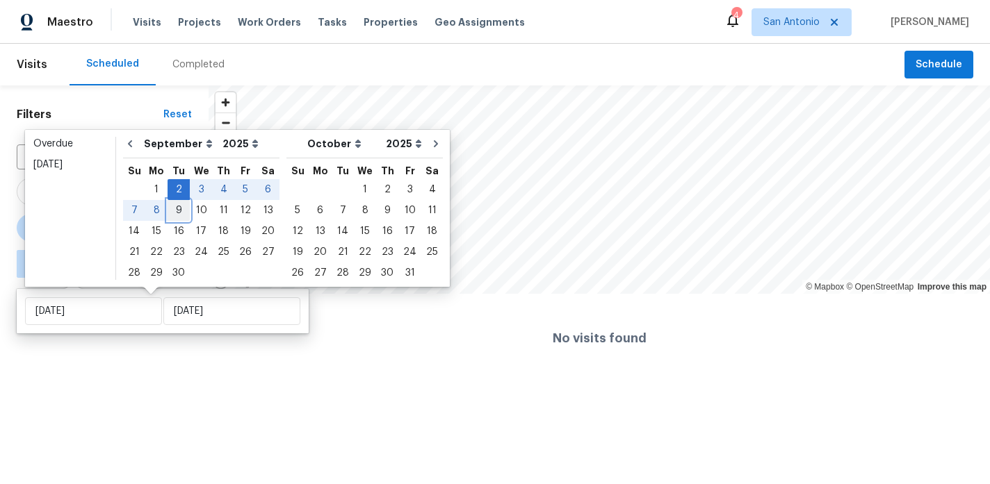
click at [177, 211] on div "9" at bounding box center [179, 210] width 22 height 19
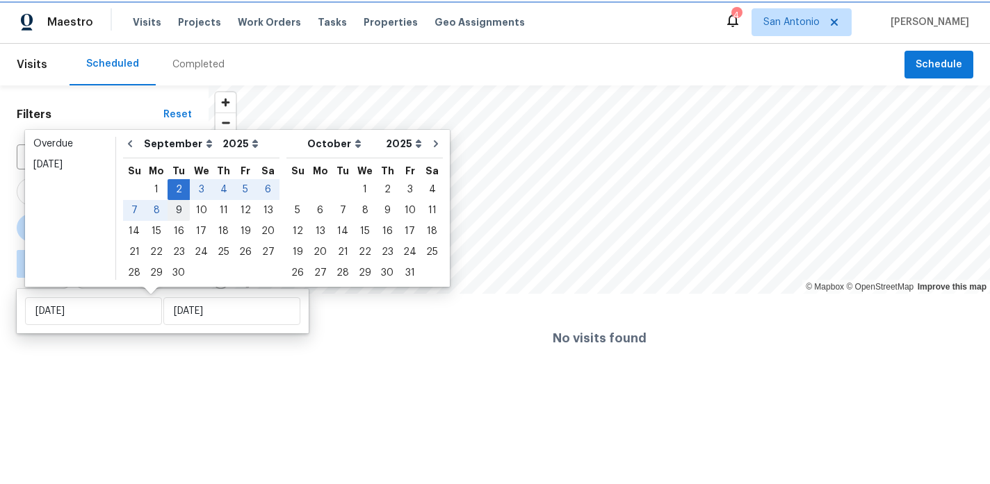
type input "[DATE]"
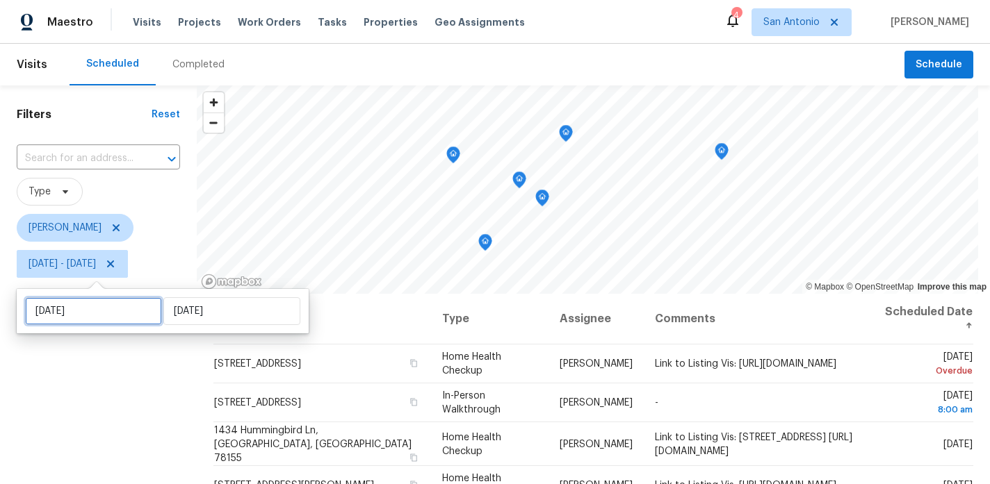
select select "8"
select select "2025"
select select "9"
select select "2025"
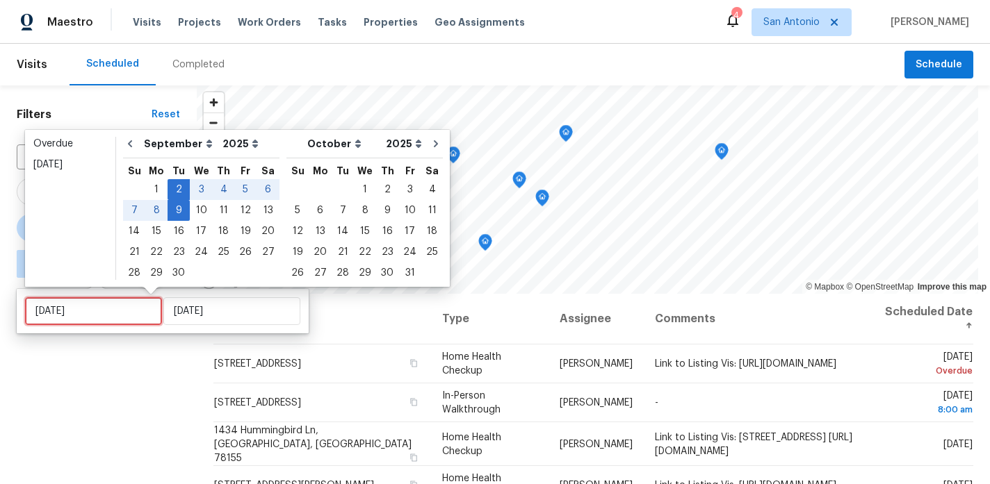
click at [124, 313] on input "[DATE]" at bounding box center [93, 311] width 137 height 28
type input "[DATE]"
click at [179, 206] on div "9" at bounding box center [179, 210] width 22 height 19
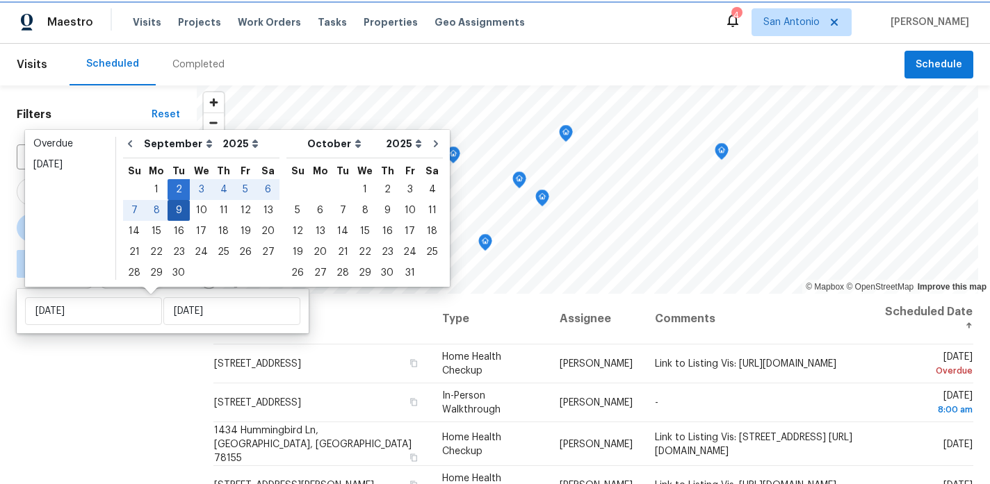
type input "[DATE]"
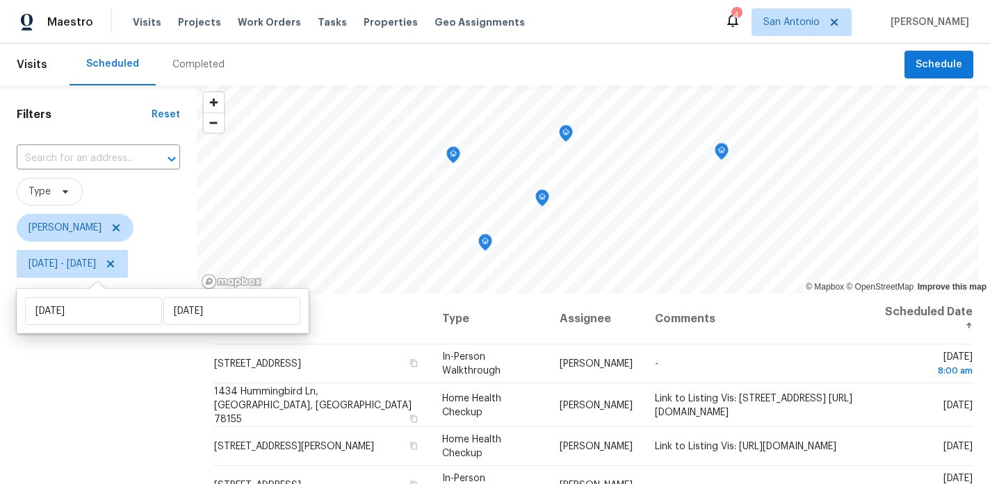
click at [181, 373] on div "Filters Reset ​ Type [PERSON_NAME][DATE] - [DATE]" at bounding box center [98, 383] width 197 height 596
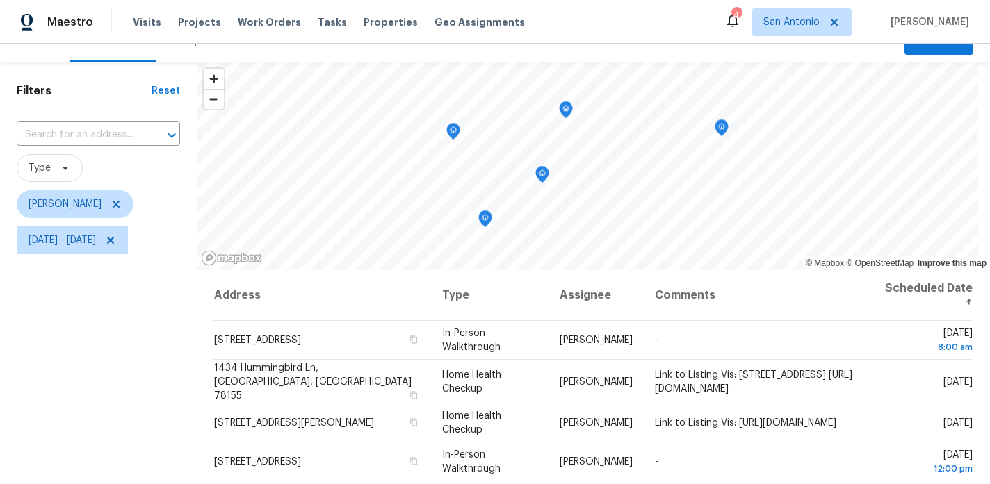
scroll to position [23, 0]
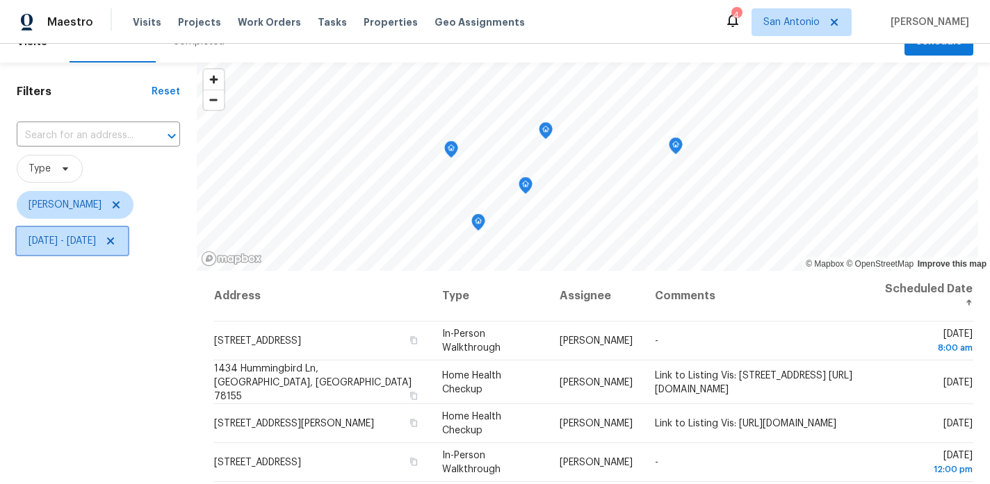
click at [116, 244] on icon at bounding box center [110, 241] width 11 height 11
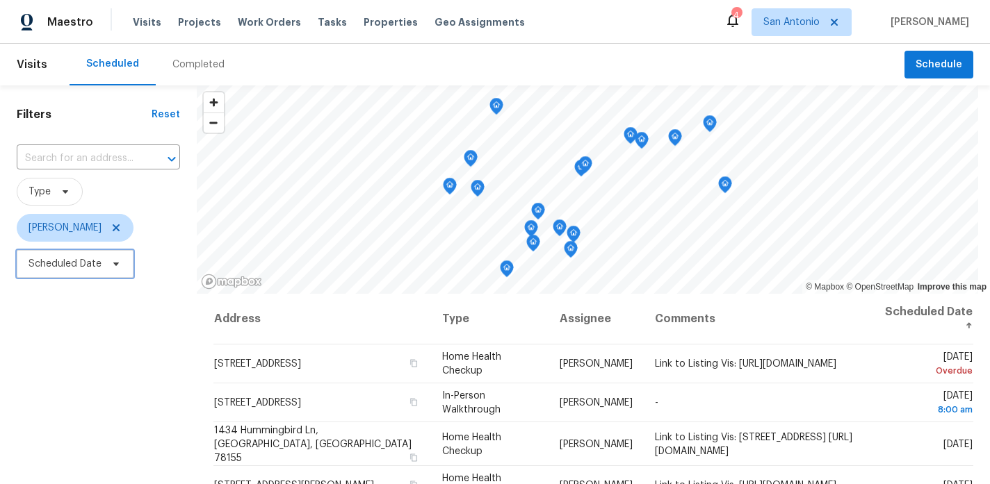
click at [117, 263] on icon at bounding box center [116, 264] width 6 height 3
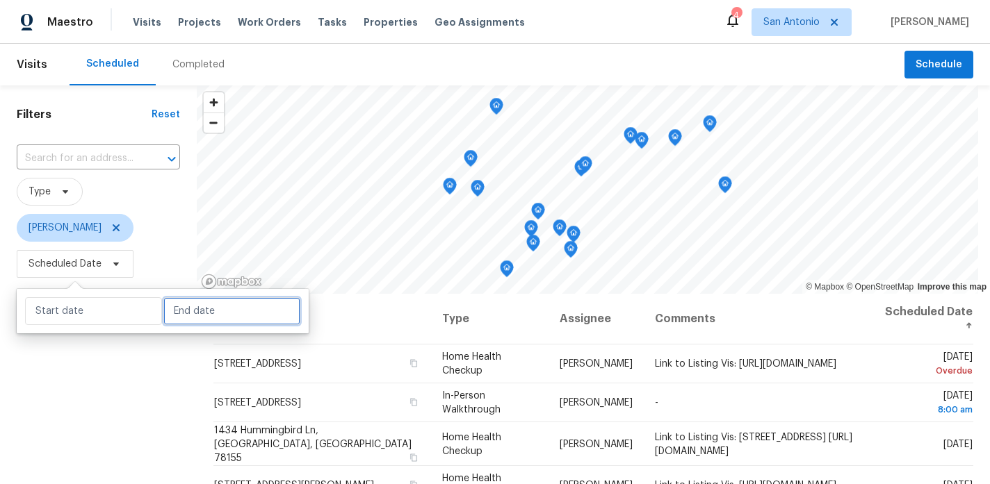
click at [179, 321] on input "text" at bounding box center [231, 311] width 137 height 28
select select "8"
select select "2025"
select select "9"
select select "2025"
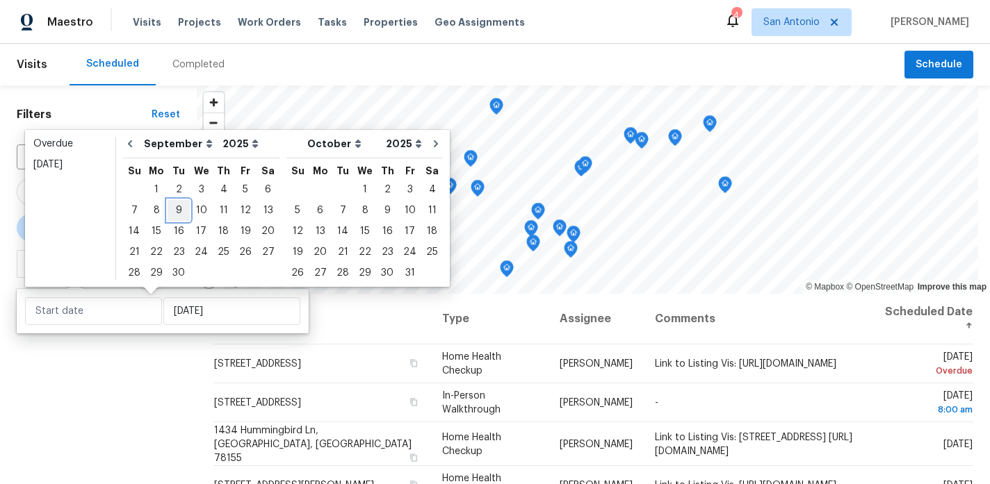
click at [178, 210] on div "9" at bounding box center [179, 210] width 22 height 19
type input "[DATE]"
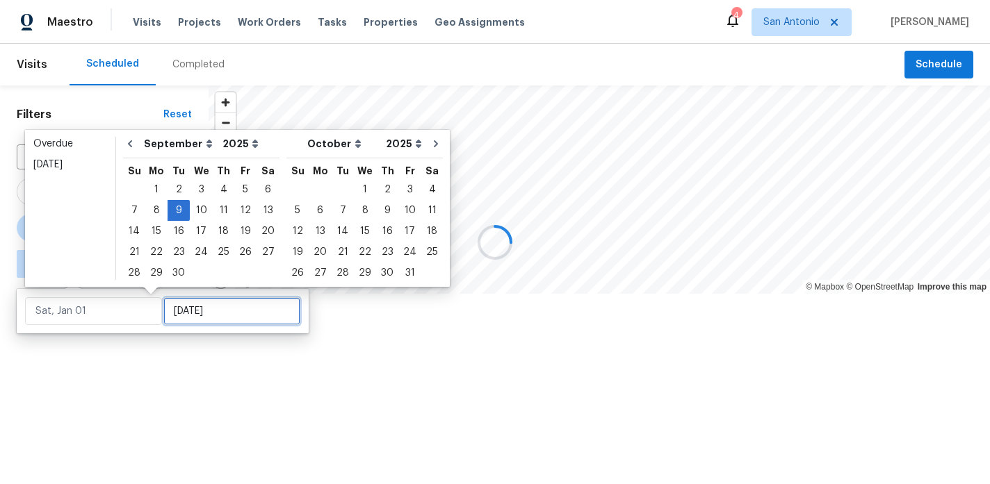
type input "[DATE]"
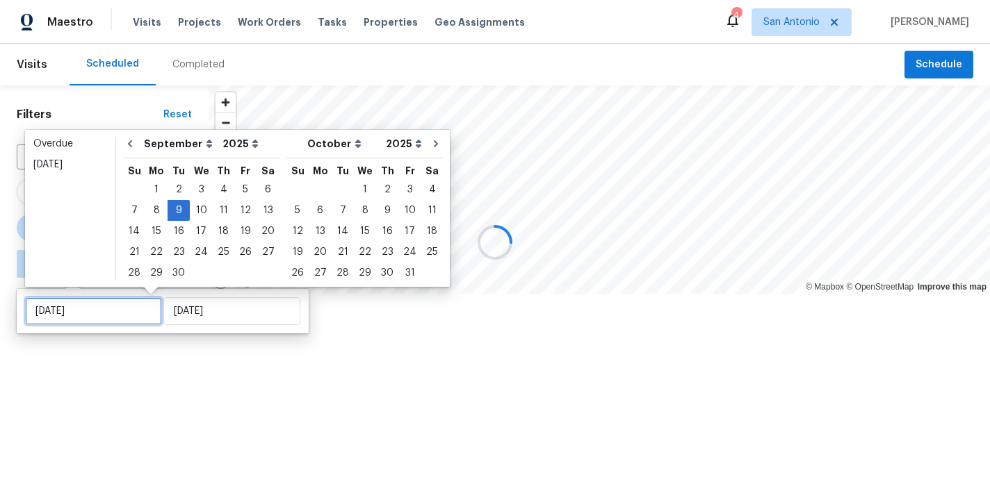
type input "[DATE]"
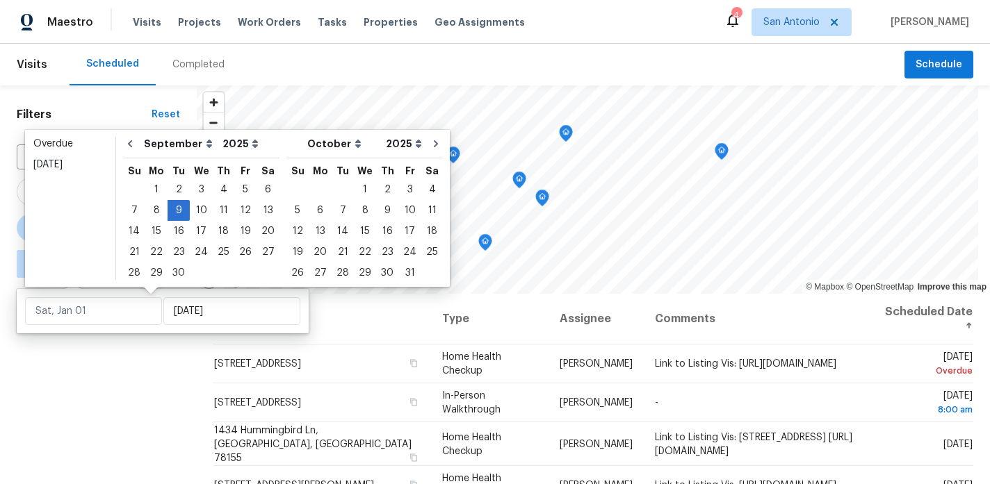
click at [183, 363] on div "Filters Reset ​ Type [PERSON_NAME] ∞ - [DATE]" at bounding box center [98, 383] width 197 height 596
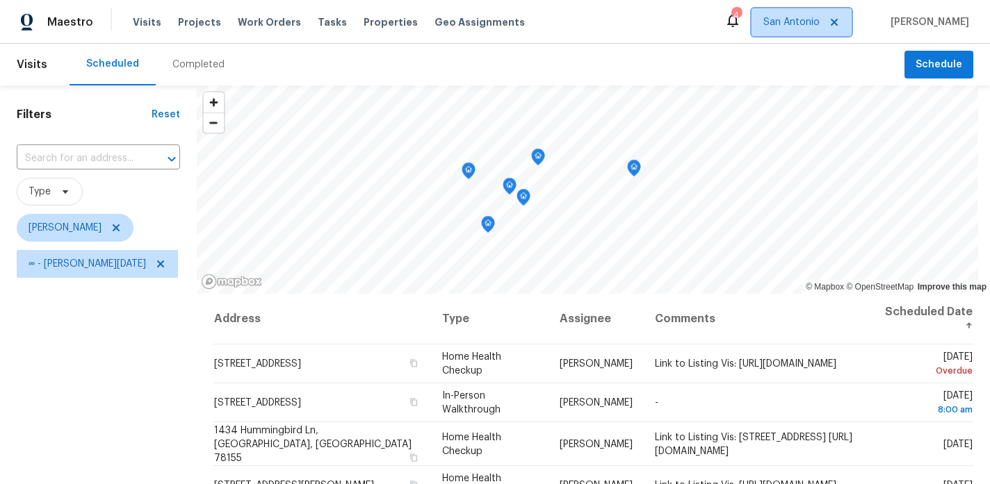
click at [818, 27] on span "San Antonio" at bounding box center [791, 22] width 56 height 14
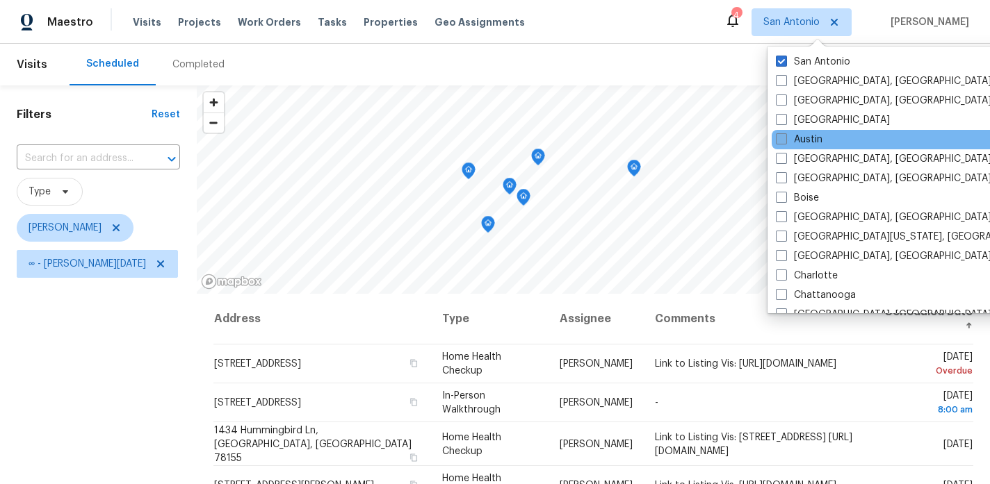
click at [808, 139] on label "Austin" at bounding box center [799, 140] width 47 height 14
click at [785, 139] on input "Austin" at bounding box center [780, 137] width 9 height 9
checkbox input "true"
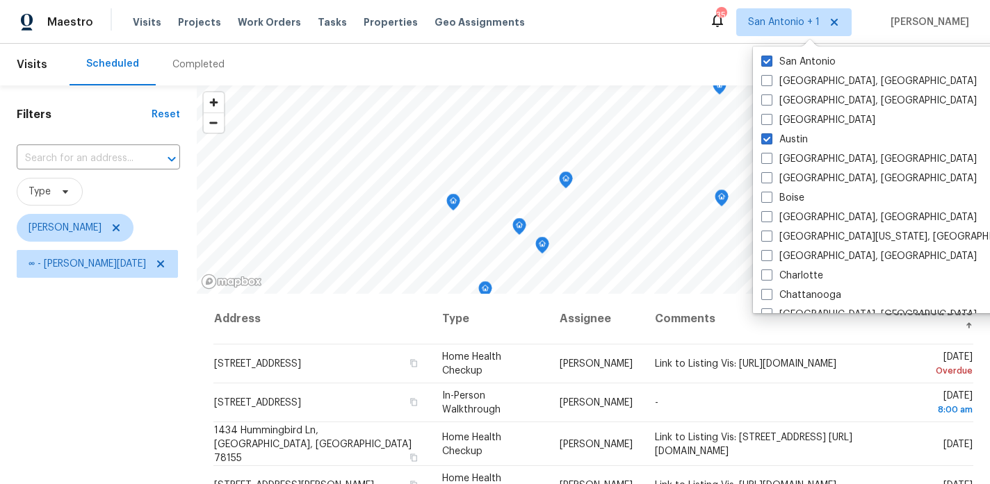
click at [173, 338] on div "Filters Reset ​ Type [PERSON_NAME] ∞ - [DATE]" at bounding box center [98, 383] width 197 height 596
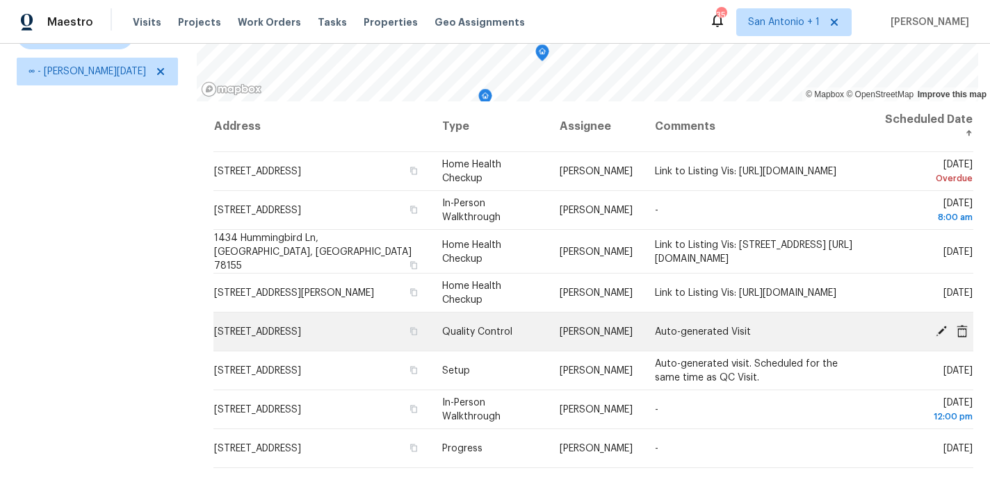
scroll to position [197, 0]
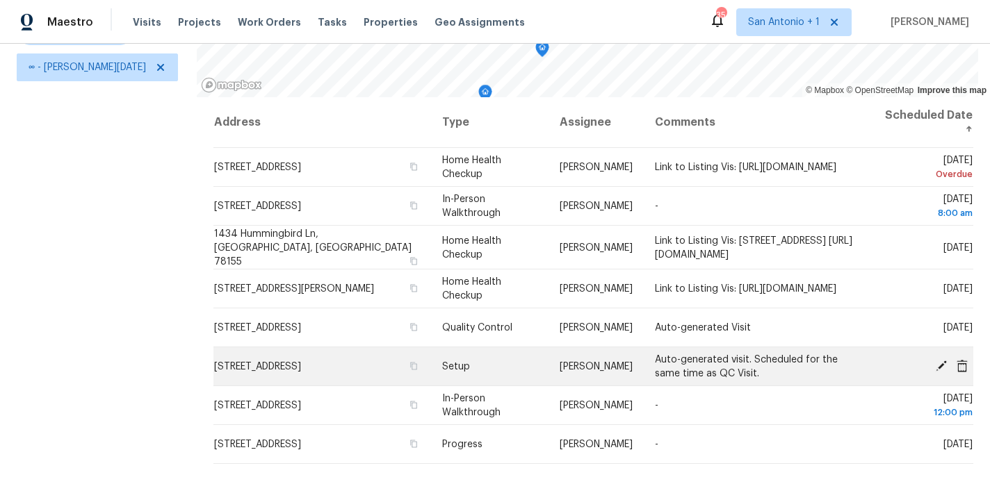
click at [939, 371] on icon at bounding box center [941, 365] width 11 height 11
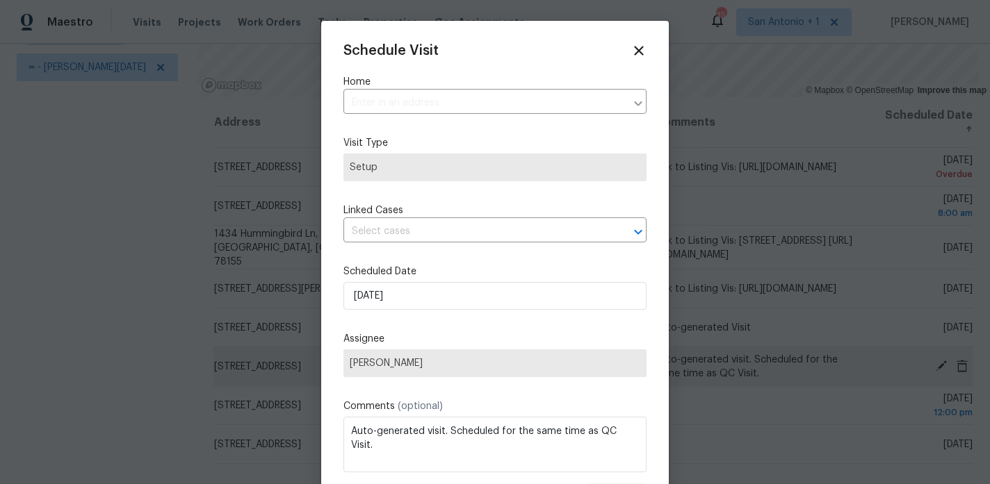
type input "[STREET_ADDRESS]"
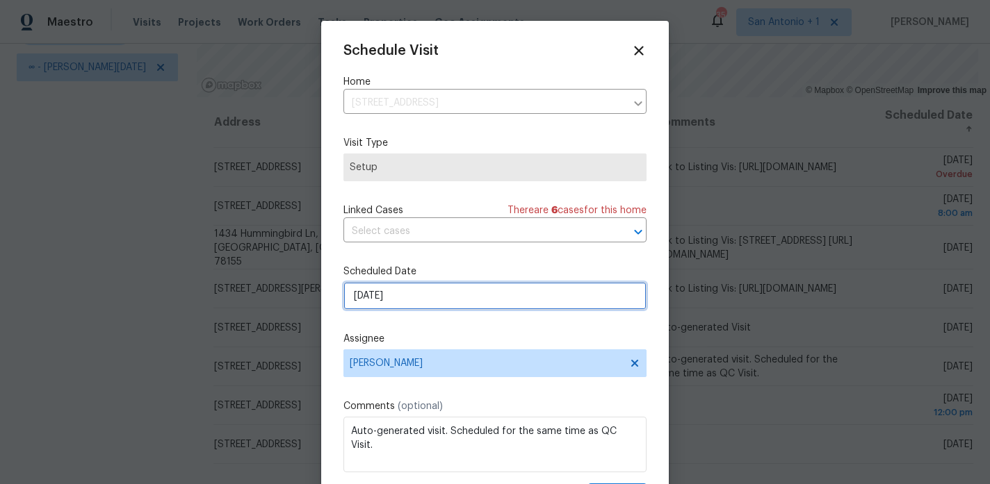
click at [399, 294] on input "[DATE]" at bounding box center [494, 296] width 303 height 28
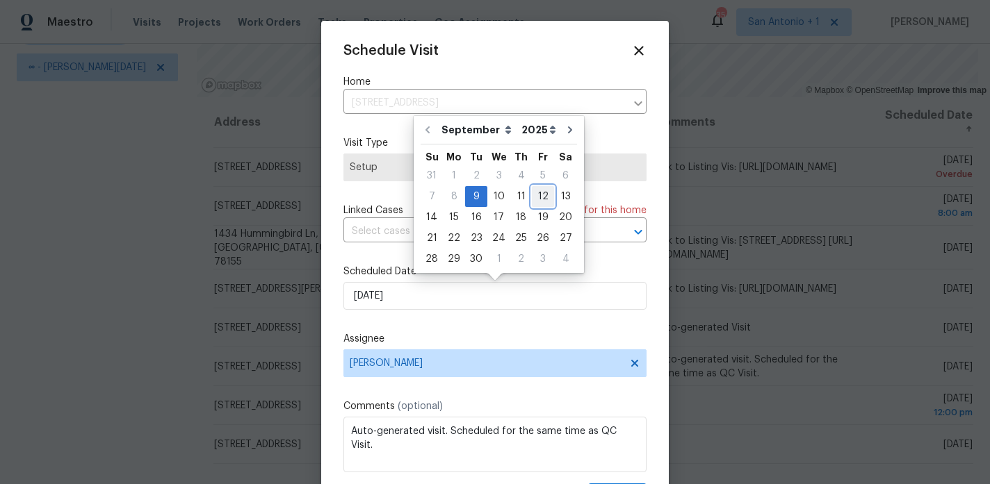
click at [538, 199] on div "12" at bounding box center [543, 196] width 22 height 19
type input "[DATE]"
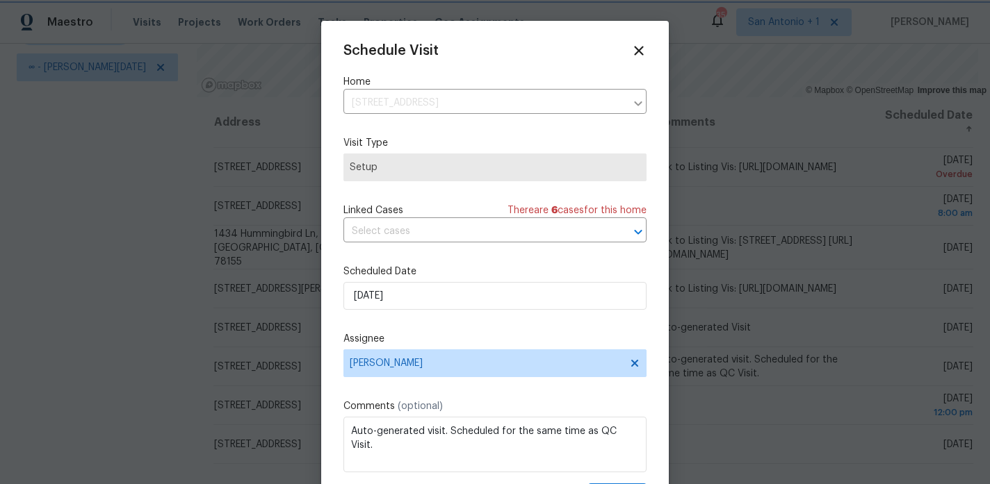
scroll to position [25, 0]
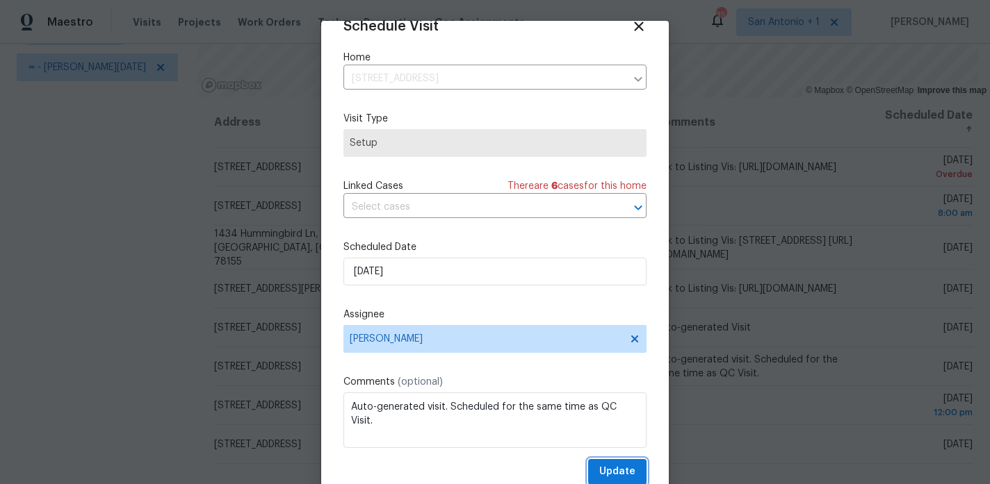
click at [623, 471] on span "Update" at bounding box center [617, 472] width 36 height 17
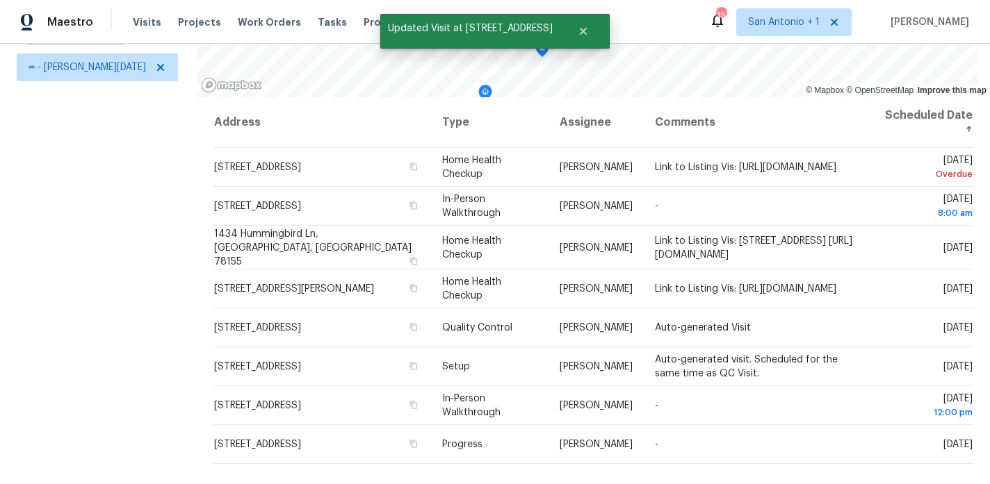
scroll to position [0, 0]
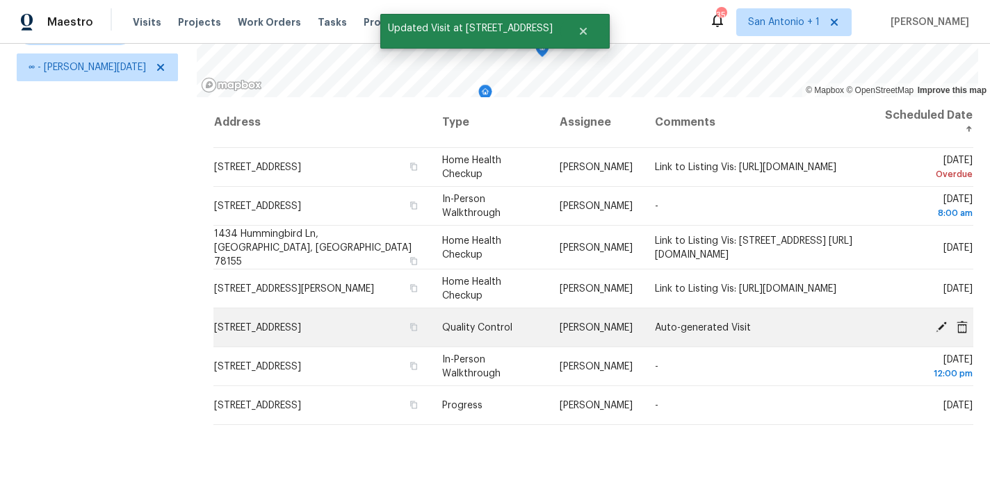
click at [940, 332] on icon at bounding box center [941, 326] width 11 height 11
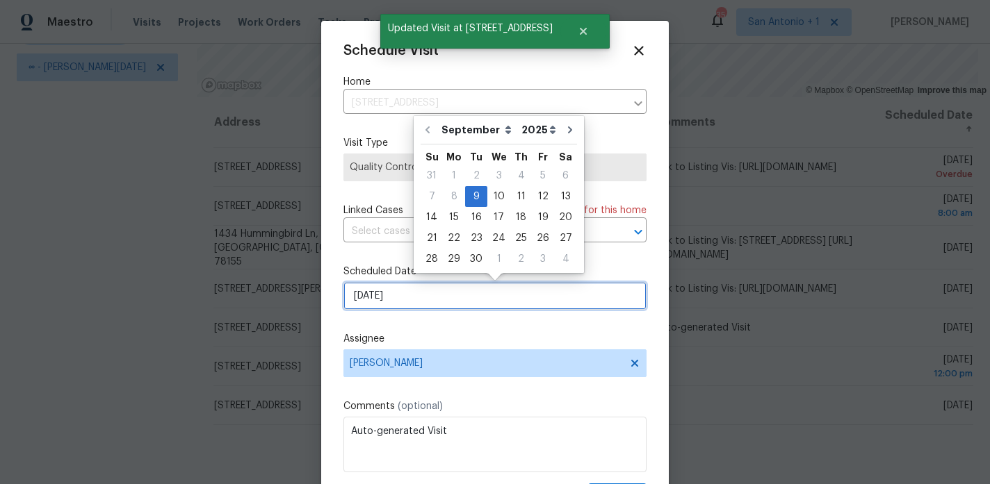
click at [505, 297] on input "[DATE]" at bounding box center [494, 296] width 303 height 28
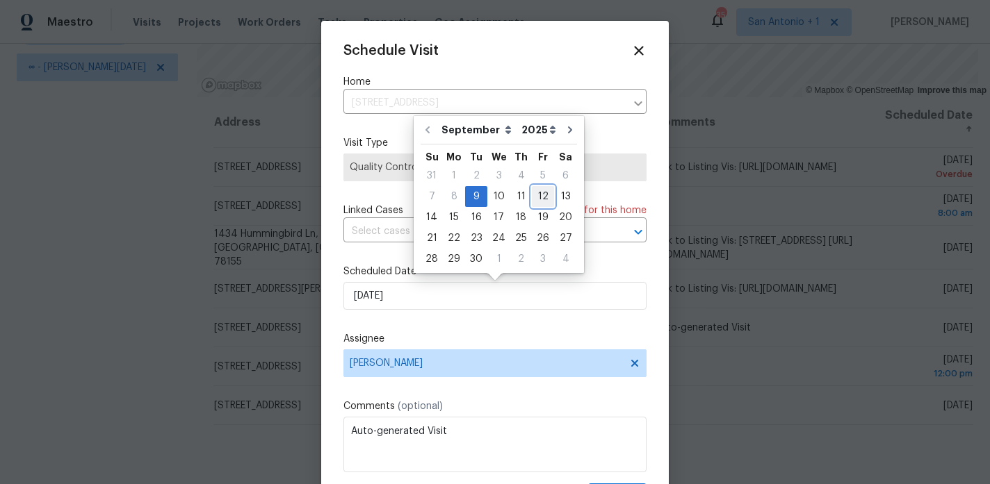
click at [539, 197] on div "12" at bounding box center [543, 196] width 22 height 19
type input "[DATE]"
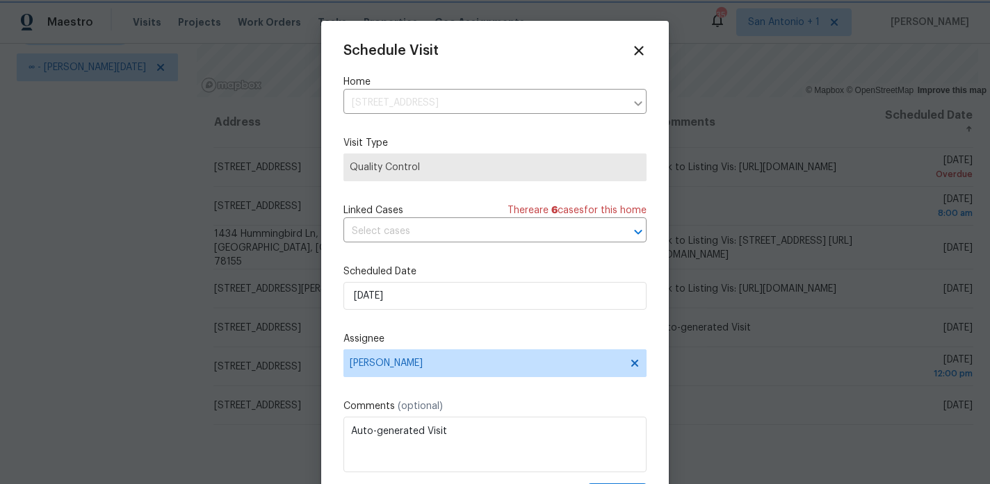
scroll to position [25, 0]
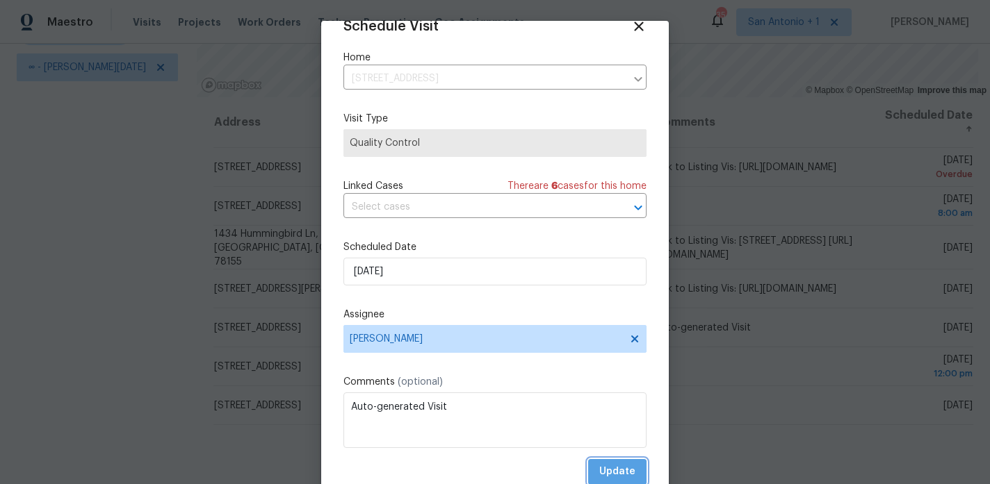
click at [619, 468] on span "Update" at bounding box center [617, 472] width 36 height 17
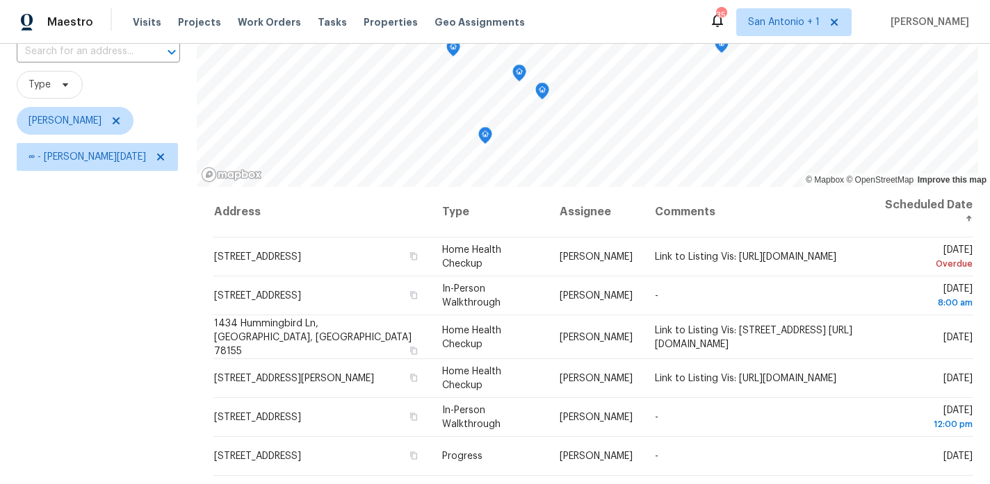
scroll to position [115, 0]
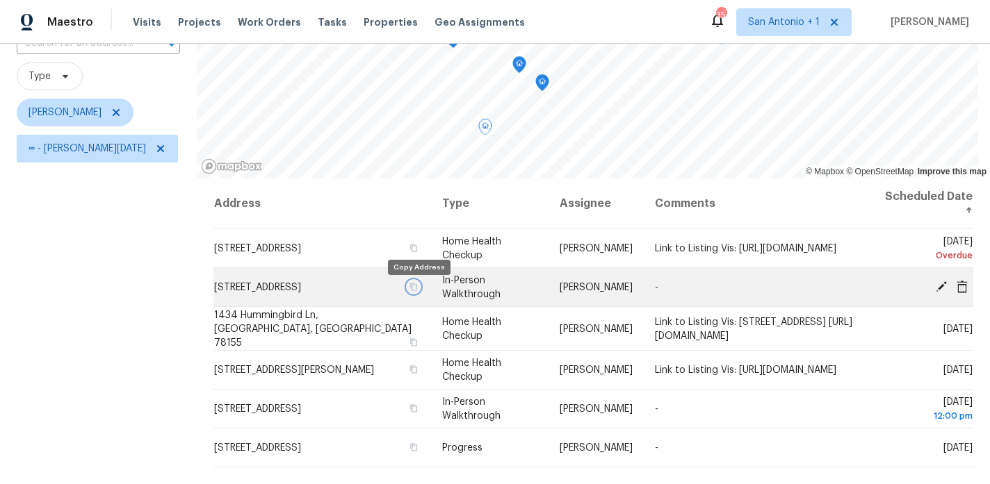
click at [417, 291] on icon "button" at bounding box center [413, 287] width 8 height 8
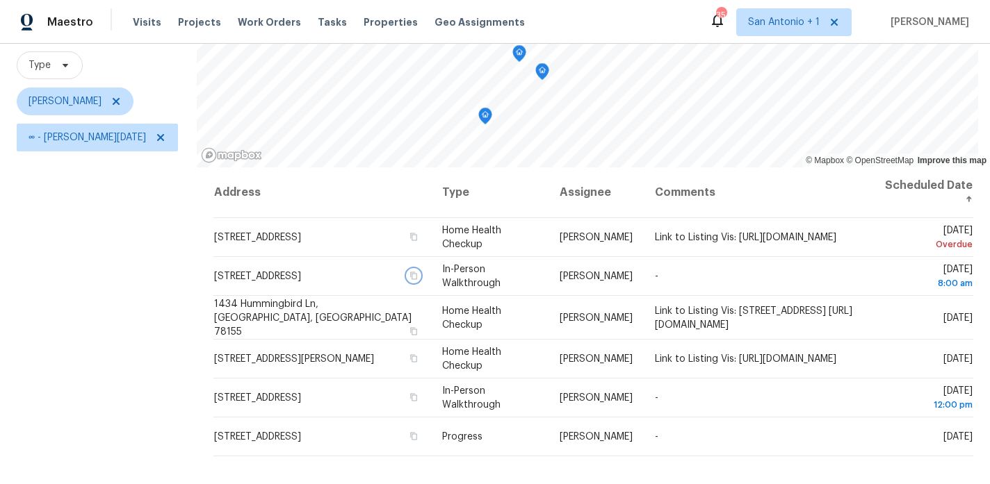
scroll to position [117, 0]
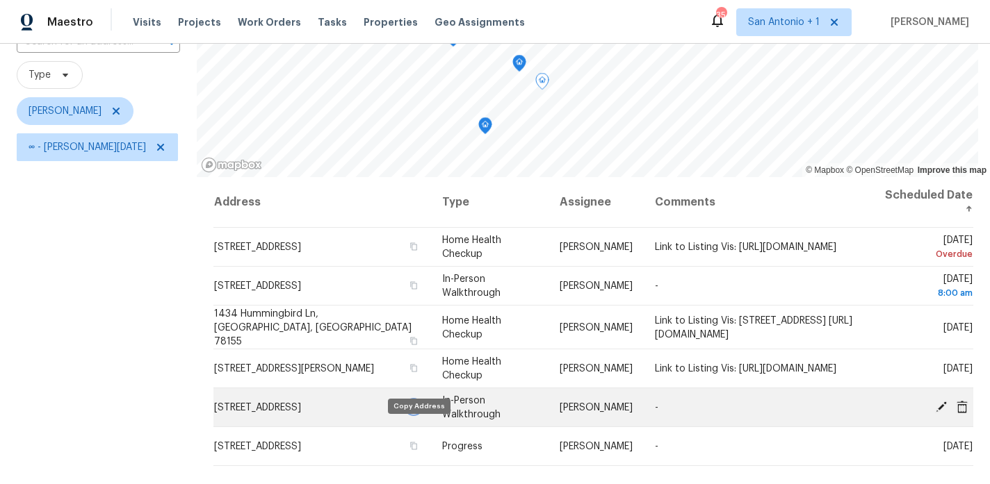
click at [418, 411] on icon "button" at bounding box center [413, 407] width 8 height 8
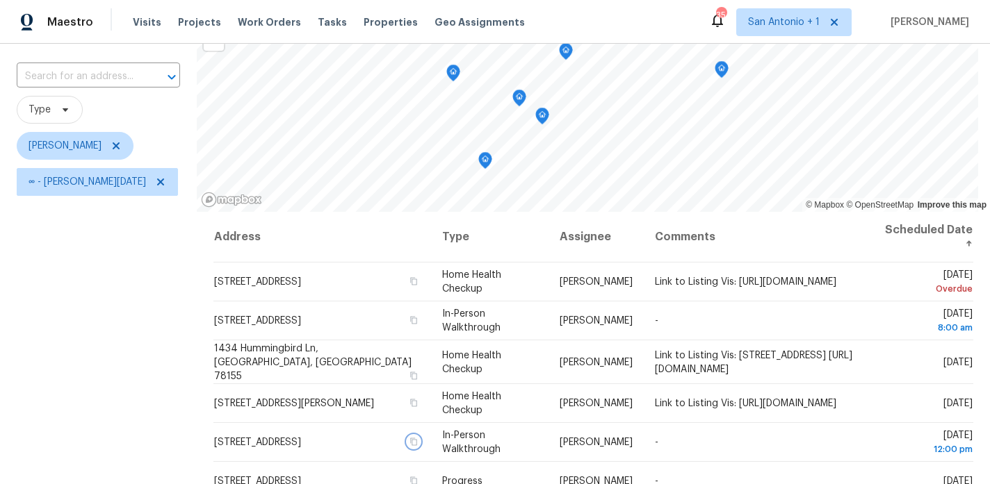
scroll to position [79, 0]
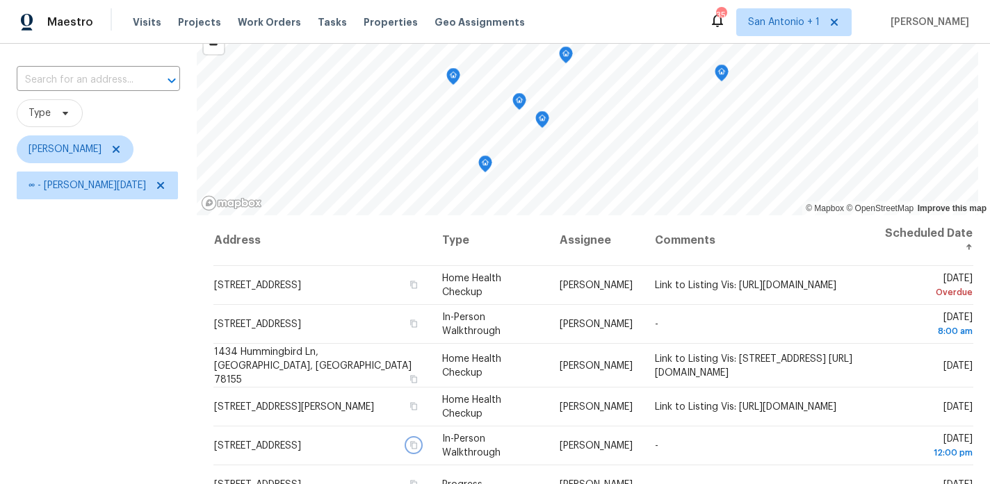
click at [520, 101] on icon "Map marker" at bounding box center [518, 102] width 1 height 2
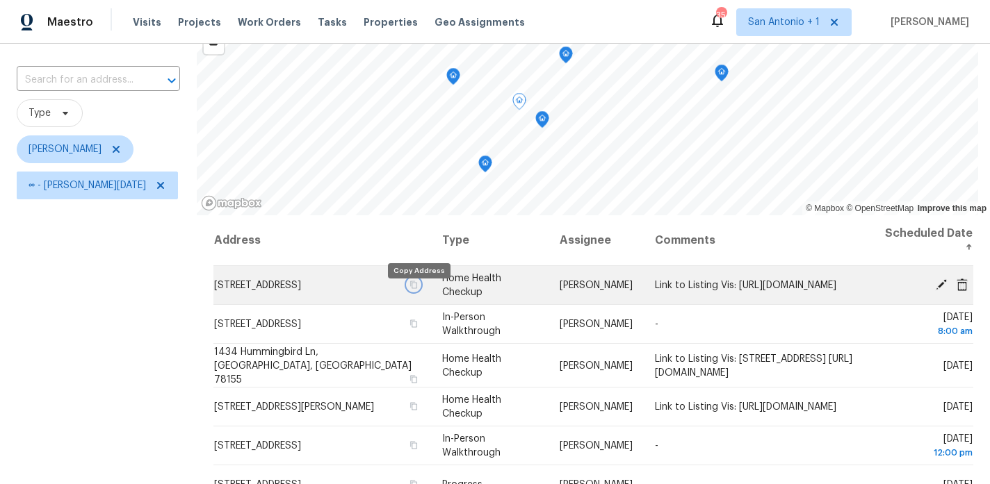
click at [417, 289] on icon "button" at bounding box center [413, 285] width 8 height 8
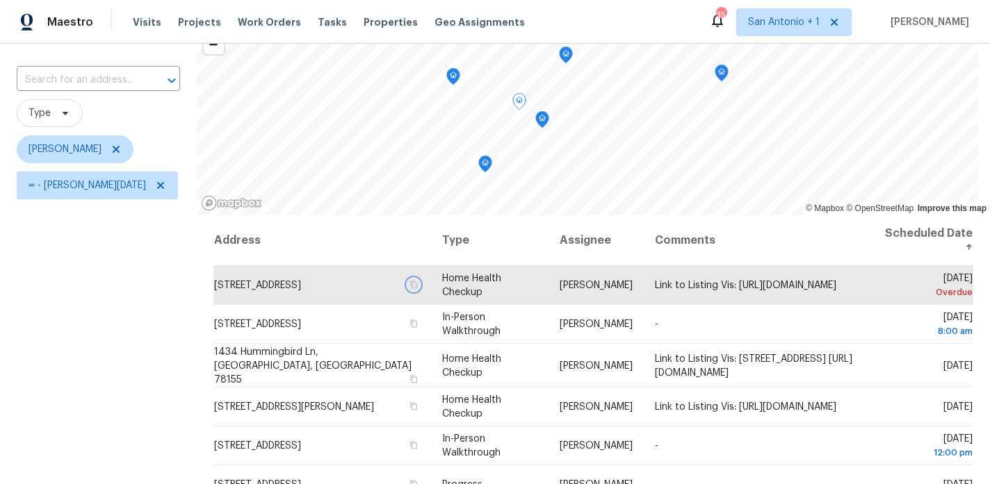
click at [459, 74] on icon "Map marker" at bounding box center [453, 77] width 13 height 16
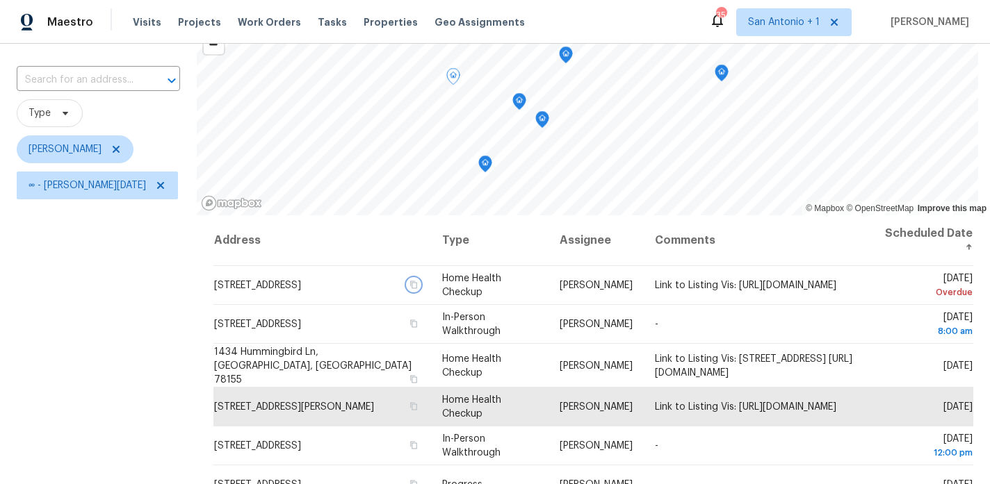
click at [571, 56] on icon "Map marker" at bounding box center [566, 55] width 13 height 16
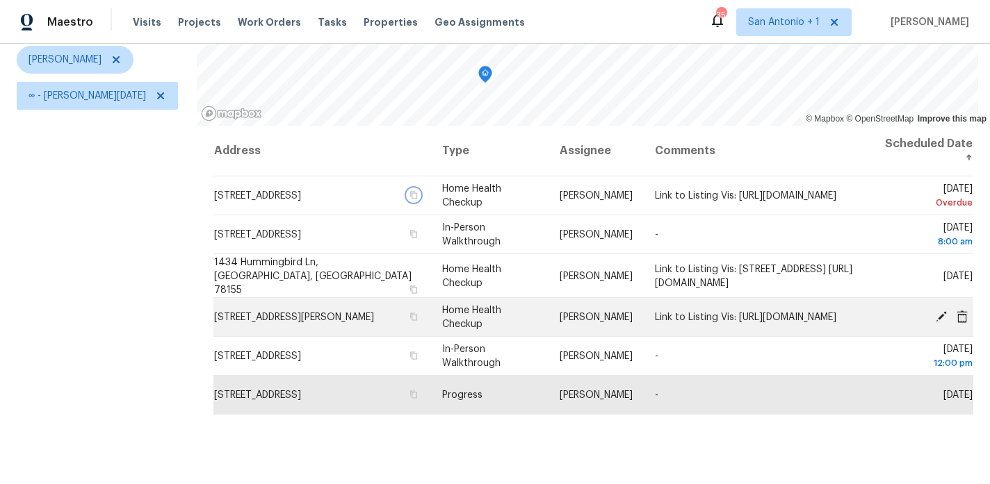
scroll to position [163, 0]
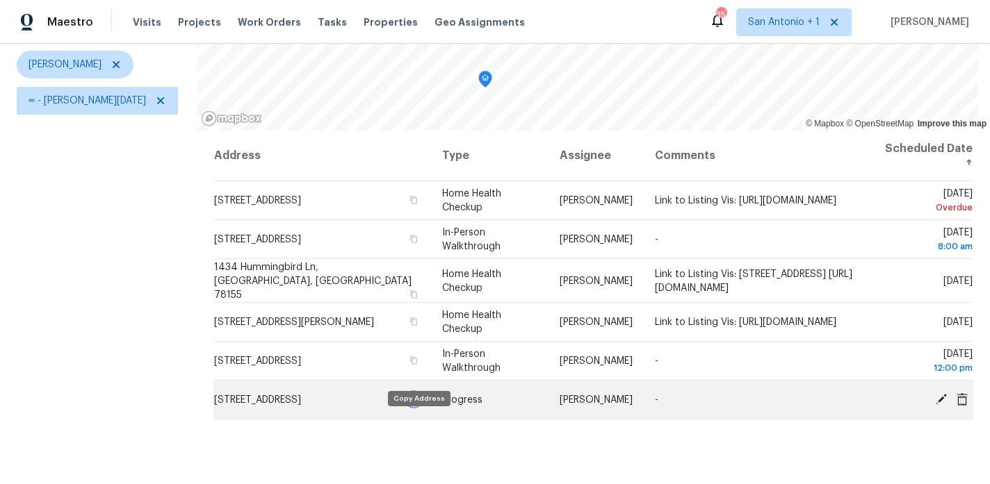
click at [417, 403] on icon "button" at bounding box center [413, 399] width 7 height 8
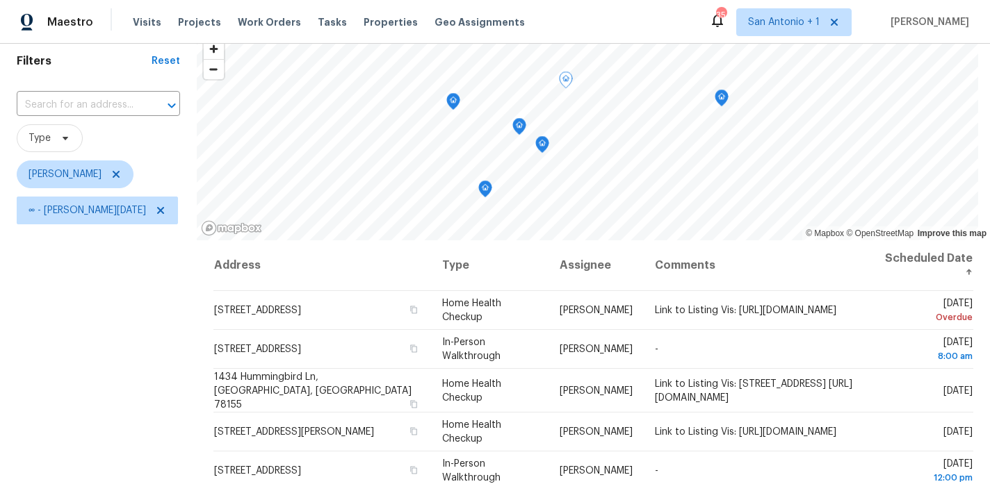
scroll to position [44, 0]
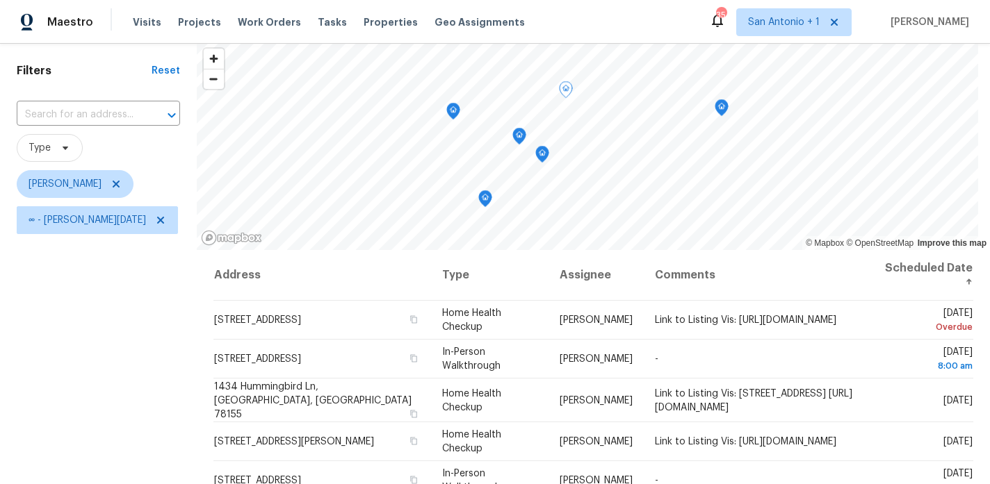
click at [520, 136] on icon "Map marker" at bounding box center [518, 137] width 1 height 2
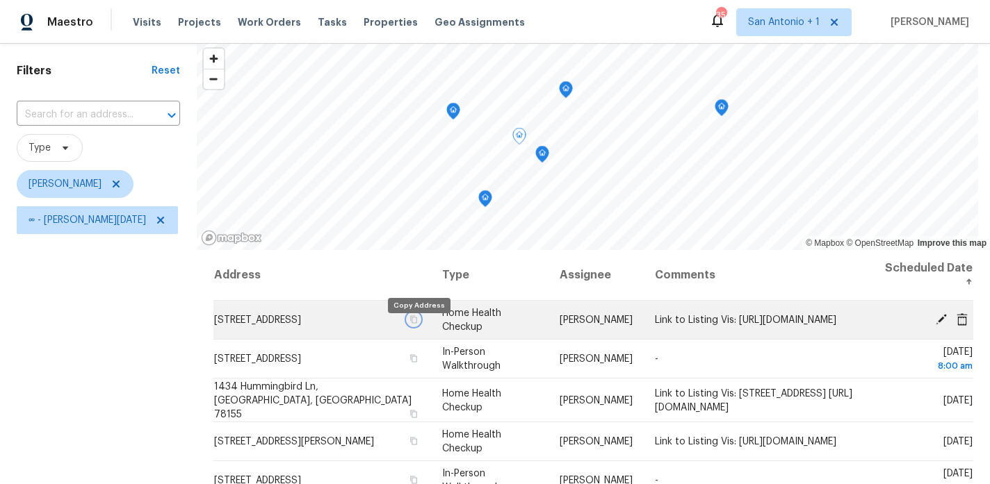
click at [417, 323] on icon "button" at bounding box center [413, 320] width 7 height 8
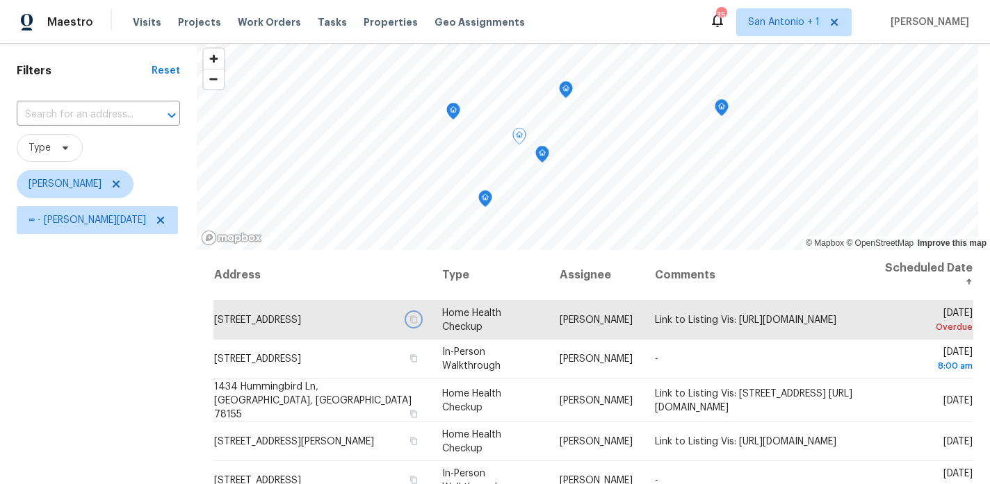
click at [455, 112] on icon "Map marker" at bounding box center [453, 110] width 4 height 3
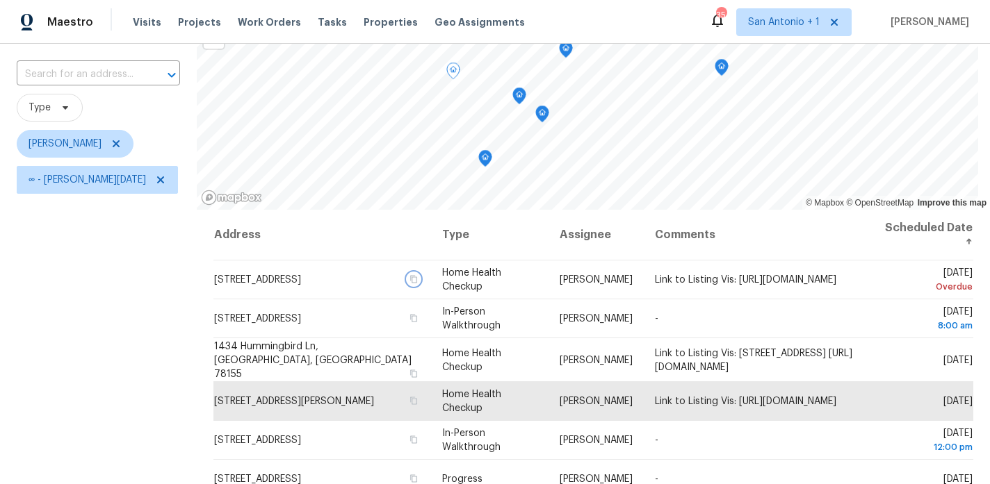
scroll to position [95, 0]
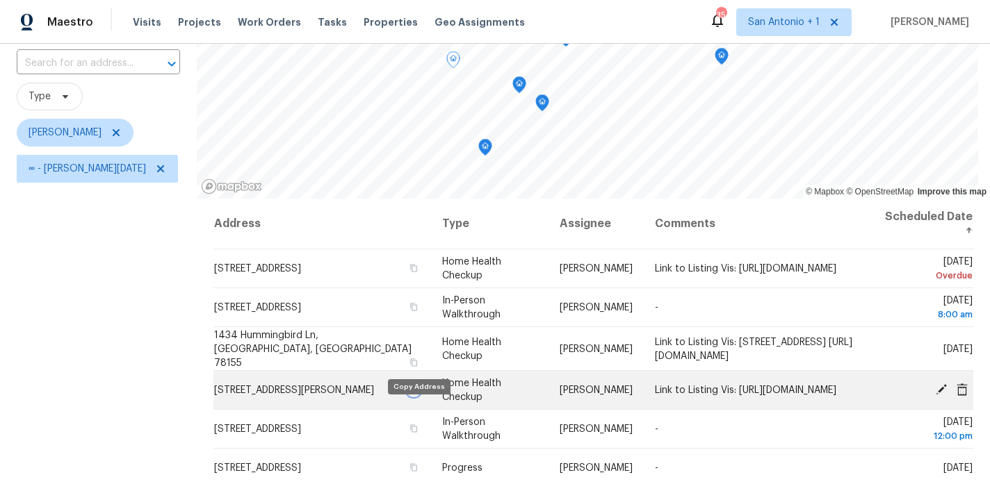
click at [418, 394] on icon "button" at bounding box center [413, 390] width 8 height 8
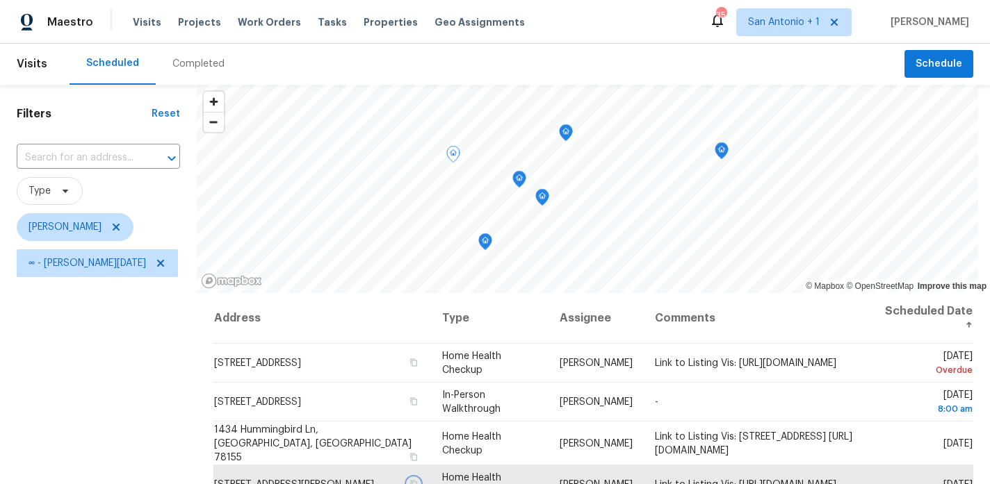
scroll to position [0, 0]
click at [568, 135] on icon "Map marker" at bounding box center [566, 132] width 4 height 3
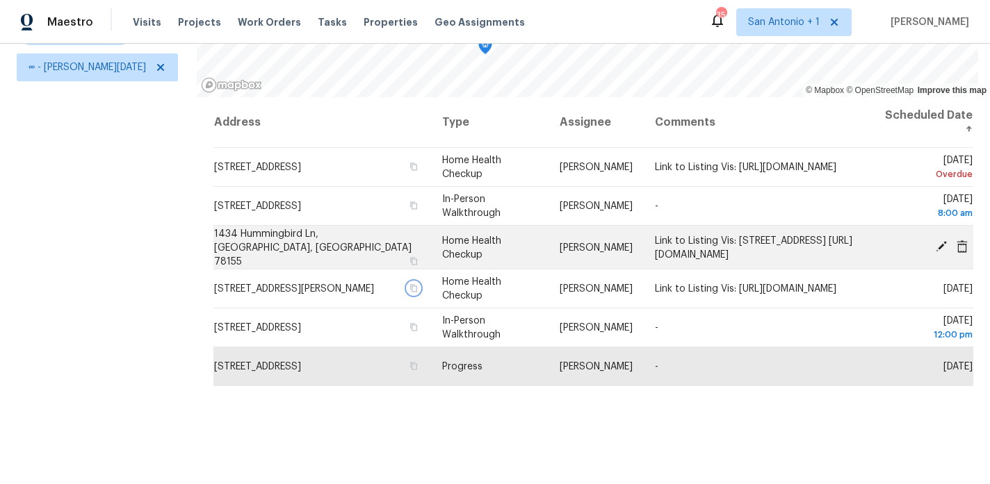
scroll to position [195, 0]
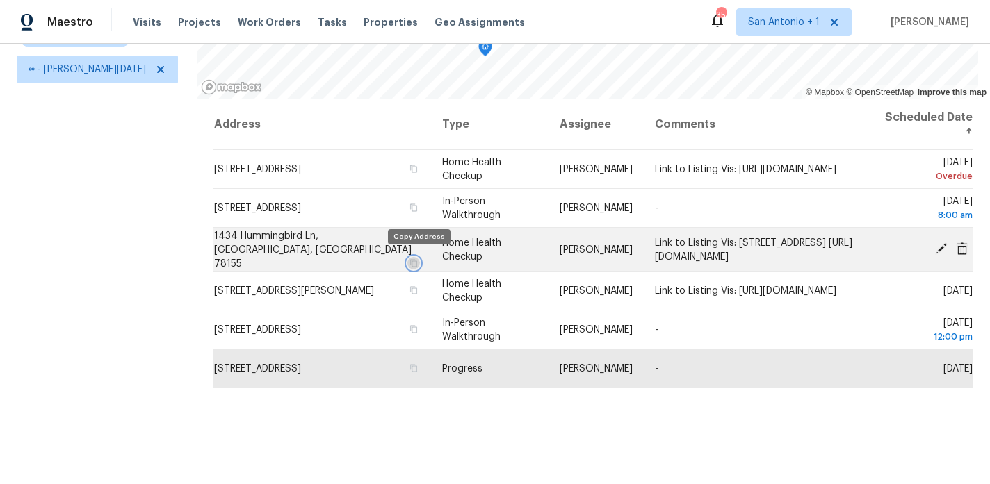
click at [418, 261] on icon "button" at bounding box center [413, 263] width 8 height 8
